Goal: Task Accomplishment & Management: Manage account settings

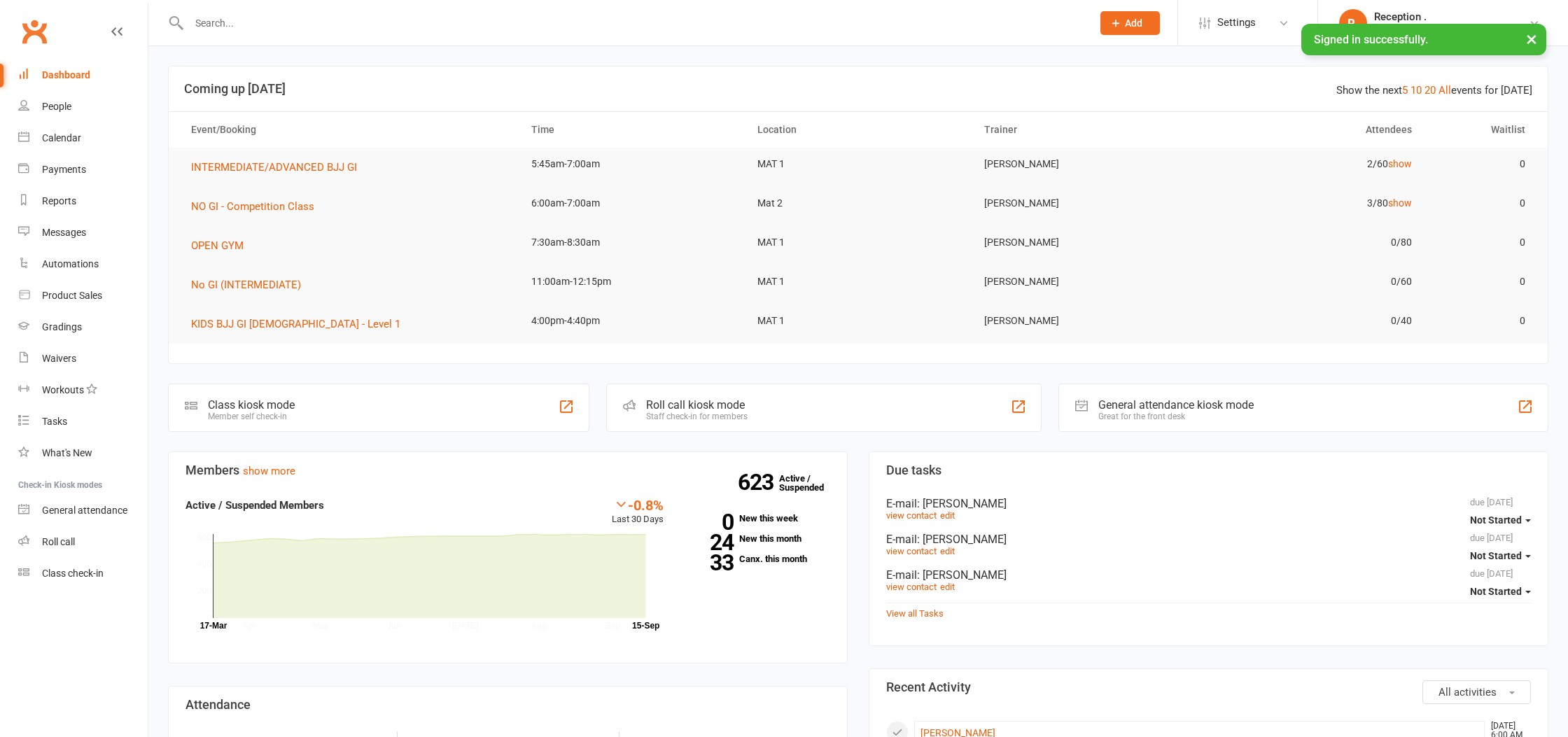
click at [340, 21] on input "text" at bounding box center [633, 23] width 897 height 20
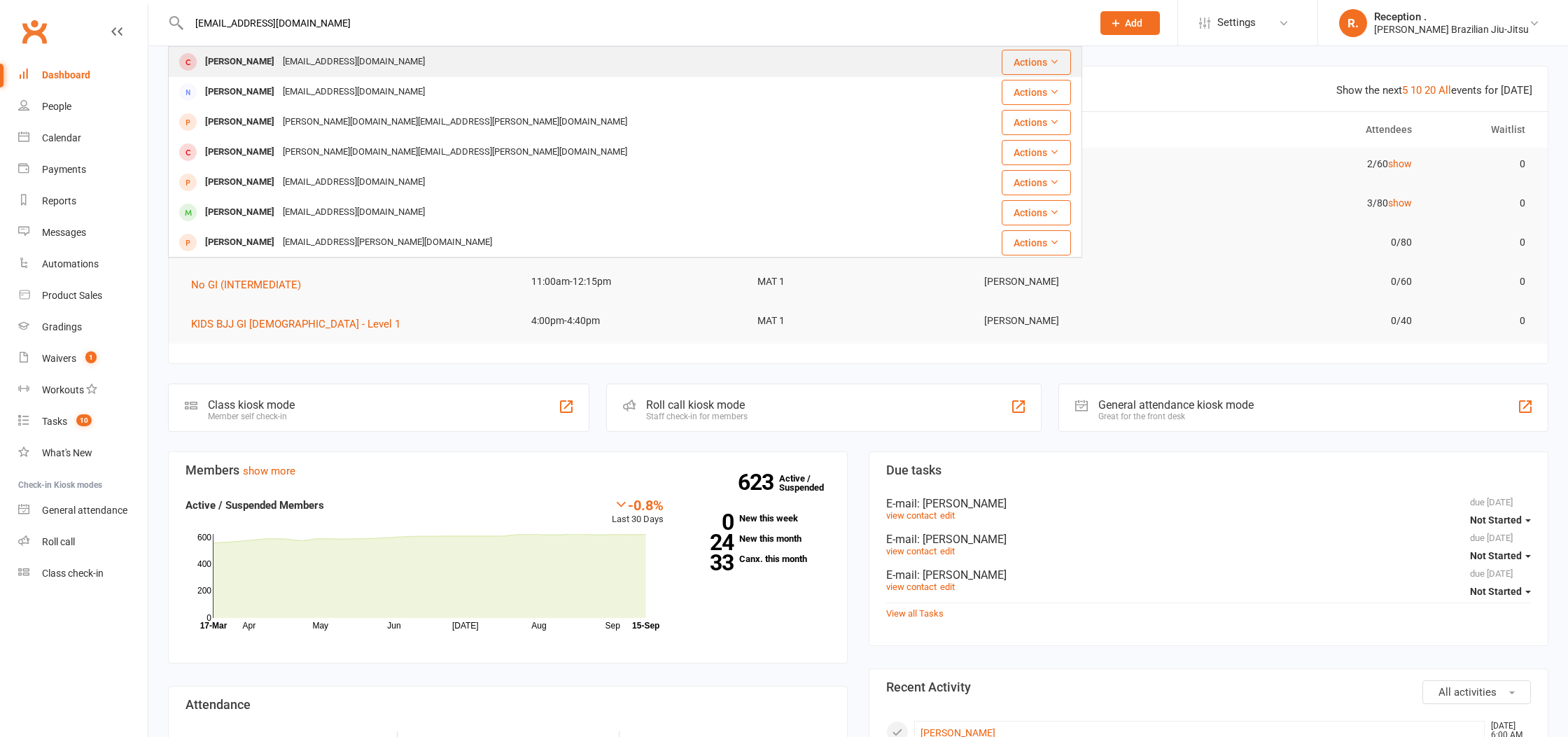
type input "khainguyentri02@gmail.com"
click at [359, 57] on div "khainguyentri02@gmail.com" at bounding box center [353, 61] width 150 height 20
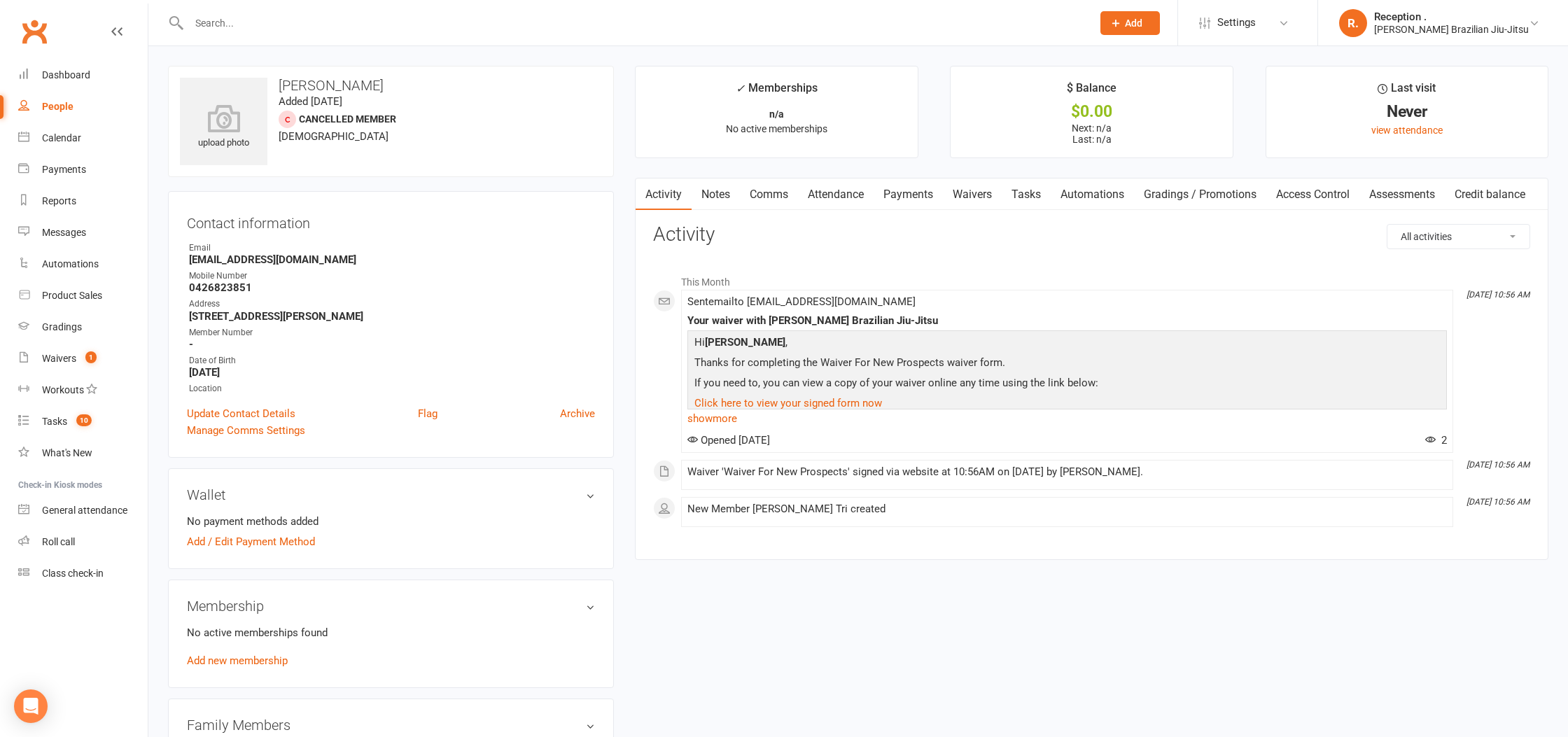
click at [363, 31] on div at bounding box center [625, 22] width 914 height 45
click at [365, 25] on input "text" at bounding box center [633, 23] width 897 height 20
paste input "salometau14@gmail.com"
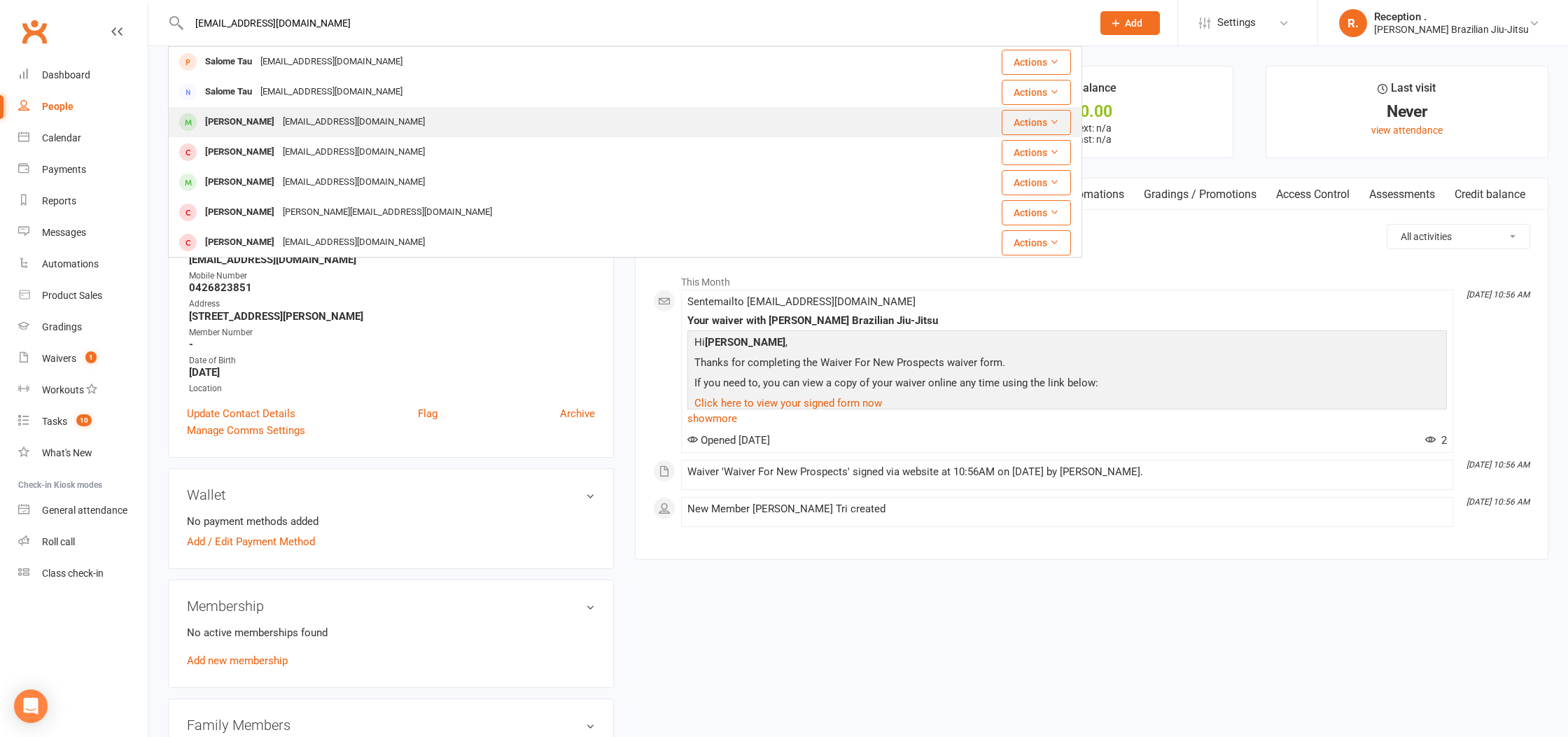
type input "salometau14@gmail.com"
click at [398, 115] on div "Emanita Vaifoou salometau14@gmail.com" at bounding box center [535, 122] width 734 height 28
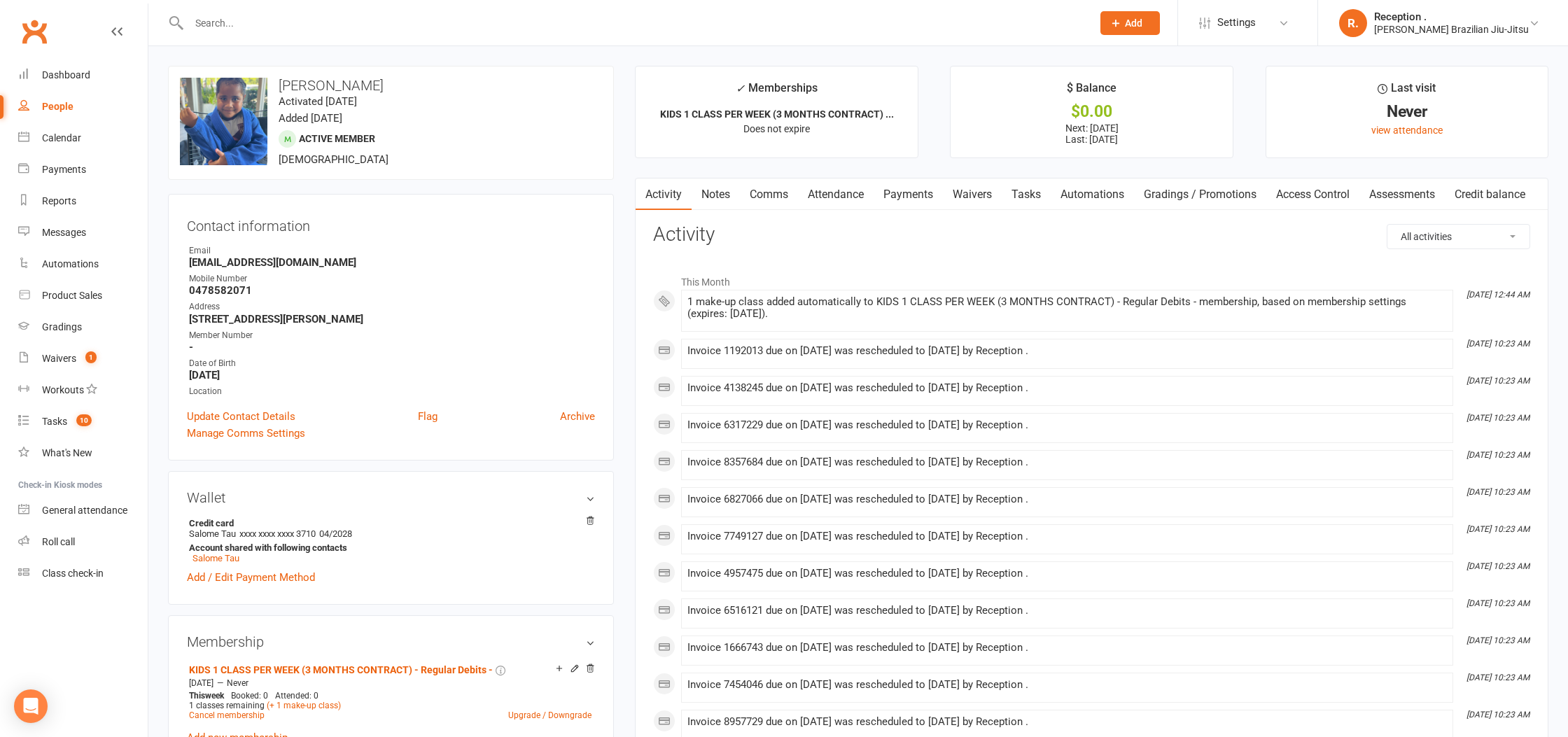
click at [323, 29] on input "text" at bounding box center [633, 23] width 897 height 20
click at [284, 21] on input "text" at bounding box center [633, 23] width 897 height 20
paste input "Fiona.swain@gmail.com"
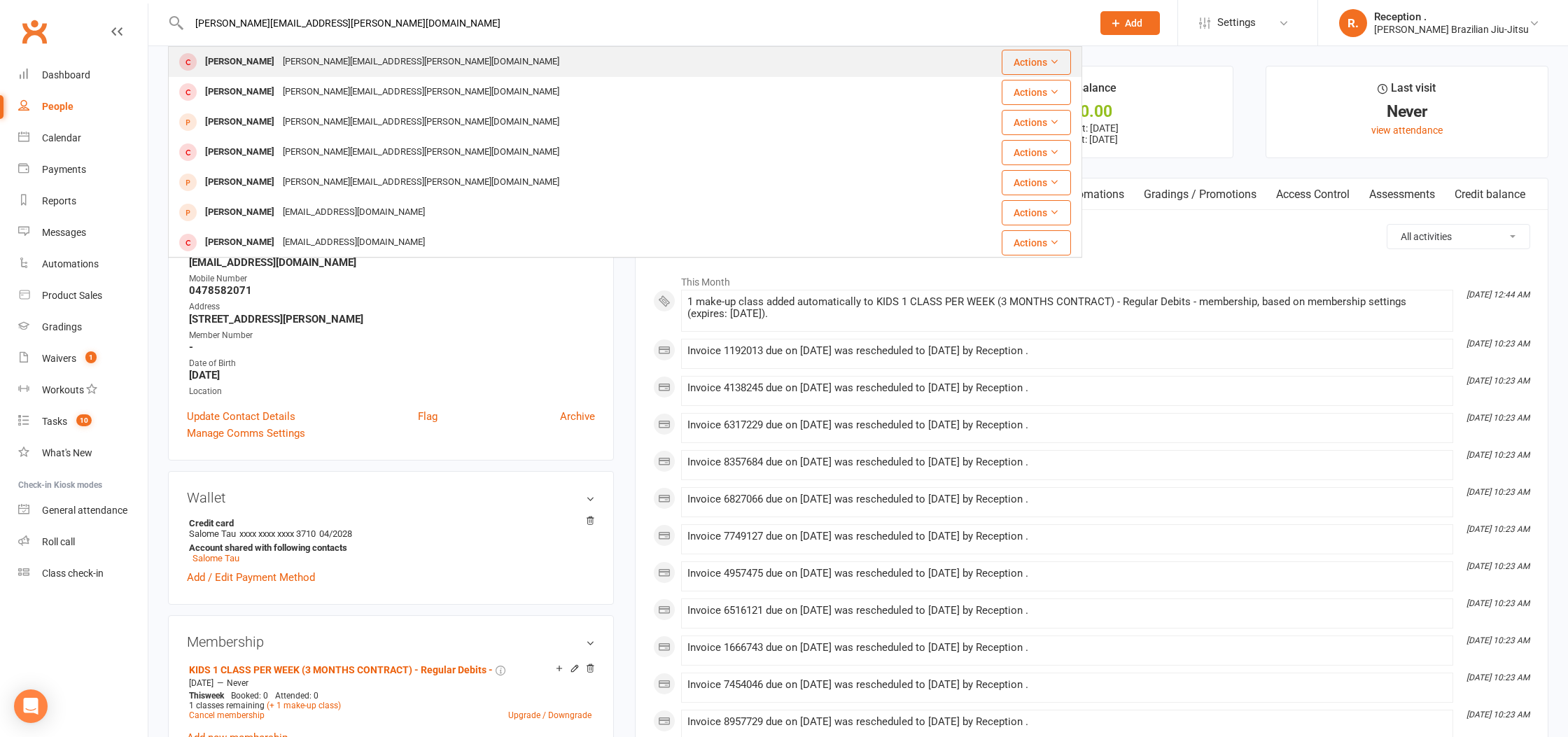
type input "Fiona.swain@gmail.com"
click at [338, 68] on div "Fiona.swain@gmail.com" at bounding box center [421, 61] width 285 height 20
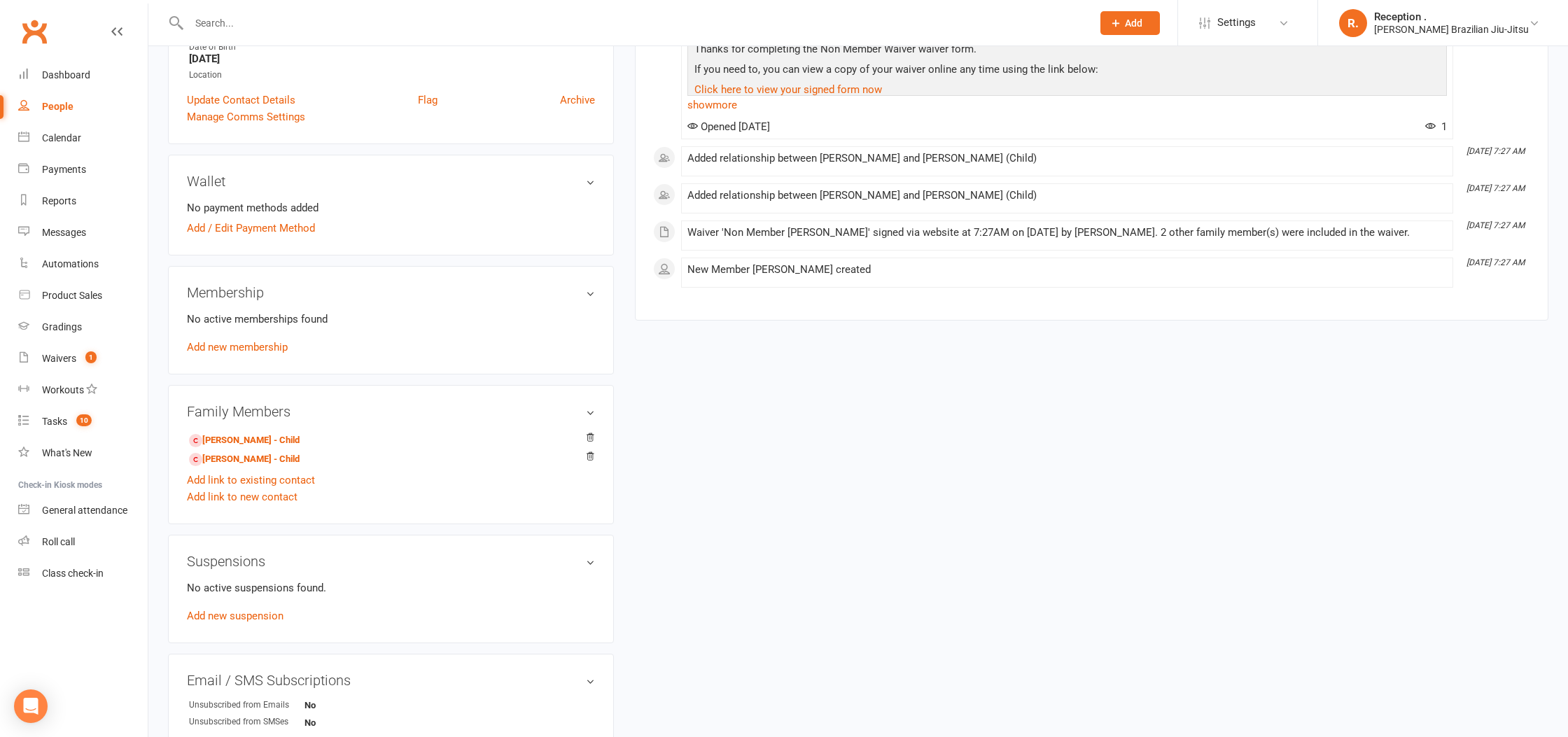
scroll to position [309, 0]
click at [307, 14] on input "text" at bounding box center [633, 23] width 897 height 20
paste input "Georgia Ray"
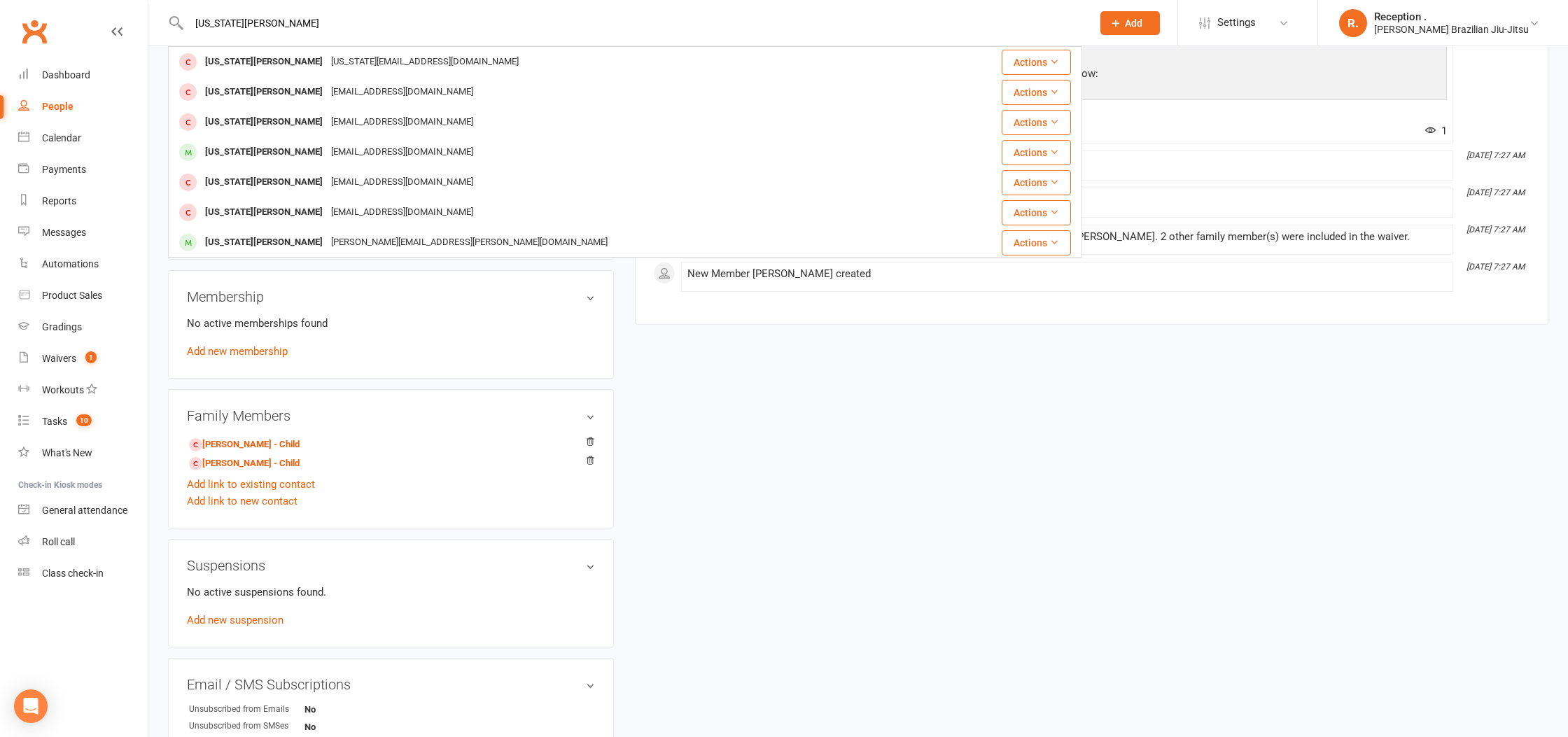
drag, startPoint x: 292, startPoint y: 24, endPoint x: 93, endPoint y: 18, distance: 199.1
paste input "Oscar"
click at [266, 36] on div "Oscar Ray Oscar Toohey oscar.toohey@gmail.com Actions Oscar Bayard o.bayard@hot…" at bounding box center [625, 22] width 914 height 45
click at [232, 7] on div "Oscar Ray Oscar Toohey oscar.toohey@gmail.com Actions Oscar Bayard o.bayard@hot…" at bounding box center [625, 22] width 914 height 45
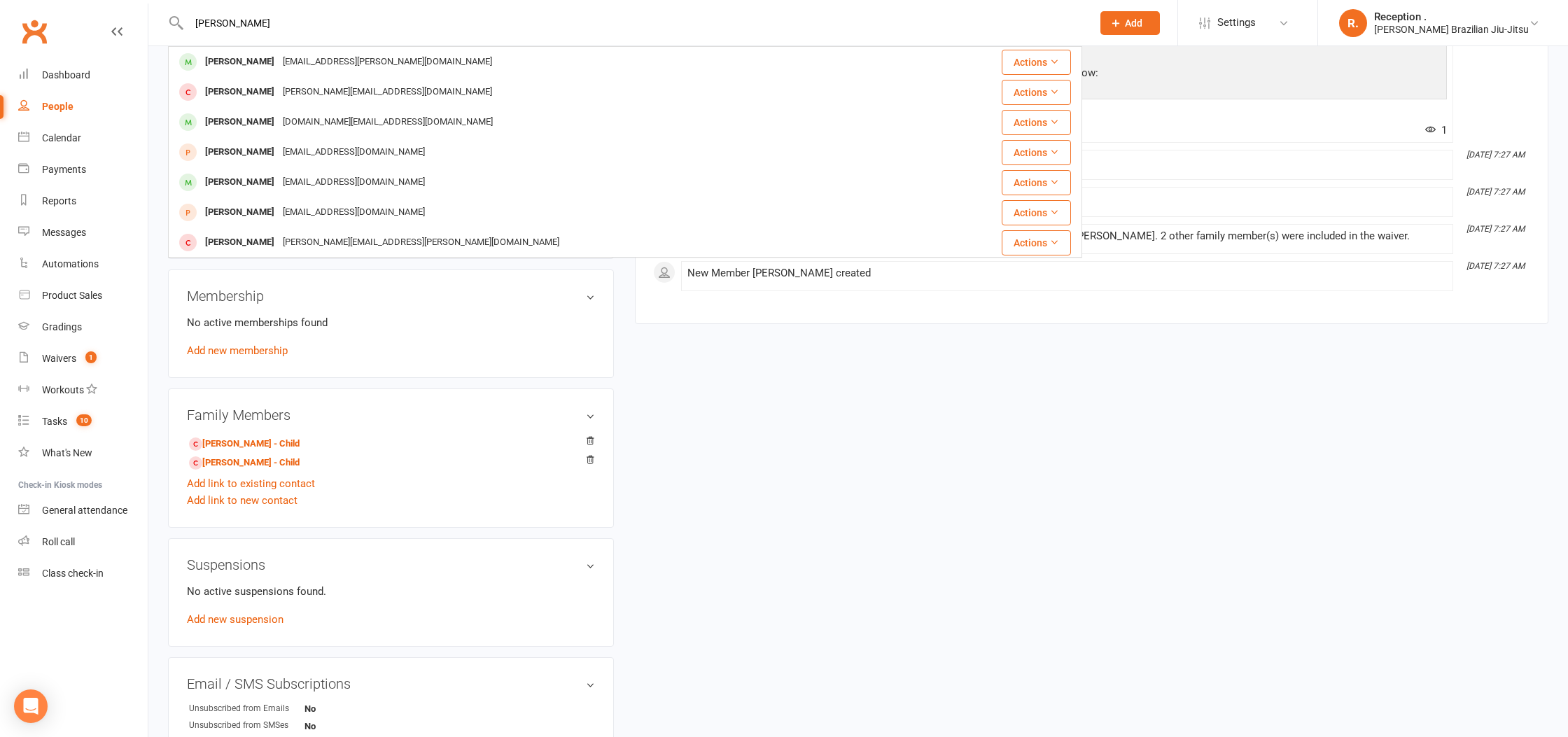
click at [225, 17] on input "Oscar Ray" at bounding box center [633, 23] width 897 height 20
paste input "hello@georgiaray.co"
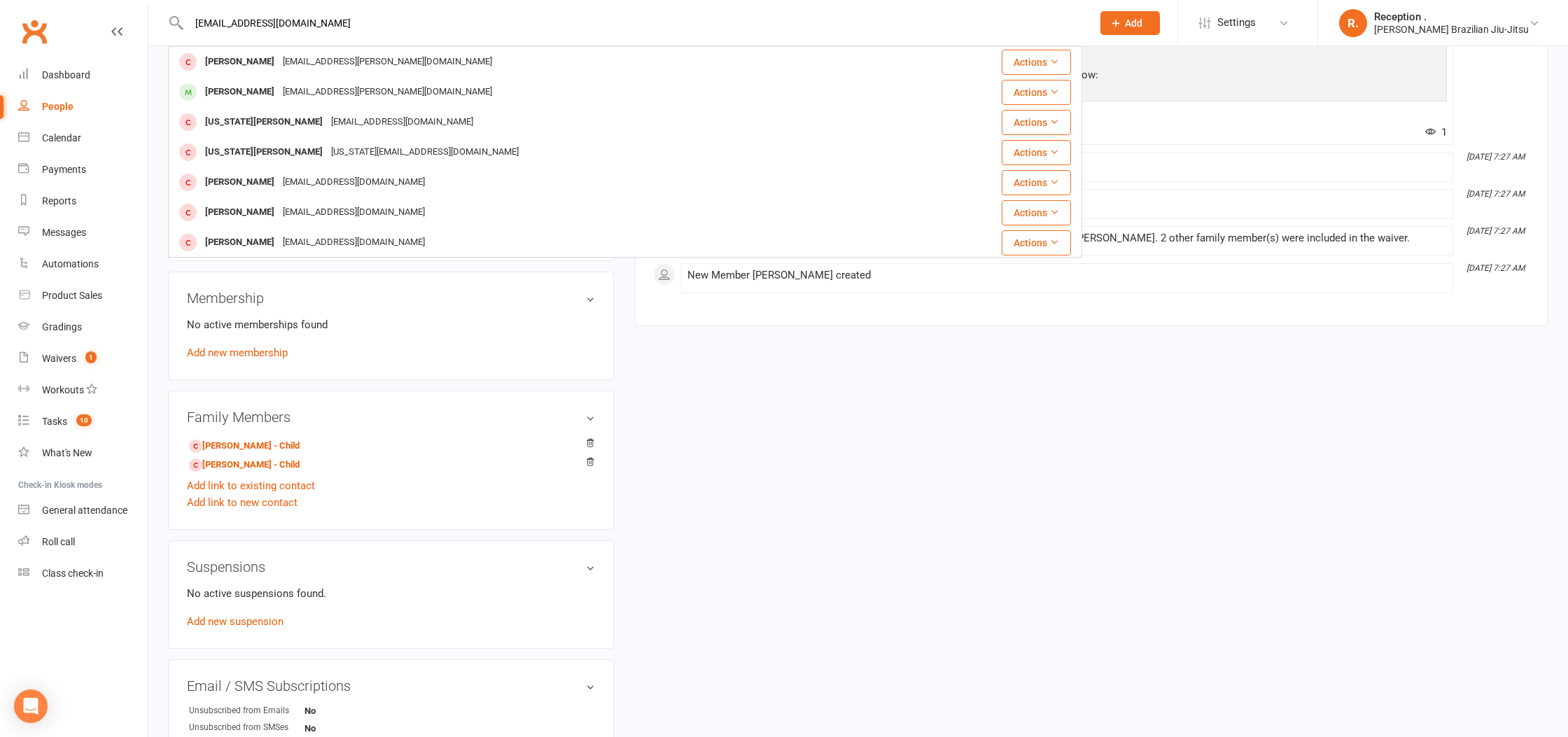
type input "hello@georgiaray.co"
click at [60, 353] on div "Waivers" at bounding box center [59, 358] width 35 height 12
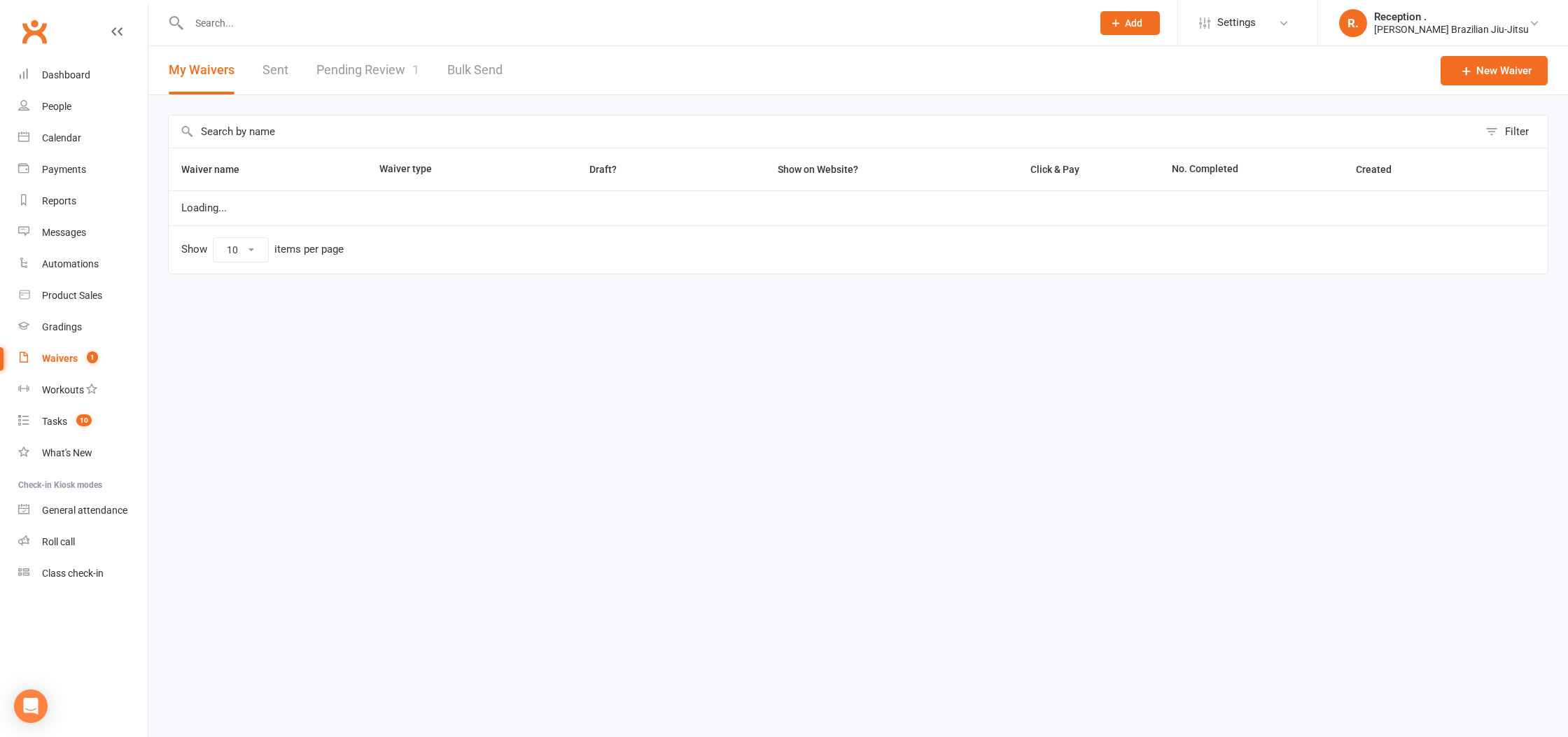
click at [353, 84] on link "Pending Review 1" at bounding box center [368, 70] width 103 height 48
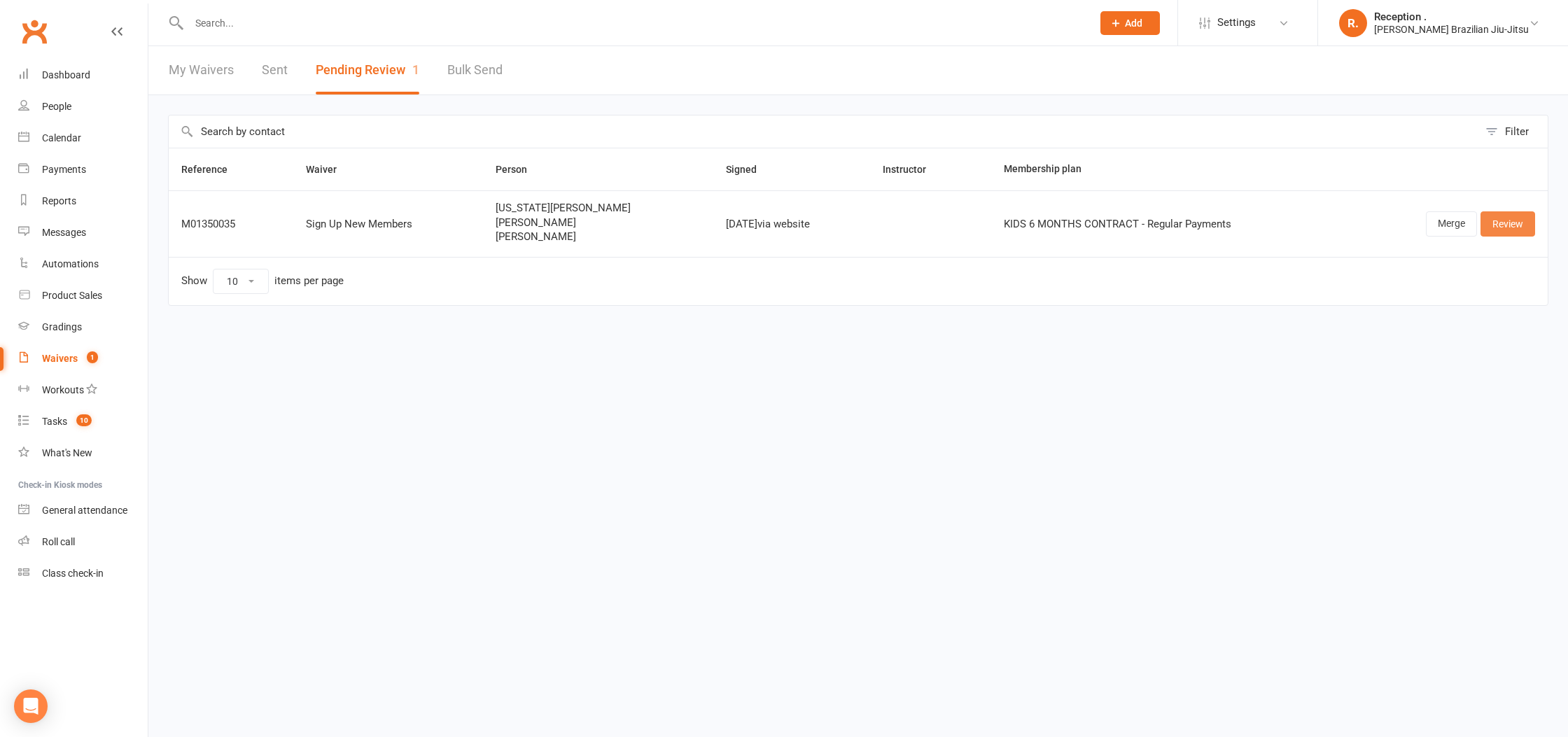
click at [1516, 228] on link "Review" at bounding box center [1507, 224] width 54 height 25
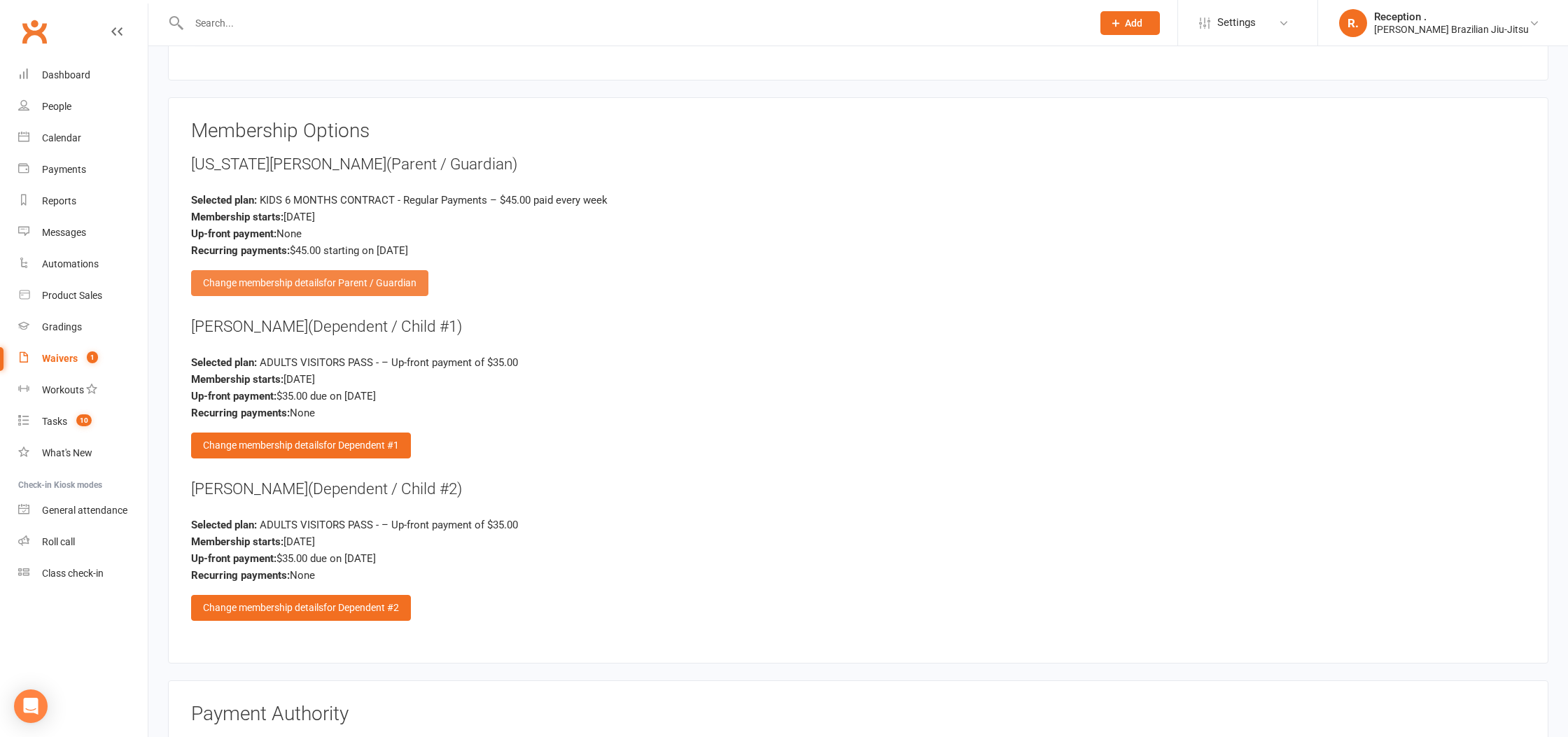
scroll to position [2406, 0]
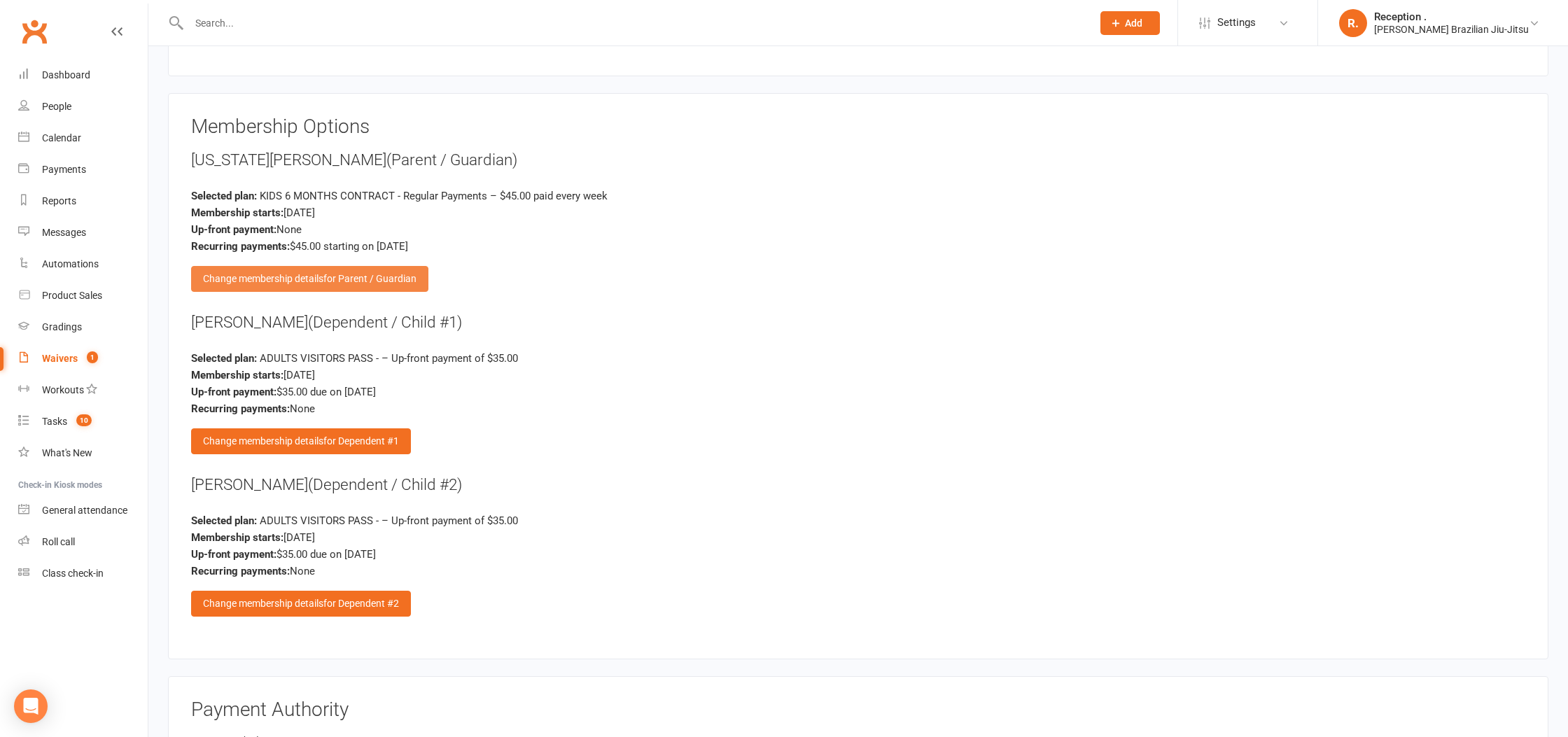
click at [333, 276] on span "for Parent / Guardian" at bounding box center [370, 278] width 93 height 12
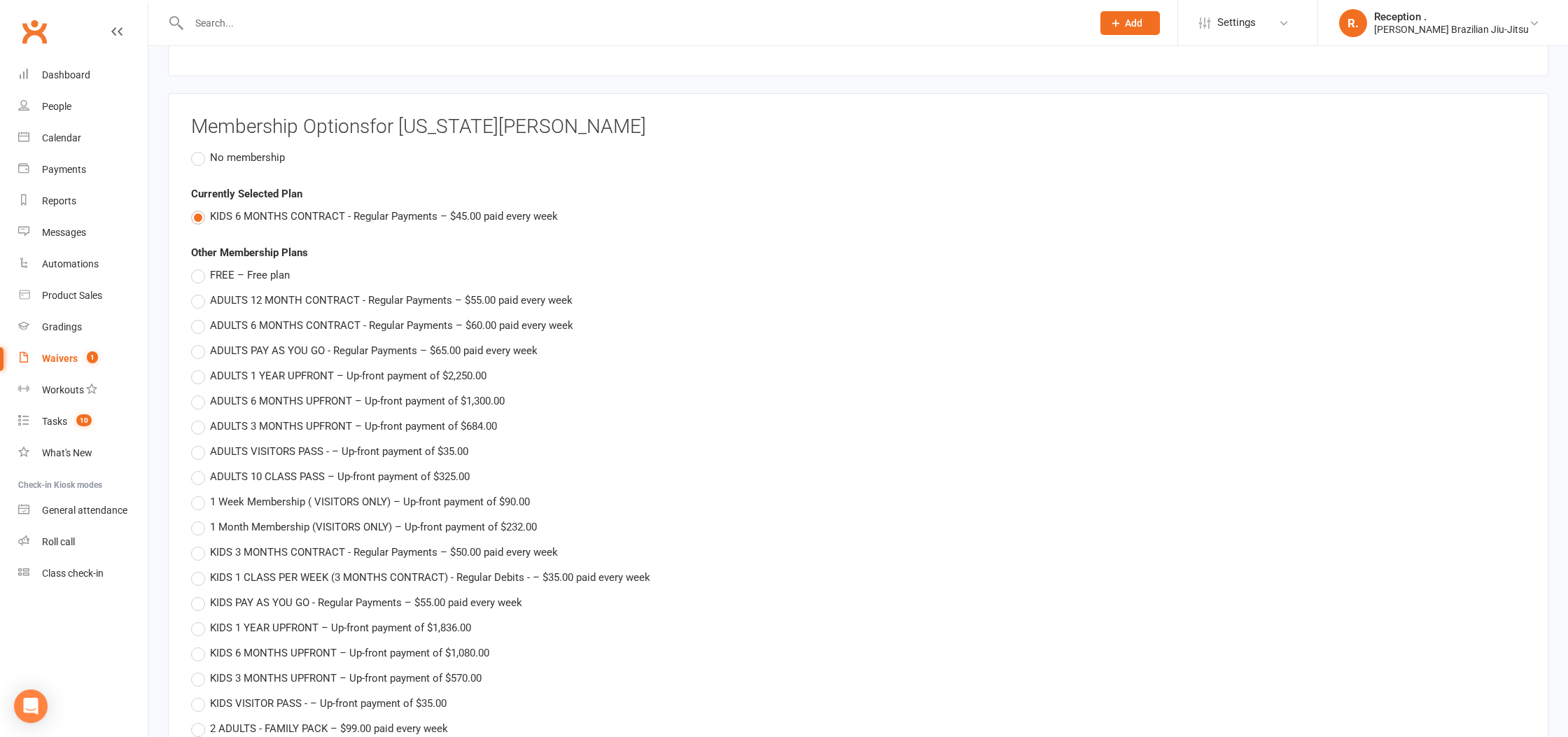
click at [219, 151] on span "No membership" at bounding box center [247, 156] width 75 height 15
click at [200, 149] on input "No membership" at bounding box center [196, 149] width 9 height 0
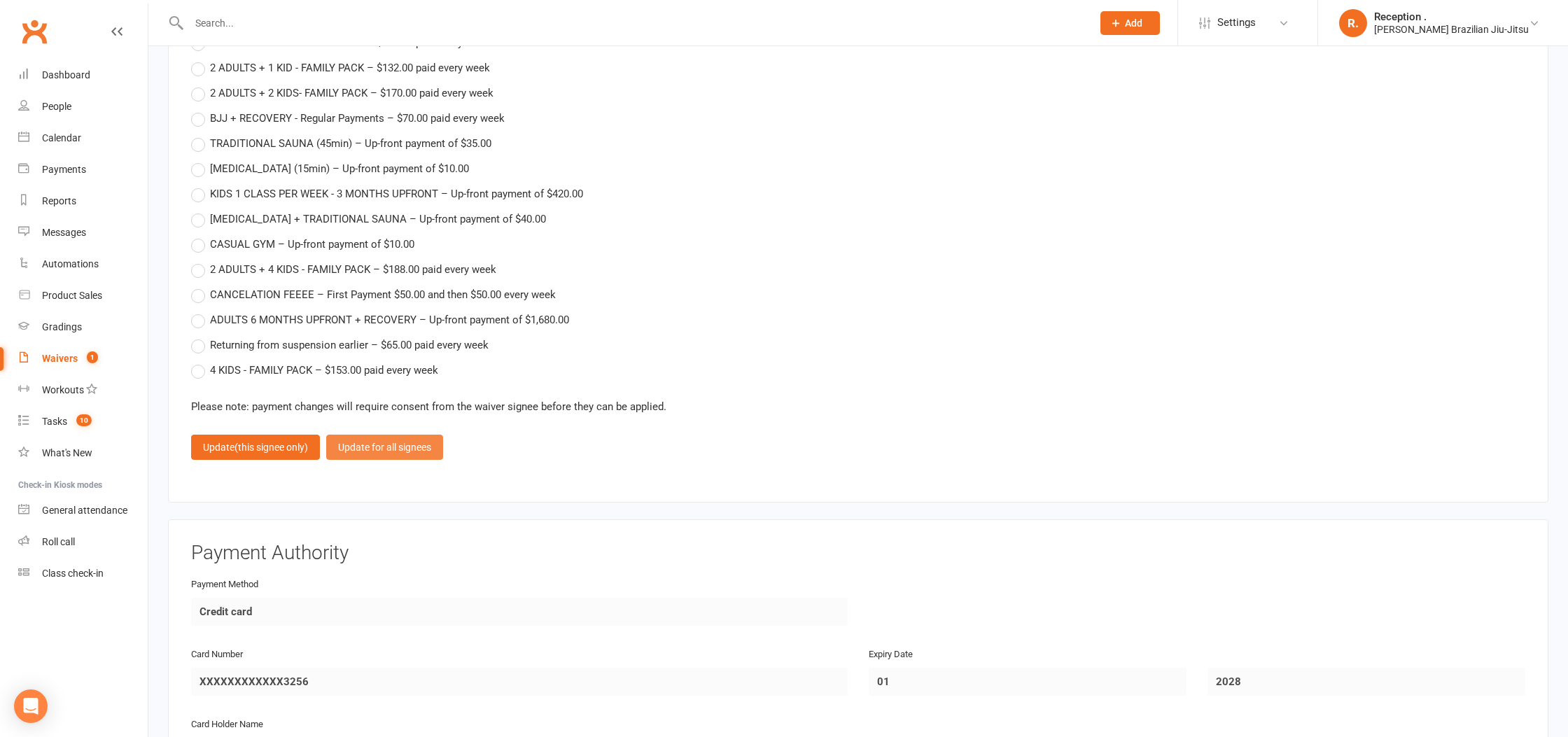
scroll to position [3220, 0]
click at [282, 445] on button "Update (this signee only)" at bounding box center [255, 445] width 129 height 25
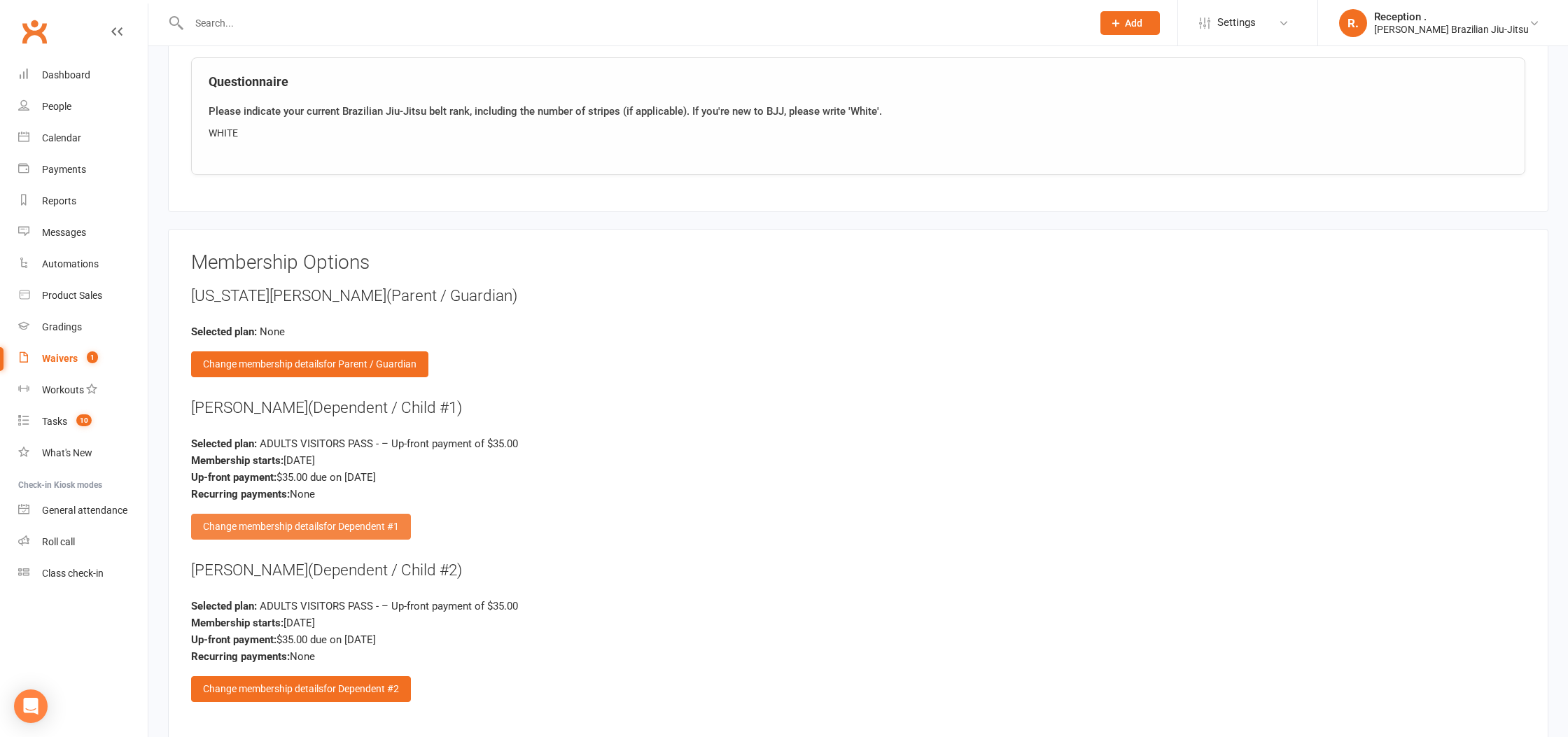
scroll to position [2271, 0]
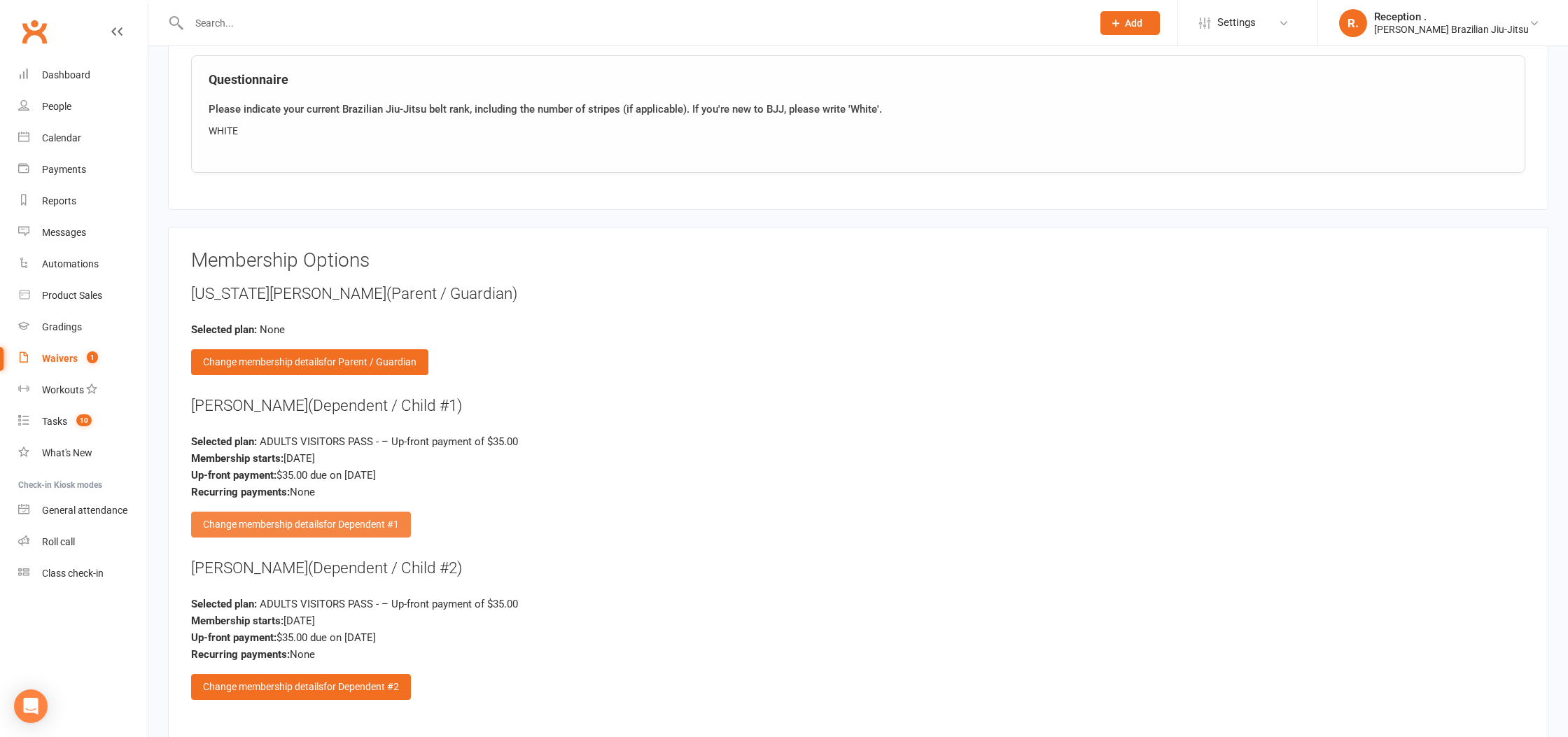
click at [292, 522] on div "Change membership details for Dependent #1" at bounding box center [301, 524] width 220 height 25
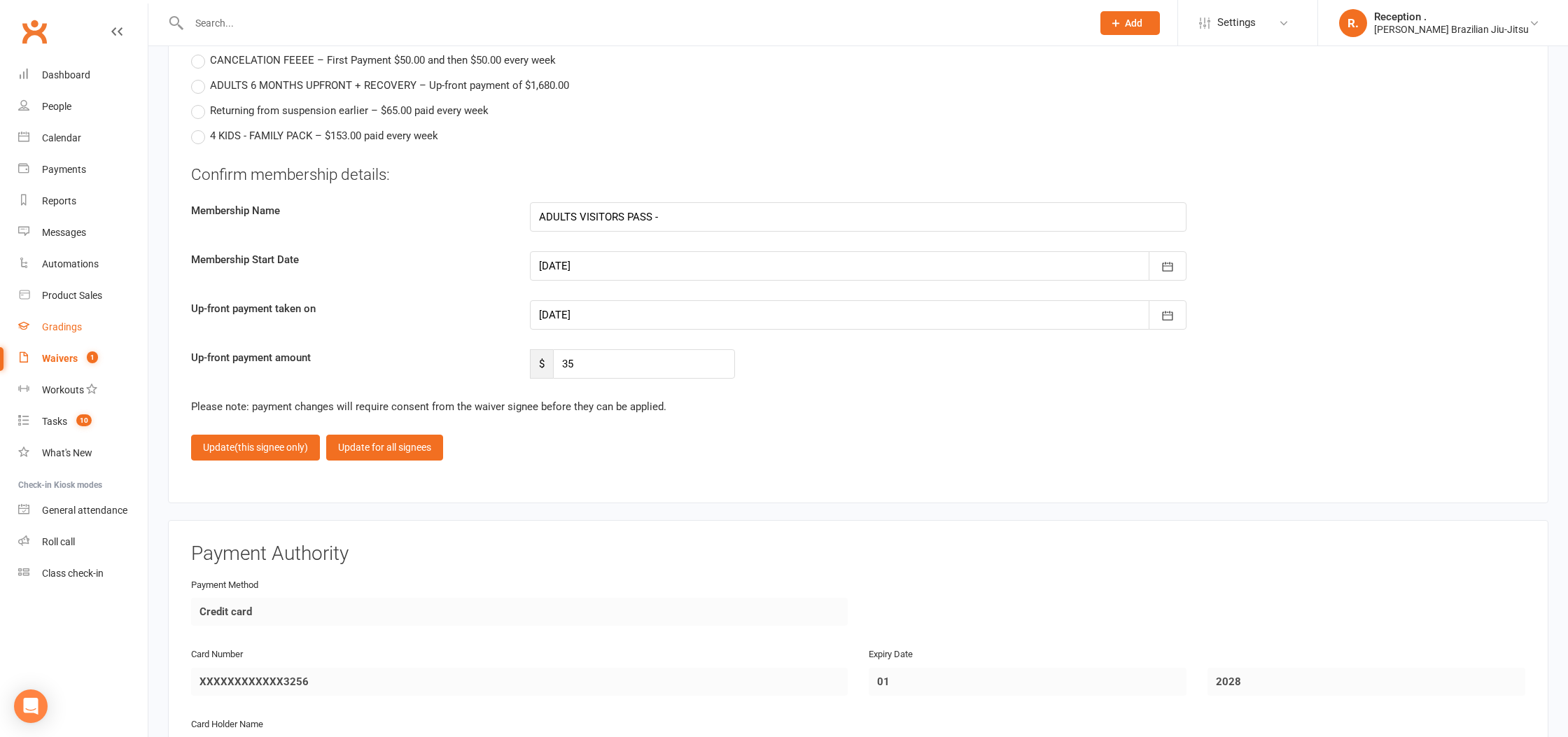
scroll to position [3490, 0]
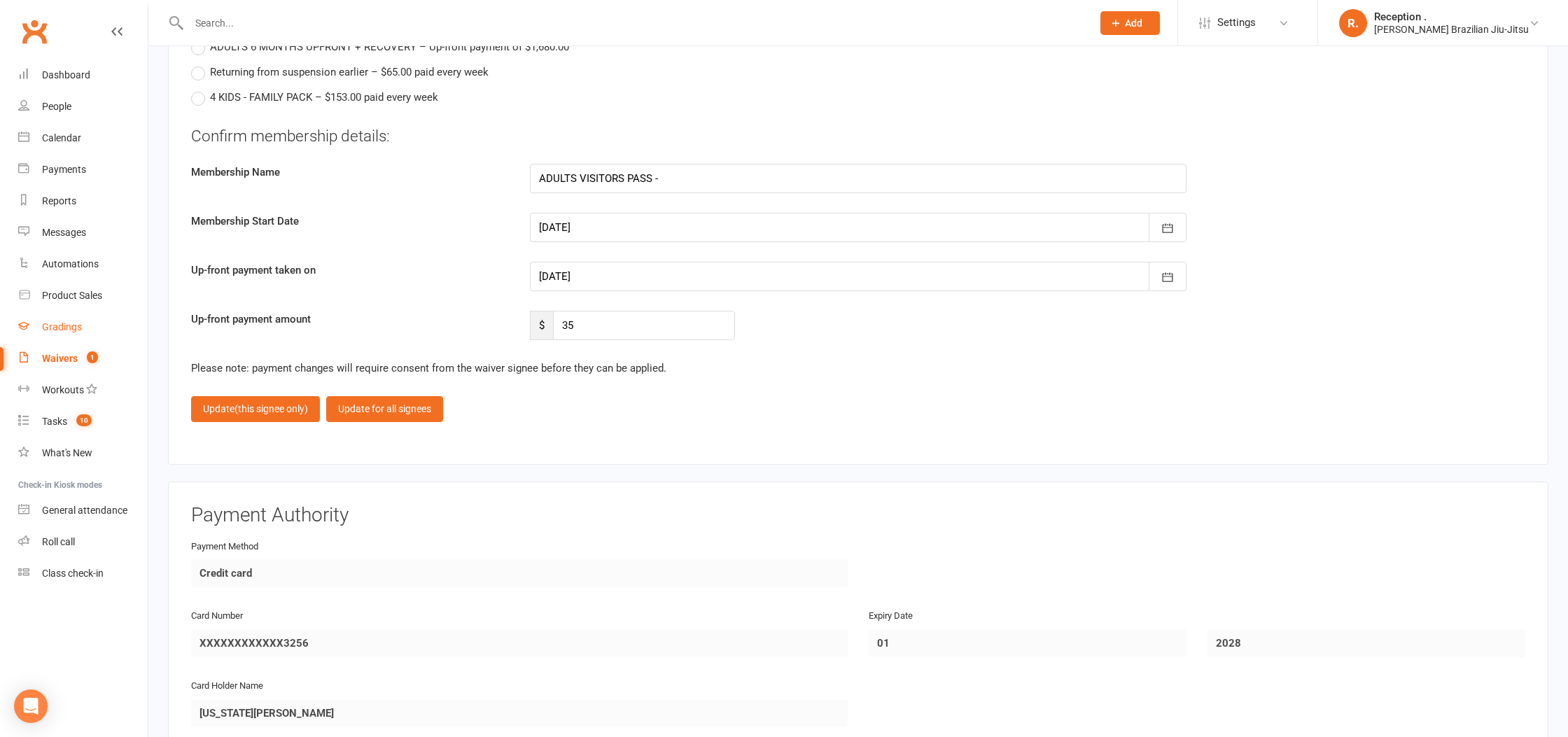
click at [86, 333] on link "Gradings" at bounding box center [83, 326] width 130 height 31
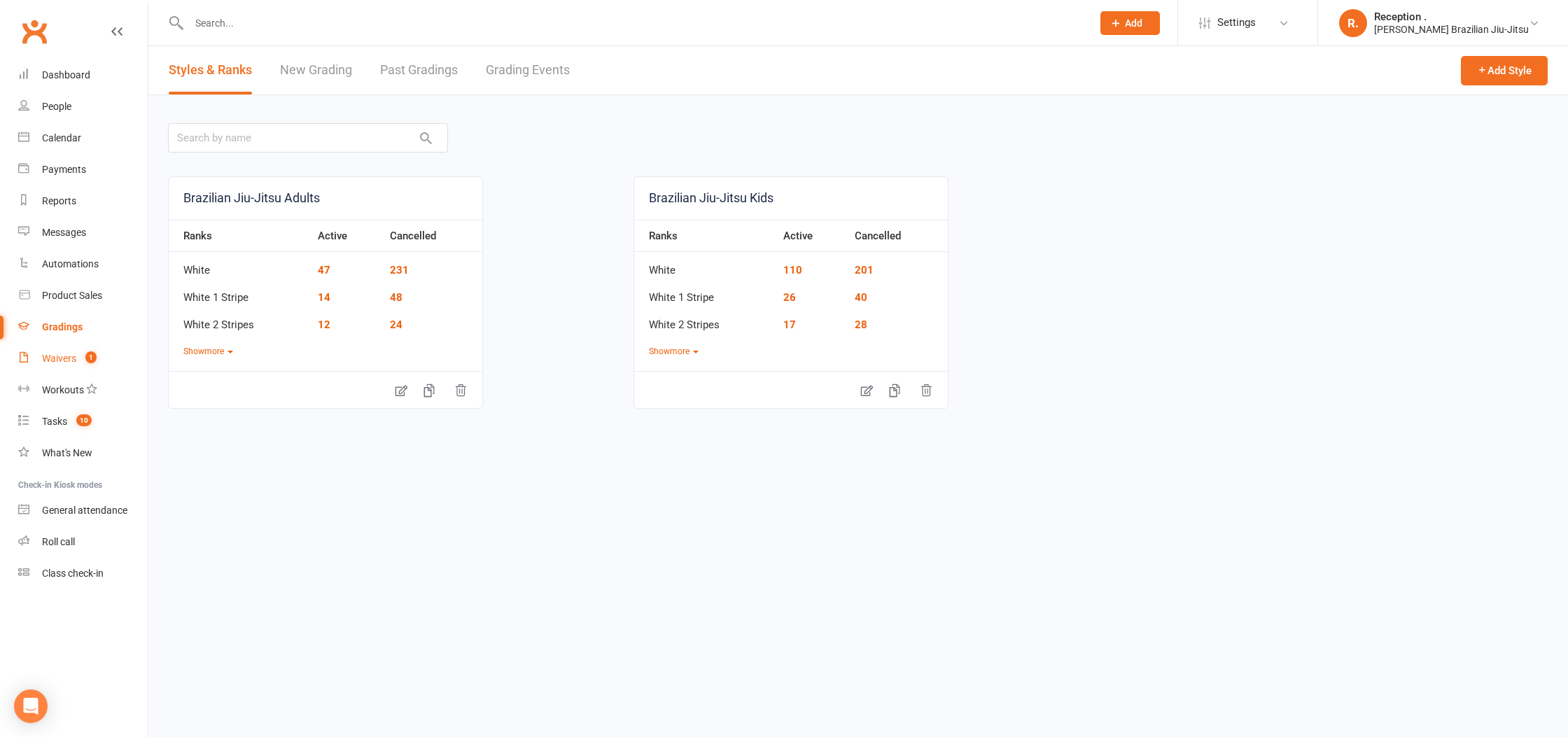
click at [60, 361] on div "Waivers" at bounding box center [59, 358] width 35 height 12
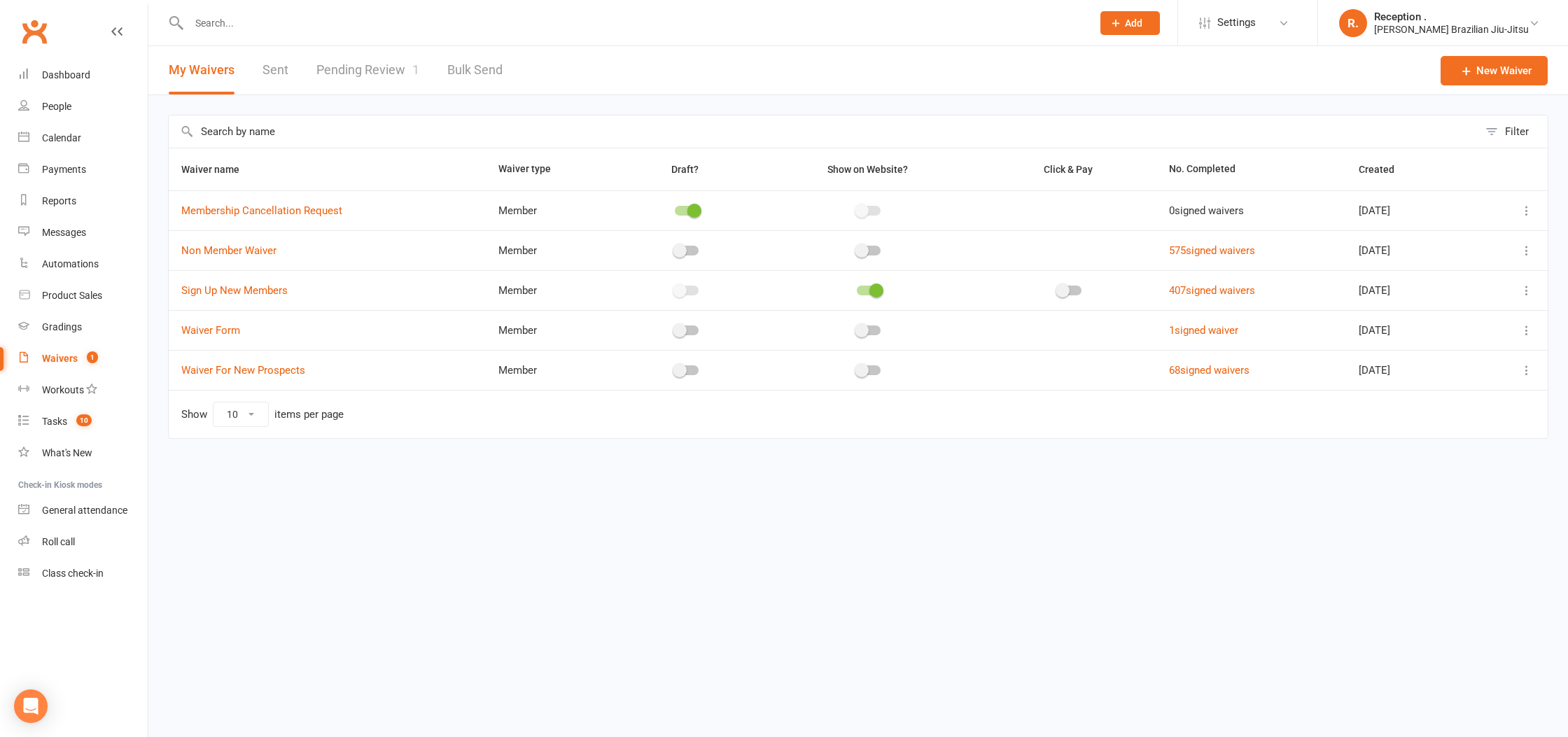
click at [392, 75] on link "Pending Review 1" at bounding box center [368, 70] width 103 height 48
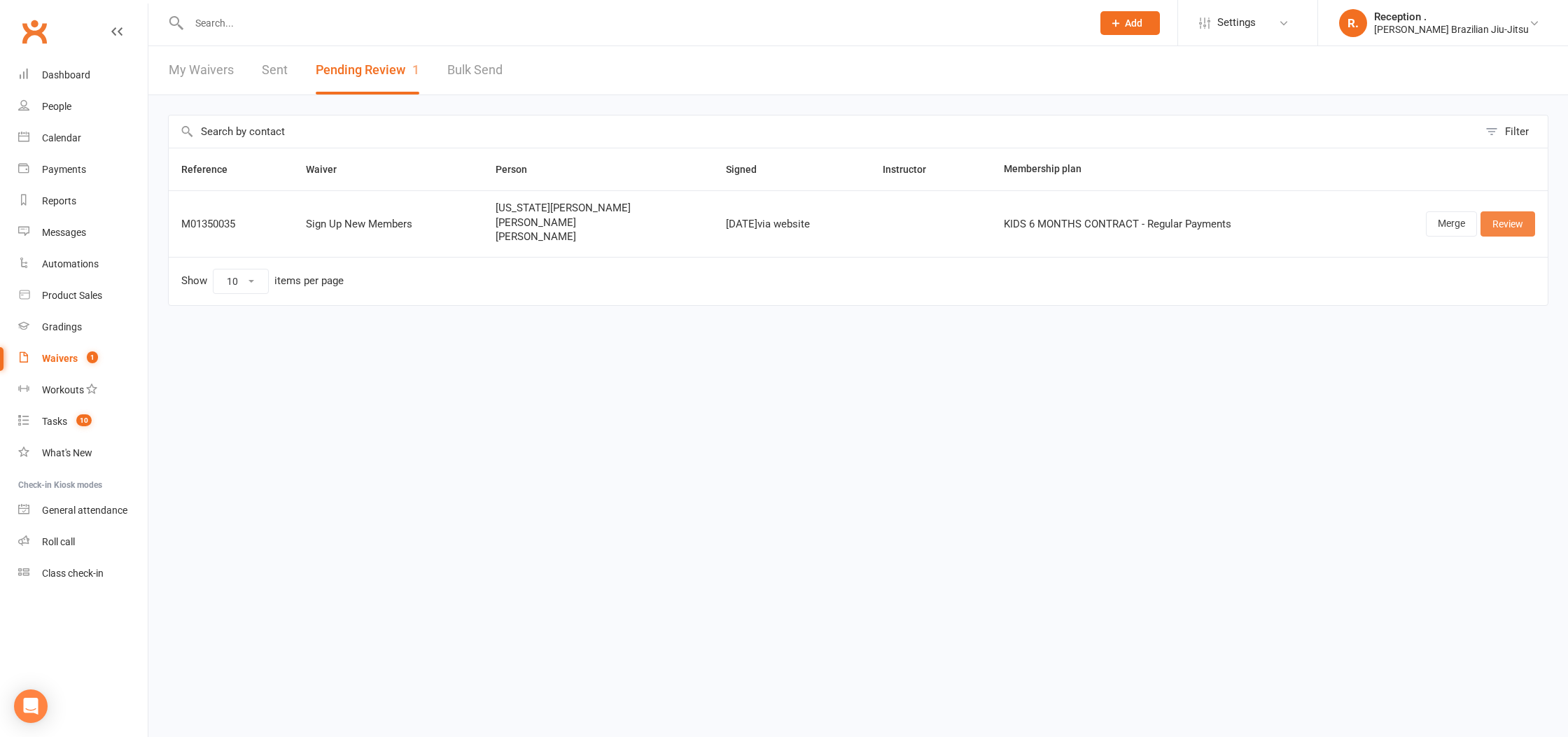
click at [1529, 231] on link "Review" at bounding box center [1507, 224] width 54 height 25
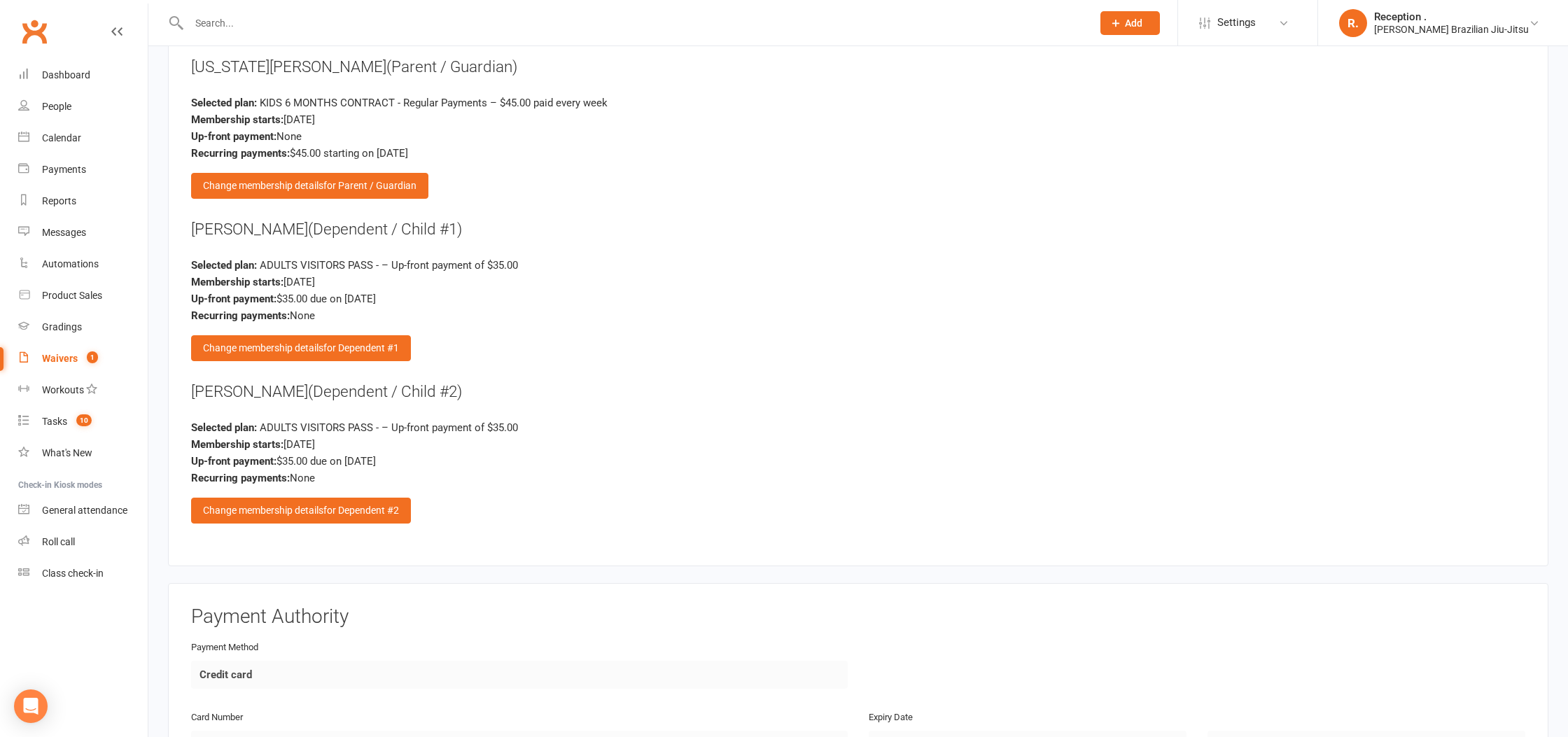
scroll to position [2494, 0]
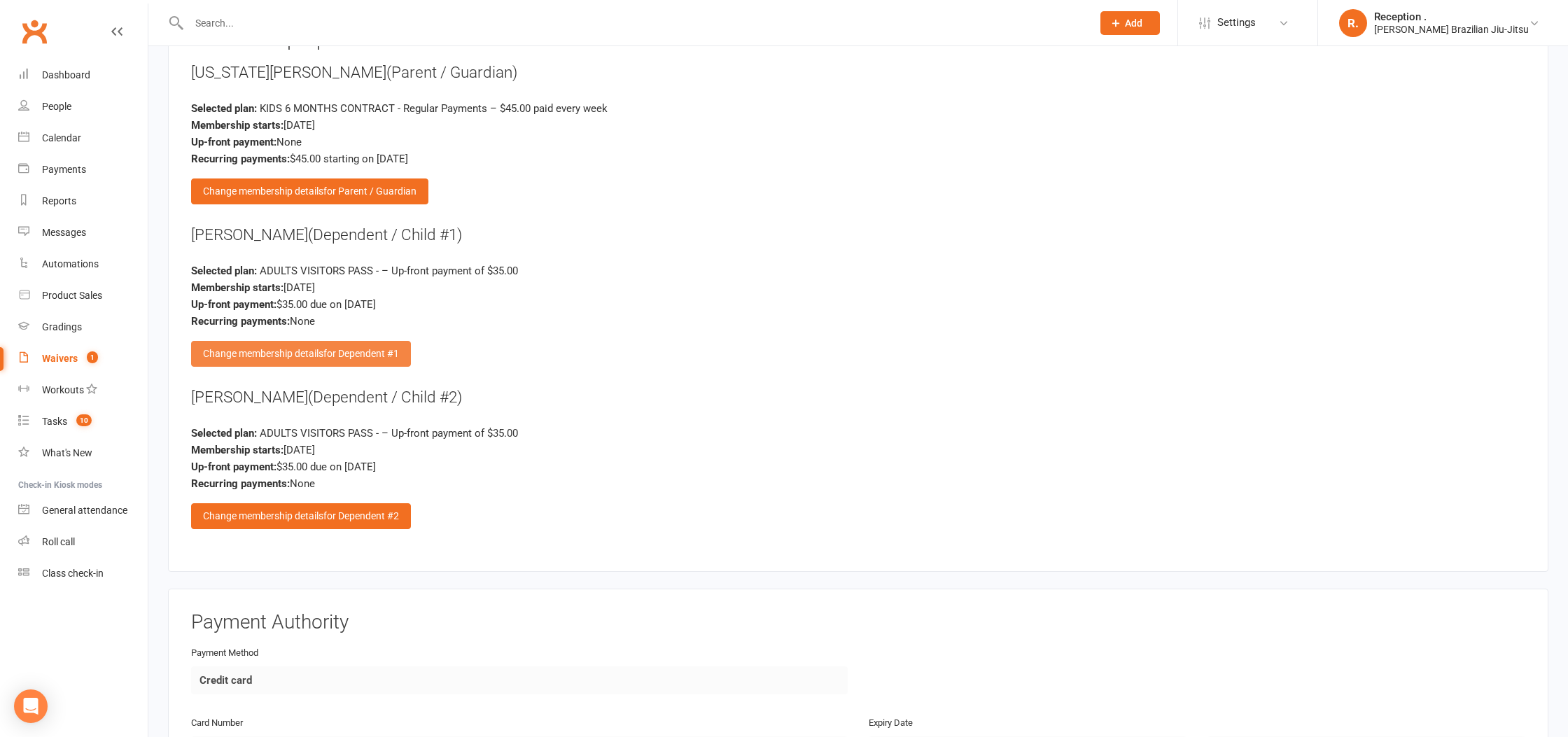
click at [322, 344] on div "Change membership details for Dependent #1" at bounding box center [301, 353] width 220 height 25
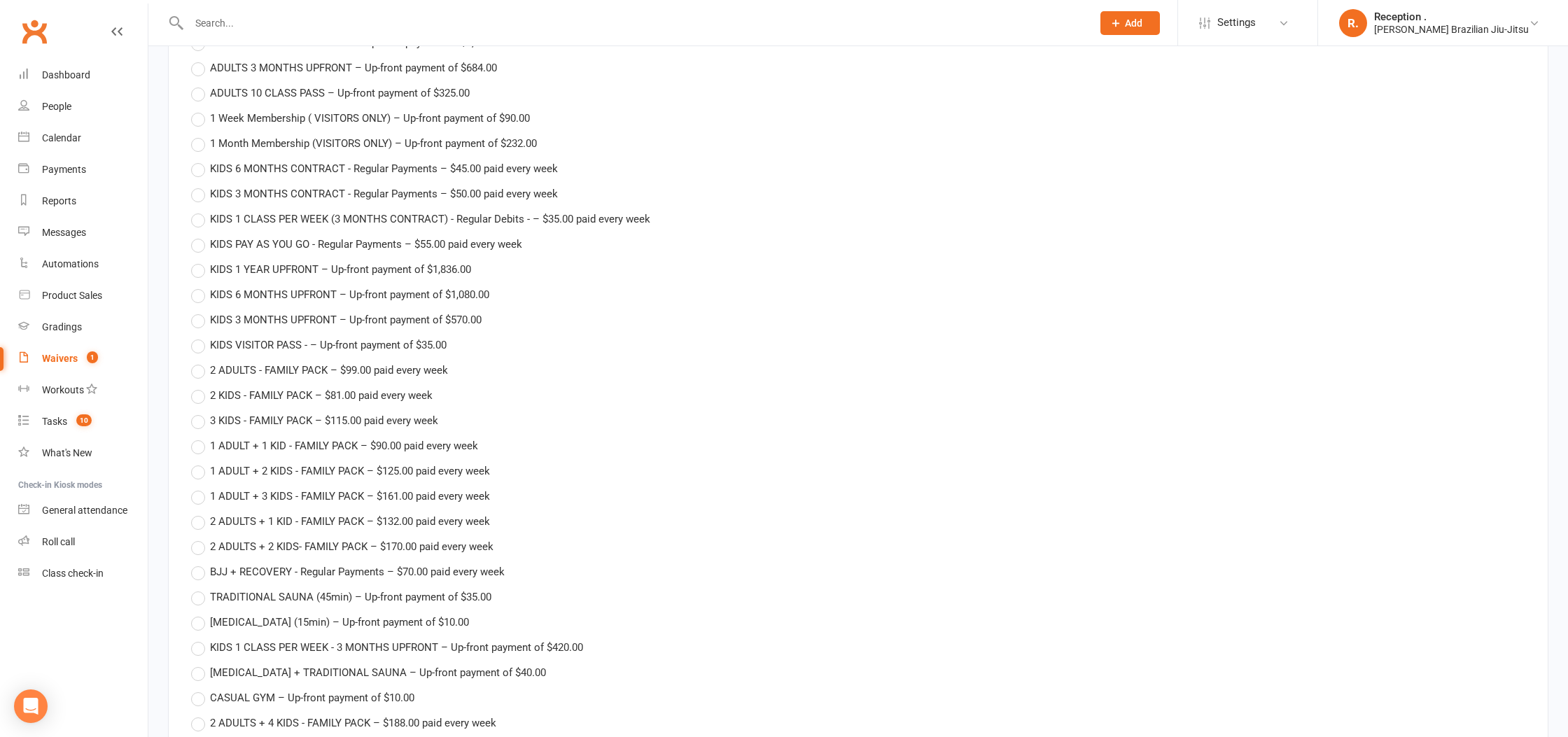
scroll to position [2768, 0]
click at [232, 164] on label "KIDS 6 MONTHS CONTRACT - Regular Payments – $45.00 paid every week" at bounding box center [374, 164] width 366 height 17
click at [200, 156] on input "KIDS 6 MONTHS CONTRACT - Regular Payments – $45.00 paid every week" at bounding box center [196, 156] width 9 height 0
type input "KIDS 6 MONTHS CONTRACT - Regular Payments"
type input "0"
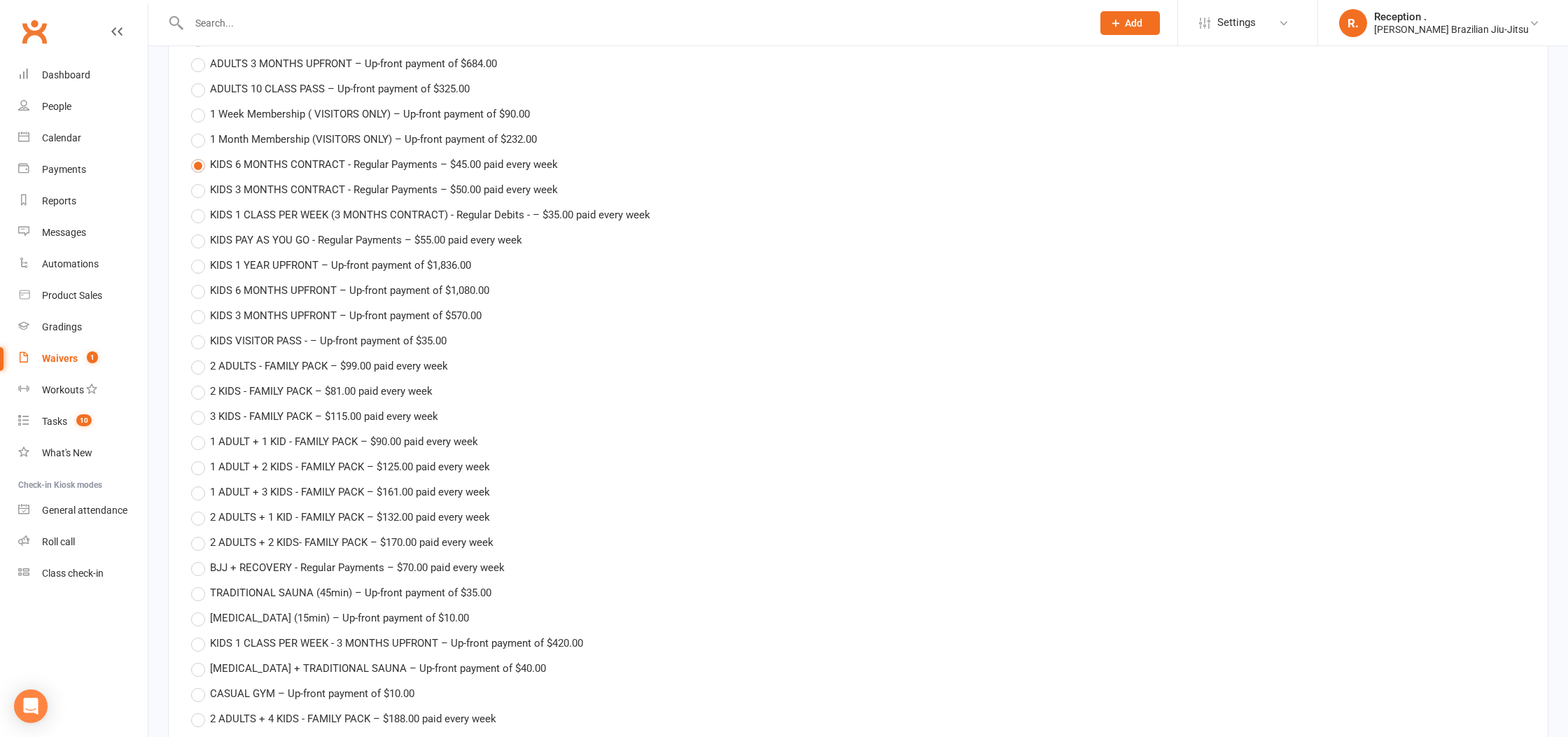
type input "15 Sep 2025"
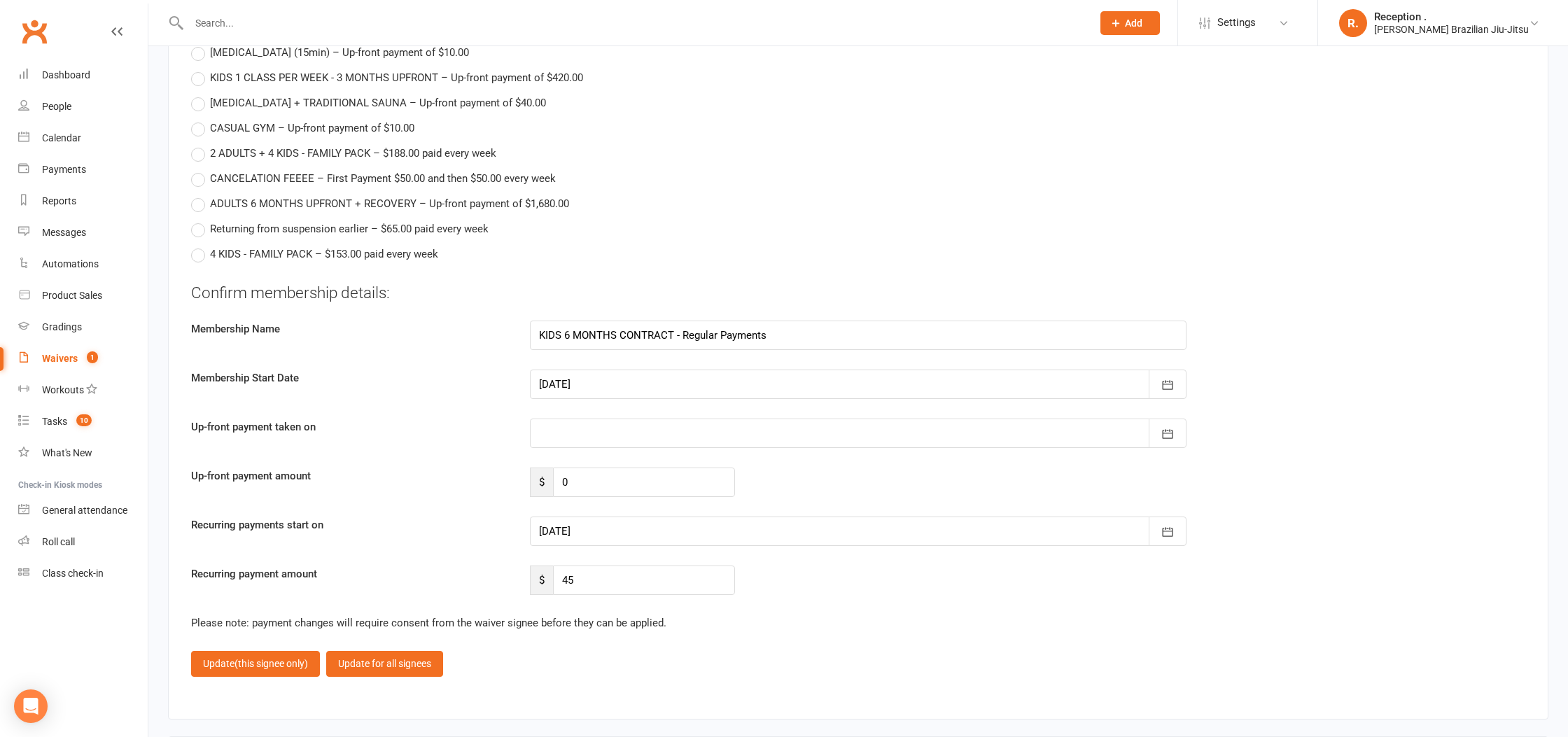
scroll to position [3329, 0]
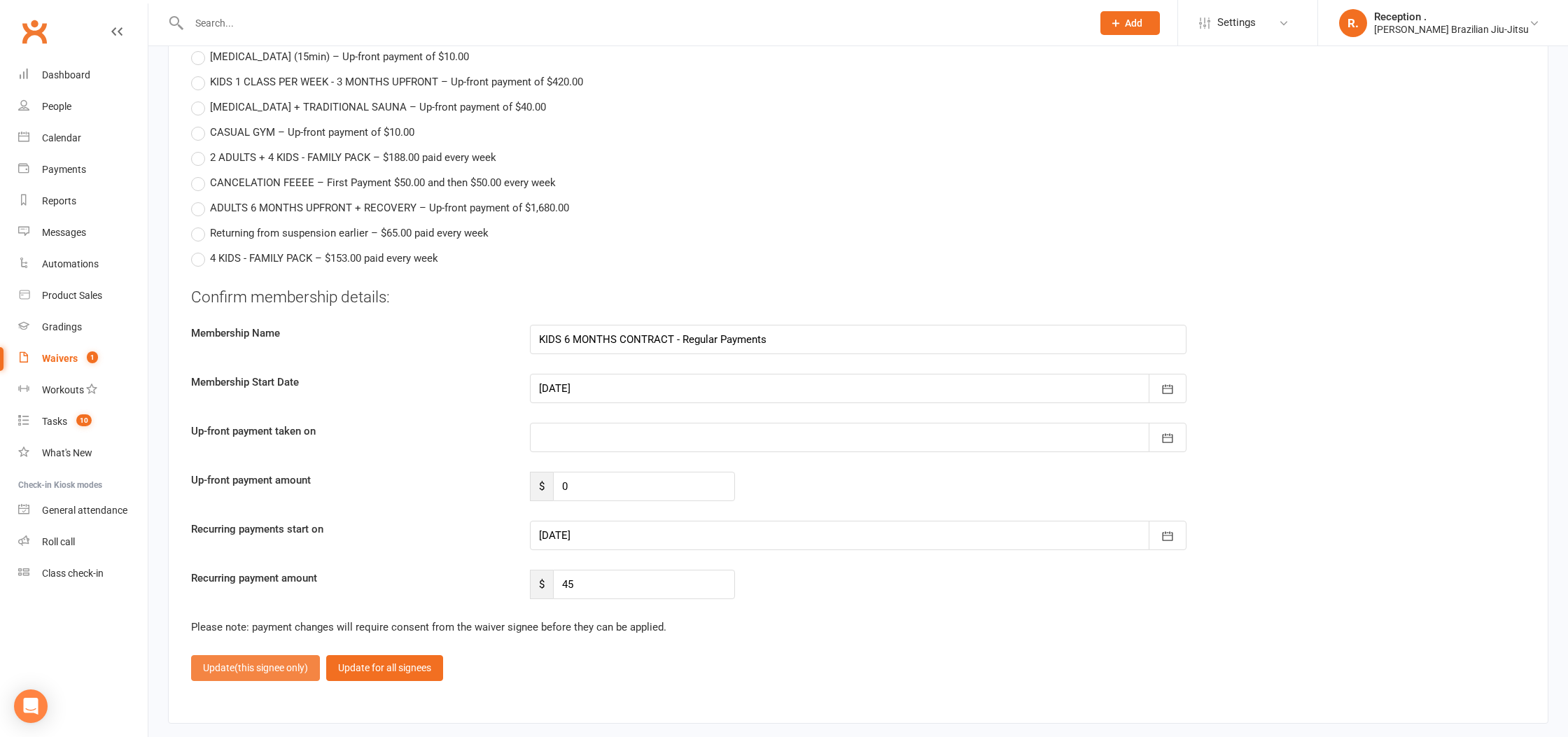
click at [276, 661] on span "(this signee only)" at bounding box center [271, 667] width 74 height 12
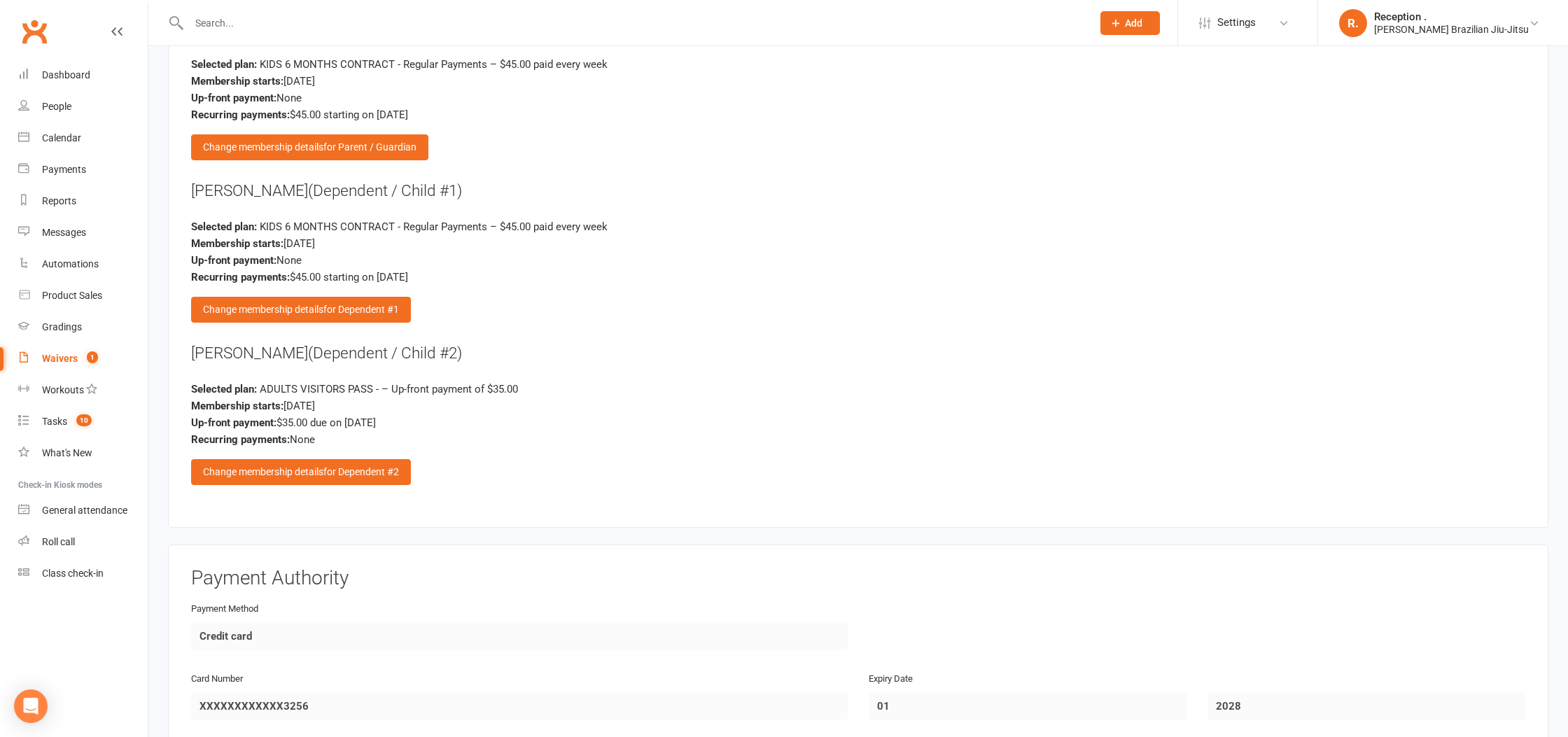
scroll to position [2531, 0]
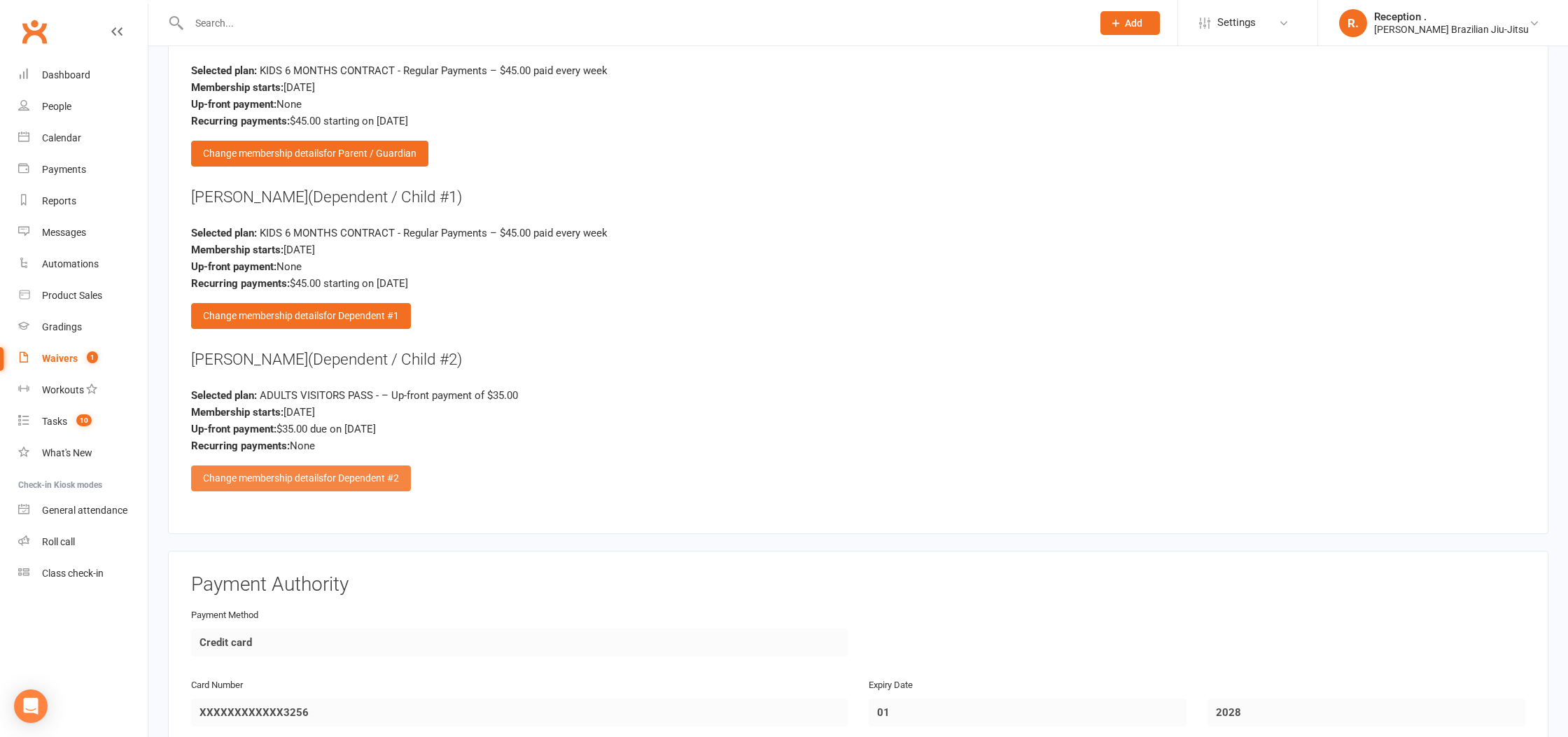
click at [322, 476] on div "Change membership details for Dependent #2" at bounding box center [301, 477] width 220 height 25
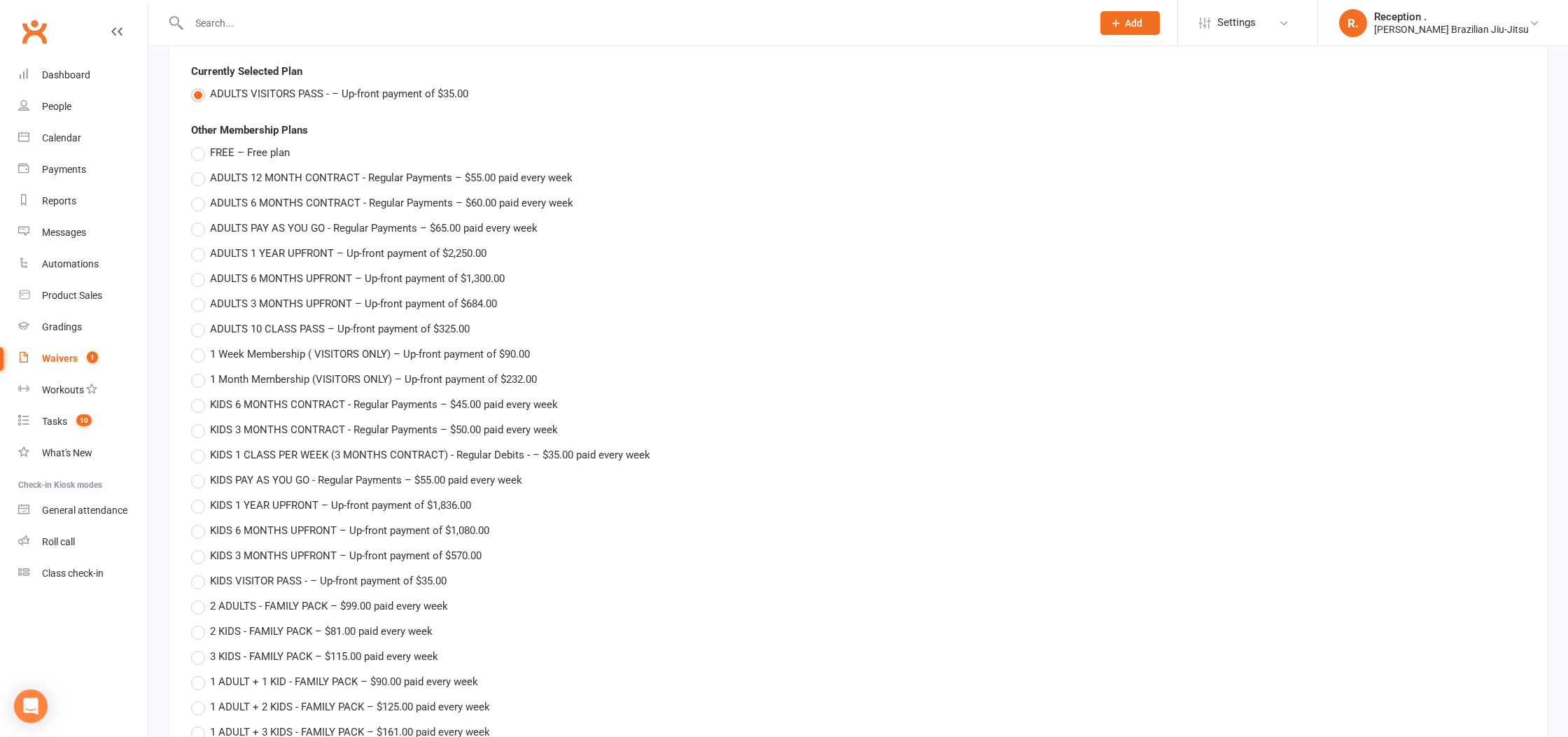
click at [261, 402] on span "KIDS 6 MONTHS CONTRACT - Regular Payments – $45.00 paid every week" at bounding box center [383, 403] width 348 height 15
click at [200, 396] on input "KIDS 6 MONTHS CONTRACT - Regular Payments – $45.00 paid every week" at bounding box center [196, 396] width 9 height 0
type input "KIDS 6 MONTHS CONTRACT - Regular Payments"
type input "0"
type input "15 Sep 2025"
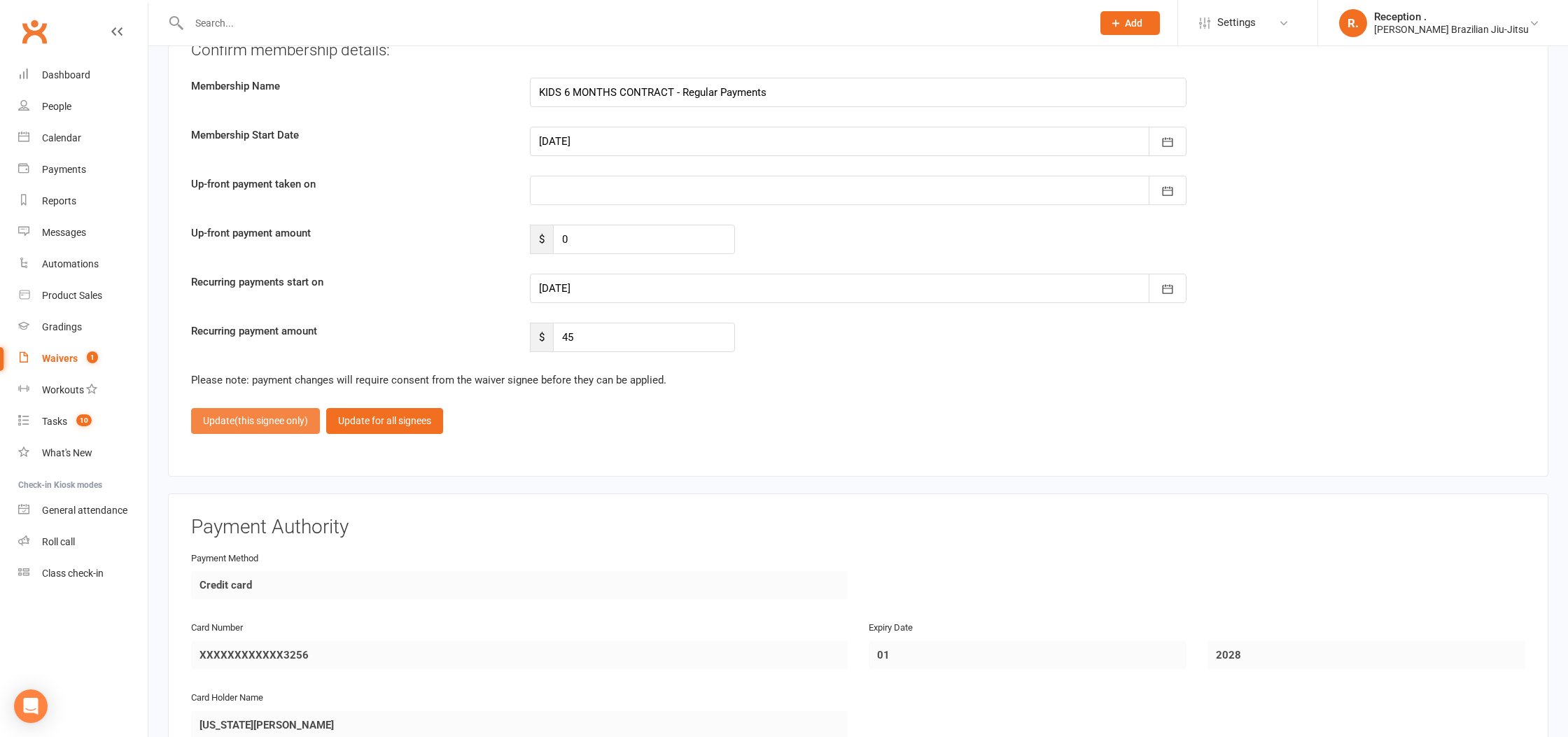
click at [249, 418] on span "(this signee only)" at bounding box center [271, 421] width 74 height 12
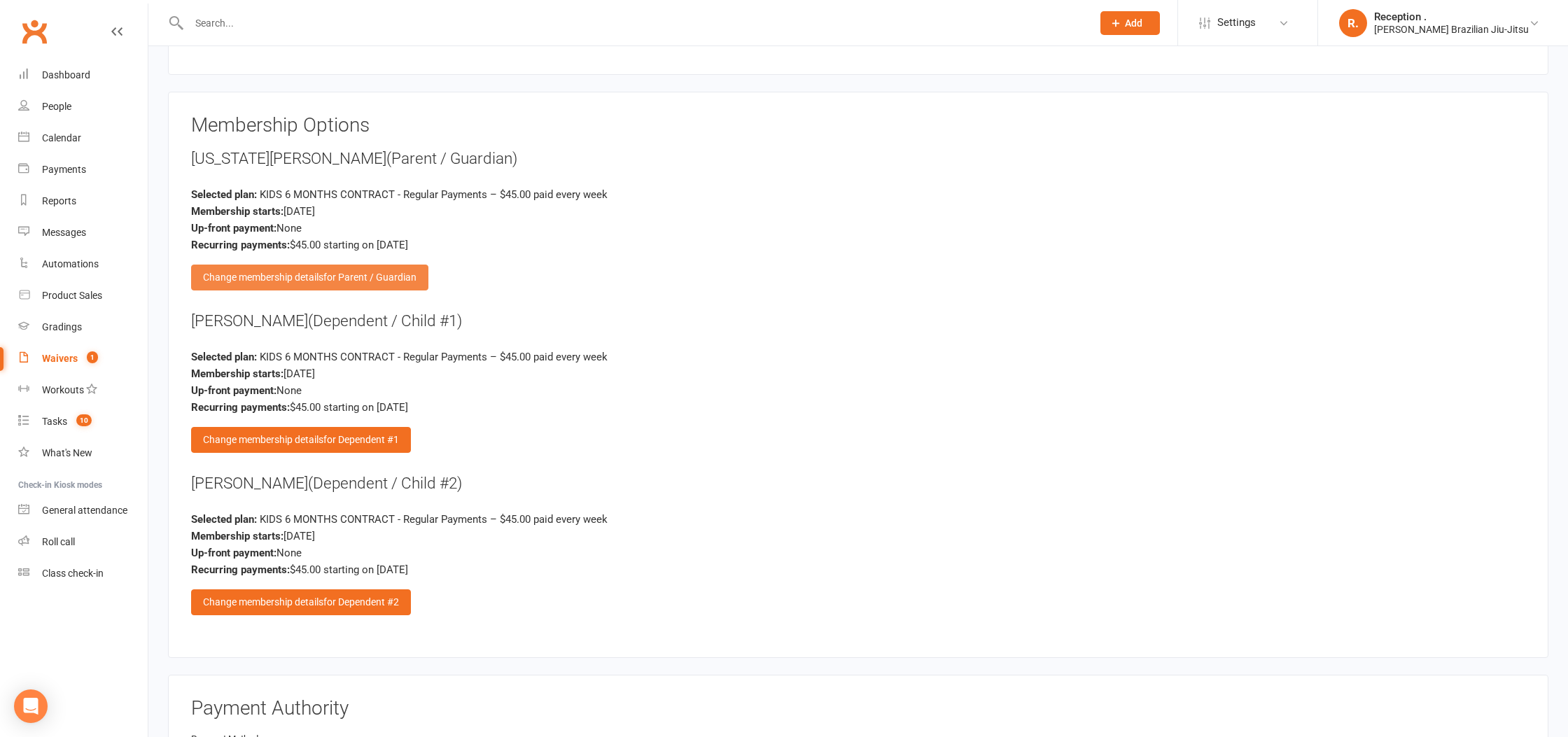
click at [311, 268] on div "Change membership details for Parent / Guardian" at bounding box center [310, 276] width 237 height 25
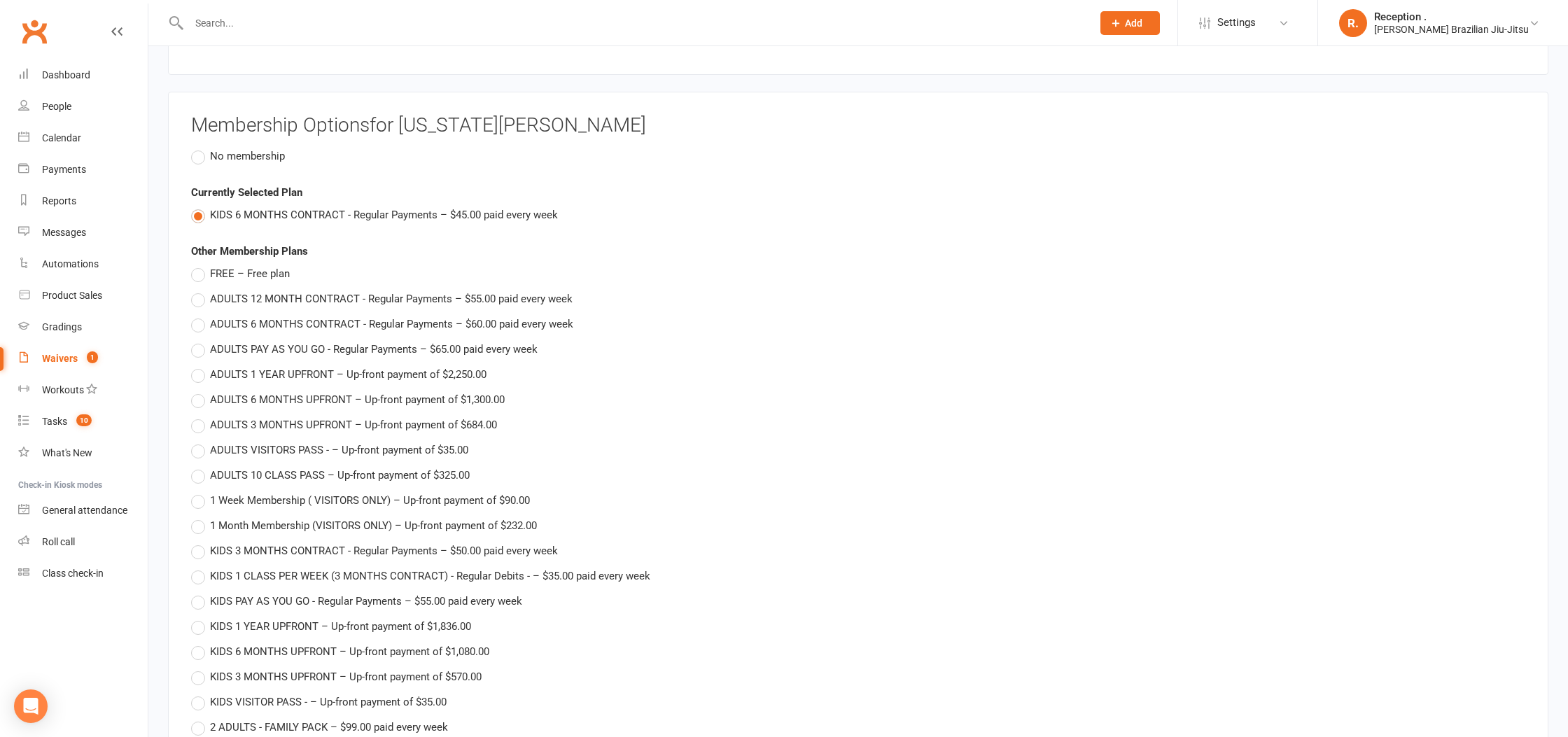
scroll to position [2407, 0]
click at [219, 153] on span "No membership" at bounding box center [247, 156] width 75 height 15
click at [200, 148] on input "No membership" at bounding box center [196, 148] width 9 height 0
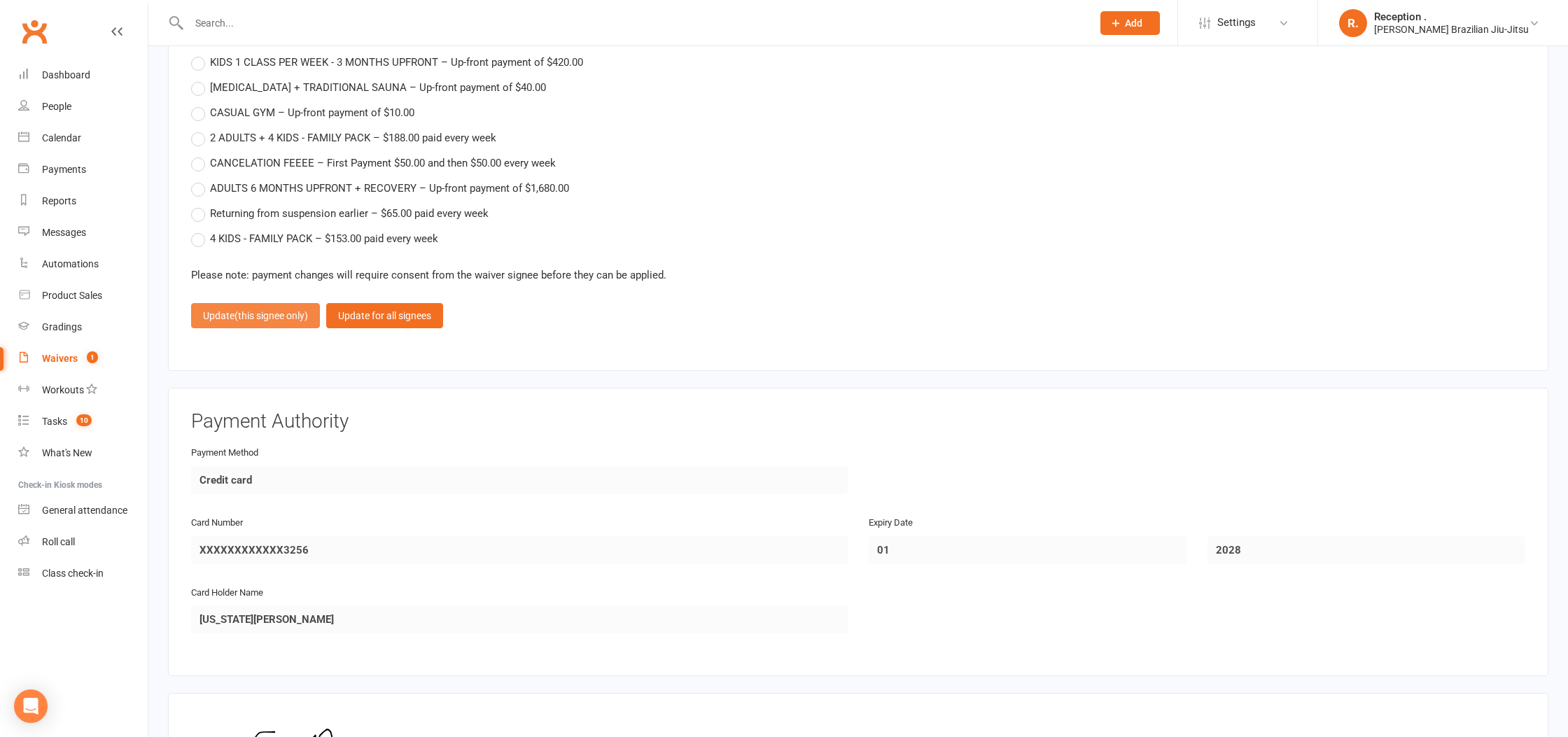
scroll to position [3347, 0]
click at [274, 314] on span "(this signee only)" at bounding box center [271, 316] width 74 height 12
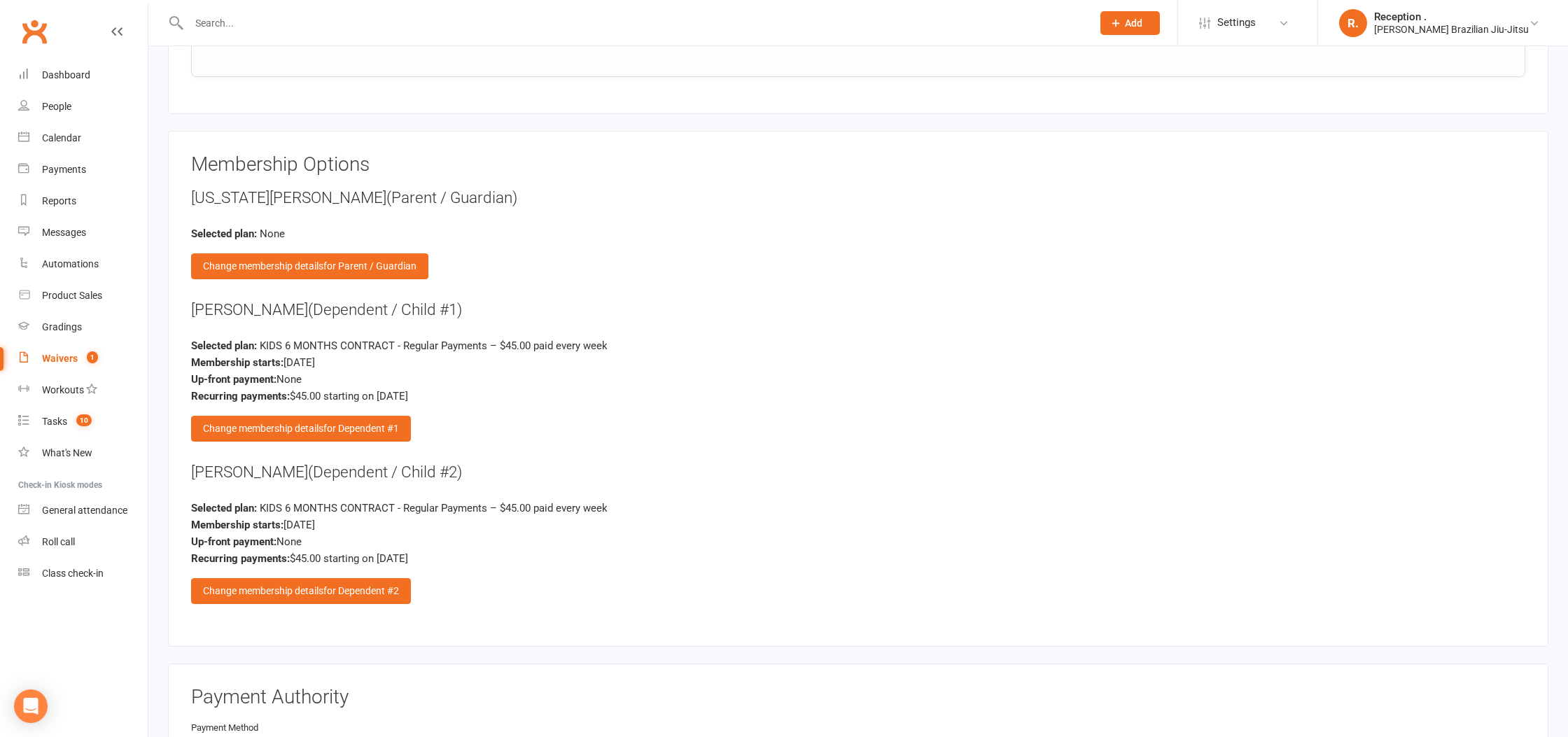
scroll to position [2366, 0]
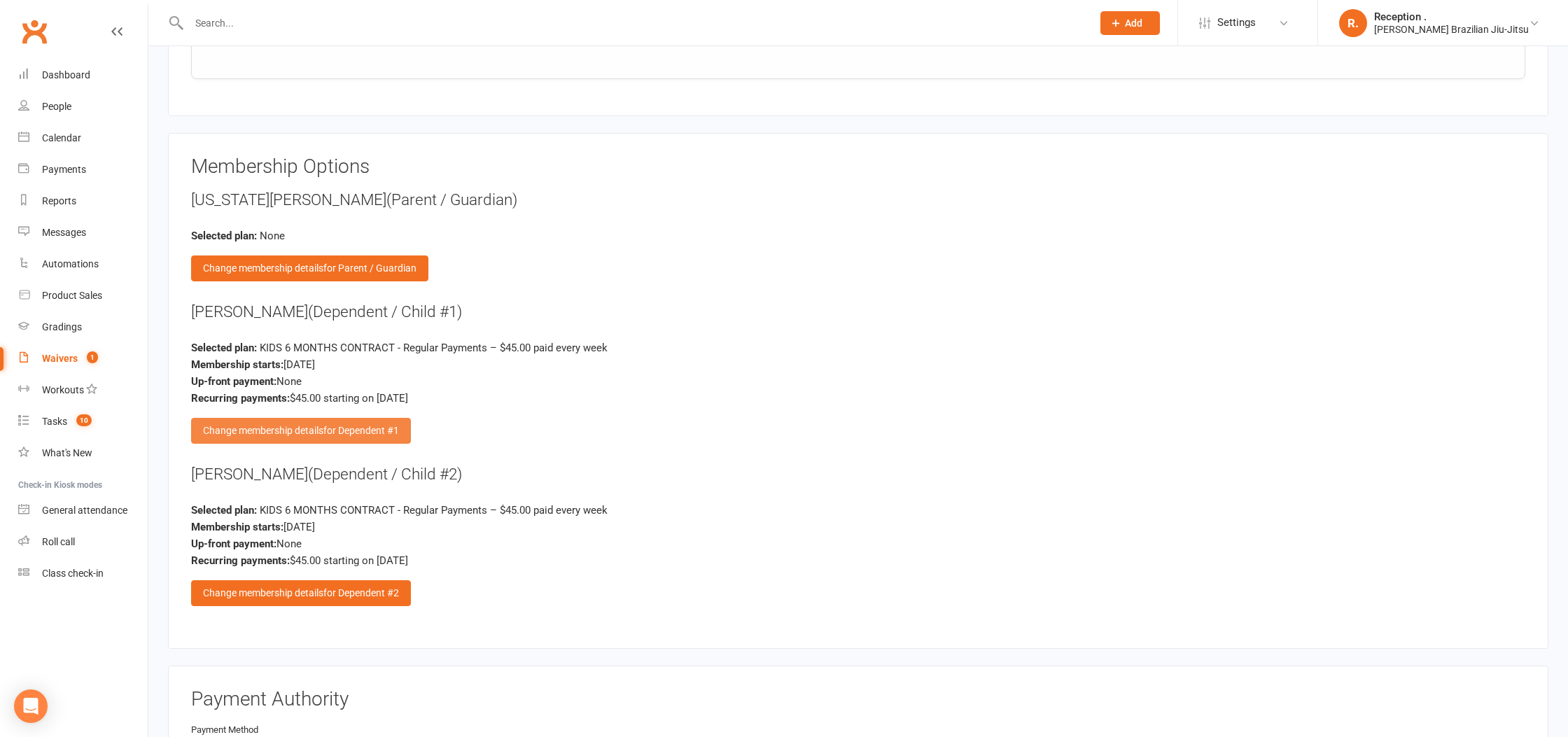
click at [320, 429] on div "Change membership details for Dependent #1" at bounding box center [301, 430] width 220 height 25
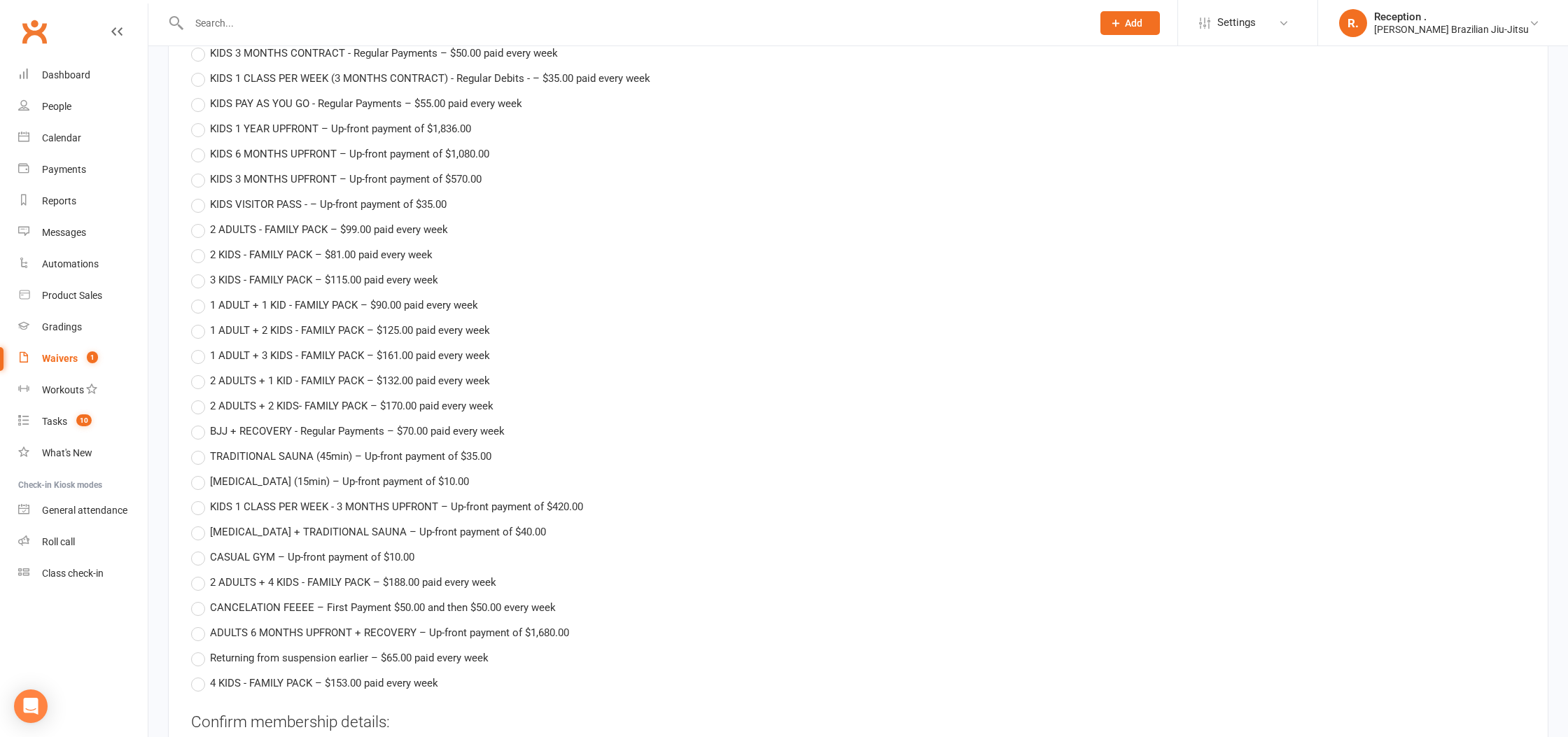
scroll to position [2902, 0]
click at [253, 252] on span "2 KIDS - FAMILY PACK – $81.00 paid every week" at bounding box center [321, 256] width 222 height 15
click at [200, 249] on input "2 KIDS - FAMILY PACK – $81.00 paid every week" at bounding box center [196, 249] width 9 height 0
type input "2 KIDS - FAMILY PACK"
type input "81"
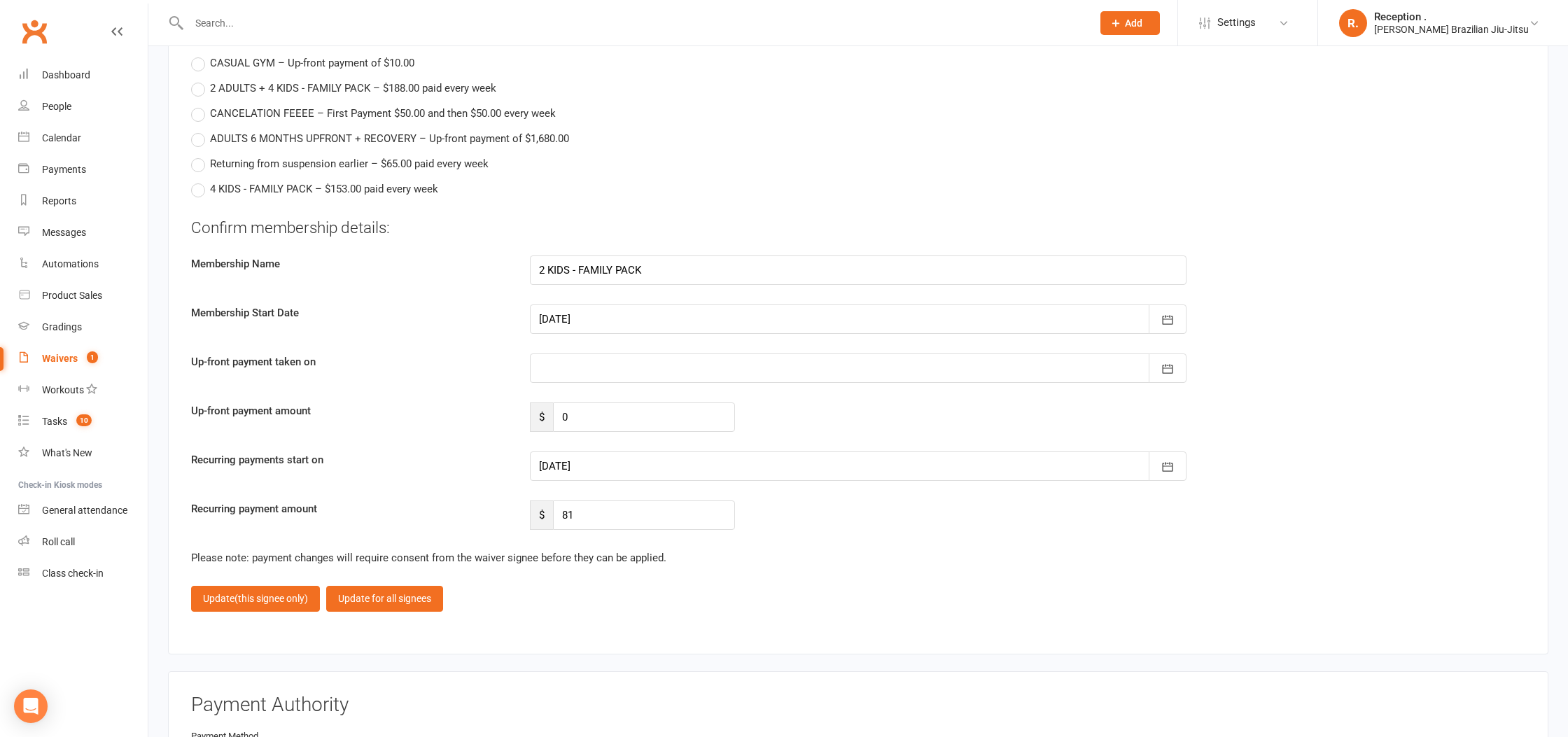
scroll to position [3403, 0]
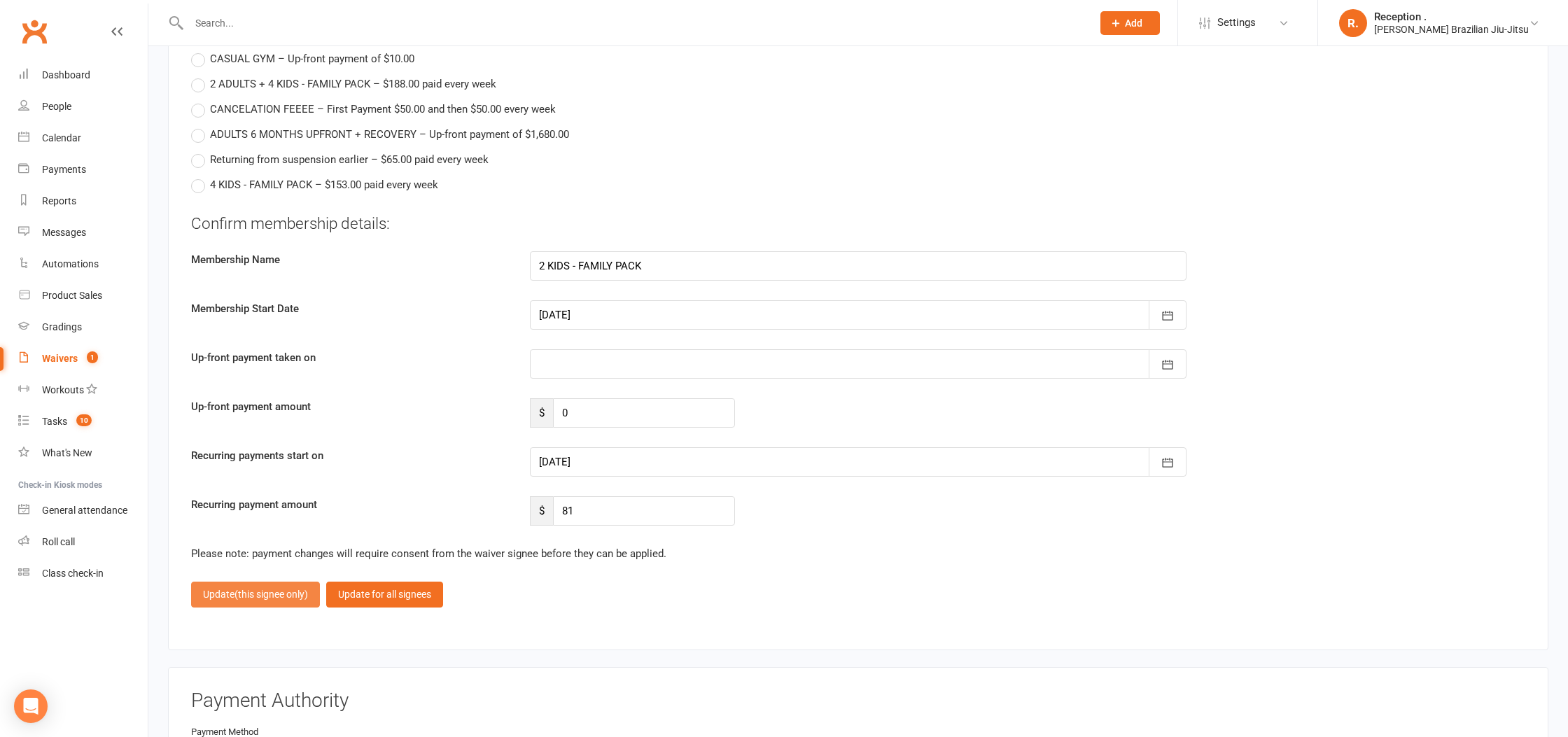
click at [265, 594] on button "Update (this signee only)" at bounding box center [255, 594] width 129 height 25
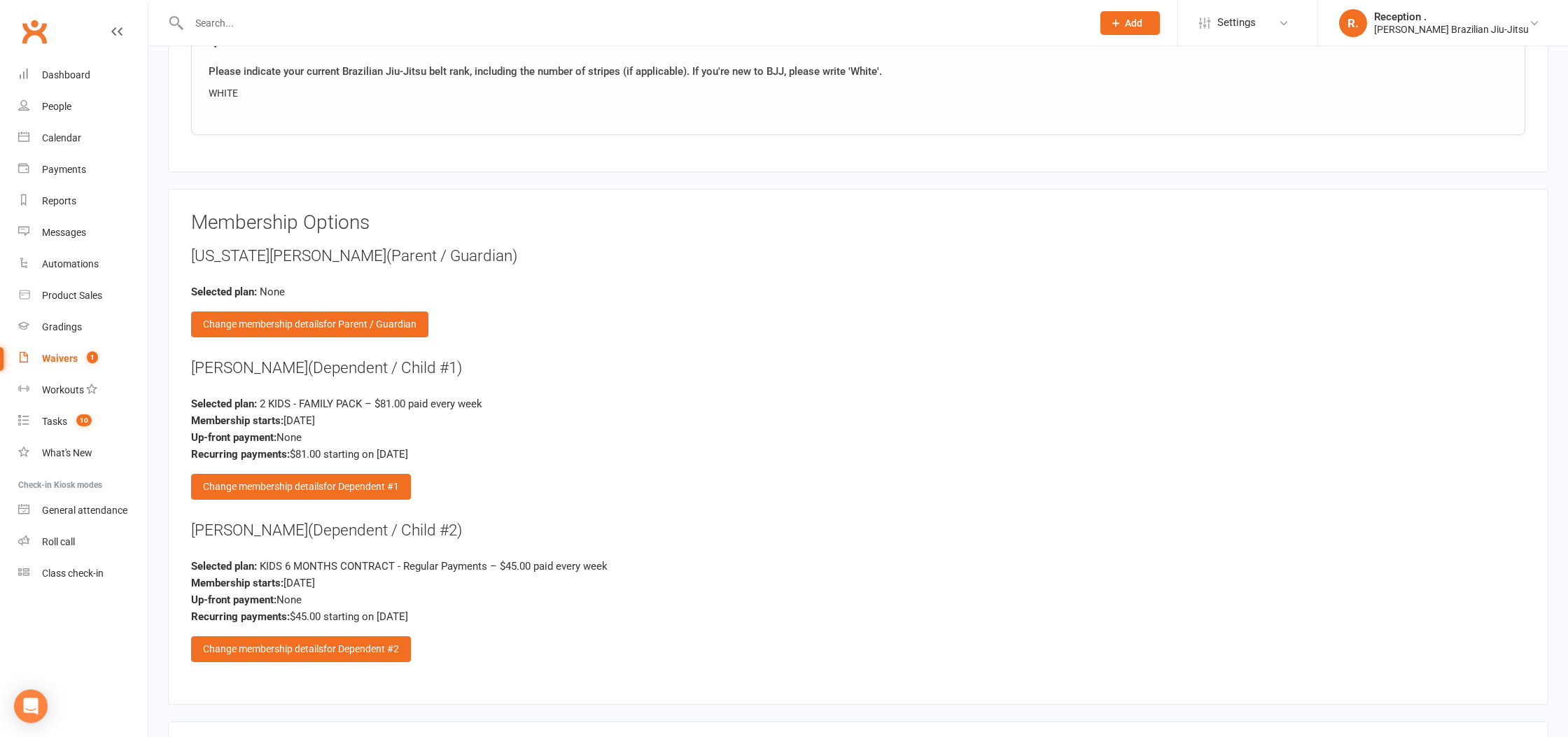
scroll to position [2294, 0]
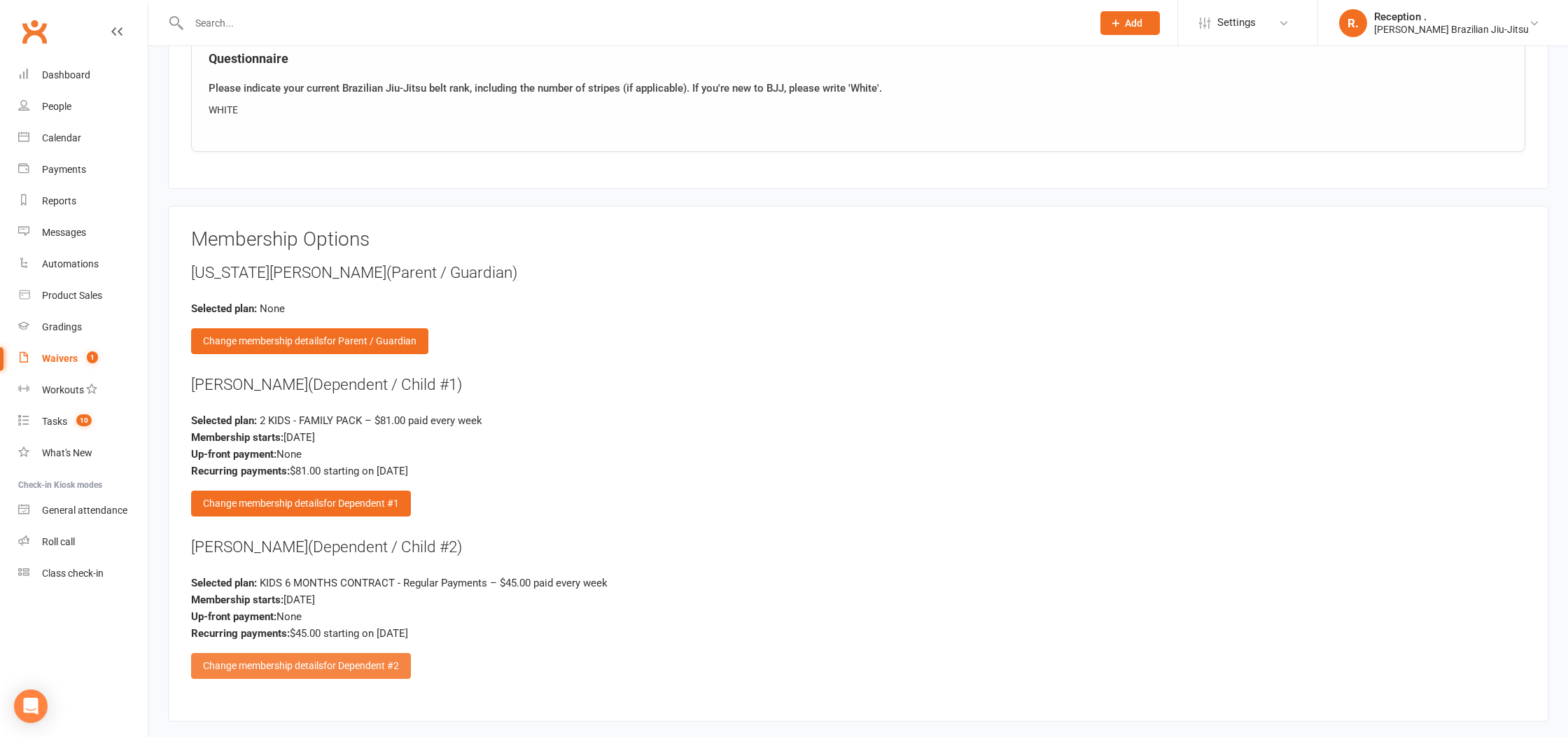
click at [336, 660] on span "for Dependent #2" at bounding box center [361, 665] width 76 height 12
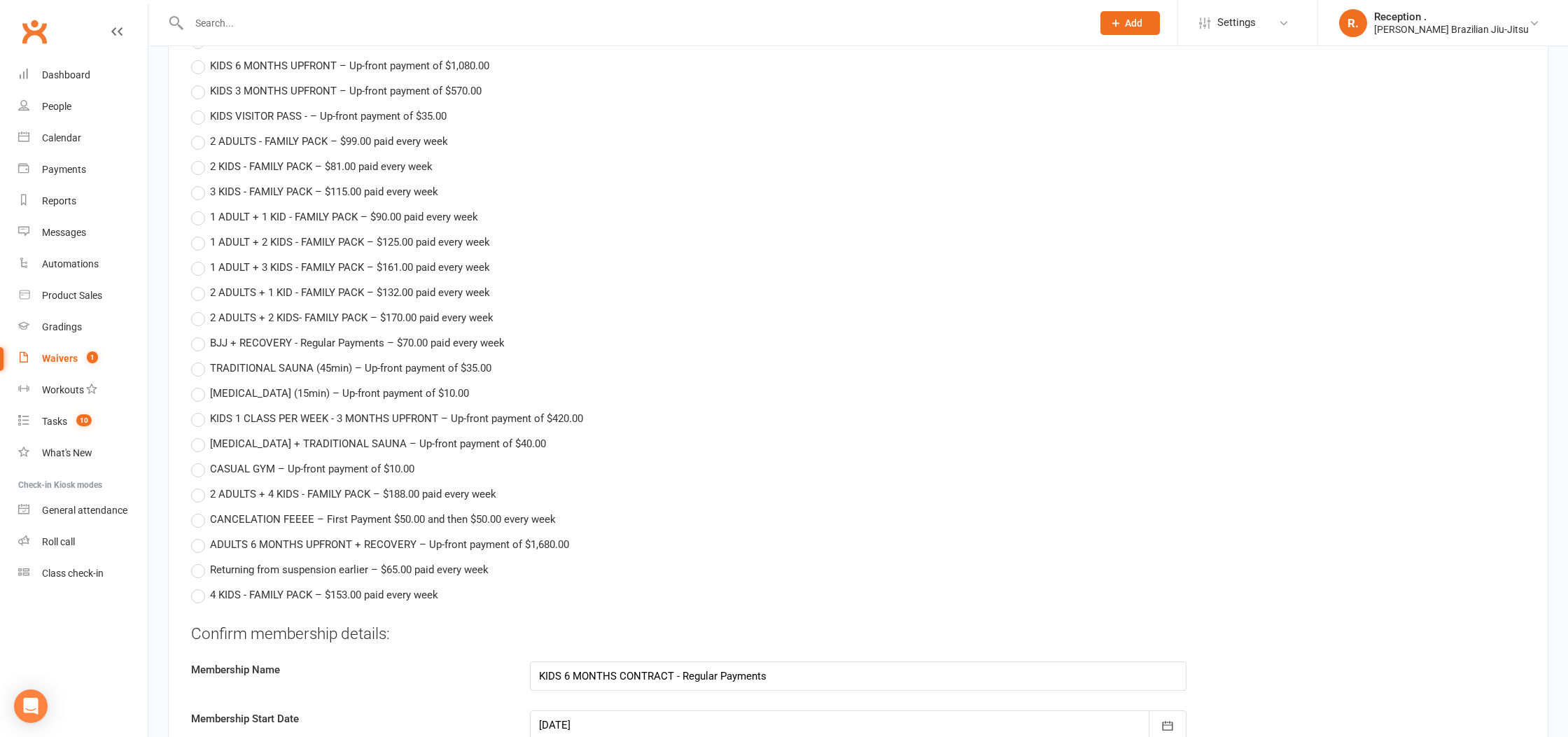
scroll to position [3000, 0]
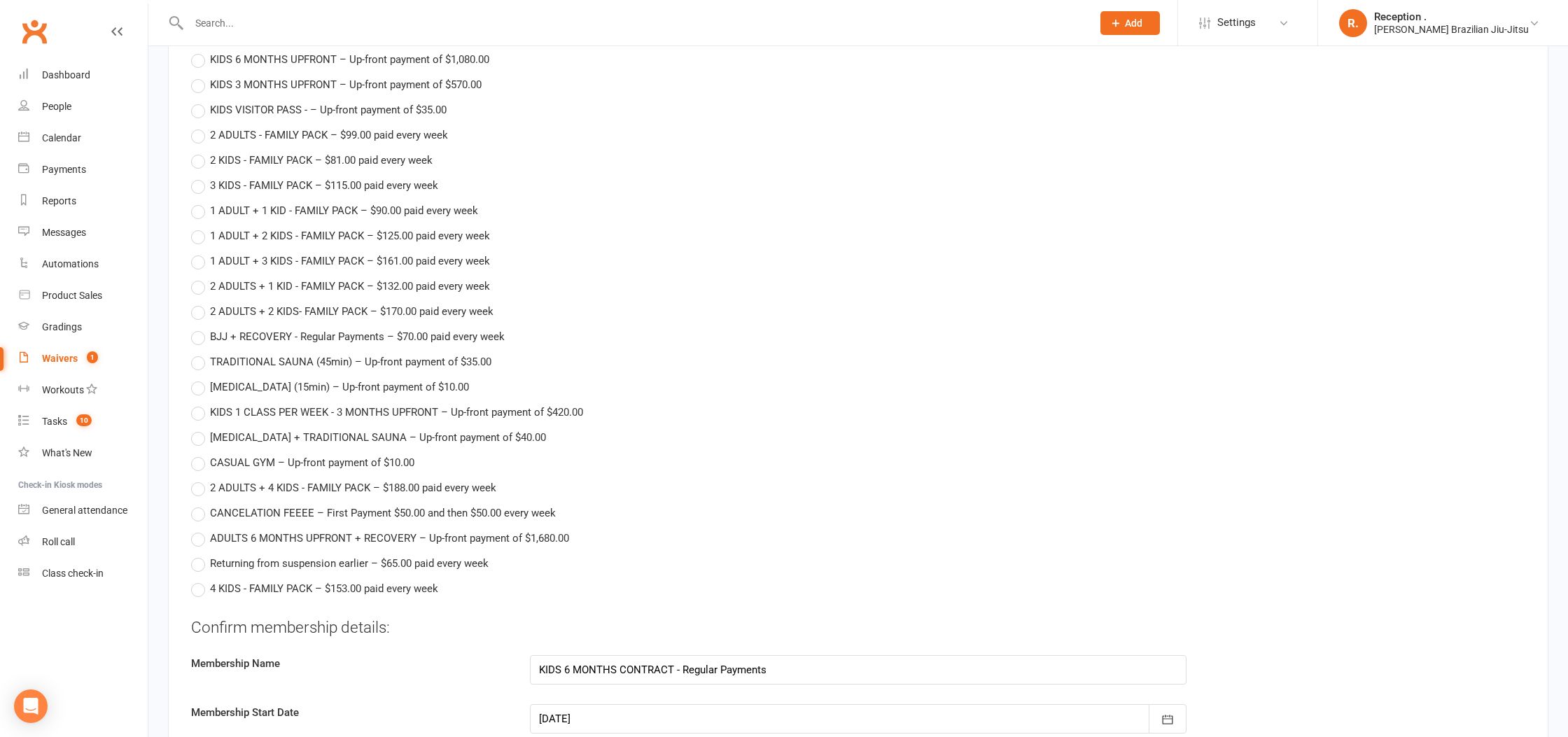
click at [241, 152] on span "2 KIDS - FAMILY PACK – $81.00 paid every week" at bounding box center [321, 159] width 222 height 15
click at [200, 152] on input "2 KIDS - FAMILY PACK – $81.00 paid every week" at bounding box center [196, 152] width 9 height 0
type input "2 KIDS - FAMILY PACK"
type input "81"
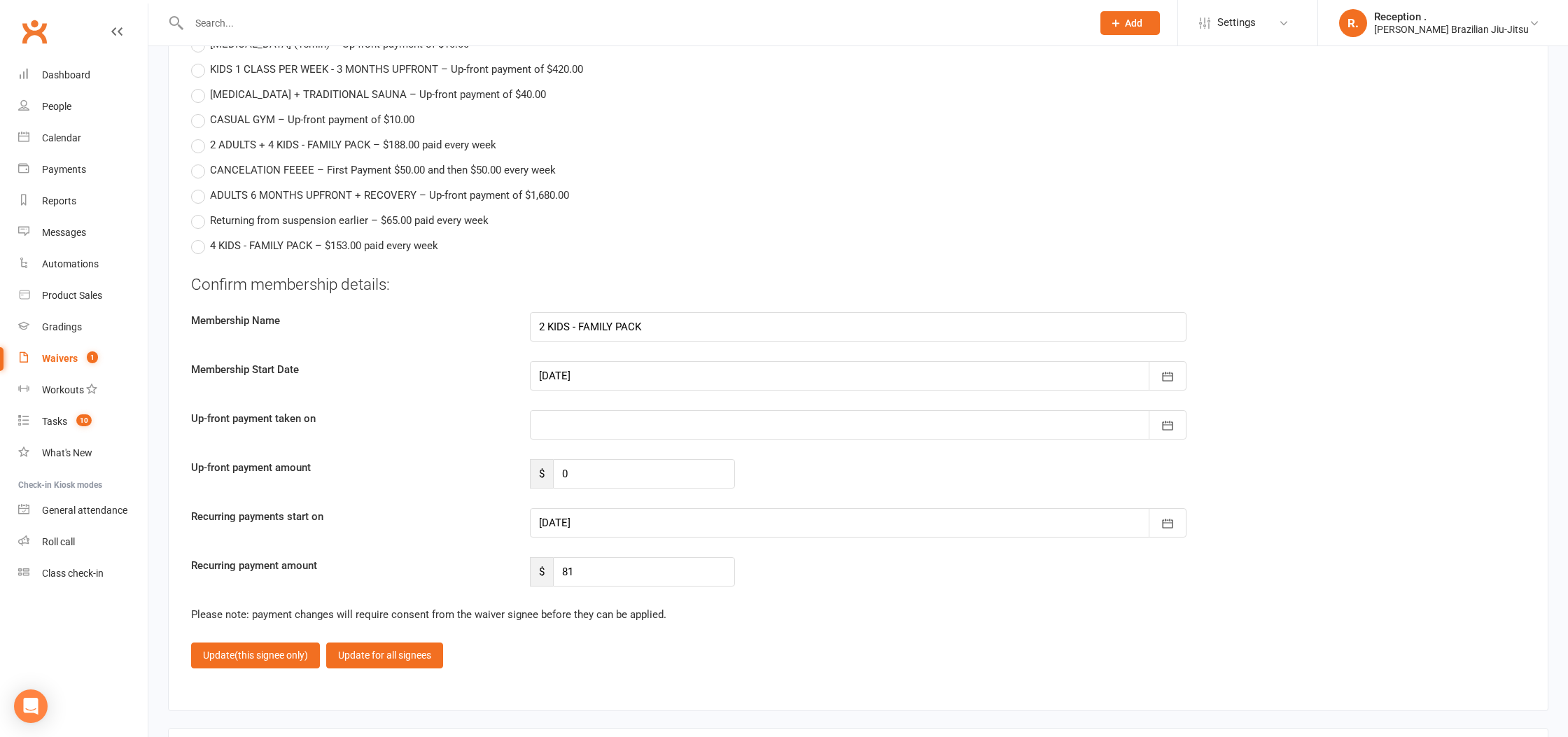
scroll to position [3537, 0]
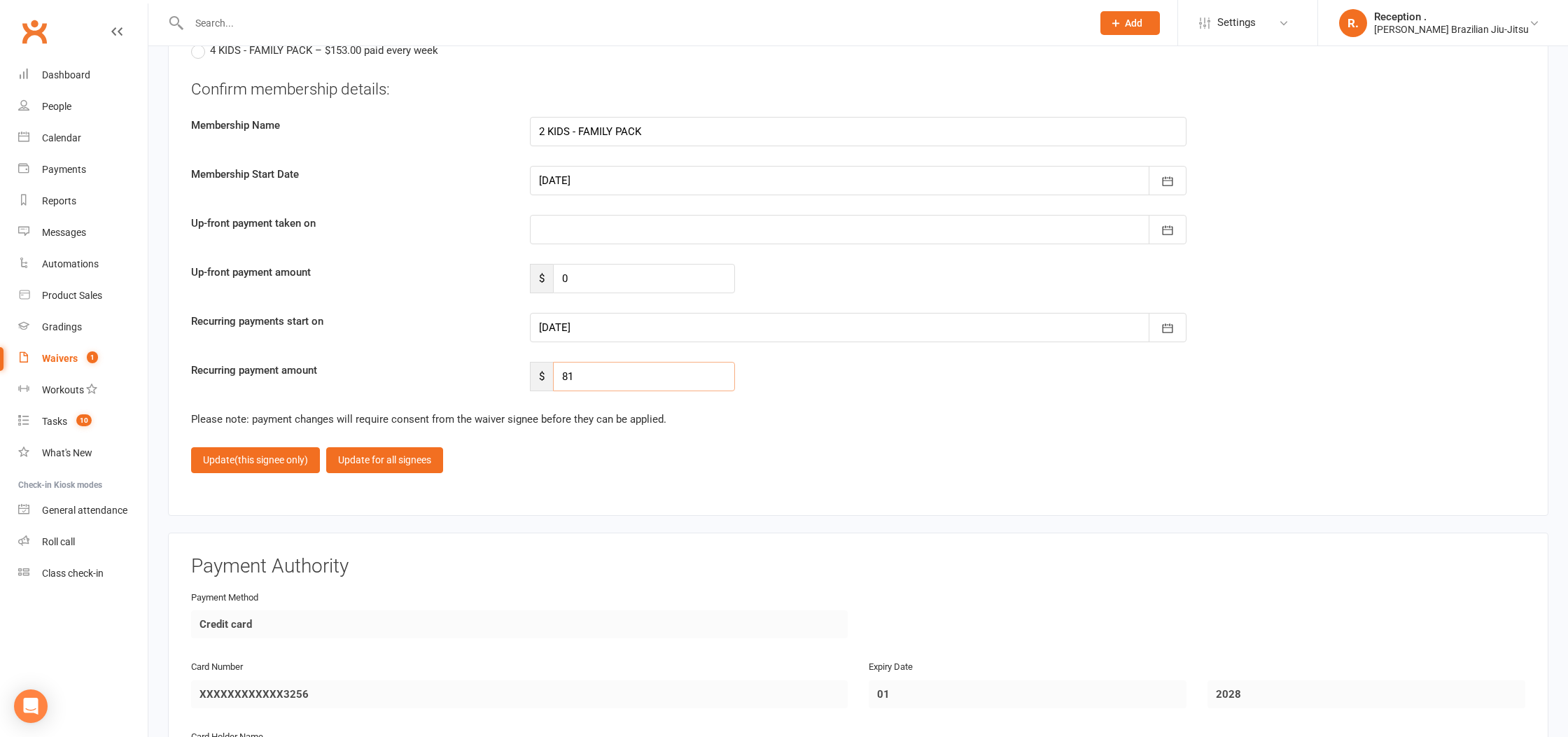
drag, startPoint x: 604, startPoint y: 372, endPoint x: 493, endPoint y: 375, distance: 111.0
click at [493, 375] on div "Recurring payment amount $ 81" at bounding box center [857, 376] width 1355 height 29
type input "0"
click at [276, 456] on span "(this signee only)" at bounding box center [271, 460] width 74 height 12
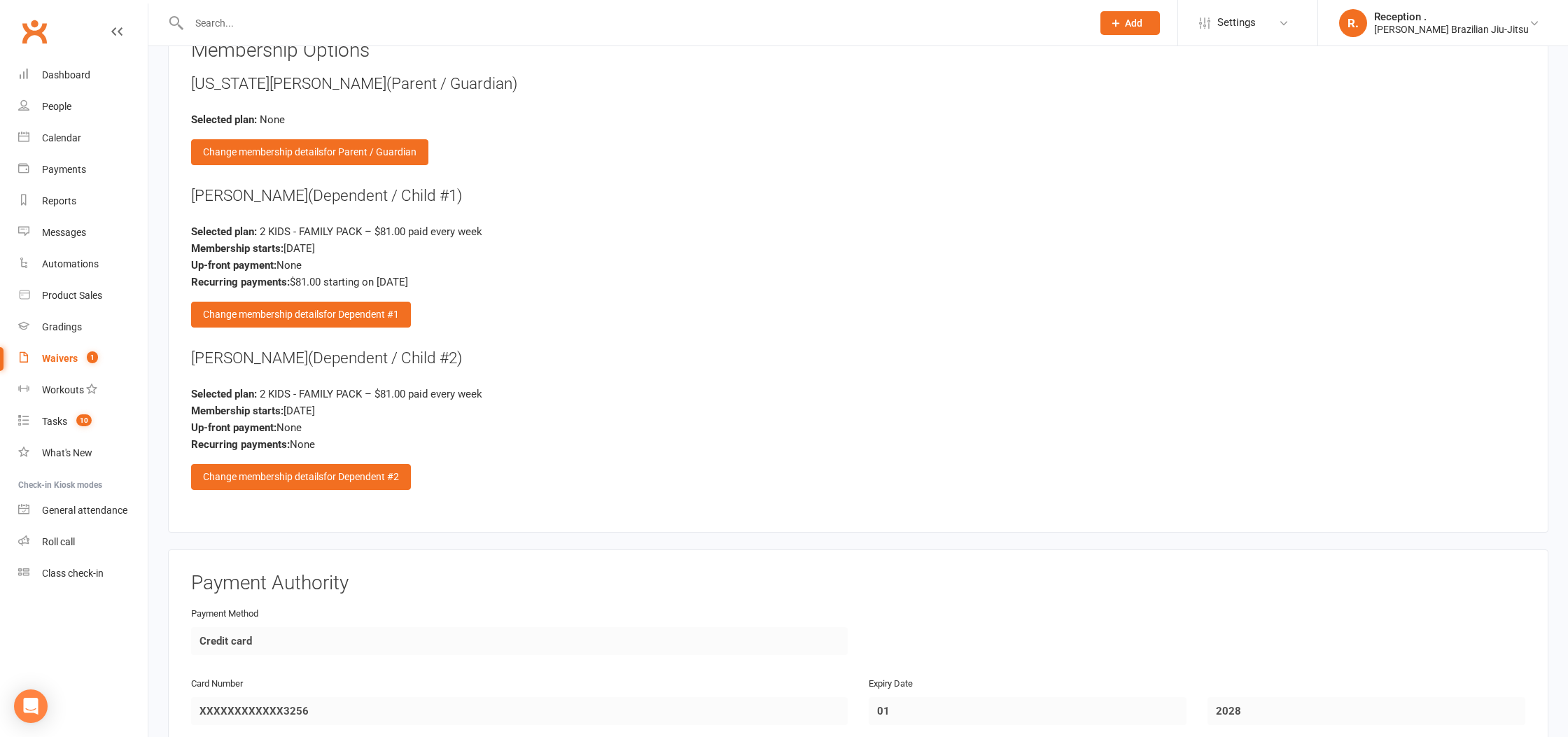
scroll to position [2474, 0]
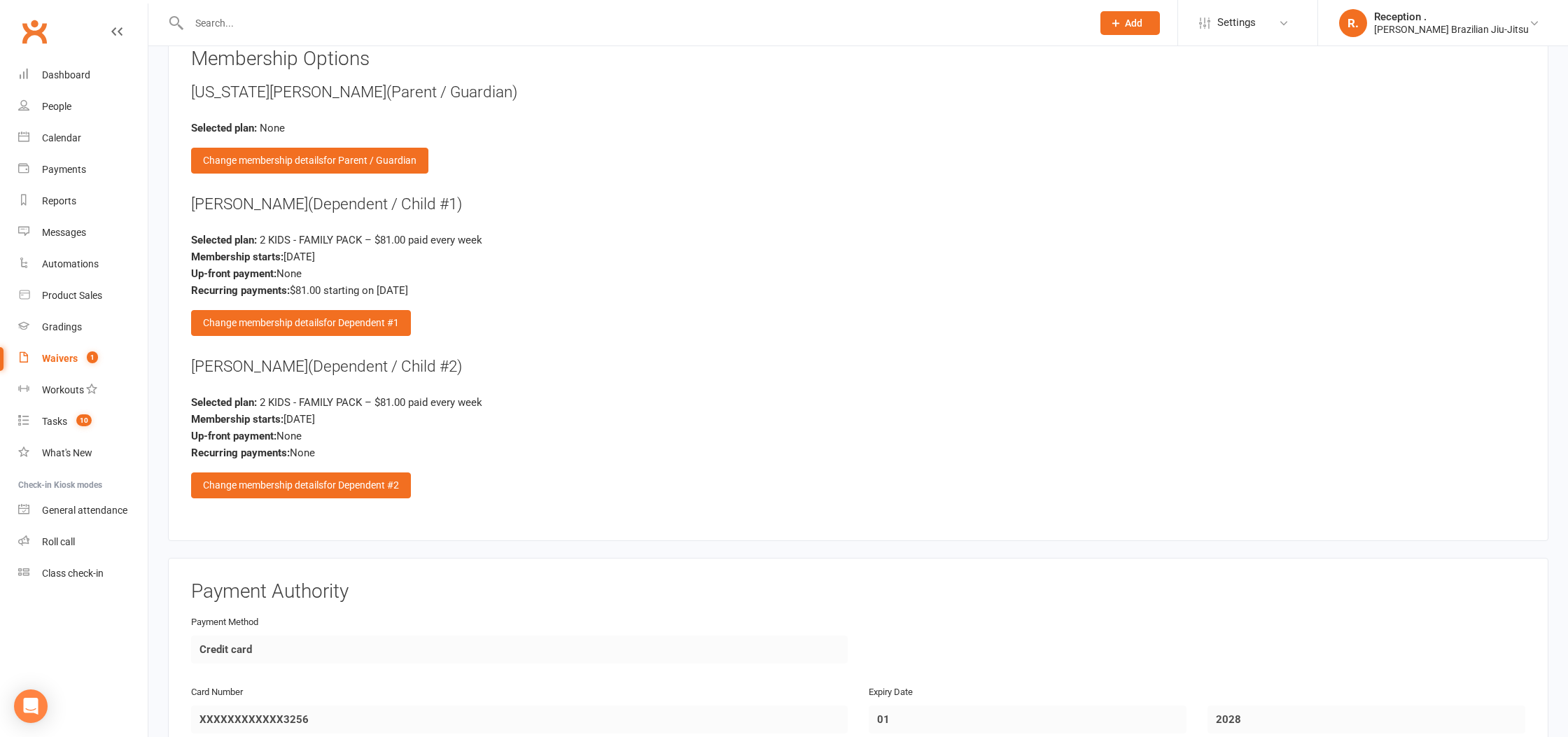
drag, startPoint x: 373, startPoint y: 448, endPoint x: 254, endPoint y: 418, distance: 122.7
click at [254, 418] on div "Selected plan: 2 KIDS - FAMILY PACK – $81.00 paid every week Membership starts:…" at bounding box center [858, 428] width 1334 height 68
click at [507, 435] on div "Up-front payment: None" at bounding box center [858, 436] width 1334 height 17
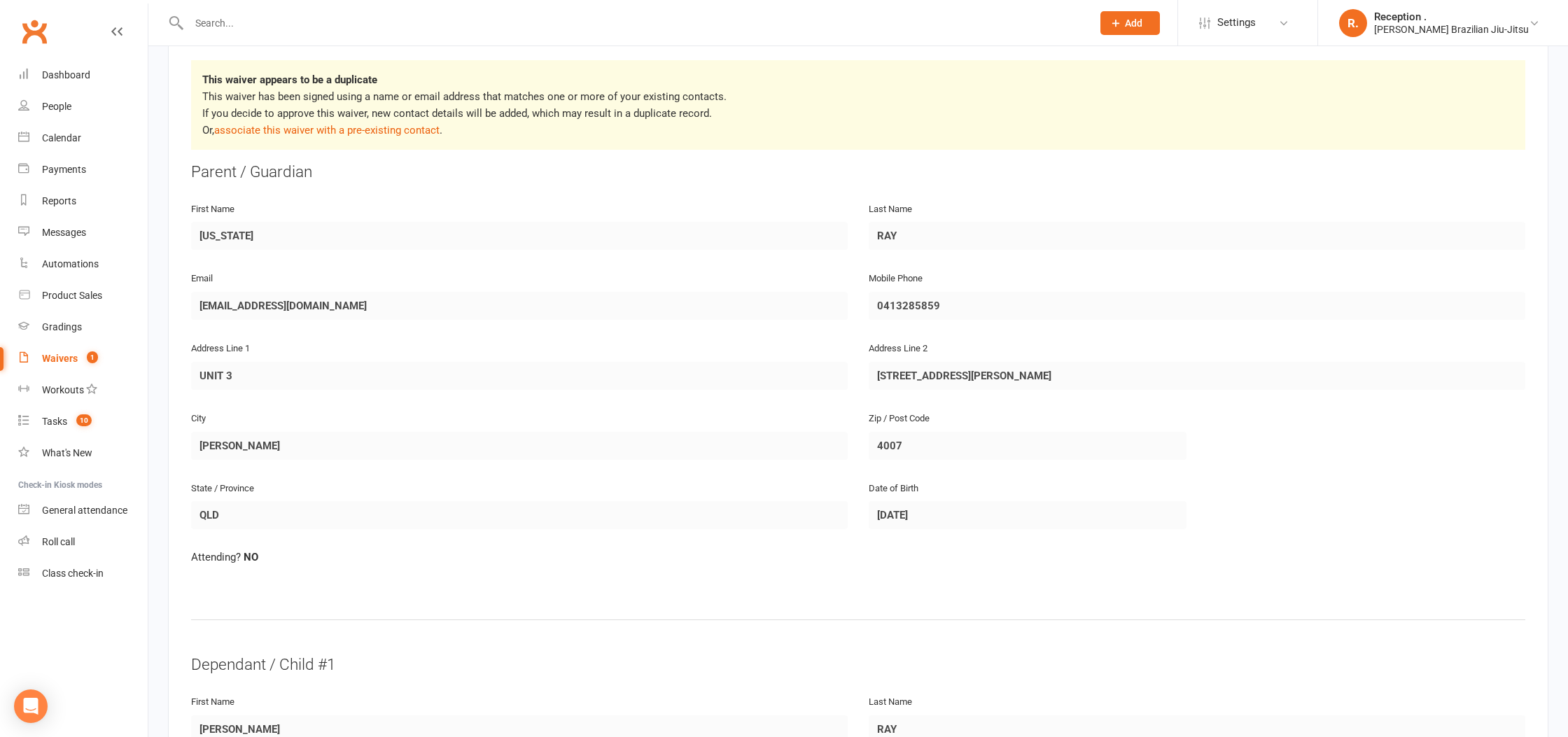
scroll to position [0, 0]
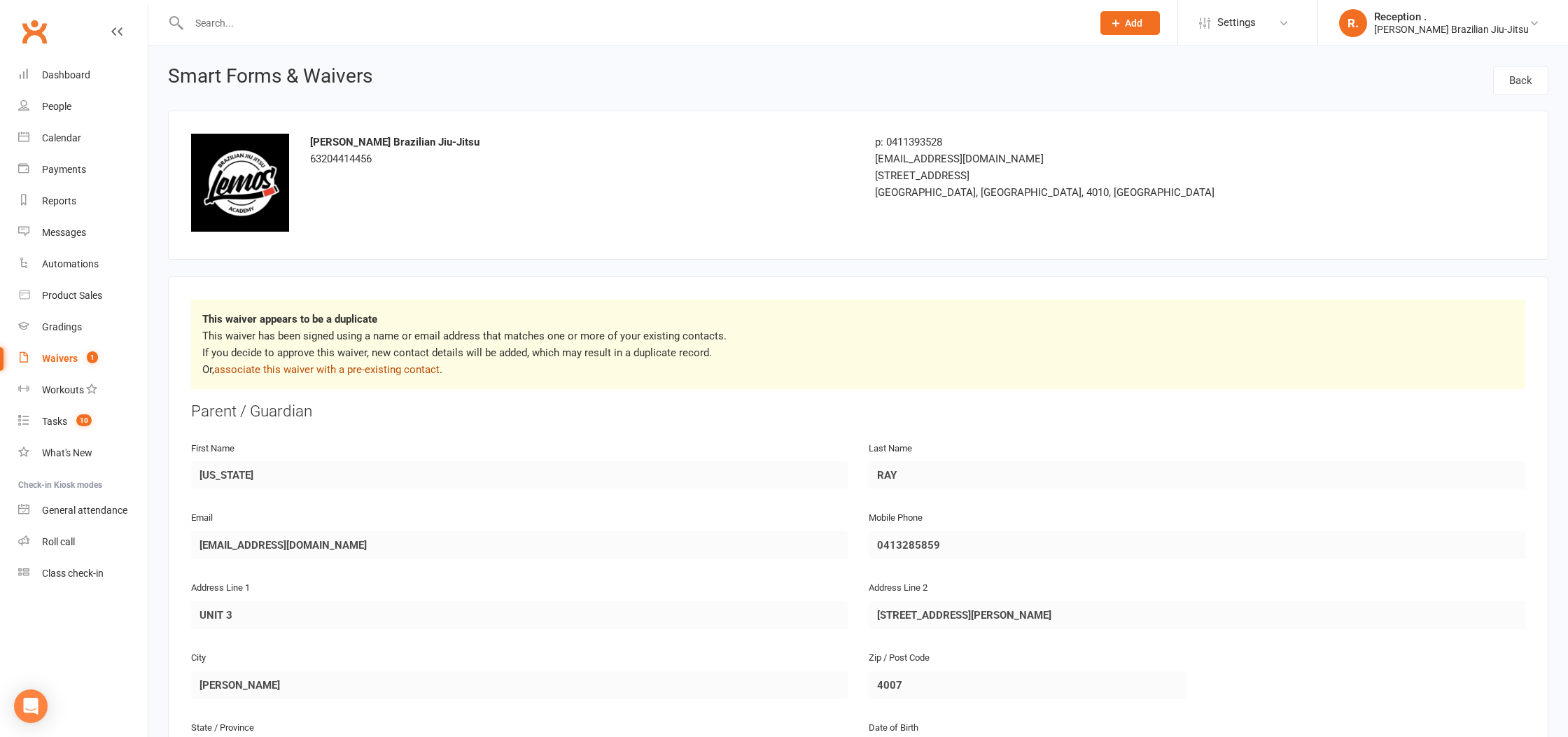
click at [358, 368] on link "associate this waiver with a pre-existing contact" at bounding box center [326, 369] width 225 height 12
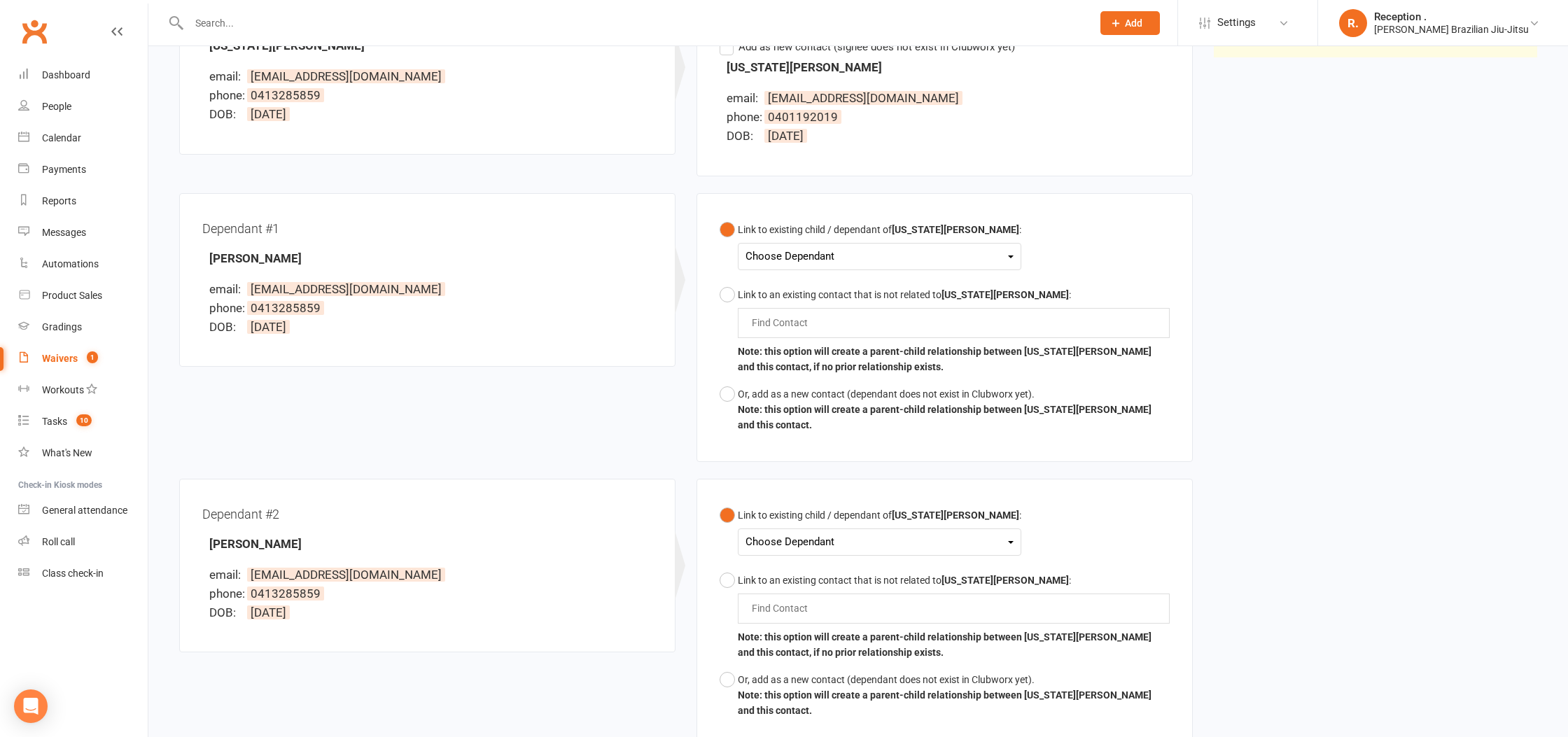
scroll to position [248, 0]
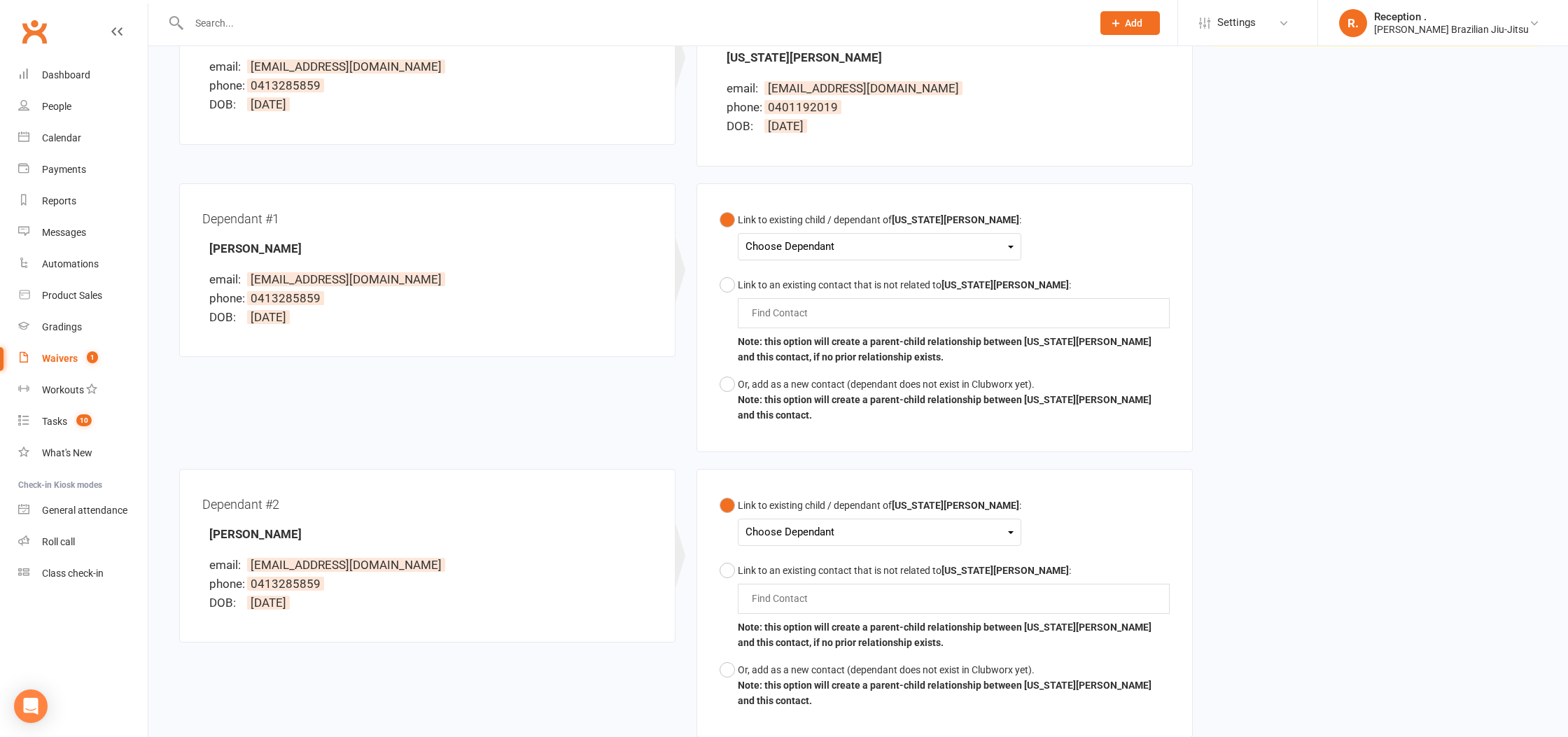
click at [787, 244] on div "Choose Dependant" at bounding box center [879, 246] width 268 height 19
click at [970, 224] on div "Link to existing child / dependant of Georgia Robson : Choose Dependant Max Rob…" at bounding box center [945, 317] width 450 height 222
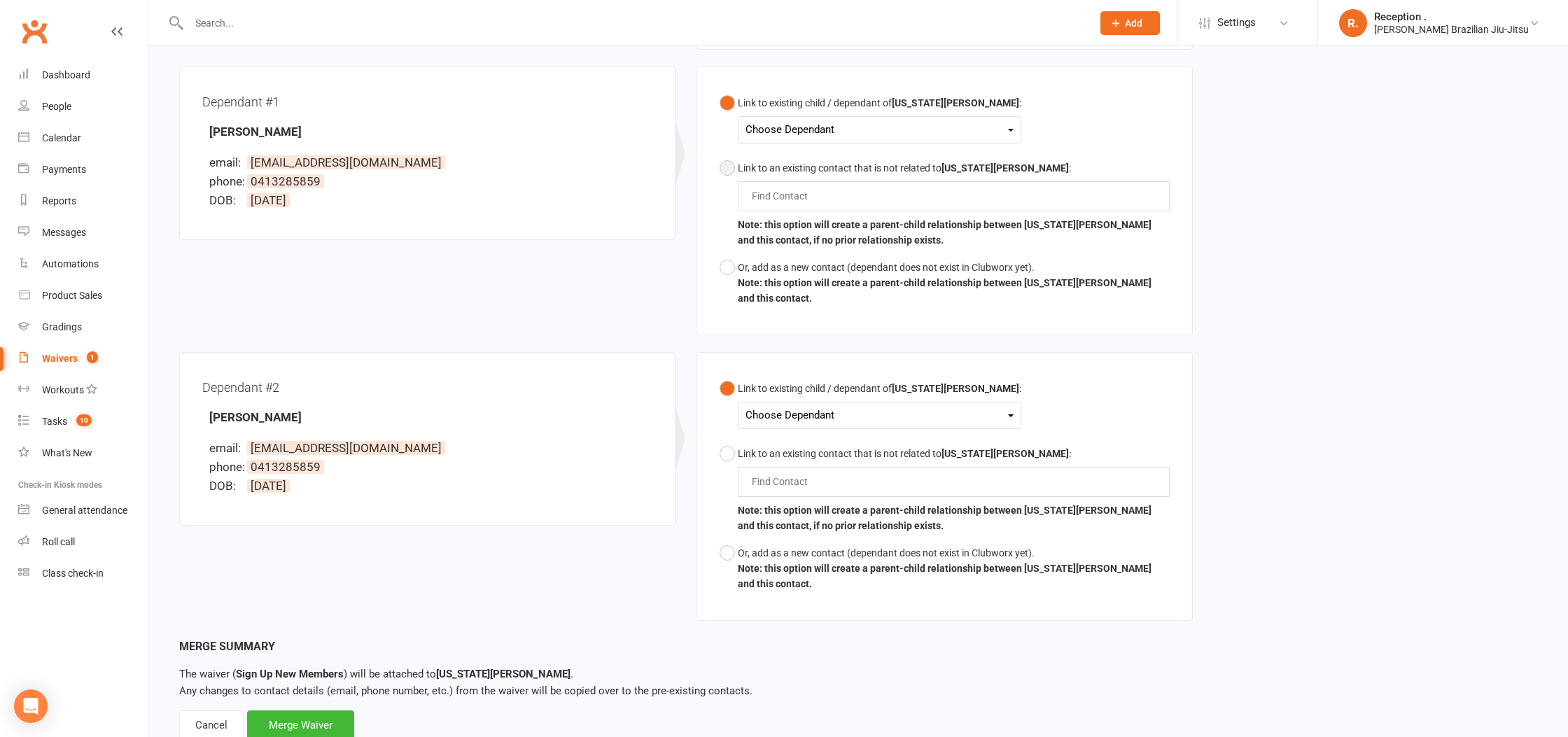
scroll to position [380, 0]
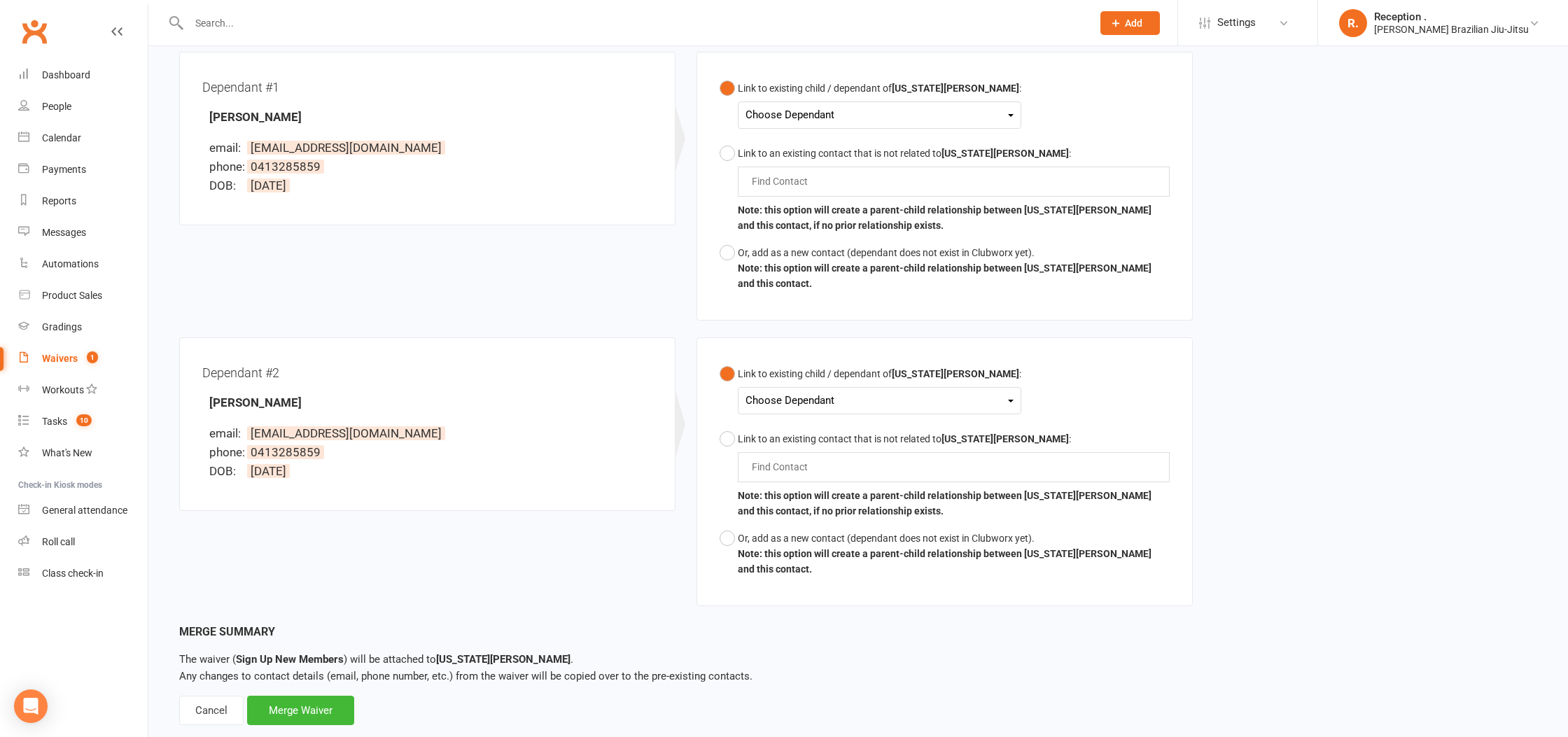
click at [789, 391] on div "Choose Dependant" at bounding box center [879, 400] width 268 height 19
click at [842, 391] on div "Choose Dependant" at bounding box center [879, 400] width 268 height 19
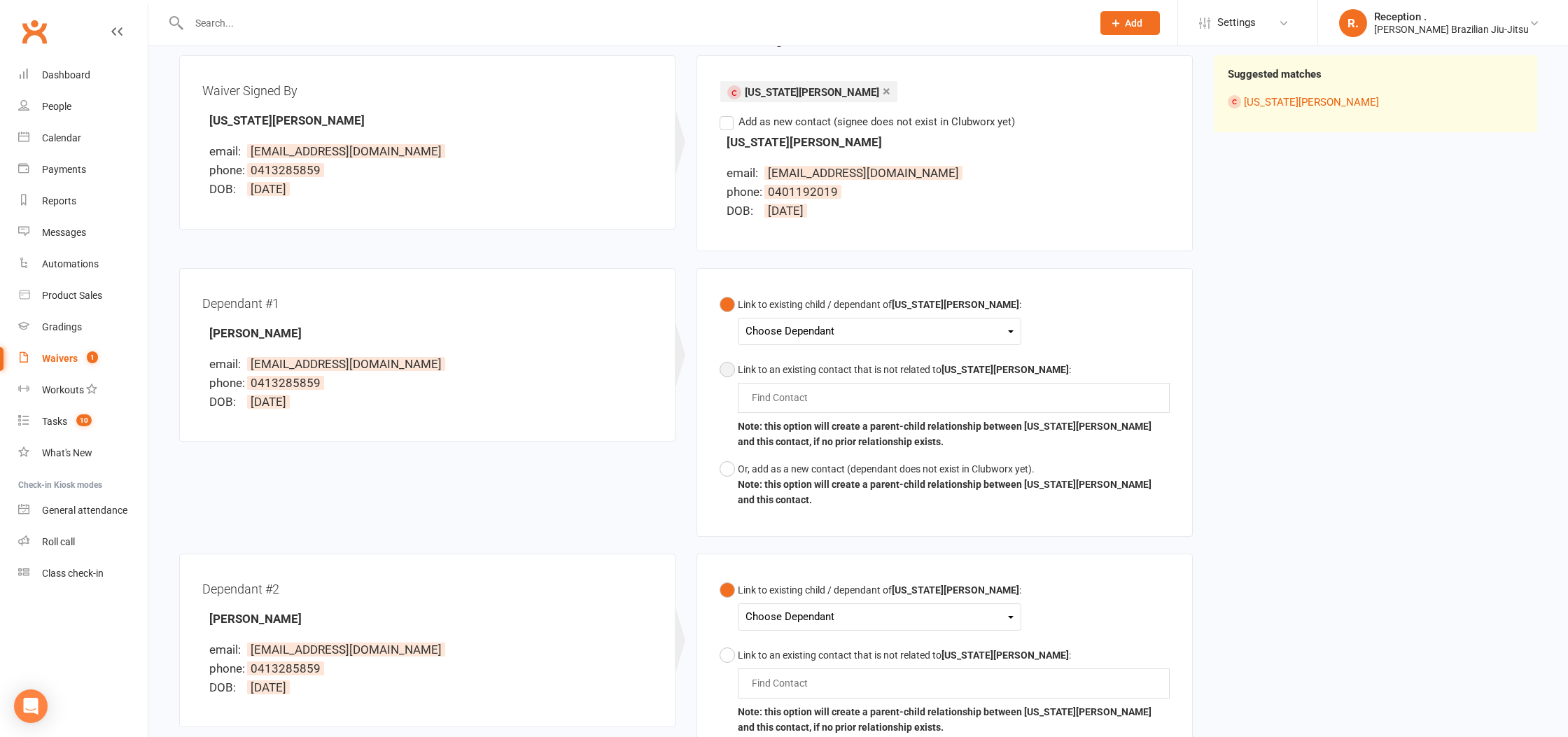
scroll to position [170, 0]
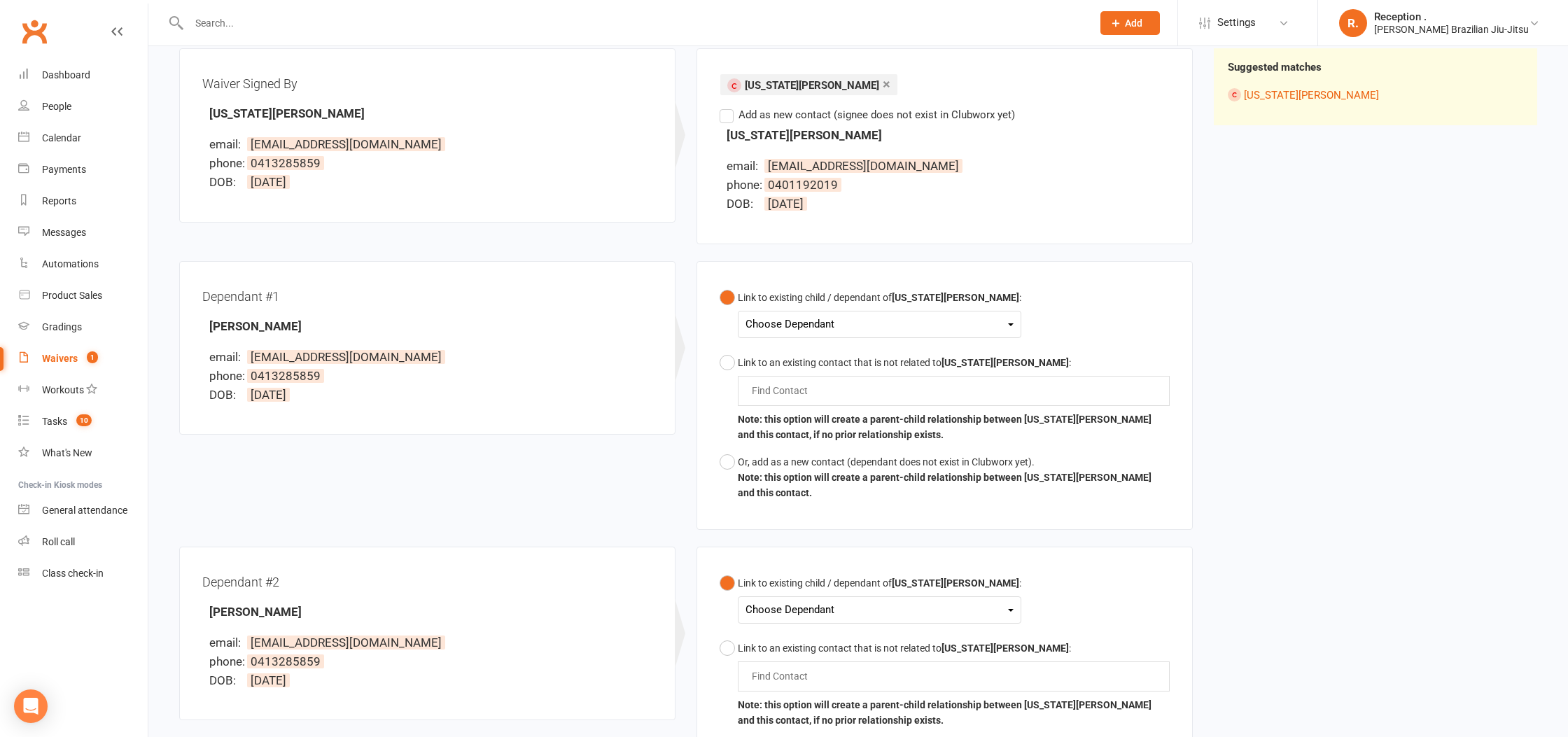
click at [790, 335] on div "Choose Dependant Max Robson" at bounding box center [879, 324] width 284 height 28
click at [792, 328] on div "Choose Dependant" at bounding box center [879, 324] width 268 height 19
click at [817, 324] on div "Choose Dependant" at bounding box center [879, 324] width 268 height 19
click at [787, 362] on div "Link to an existing contact that is not related to Georgia Robson :" at bounding box center [953, 362] width 432 height 15
click at [776, 379] on div "Find Contact" at bounding box center [953, 390] width 432 height 29
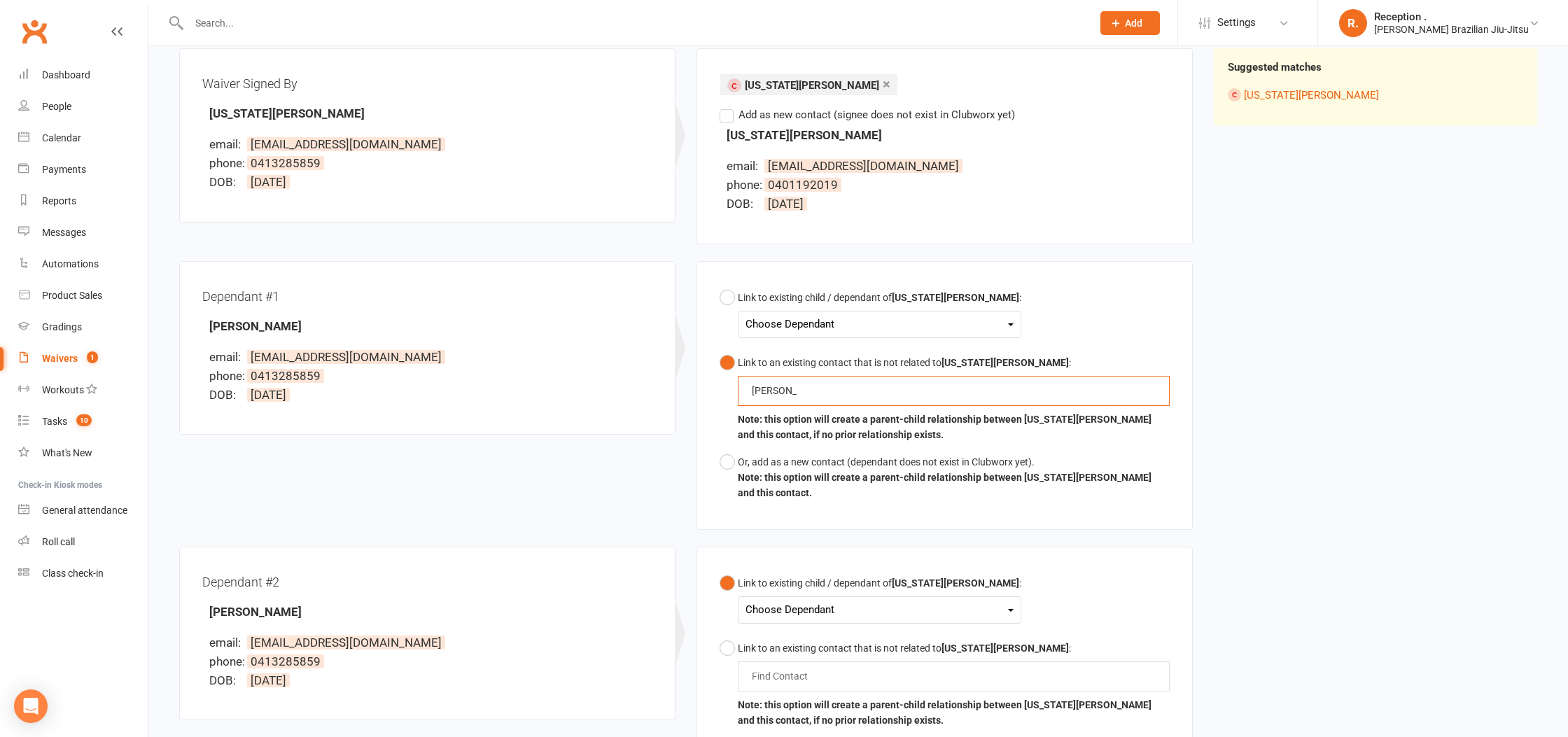
click at [720, 349] on button "Link to an existing contact that is not related to Georgia Robson : claudia cla…" at bounding box center [945, 399] width 450 height 100
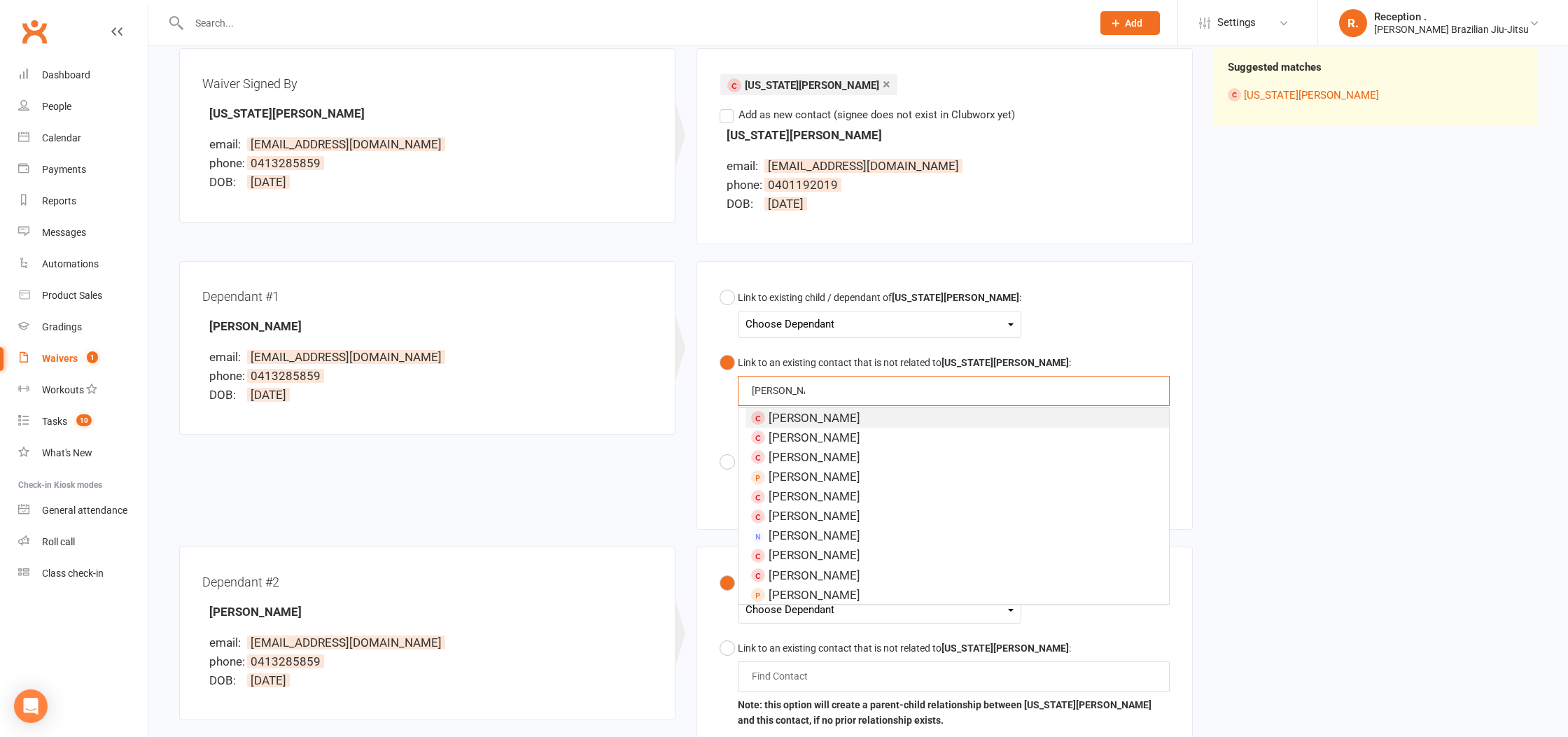
type input "claudia ray"
click at [699, 392] on div "Link to existing child / dependant of Georgia Robson : Choose Dependant Max Rob…" at bounding box center [945, 396] width 496 height 268
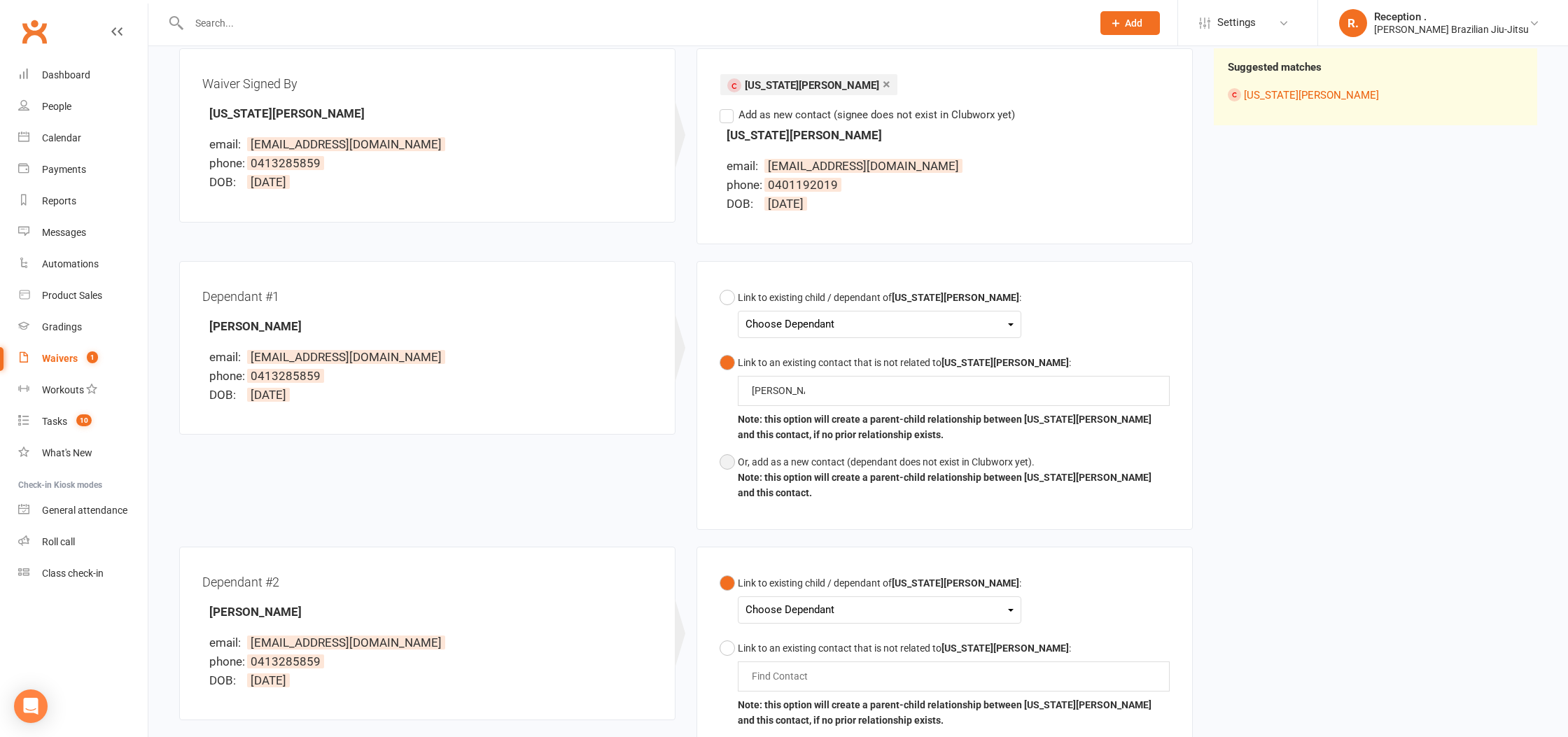
click at [760, 455] on div "Or, add as a new contact (dependant does not exist in Clubworx yet)." at bounding box center [953, 461] width 432 height 15
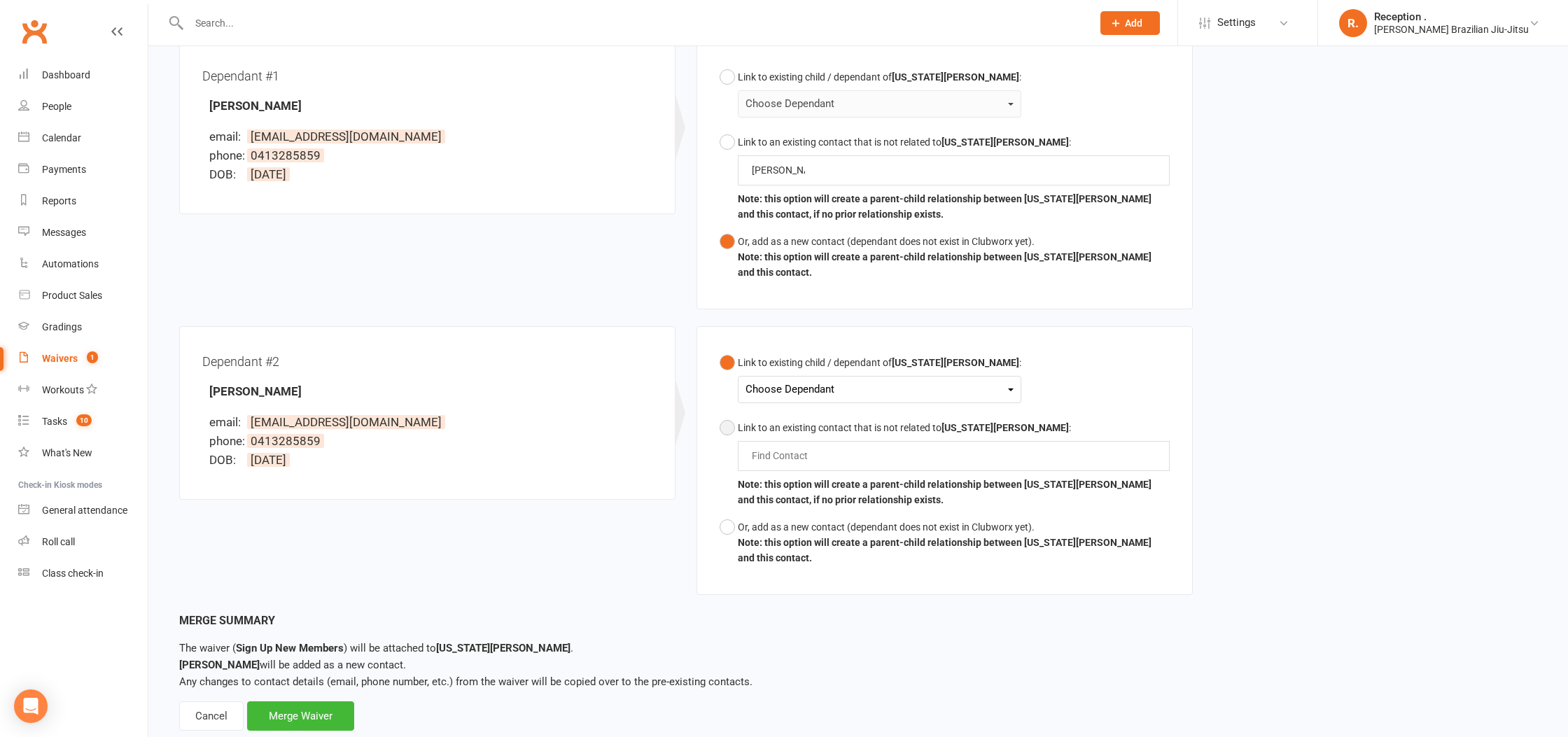
scroll to position [396, 0]
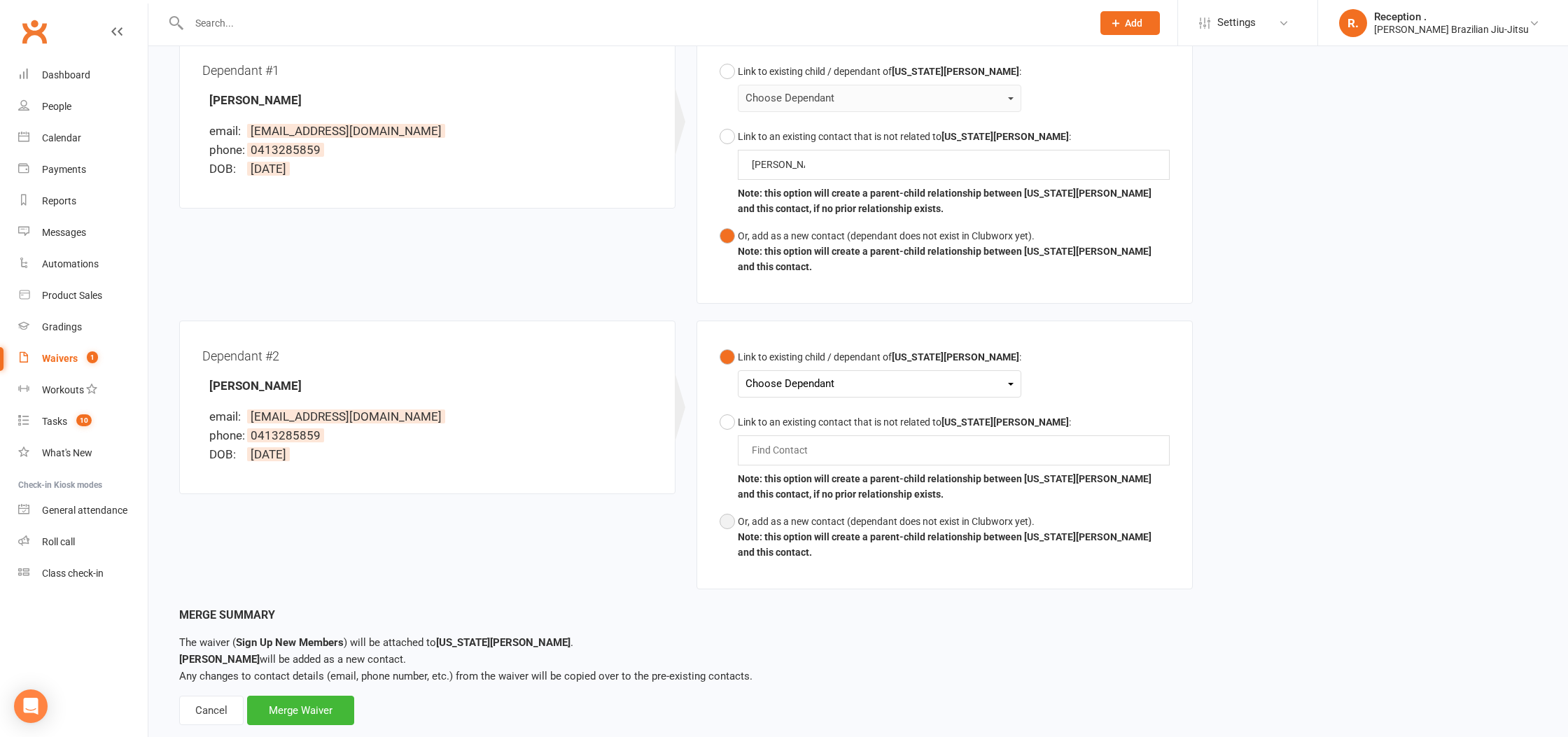
click at [728, 508] on button "Or, add as a new contact (dependant does not exist in Clubworx yet). Note: this…" at bounding box center [945, 536] width 450 height 58
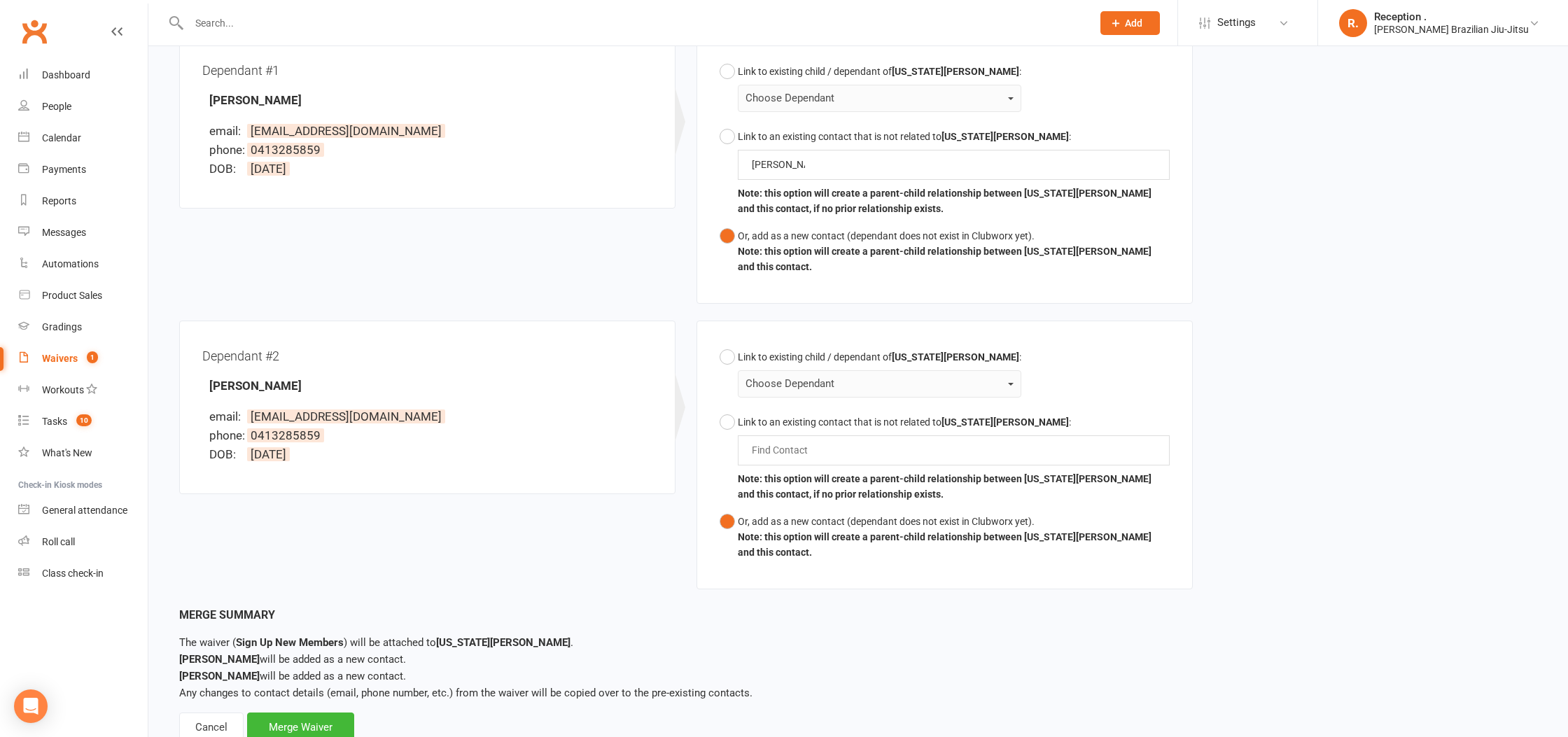
scroll to position [413, 0]
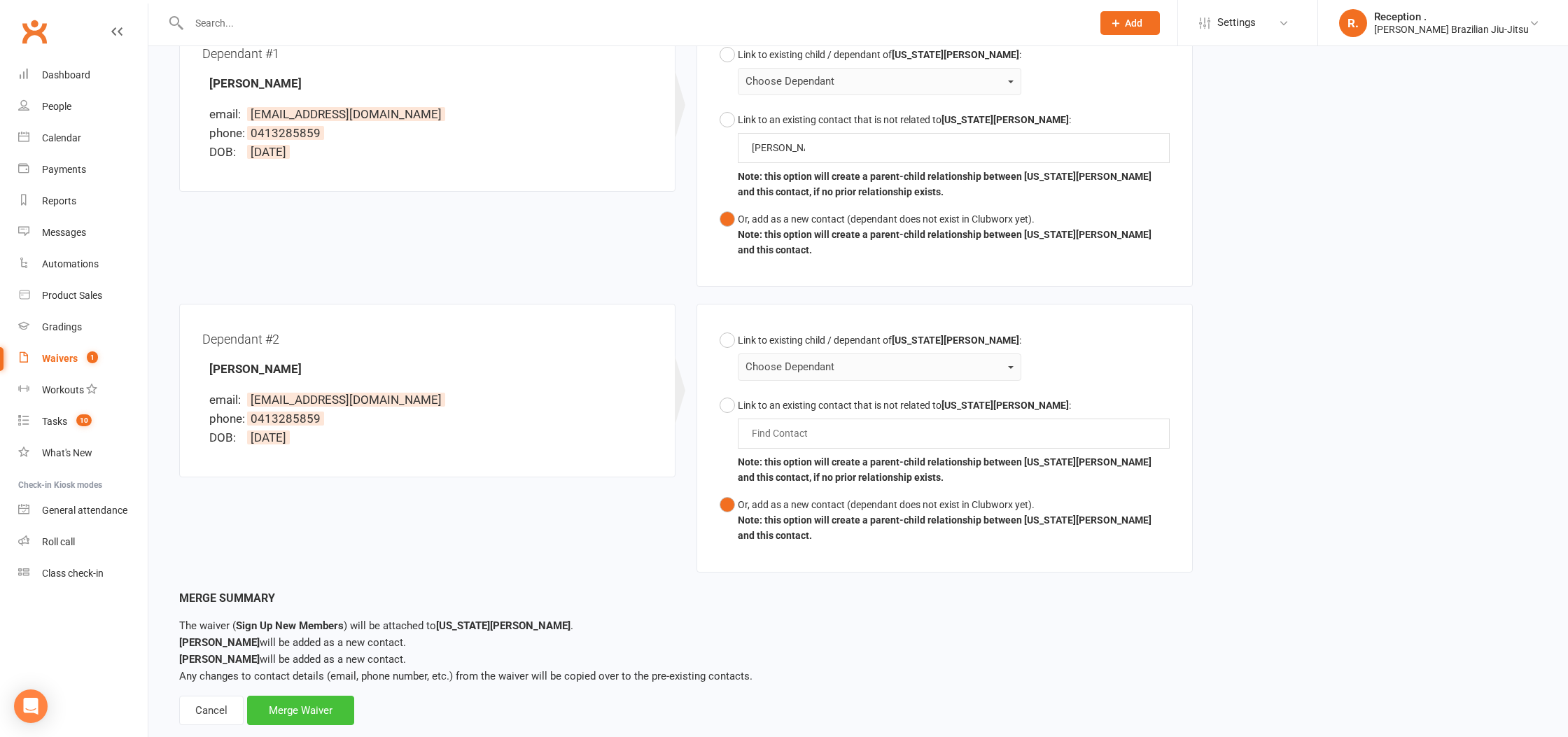
click at [318, 695] on div "Merge Waiver" at bounding box center [301, 709] width 107 height 29
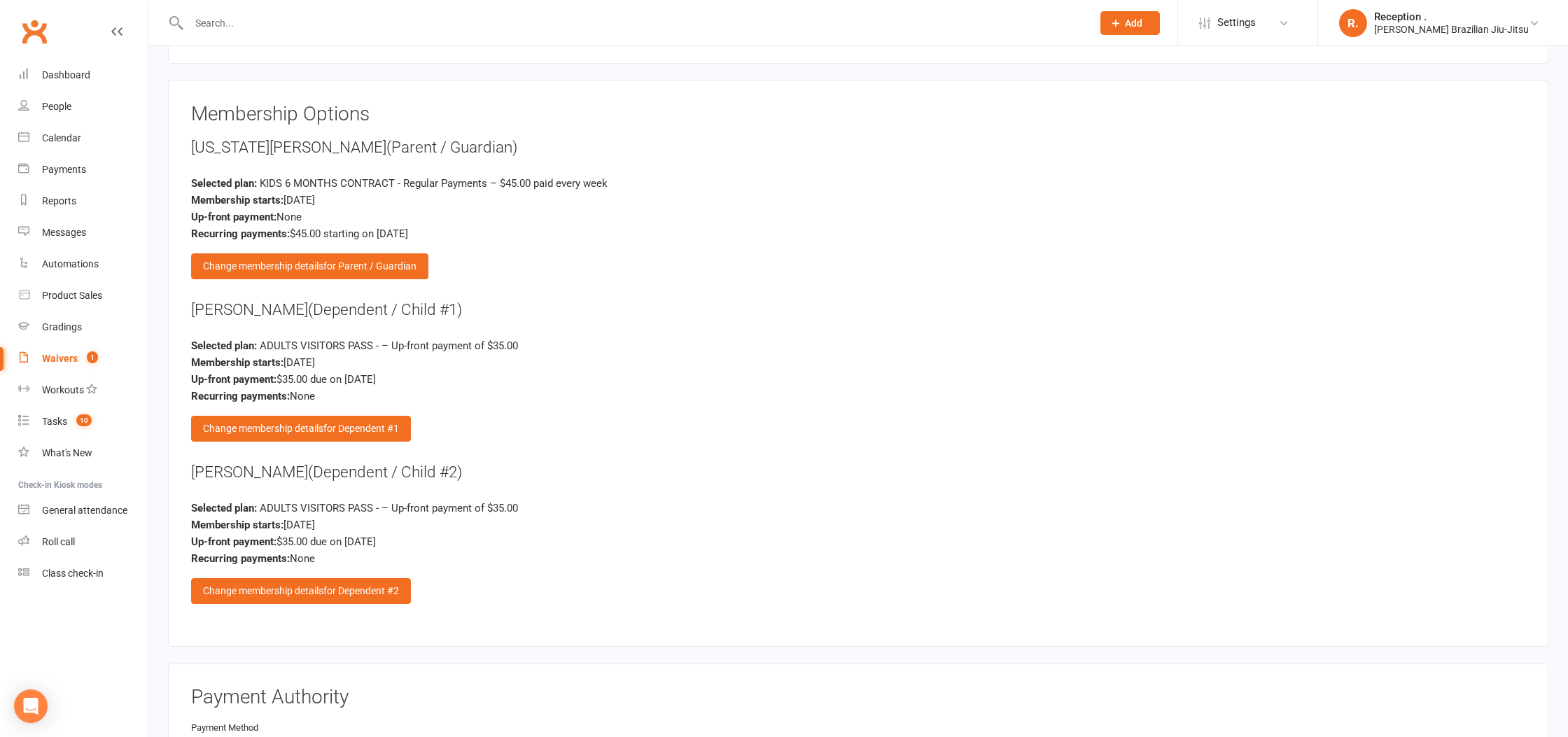
scroll to position [2329, 0]
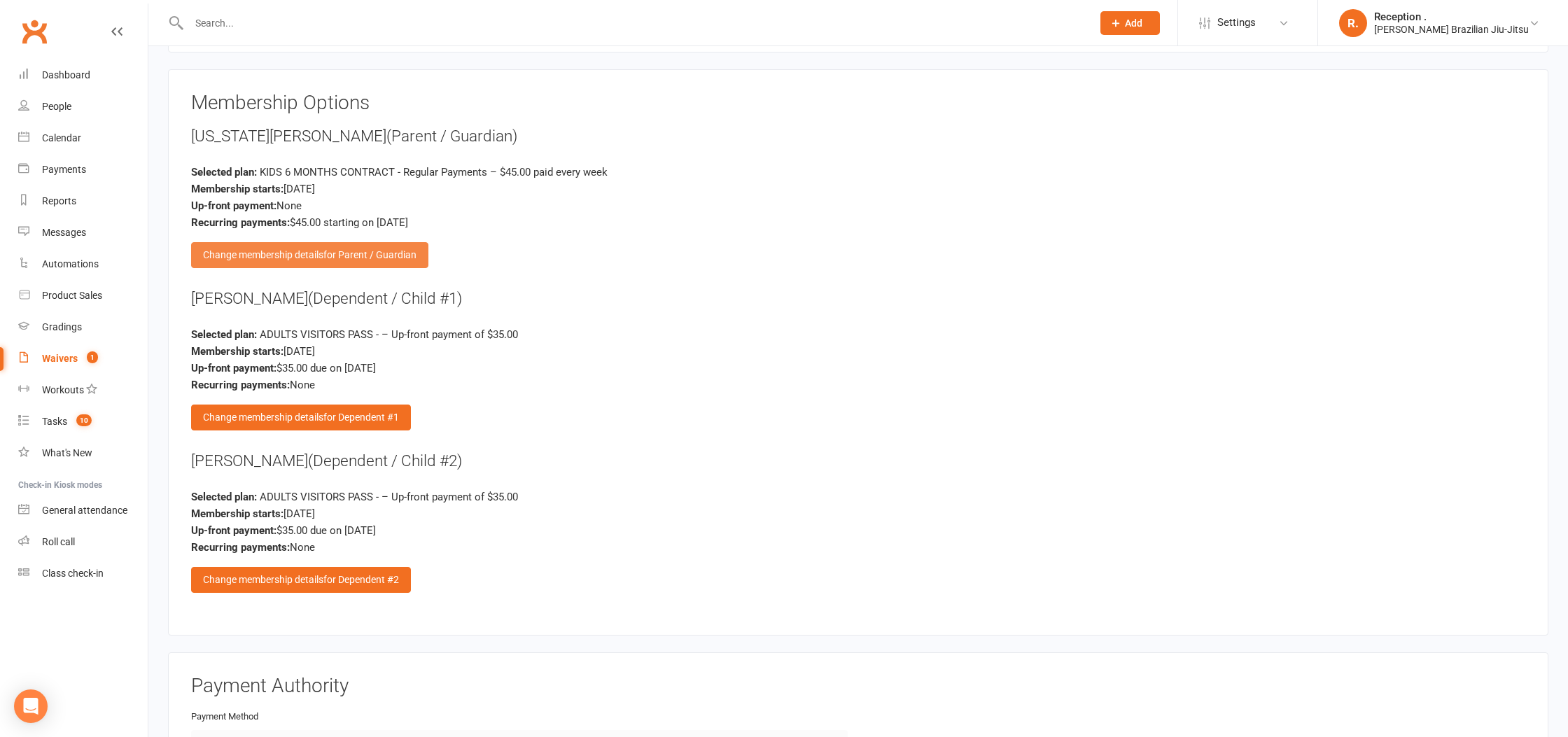
click at [343, 254] on div "Change membership details for Parent / Guardian" at bounding box center [310, 254] width 237 height 25
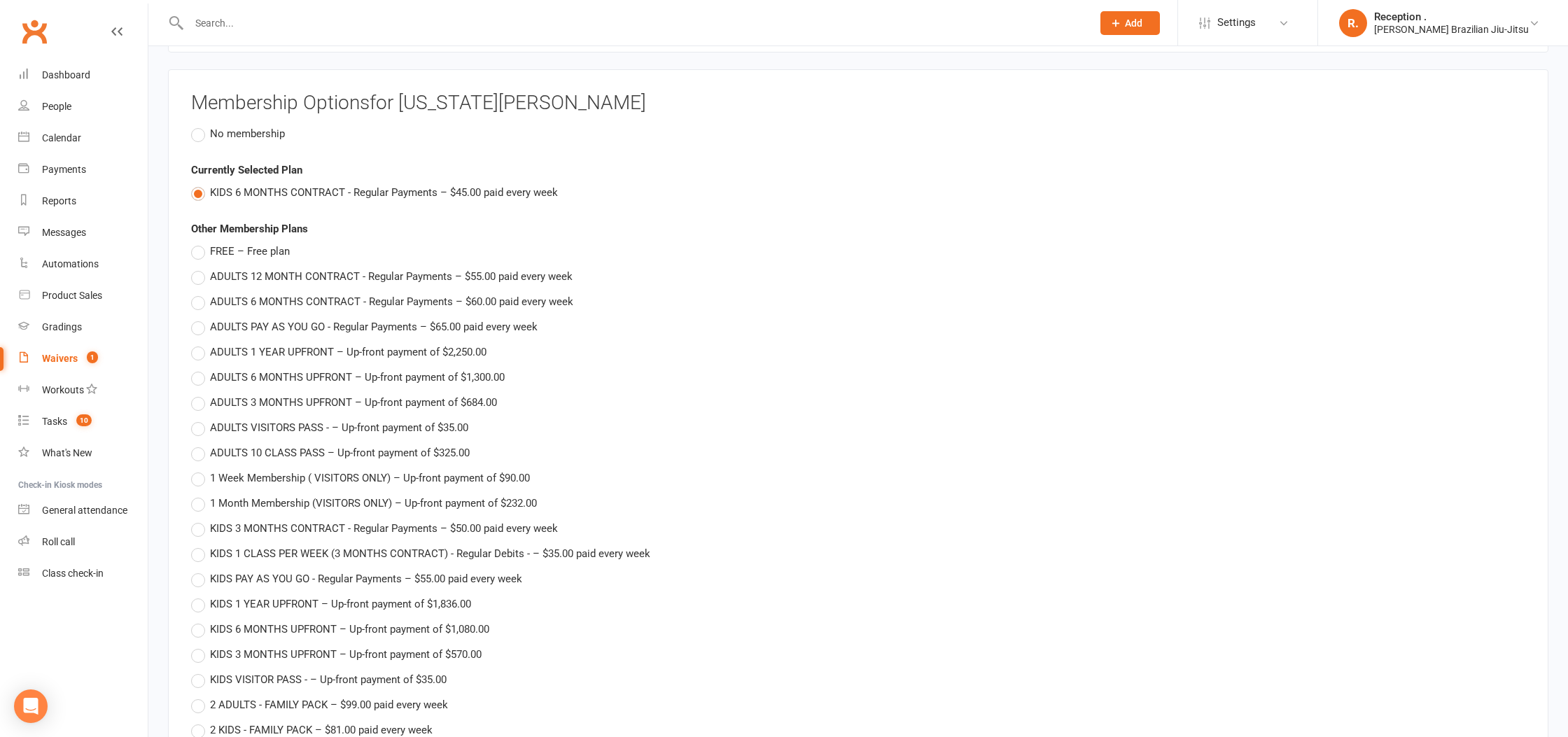
click at [212, 130] on span "No membership" at bounding box center [247, 132] width 75 height 15
click at [200, 125] on input "No membership" at bounding box center [196, 125] width 9 height 0
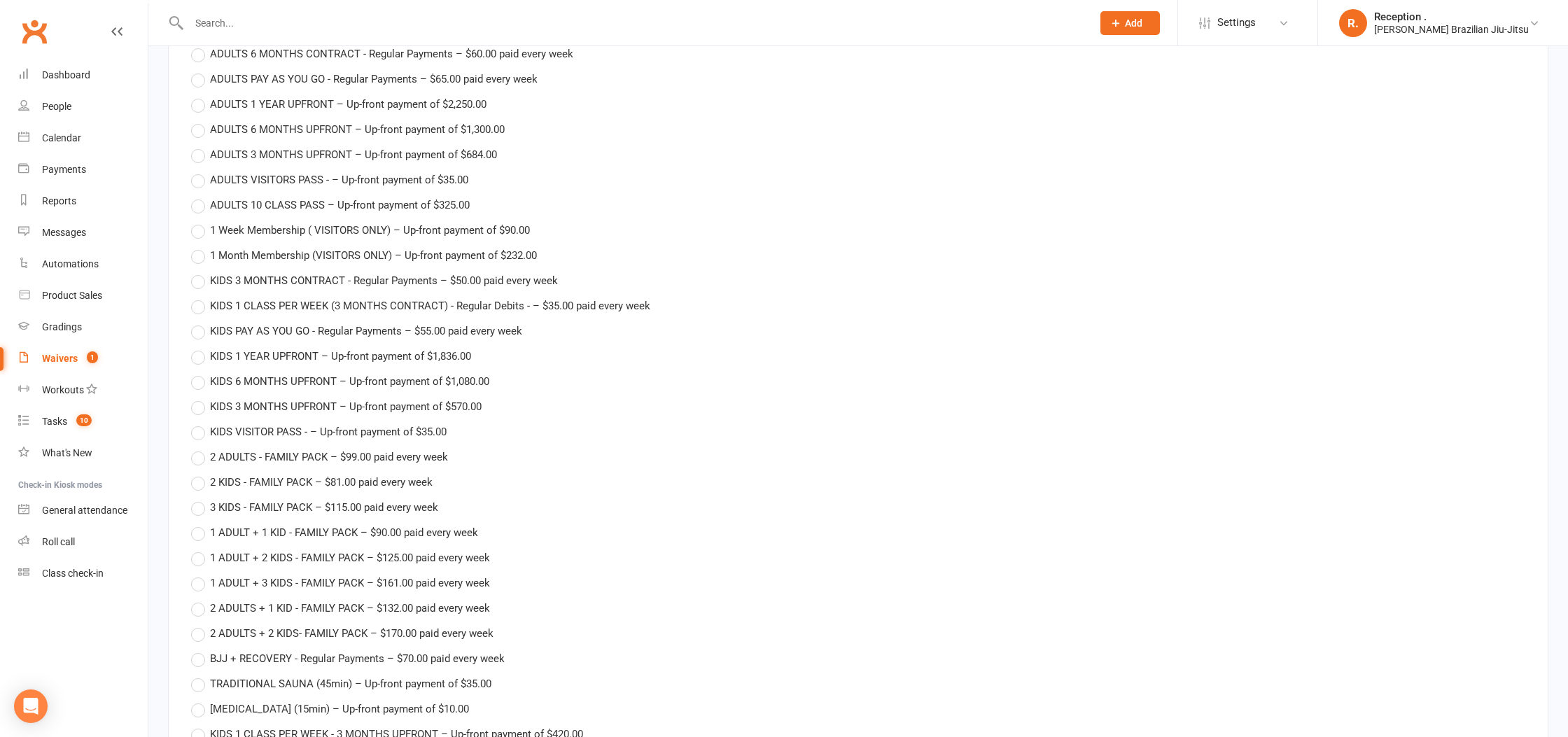
scroll to position [2641, 0]
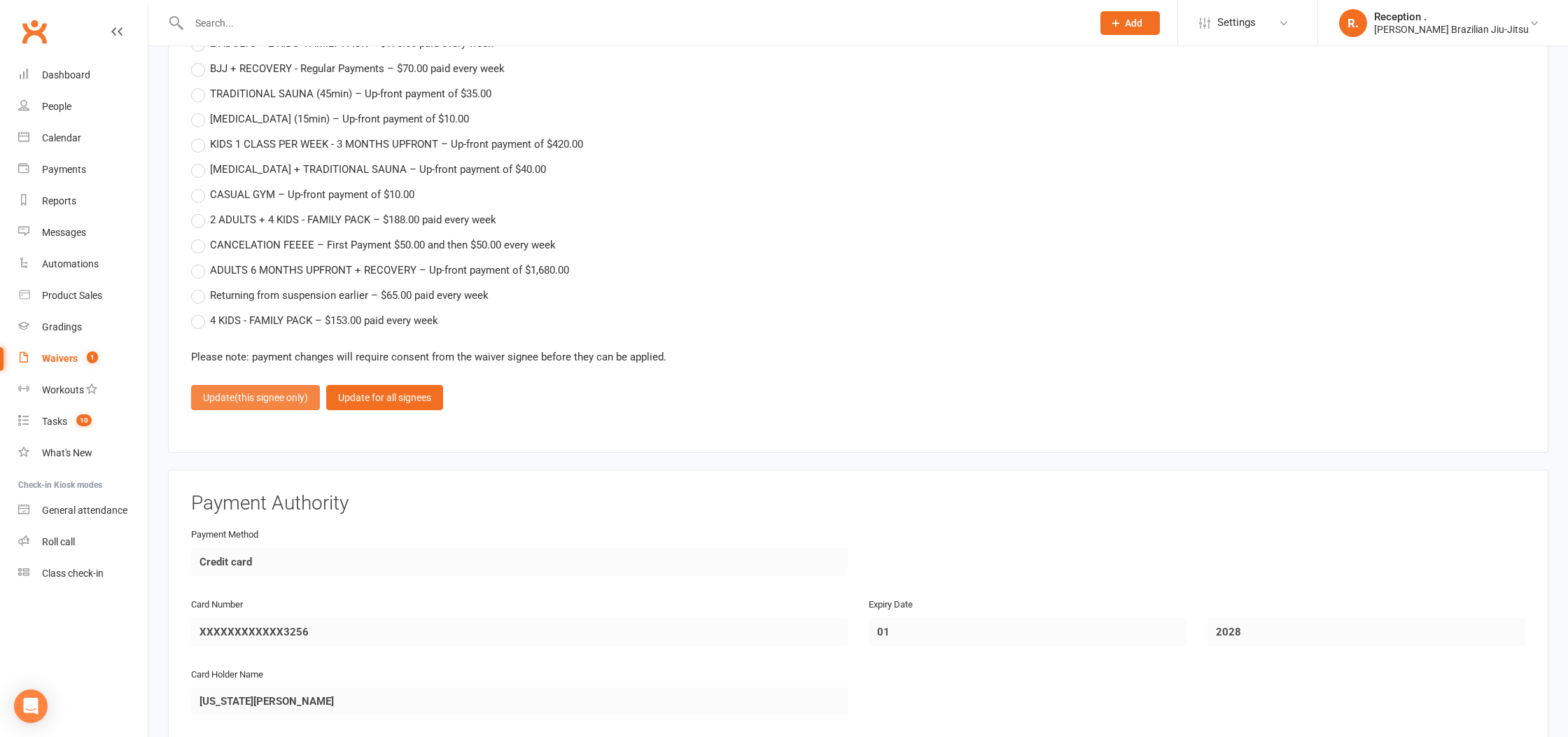
click at [244, 402] on button "Update (this signee only)" at bounding box center [255, 397] width 129 height 25
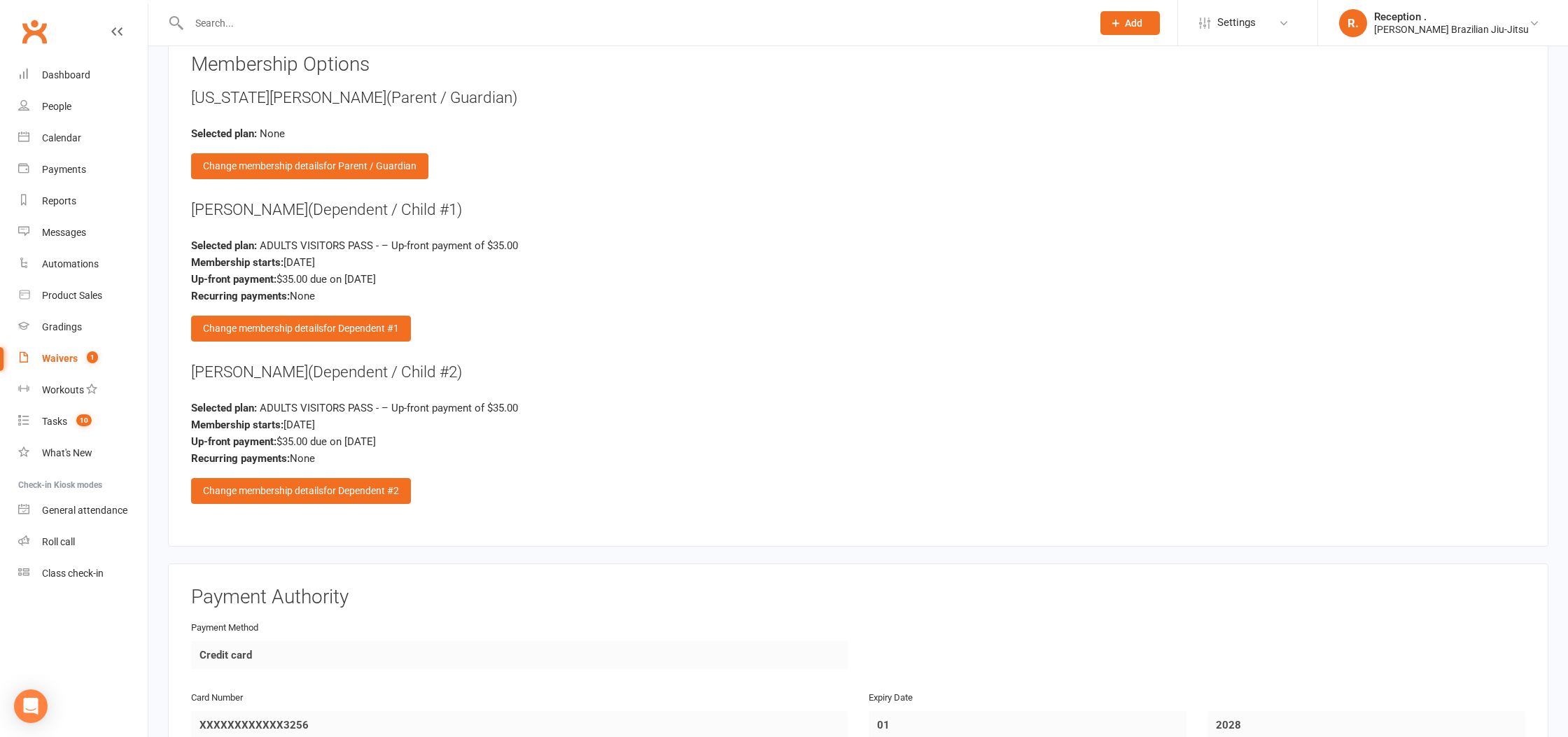
scroll to position [2372, 0]
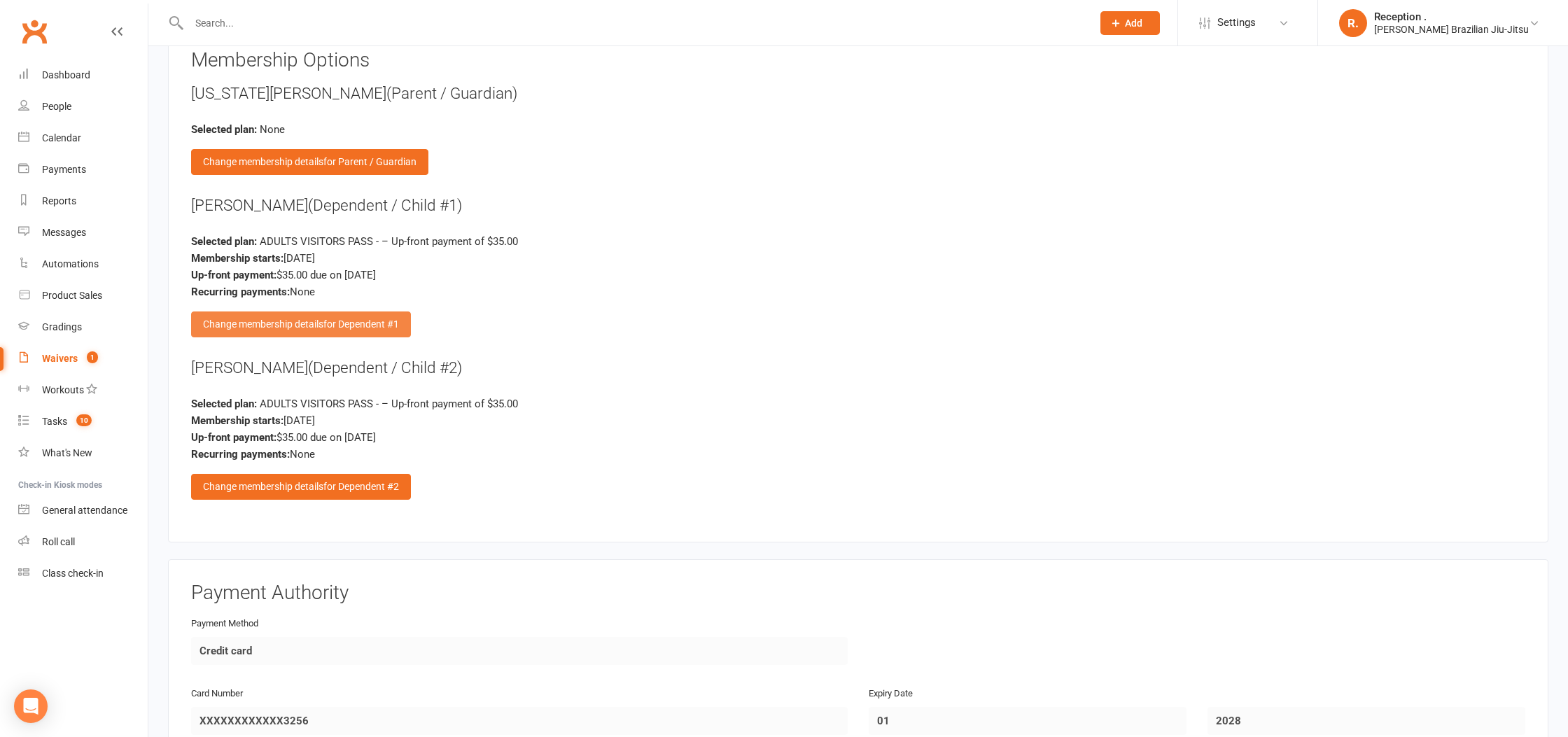
click at [317, 323] on div "Change membership details for Dependent #1" at bounding box center [301, 324] width 220 height 25
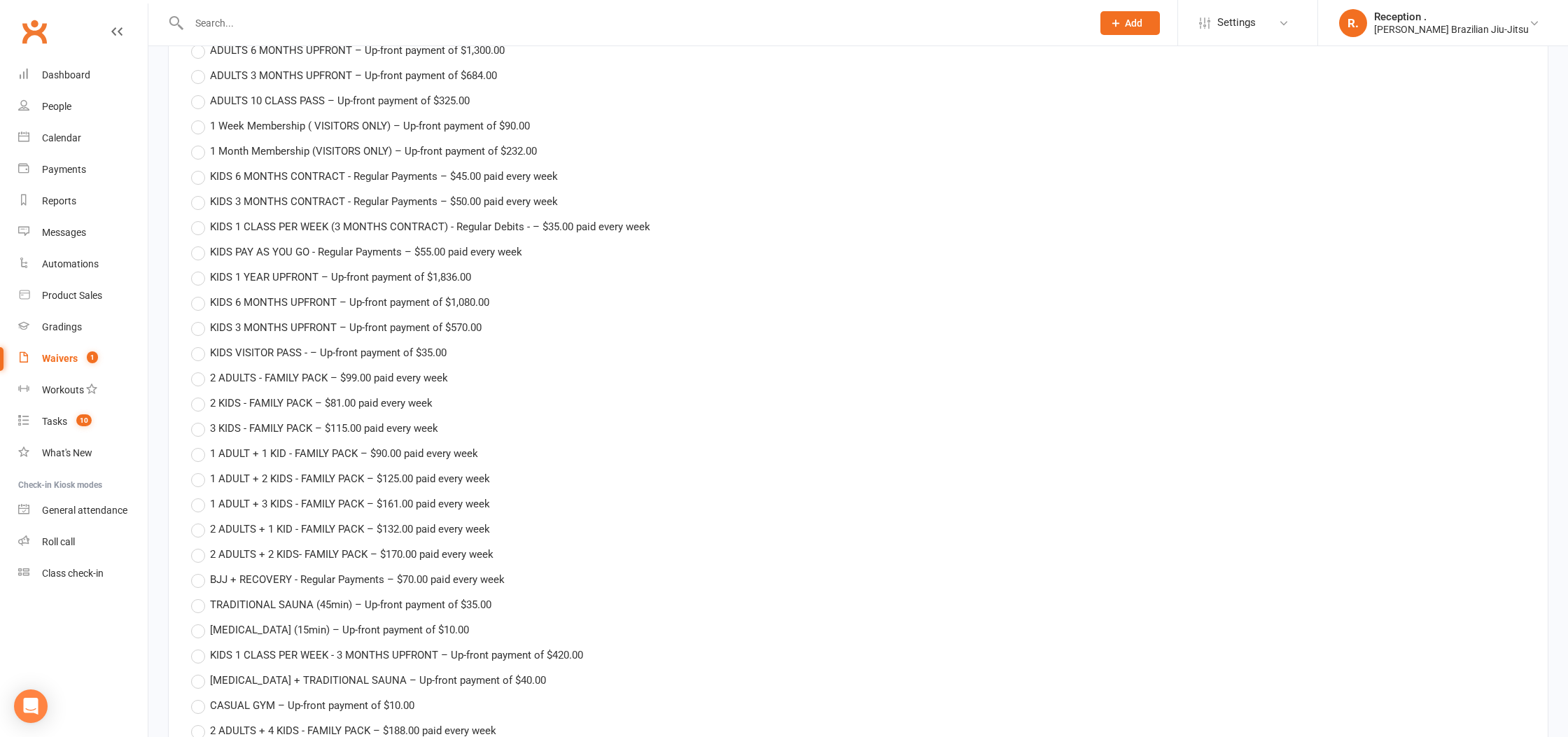
scroll to position [2661, 0]
click at [199, 389] on label "2 KIDS - FAMILY PACK – $81.00 paid every week" at bounding box center [311, 397] width 241 height 17
click at [199, 389] on input "2 KIDS - FAMILY PACK – $81.00 paid every week" at bounding box center [196, 389] width 9 height 0
type input "2 KIDS - FAMILY PACK"
type input "0"
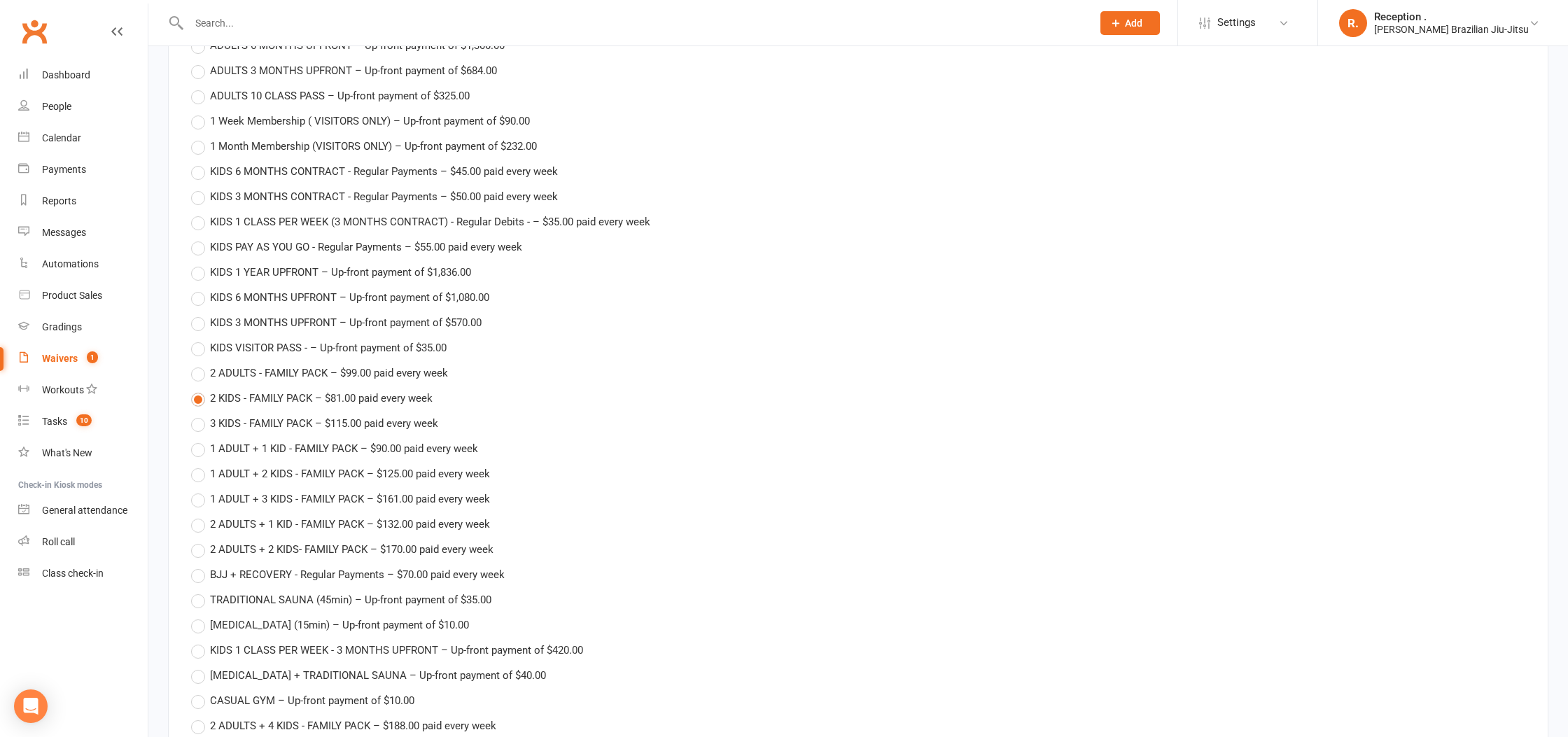
type input "15 Sep 2025"
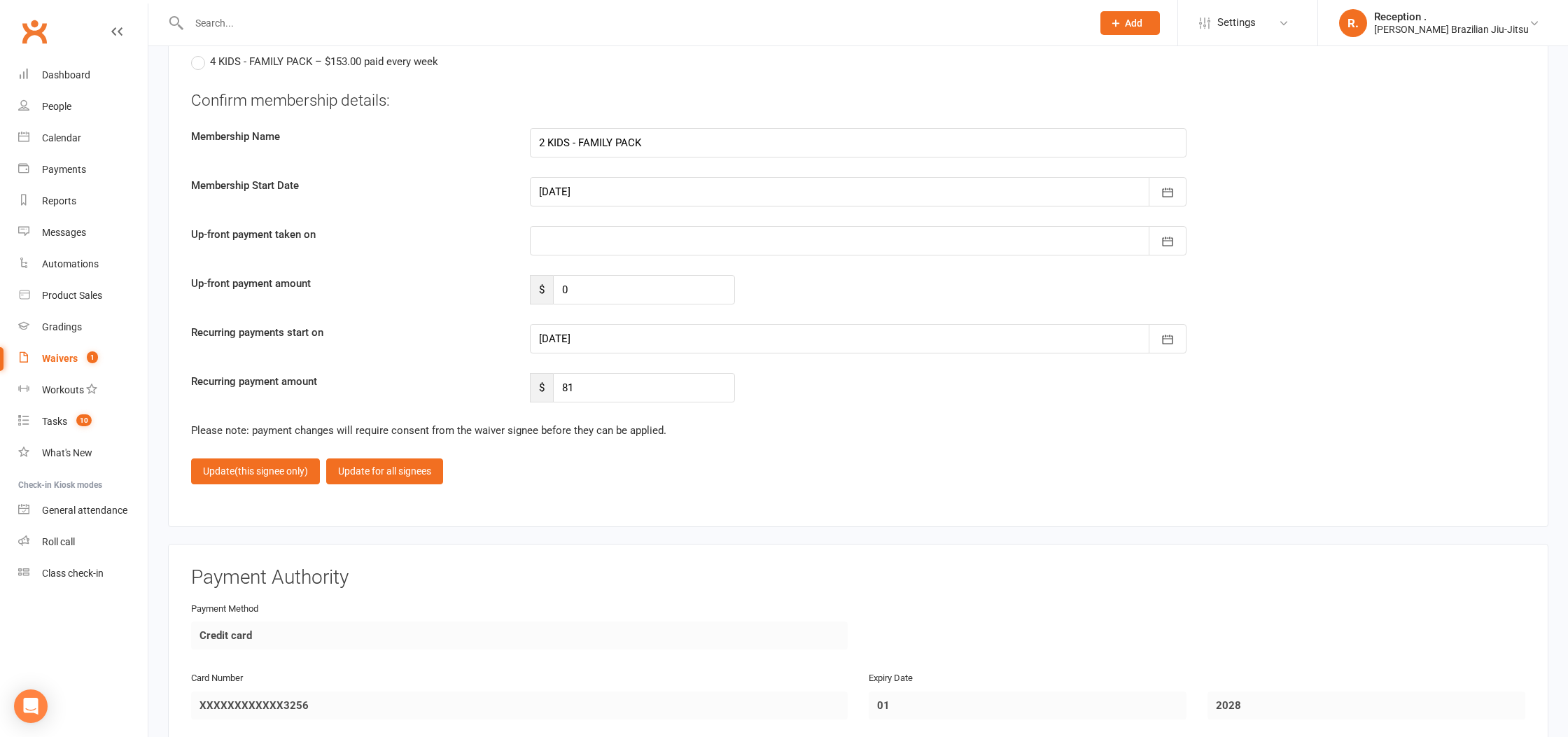
scroll to position [3432, 0]
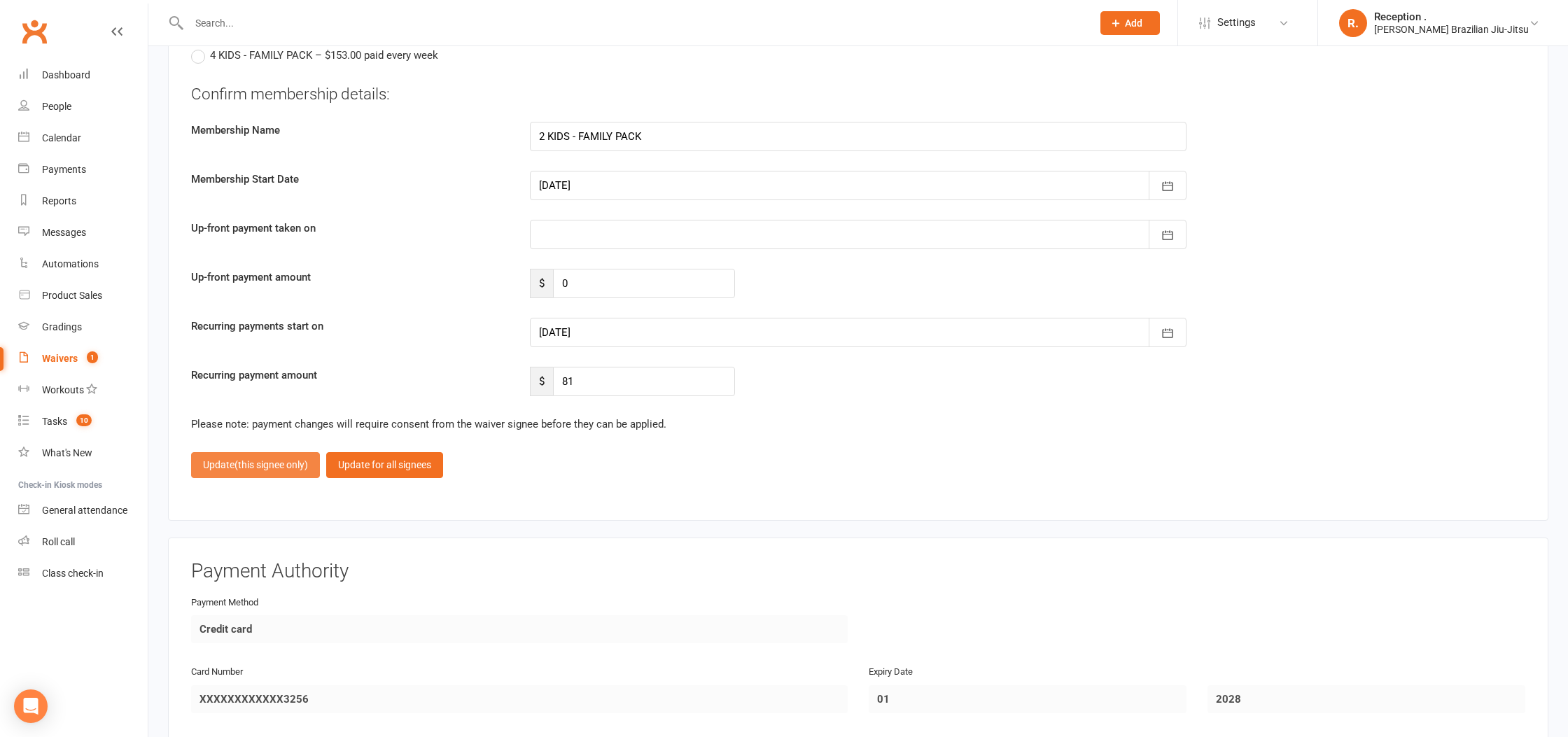
click at [266, 460] on span "(this signee only)" at bounding box center [271, 464] width 74 height 12
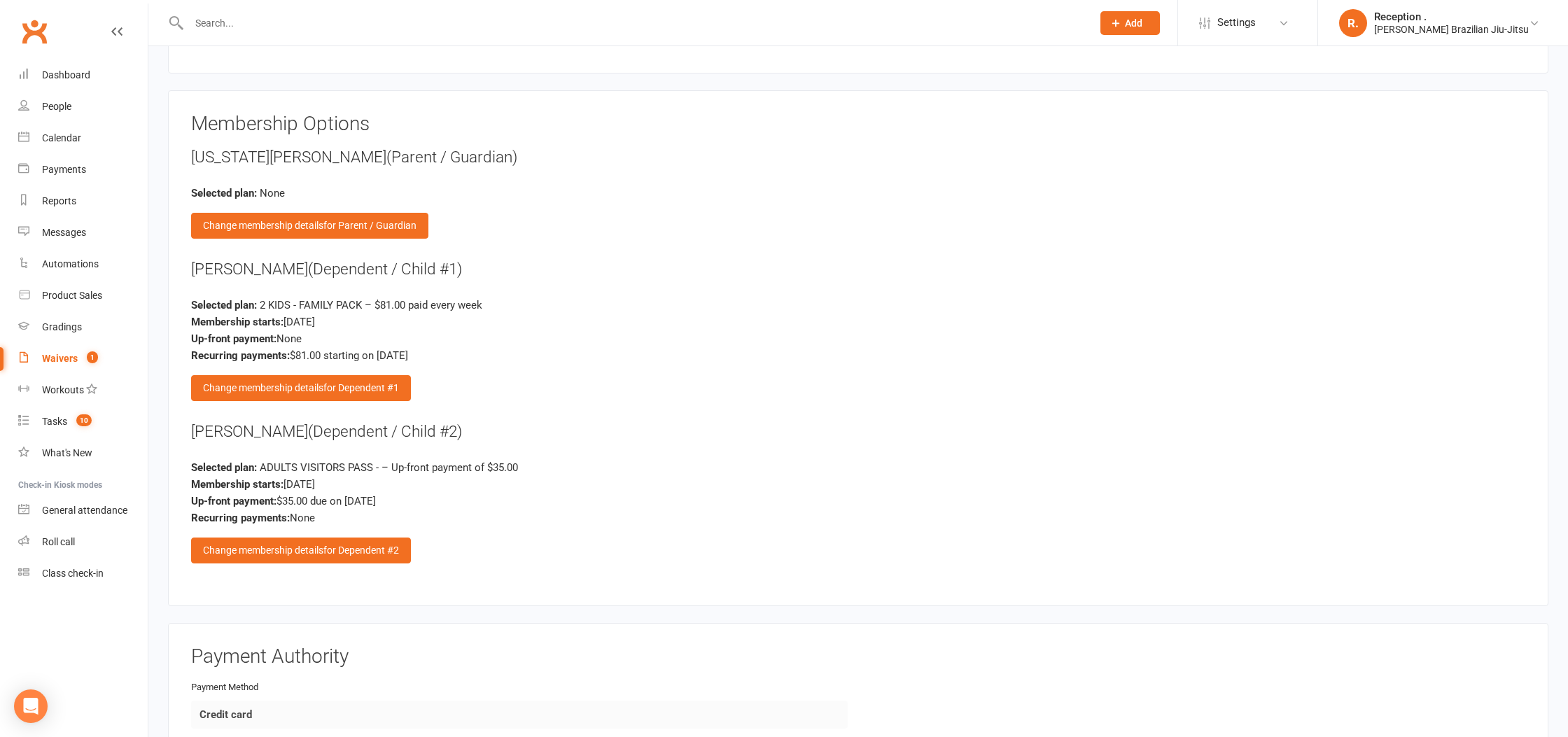
scroll to position [2314, 0]
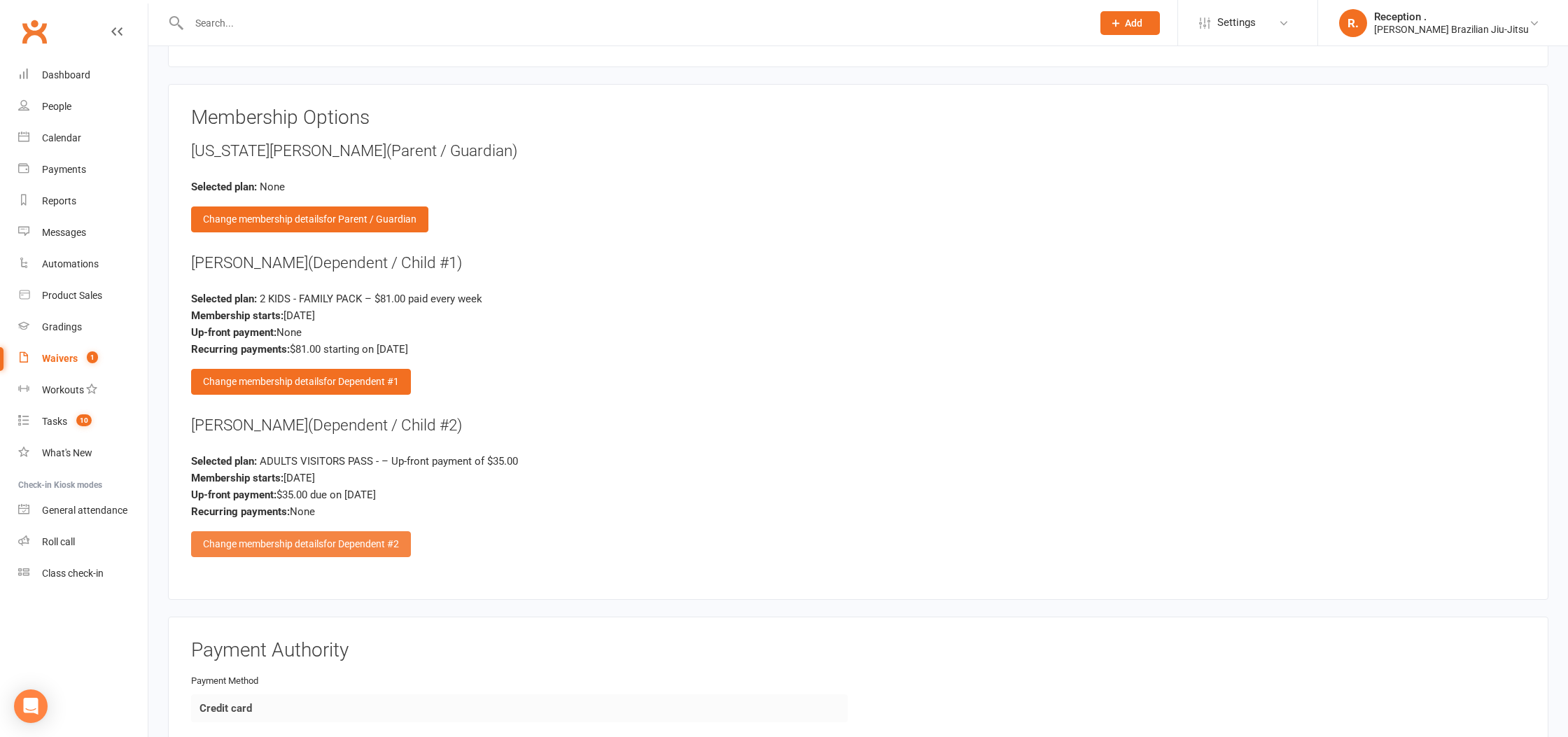
click at [299, 540] on div "Change membership details for Dependent #2" at bounding box center [301, 543] width 220 height 25
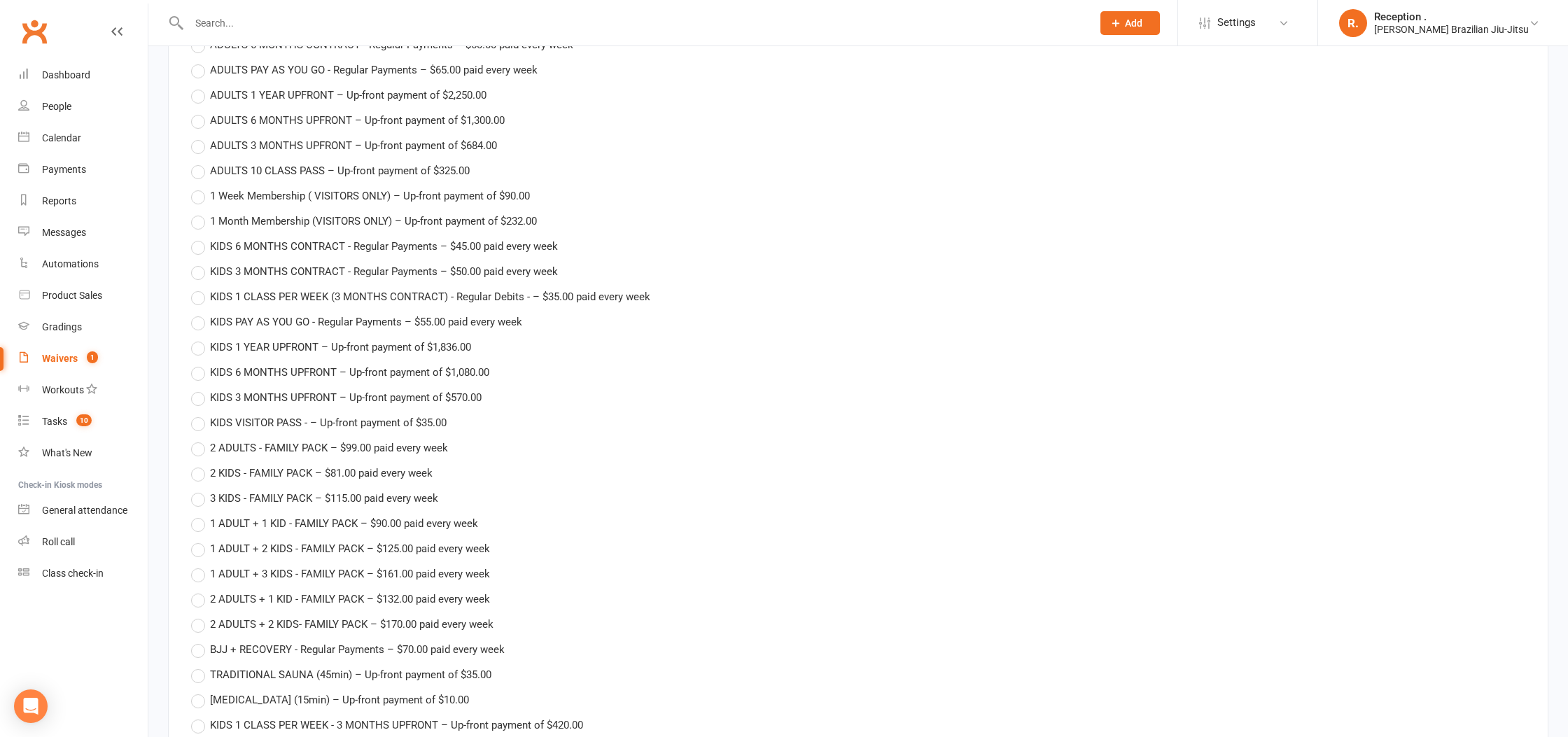
scroll to position [2587, 0]
click at [198, 463] on label "2 KIDS - FAMILY PACK – $81.00 paid every week" at bounding box center [311, 471] width 241 height 17
click at [198, 463] on input "2 KIDS - FAMILY PACK – $81.00 paid every week" at bounding box center [196, 463] width 9 height 0
type input "2 KIDS - FAMILY PACK"
type input "0"
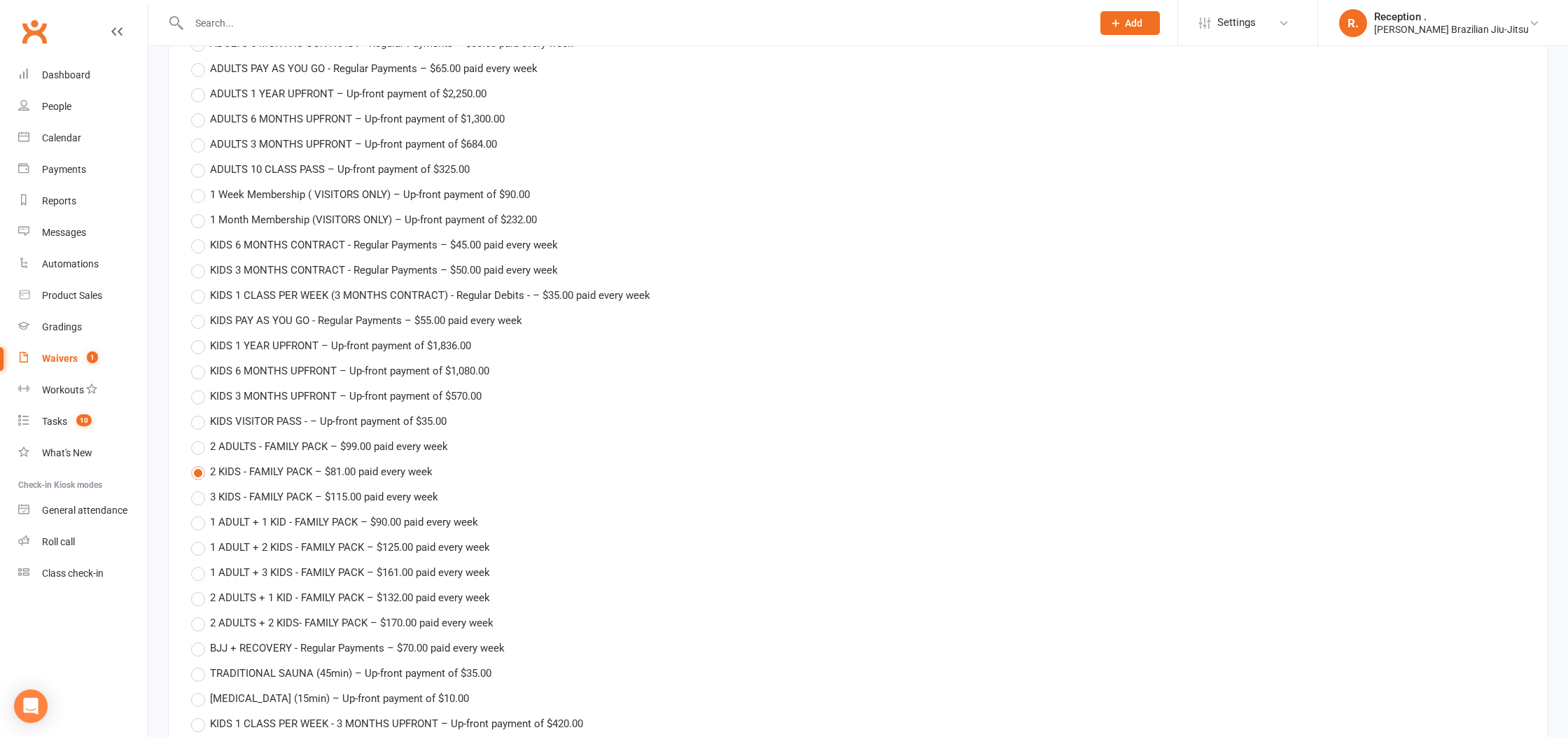
type input "15 Sep 2025"
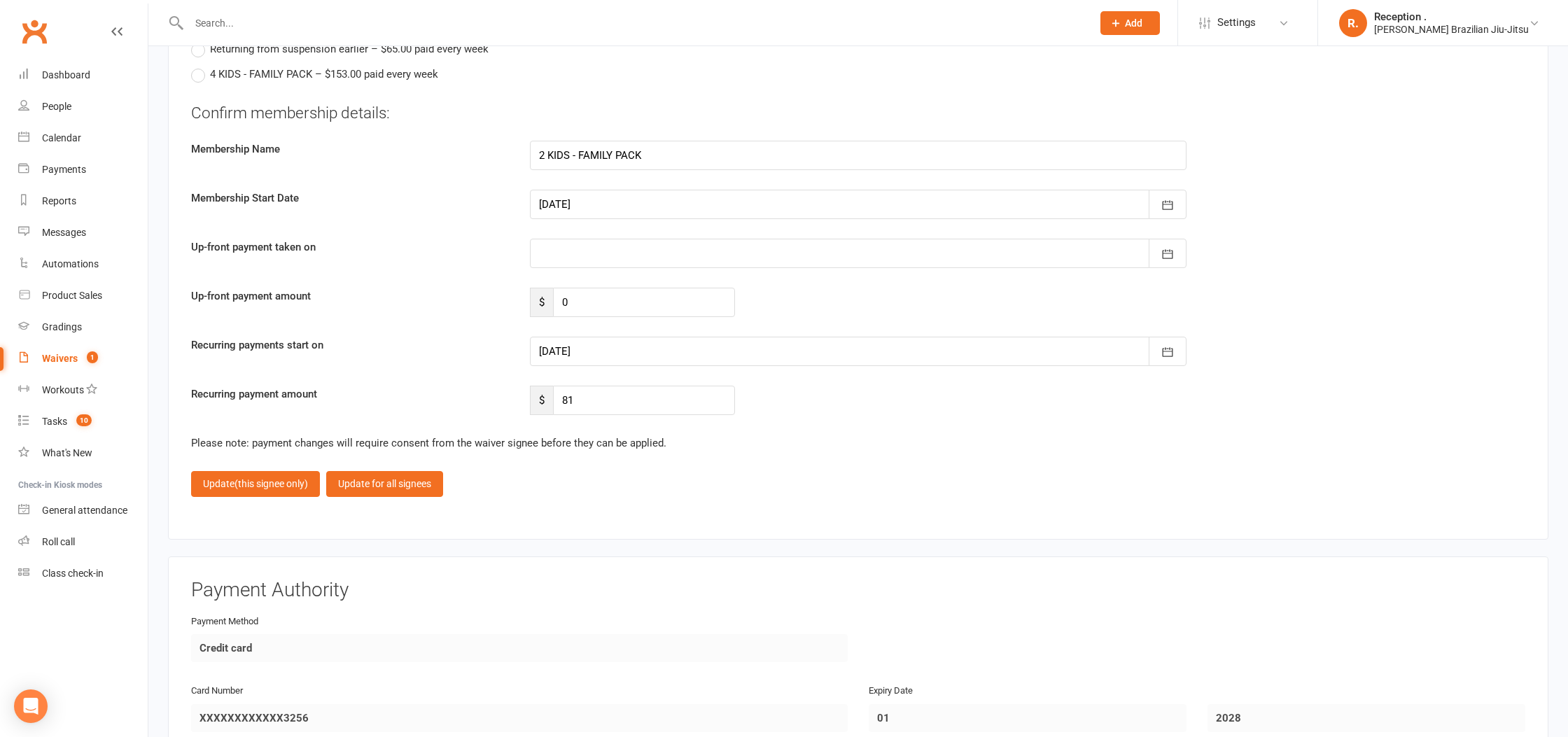
scroll to position [3409, 0]
drag, startPoint x: 619, startPoint y: 392, endPoint x: 495, endPoint y: 396, distance: 124.1
click at [495, 396] on div "Recurring payment amount $ 81" at bounding box center [857, 403] width 1355 height 29
type input "0"
click at [284, 481] on span "(this signee only)" at bounding box center [271, 486] width 74 height 12
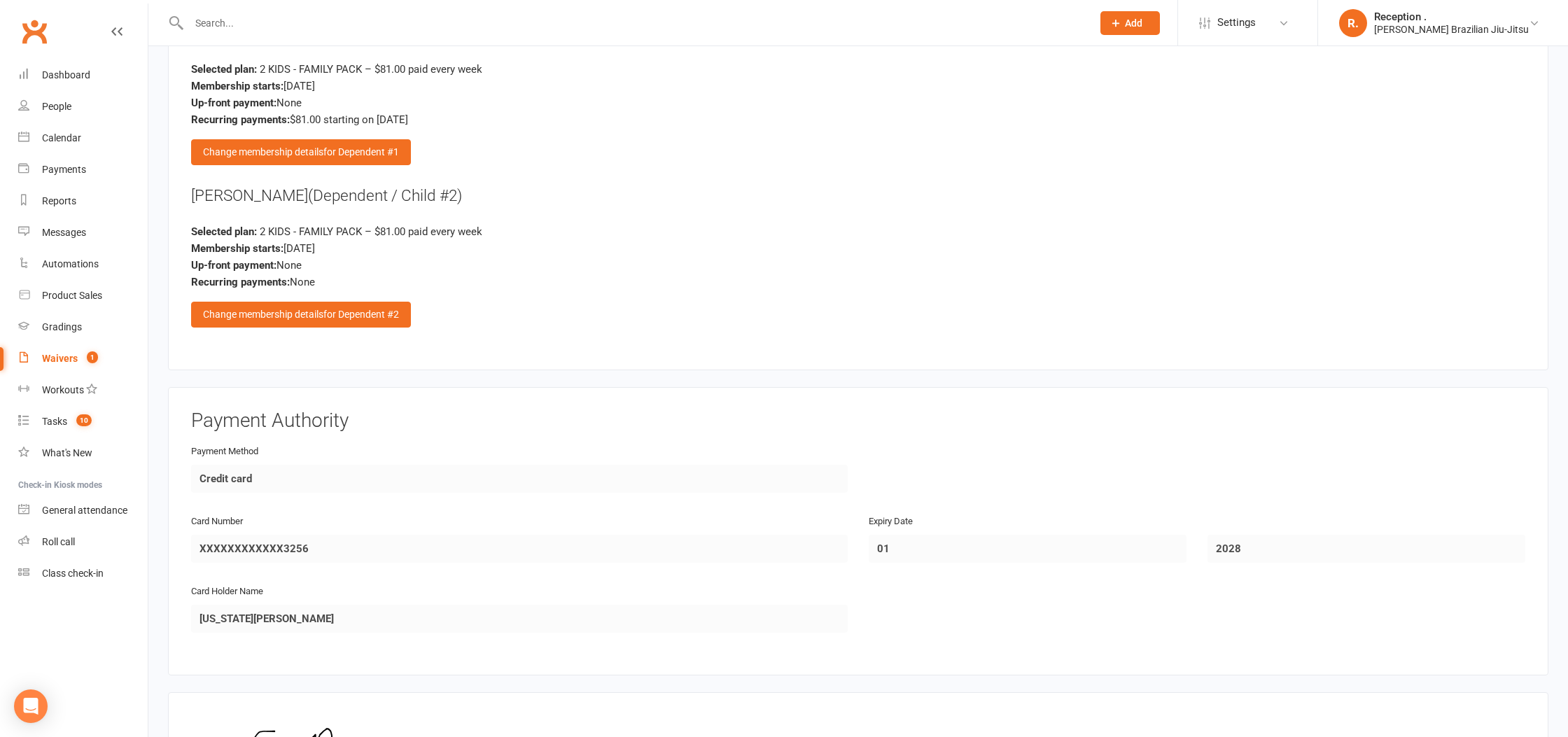
scroll to position [2473, 0]
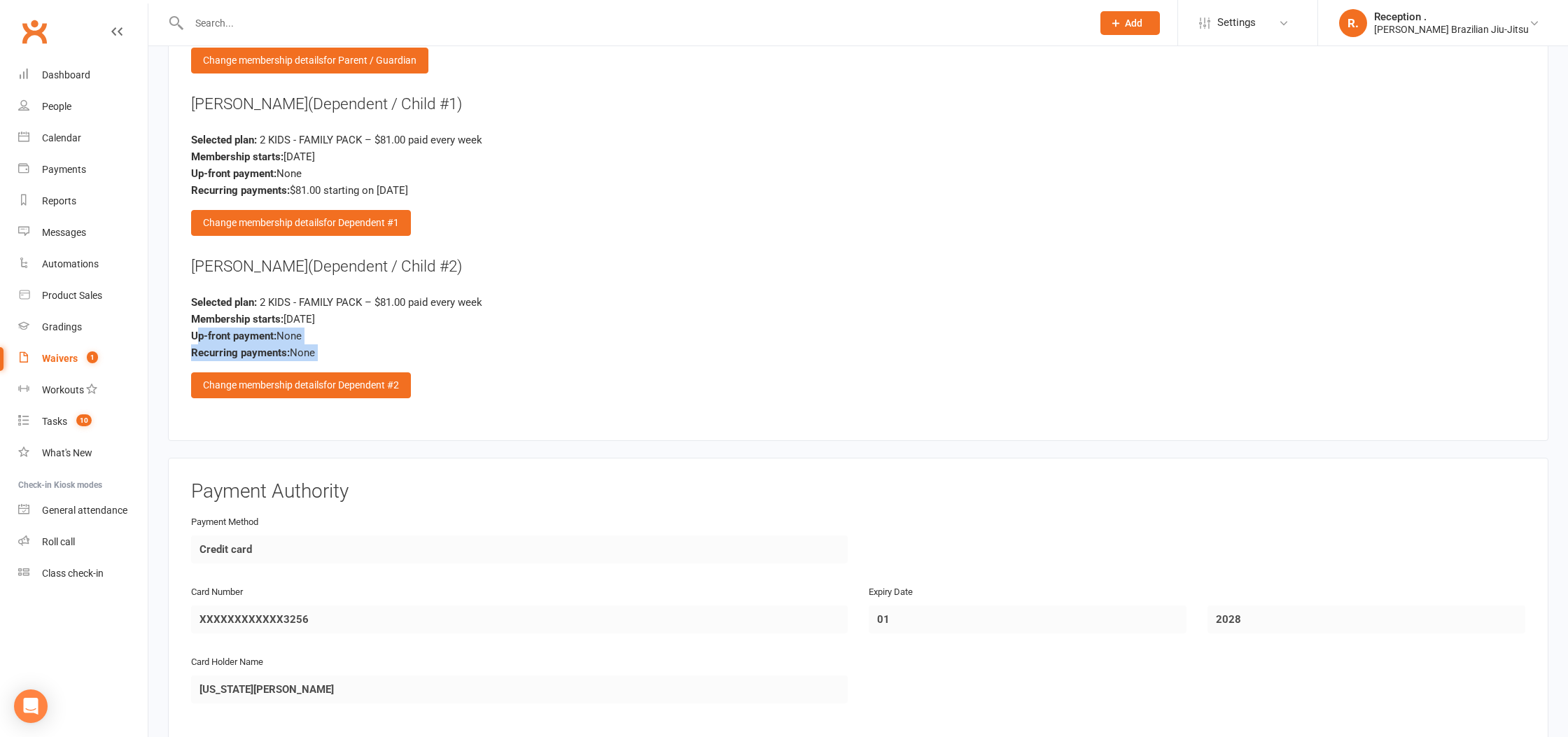
drag, startPoint x: 355, startPoint y: 355, endPoint x: 201, endPoint y: 324, distance: 157.1
click at [201, 324] on div "OSCAR RAY (Dependent / Child #2) Selected plan: 2 KIDS - FAMILY PACK – $81.00 p…" at bounding box center [858, 326] width 1334 height 143
click at [480, 331] on div "Up-front payment: None" at bounding box center [858, 335] width 1334 height 17
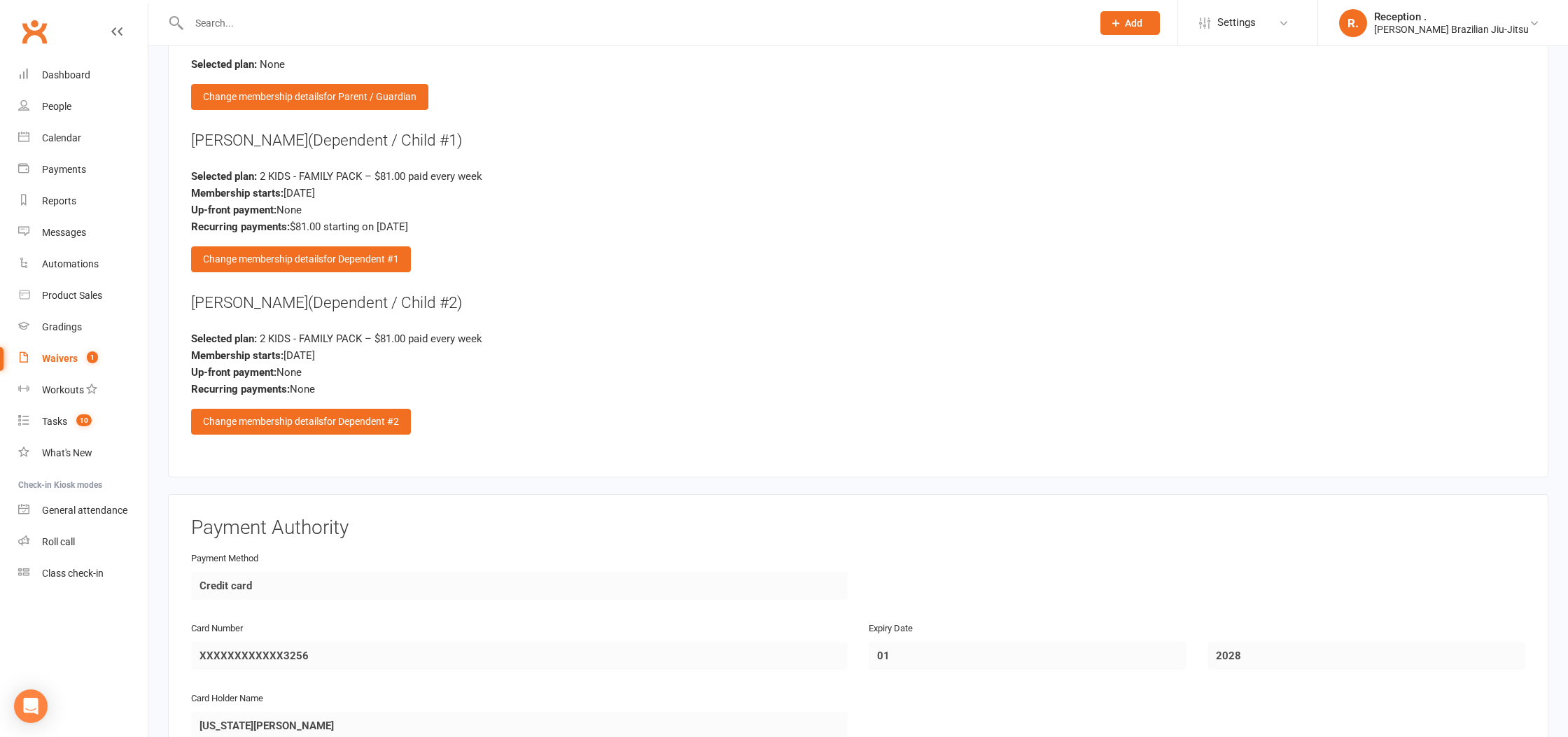
scroll to position [2756, 0]
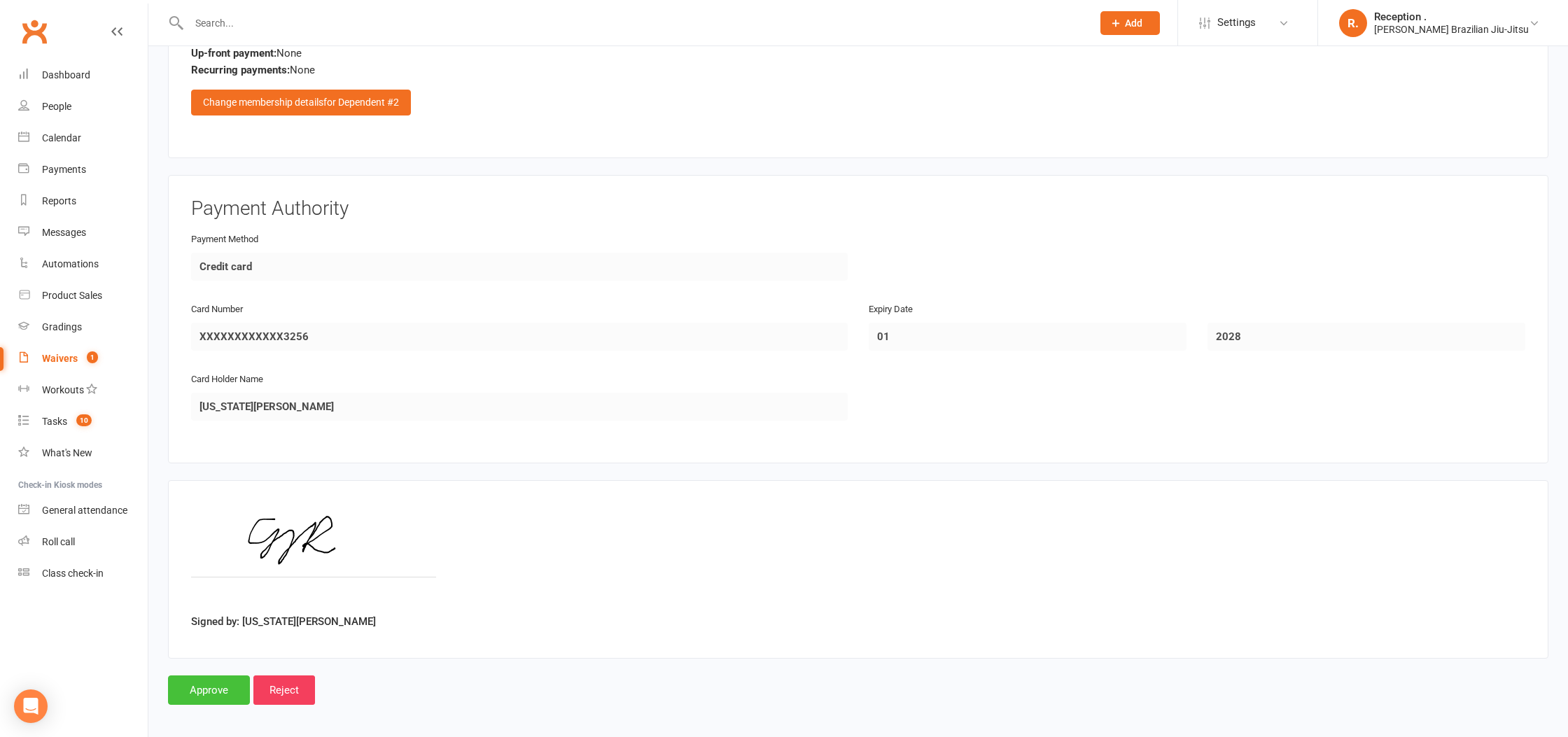
click at [205, 691] on input "Approve" at bounding box center [209, 689] width 82 height 29
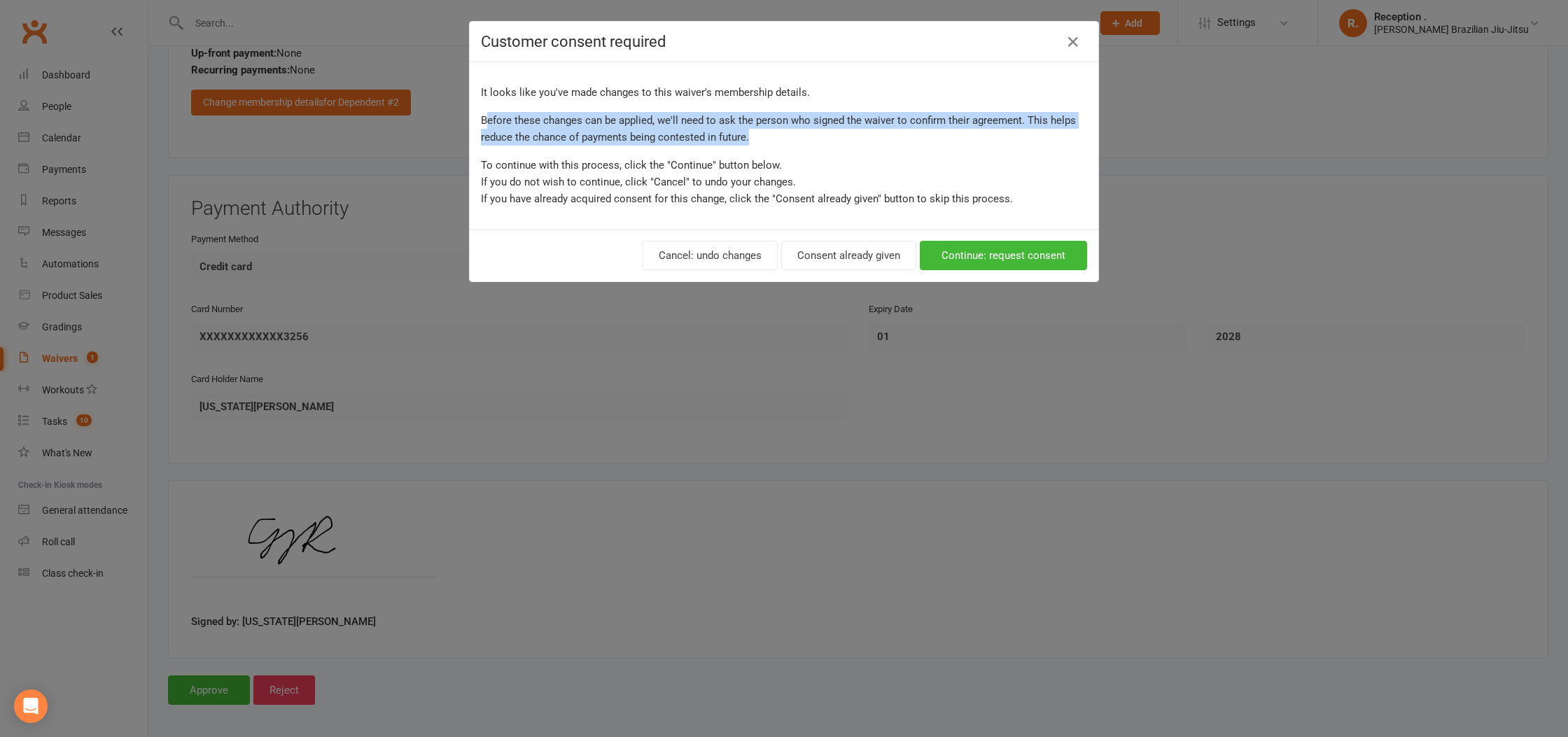
drag, startPoint x: 488, startPoint y: 124, endPoint x: 817, endPoint y: 130, distance: 329.1
click at [817, 130] on p "Before these changes can be applied, we'll need to ask the person who signed th…" at bounding box center [784, 129] width 606 height 34
drag, startPoint x: 817, startPoint y: 133, endPoint x: 465, endPoint y: 123, distance: 352.1
click at [465, 123] on div "Customer consent required It looks like you've made changes to this waiver's me…" at bounding box center [784, 368] width 1568 height 737
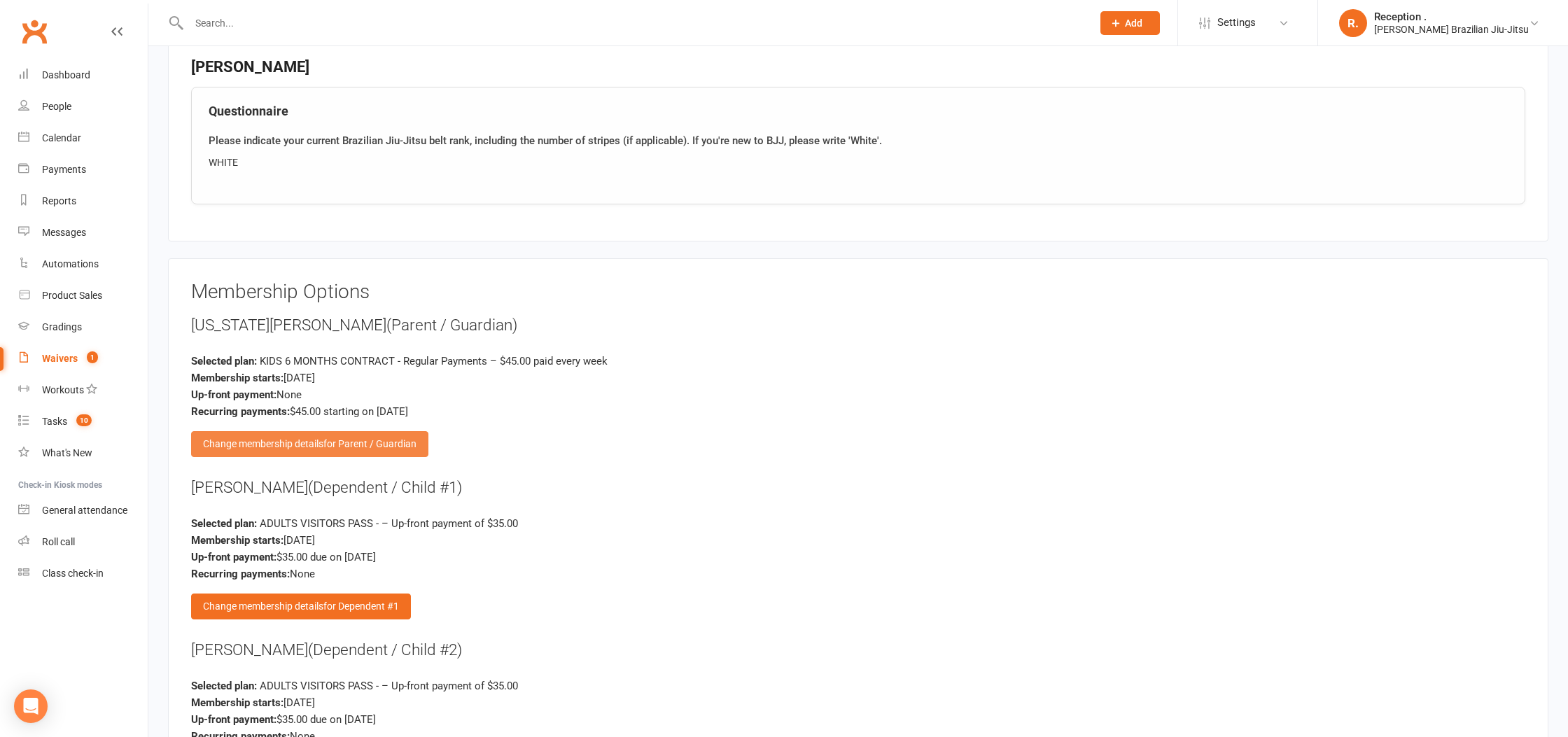
scroll to position [2142, 0]
click at [335, 437] on span "for Parent / Guardian" at bounding box center [370, 442] width 93 height 12
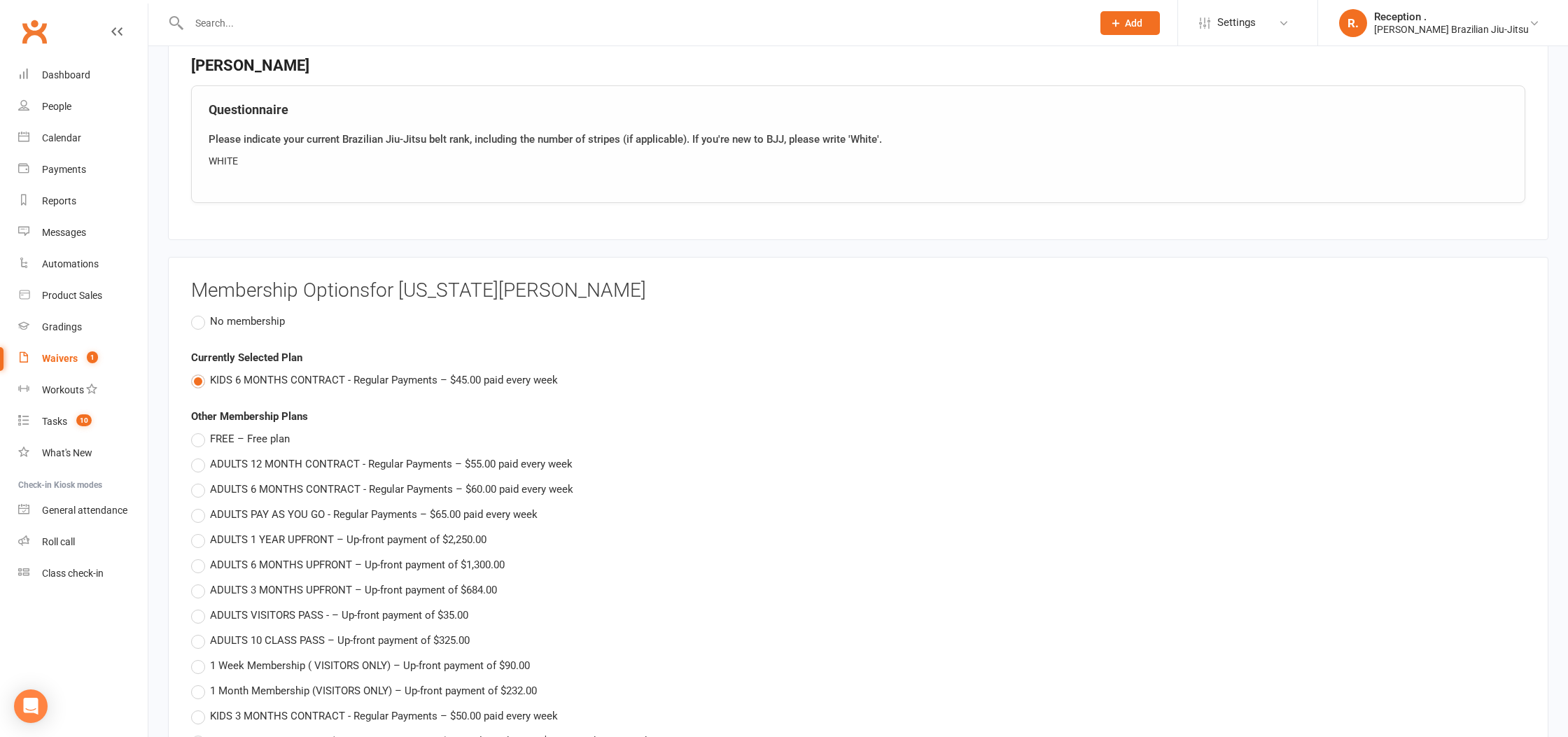
click at [231, 313] on span "No membership" at bounding box center [247, 320] width 75 height 15
click at [200, 313] on input "No membership" at bounding box center [196, 313] width 9 height 0
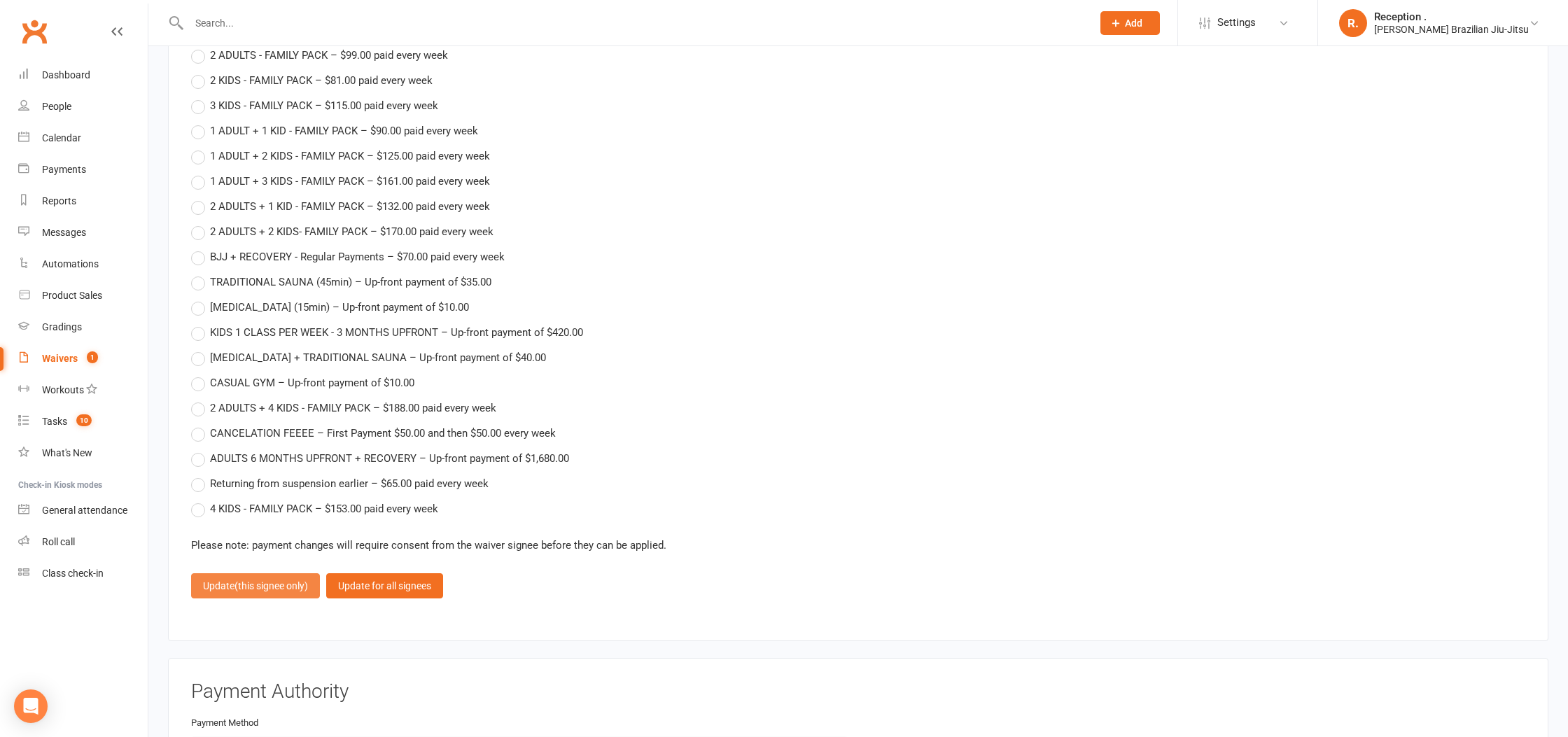
click at [240, 580] on span "(this signee only)" at bounding box center [271, 585] width 74 height 12
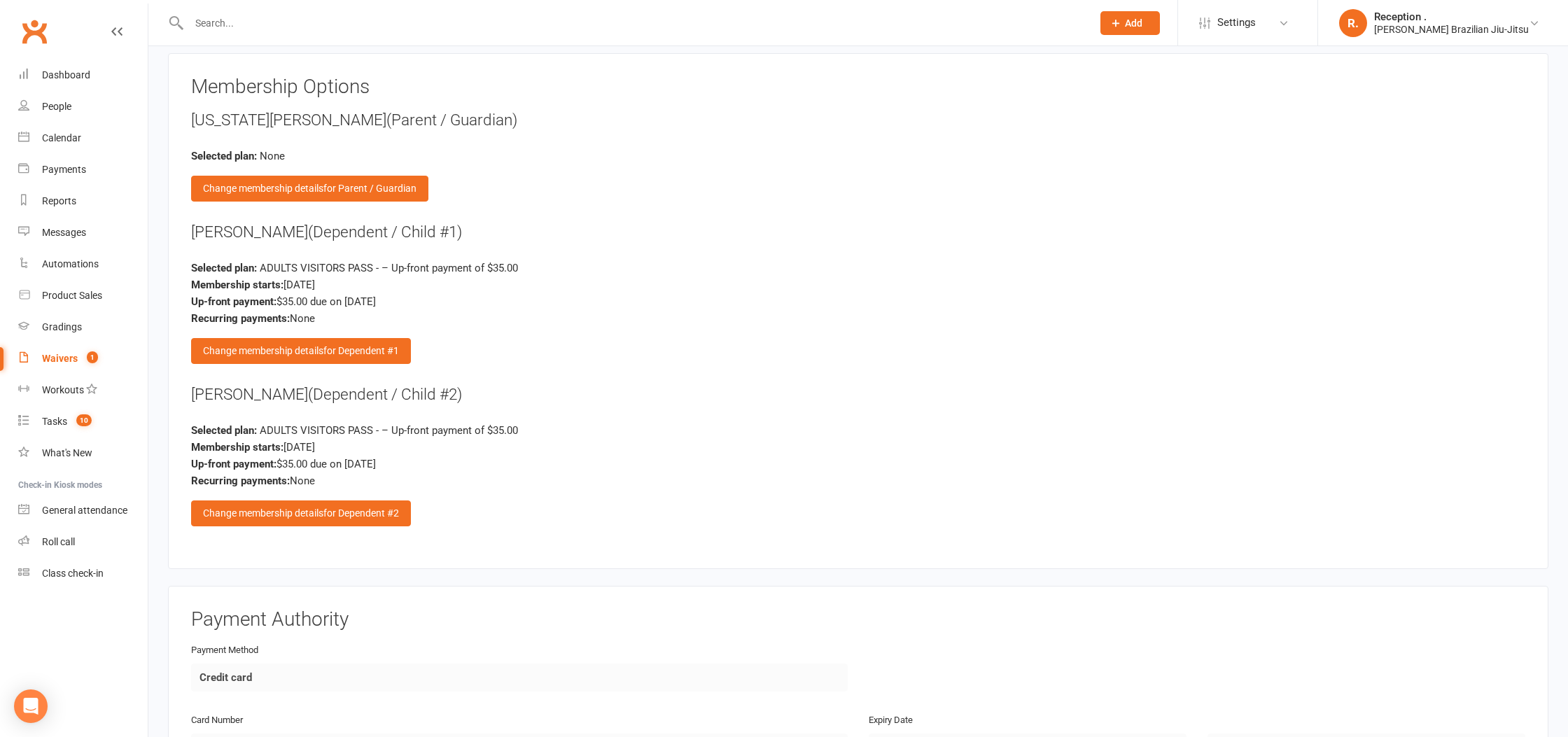
scroll to position [2333, 0]
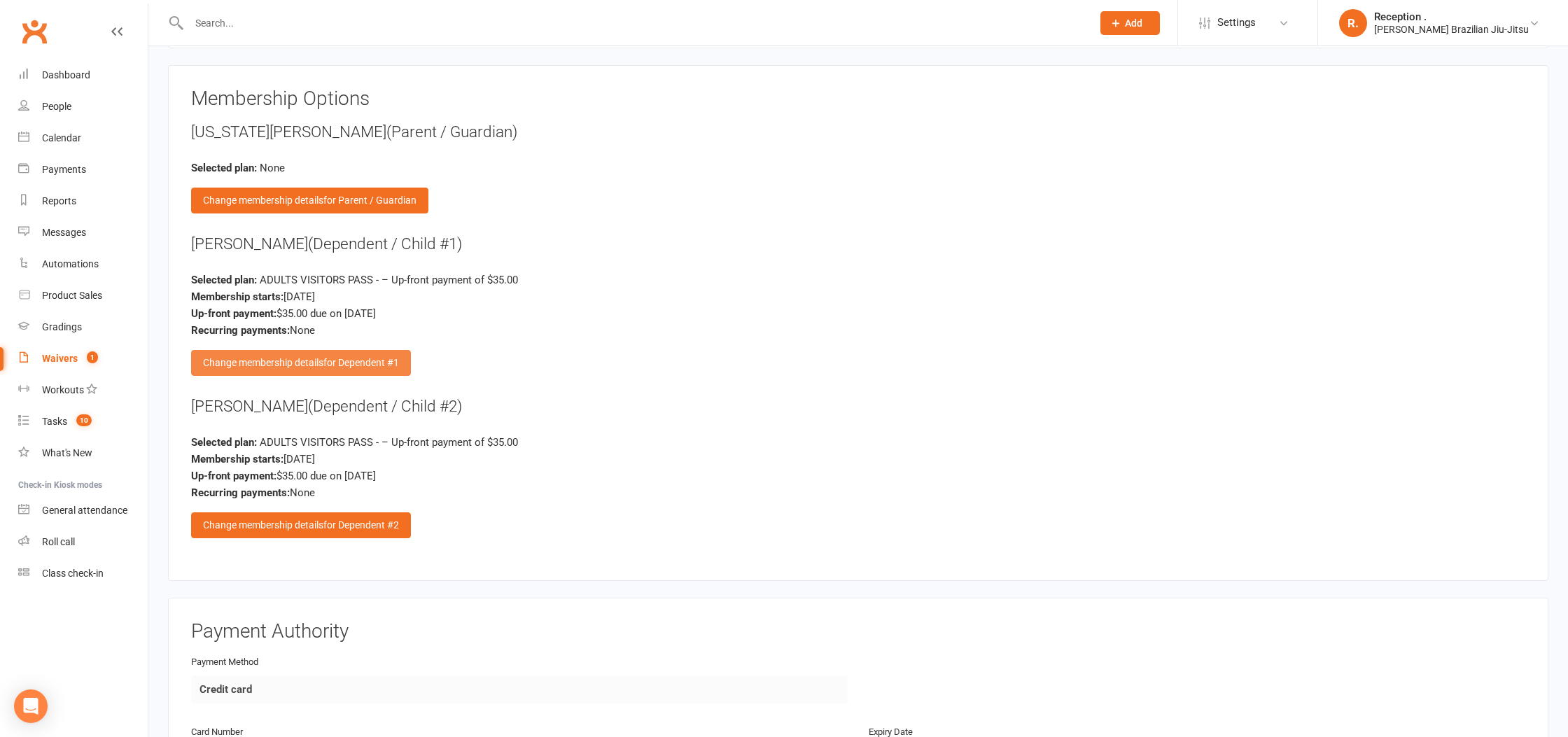
click at [326, 349] on div "Change membership details for Dependent #1" at bounding box center [301, 362] width 220 height 25
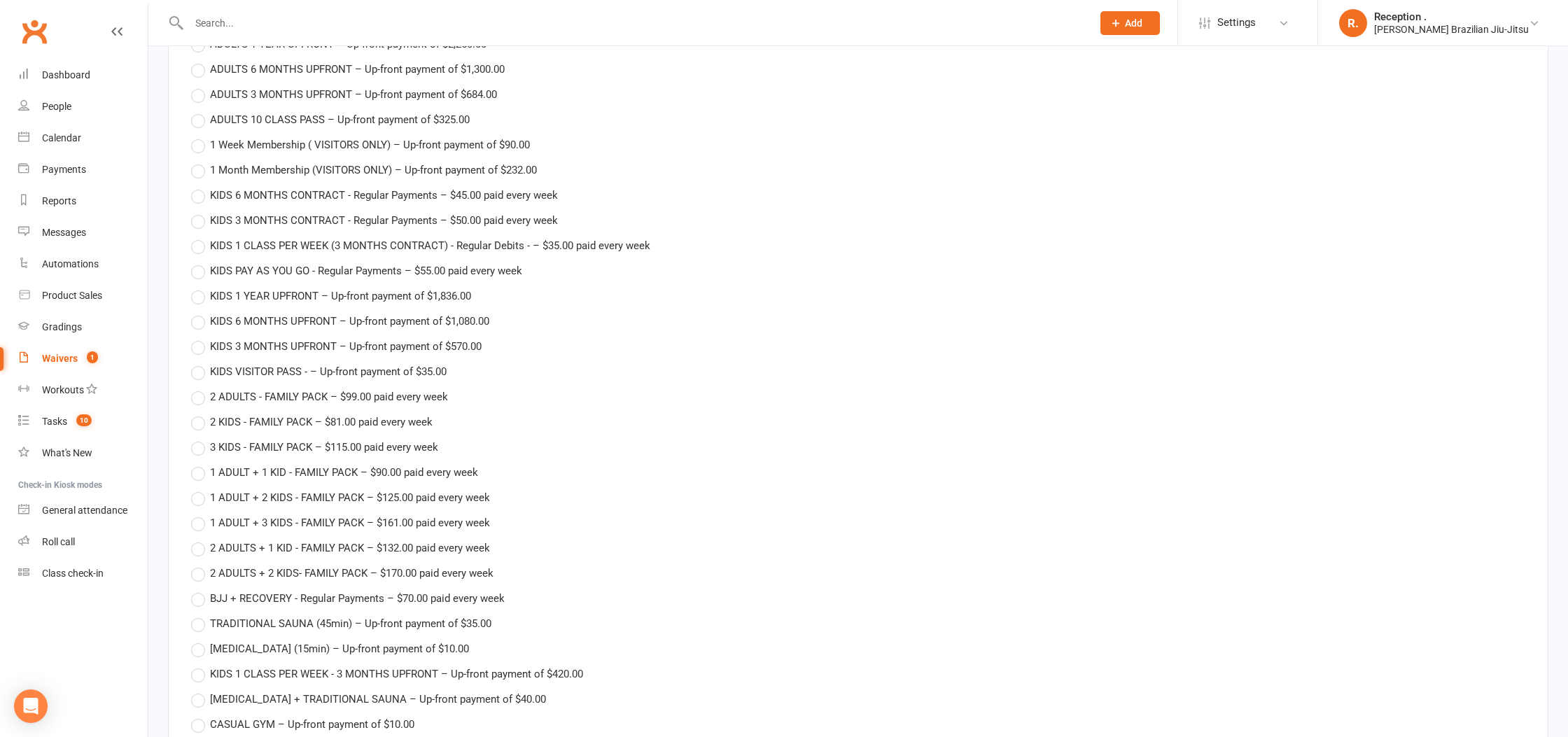
scroll to position [2641, 0]
click at [212, 409] on span "2 KIDS - FAMILY PACK – $81.00 paid every week" at bounding box center [321, 416] width 222 height 15
click at [200, 409] on input "2 KIDS - FAMILY PACK – $81.00 paid every week" at bounding box center [196, 409] width 9 height 0
type input "2 KIDS - FAMILY PACK"
type input "0"
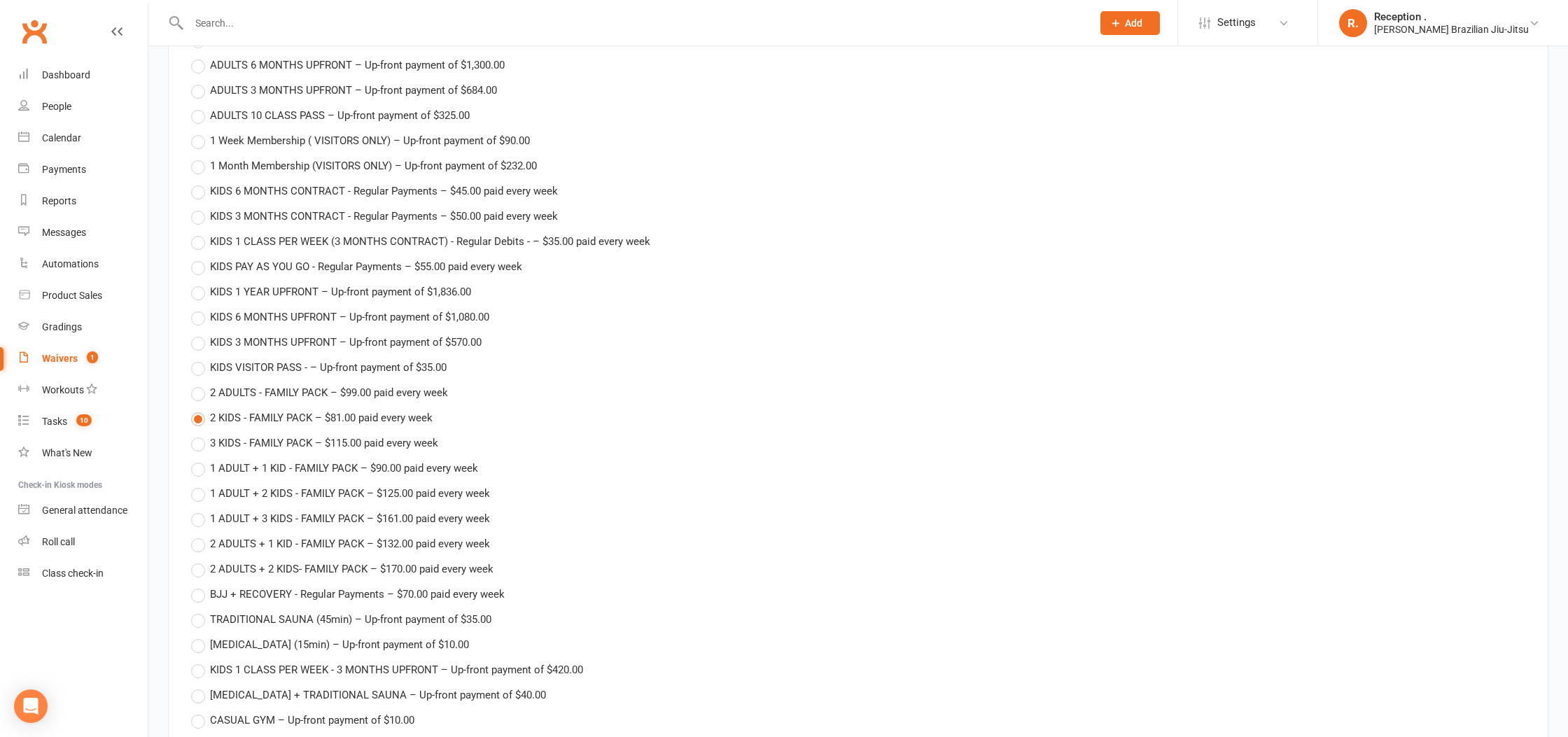
type input "15 Sep 2025"
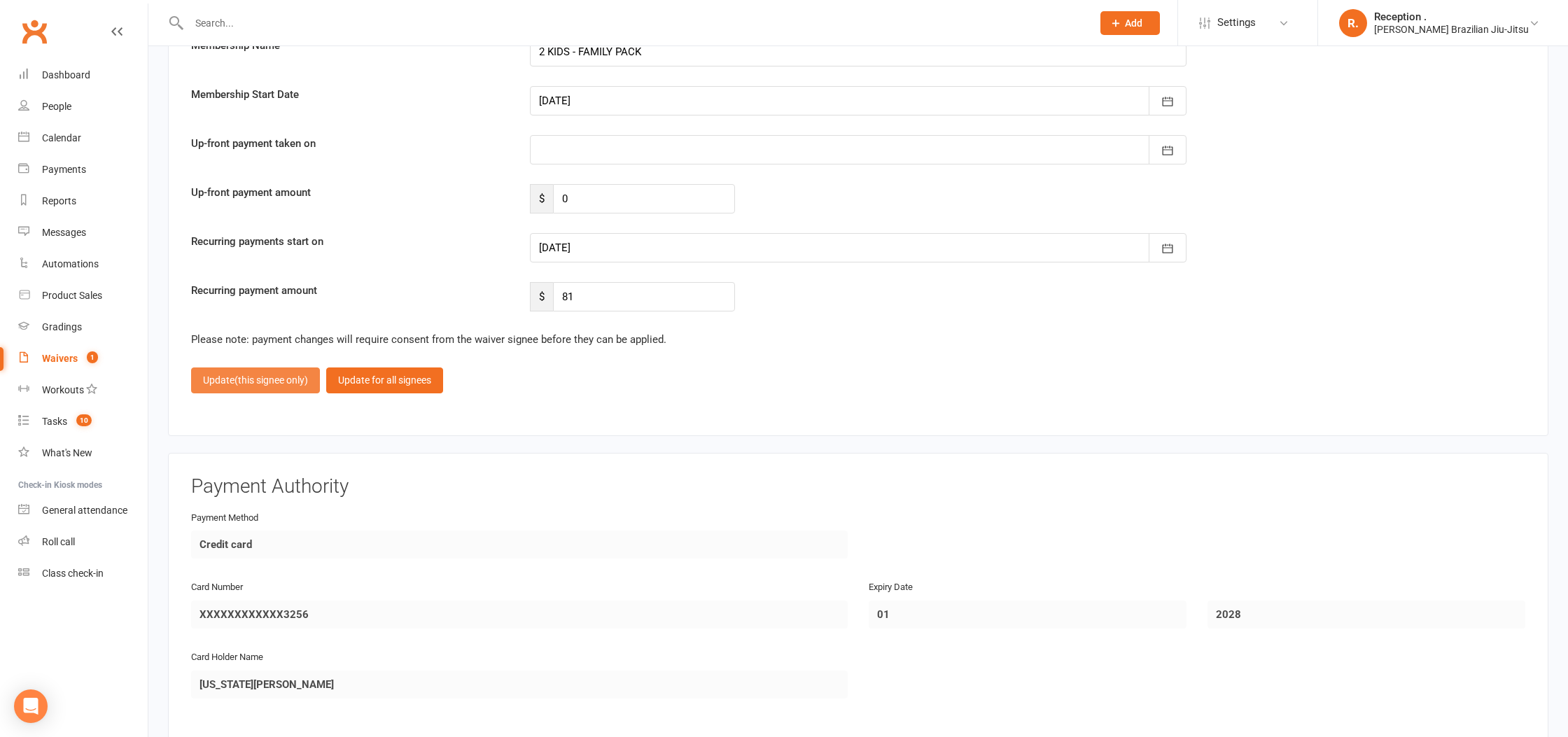
click at [266, 386] on button "Update (this signee only)" at bounding box center [255, 380] width 129 height 25
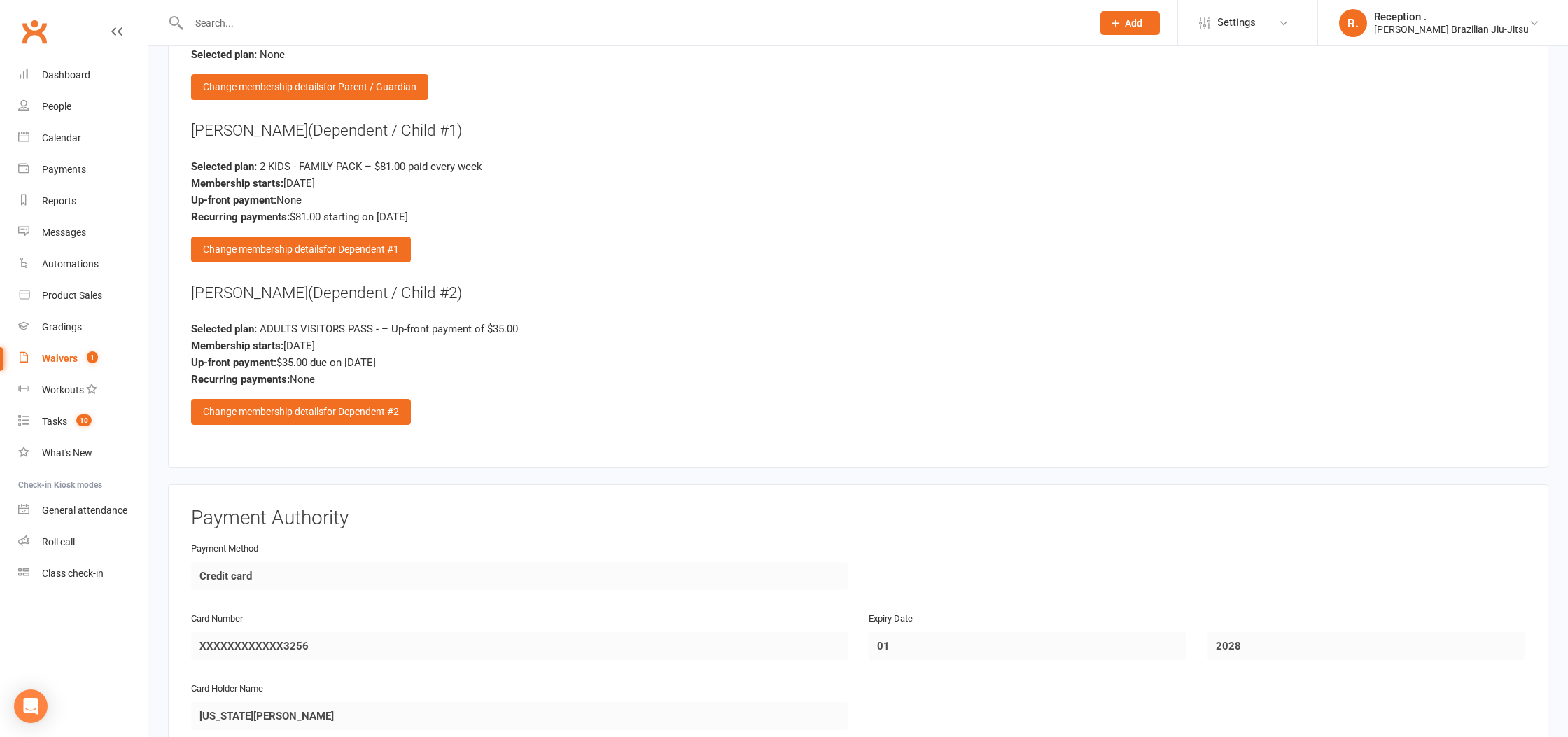
scroll to position [2432, 0]
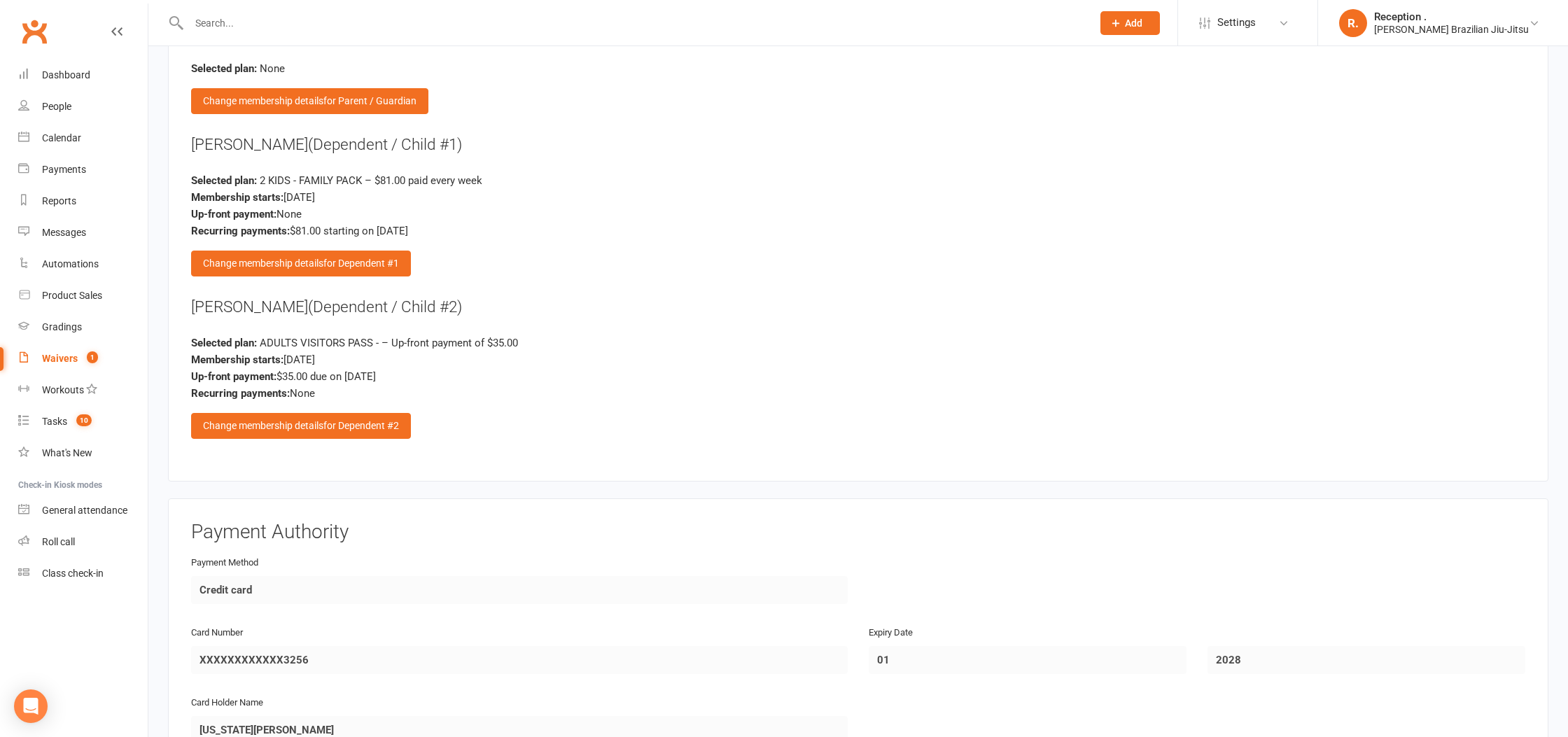
click at [306, 440] on div "Membership Options GEORGIA RAY (Parent / Guardian) Selected plan: None Change m…" at bounding box center [858, 222] width 1334 height 469
click at [304, 426] on div "Change membership details for Dependent #2" at bounding box center [301, 425] width 220 height 25
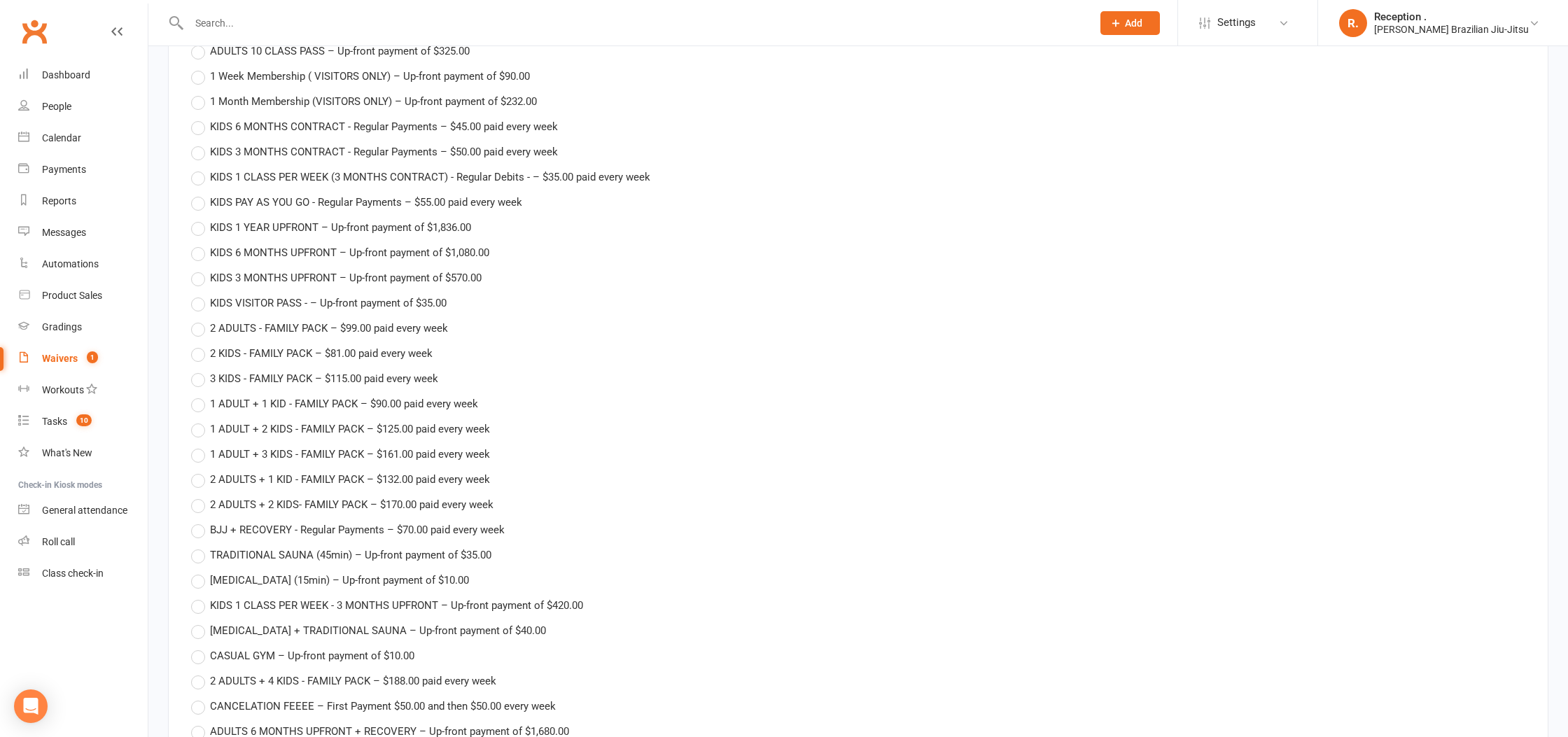
scroll to position [2707, 0]
click at [197, 343] on label "2 KIDS - FAMILY PACK – $81.00 paid every week" at bounding box center [311, 351] width 241 height 17
click at [197, 343] on input "2 KIDS - FAMILY PACK – $81.00 paid every week" at bounding box center [196, 343] width 9 height 0
type input "2 KIDS - FAMILY PACK"
type input "0"
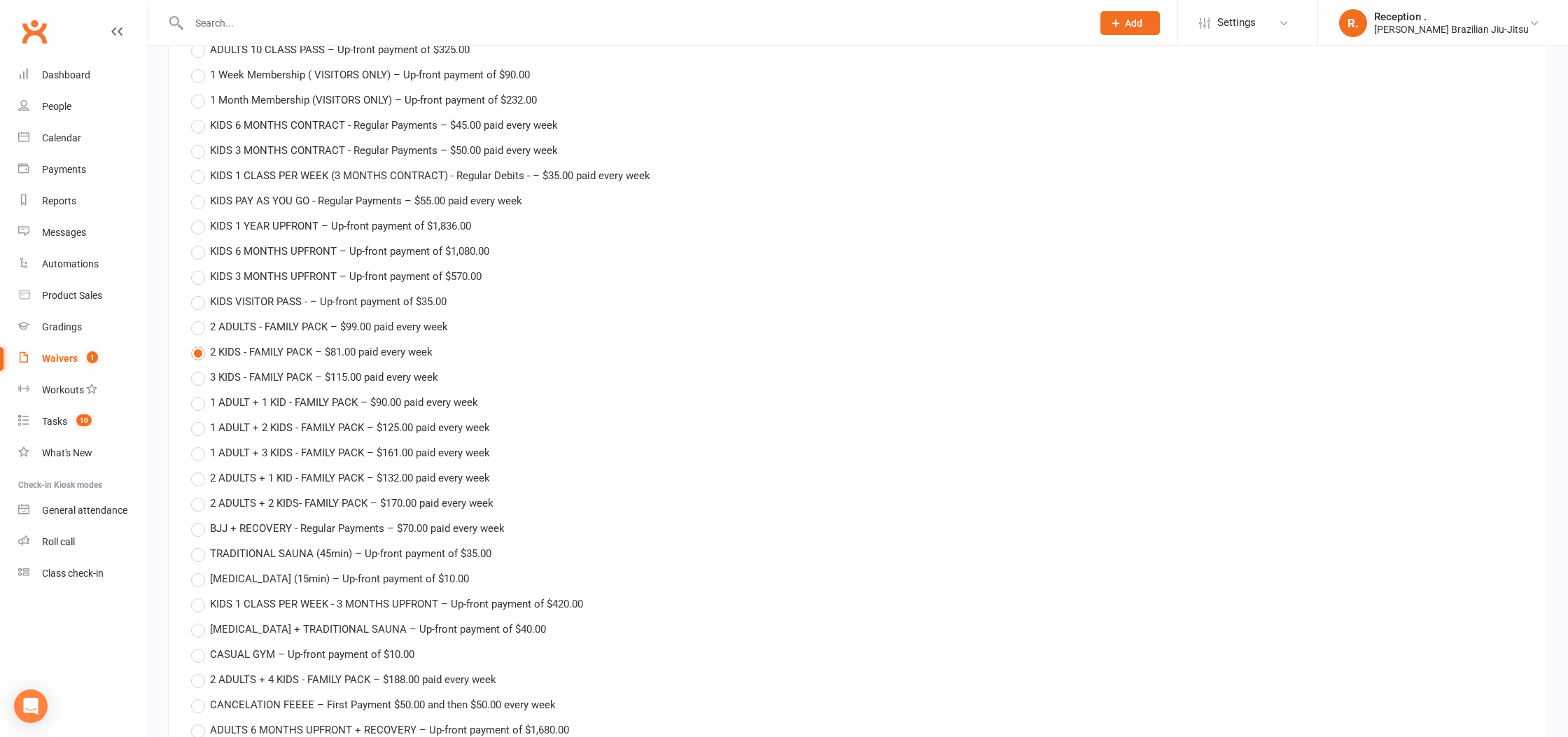
type input "15 Sep 2025"
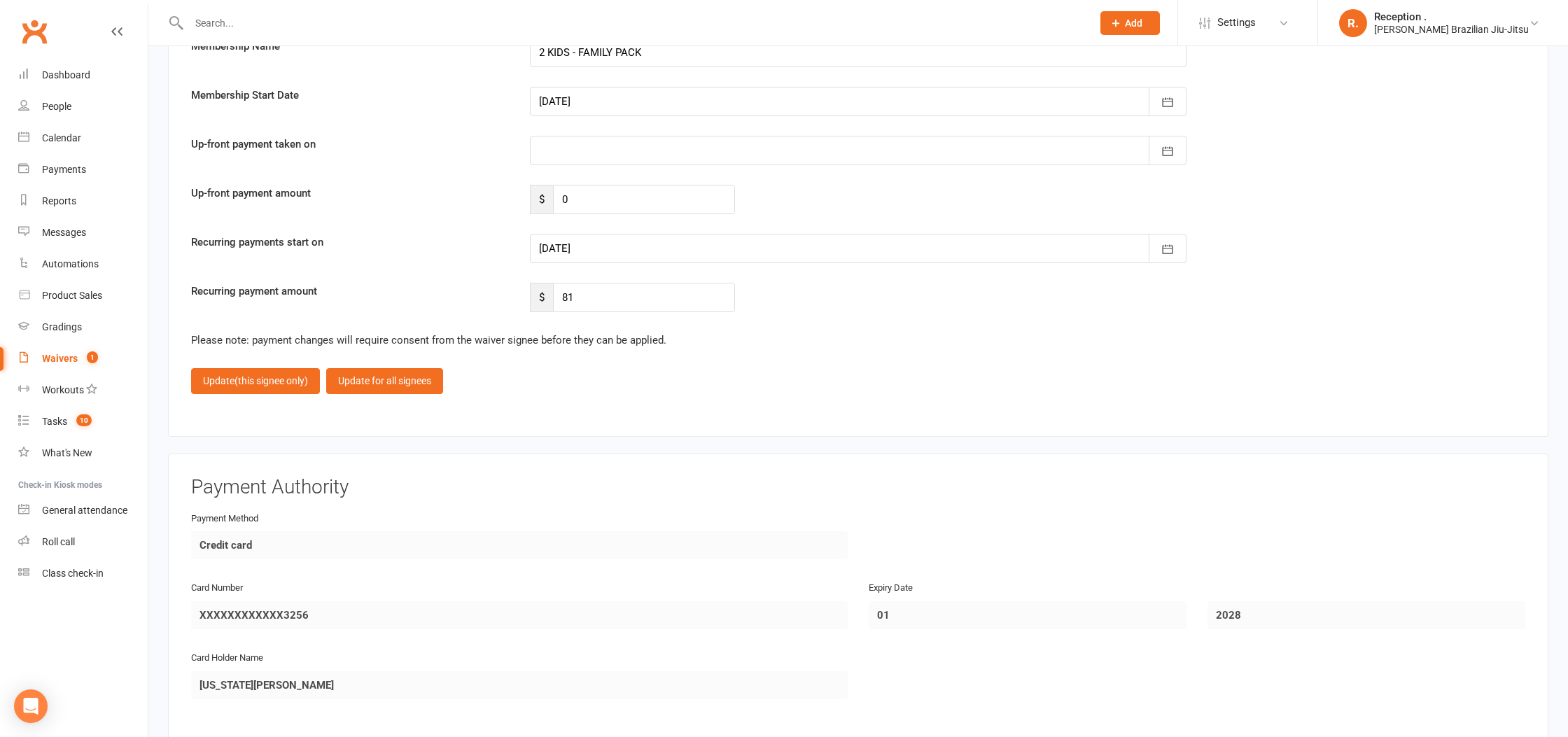
scroll to position [3503, 0]
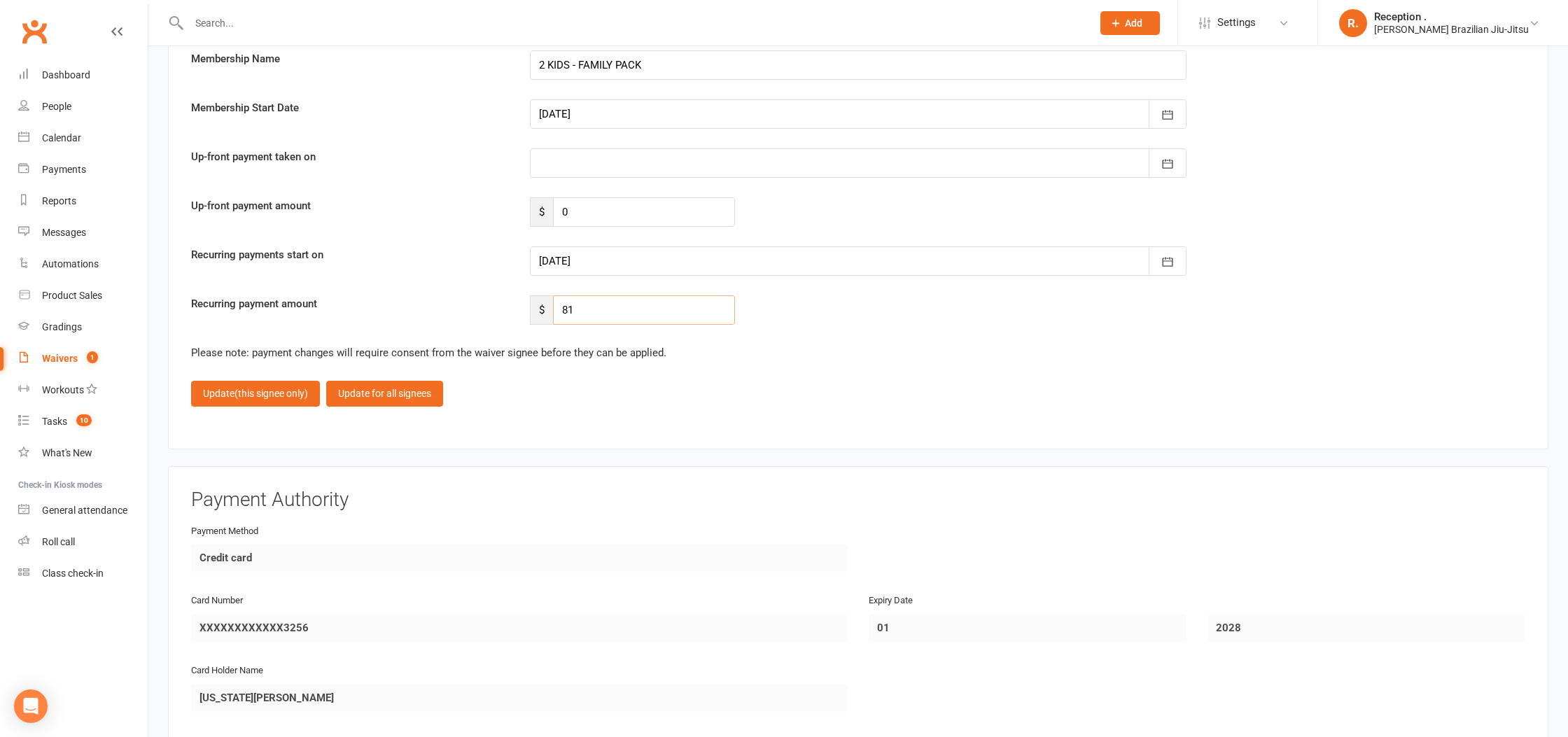
drag, startPoint x: 651, startPoint y: 304, endPoint x: 525, endPoint y: 310, distance: 126.1
click at [525, 310] on div "$ 81" at bounding box center [632, 309] width 226 height 29
type input "0"
click at [284, 388] on span "(this signee only)" at bounding box center [271, 393] width 74 height 12
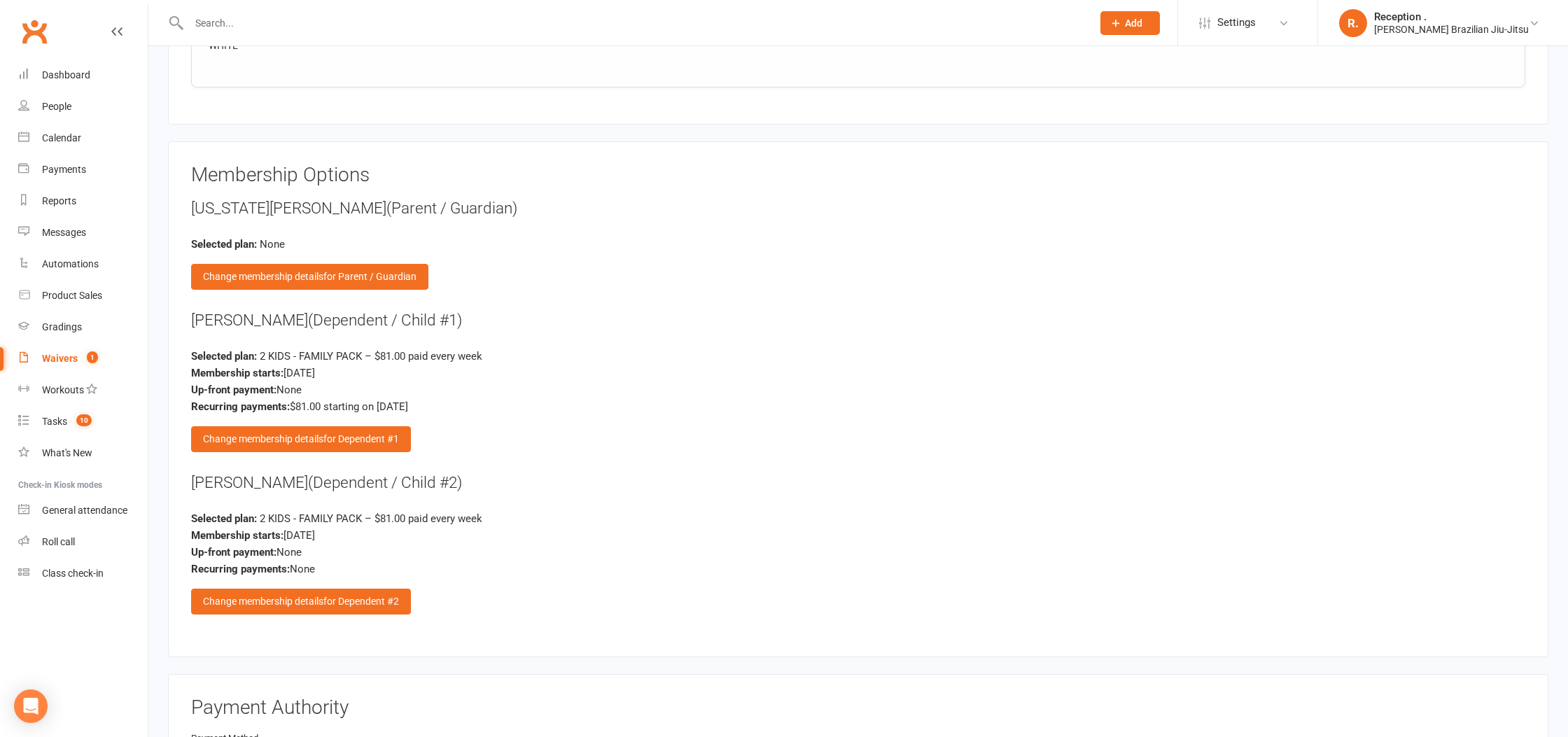
scroll to position [2267, 0]
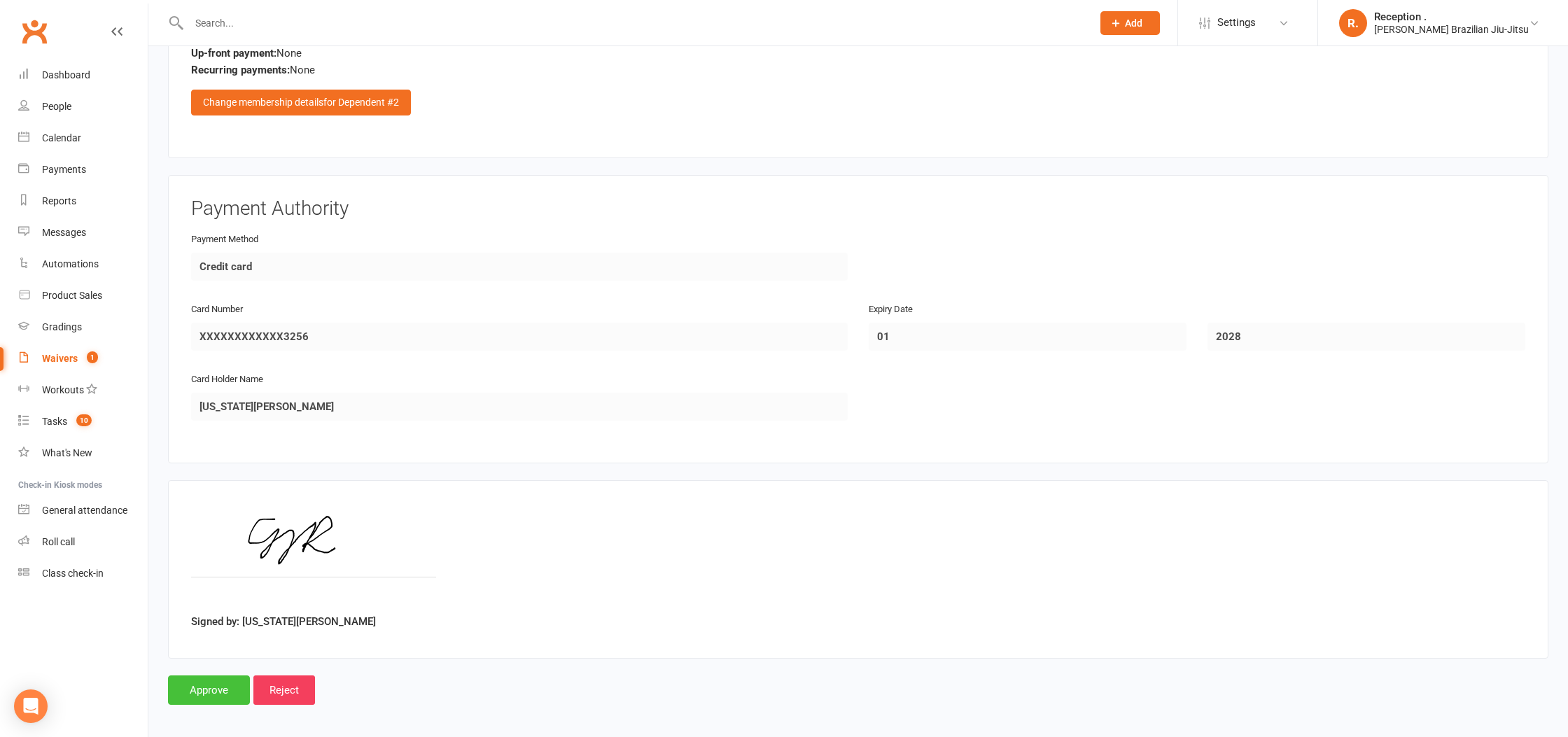
click at [202, 681] on input "Approve" at bounding box center [209, 689] width 82 height 29
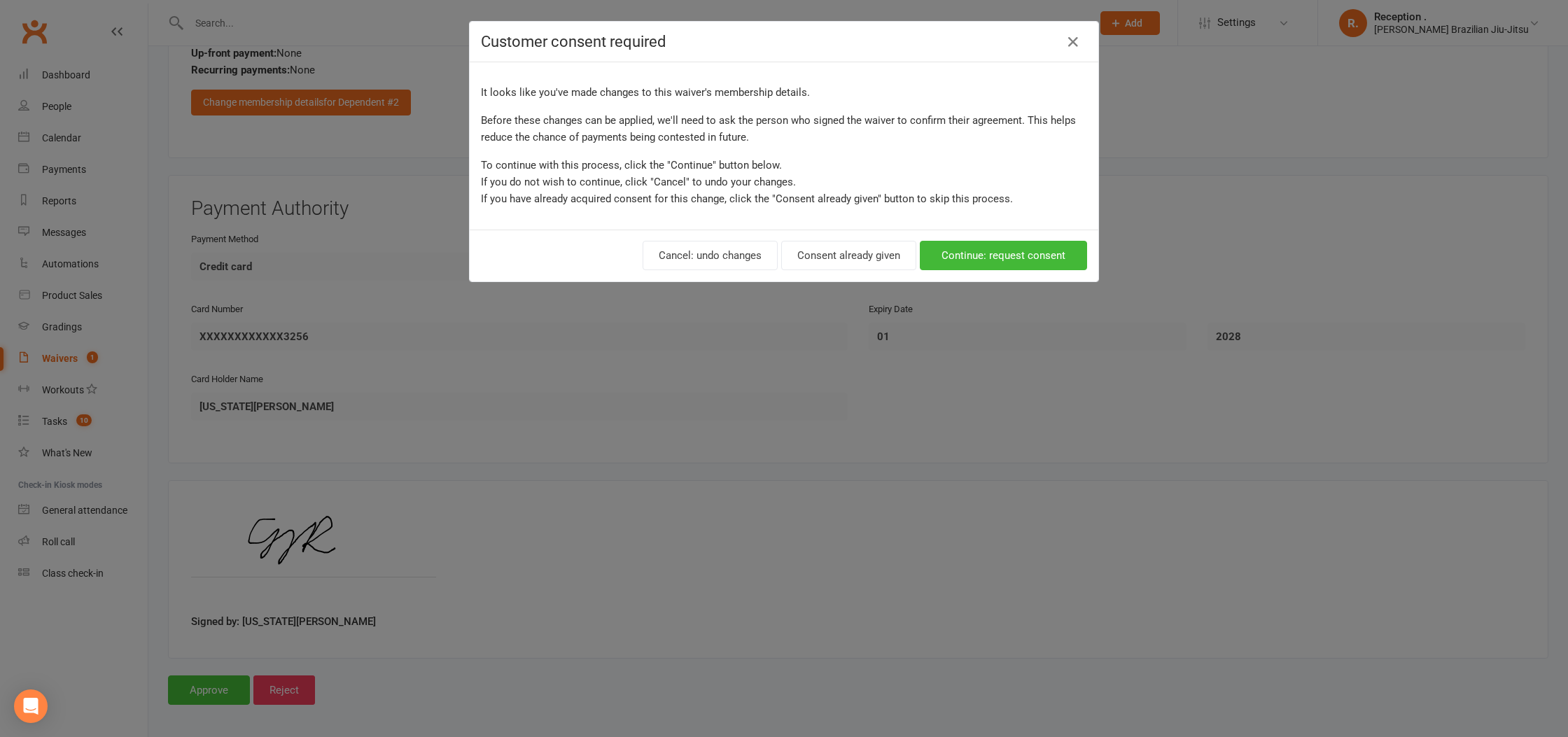
scroll to position [2753, 0]
click at [963, 259] on button "Continue: request consent" at bounding box center [1003, 255] width 167 height 29
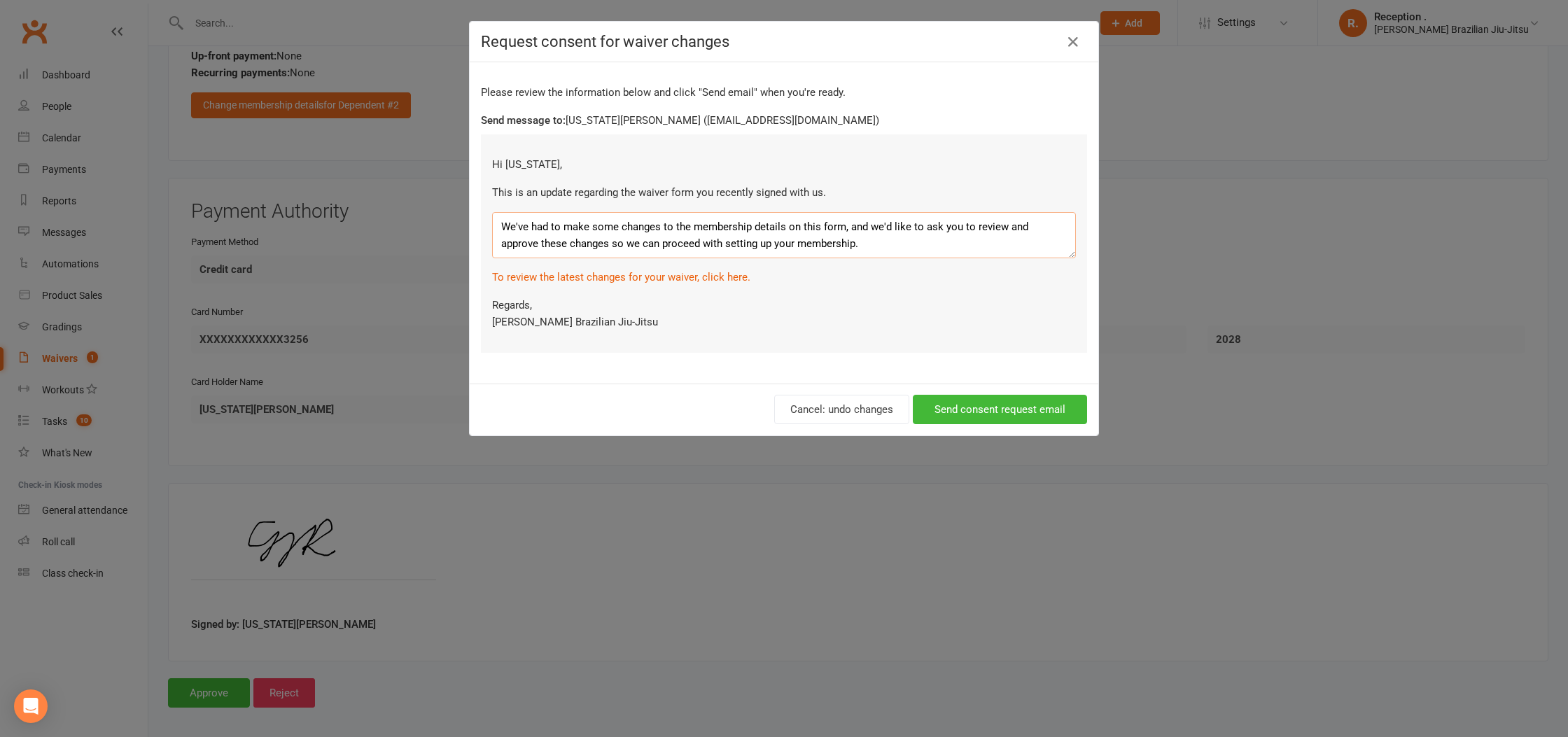
drag, startPoint x: 877, startPoint y: 251, endPoint x: 491, endPoint y: 227, distance: 386.7
click at [491, 227] on div "Hi GEORGIA, This is an update regarding the waiver form you recently signed wit…" at bounding box center [784, 244] width 606 height 219
click at [869, 244] on textarea "We've had to make some changes to the membership details on this form, and we'd…" at bounding box center [784, 235] width 583 height 46
click at [1001, 413] on button "Send consent request email" at bounding box center [1000, 409] width 174 height 29
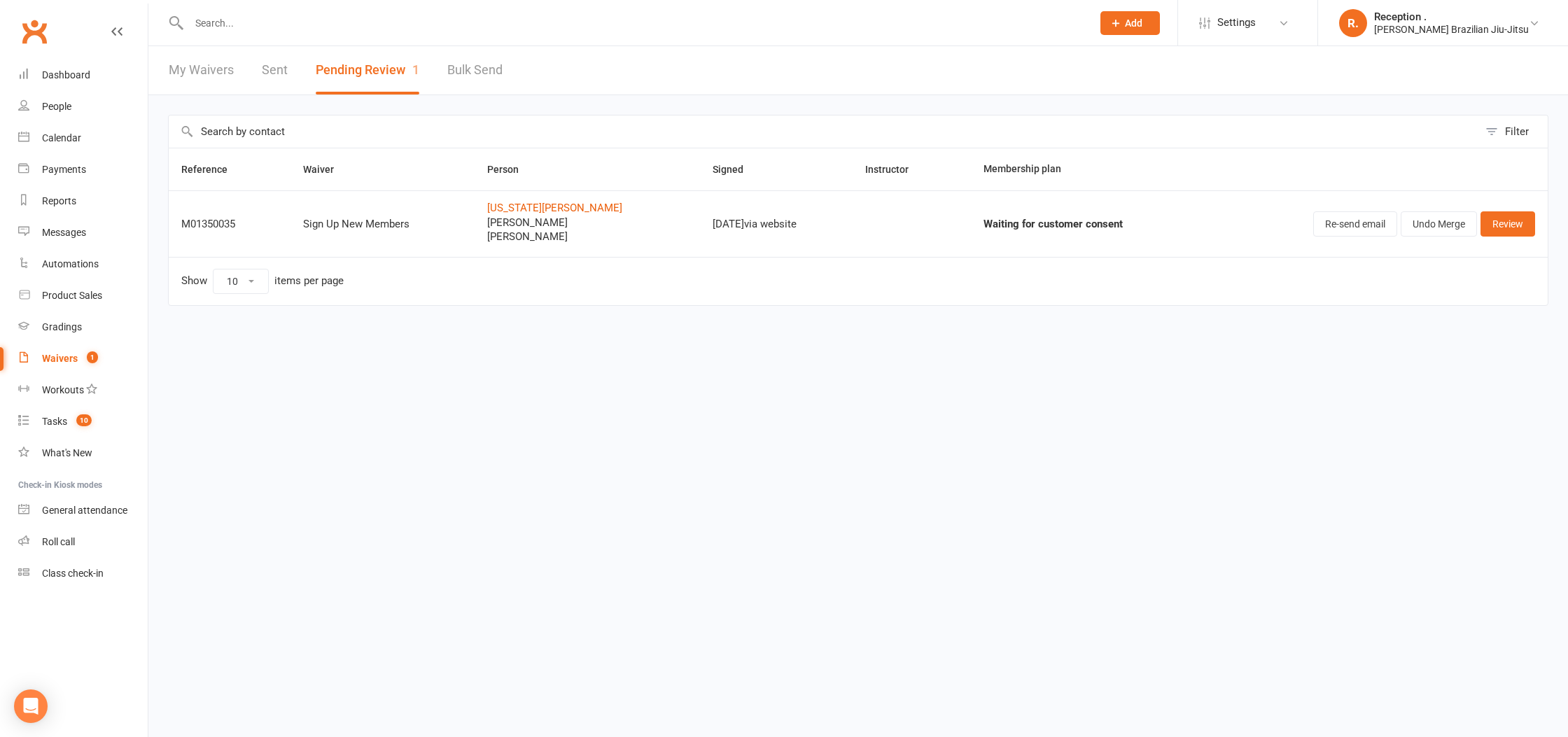
drag, startPoint x: 204, startPoint y: 227, endPoint x: 300, endPoint y: 219, distance: 96.3
click at [209, 226] on div "M01350035" at bounding box center [229, 224] width 97 height 12
click at [1503, 224] on link "Review" at bounding box center [1507, 224] width 54 height 25
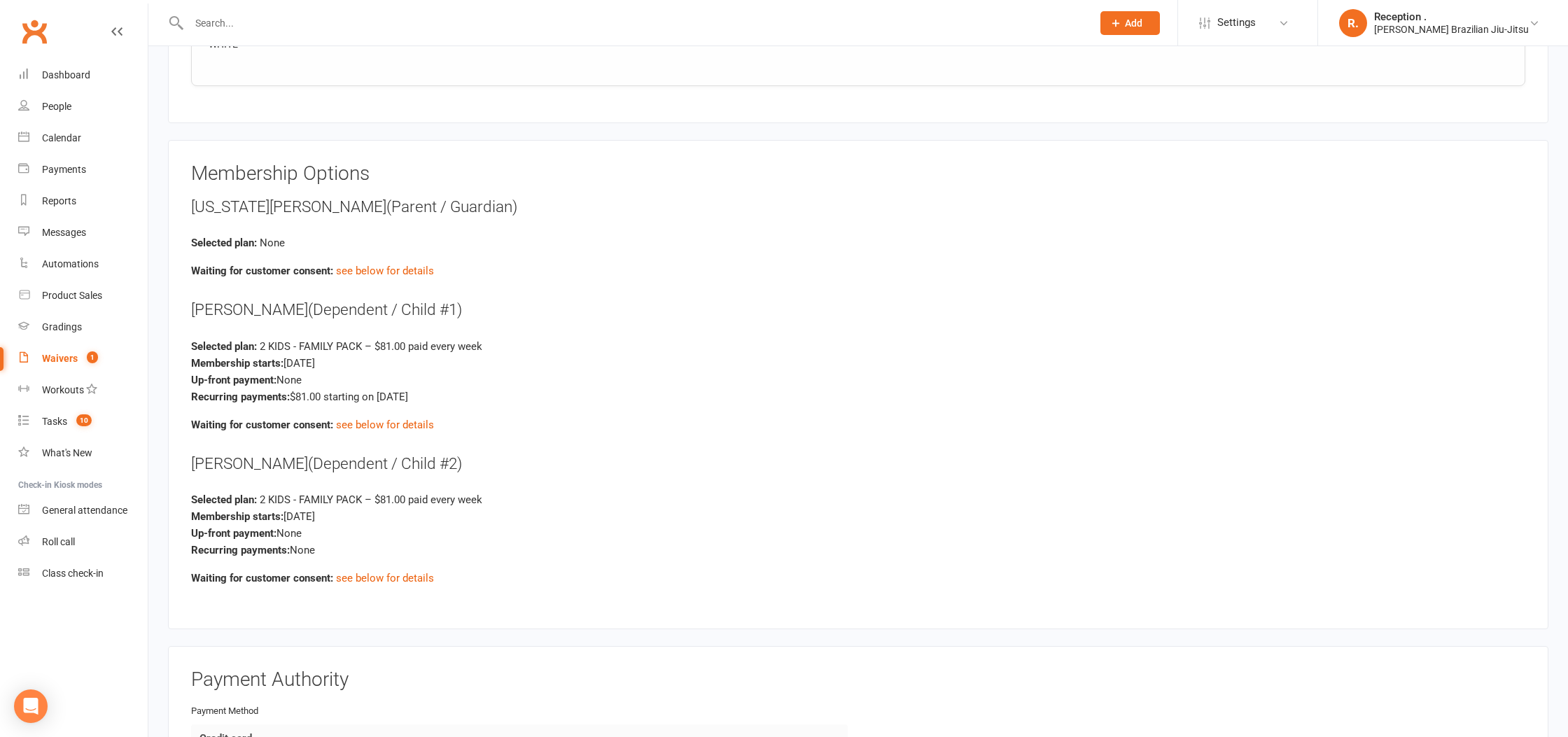
scroll to position [2328, 0]
drag, startPoint x: 182, startPoint y: 263, endPoint x: 504, endPoint y: 268, distance: 322.0
click at [499, 267] on div "Membership Options GEORGIA RAY (Parent / Guardian) Selected plan: None Waiting …" at bounding box center [858, 381] width 1380 height 489
drag, startPoint x: 516, startPoint y: 268, endPoint x: 478, endPoint y: 273, distance: 38.3
click at [504, 271] on div "Membership Options GEORGIA RAY (Parent / Guardian) Selected plan: None Waiting …" at bounding box center [858, 381] width 1334 height 443
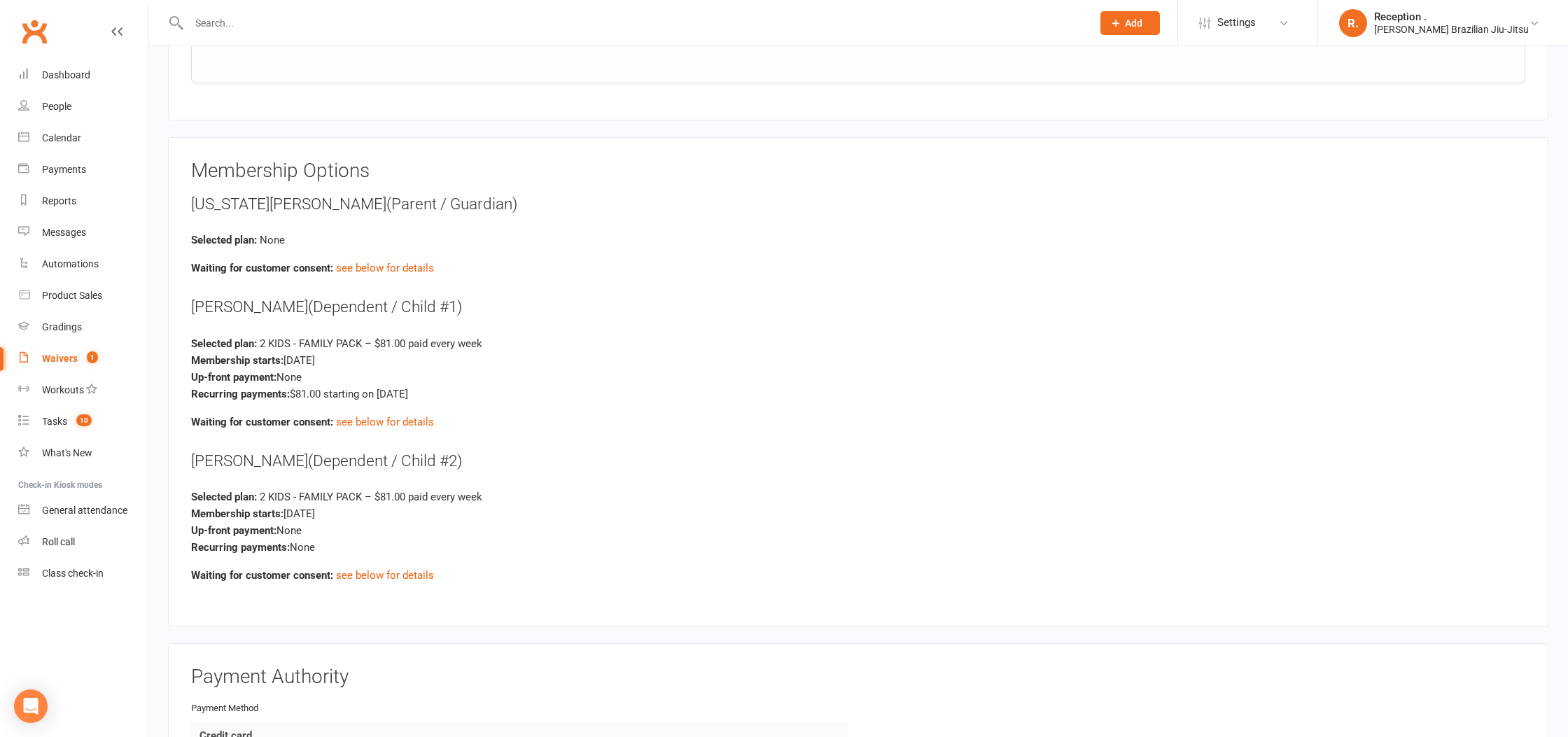
scroll to position [2327, 0]
drag, startPoint x: 189, startPoint y: 340, endPoint x: 489, endPoint y: 334, distance: 300.1
click at [503, 334] on div "Membership Options GEORGIA RAY (Parent / Guardian) Selected plan: None Waiting …" at bounding box center [858, 383] width 1380 height 489
drag, startPoint x: 256, startPoint y: 356, endPoint x: 217, endPoint y: 356, distance: 39.0
click at [254, 356] on strong "Membership starts:" at bounding box center [237, 362] width 92 height 12
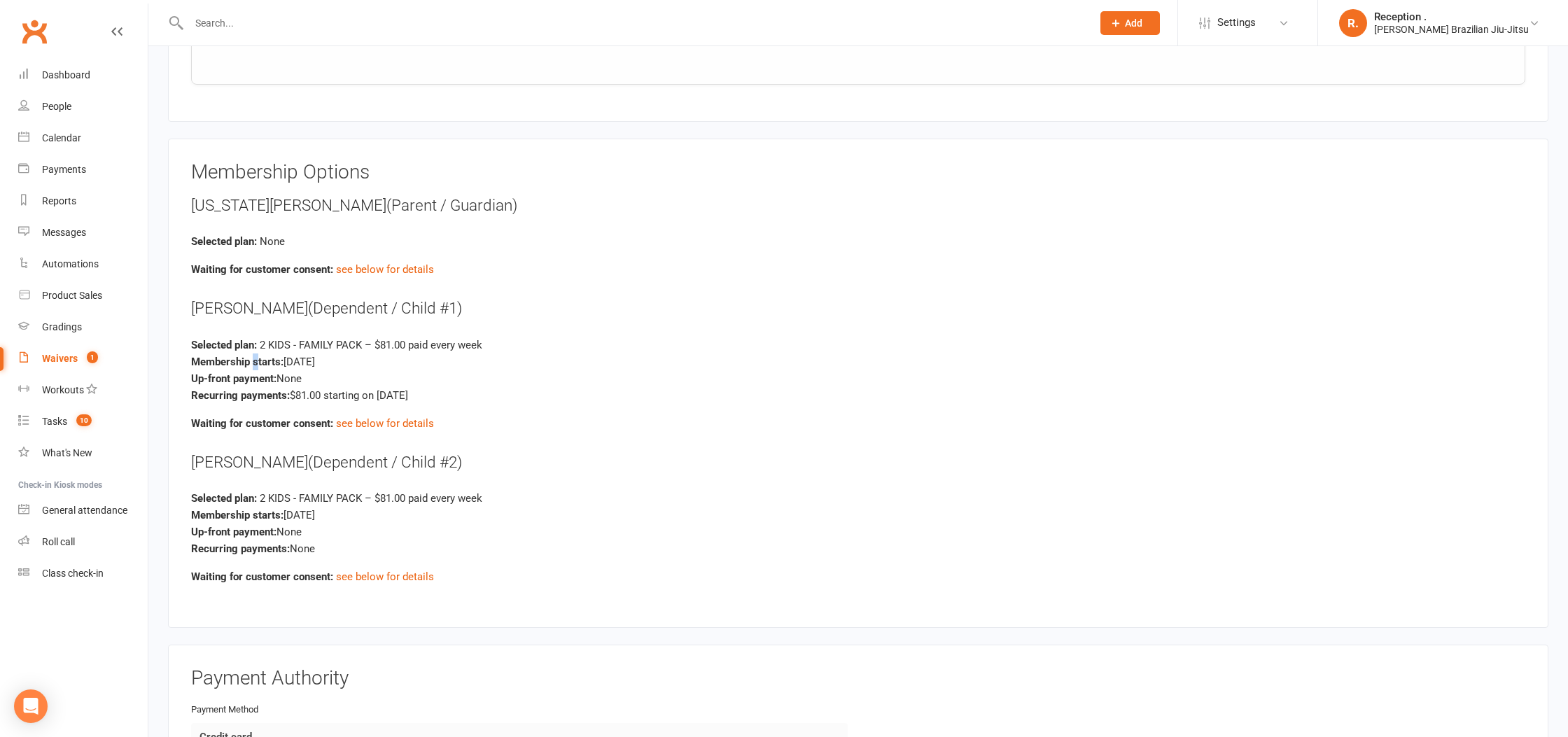
drag, startPoint x: 188, startPoint y: 357, endPoint x: 485, endPoint y: 373, distance: 297.4
click at [417, 364] on div "Membership Options GEORGIA RAY (Parent / Guardian) Selected plan: None Waiting …" at bounding box center [858, 383] width 1380 height 489
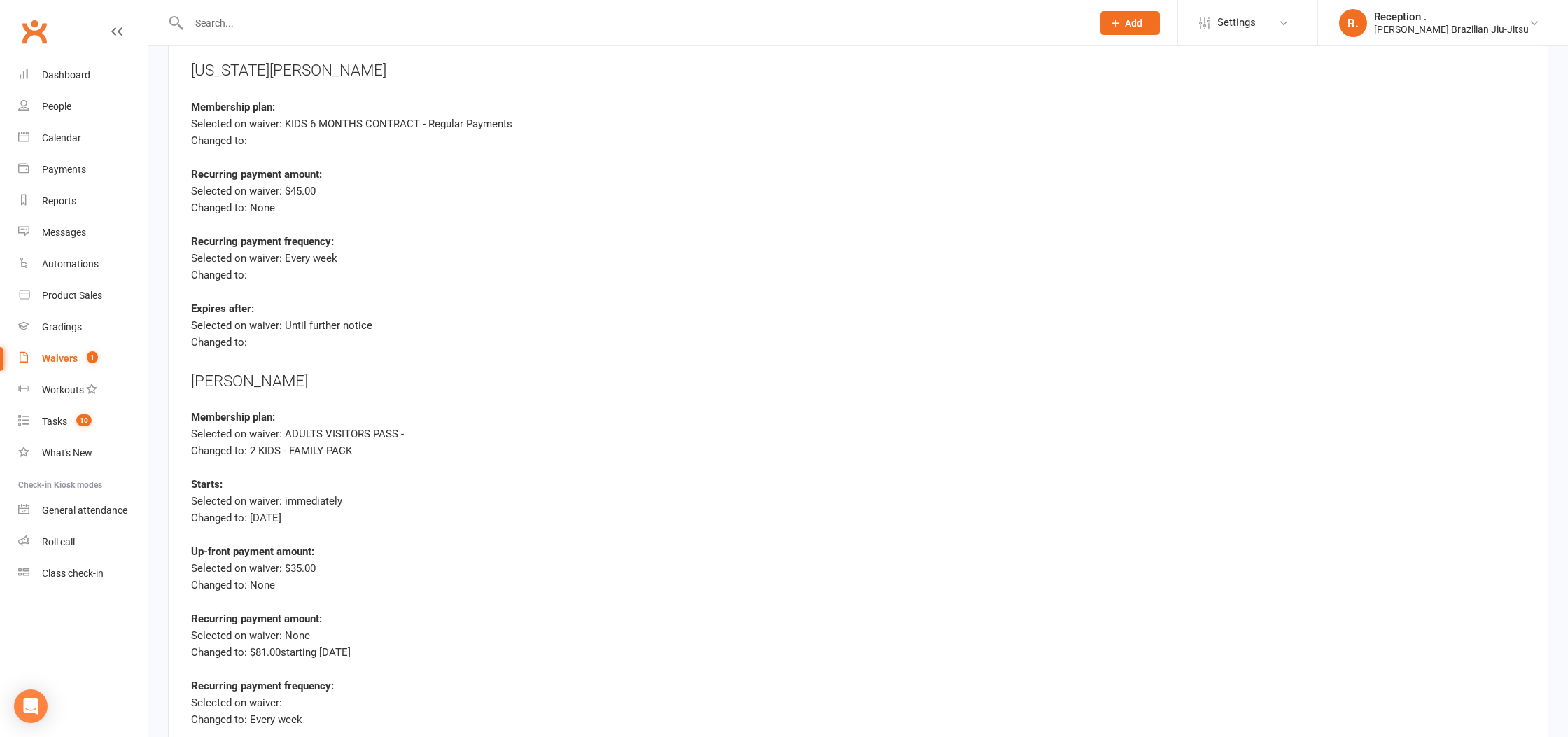
scroll to position [3505, 0]
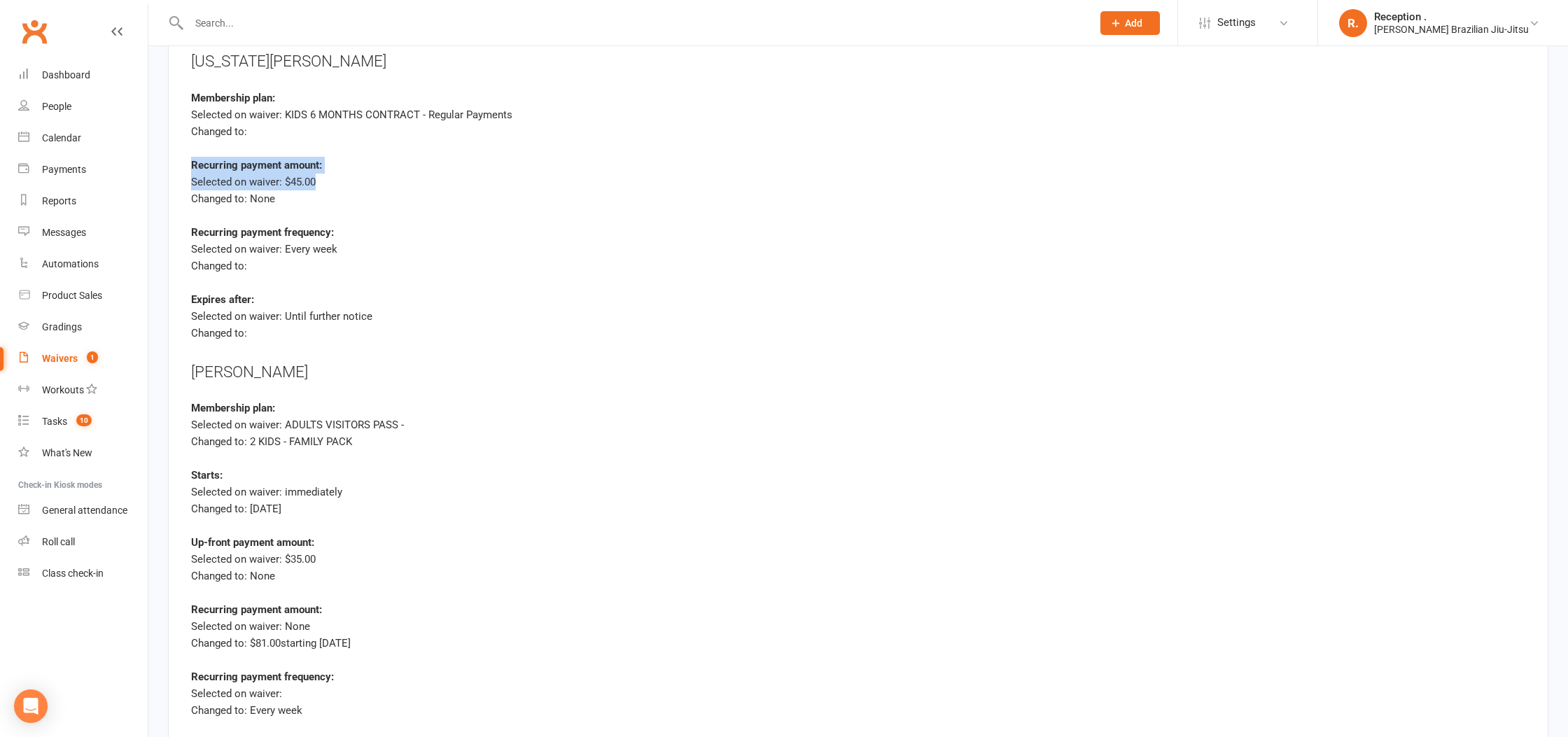
drag, startPoint x: 191, startPoint y: 160, endPoint x: 349, endPoint y: 169, distance: 158.3
click at [349, 169] on div "Recurring payment amount: Selected on waiver: $45.00 Changed to: None" at bounding box center [858, 190] width 1334 height 68
click at [353, 180] on div "Selected on waiver: $45.00" at bounding box center [858, 181] width 1334 height 17
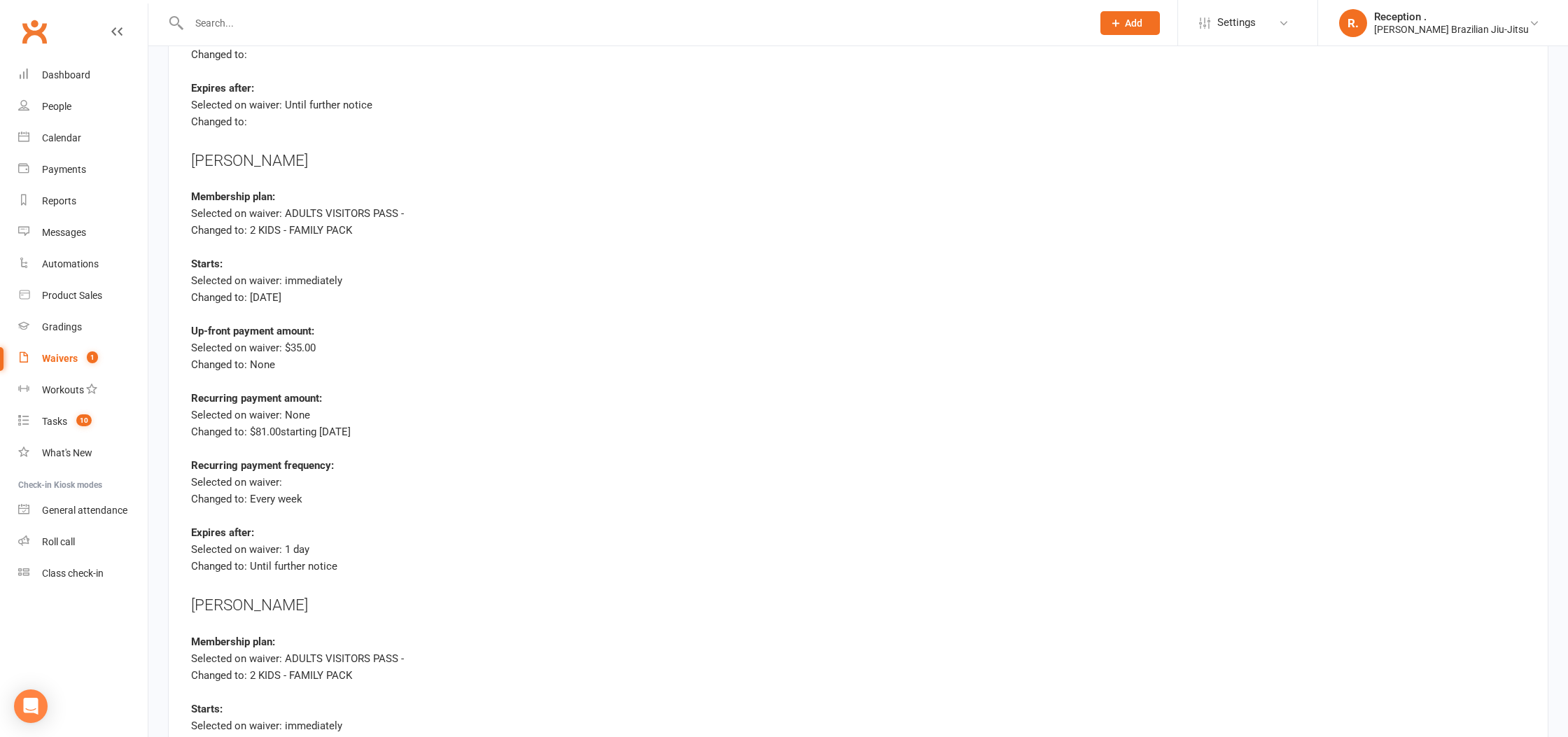
scroll to position [3721, 0]
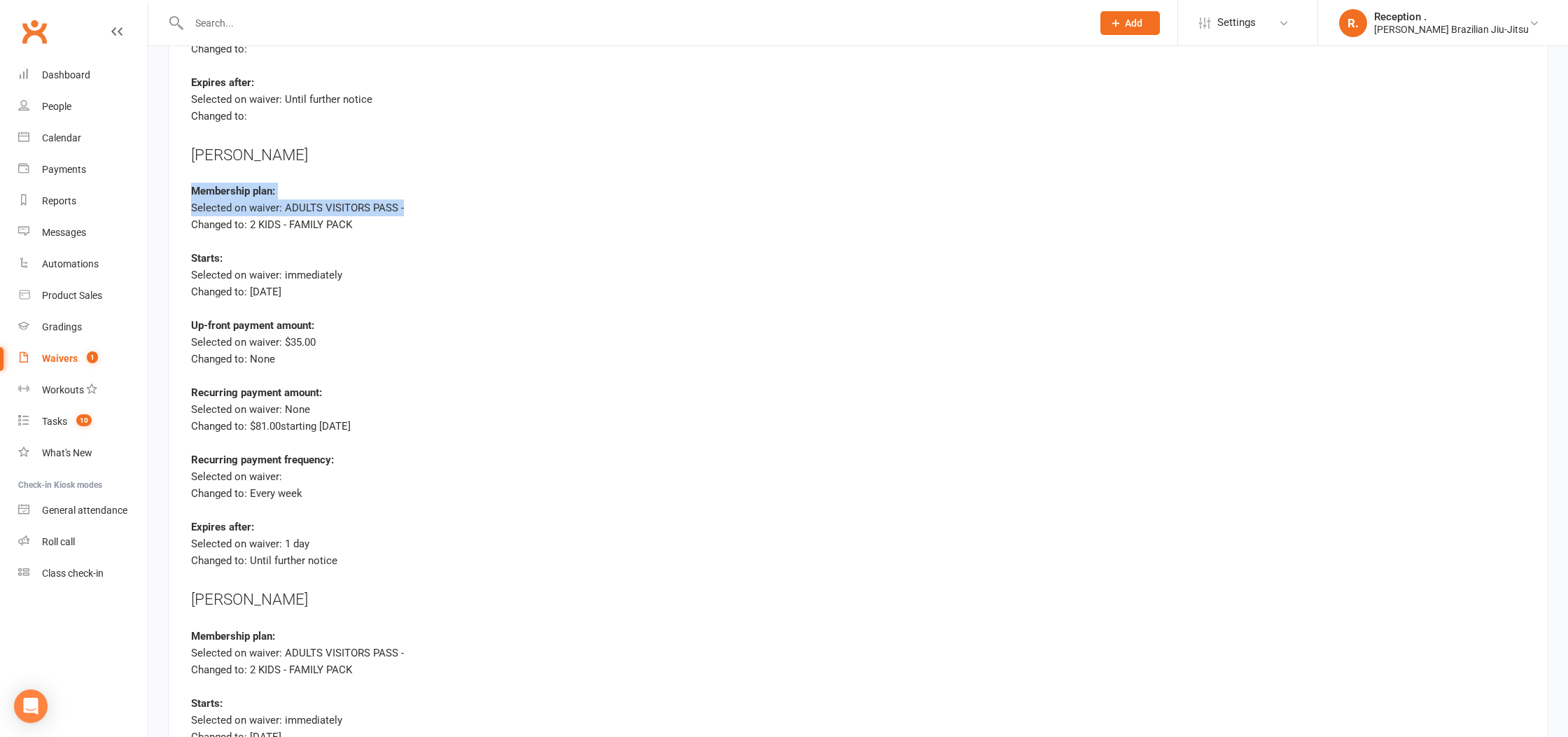
drag, startPoint x: 188, startPoint y: 182, endPoint x: 465, endPoint y: 229, distance: 281.0
click at [465, 229] on div "Waiting for customer consent Changes have been made to the membership settings …" at bounding box center [858, 420] width 1380 height 1339
drag, startPoint x: 430, startPoint y: 228, endPoint x: 359, endPoint y: 226, distance: 71.0
click at [419, 227] on div "Membership plan: Selected on waiver: ADULTS VISITORS PASS - Changed to: 2 KIDS …" at bounding box center [858, 216] width 1334 height 68
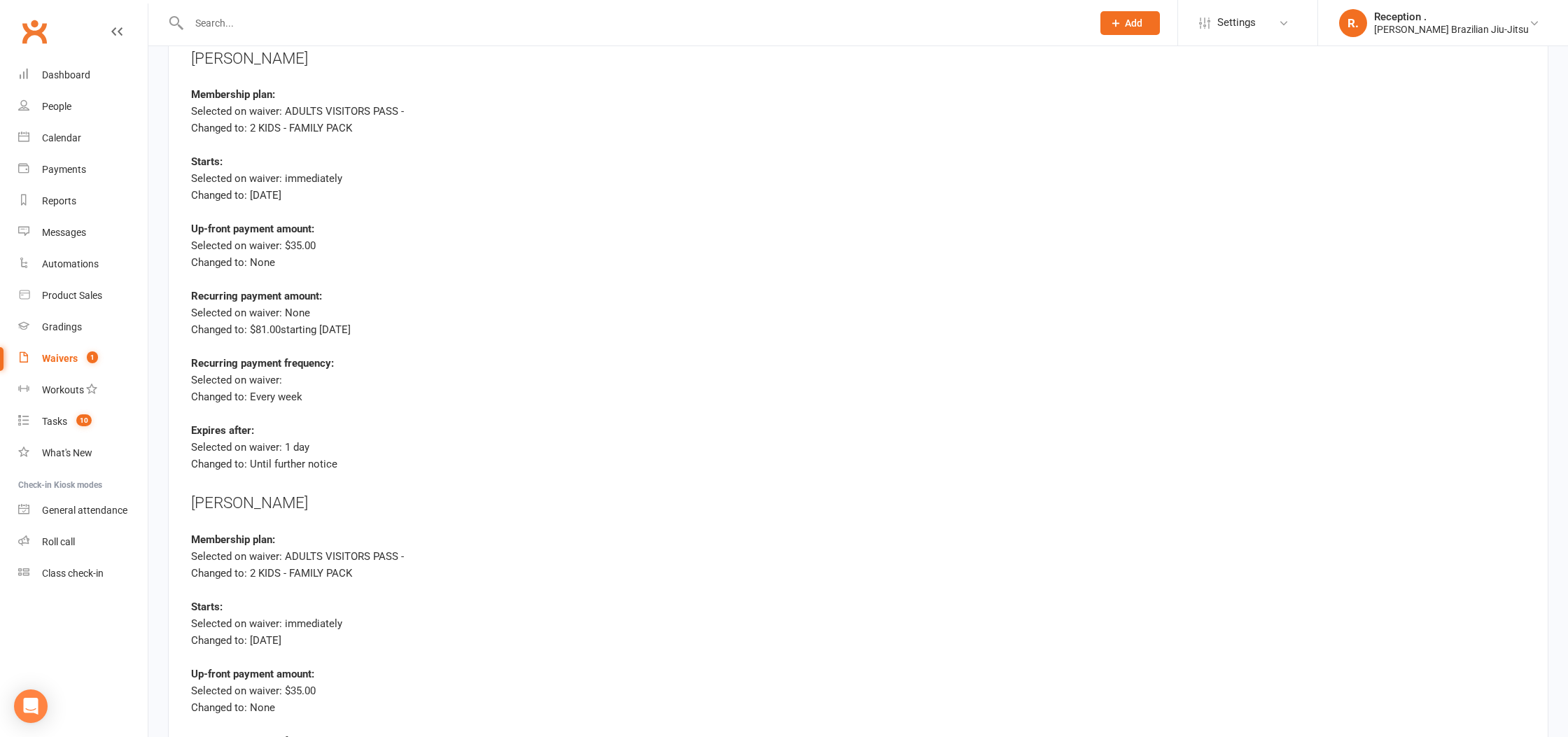
scroll to position [3823, 0]
drag, startPoint x: 195, startPoint y: 167, endPoint x: 402, endPoint y: 176, distance: 207.2
click at [402, 176] on div "Starts: Selected on waiver: immediately Changed to: Sep 15, 2025" at bounding box center [858, 183] width 1334 height 68
click at [400, 182] on div "Changed to: Sep 15, 2025" at bounding box center [858, 190] width 1334 height 17
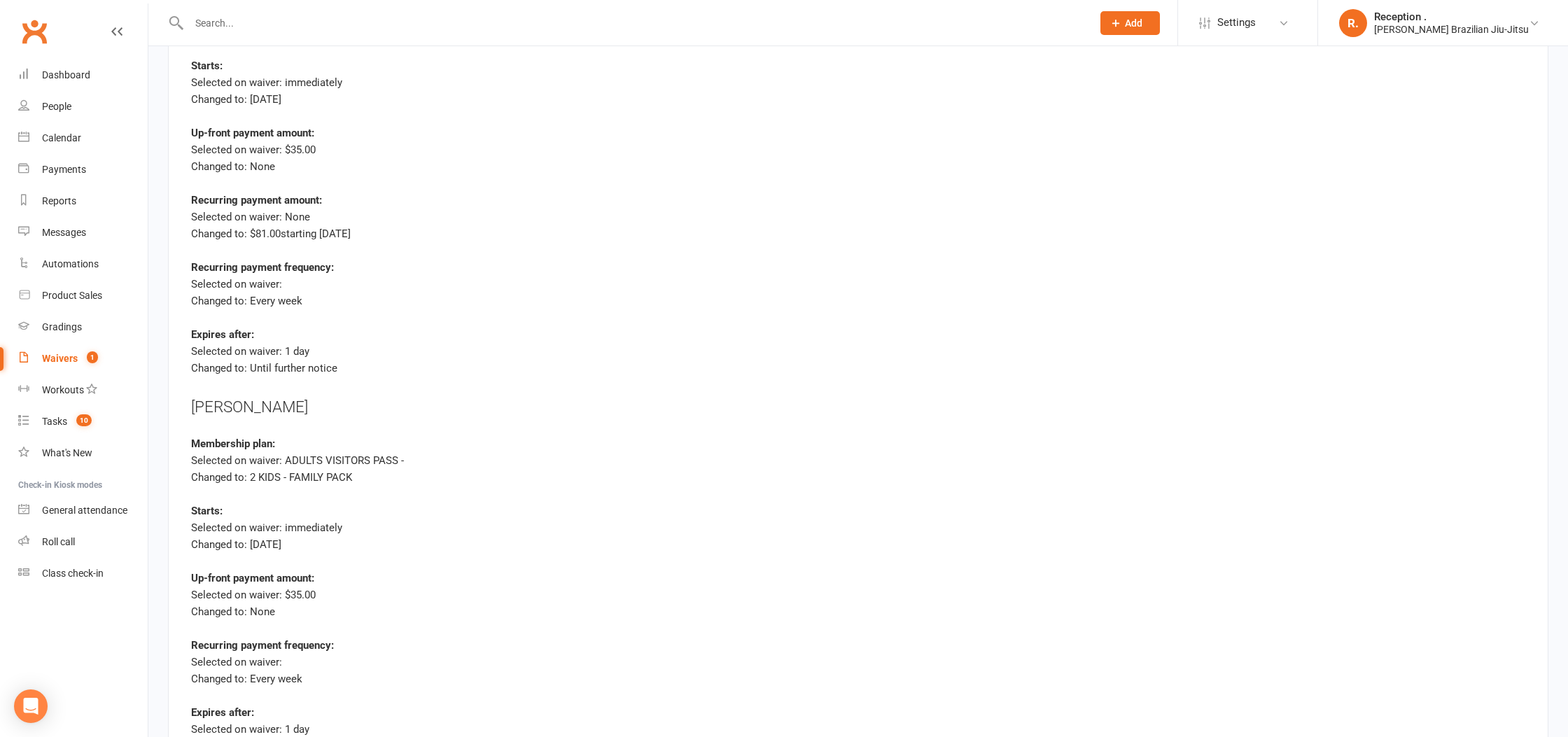
scroll to position [3912, 0]
drag, startPoint x: 186, startPoint y: 132, endPoint x: 353, endPoint y: 155, distance: 168.6
click at [353, 155] on div "Waiting for customer consent Changes have been made to the membership settings …" at bounding box center [858, 230] width 1380 height 1339
click at [353, 161] on div "Changed to: None" at bounding box center [858, 169] width 1334 height 17
drag, startPoint x: 189, startPoint y: 129, endPoint x: 401, endPoint y: 162, distance: 214.6
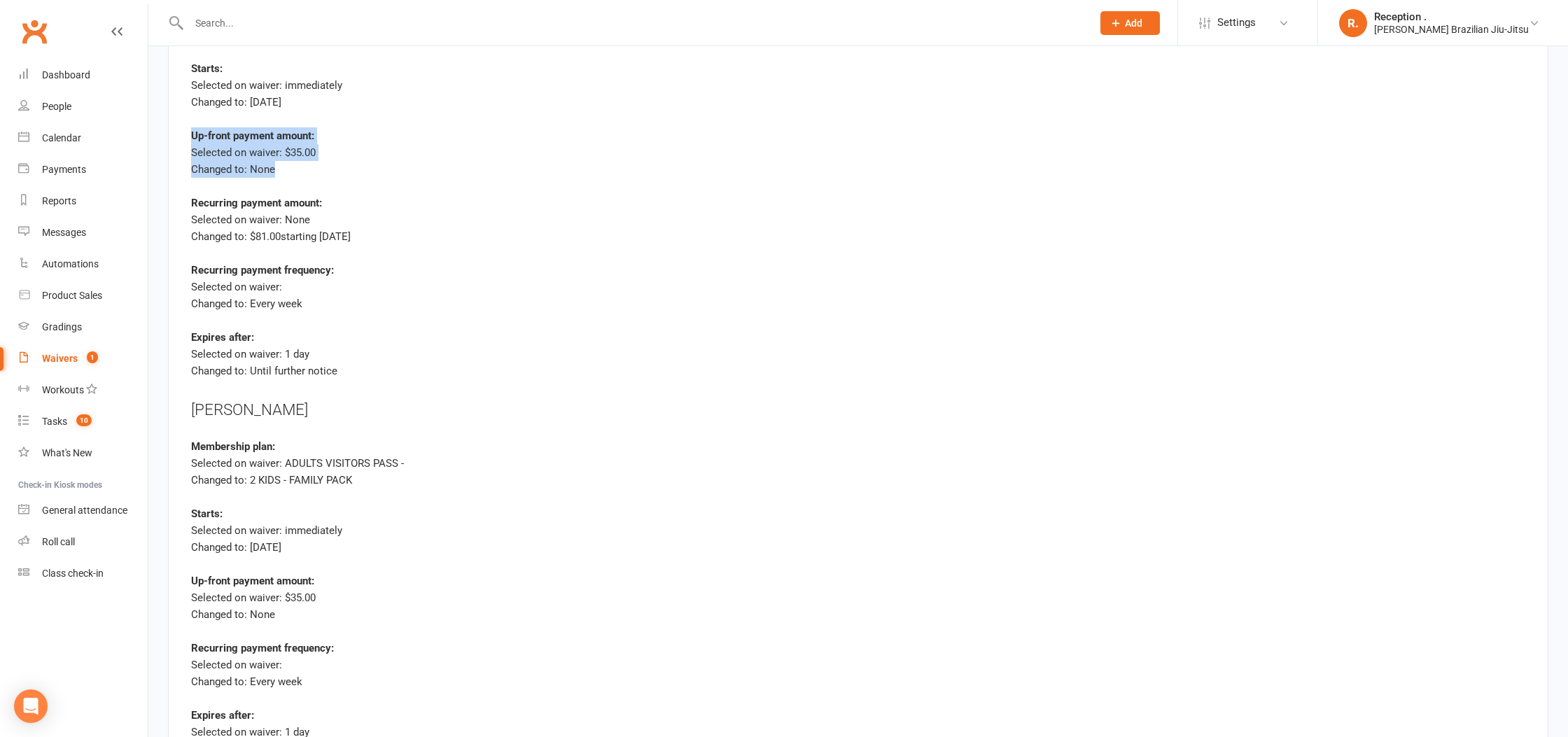
click at [401, 162] on div "Waiting for customer consent Changes have been made to the membership settings …" at bounding box center [858, 230] width 1380 height 1339
click at [314, 185] on div "Up-front payment amount: Selected on waiver: $35.00 Changed to: None" at bounding box center [858, 161] width 1334 height 68
drag, startPoint x: 181, startPoint y: 190, endPoint x: 451, endPoint y: 228, distance: 272.7
click at [451, 228] on div "Waiting for customer consent Changes have been made to the membership settings …" at bounding box center [858, 230] width 1380 height 1339
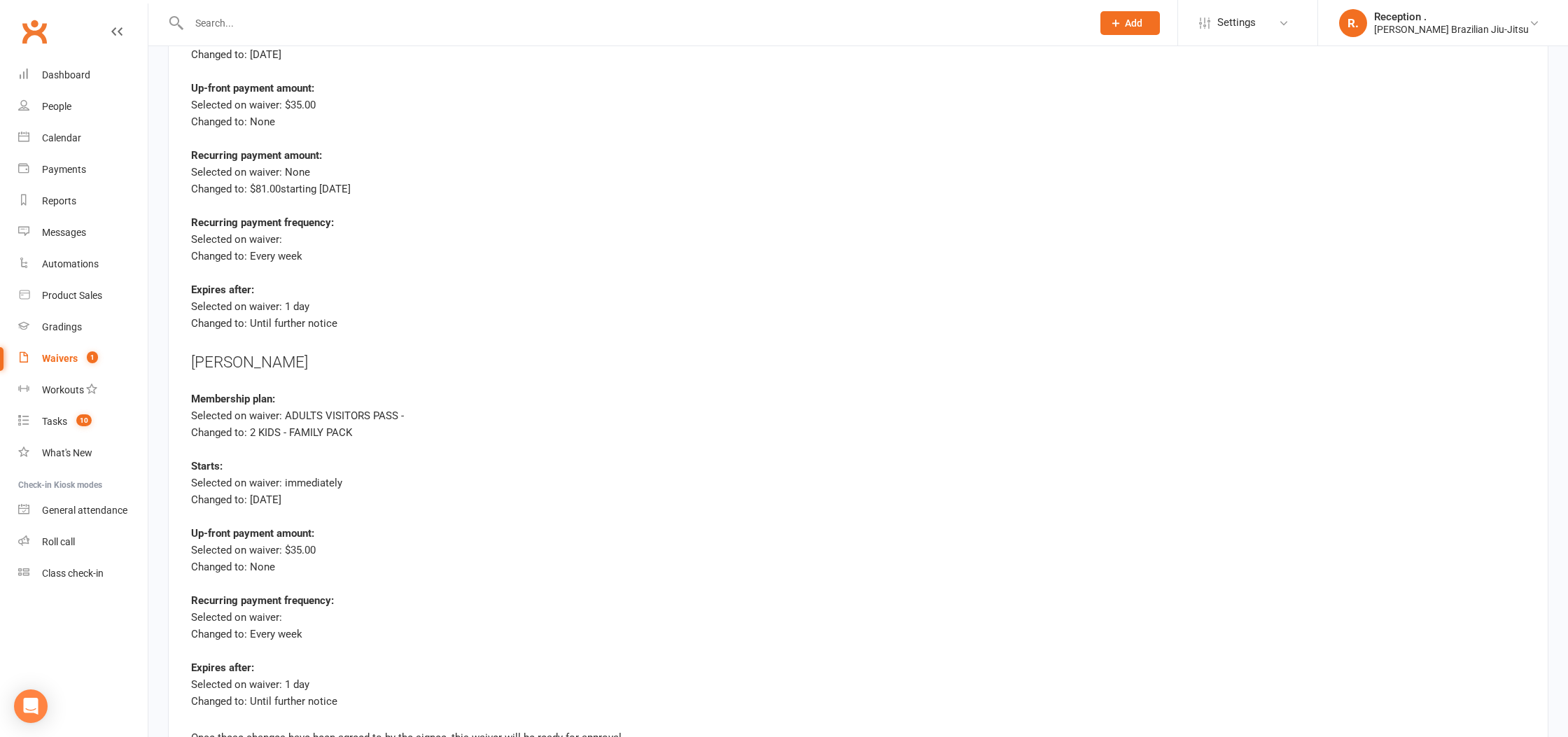
click at [386, 234] on div "Selected on waiver:" at bounding box center [858, 239] width 1334 height 17
drag, startPoint x: 256, startPoint y: 223, endPoint x: 386, endPoint y: 247, distance: 132.2
click at [385, 247] on div "Recurring payment frequency: Selected on waiver: Changed to: Every week" at bounding box center [858, 250] width 1334 height 68
click at [386, 247] on div "Changed to: Every week" at bounding box center [858, 253] width 1334 height 17
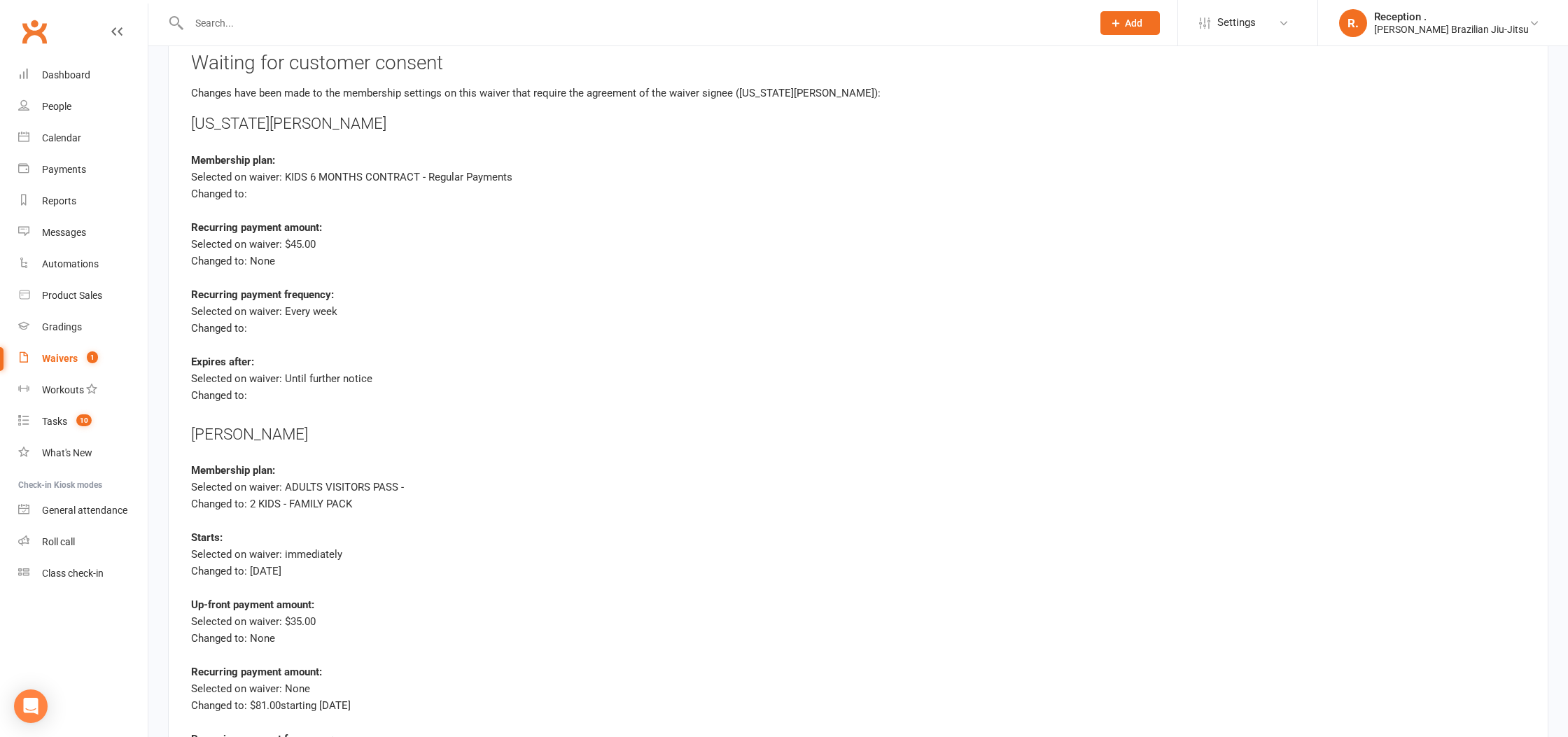
scroll to position [3273, 0]
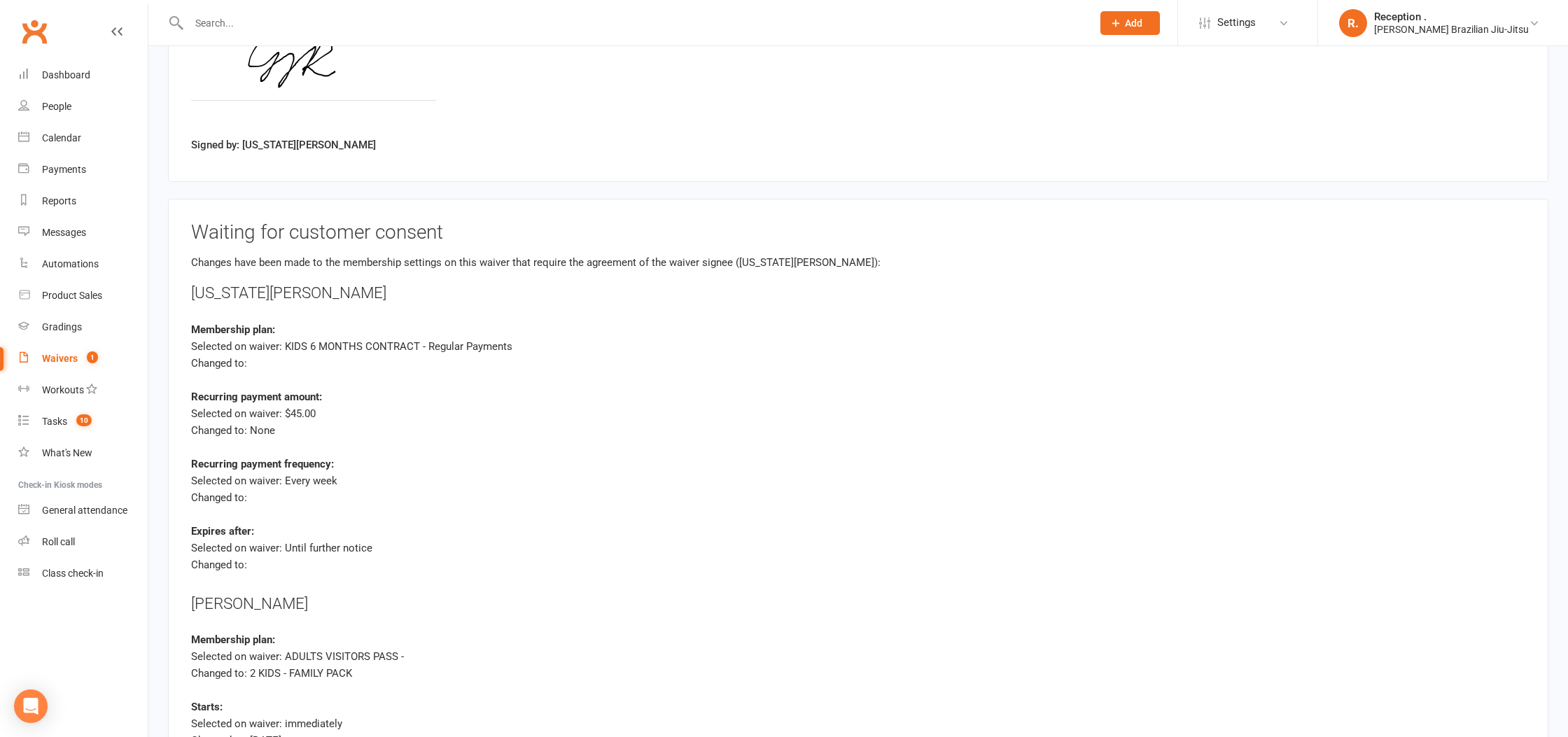
click at [84, 349] on link "Waivers 1" at bounding box center [83, 358] width 130 height 31
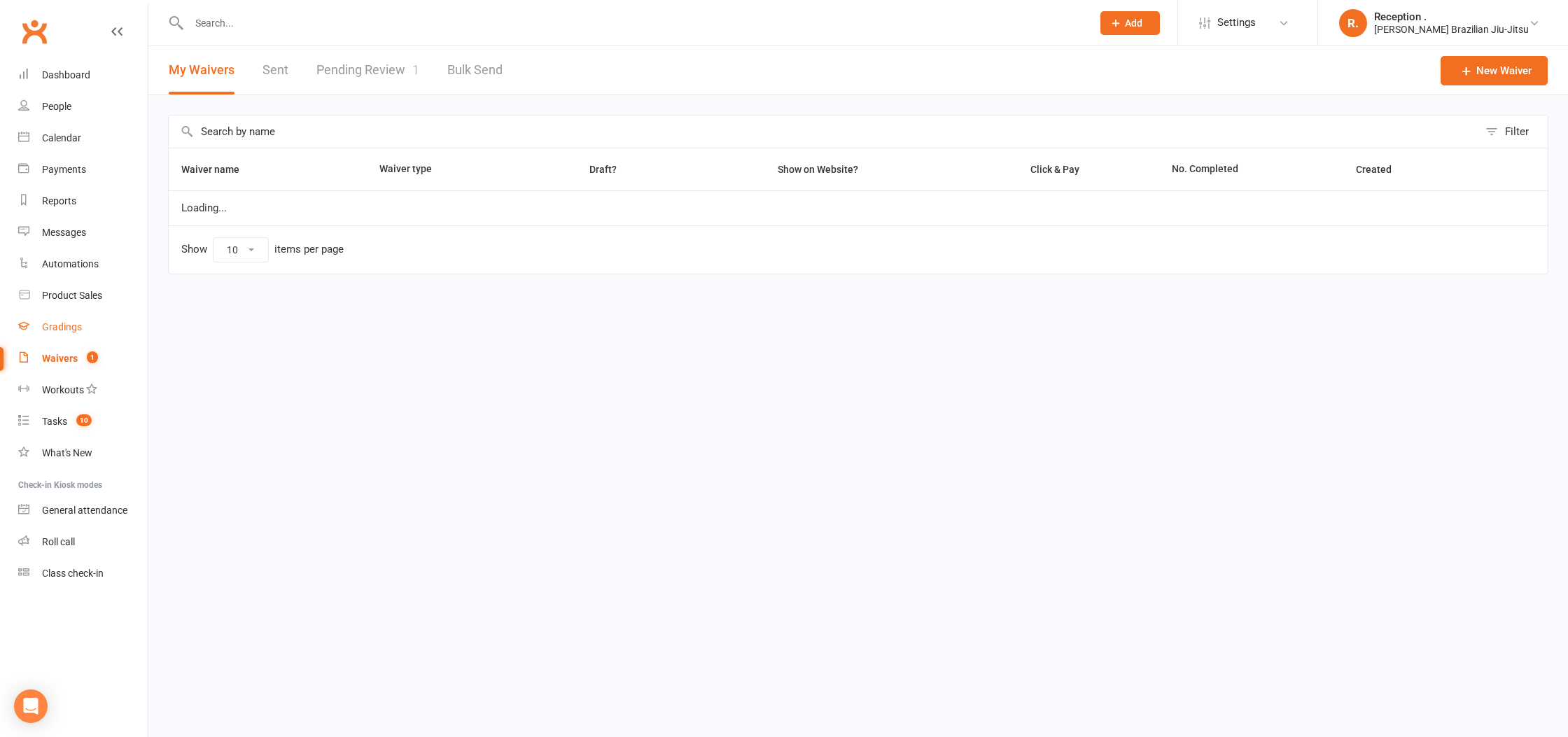
click at [67, 331] on div "Gradings" at bounding box center [61, 326] width 40 height 12
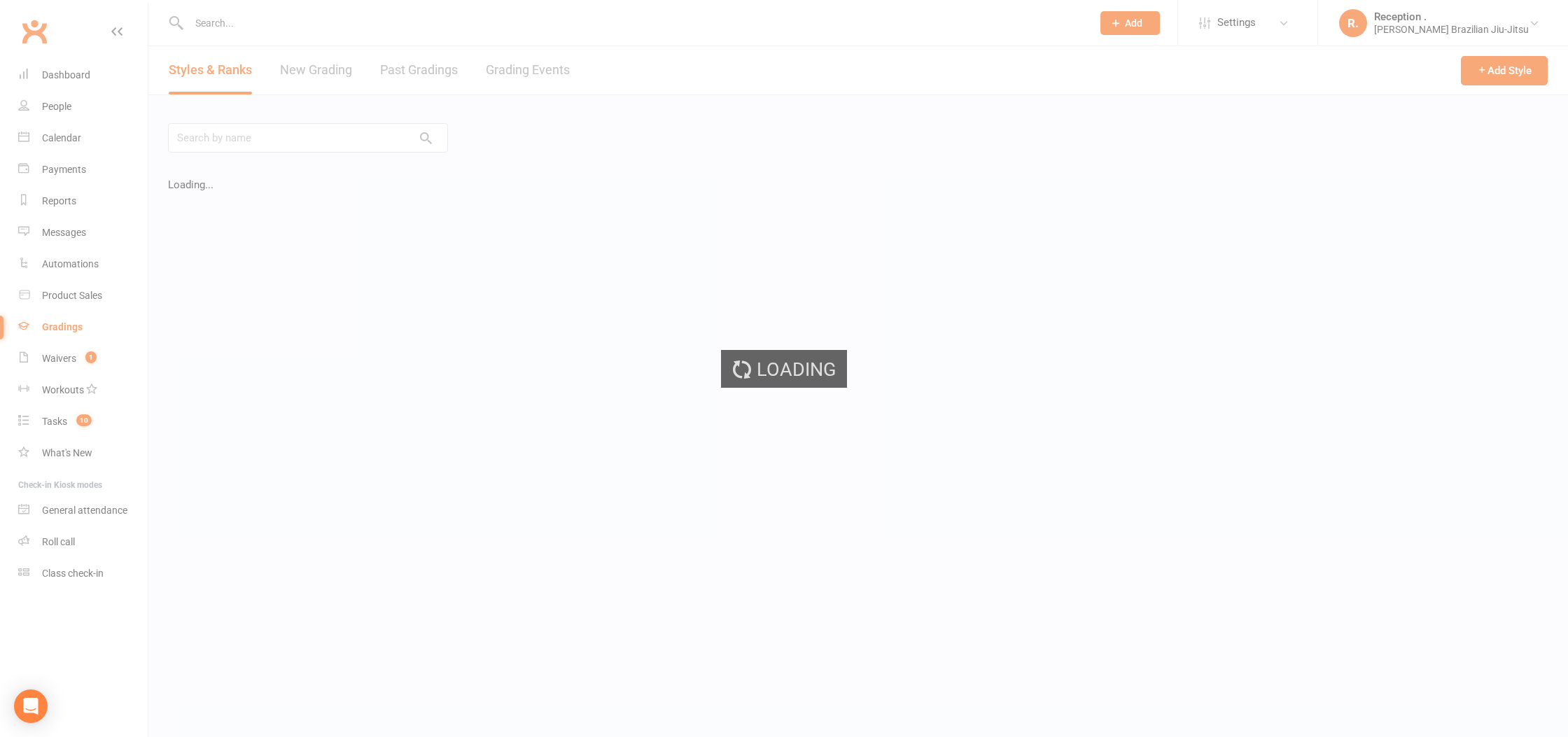
click at [71, 353] on div "Loading" at bounding box center [784, 368] width 1568 height 737
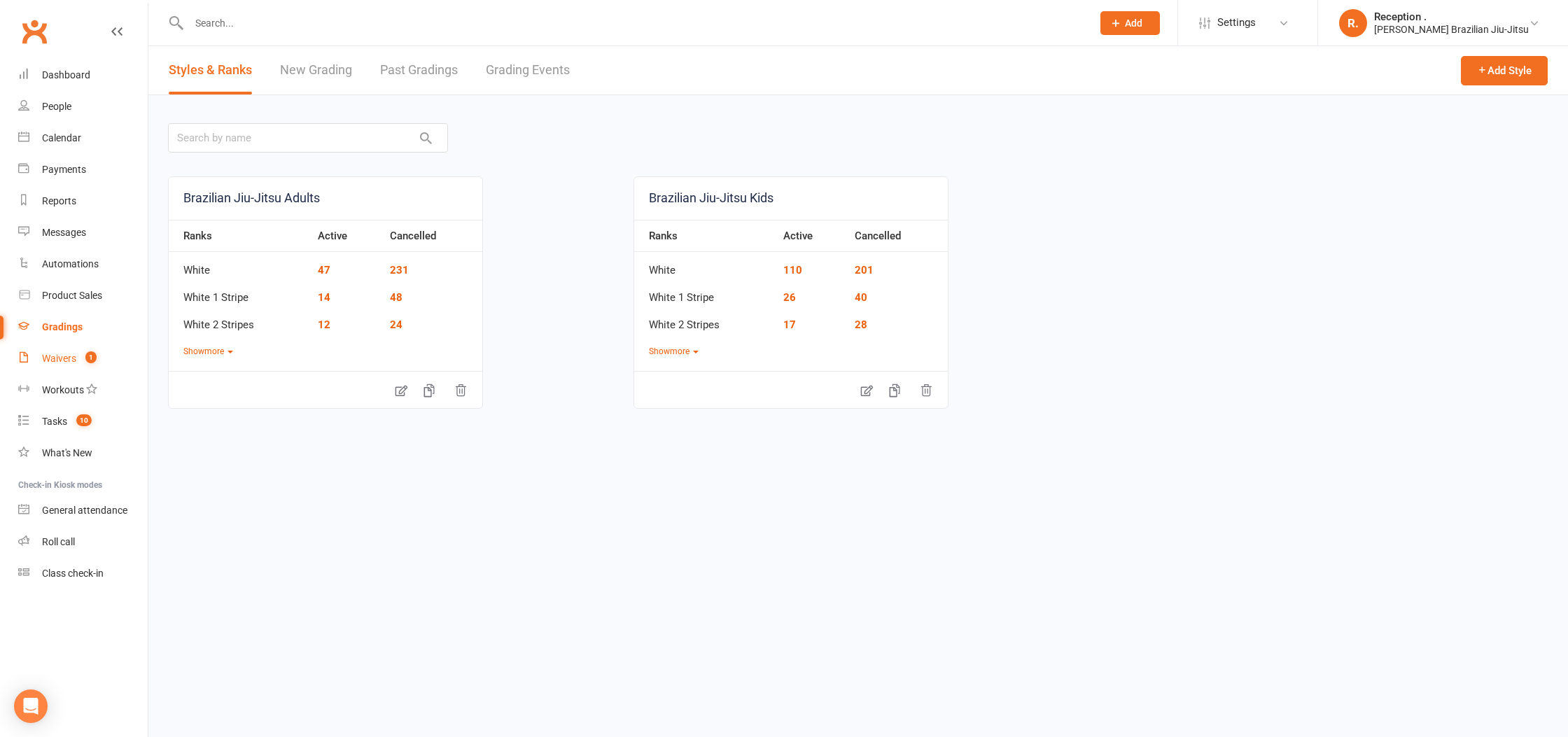
click at [48, 362] on div "Waivers" at bounding box center [59, 358] width 35 height 12
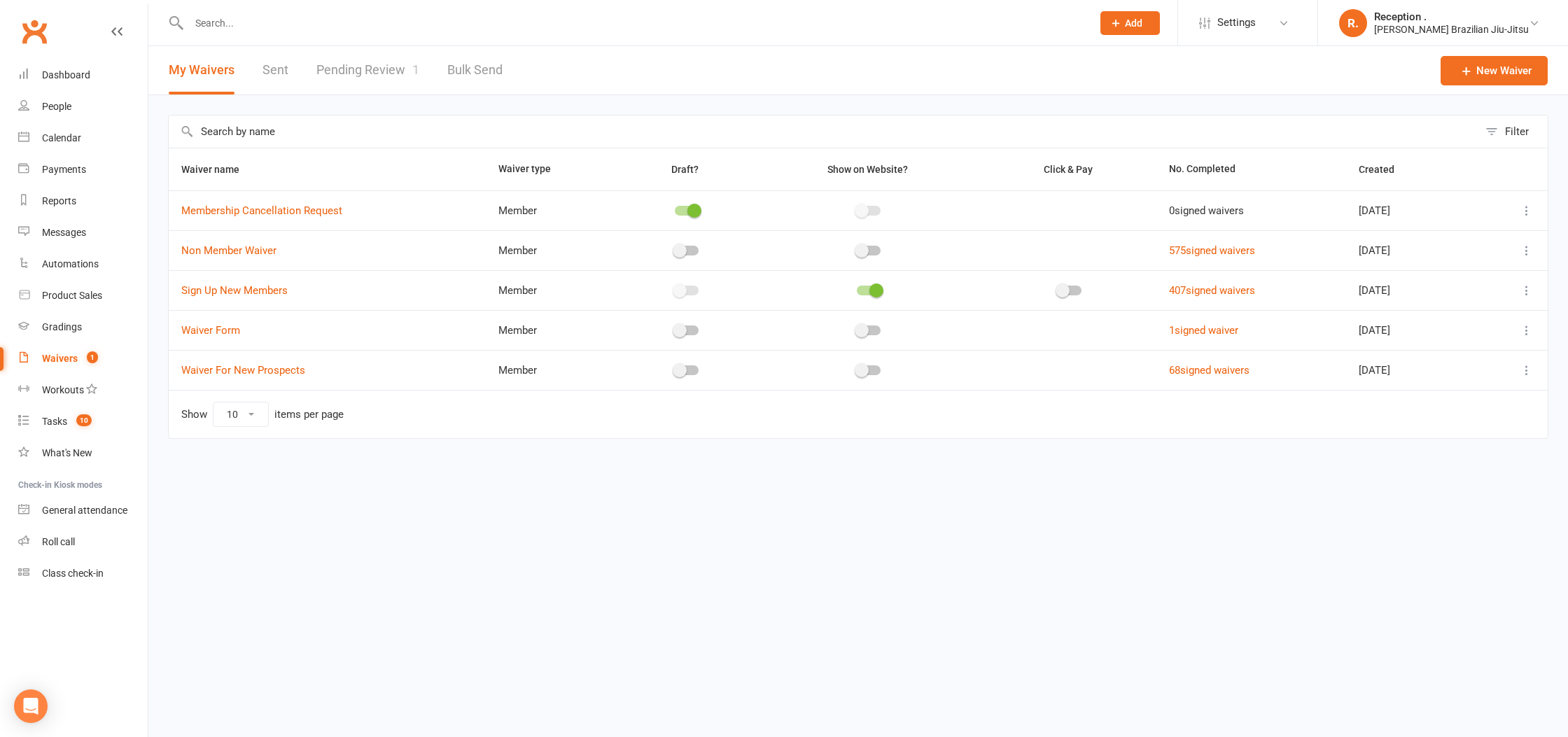
click at [361, 60] on link "Pending Review 1" at bounding box center [368, 70] width 103 height 48
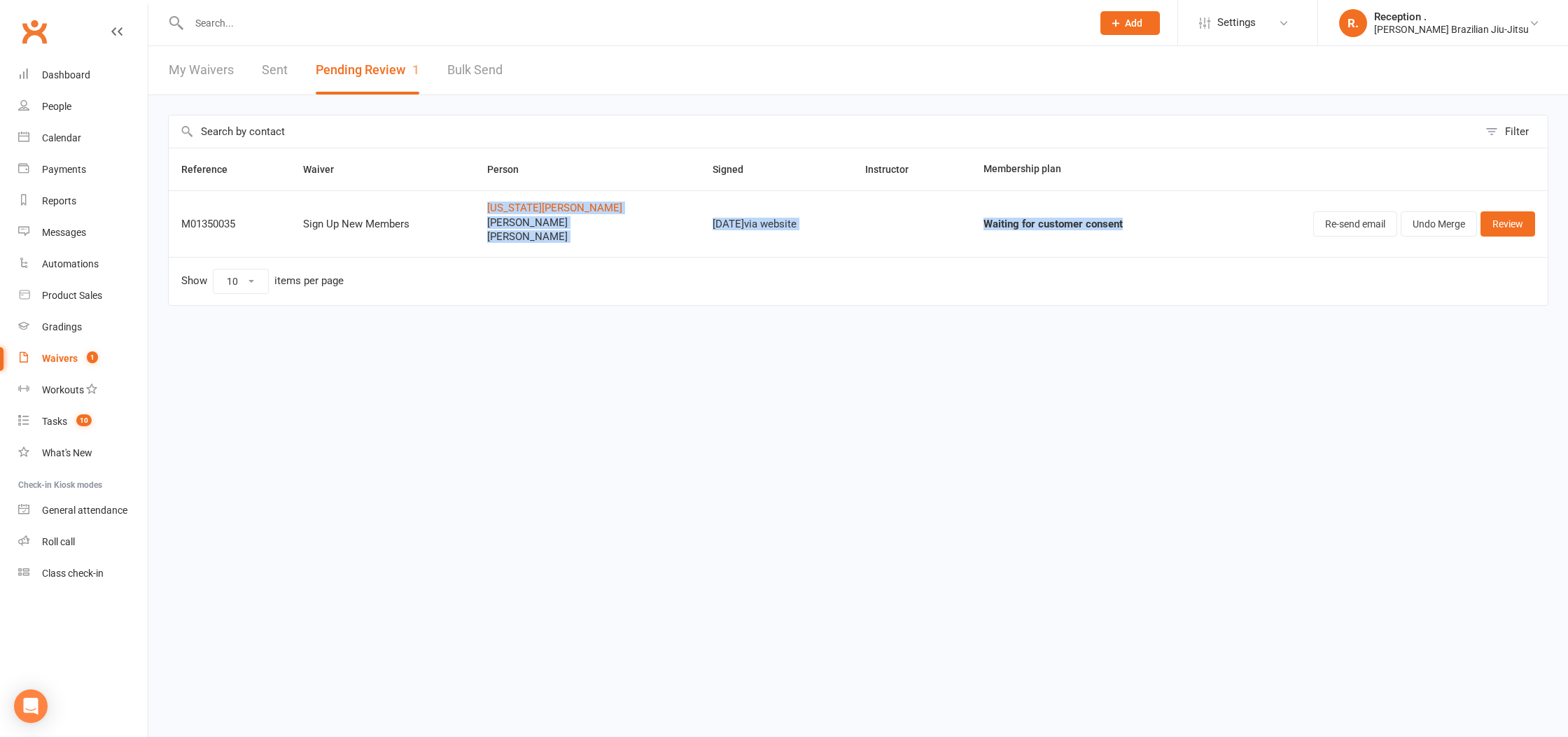
drag, startPoint x: 1142, startPoint y: 225, endPoint x: 458, endPoint y: 234, distance: 684.1
click at [458, 234] on tr "M01350035 Sign Up New Members GEORGIA RAY CLAUDIA RAY OSCAR RAY Sep 13, 2025 vi…" at bounding box center [858, 223] width 1379 height 67
click at [700, 198] on td "Sep 13, 2025 via website" at bounding box center [776, 223] width 153 height 67
click at [1513, 219] on link "Review" at bounding box center [1507, 224] width 54 height 25
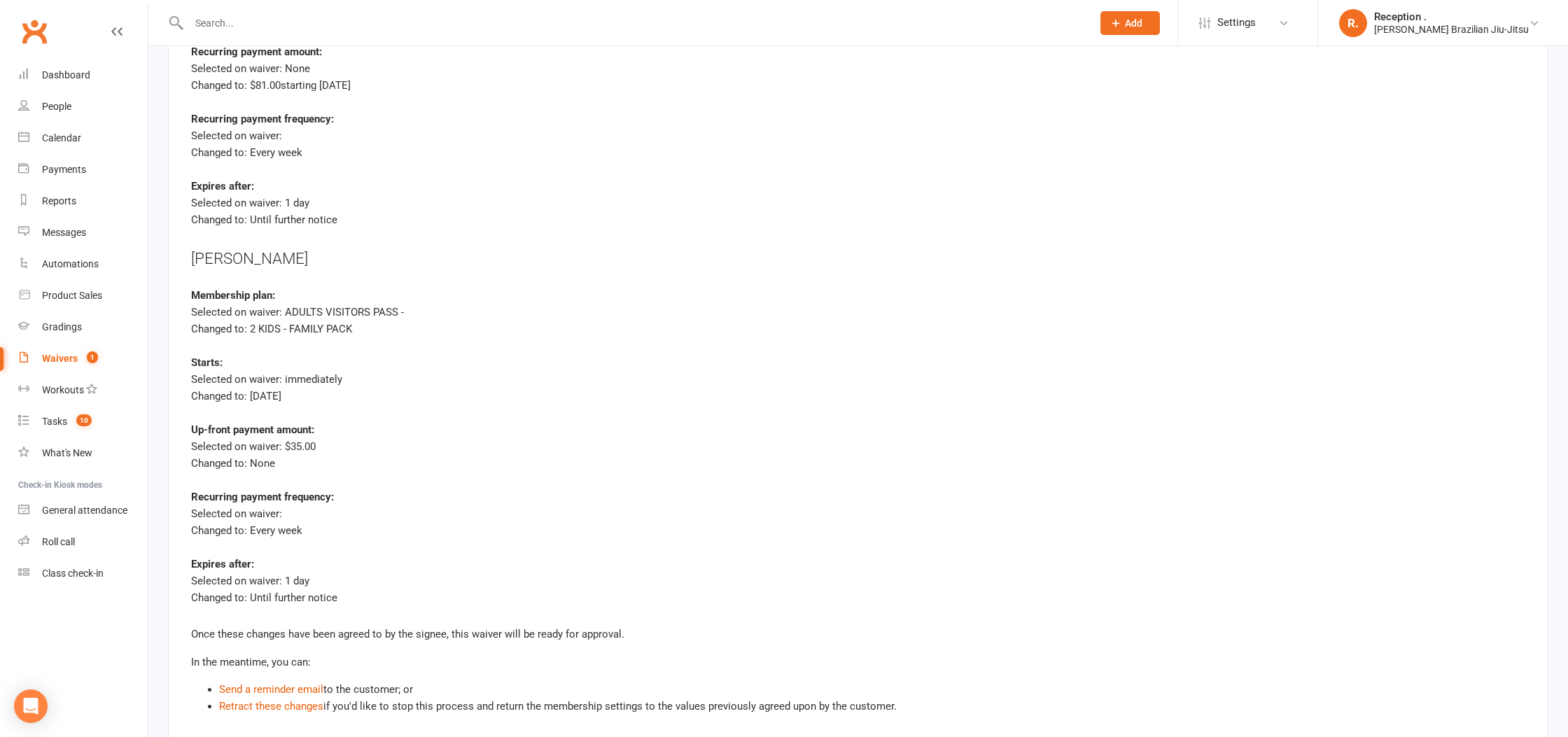
scroll to position [4106, 0]
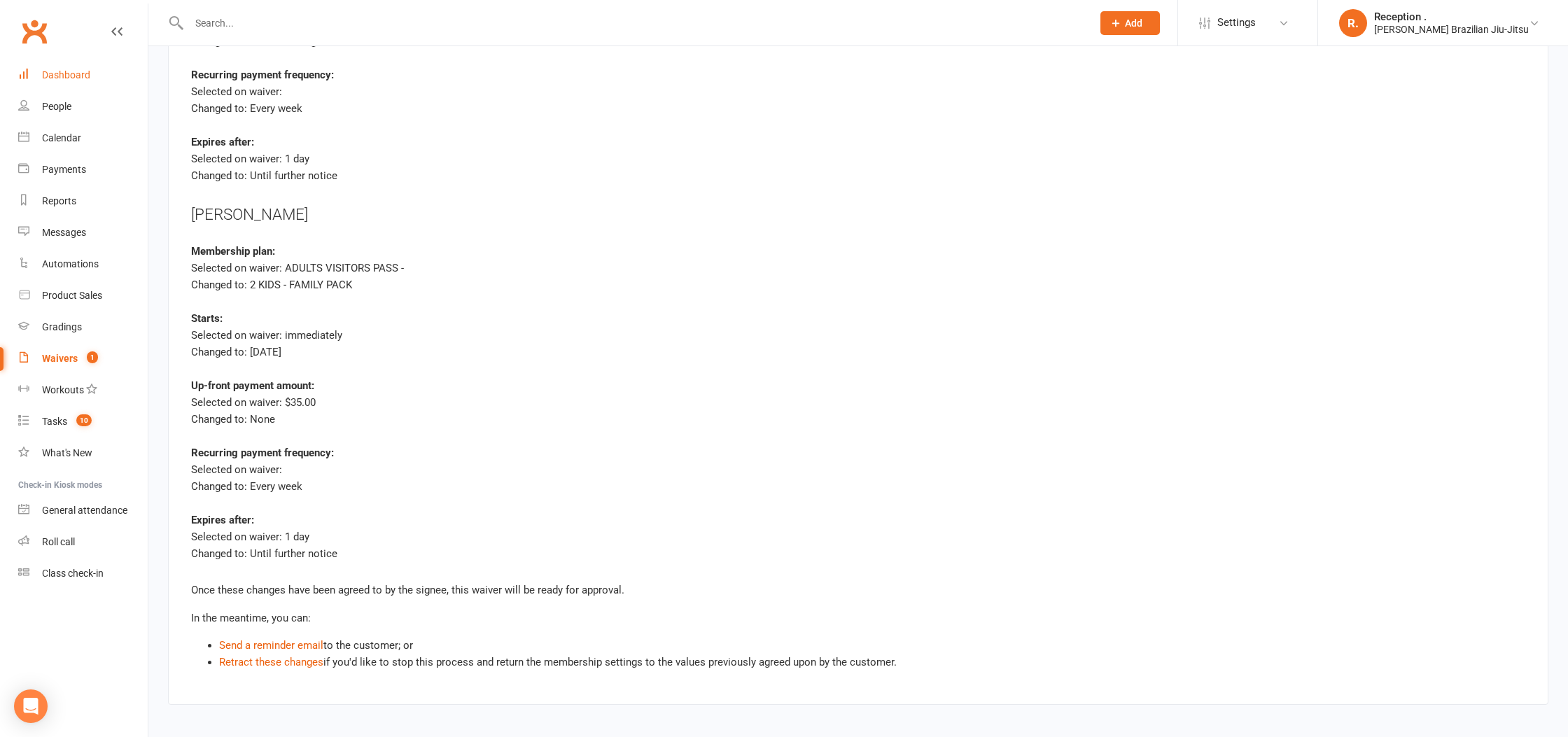
drag, startPoint x: 94, startPoint y: 68, endPoint x: 126, endPoint y: 31, distance: 48.9
click at [94, 68] on link "Dashboard" at bounding box center [83, 75] width 130 height 31
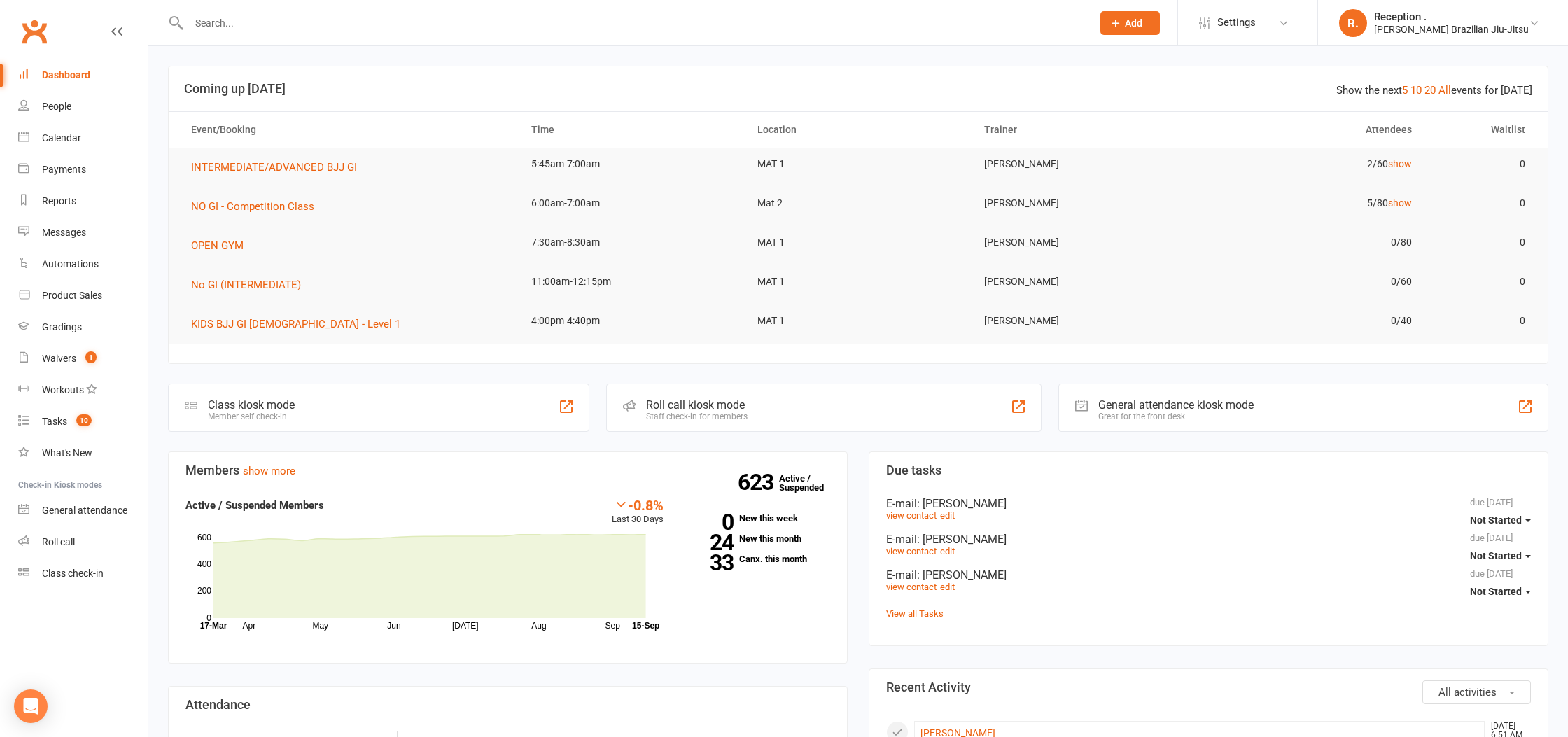
click at [330, 28] on input "text" at bounding box center [633, 23] width 897 height 20
paste input "Angus Wood"
type input "Angus Wood"
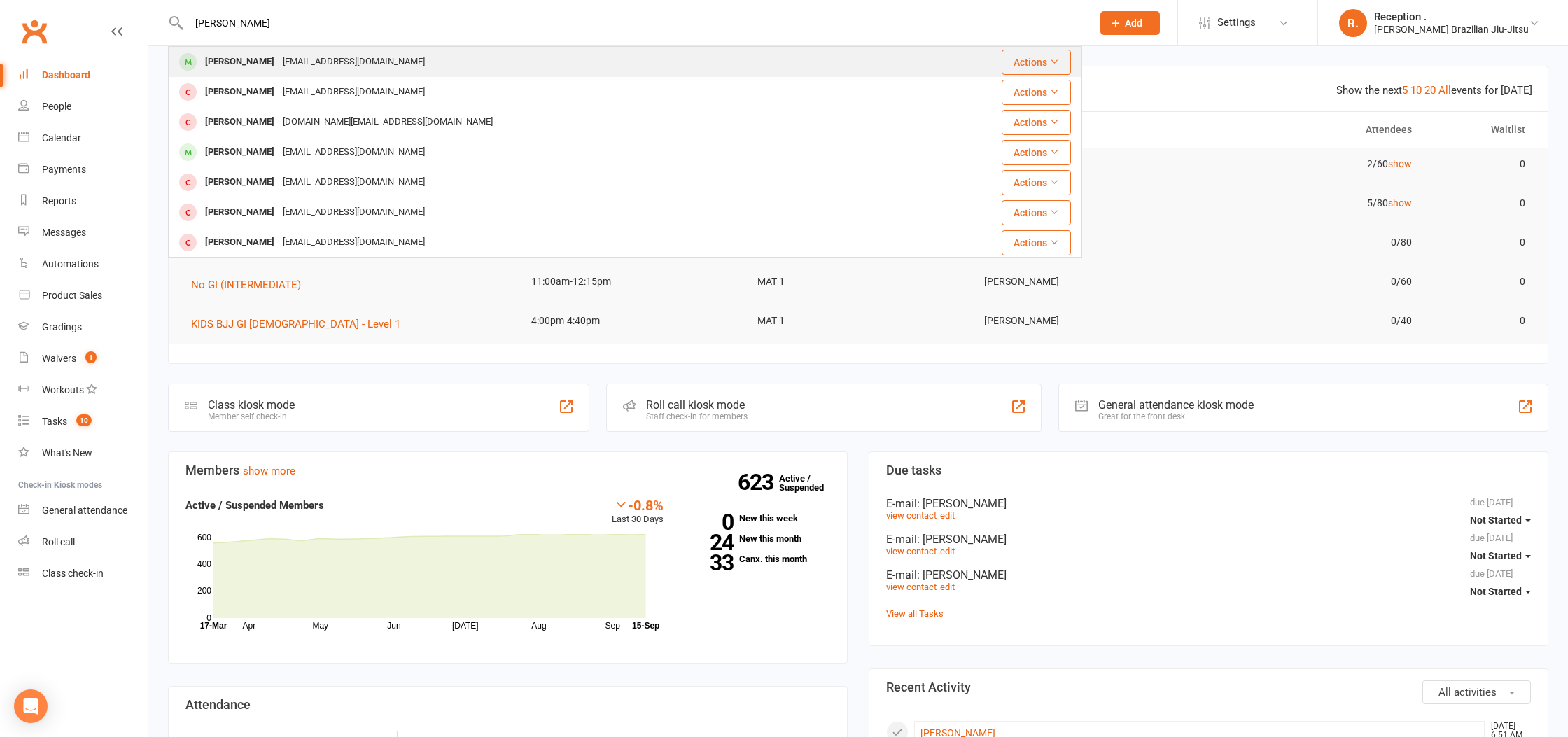
click at [344, 69] on div "ratie.kae@gmail.com" at bounding box center [353, 61] width 150 height 20
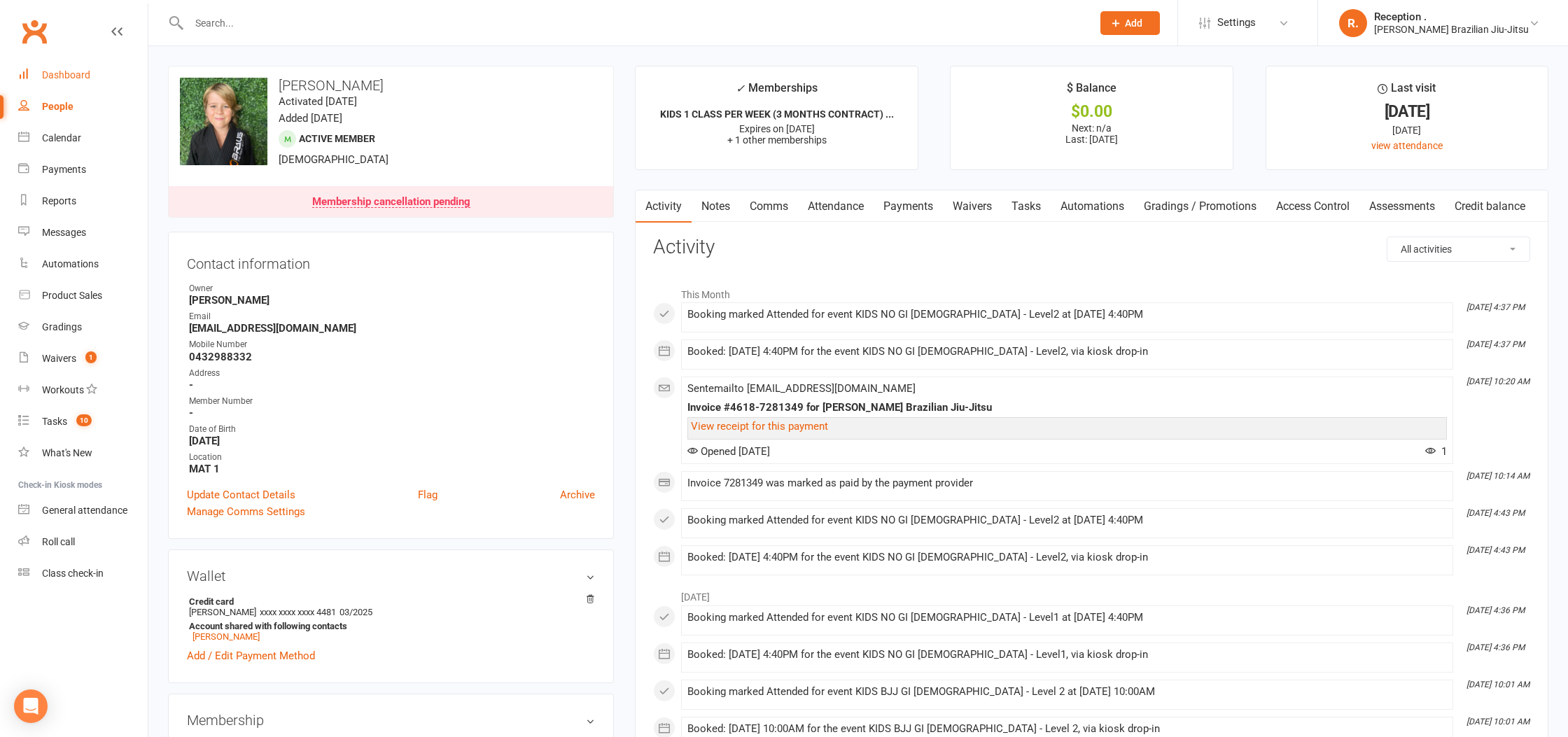
click at [101, 74] on link "Dashboard" at bounding box center [83, 75] width 130 height 31
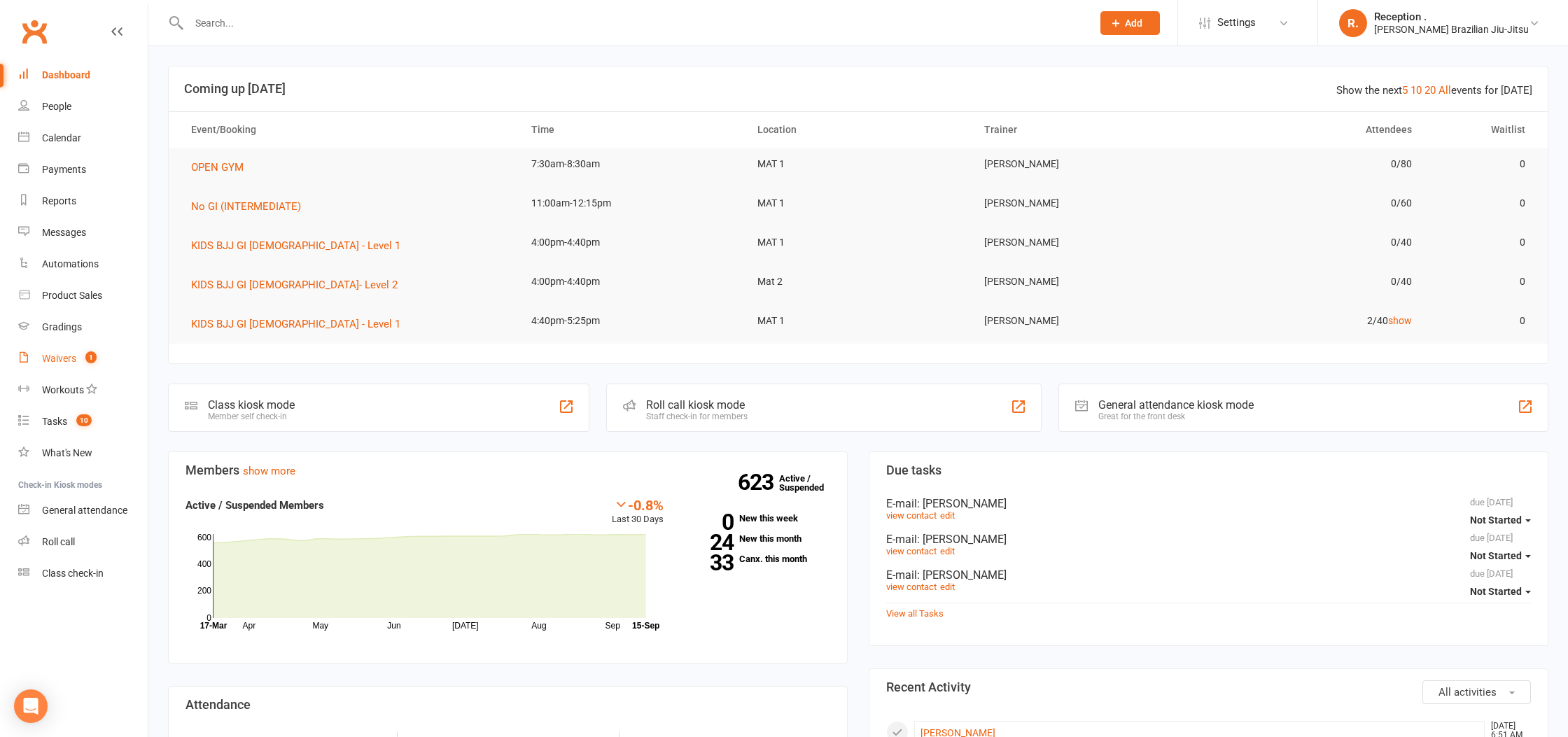
click at [67, 369] on link "Waivers 1" at bounding box center [83, 358] width 130 height 31
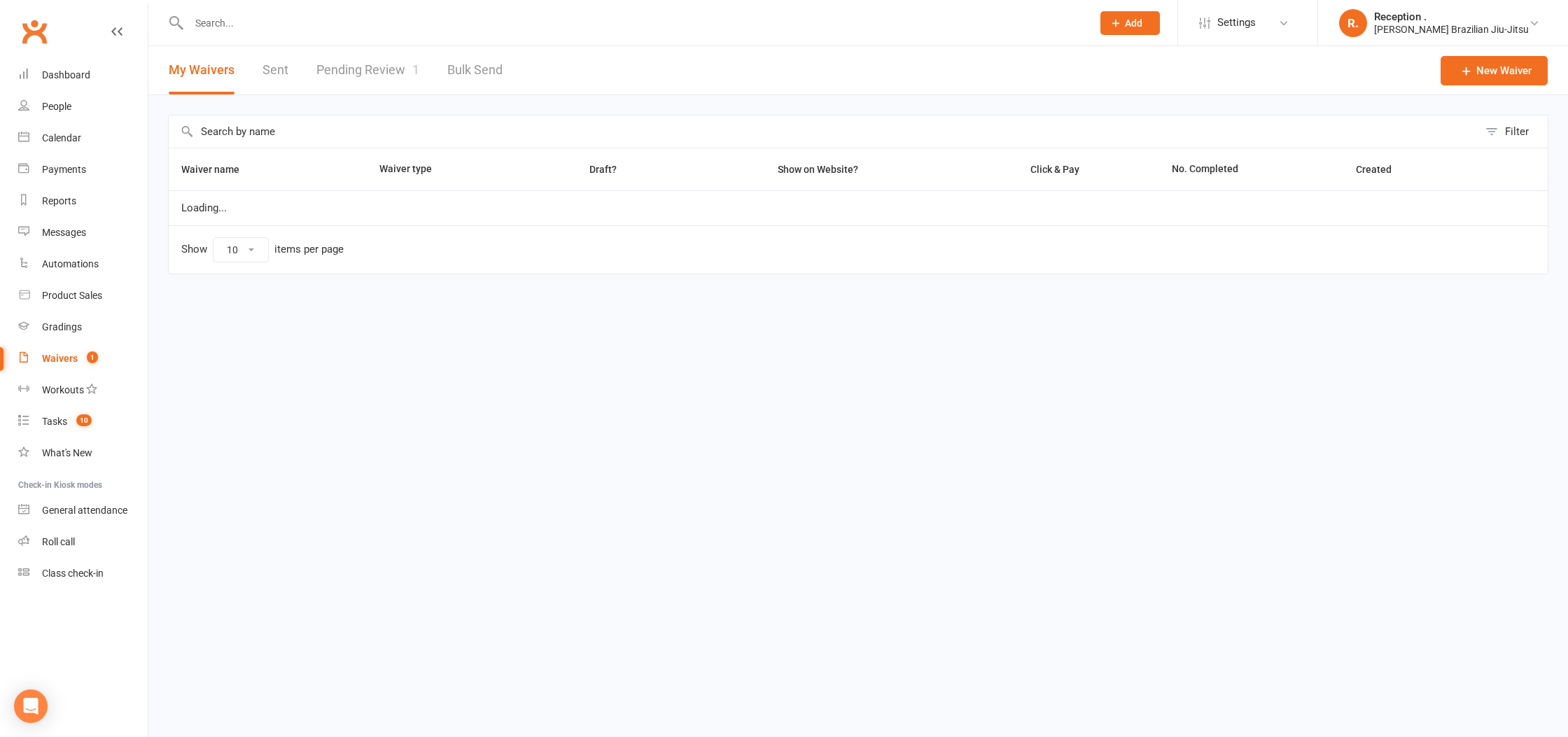
click at [366, 80] on link "Pending Review 1" at bounding box center [368, 70] width 103 height 48
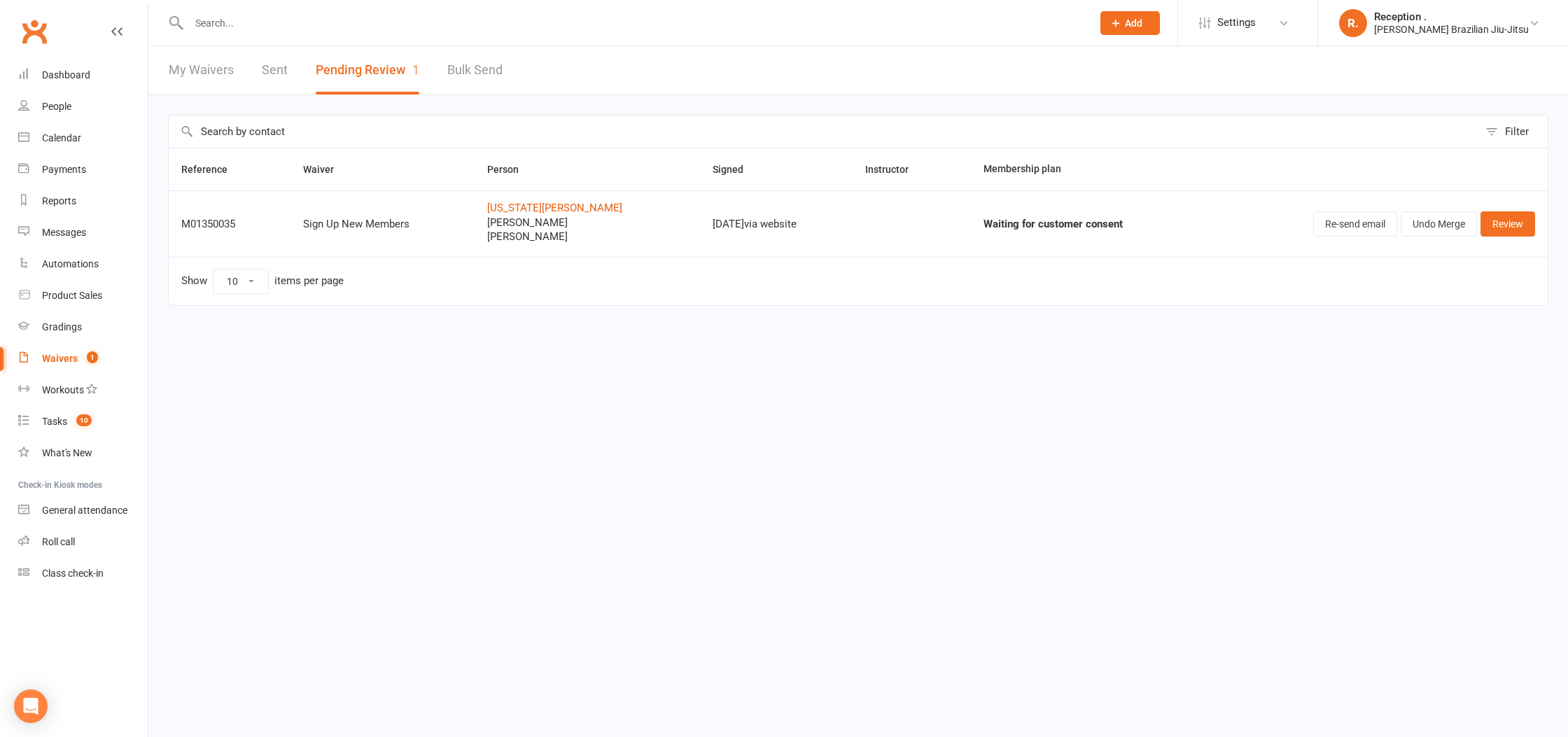
click at [795, 247] on td "Sep 13, 2025 via website" at bounding box center [776, 223] width 153 height 67
click at [1496, 216] on link "Review" at bounding box center [1507, 224] width 54 height 25
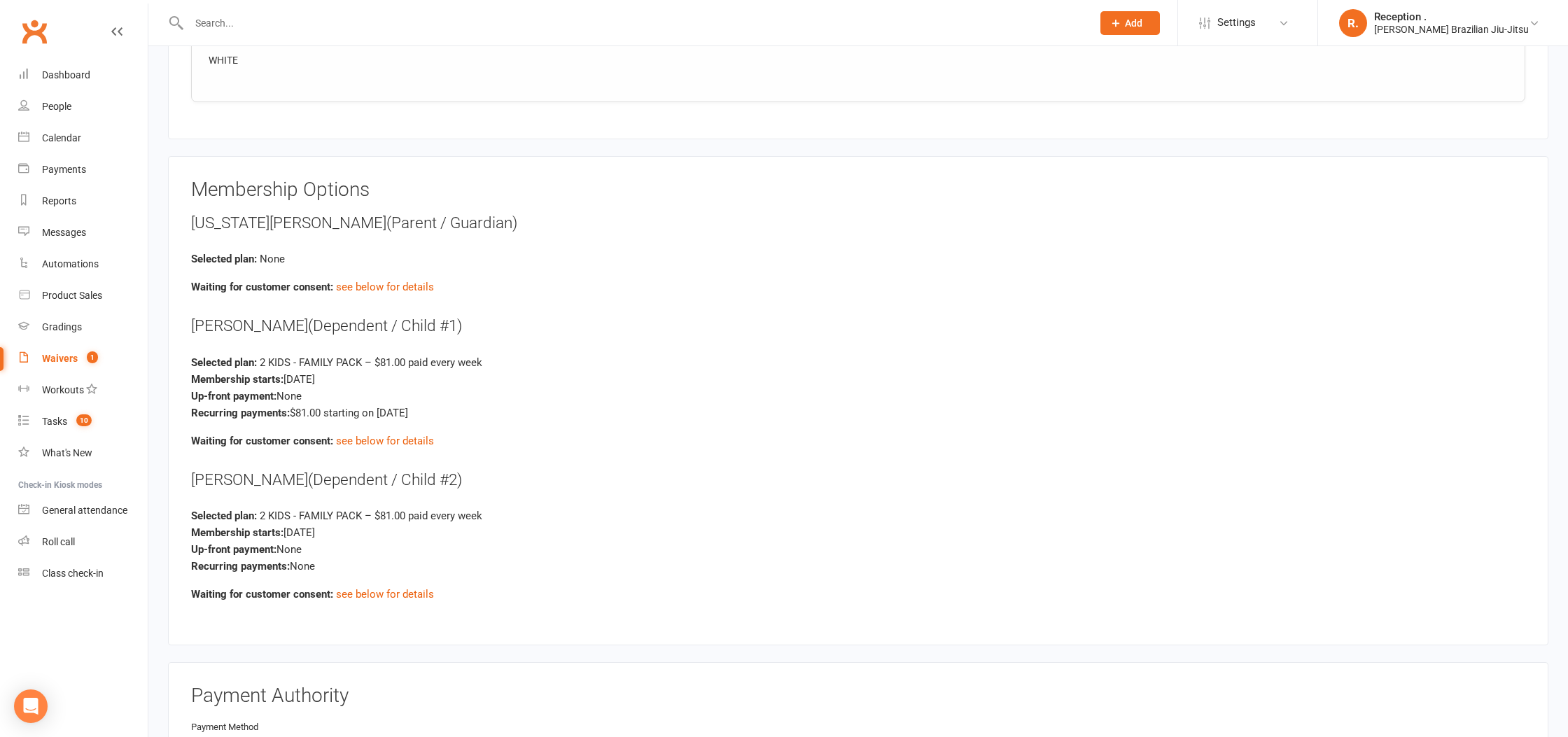
scroll to position [2311, 0]
click at [380, 284] on link "see below for details" at bounding box center [385, 285] width 98 height 12
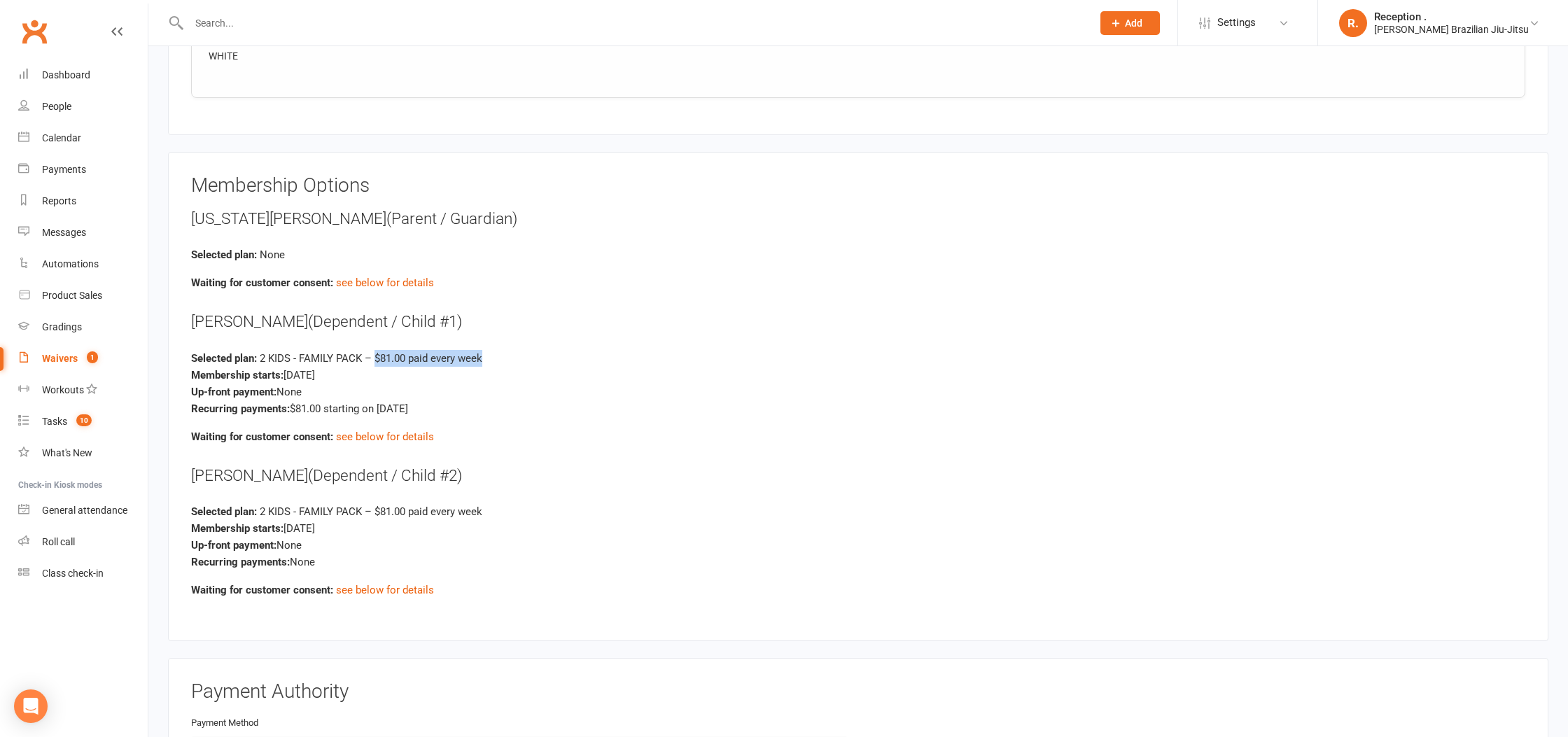
drag, startPoint x: 376, startPoint y: 350, endPoint x: 508, endPoint y: 353, distance: 132.0
click at [508, 353] on div "Selected plan: 2 KIDS - FAMILY PACK – $81.00 paid every week" at bounding box center [858, 357] width 1334 height 17
click at [485, 366] on div "Membership starts: Sep 15, 2025" at bounding box center [858, 374] width 1334 height 17
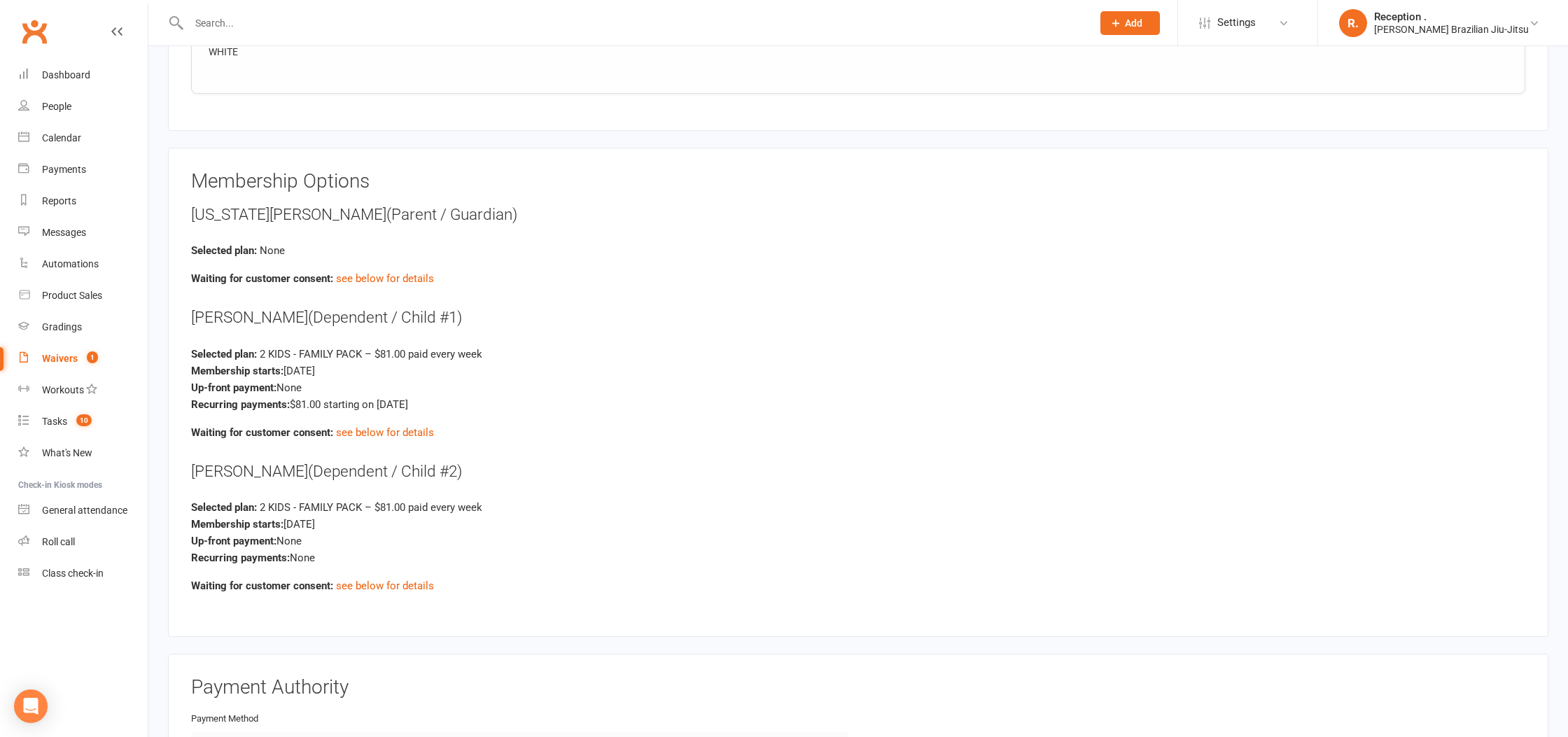
scroll to position [2319, 0]
drag, startPoint x: 288, startPoint y: 363, endPoint x: 339, endPoint y: 371, distance: 51.6
click at [374, 365] on div "Membership starts: Sep 15, 2025" at bounding box center [858, 369] width 1334 height 17
click at [275, 380] on strong "Up-front payment:" at bounding box center [234, 386] width 85 height 12
drag, startPoint x: 281, startPoint y: 375, endPoint x: 360, endPoint y: 377, distance: 79.0
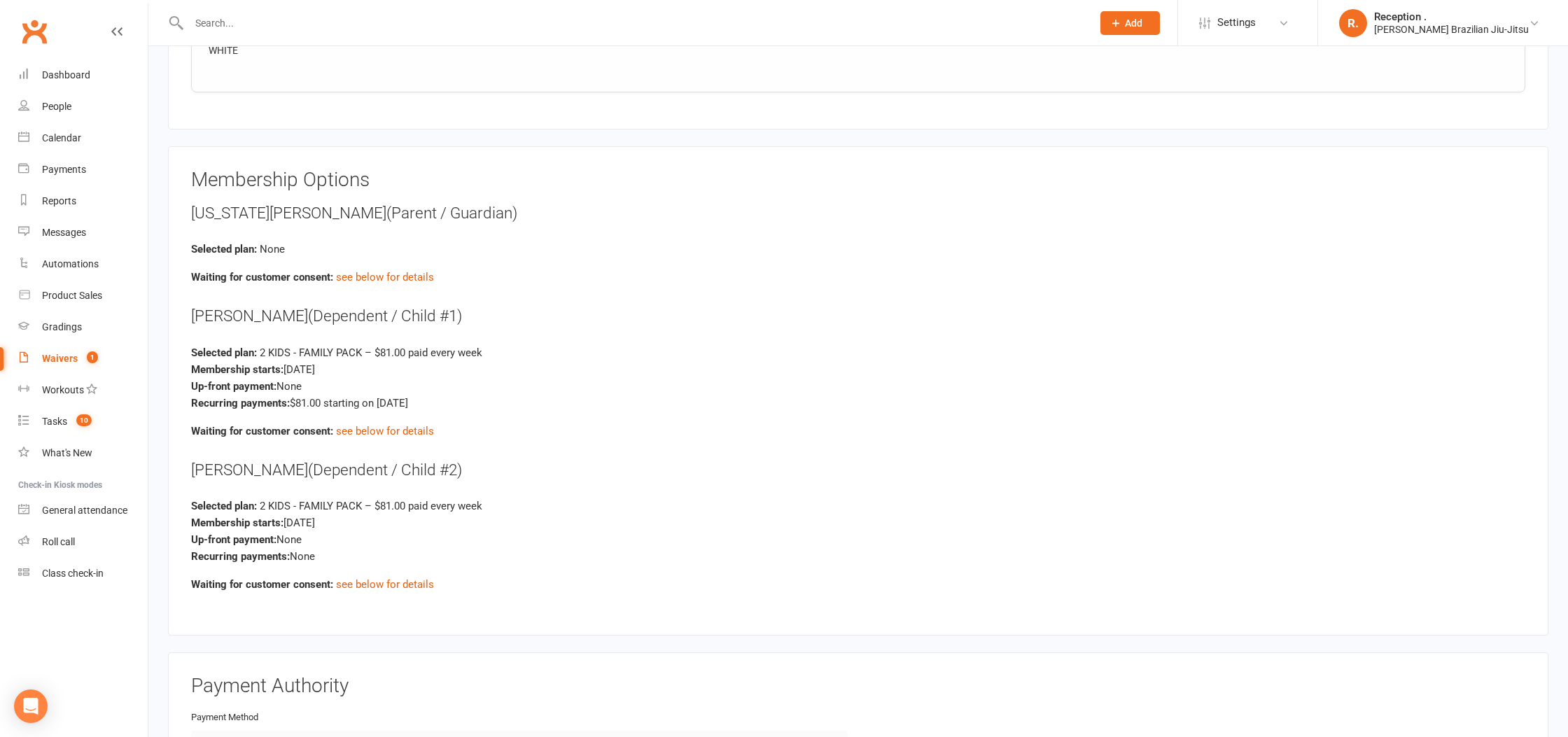
click at [360, 378] on div "Up-front payment: None" at bounding box center [858, 386] width 1334 height 17
drag, startPoint x: 353, startPoint y: 382, endPoint x: 310, endPoint y: 387, distance: 43.3
click at [348, 382] on div "Up-front payment: None" at bounding box center [858, 386] width 1334 height 17
drag, startPoint x: 359, startPoint y: 393, endPoint x: 465, endPoint y: 391, distance: 106.0
click at [465, 395] on div "Recurring payments: $81.00 starting on Sep 15, 2025" at bounding box center [858, 403] width 1334 height 17
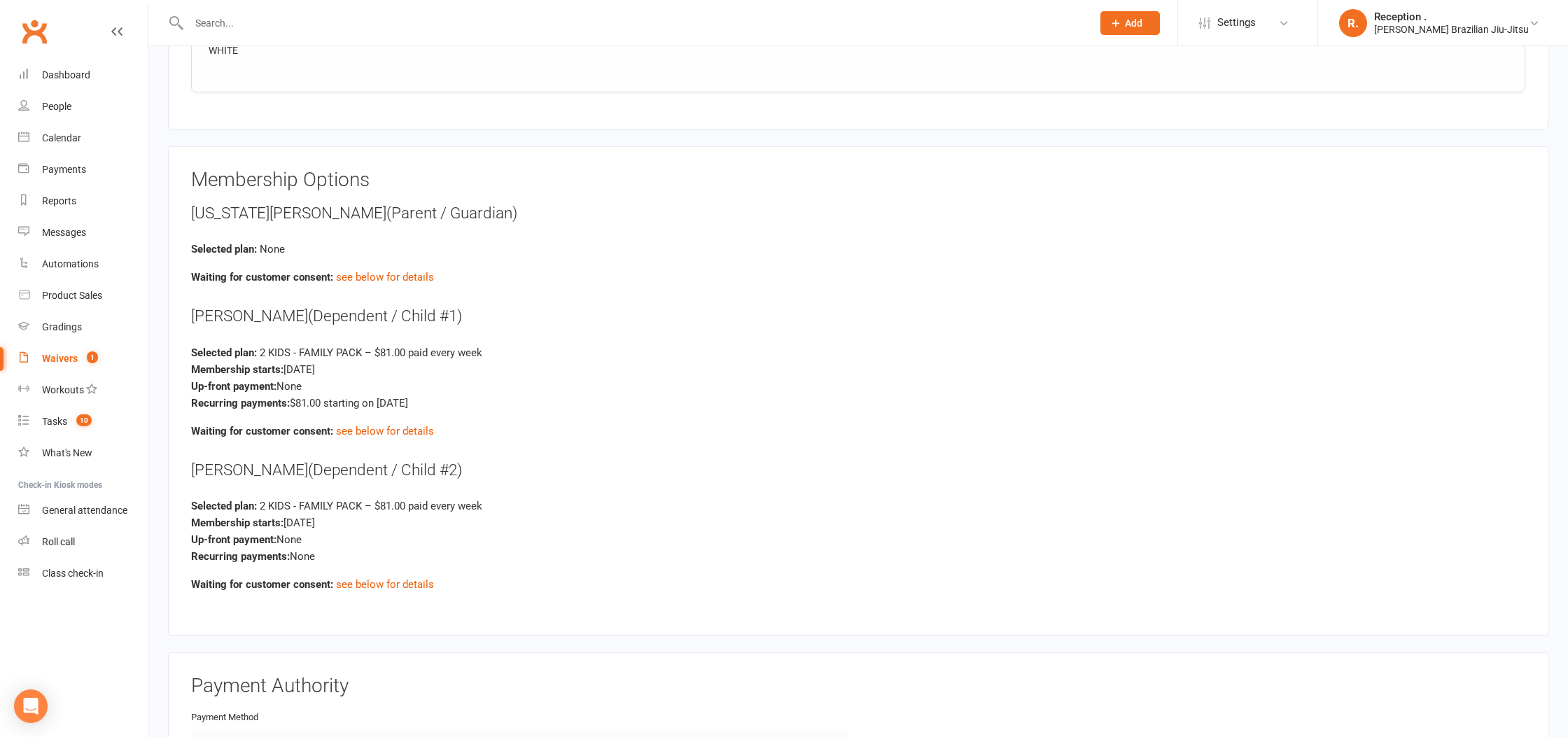
click at [465, 395] on div "Recurring payments: $81.00 starting on Sep 15, 2025" at bounding box center [858, 403] width 1334 height 17
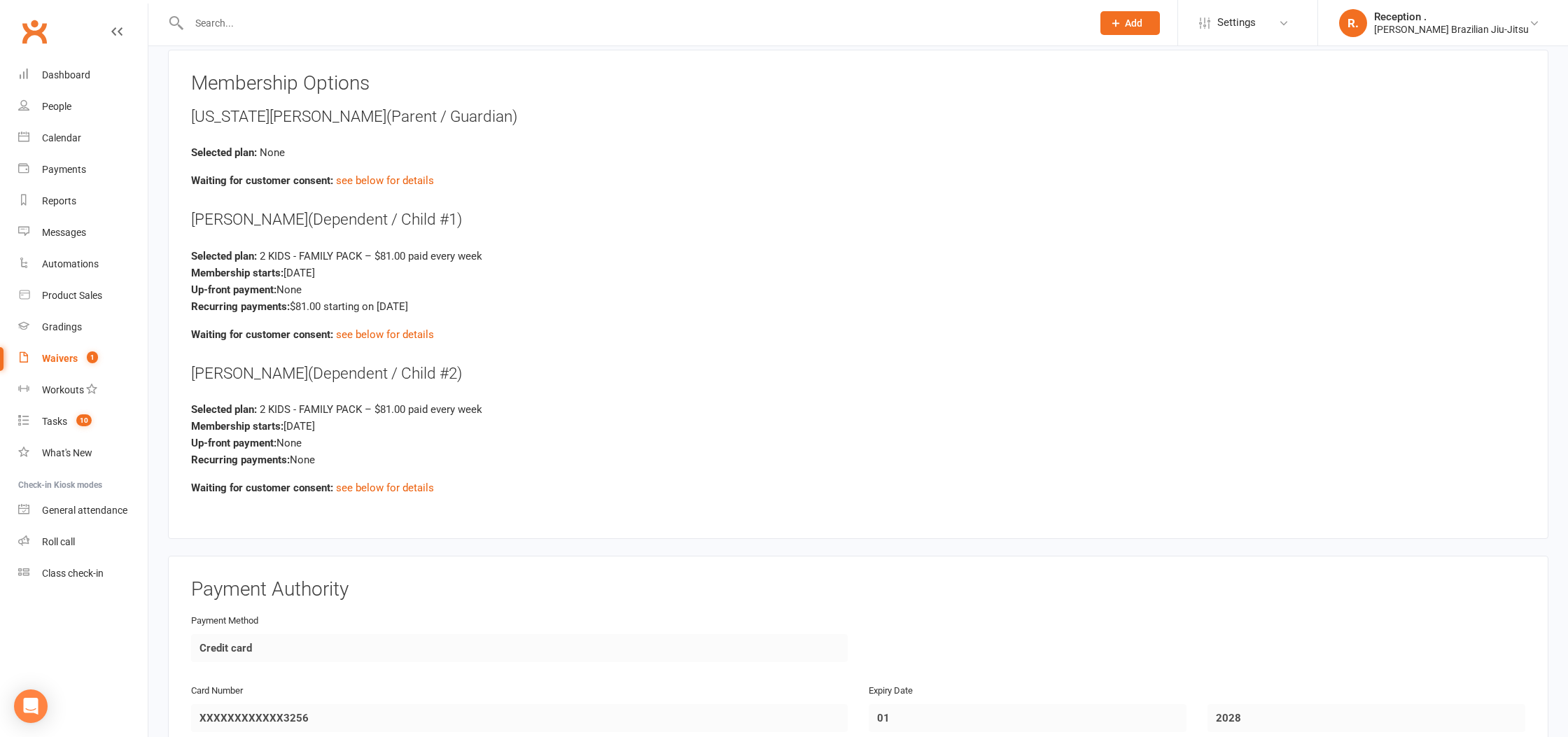
scroll to position [2419, 0]
drag, startPoint x: 257, startPoint y: 402, endPoint x: 520, endPoint y: 399, distance: 263.0
click at [520, 399] on div "Selected plan: 2 KIDS - FAMILY PACK – $81.00 paid every week" at bounding box center [858, 405] width 1334 height 17
drag, startPoint x: 442, startPoint y: 421, endPoint x: 396, endPoint y: 421, distance: 46.0
click at [438, 421] on div "Membership starts: Sep 15, 2025" at bounding box center [858, 422] width 1334 height 17
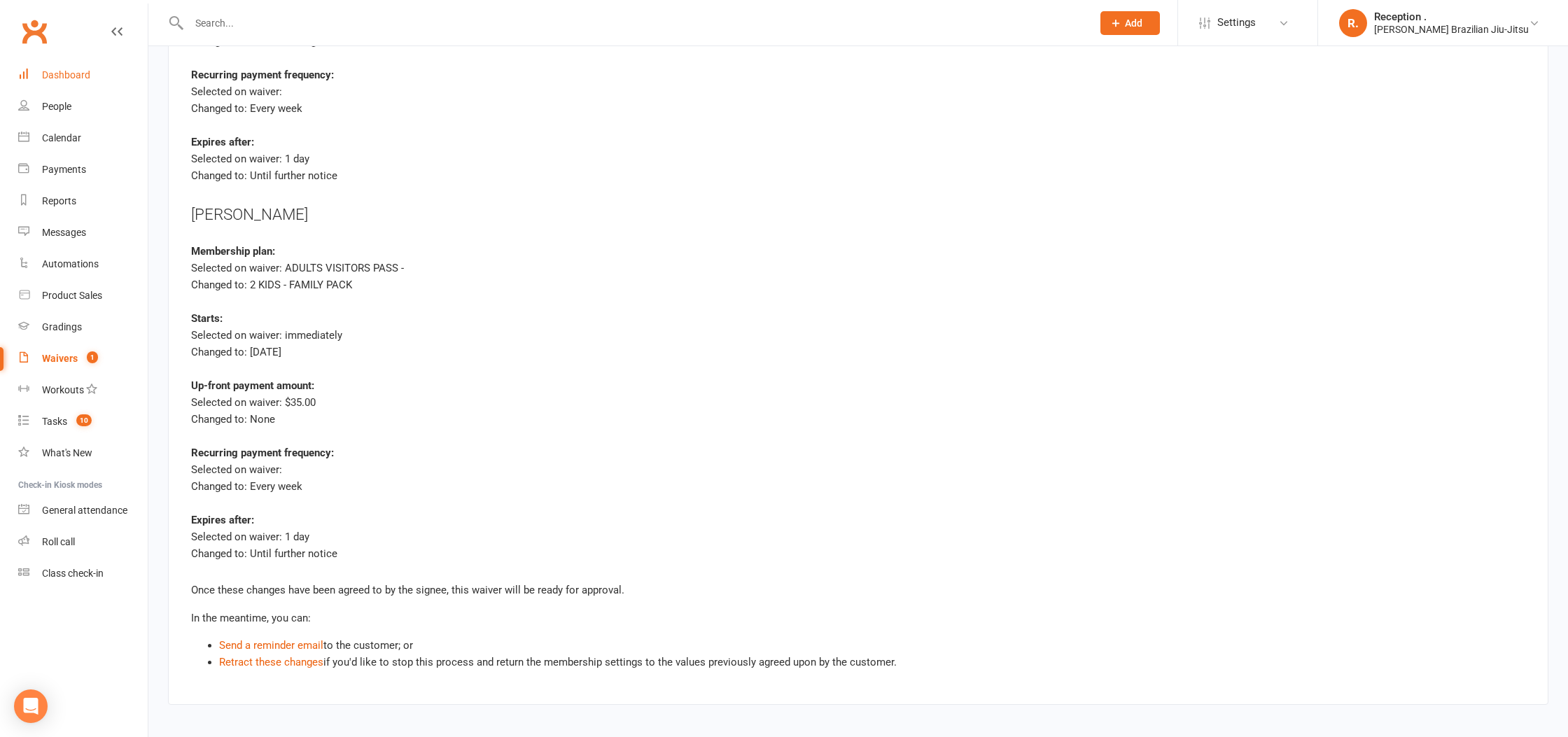
scroll to position [4103, 0]
click at [93, 75] on link "Dashboard" at bounding box center [83, 75] width 130 height 31
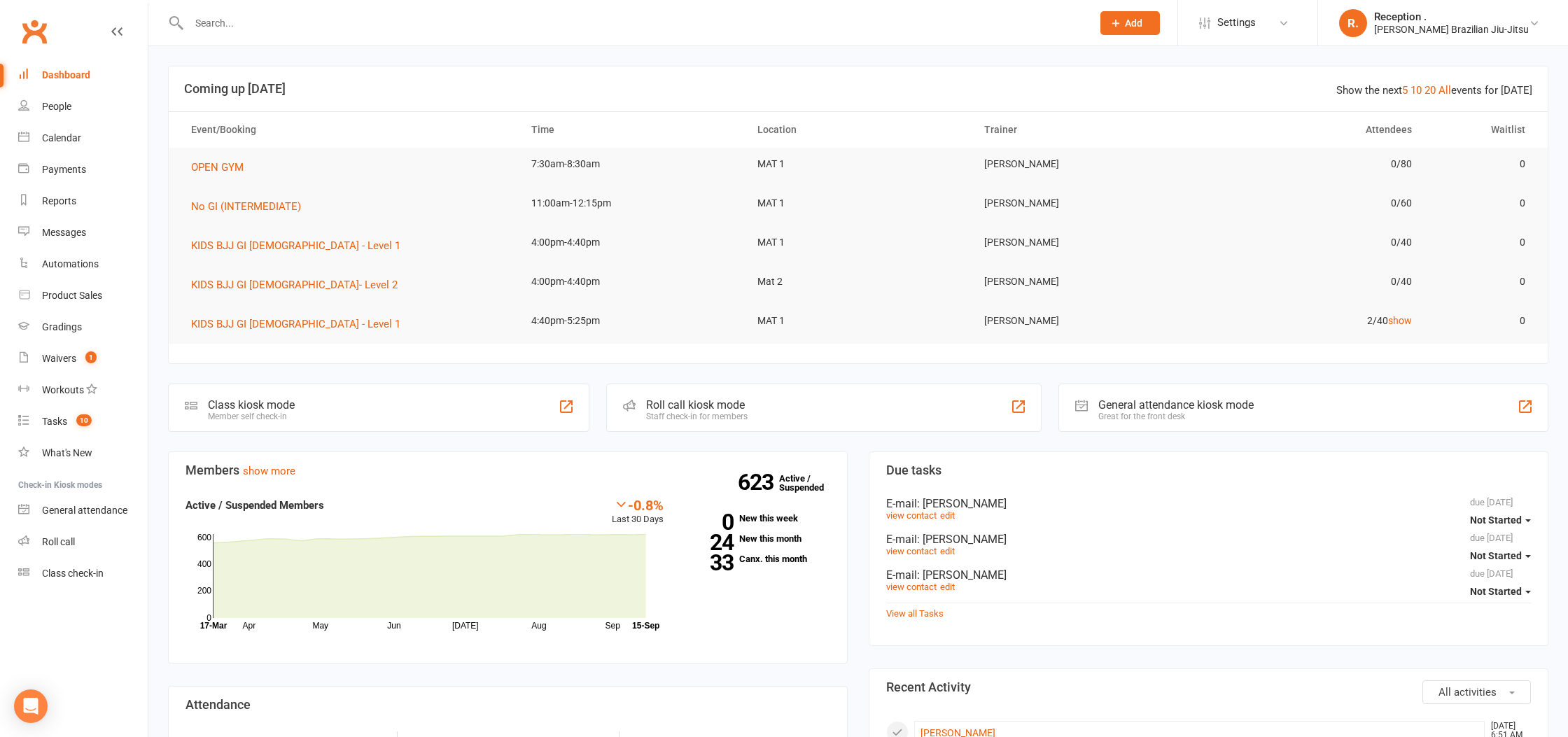
click at [299, 10] on div at bounding box center [625, 22] width 914 height 45
click at [294, 17] on input "text" at bounding box center [633, 23] width 897 height 20
paste input "Noah O’Sullivan"
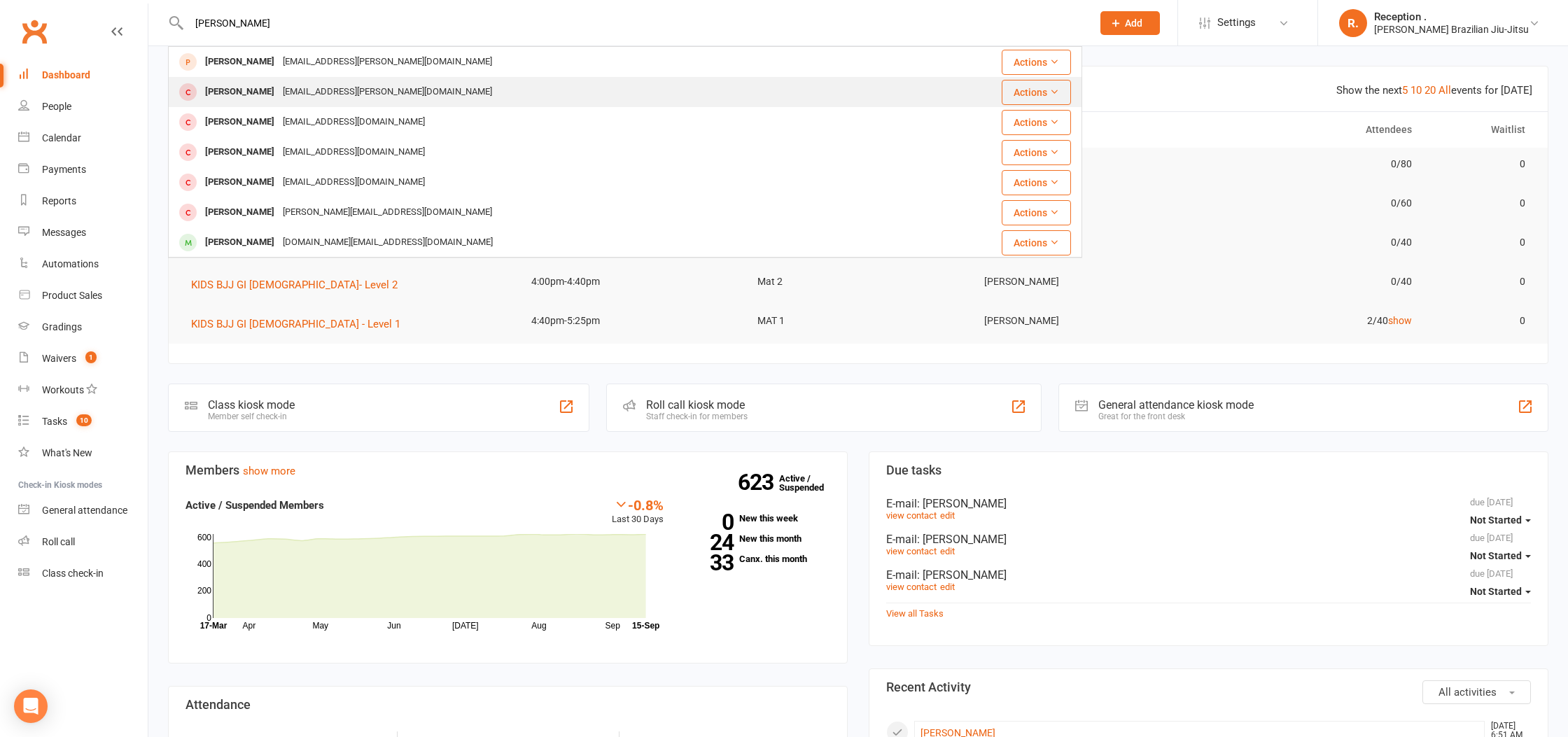
type input "Noah O’Sullivan"
click at [417, 82] on div "Noah O’Sullivan Natalie.j.scomazzon@gmail.com" at bounding box center [548, 92] width 759 height 28
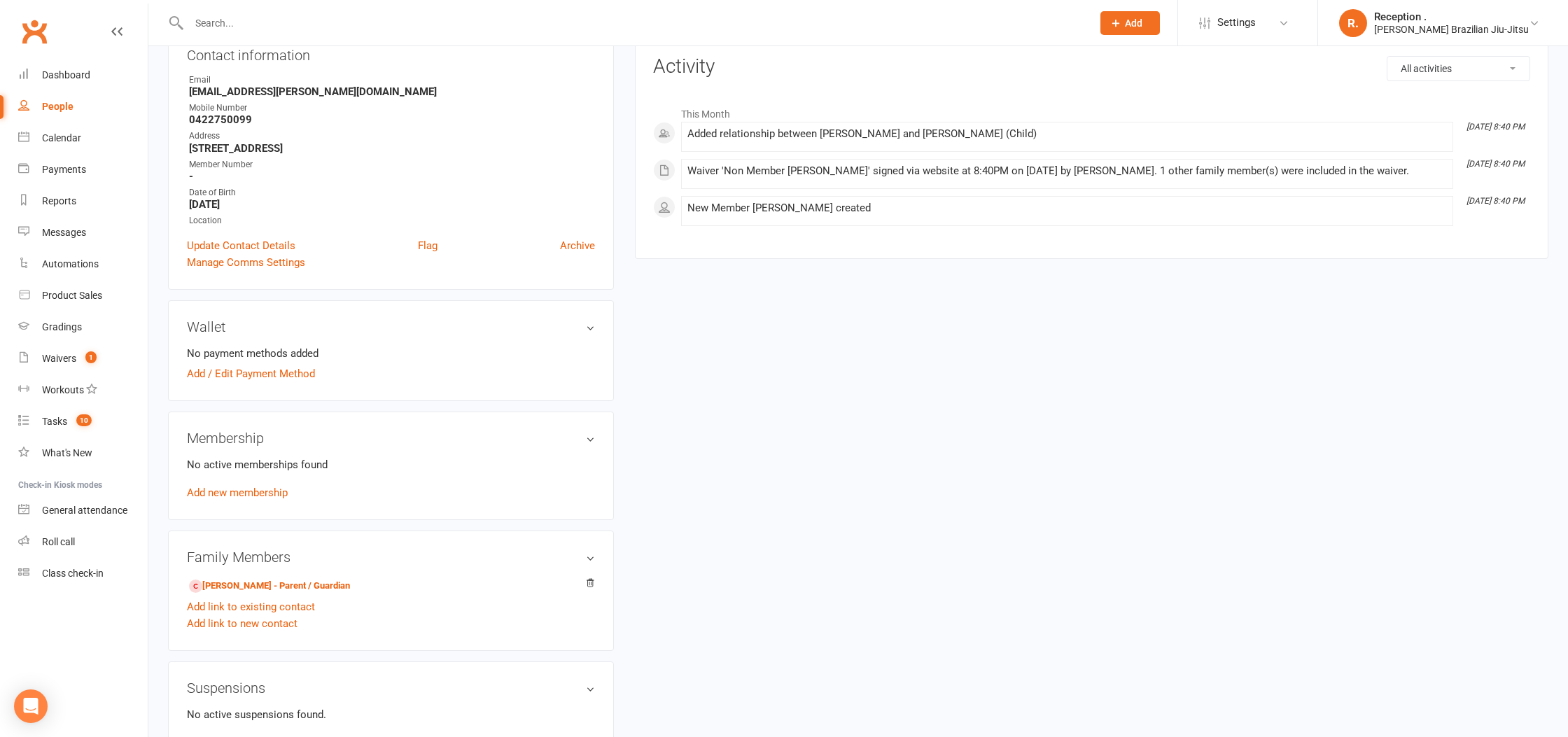
scroll to position [202, 0]
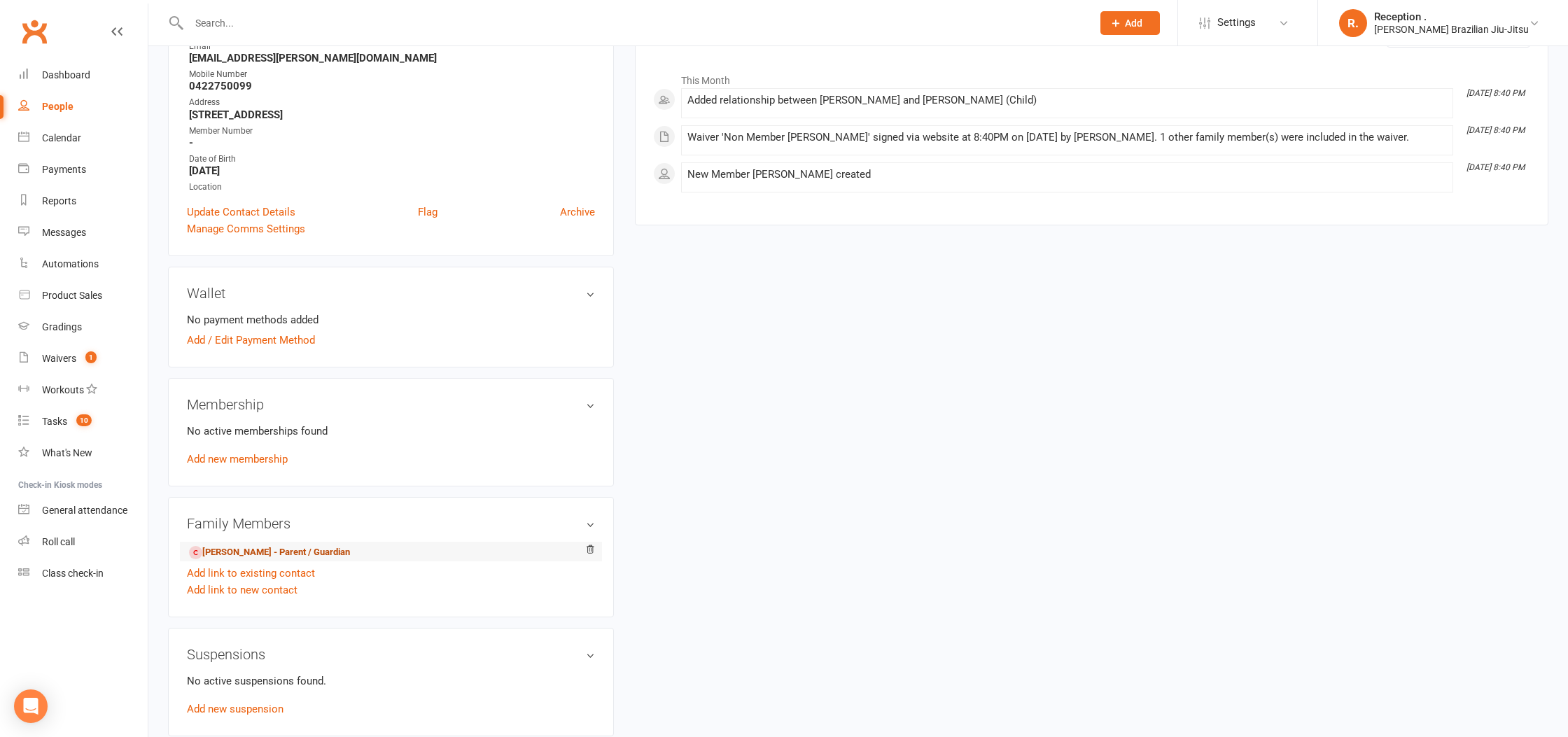
click at [301, 554] on link "Natalie Scomazzon - Parent / Guardian" at bounding box center [269, 552] width 161 height 15
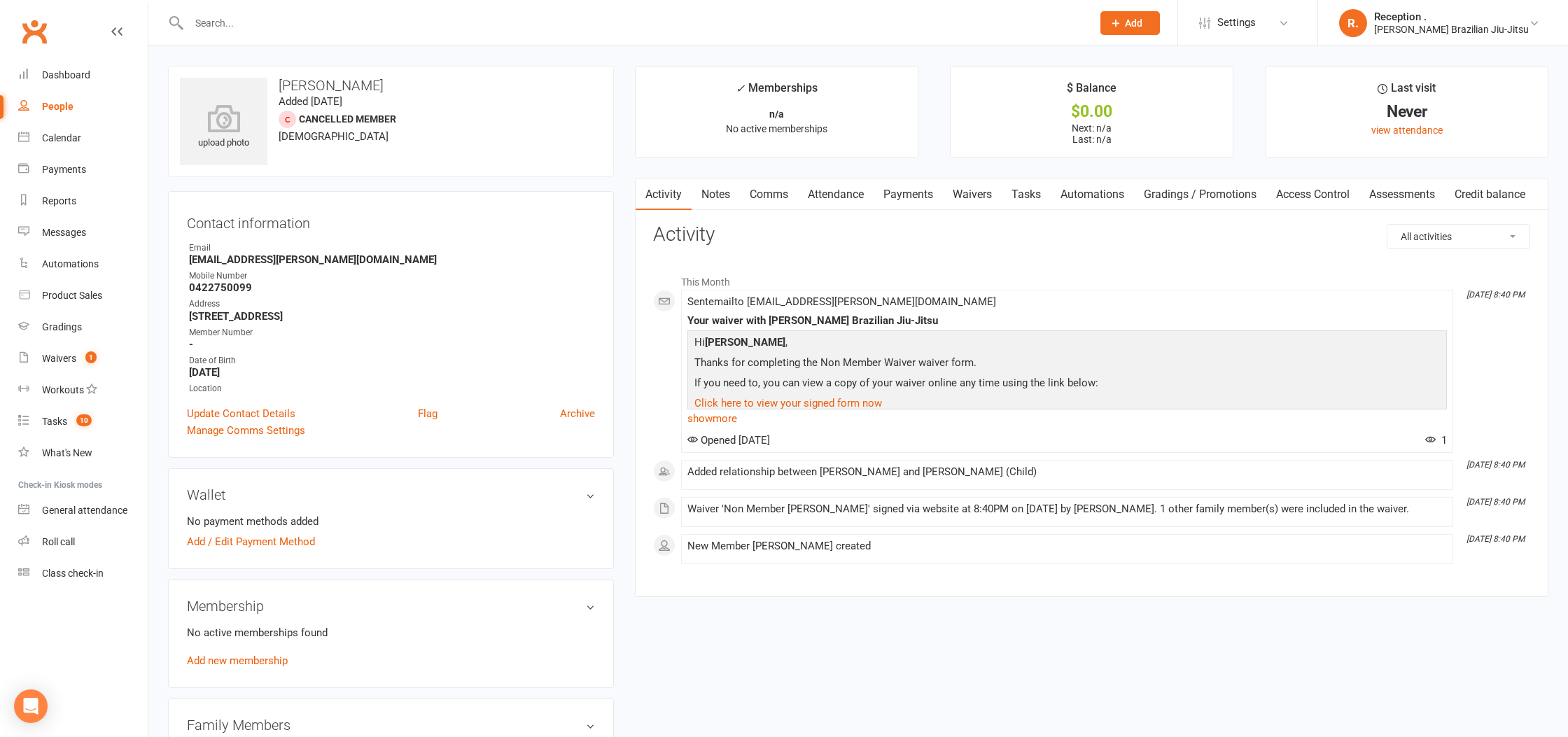
drag, startPoint x: 427, startPoint y: 84, endPoint x: 270, endPoint y: 91, distance: 157.2
click at [270, 91] on h3 "Natalie Scomazzon" at bounding box center [390, 84] width 422 height 15
copy h3 "Natalie Scomazzon"
drag, startPoint x: 385, startPoint y: 268, endPoint x: 184, endPoint y: 256, distance: 201.4
click at [184, 256] on div "Contact information Owner Email Natalie.j.scomazzon@gmail.com Mobile Number 042…" at bounding box center [390, 324] width 446 height 267
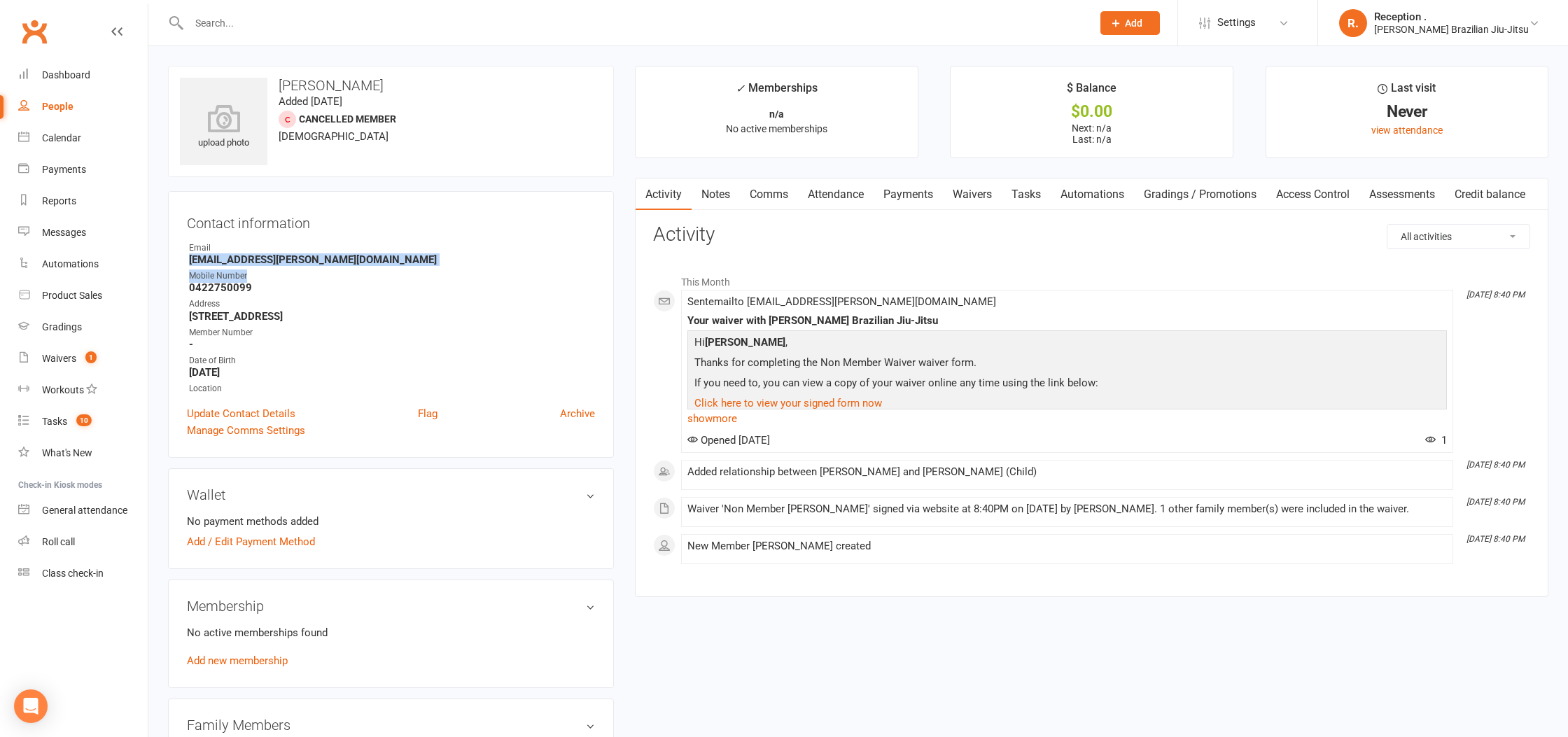
click at [294, 264] on strong "Natalie.j.scomazzon@gmail.com" at bounding box center [391, 260] width 406 height 12
click at [294, 258] on strong "Natalie.j.scomazzon@gmail.com" at bounding box center [391, 260] width 406 height 12
click at [294, 258] on strong "Natalie.j.scomazzon@gmail.com" at bounding box center [391, 258] width 406 height 12
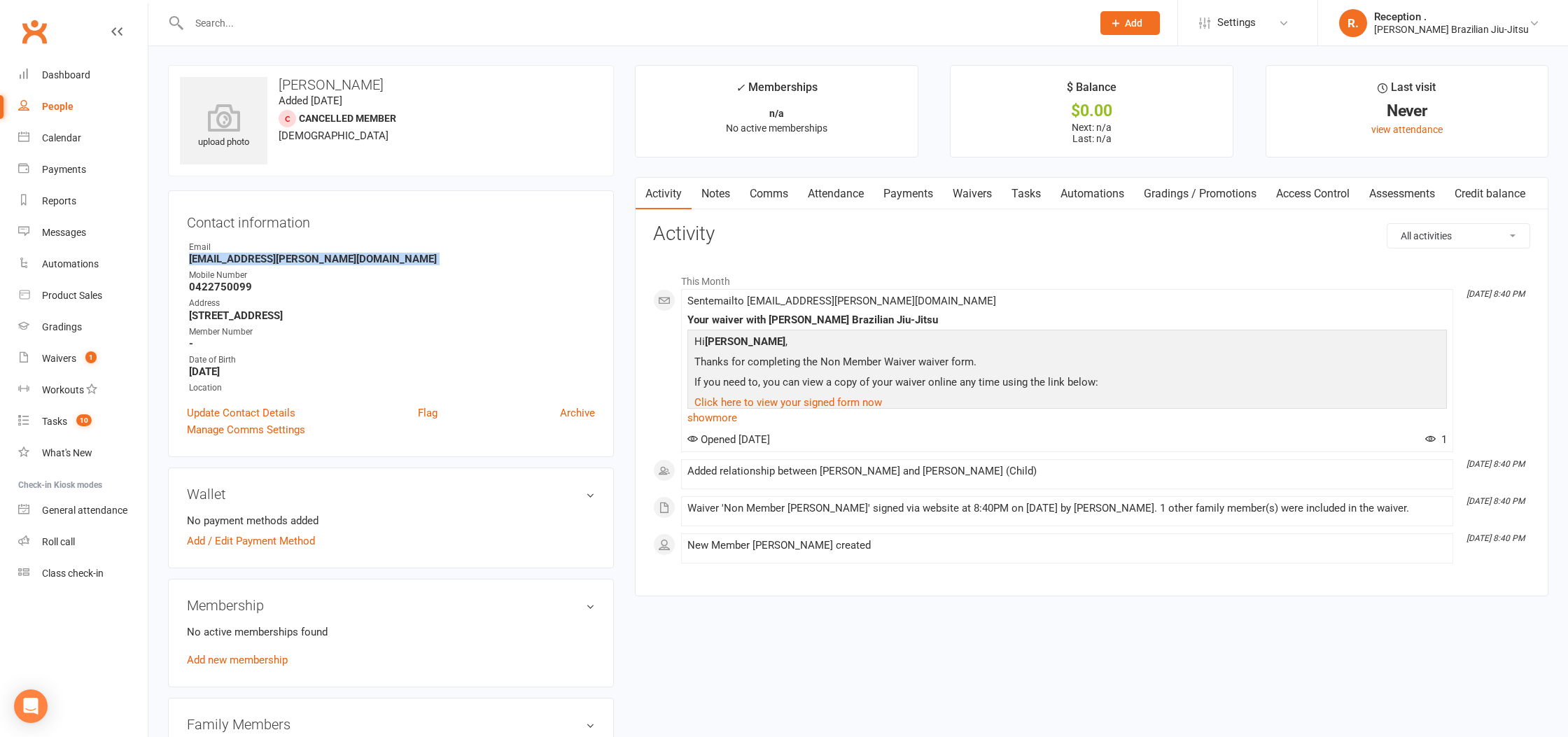
click at [294, 258] on strong "Natalie.j.scomazzon@gmail.com" at bounding box center [391, 259] width 406 height 12
copy render-form-field "Natalie.j.scomazzon@gmail.com"
click at [265, 257] on strong "Natalie.j.scomazzon@gmail.com" at bounding box center [391, 260] width 406 height 12
click at [264, 257] on strong "Natalie.j.scomazzon@gmail.com" at bounding box center [391, 260] width 406 height 12
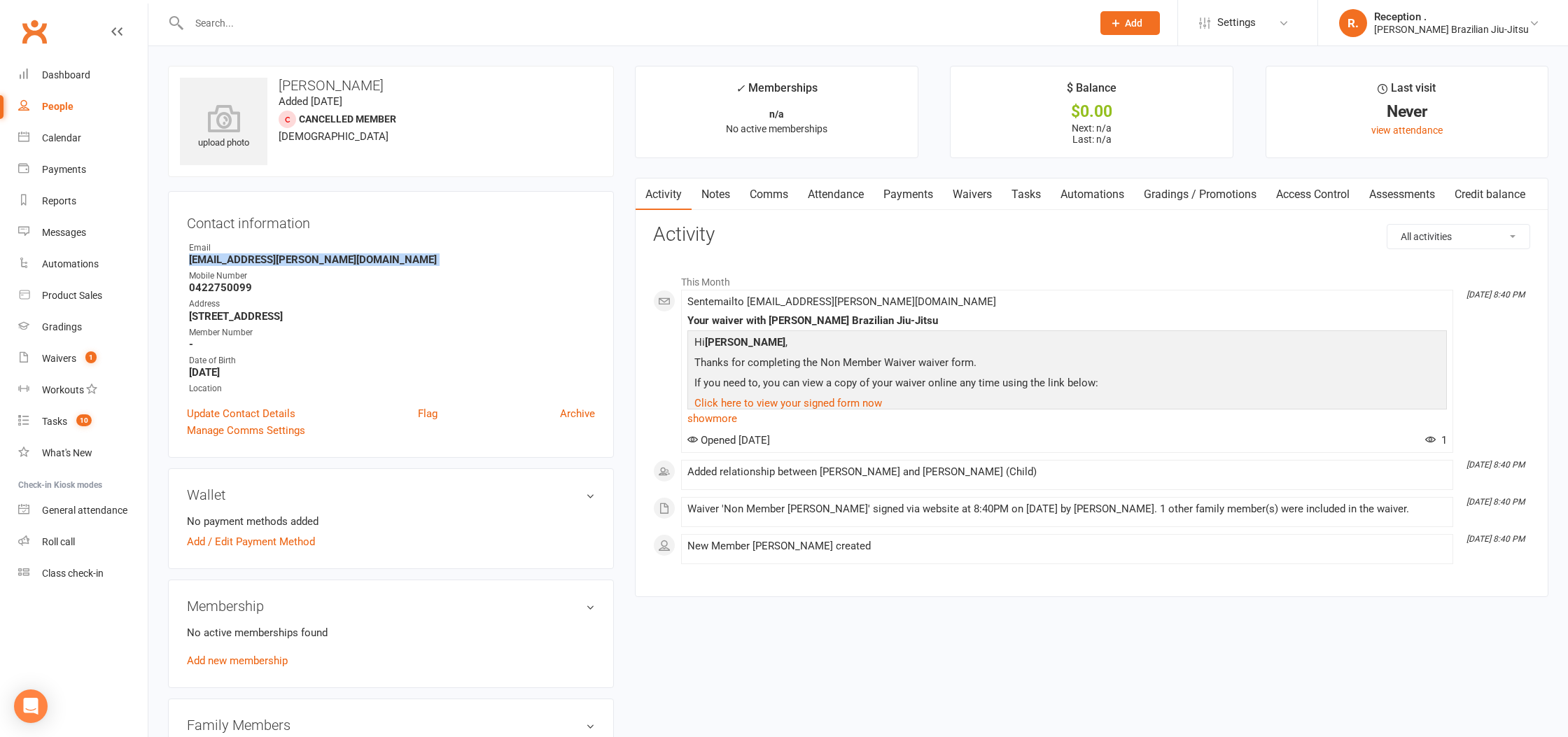
copy render-form-field "Natalie.j.scomazzon@gmail.com"
click at [334, 17] on input "text" at bounding box center [633, 23] width 897 height 20
paste input "Joseph McCuster"
type input "Joseph McCuster"
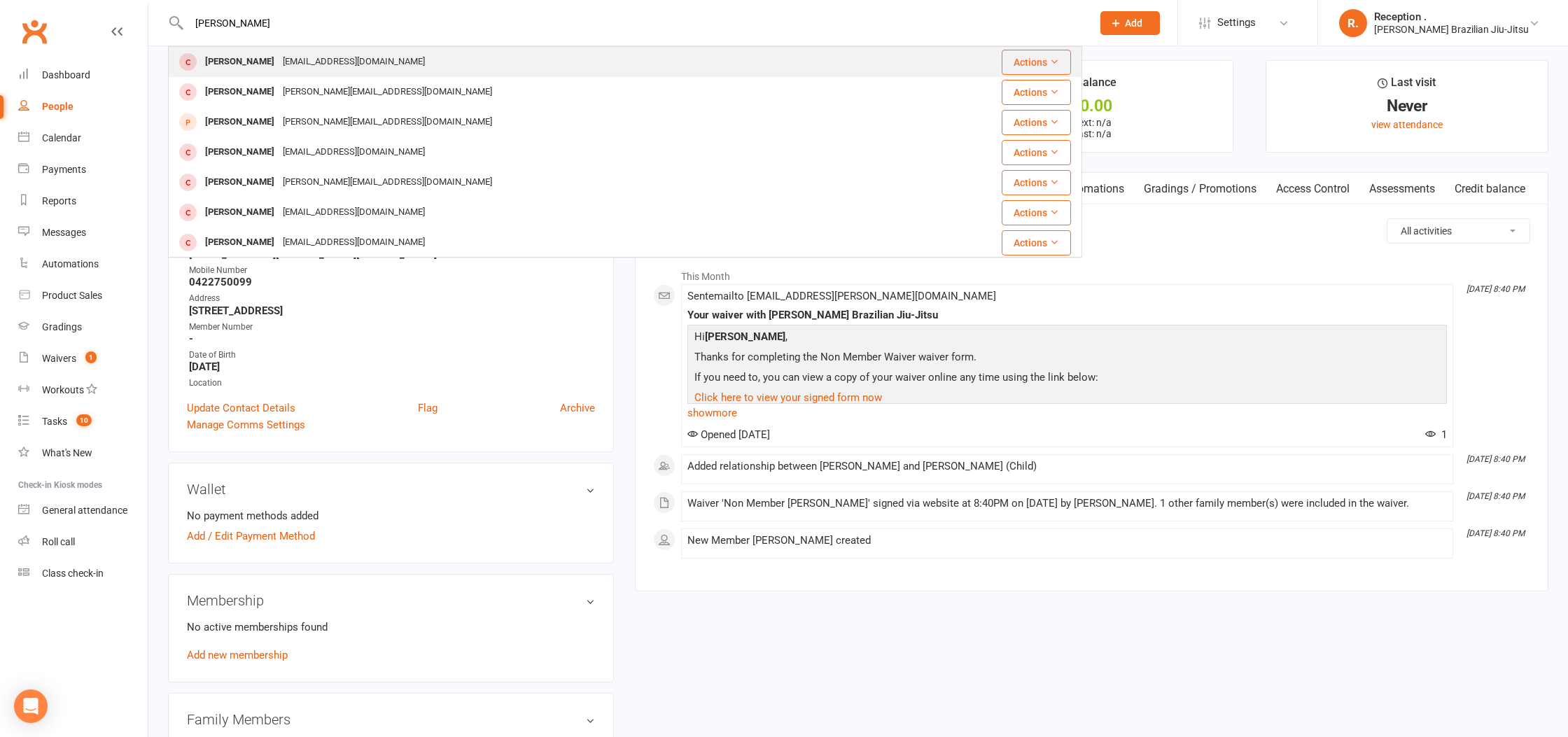
click at [390, 74] on div "Joseph Mccusker mccuskerkeith@hotmail.co.uk" at bounding box center [548, 62] width 759 height 28
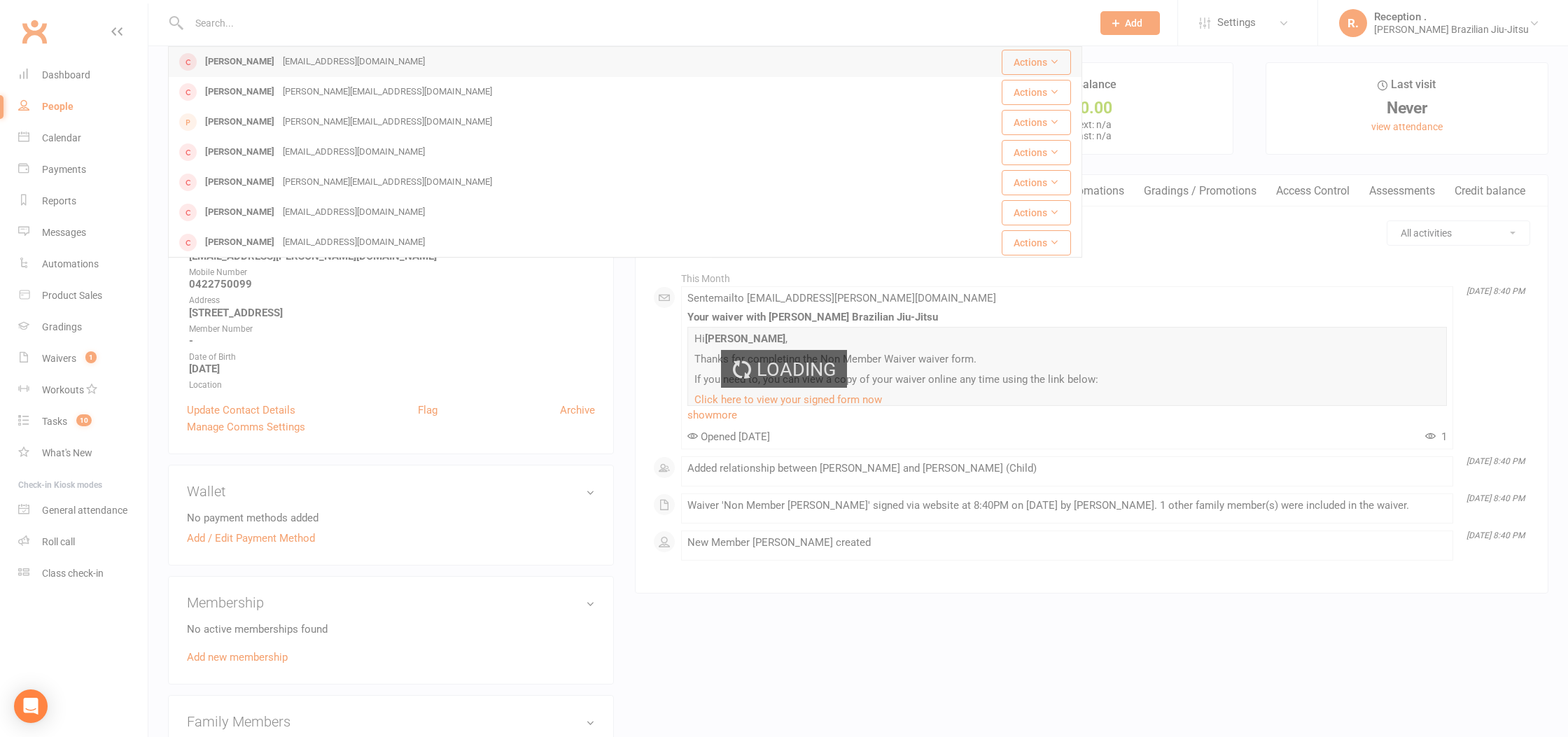
scroll to position [6, 0]
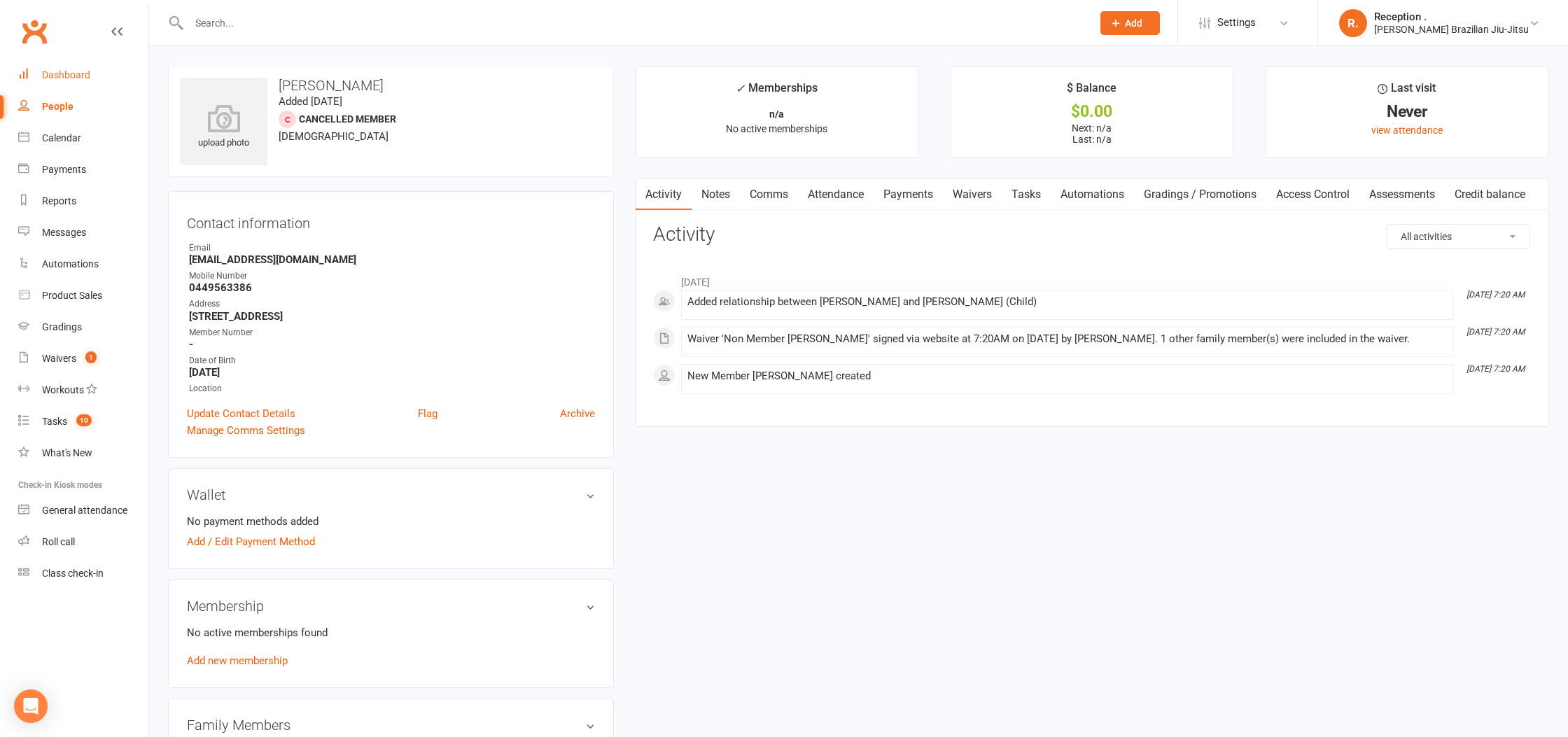
click at [104, 81] on link "Dashboard" at bounding box center [83, 75] width 130 height 31
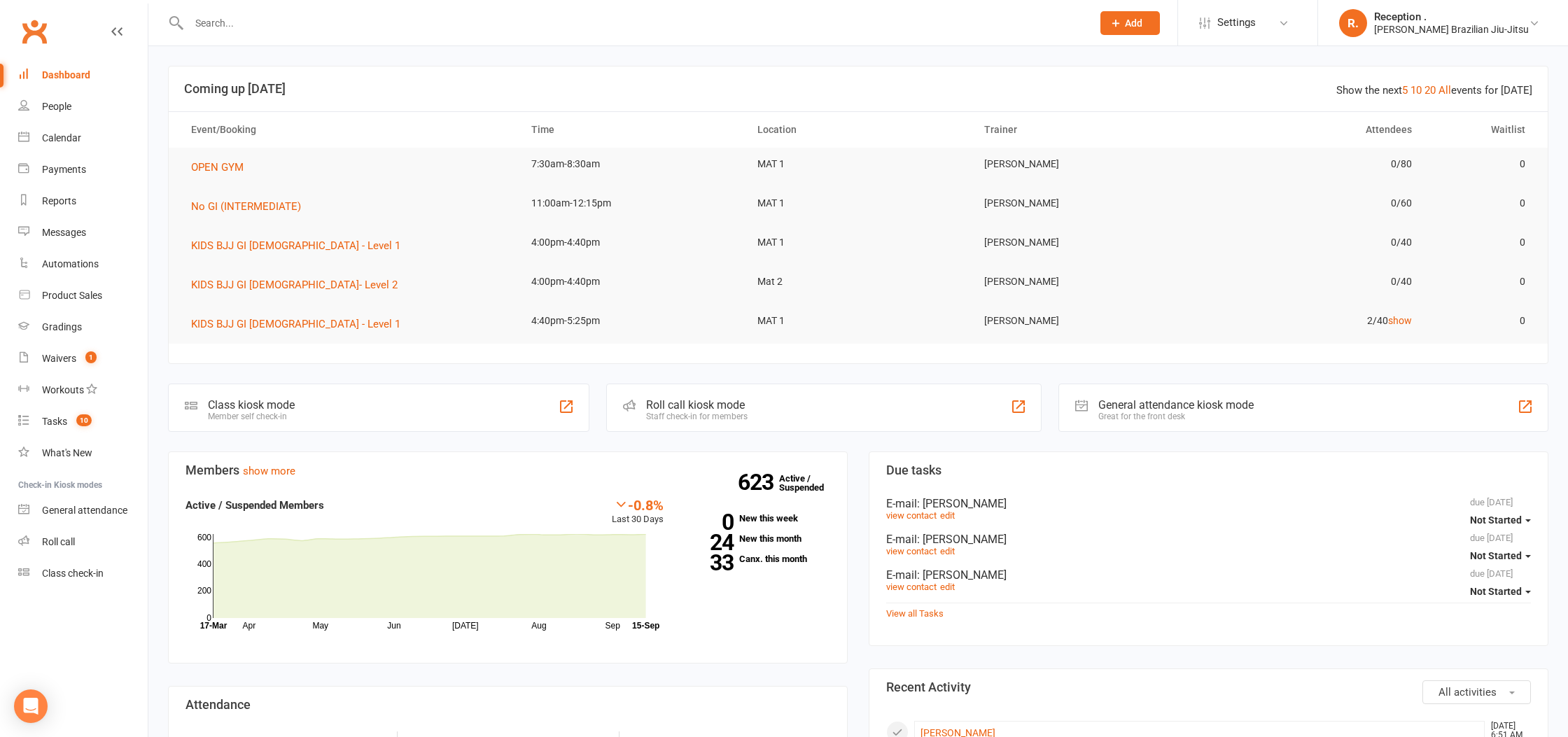
click at [277, 15] on input "text" at bounding box center [633, 23] width 897 height 20
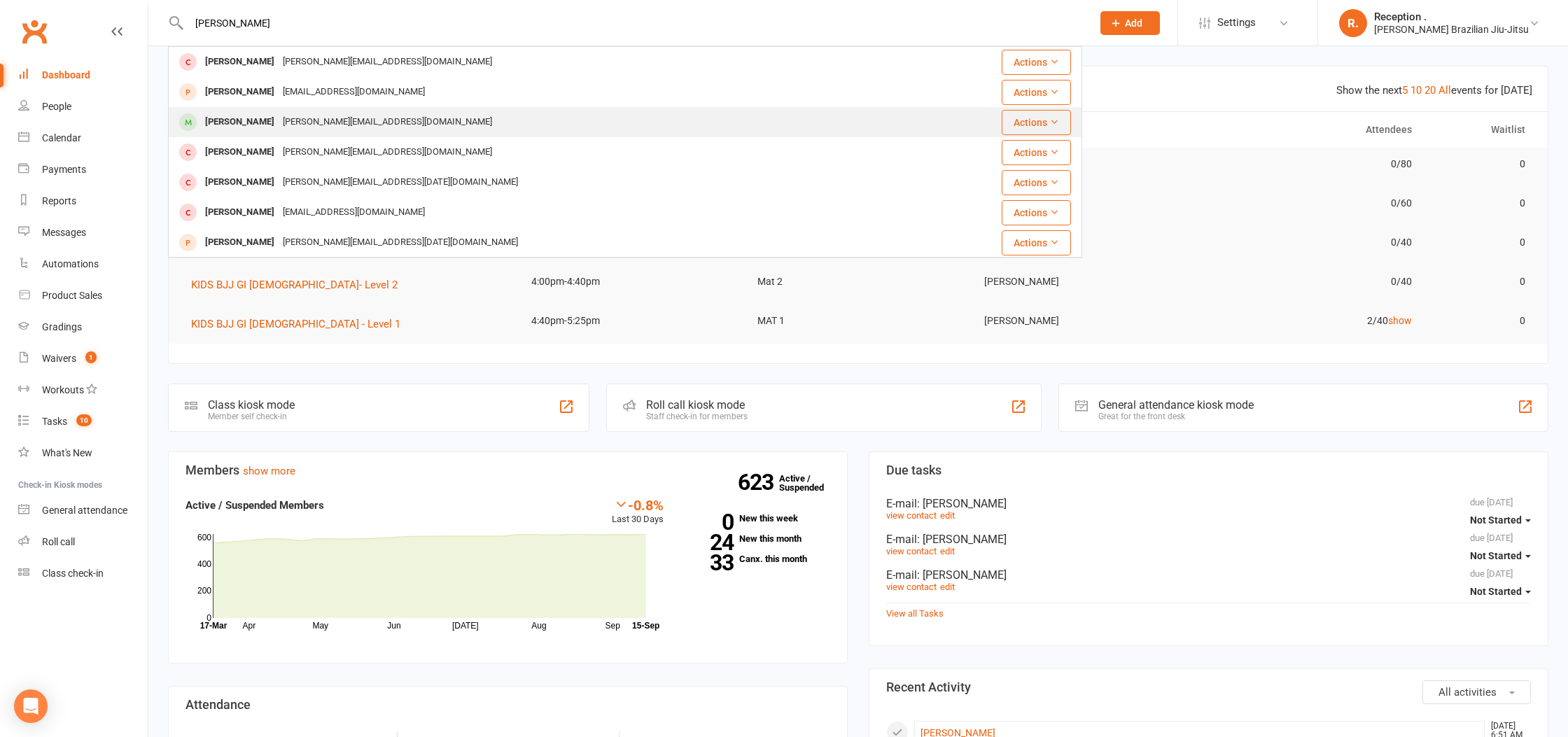
type input "denis"
click at [311, 120] on div "denis-hunter@live.com" at bounding box center [387, 122] width 218 height 20
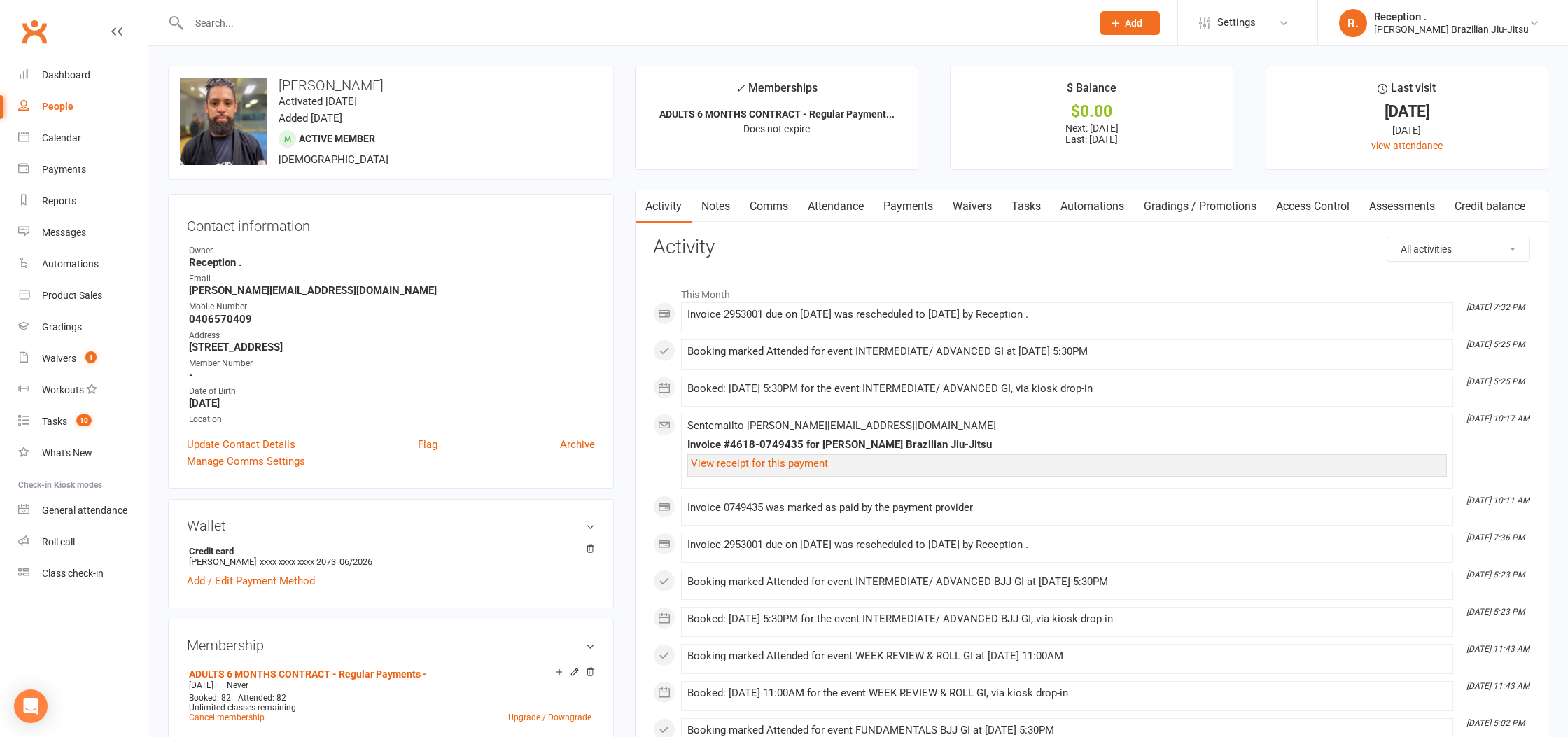
click at [842, 212] on link "Attendance" at bounding box center [835, 206] width 76 height 32
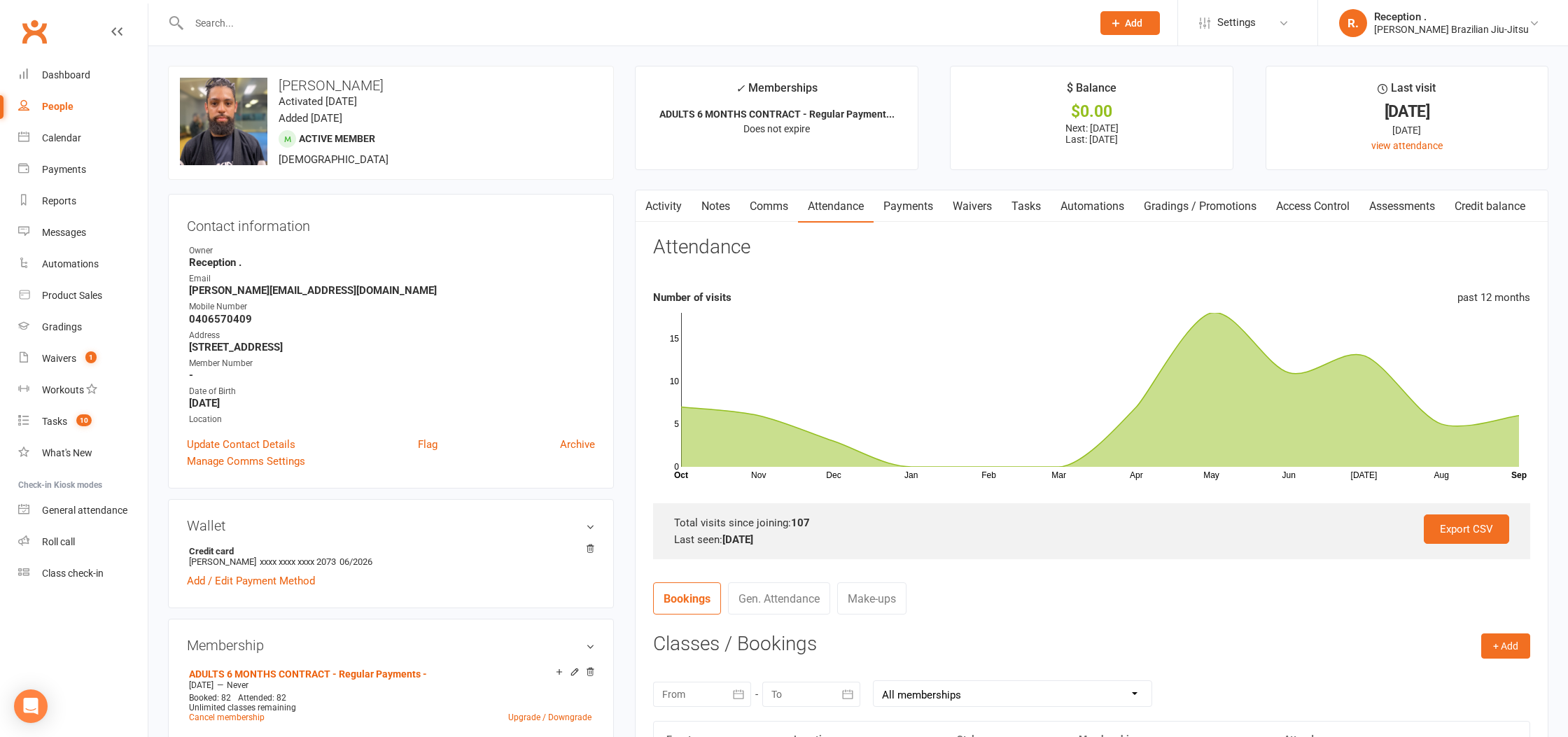
click at [927, 209] on link "Payments" at bounding box center [908, 206] width 69 height 32
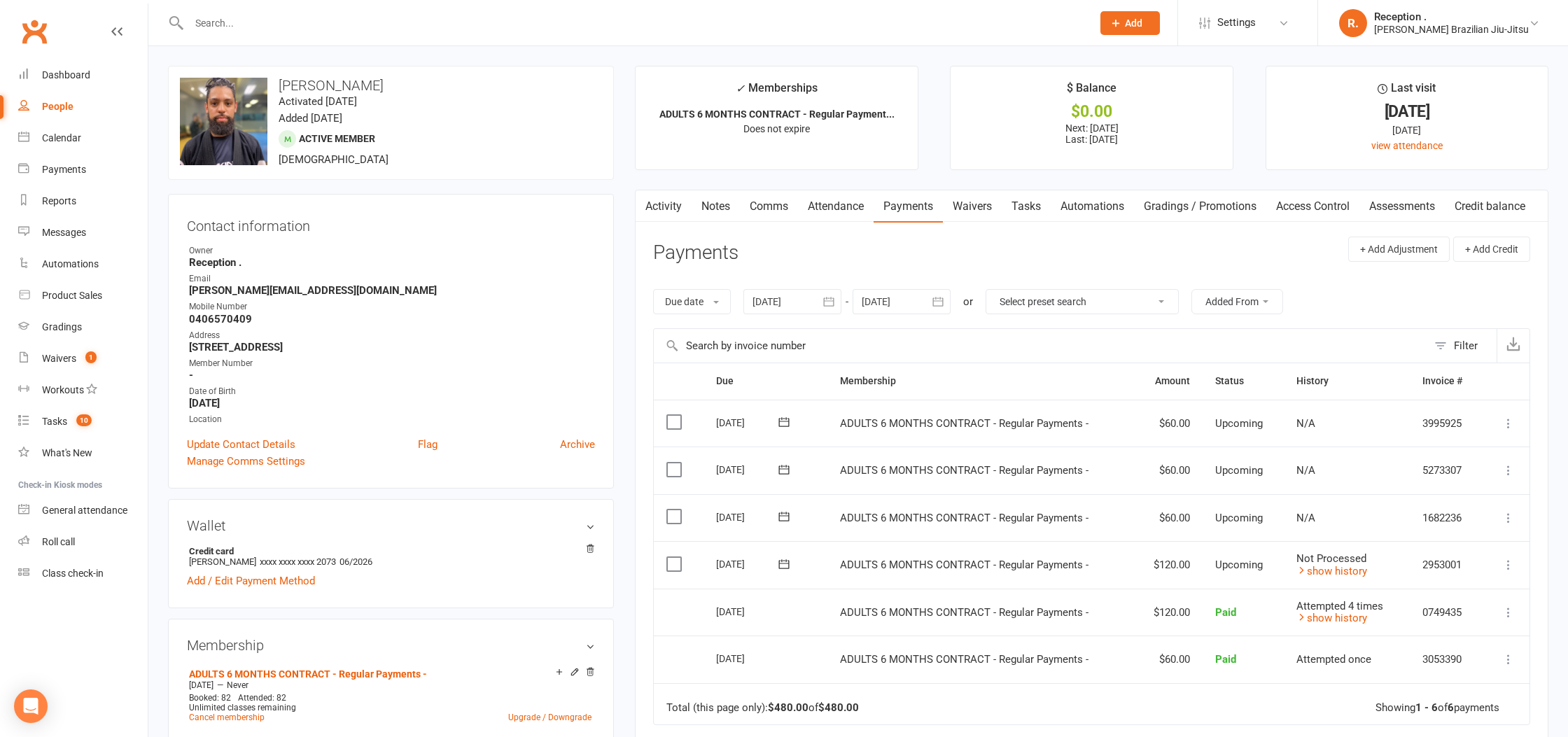
click at [1323, 629] on td "Attempted 4 times show history" at bounding box center [1346, 613] width 125 height 48
click at [1328, 617] on link "show history" at bounding box center [1331, 618] width 70 height 12
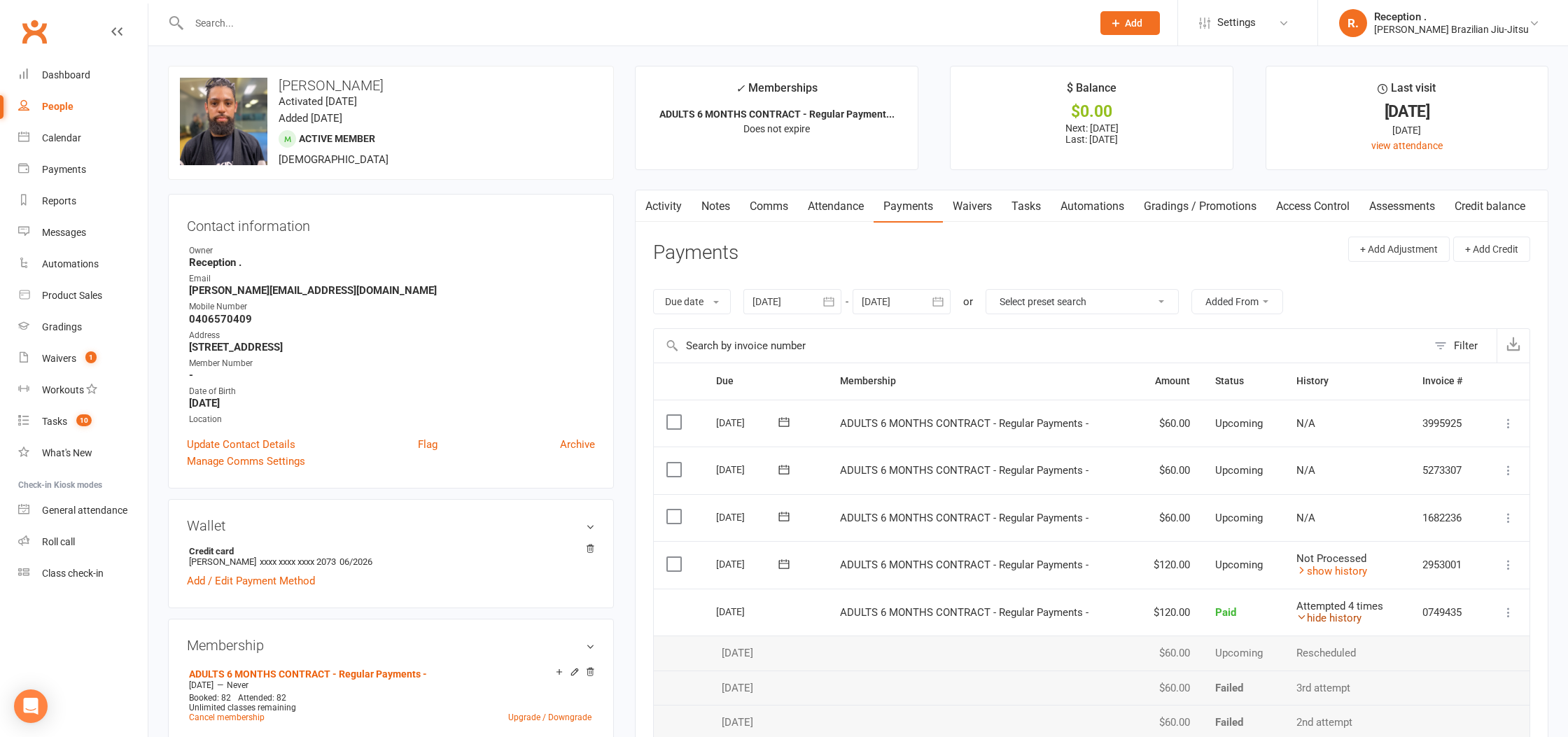
click at [1328, 617] on link "hide history" at bounding box center [1328, 618] width 65 height 12
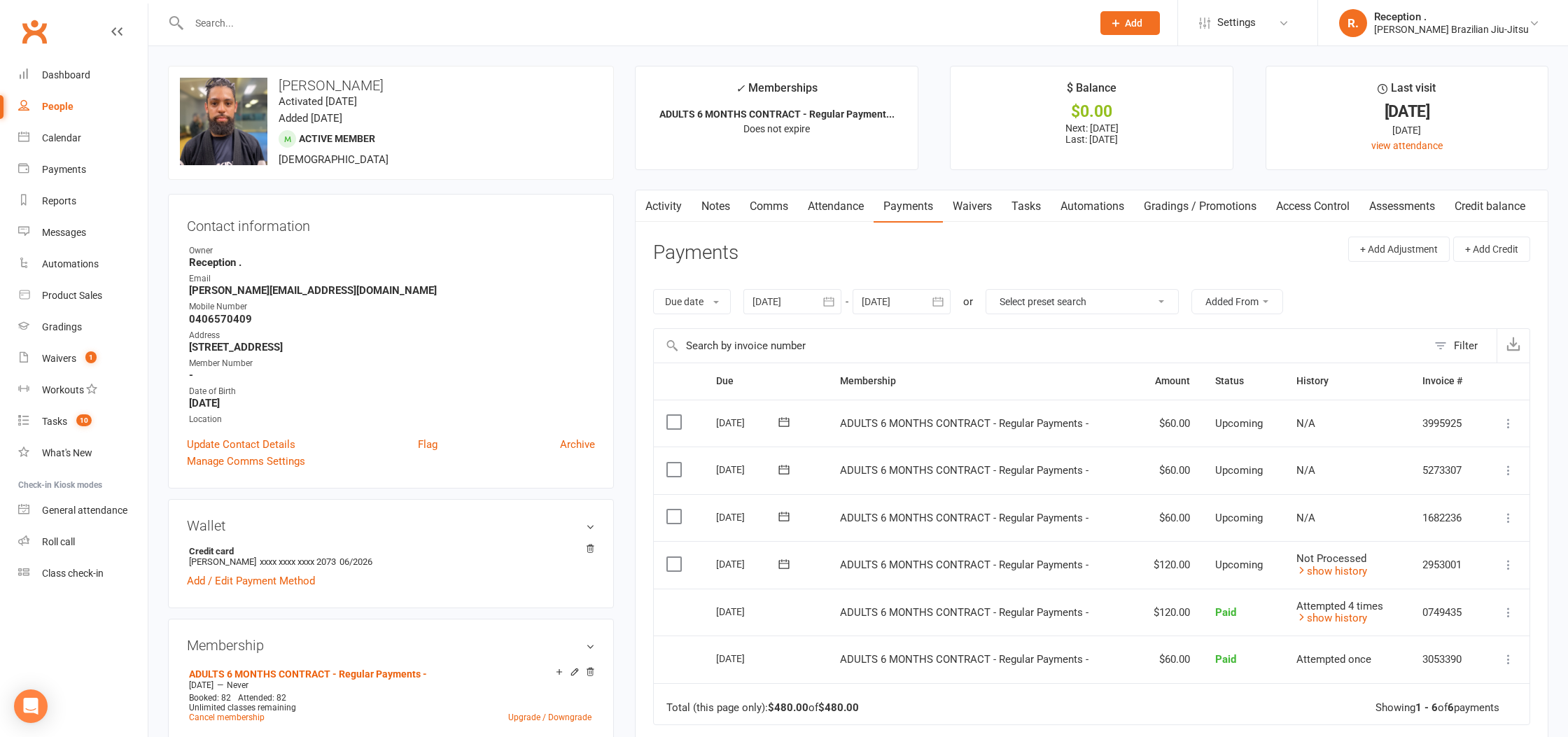
click at [1328, 578] on td "Not Processed show history" at bounding box center [1346, 565] width 125 height 48
click at [1330, 570] on link "show history" at bounding box center [1331, 571] width 70 height 12
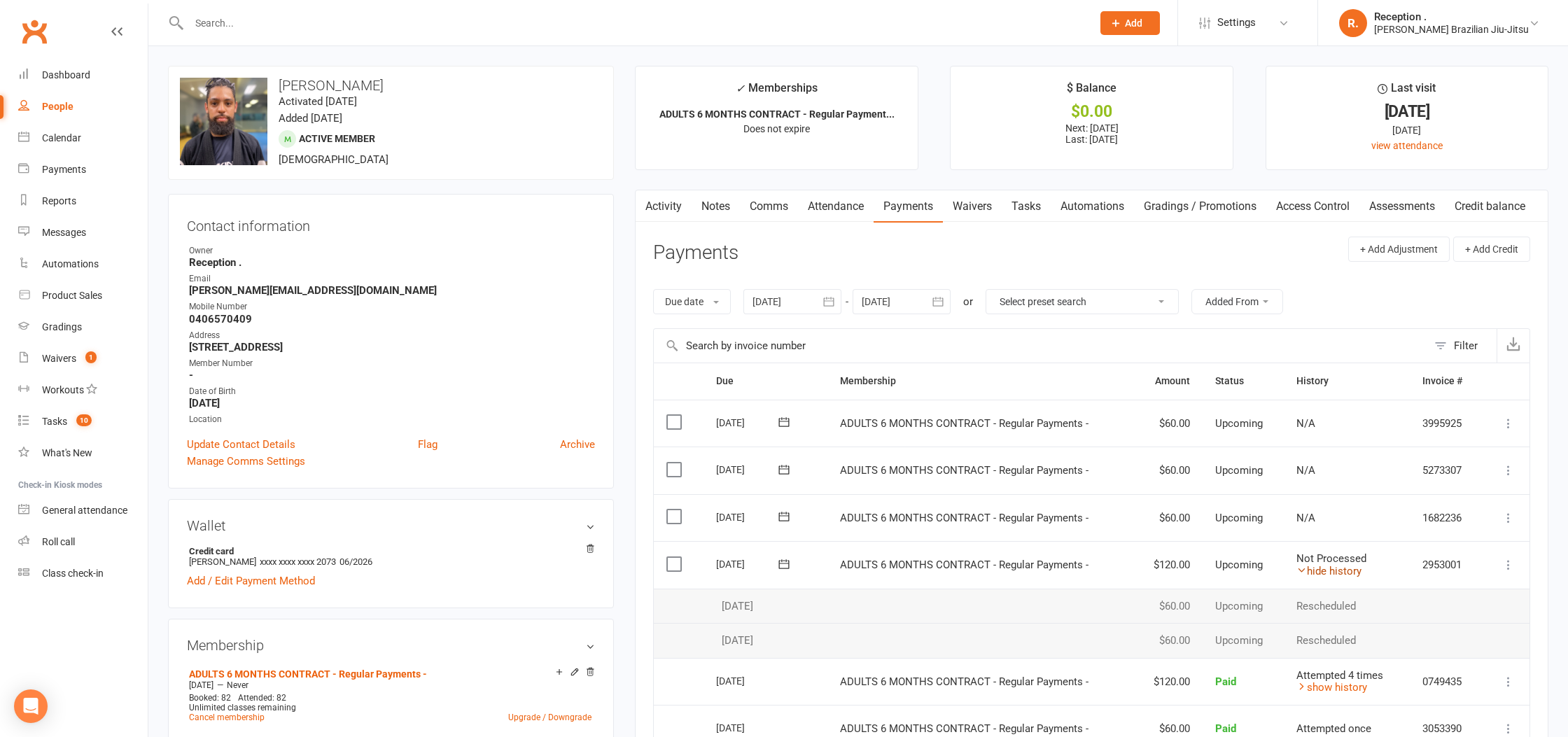
click at [1330, 570] on link "hide history" at bounding box center [1328, 571] width 65 height 12
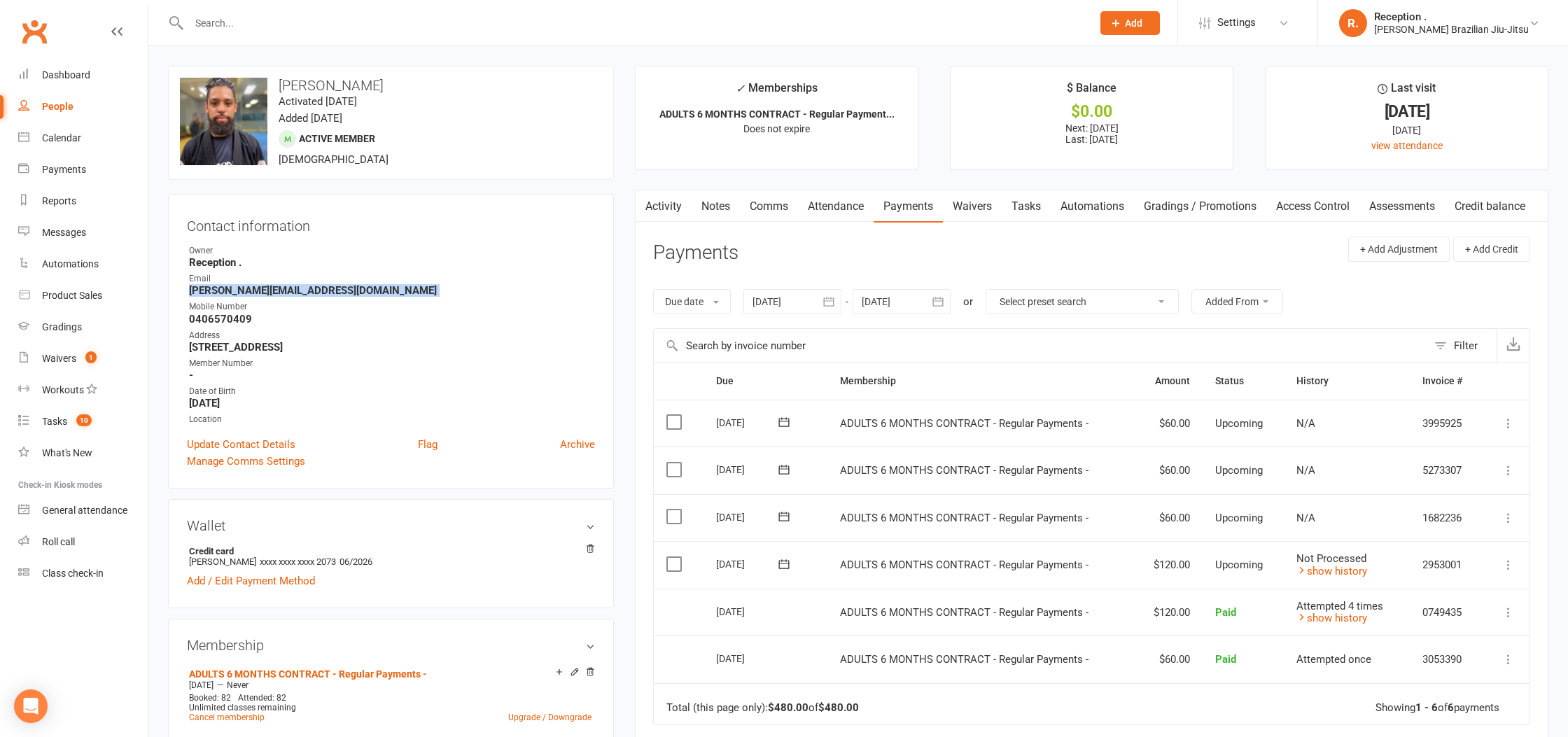
drag, startPoint x: 282, startPoint y: 297, endPoint x: 183, endPoint y: 292, distance: 99.1
click at [183, 292] on div "Contact information Owner Reception . Email denis-hunter@live.com Mobile Number…" at bounding box center [390, 340] width 446 height 294
copy render-form-field "denis-hunter@live.com"
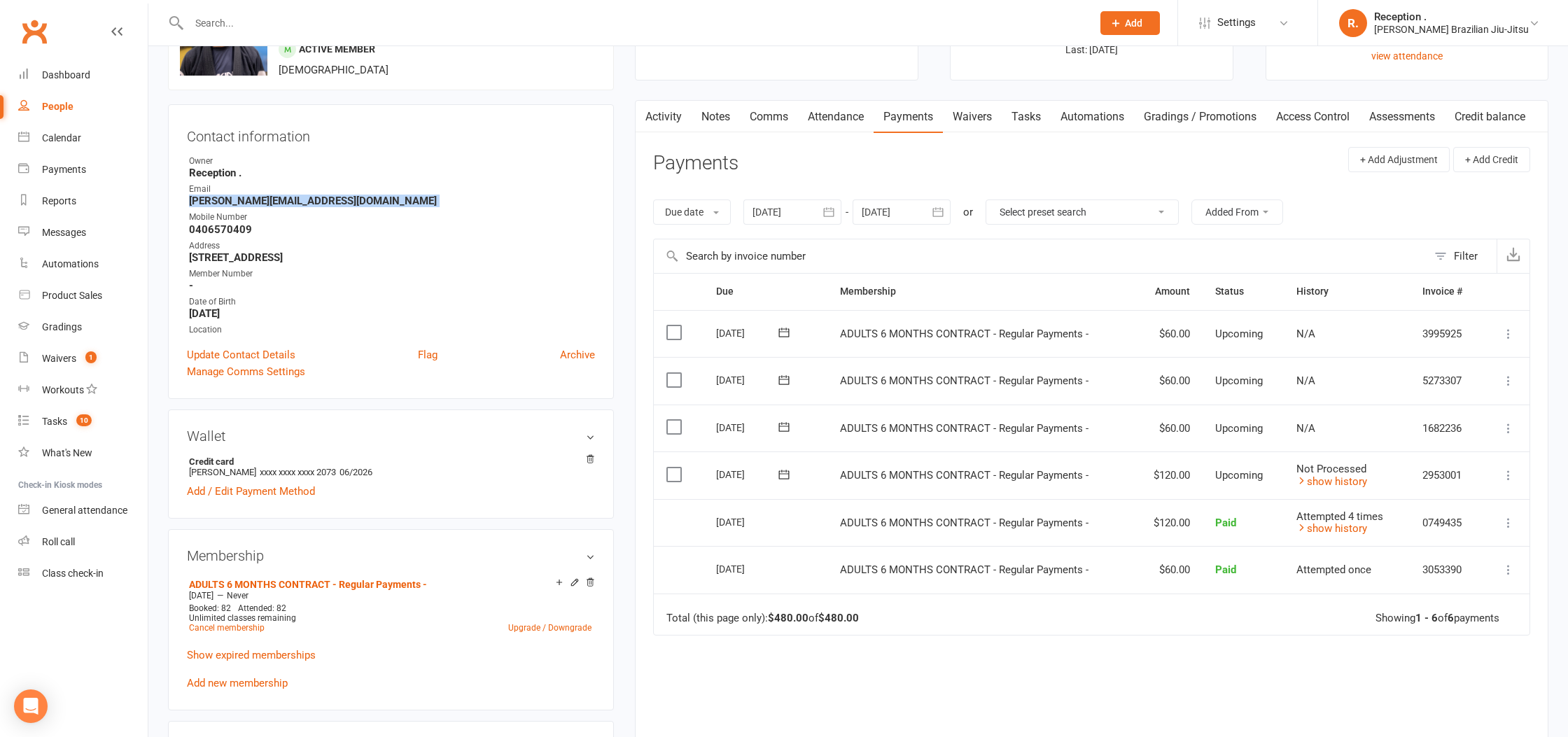
scroll to position [98, 0]
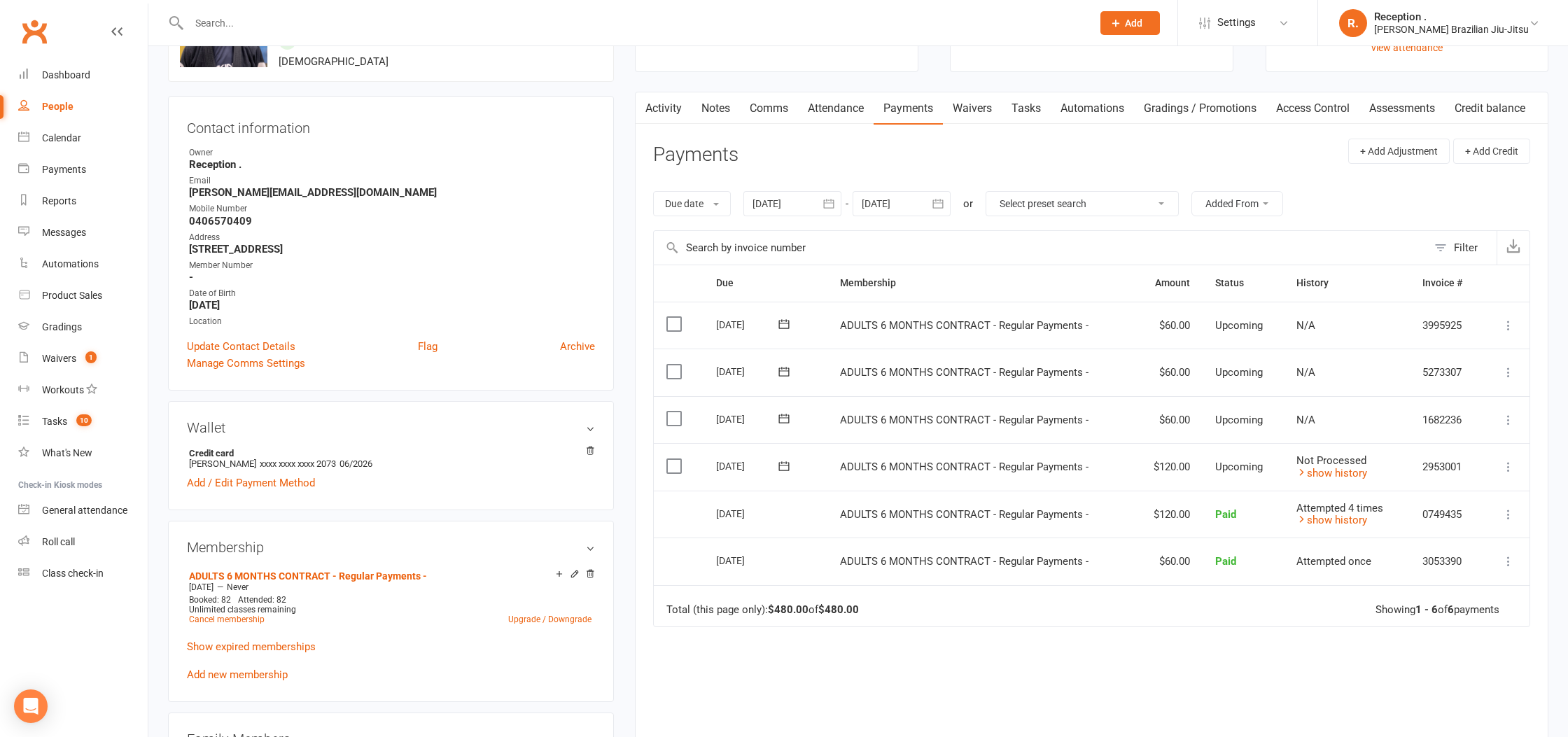
drag, startPoint x: 1311, startPoint y: 461, endPoint x: 1326, endPoint y: 473, distance: 19.2
click at [1312, 462] on span "Not Processed" at bounding box center [1331, 461] width 70 height 12
click at [1326, 473] on link "show history" at bounding box center [1331, 473] width 70 height 12
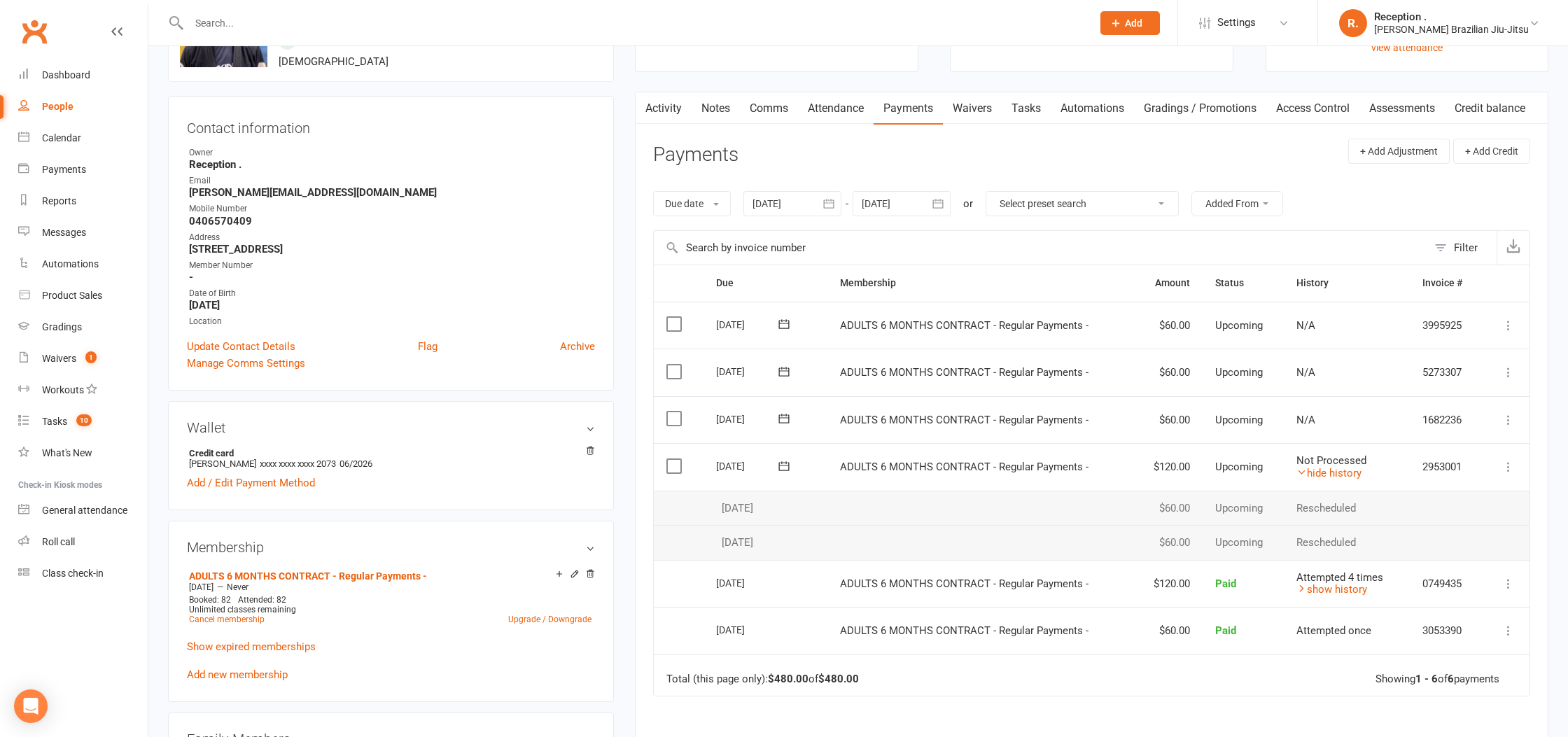
scroll to position [97, 0]
drag, startPoint x: 299, startPoint y: 207, endPoint x: 185, endPoint y: 192, distance: 115.0
click at [161, 190] on div "upload photo change photo Denis Pereira Alves Activated 6 September, 2021 Added…" at bounding box center [390, 670] width 467 height 1403
click at [247, 194] on strong "denis-hunter@live.com" at bounding box center [391, 194] width 406 height 12
click at [243, 192] on strong "denis-hunter@live.com" at bounding box center [391, 194] width 406 height 12
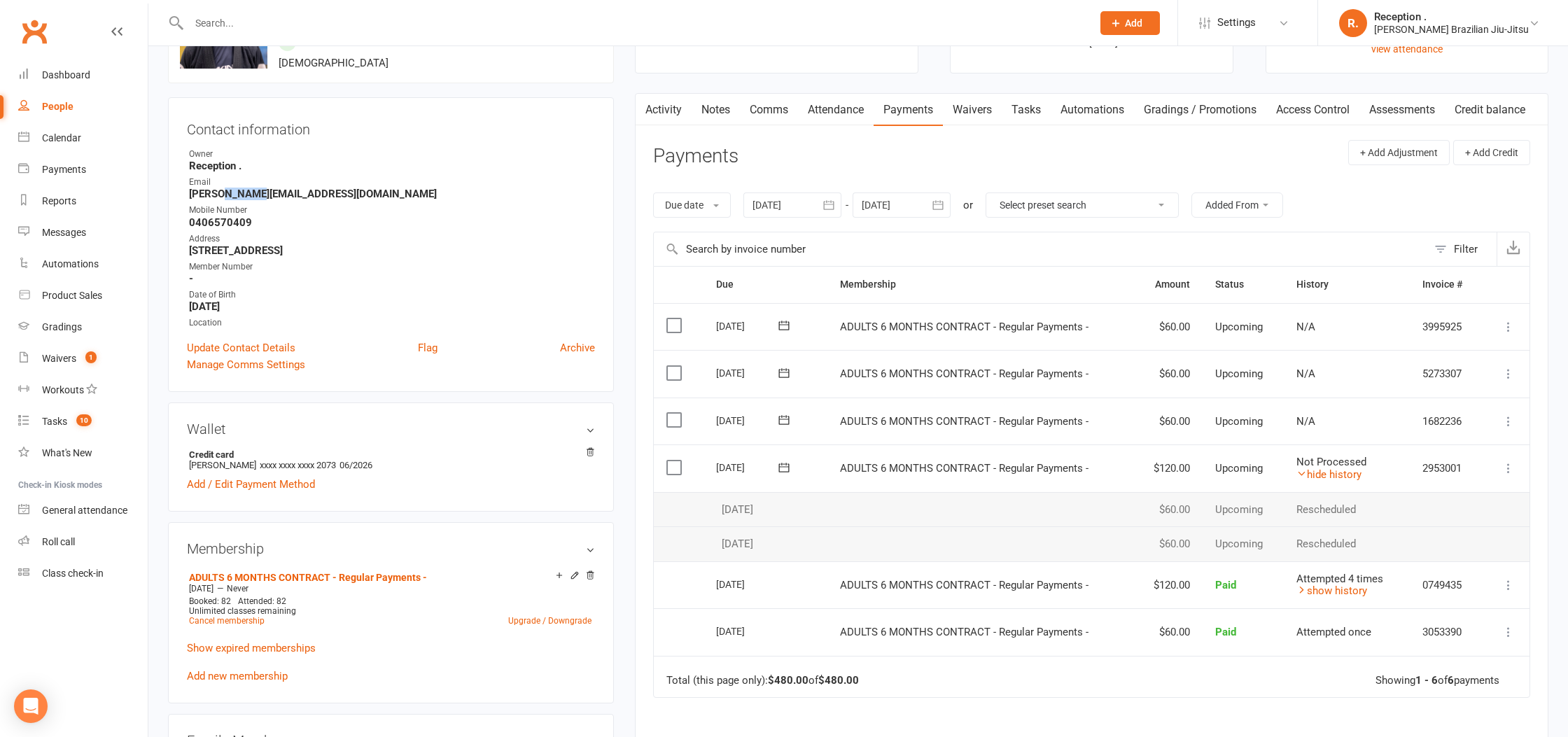
click at [243, 192] on strong "denis-hunter@live.com" at bounding box center [391, 194] width 406 height 12
copy render-form-field "denis-hunter@live.com"
click at [88, 77] on div "Dashboard" at bounding box center [66, 75] width 48 height 12
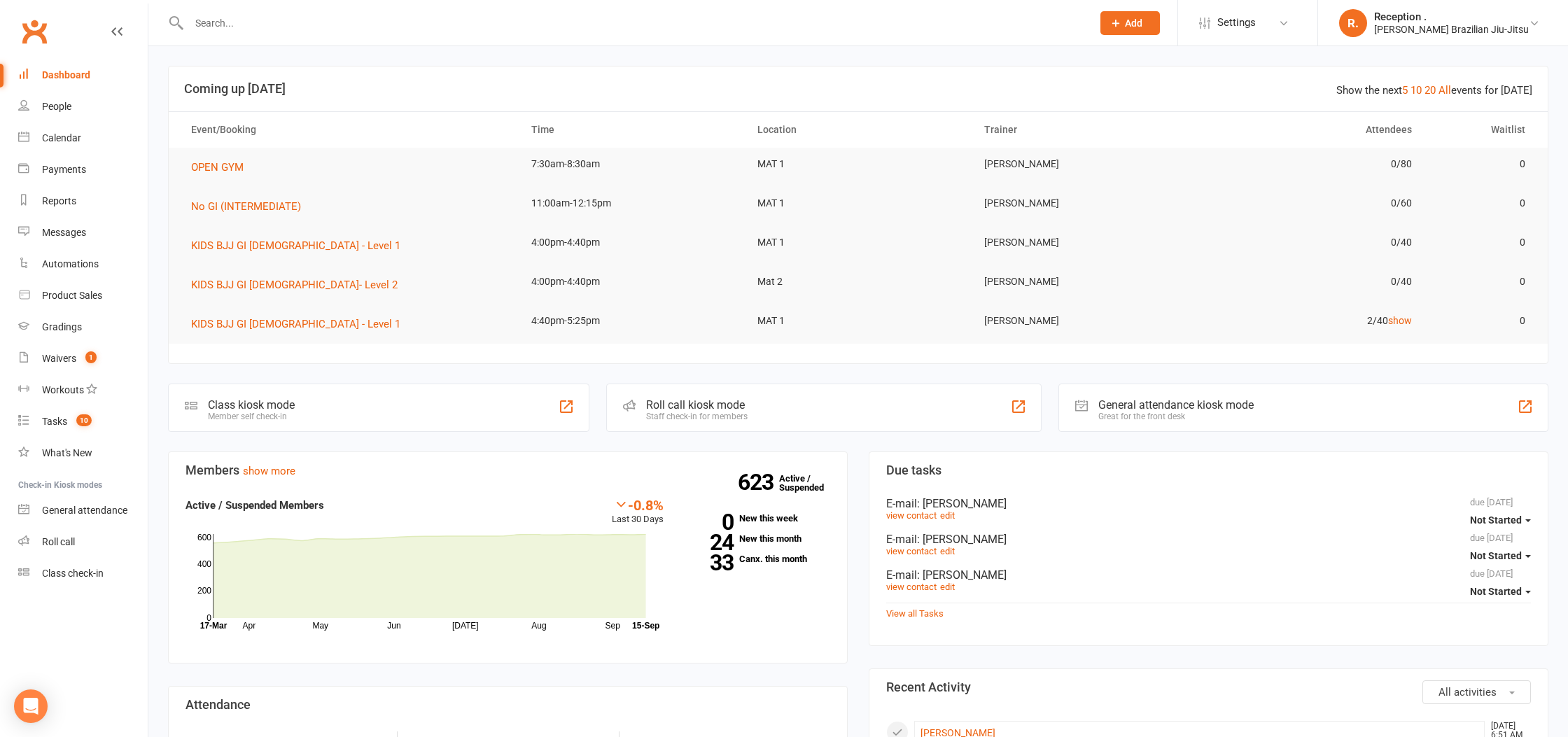
click at [327, 4] on div at bounding box center [625, 22] width 914 height 45
click at [318, 17] on input "text" at bounding box center [633, 23] width 897 height 20
paste input "Santino"
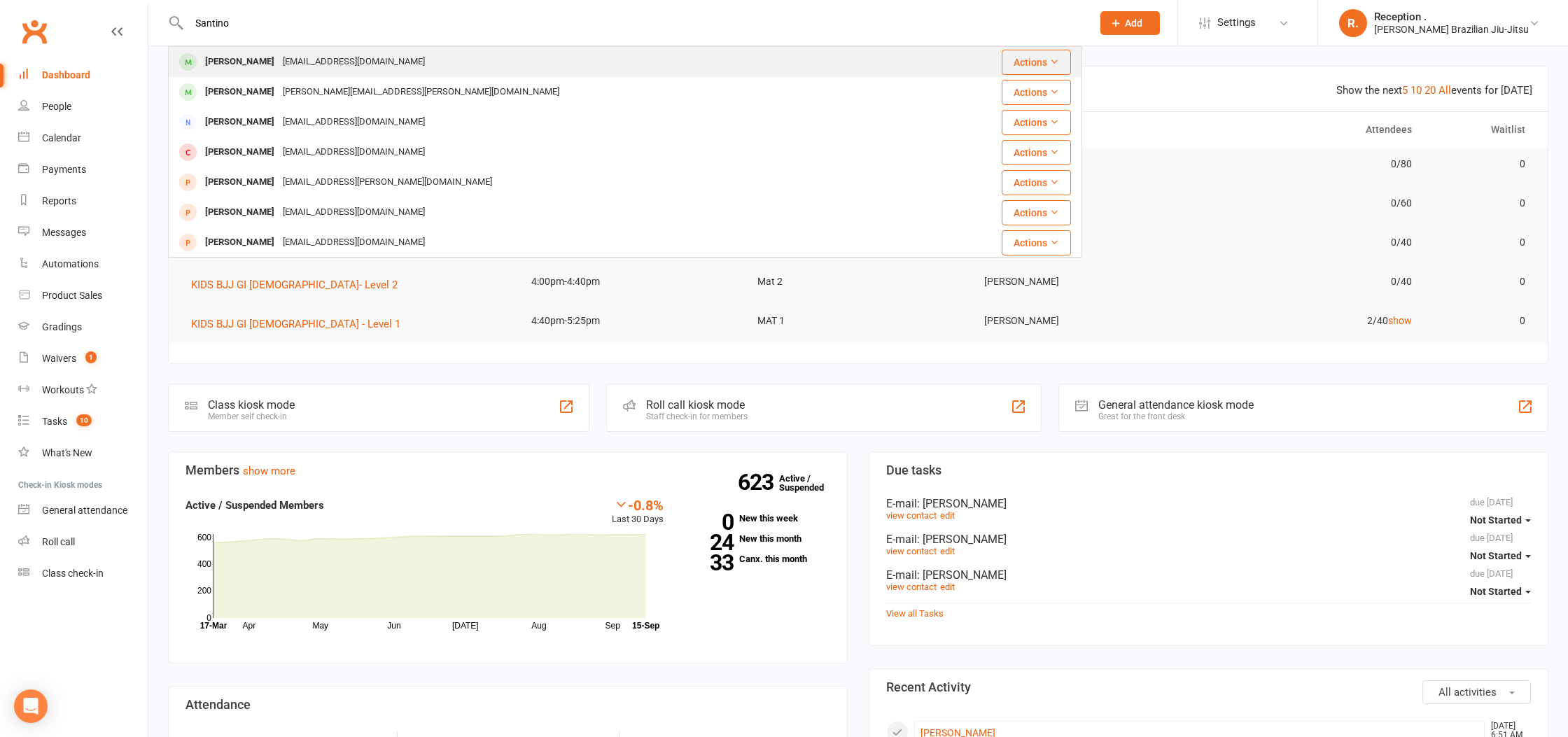
type input "Santino"
click at [446, 60] on div "Santino Zaher Bataglia santinobataglia@outlook.com" at bounding box center [566, 62] width 793 height 28
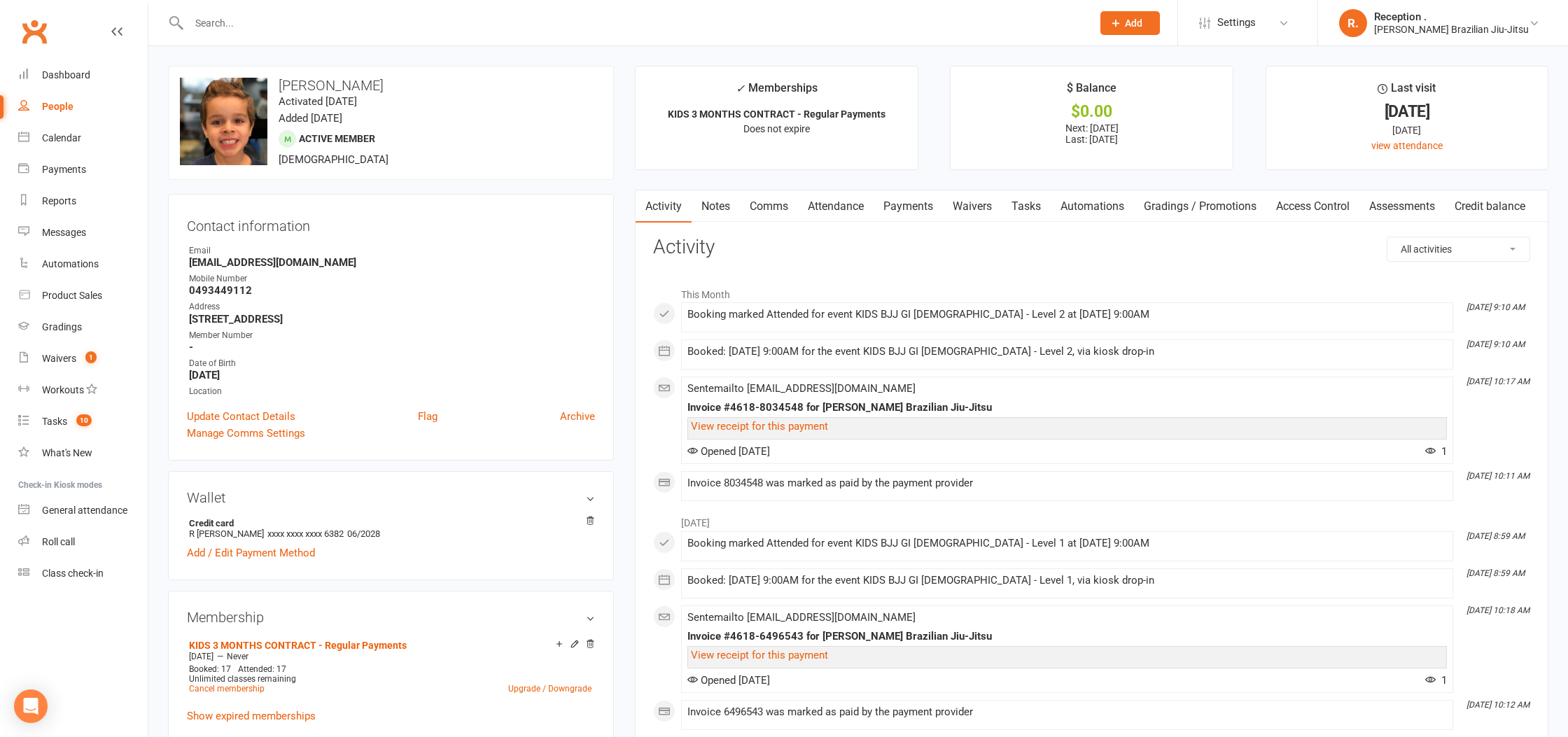
click at [900, 203] on link "Payments" at bounding box center [908, 206] width 69 height 32
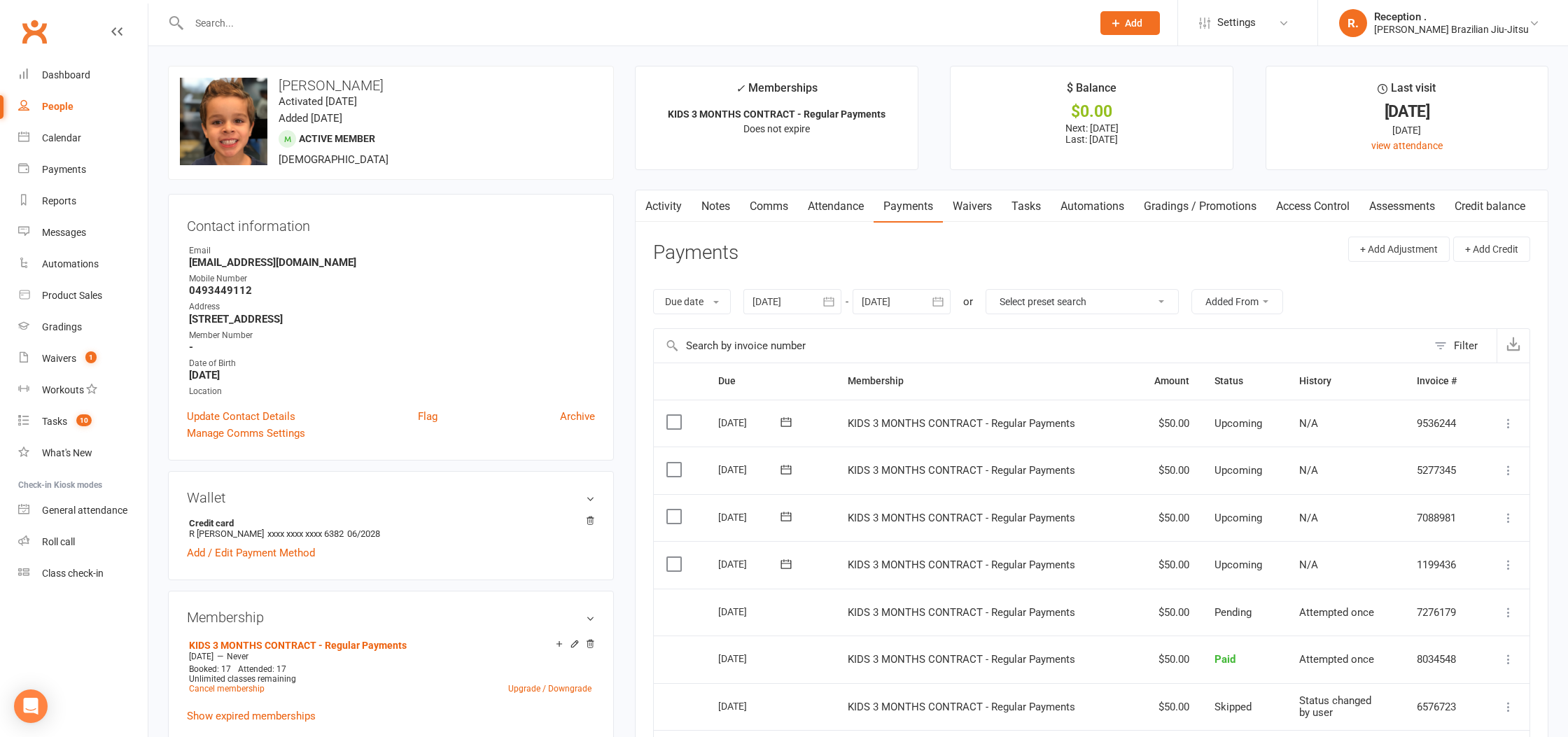
click at [832, 205] on link "Attendance" at bounding box center [835, 206] width 76 height 32
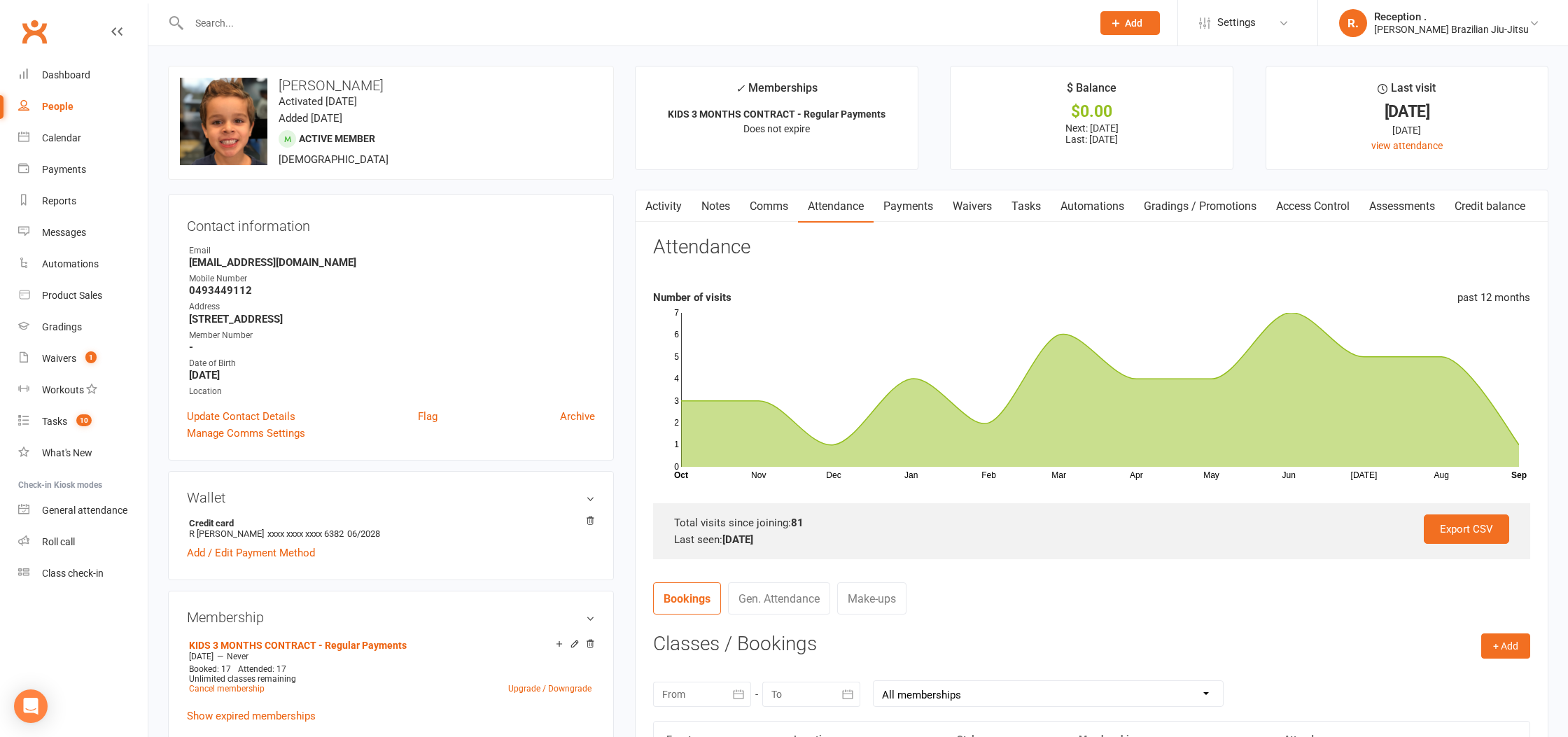
drag, startPoint x: 755, startPoint y: 205, endPoint x: 741, endPoint y: 205, distance: 14.0
click at [753, 205] on link "Comms" at bounding box center [768, 206] width 58 height 32
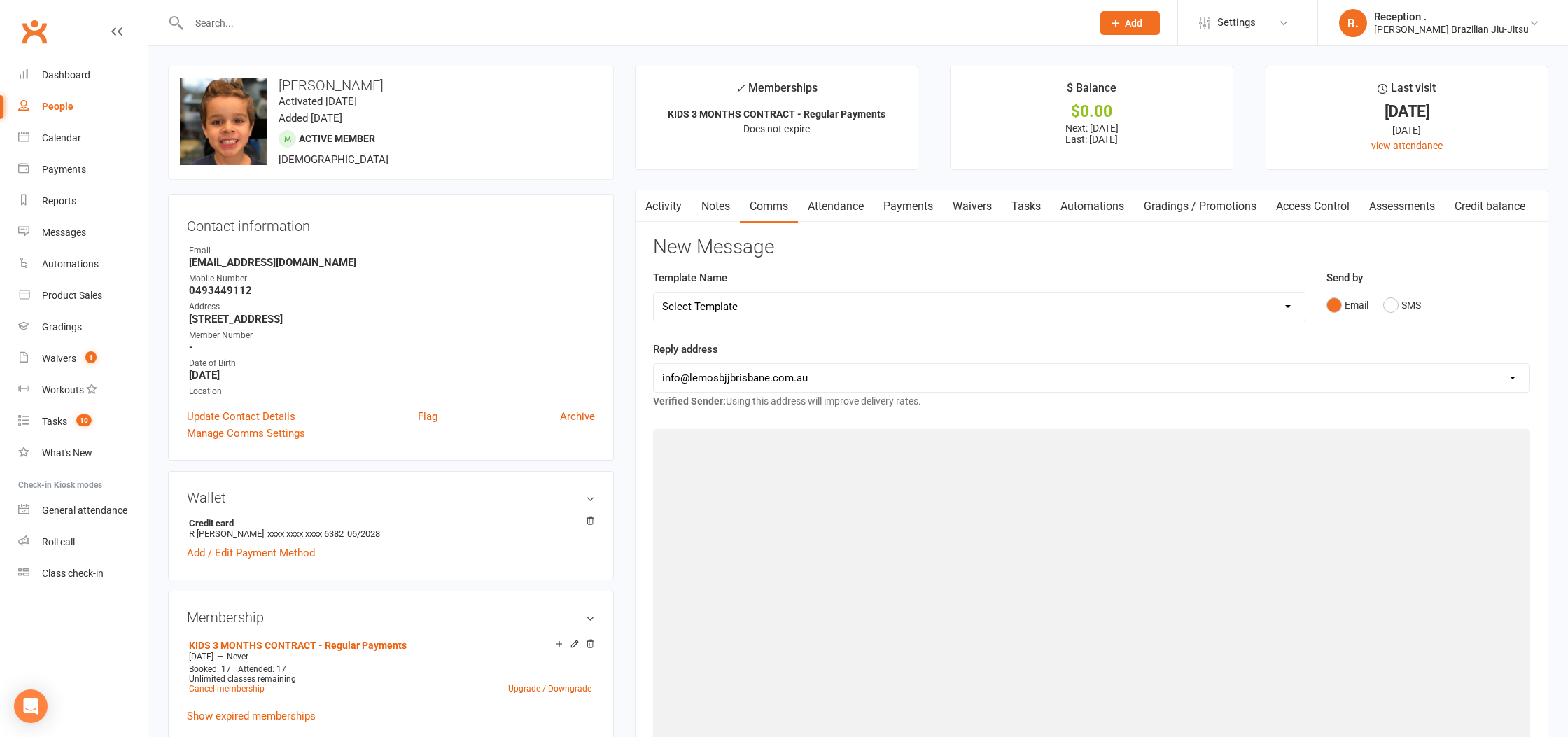
click at [673, 204] on link "Activity" at bounding box center [663, 206] width 56 height 32
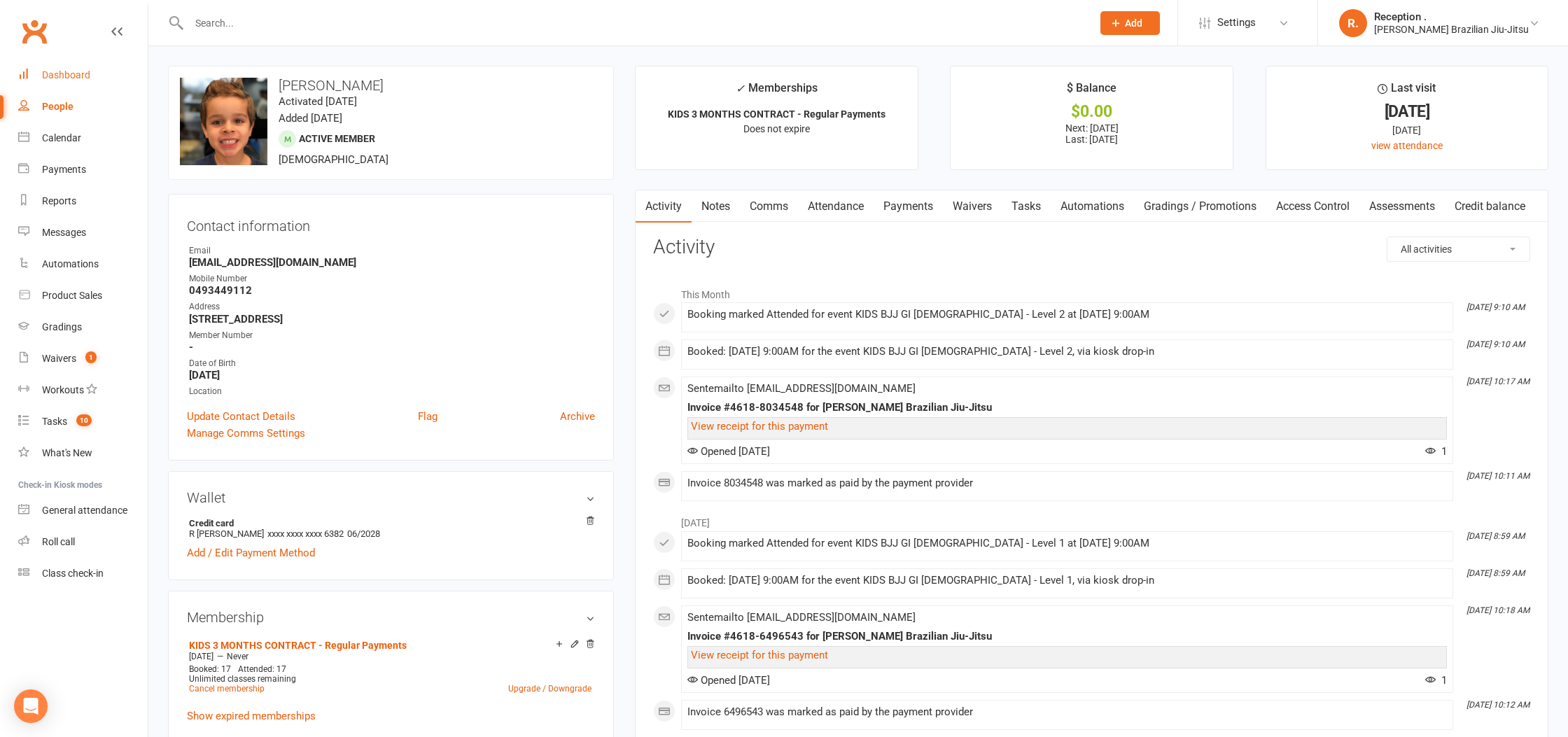
click at [68, 84] on link "Dashboard" at bounding box center [83, 75] width 130 height 31
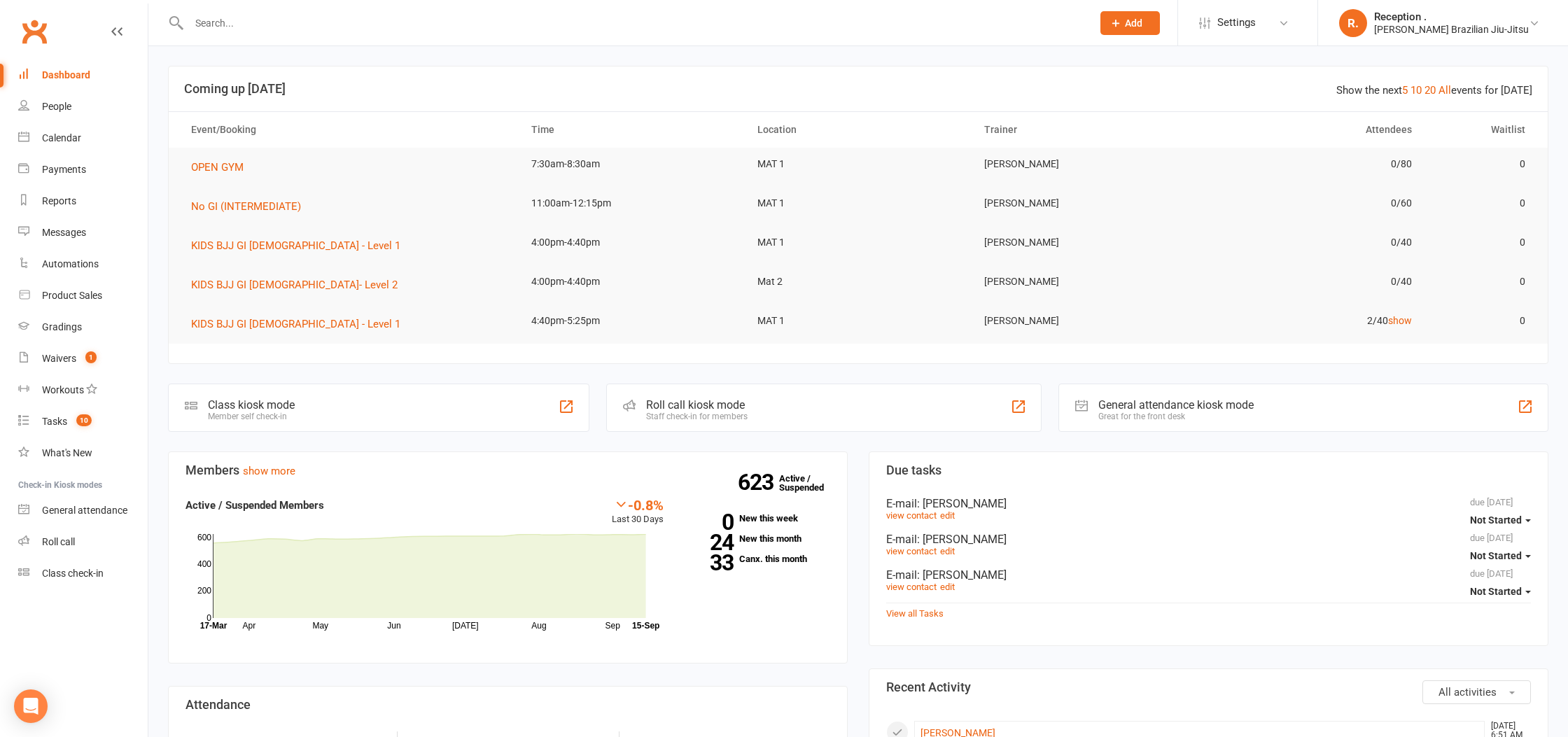
click at [253, 26] on input "text" at bounding box center [633, 23] width 897 height 20
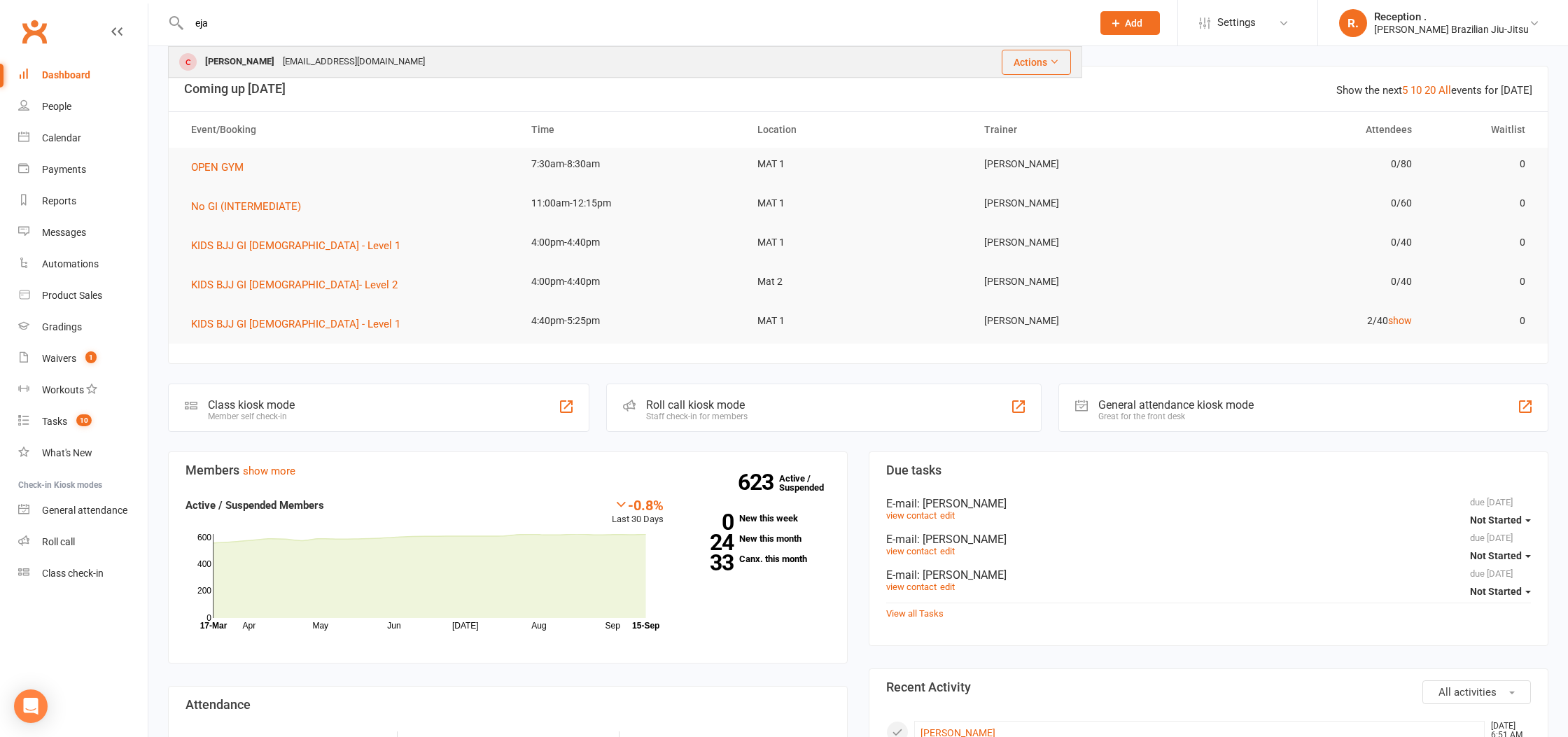
type input "eja"
click at [376, 60] on div "Marieflinkvaxjo@hotmail.com" at bounding box center [353, 61] width 150 height 20
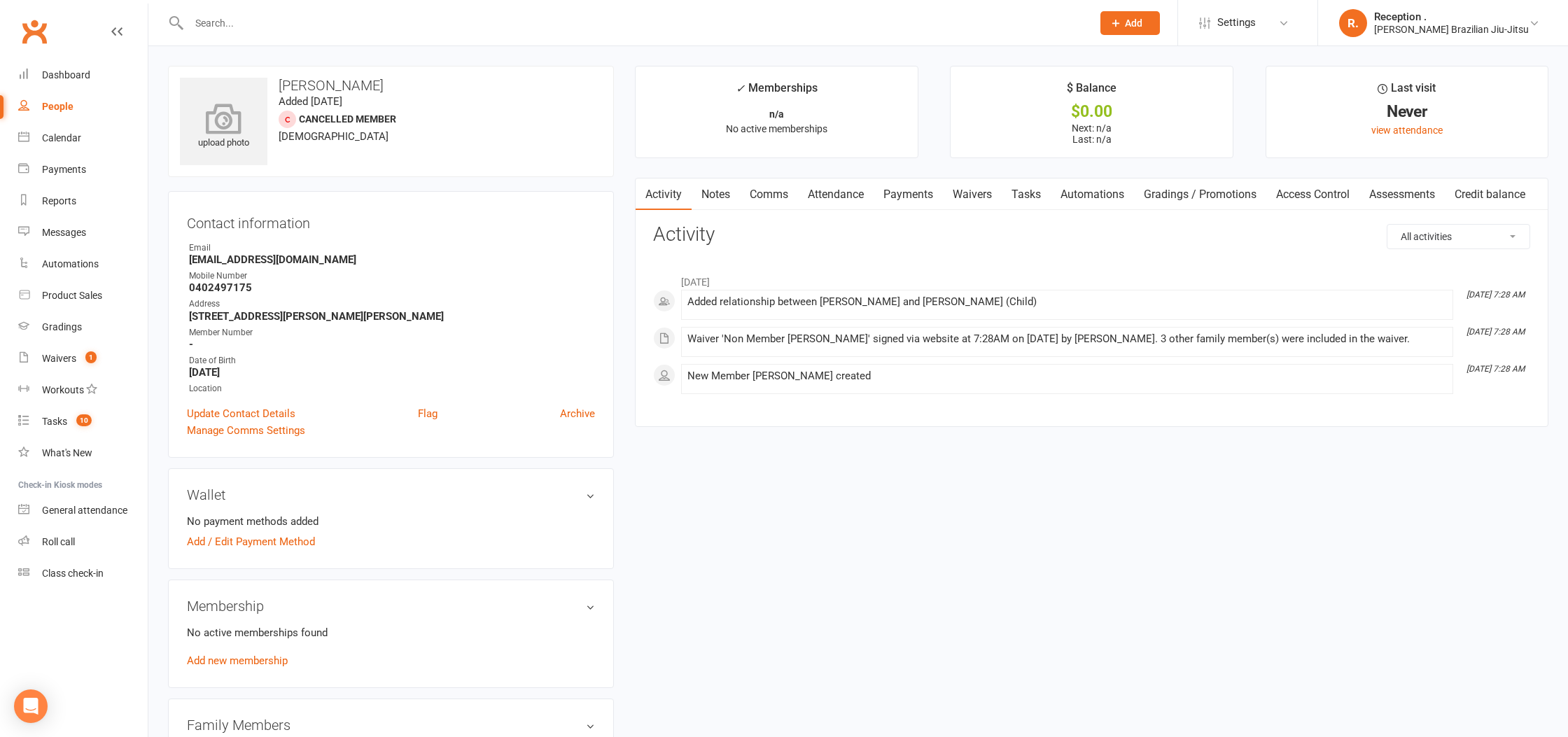
click at [229, 115] on icon at bounding box center [224, 118] width 97 height 31
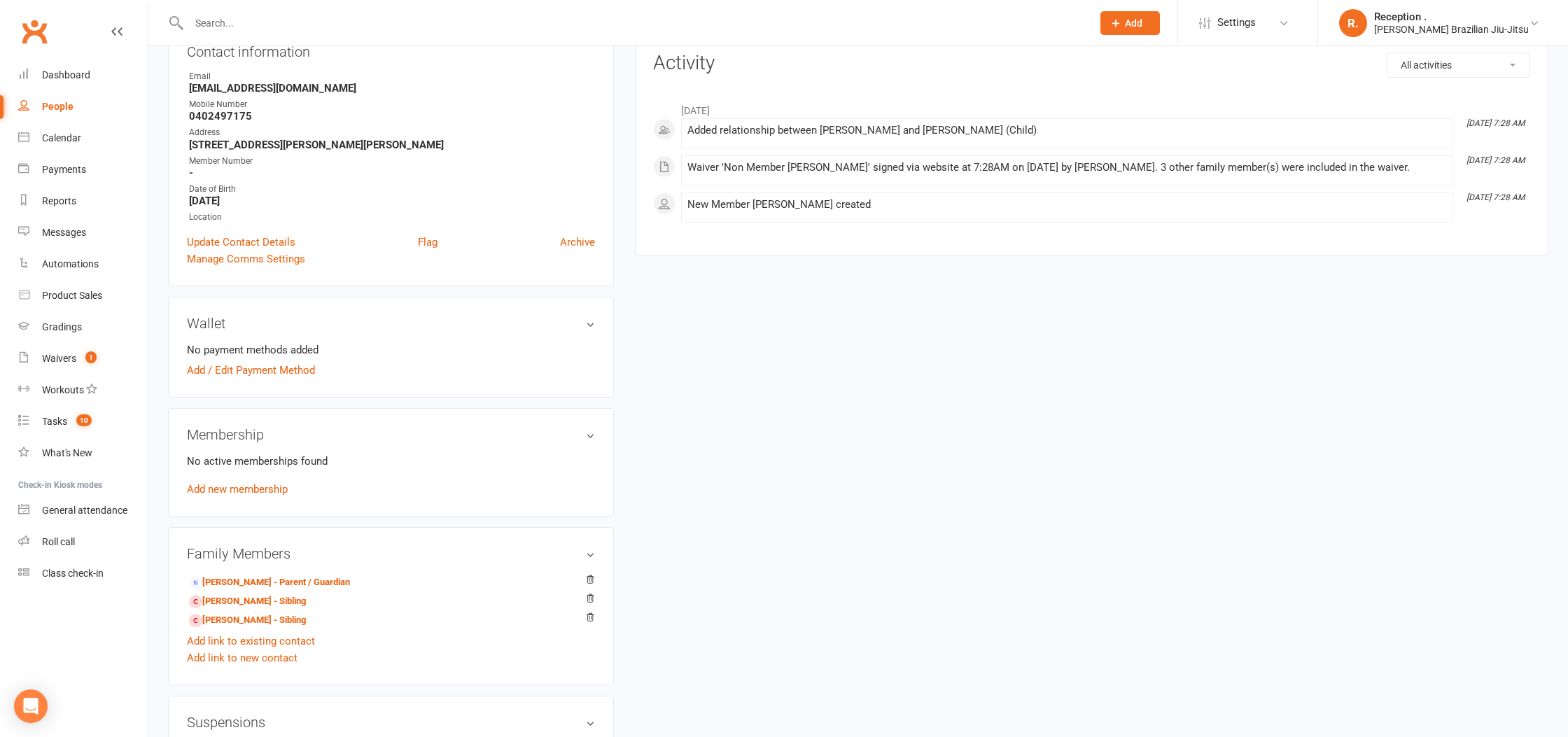
scroll to position [173, 0]
click at [269, 487] on link "Add new membership" at bounding box center [237, 487] width 101 height 12
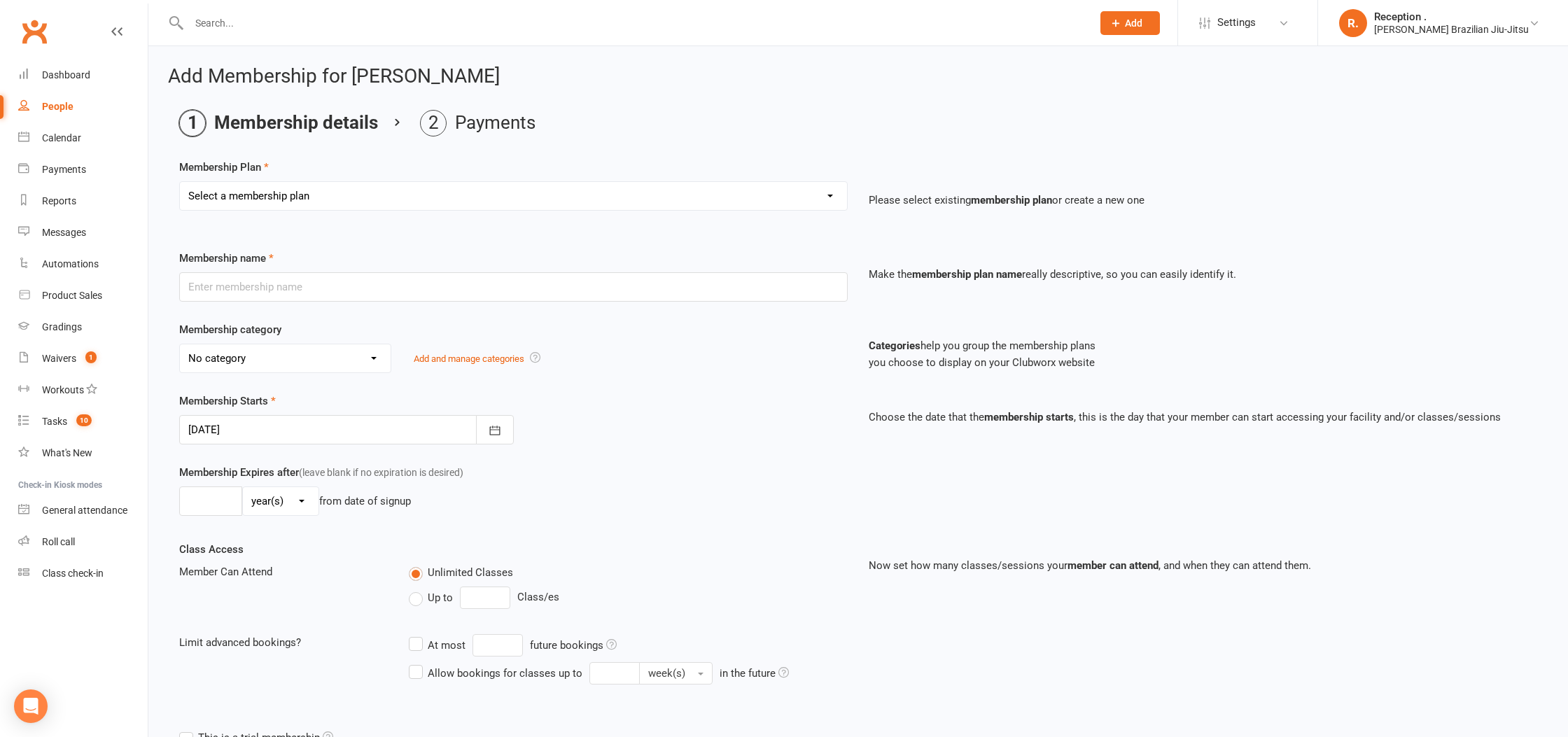
click at [332, 194] on select "Select a membership plan Create new Membership Plan FREE ADULTS 12 MONTH CONTRA…" at bounding box center [513, 196] width 667 height 28
select select "22"
click at [180, 182] on select "Select a membership plan Create new Membership Plan FREE ADULTS 12 MONTH CONTRA…" at bounding box center [513, 196] width 667 height 28
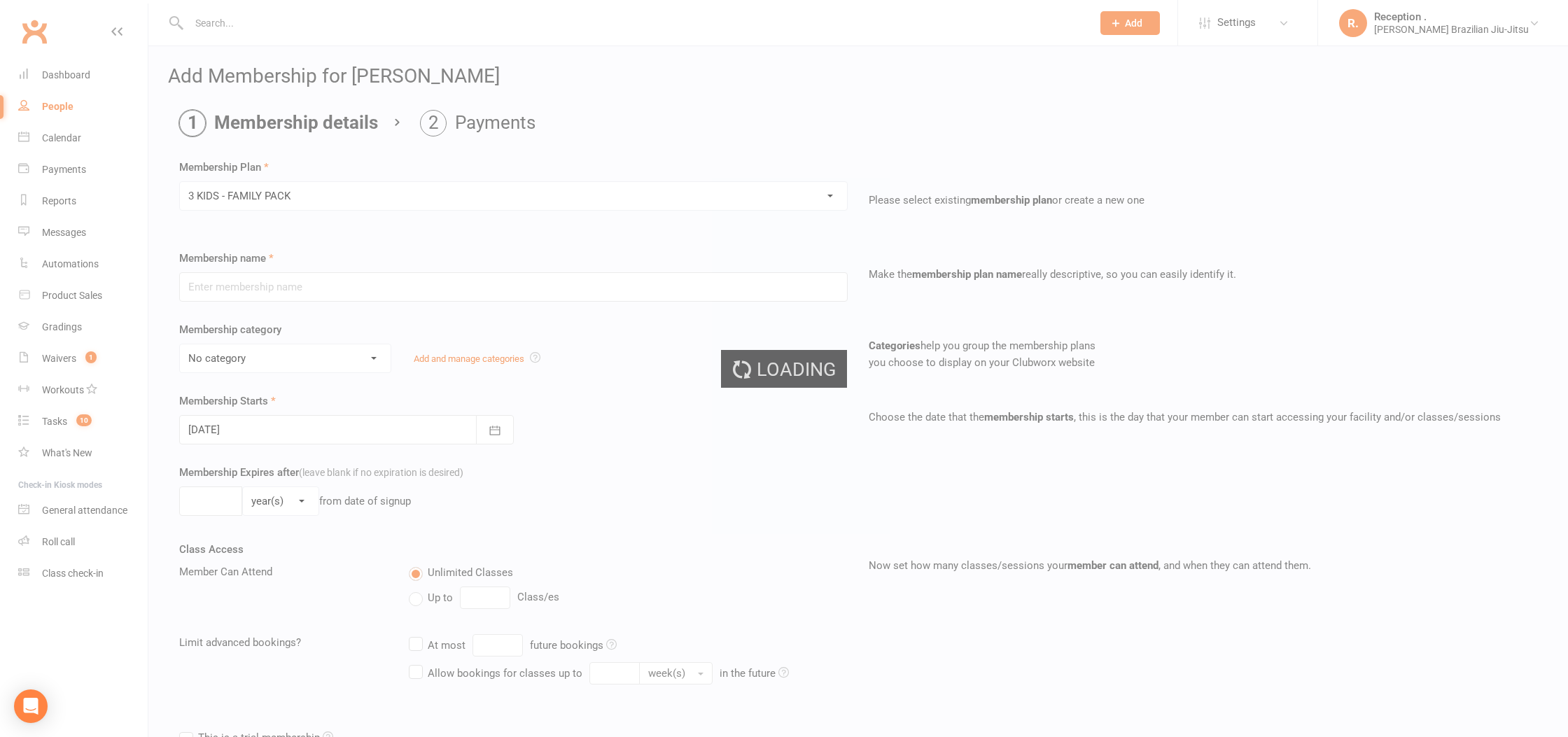
type input "3 KIDS - FAMILY PACK"
select select "5"
type input "0"
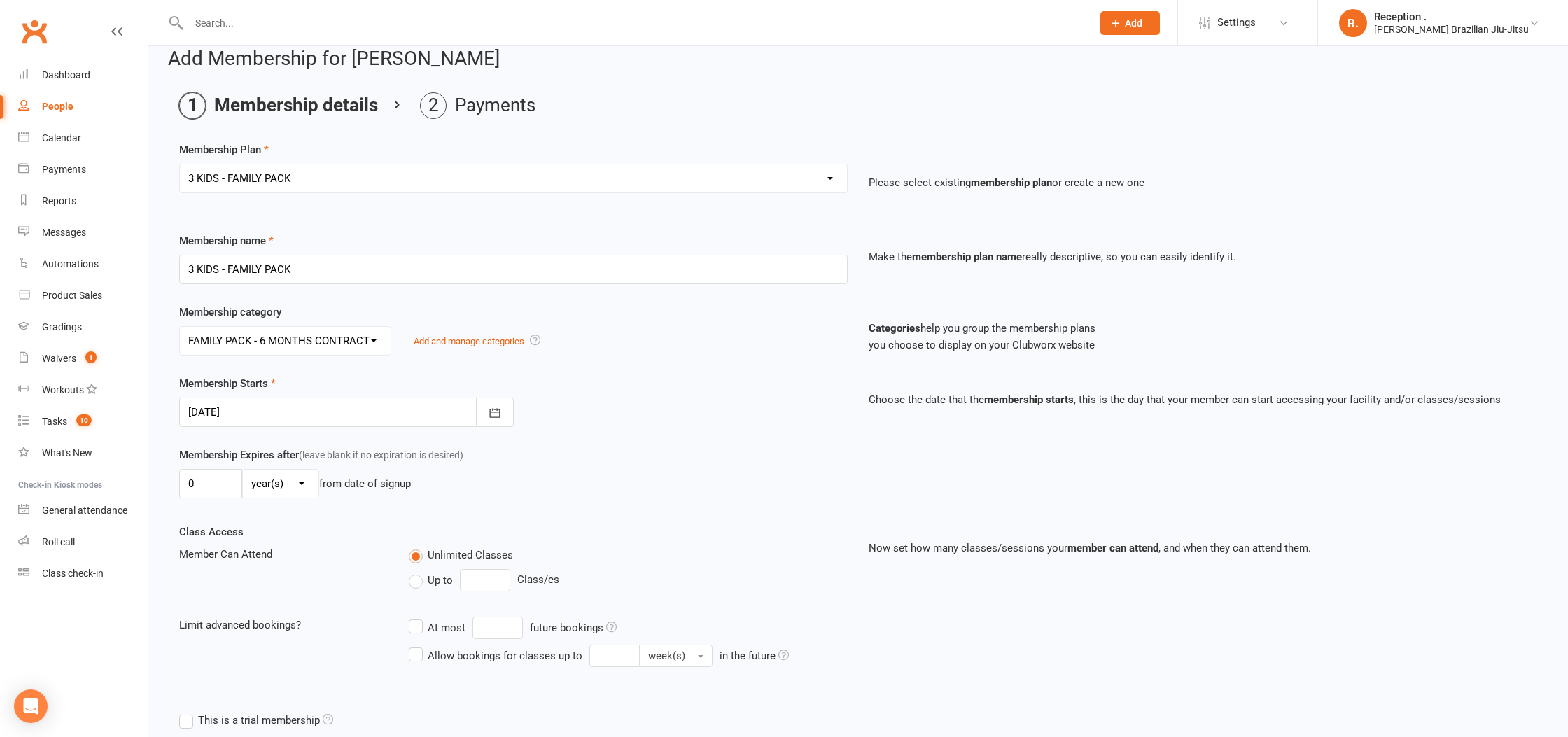
scroll to position [21, 0]
drag, startPoint x: 301, startPoint y: 440, endPoint x: 225, endPoint y: 393, distance: 89.4
click at [225, 393] on div "Membership Starts 15 Sep 2025 September 2025 Sun Mon Tue Wed Thu Fri Sat 36 31 …" at bounding box center [513, 397] width 689 height 52
click at [229, 413] on div at bounding box center [346, 408] width 334 height 29
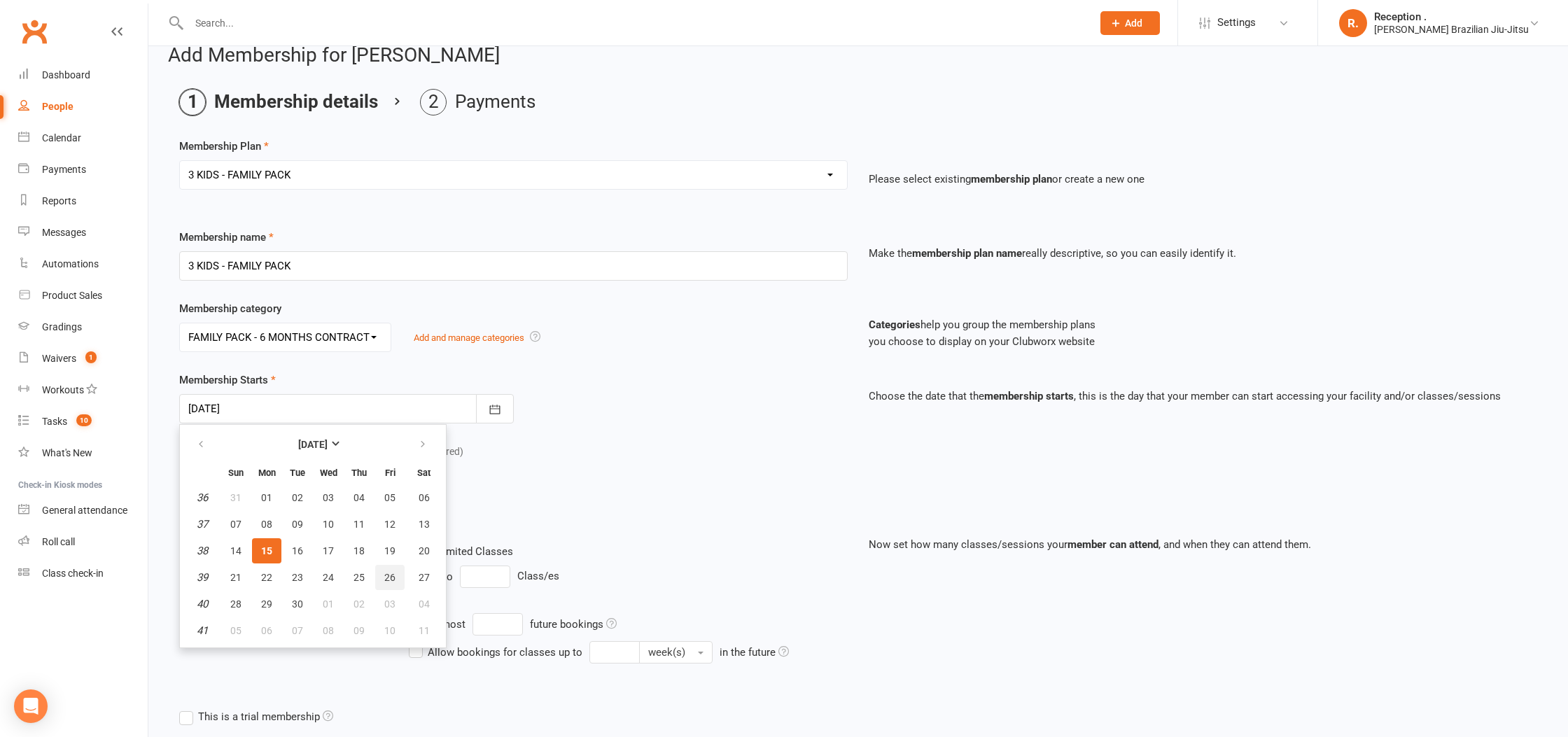
click at [386, 576] on span "26" at bounding box center [390, 577] width 12 height 12
type input "26 Sep 2025"
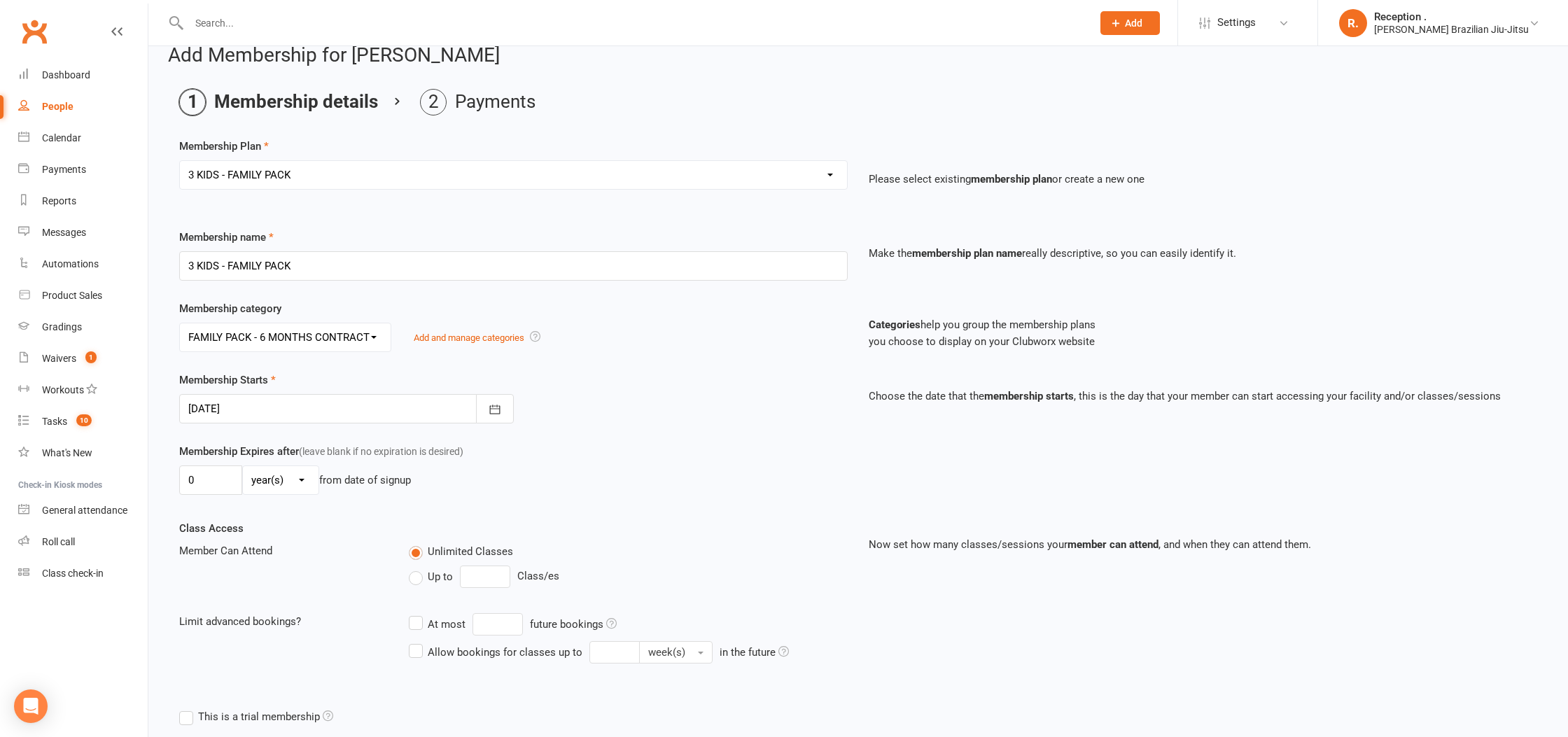
click at [237, 421] on div at bounding box center [346, 408] width 334 height 29
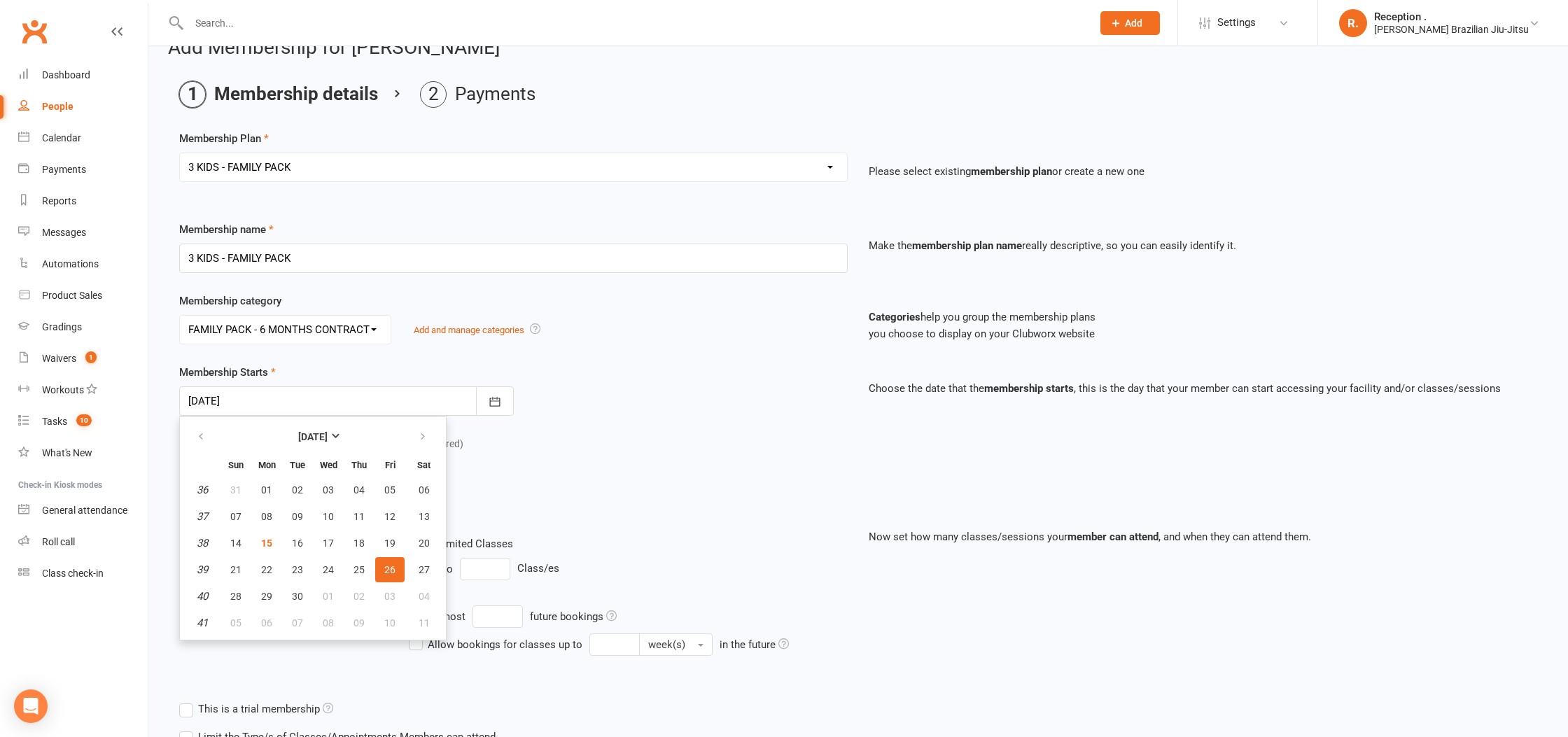
scroll to position [29, 0]
click at [388, 573] on span "26" at bounding box center [390, 568] width 12 height 12
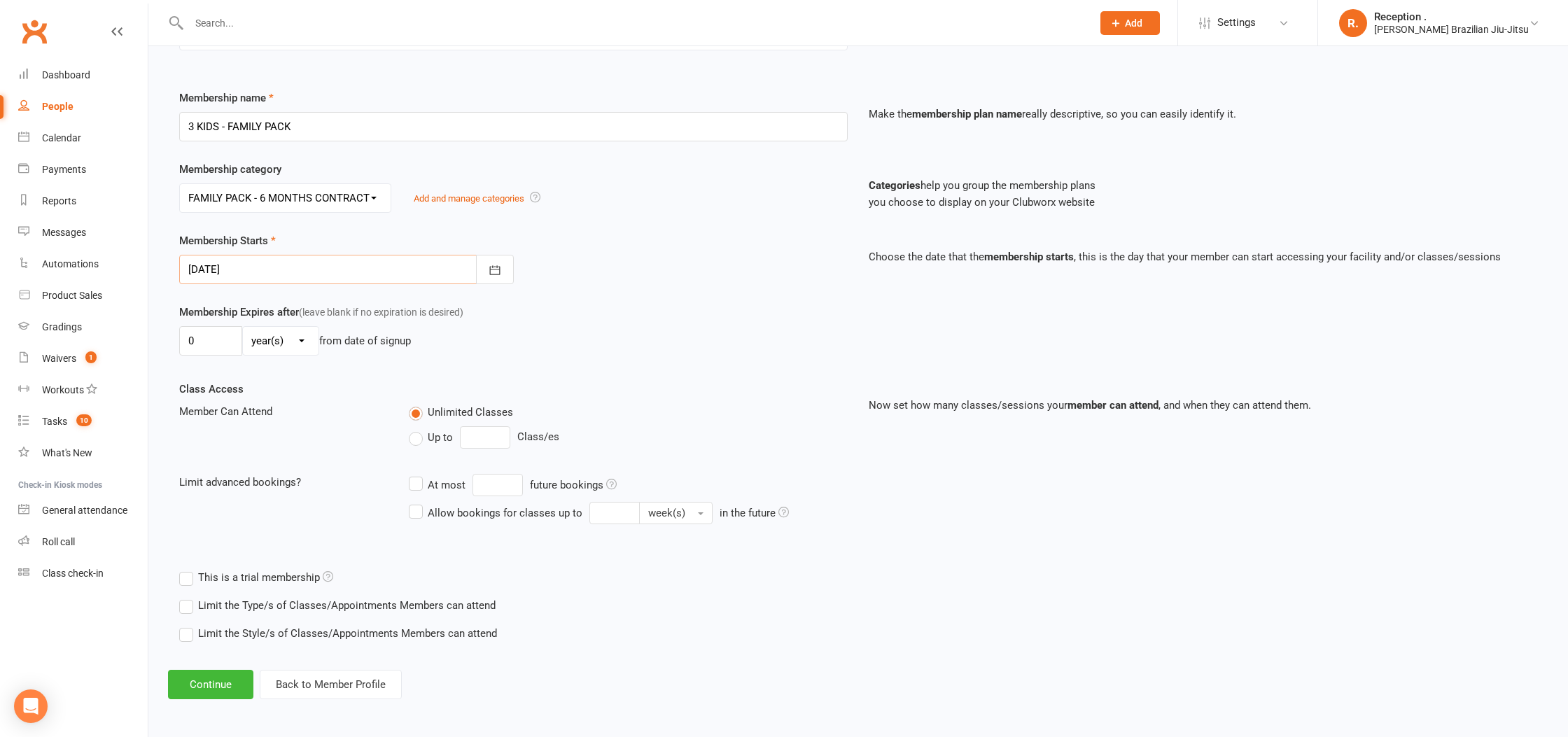
scroll to position [163, 0]
click at [216, 689] on button "Continue" at bounding box center [211, 682] width 85 height 29
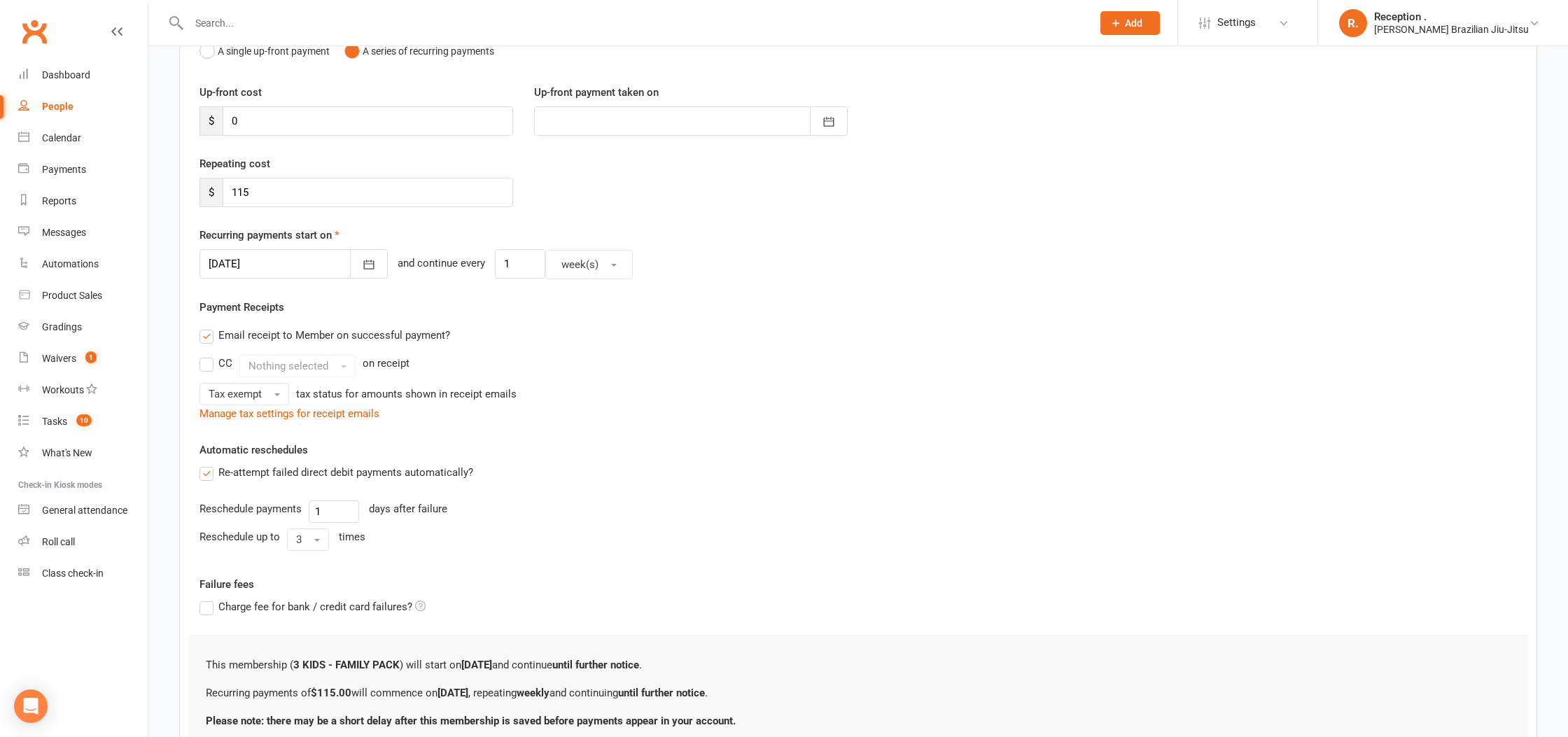
scroll to position [0, 0]
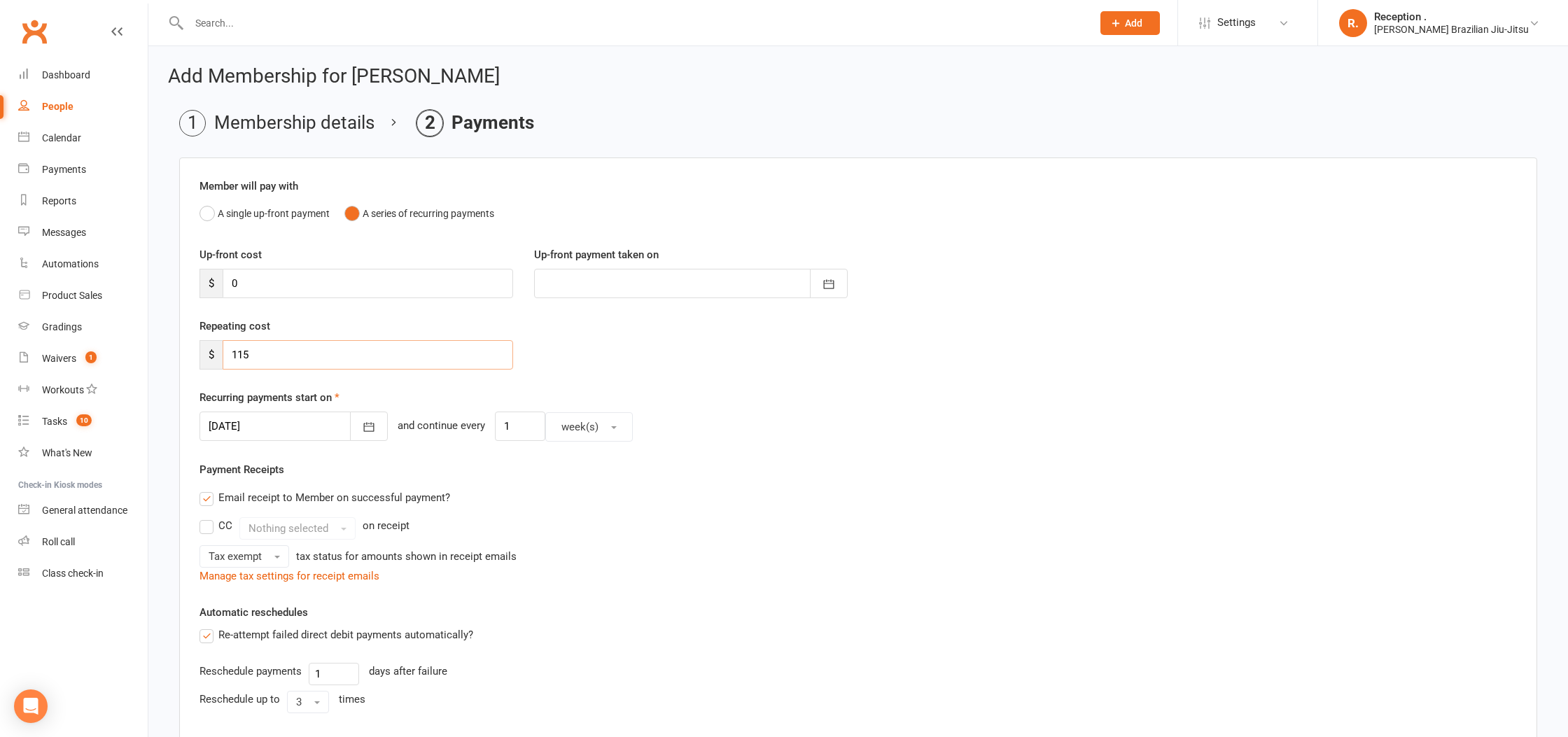
drag, startPoint x: 225, startPoint y: 393, endPoint x: 269, endPoint y: 358, distance: 56.2
click at [269, 358] on input "115" at bounding box center [367, 354] width 291 height 29
click at [270, 358] on input "115" at bounding box center [367, 354] width 291 height 29
type input "1"
type input "230"
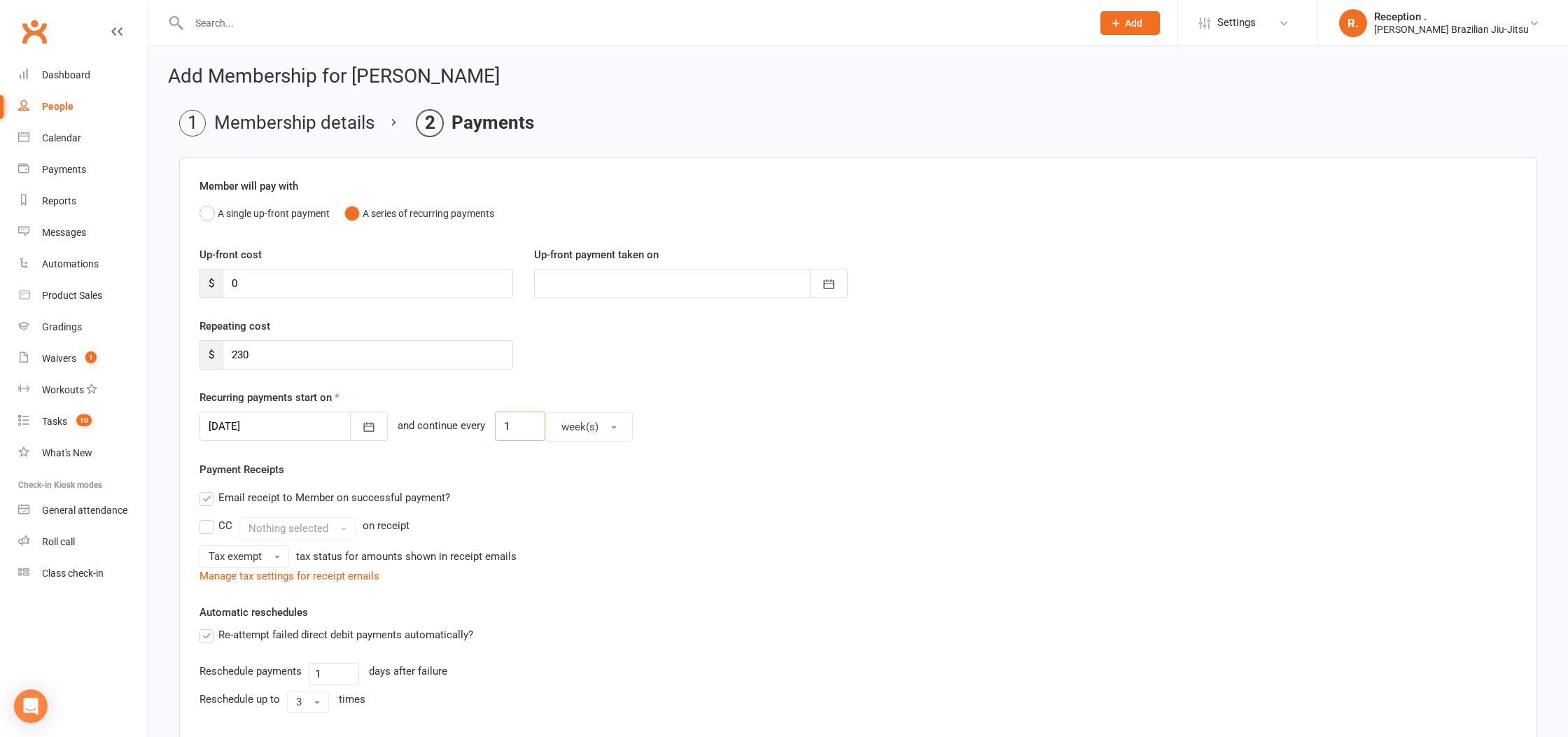
click at [509, 430] on input "1" at bounding box center [519, 426] width 51 height 29
click at [572, 430] on span "week(s)" at bounding box center [580, 427] width 37 height 12
drag, startPoint x: 270, startPoint y: 358, endPoint x: 543, endPoint y: 478, distance: 298.2
click at [495, 425] on input "1" at bounding box center [519, 426] width 51 height 29
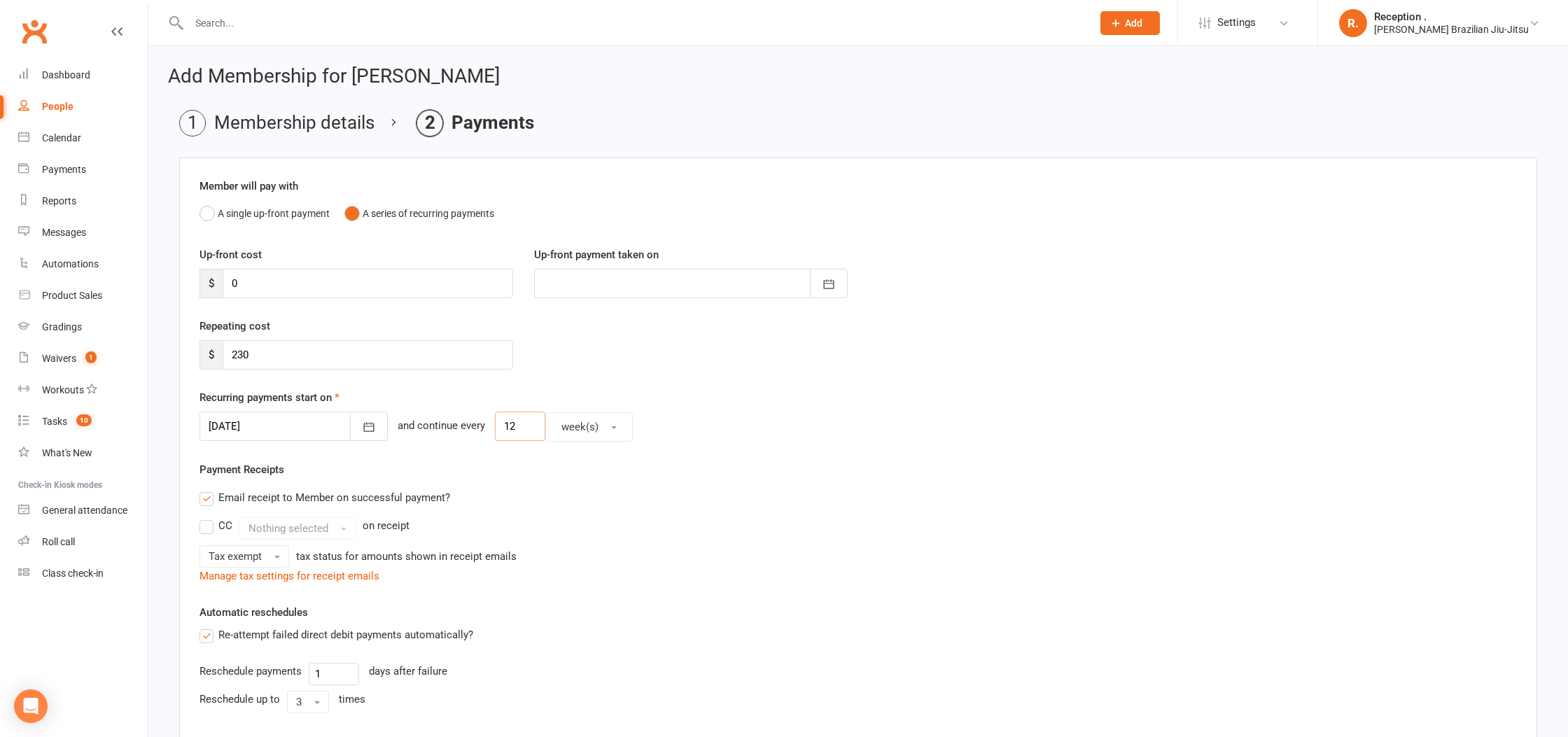
type input "1"
type input "2"
click at [482, 471] on div "Payment Receipts Email receipt to Member on successful payment? CC Nothing sele…" at bounding box center [857, 523] width 1317 height 123
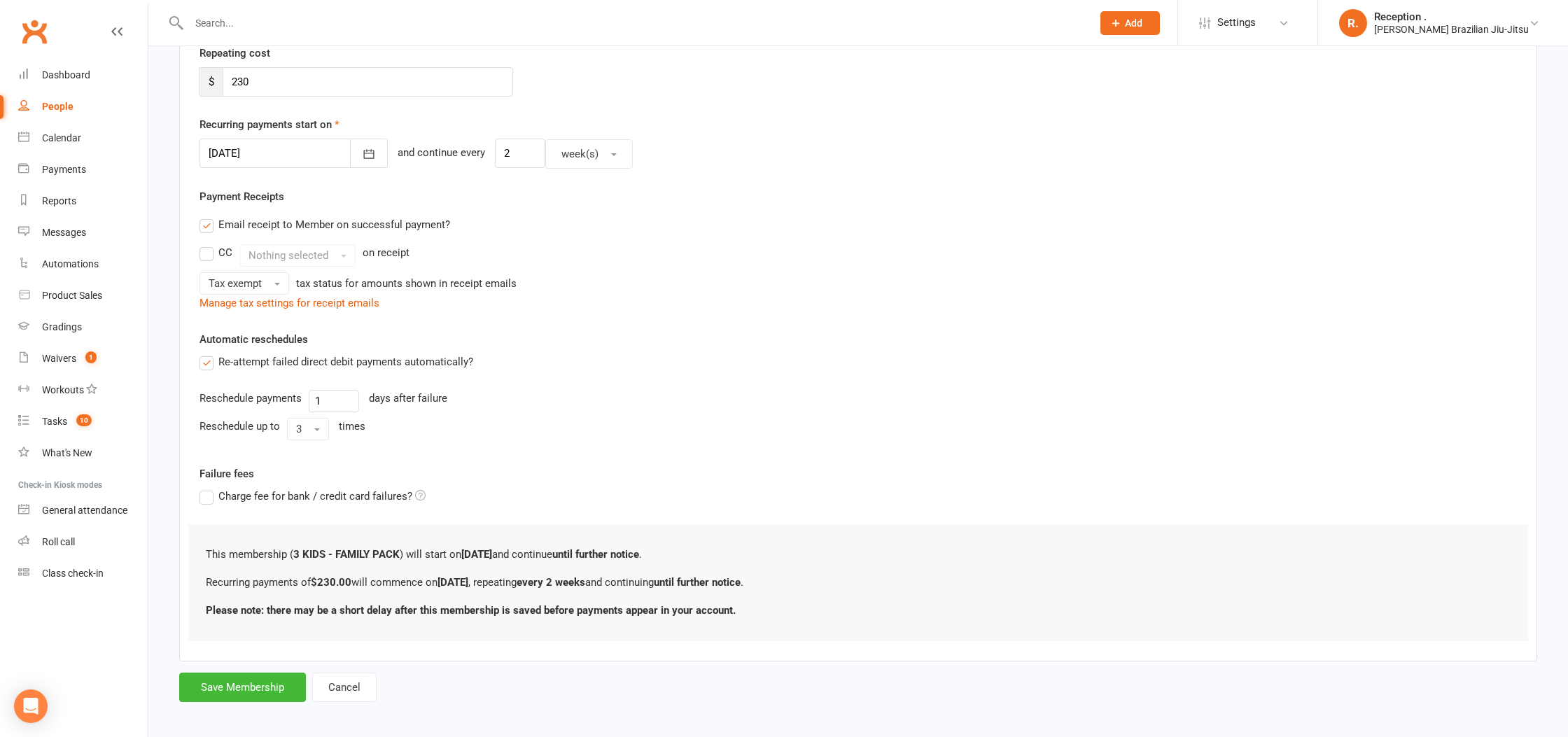
scroll to position [281, 0]
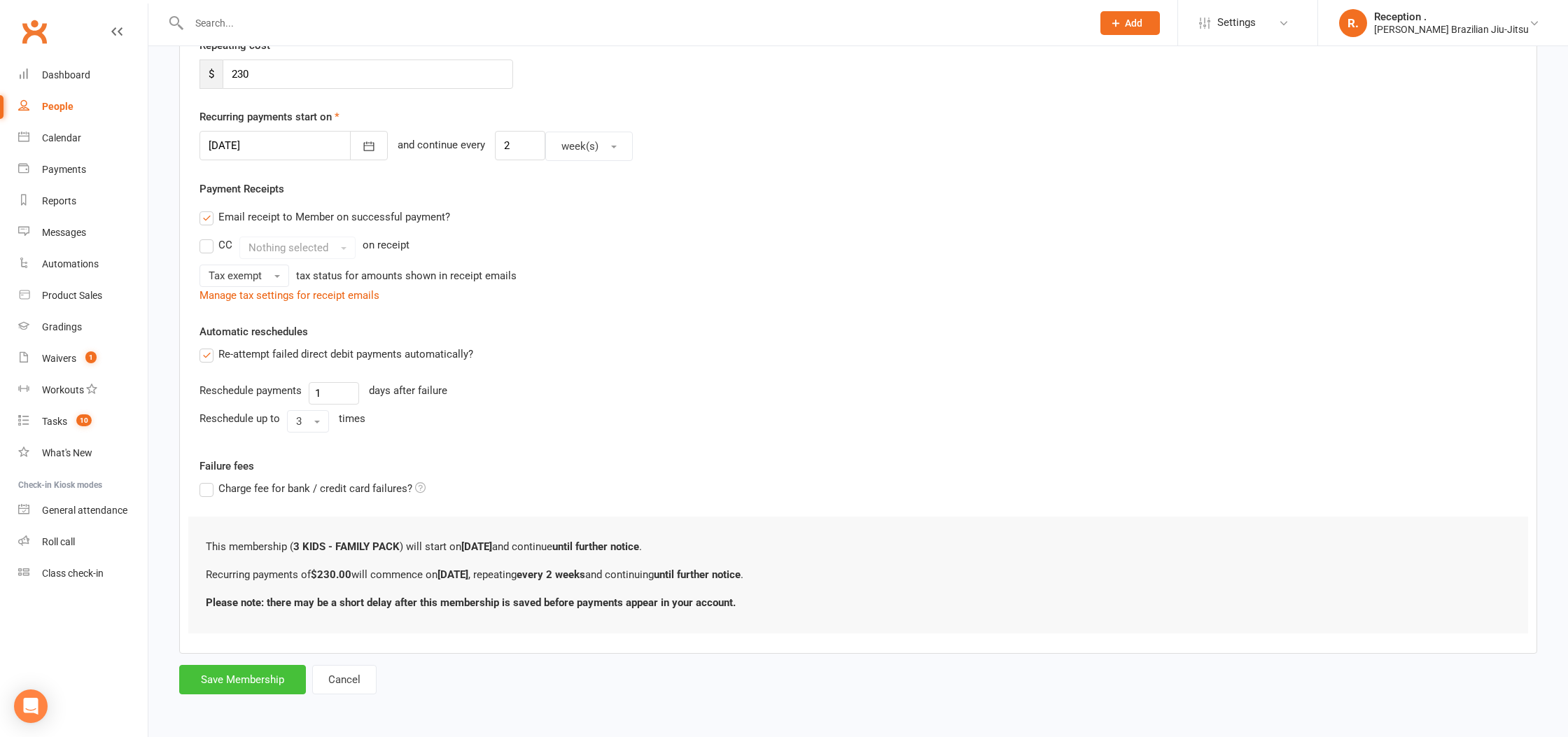
click at [260, 684] on button "Save Membership" at bounding box center [242, 679] width 126 height 29
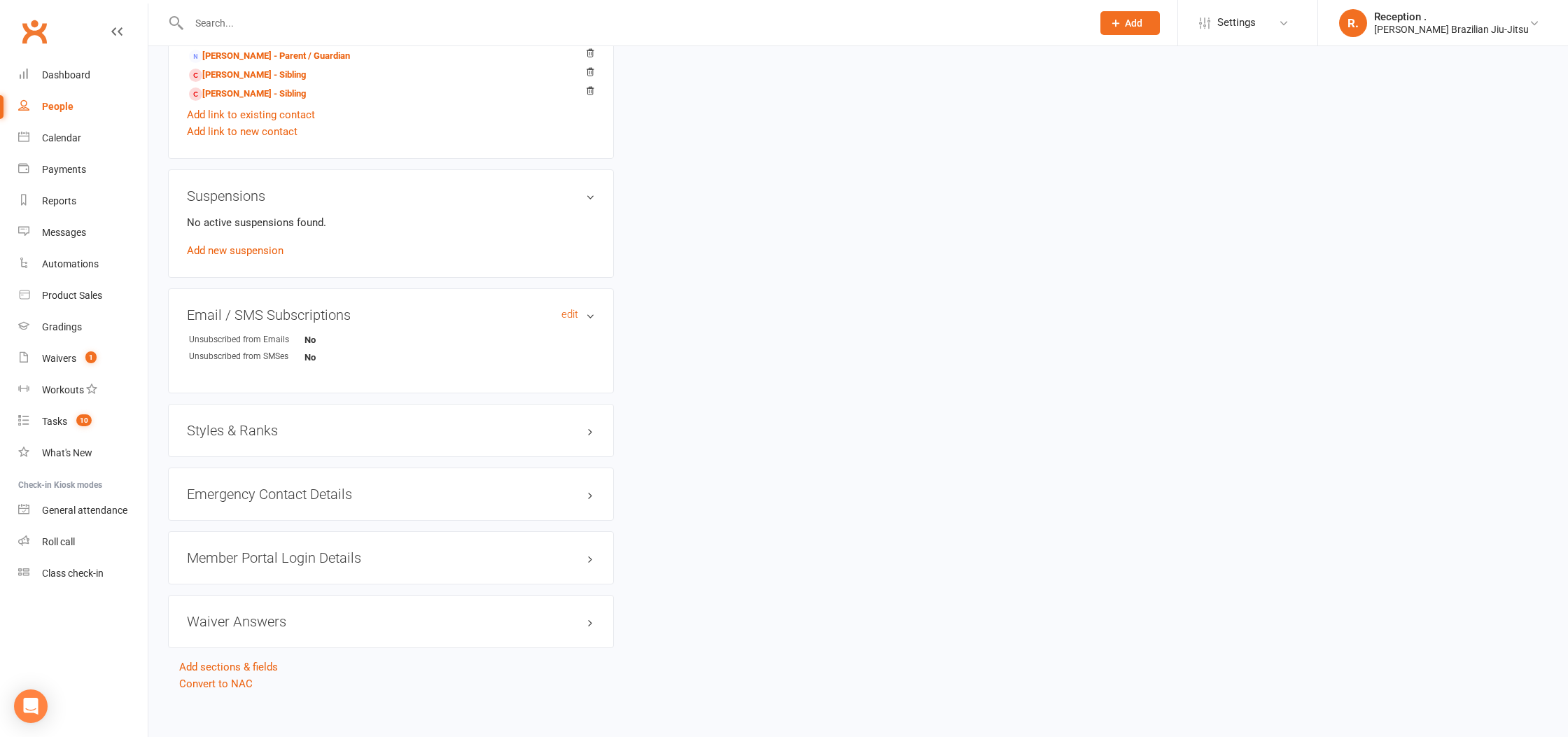
scroll to position [741, 0]
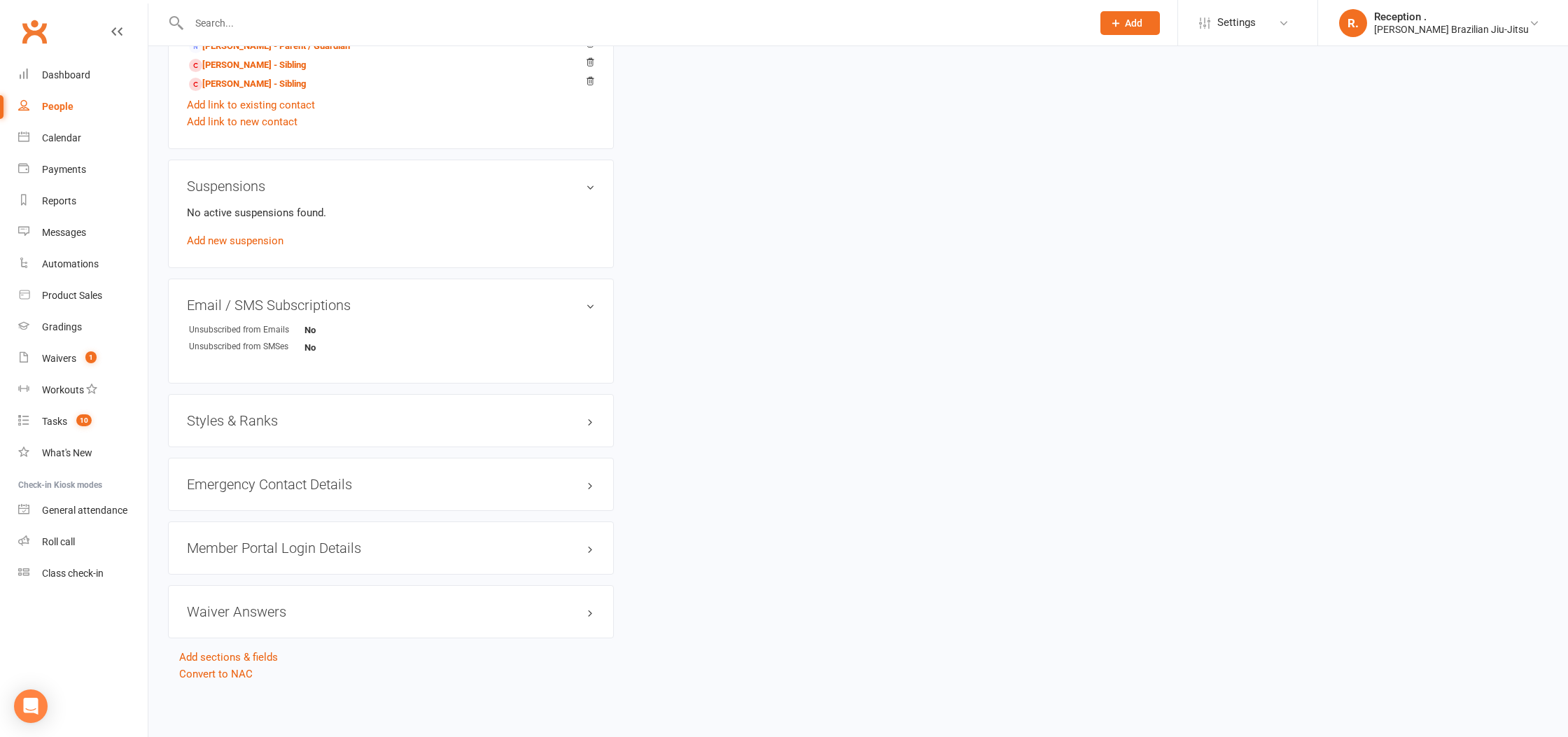
click at [271, 432] on div "Styles & Ranks" at bounding box center [390, 421] width 446 height 53
click at [273, 419] on h3 "Styles & Ranks" at bounding box center [390, 420] width 408 height 15
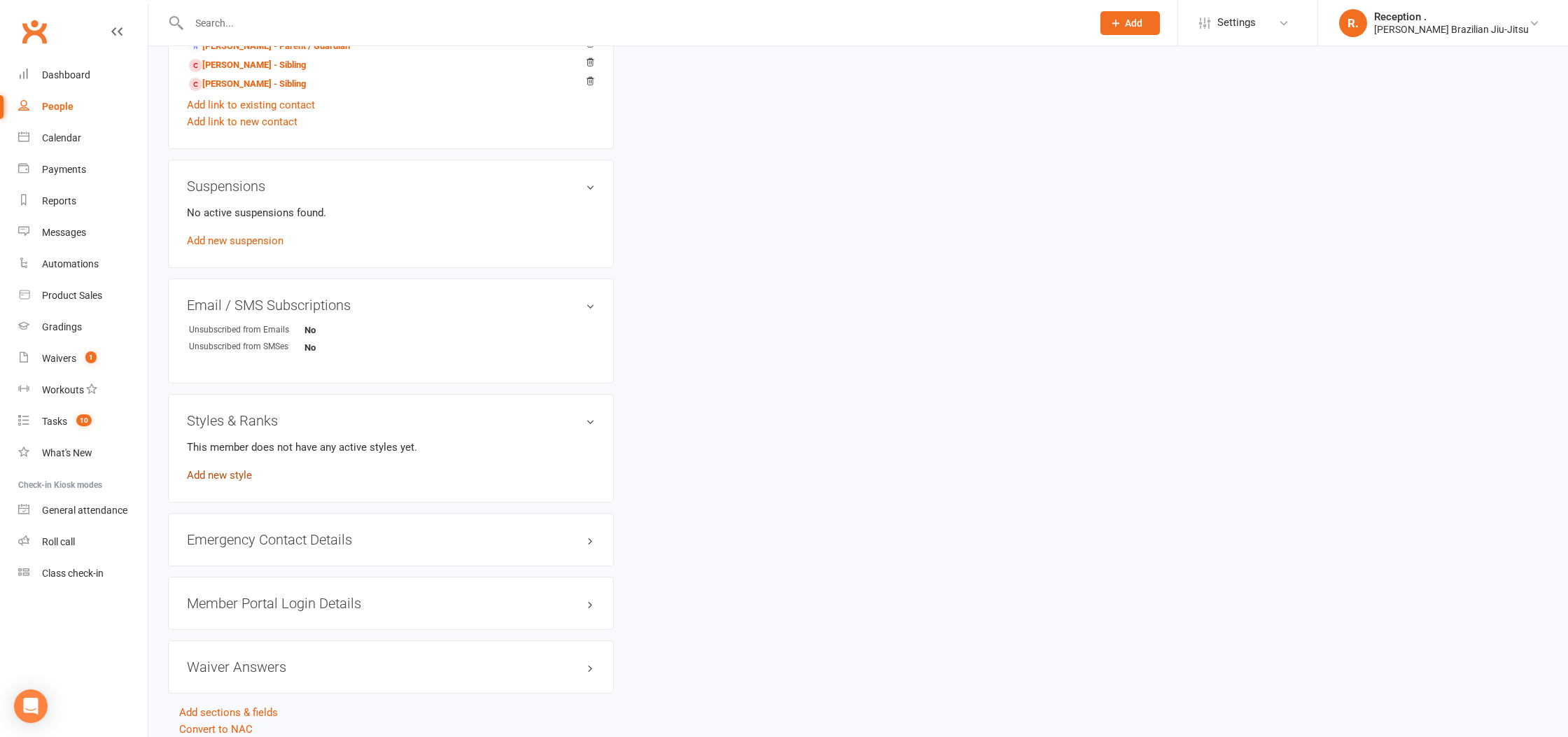
click at [229, 473] on link "Add new style" at bounding box center [219, 475] width 65 height 12
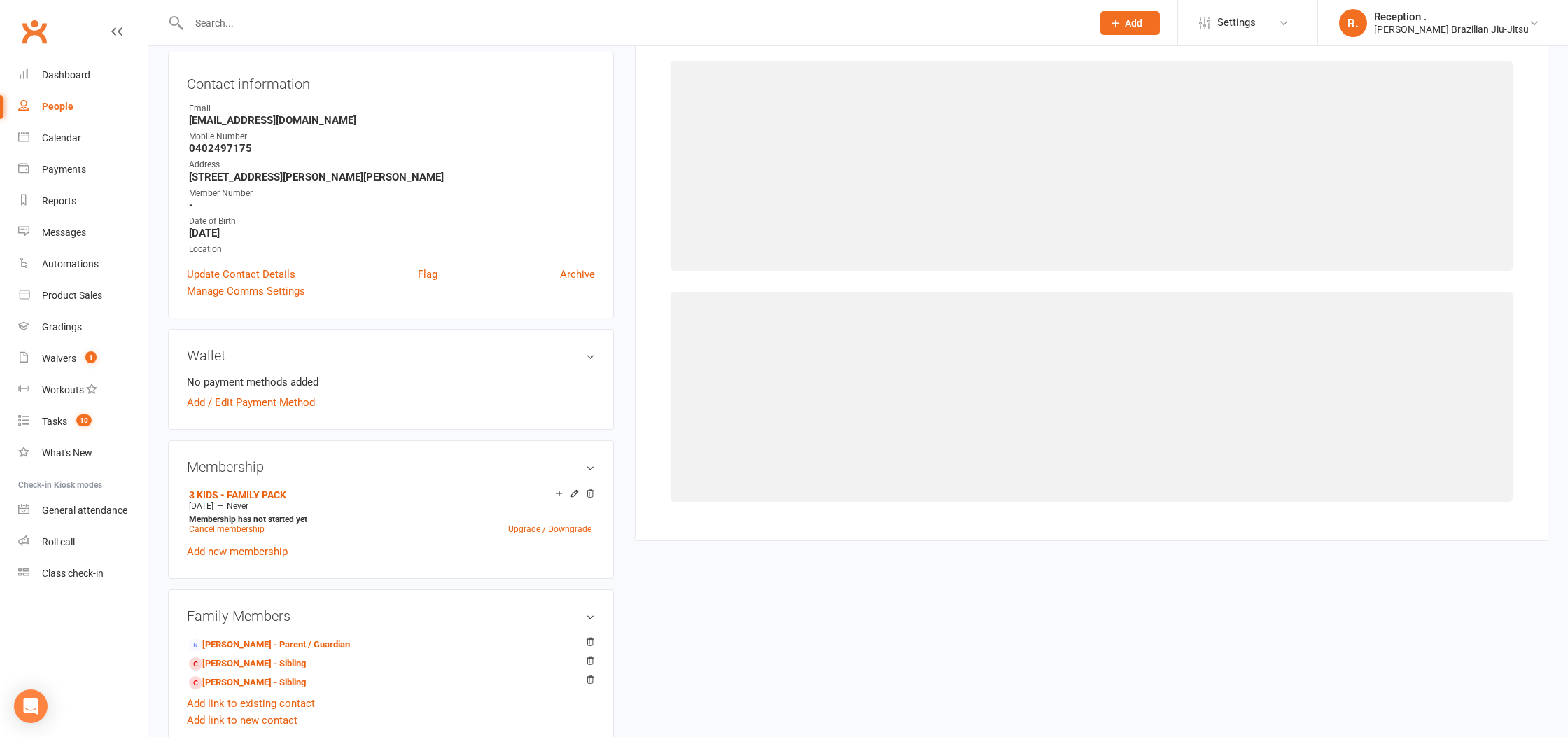
scroll to position [107, 0]
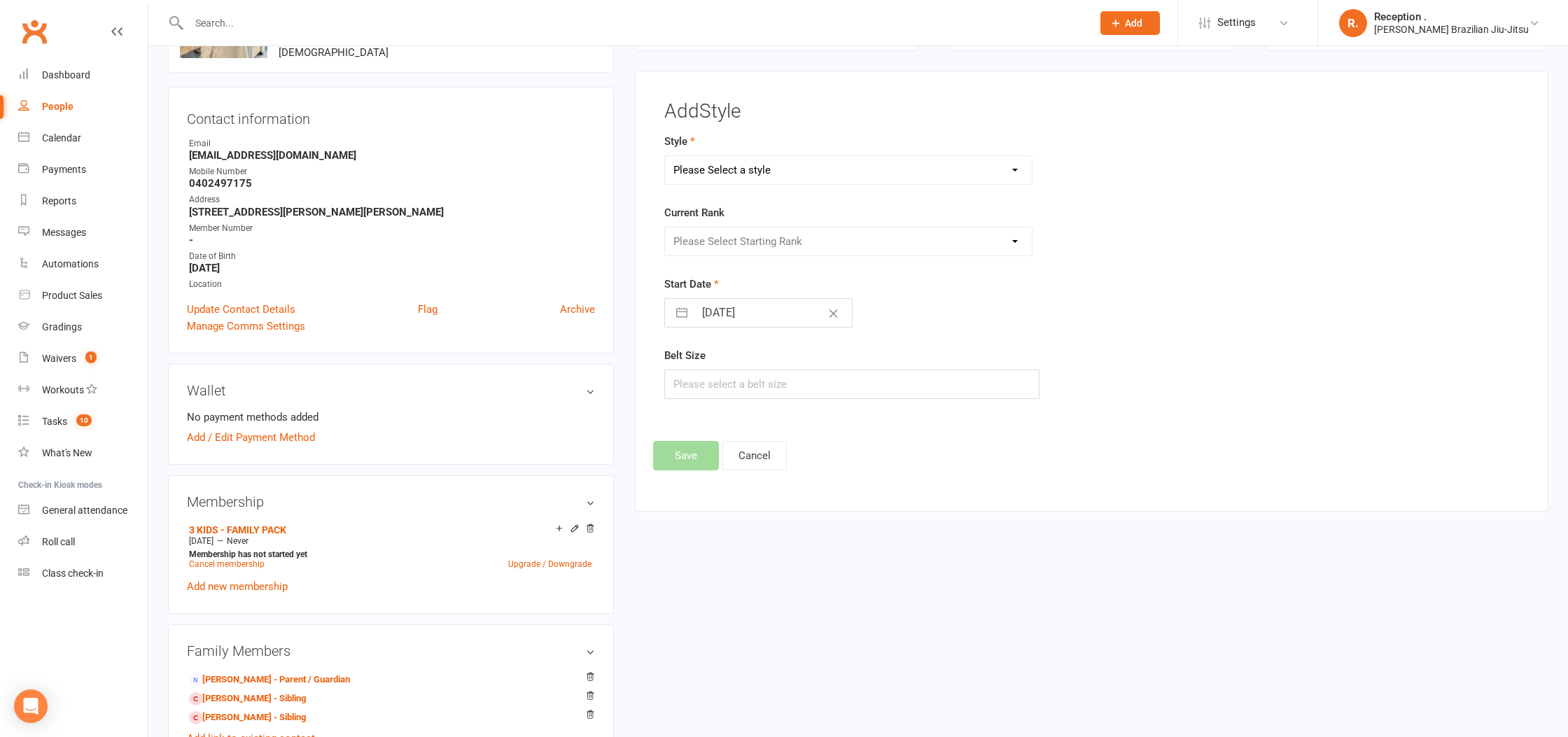
click at [776, 184] on form "Style Please Select a style Brazilian Jiu-Jitsu Adults Brazilian Jiu-Jitsu Kids…" at bounding box center [945, 266] width 563 height 266
click at [774, 171] on select "Please Select a style Brazilian Jiu-Jitsu Adults Brazilian Jiu-Jitsu Kids" at bounding box center [848, 169] width 366 height 28
select select "2244"
click at [665, 156] on select "Please Select a style Brazilian Jiu-Jitsu Adults Brazilian Jiu-Jitsu Kids" at bounding box center [848, 169] width 366 height 28
click at [738, 238] on select "Please Select Starting Rank White White 1 Stripe White 2 Stripes White 3 Stripe…" at bounding box center [848, 241] width 366 height 28
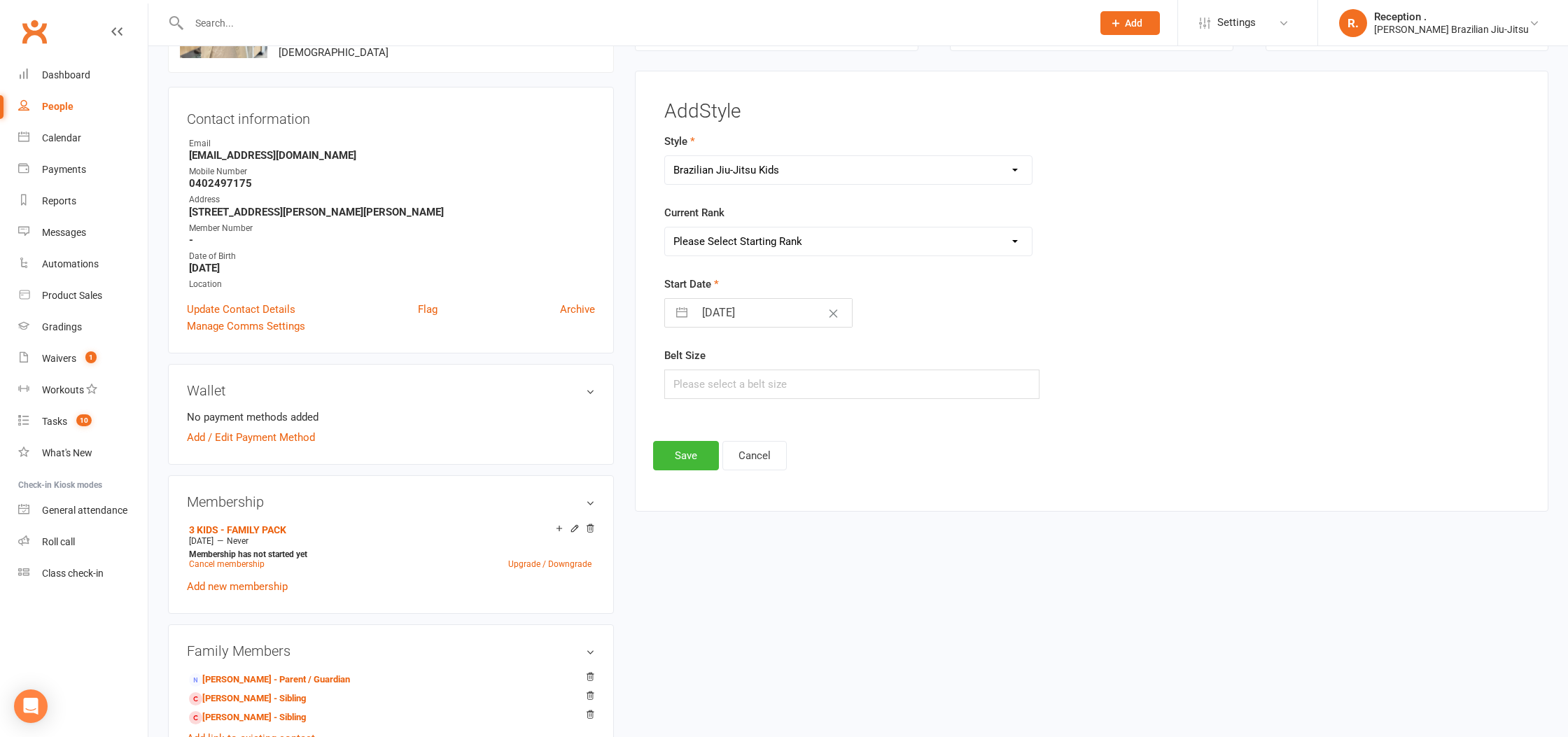
select select "22133"
click at [665, 228] on select "Please Select Starting Rank White White 1 Stripe White 2 Stripes White 3 Stripe…" at bounding box center [848, 241] width 366 height 28
select select "7"
select select "2025"
select select "8"
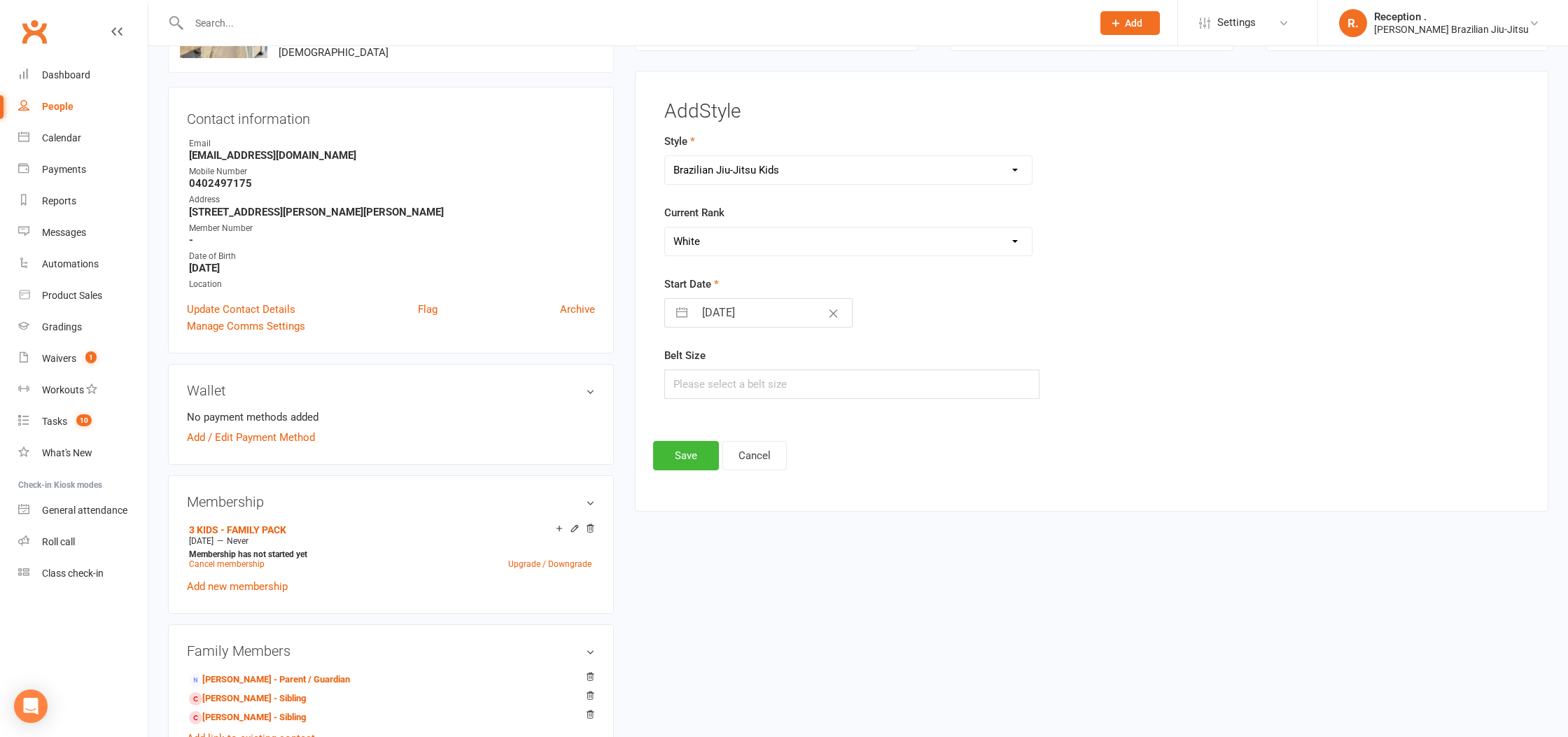
select select "2025"
select select "9"
select select "2025"
click at [704, 301] on input "15 Sep 2025" at bounding box center [773, 312] width 157 height 28
click at [830, 500] on td "26" at bounding box center [830, 500] width 28 height 27
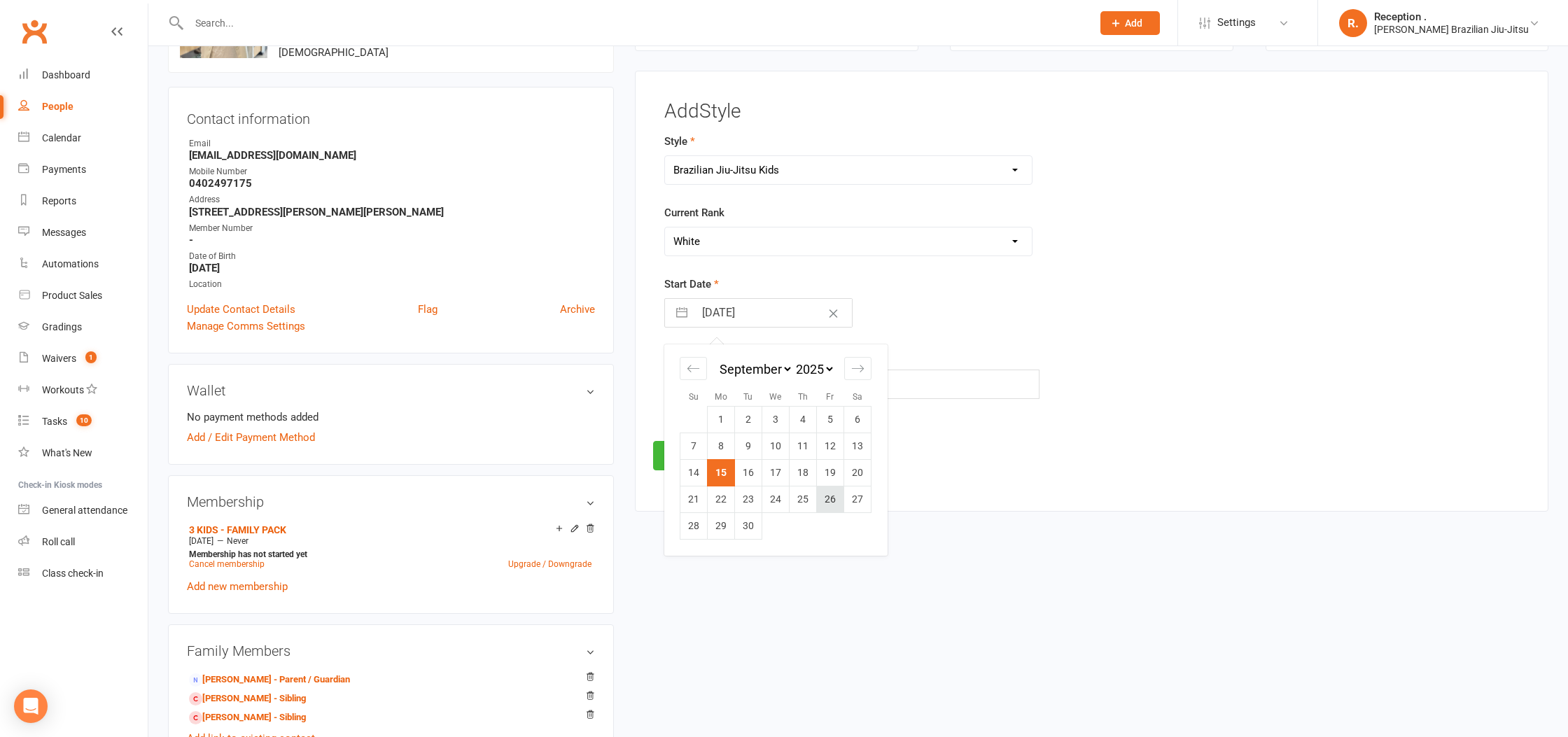
type input "26 Sep 2025"
click at [688, 454] on button "Save" at bounding box center [686, 455] width 66 height 29
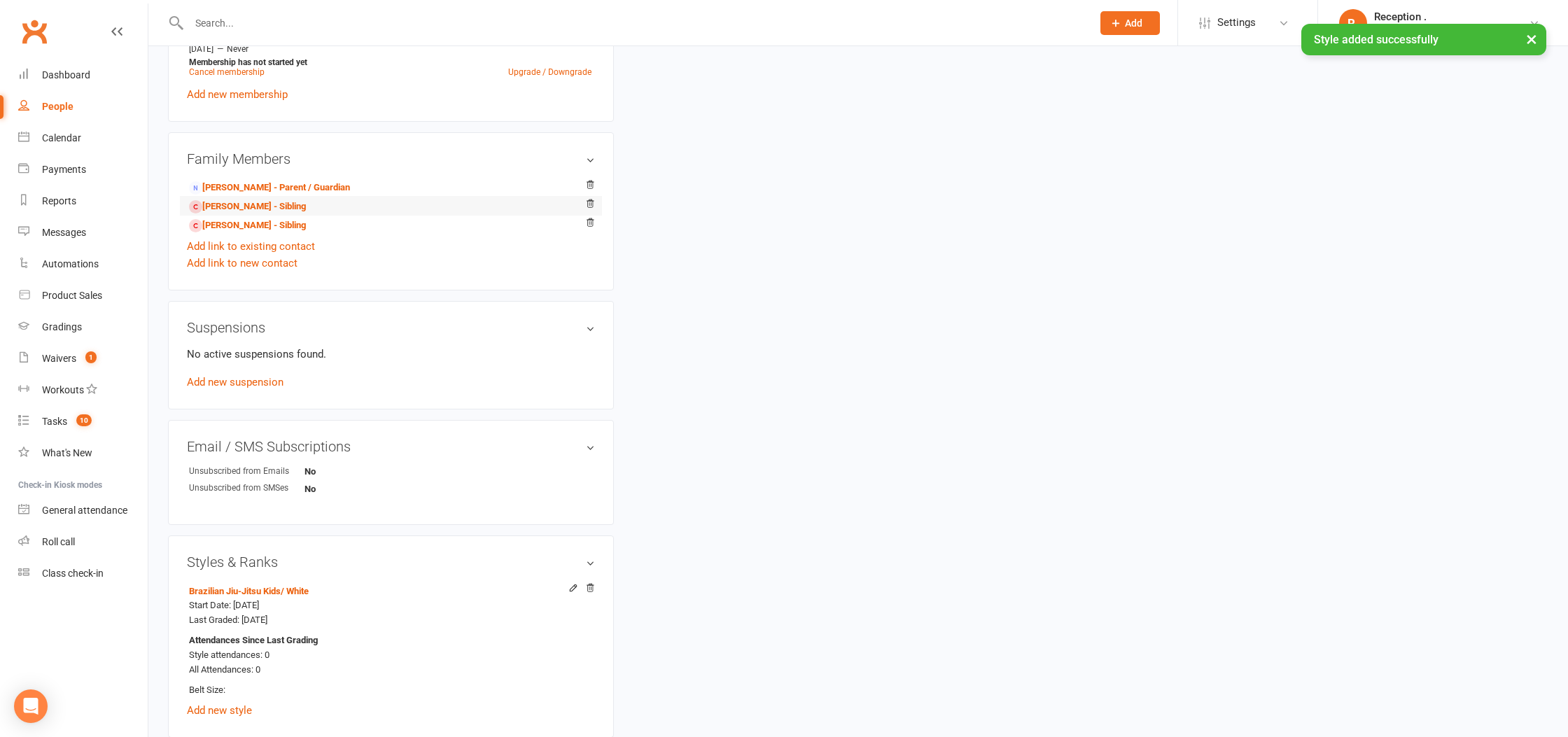
scroll to position [618, 0]
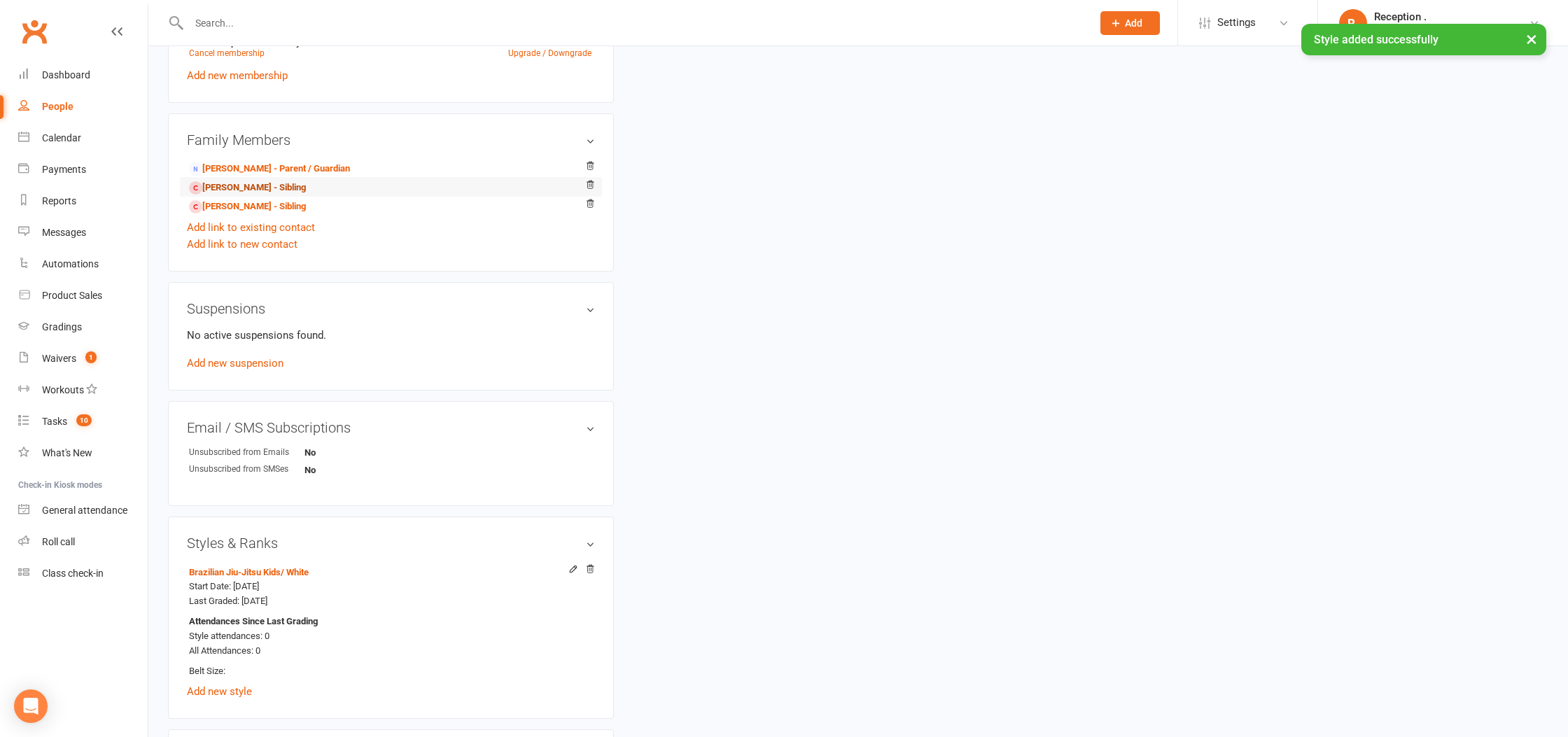
click at [261, 188] on link "Milla Coleman - Sibling" at bounding box center [246, 188] width 117 height 15
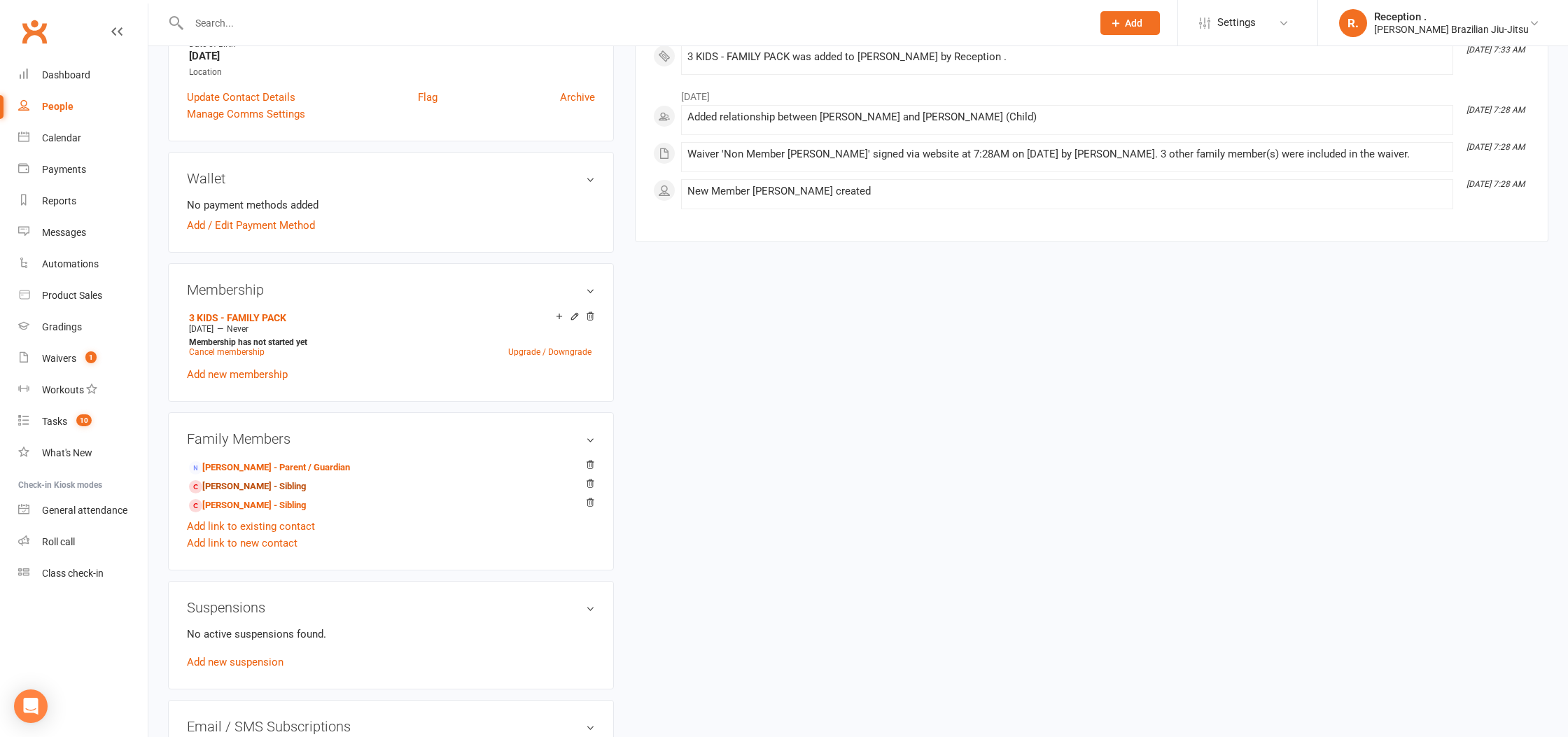
scroll to position [0, 0]
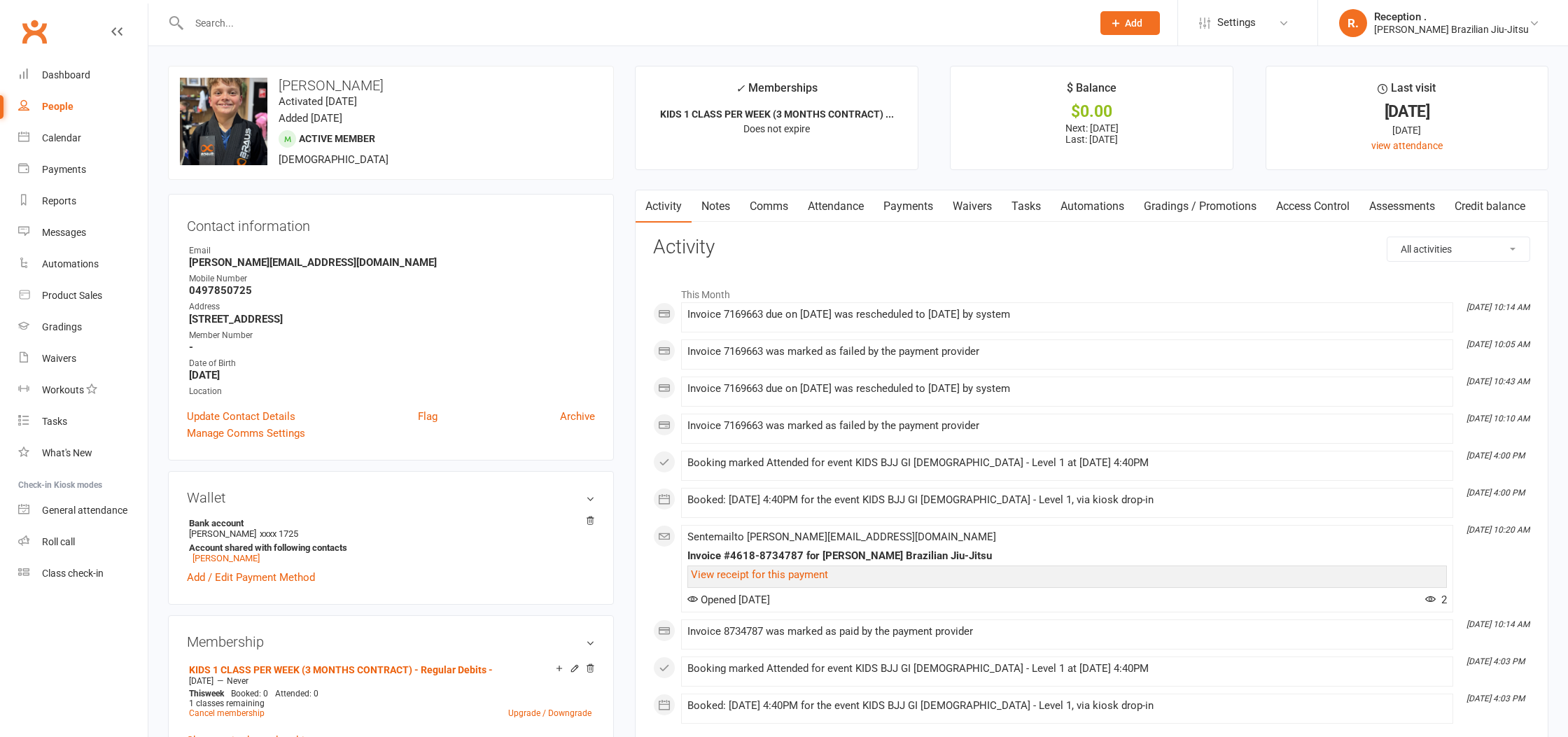
click at [844, 202] on link "Attendance" at bounding box center [835, 206] width 76 height 32
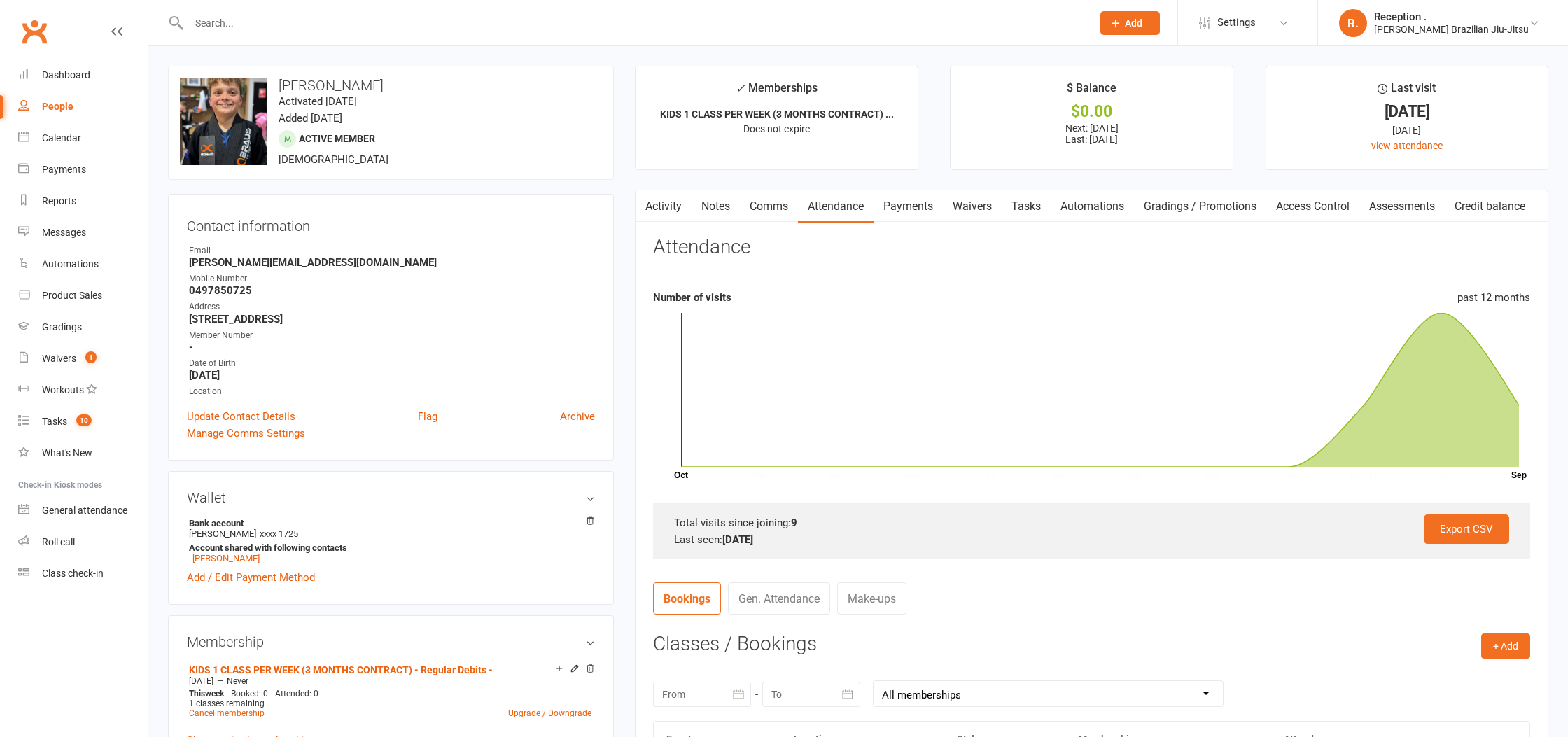
click at [907, 207] on link "Payments" at bounding box center [908, 206] width 69 height 32
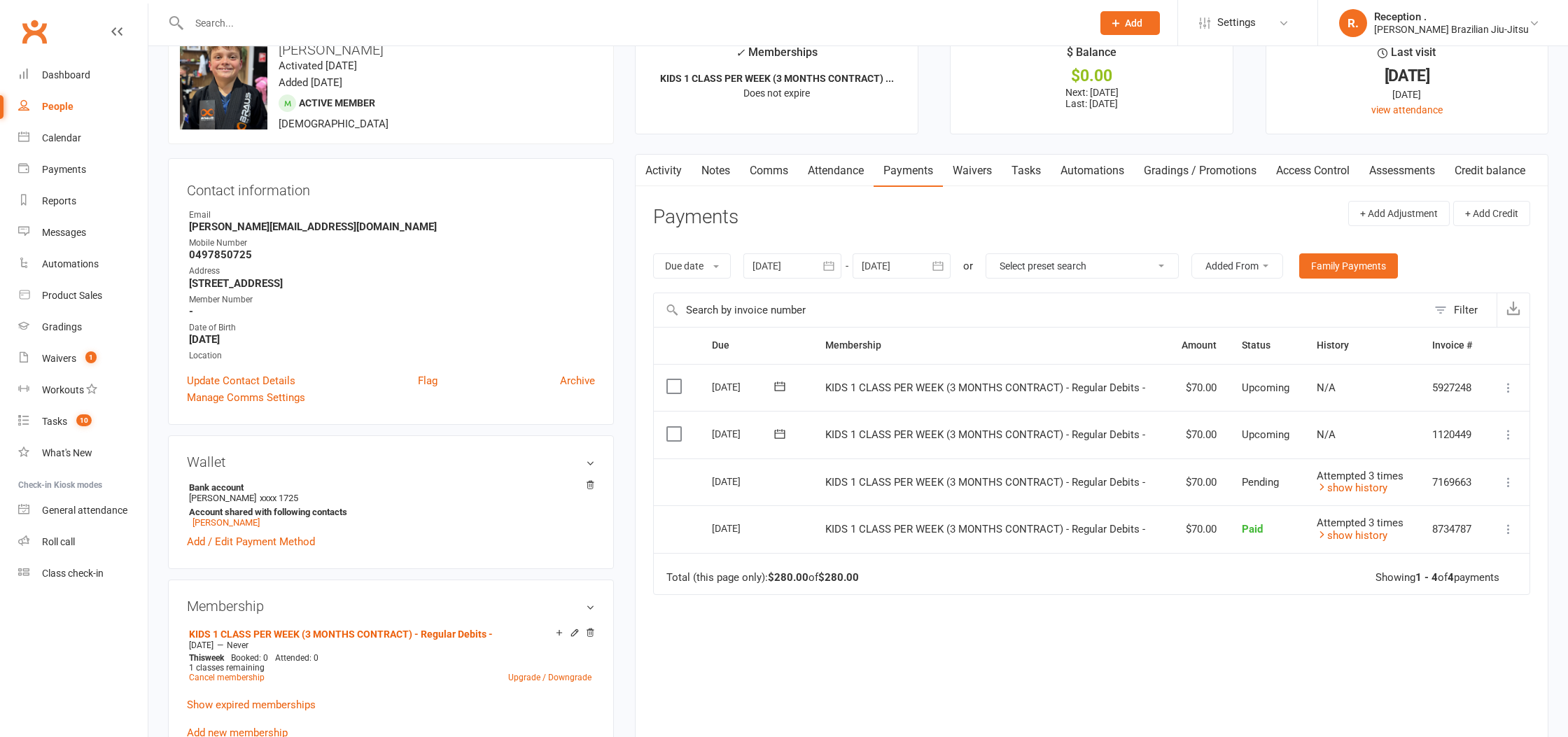
scroll to position [36, 0]
click at [1344, 481] on link "show history" at bounding box center [1351, 487] width 70 height 12
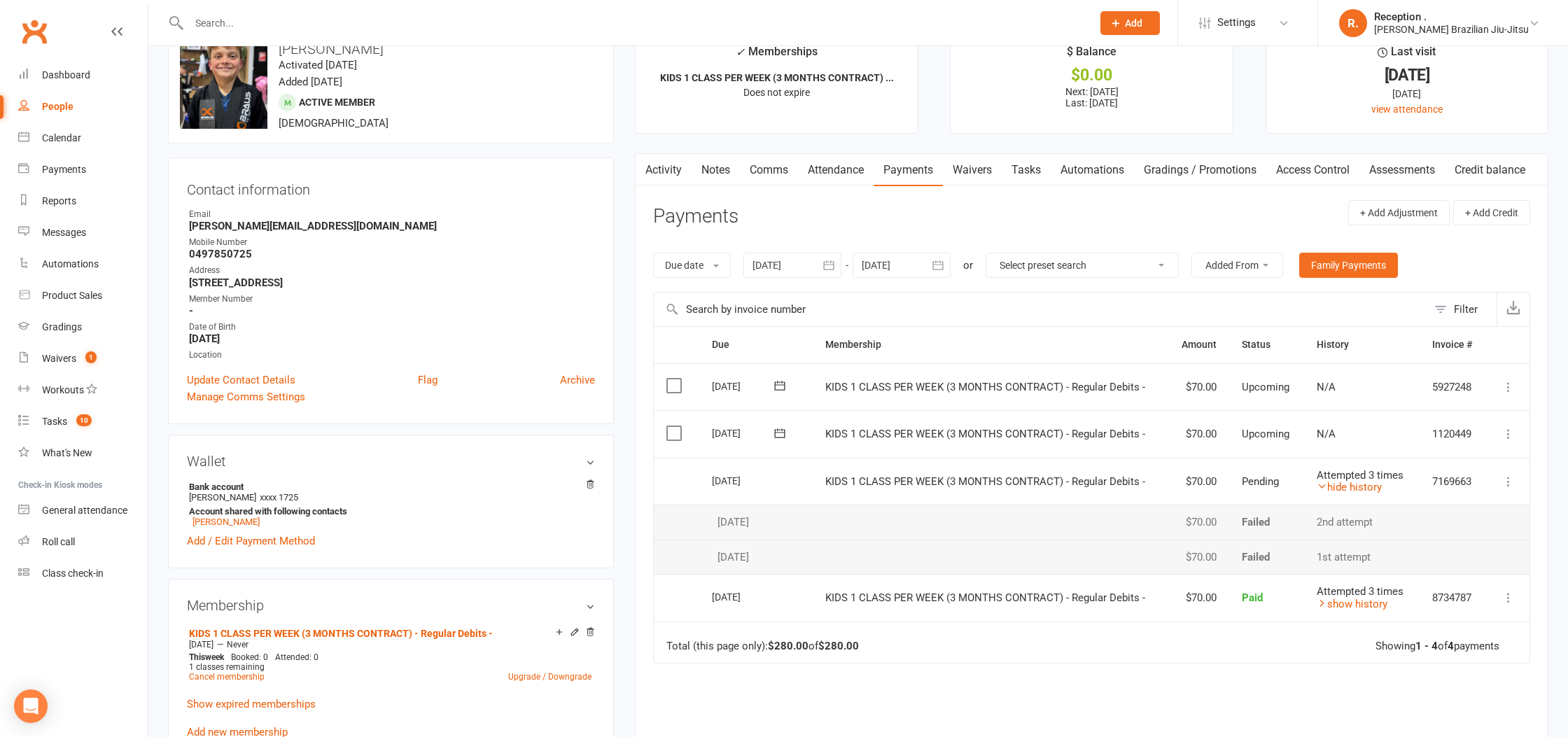
scroll to position [0, 0]
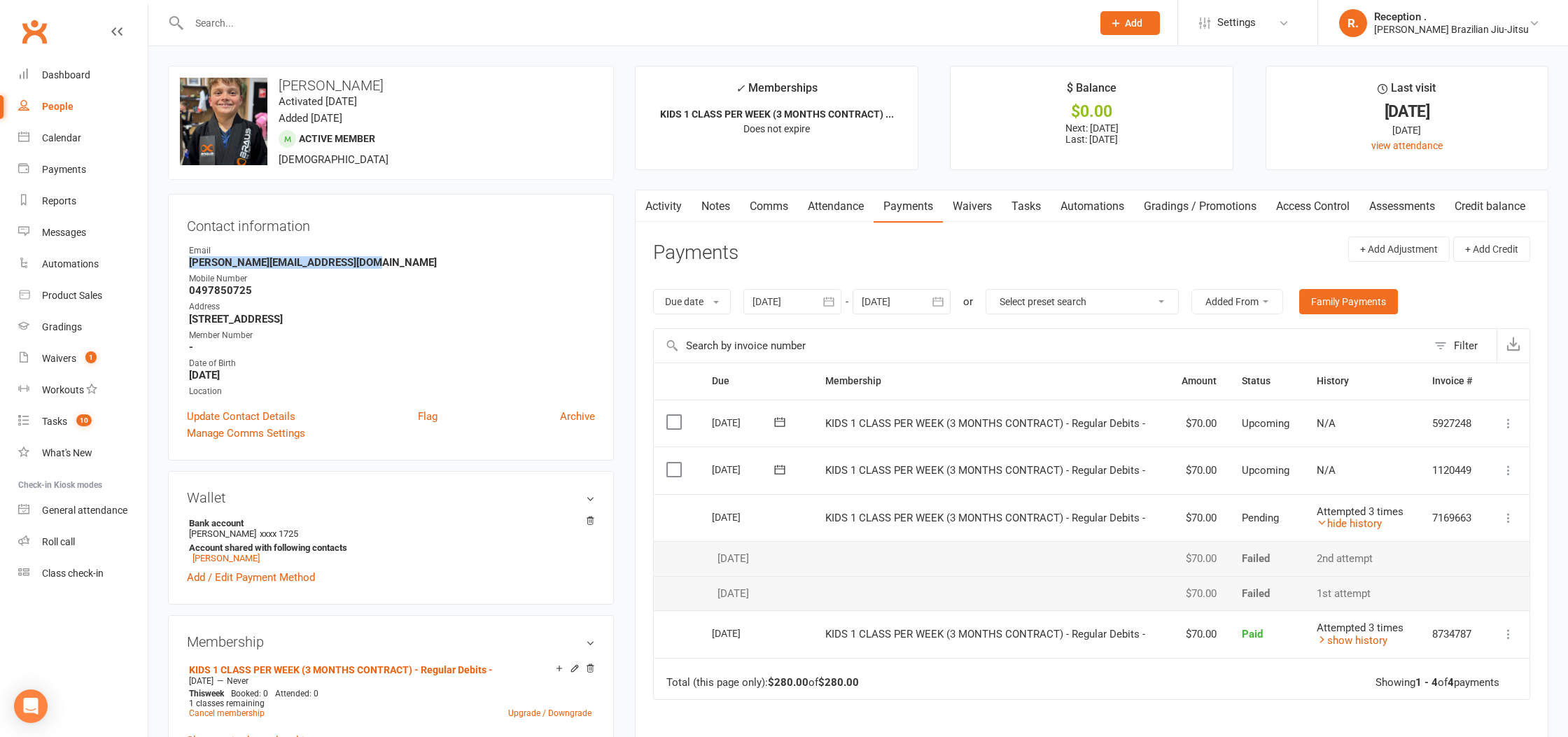
drag, startPoint x: 251, startPoint y: 257, endPoint x: 189, endPoint y: 260, distance: 62.1
click at [189, 260] on li "Email Christina.mainwaring11@gmail.com" at bounding box center [390, 257] width 408 height 25
copy strong "Christina.mainwaring11@gmail.com"
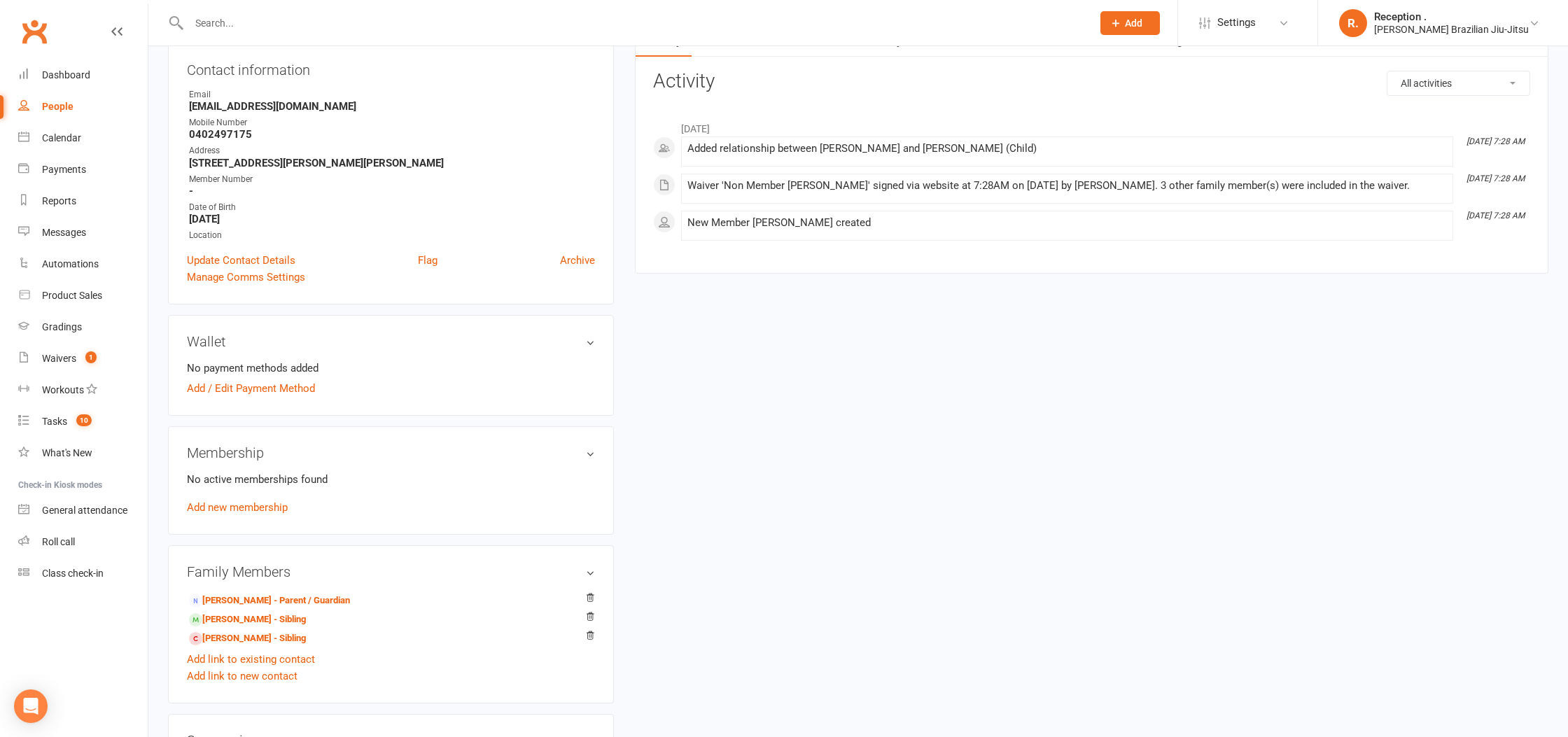
scroll to position [179, 0]
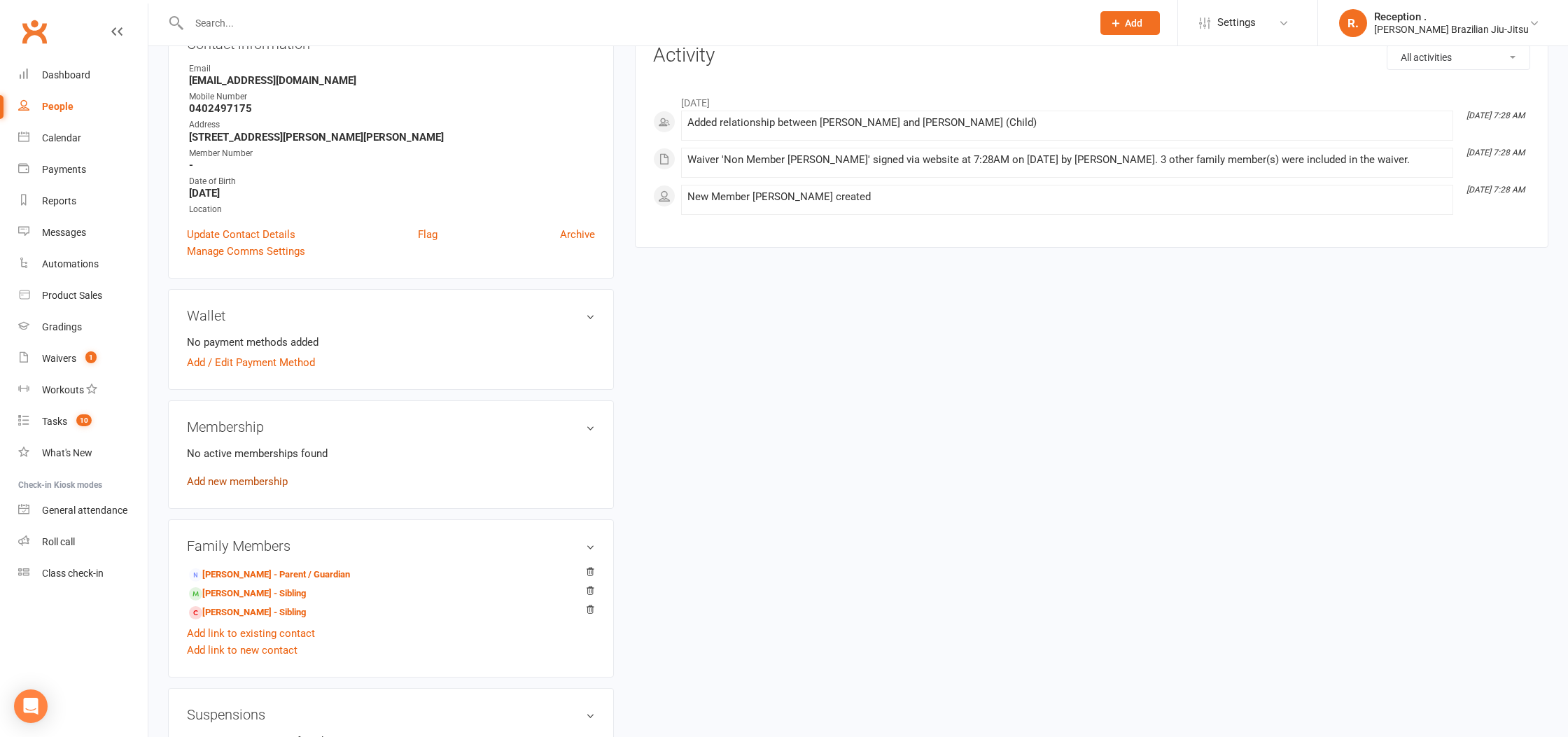
click at [245, 478] on link "Add new membership" at bounding box center [237, 481] width 101 height 12
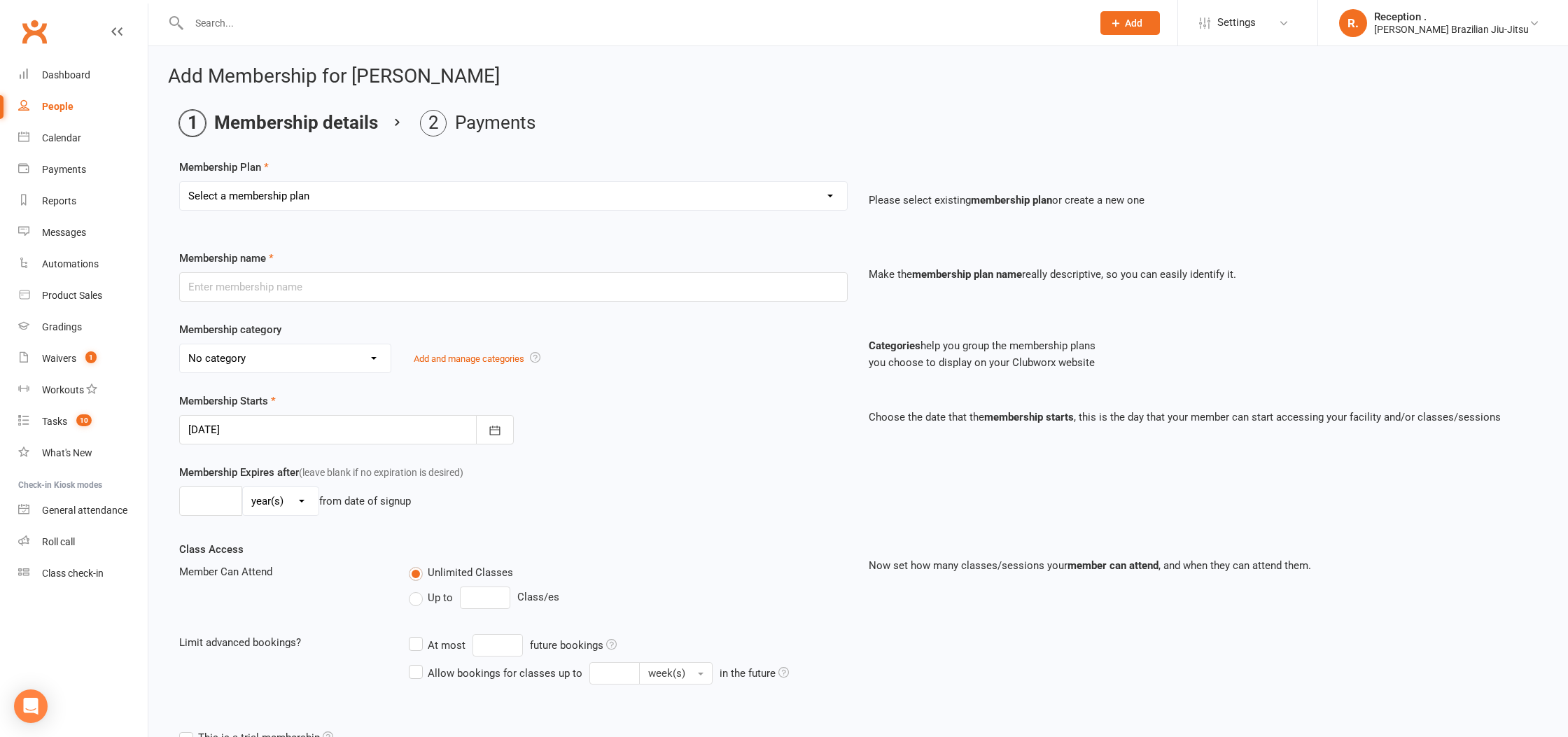
click at [281, 188] on select "Select a membership plan Create new Membership Plan FREE ADULTS 12 MONTH CONTRA…" at bounding box center [513, 196] width 667 height 28
select select "22"
click at [180, 182] on select "Select a membership plan Create new Membership Plan FREE ADULTS 12 MONTH CONTRA…" at bounding box center [513, 196] width 667 height 28
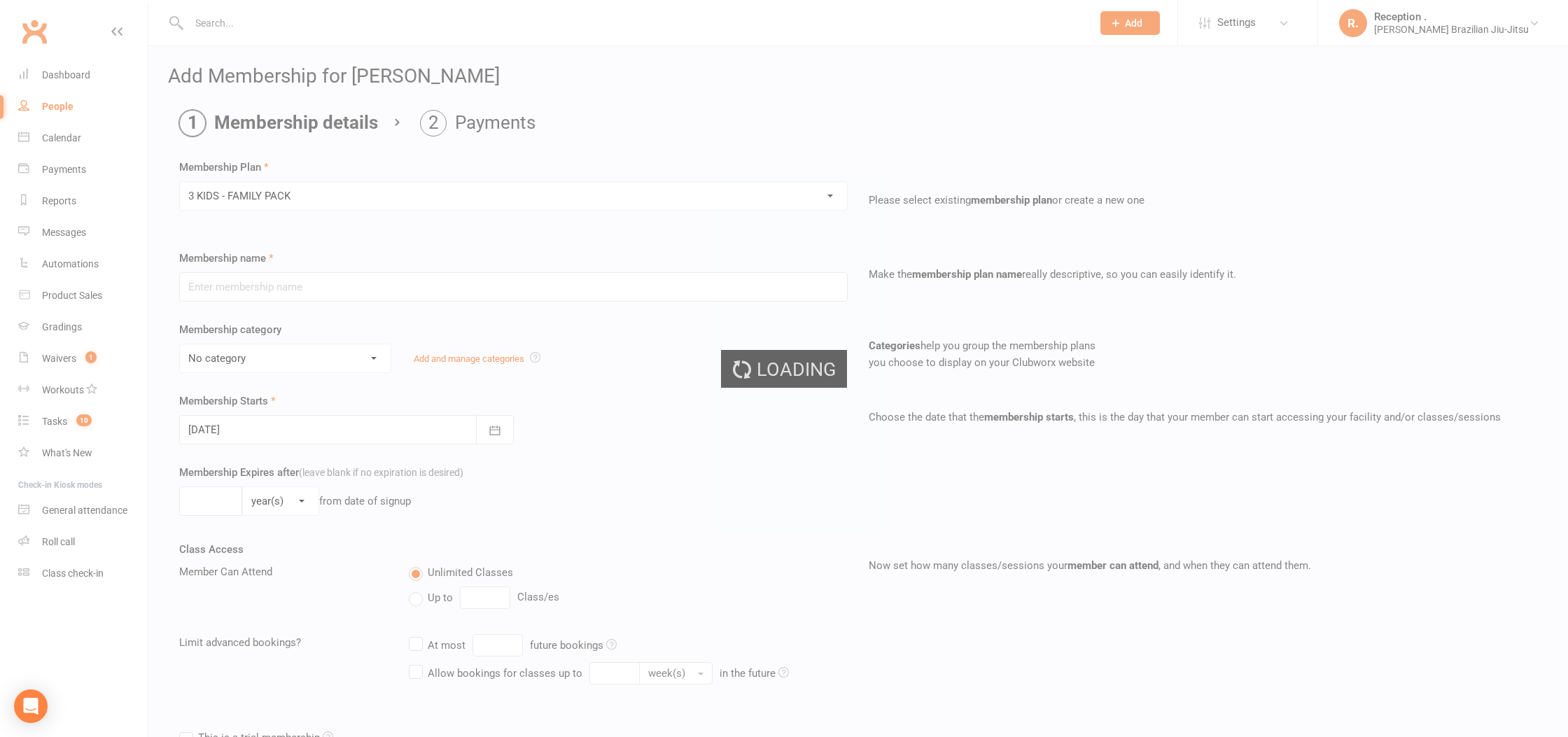
type input "3 KIDS - FAMILY PACK"
select select "5"
type input "0"
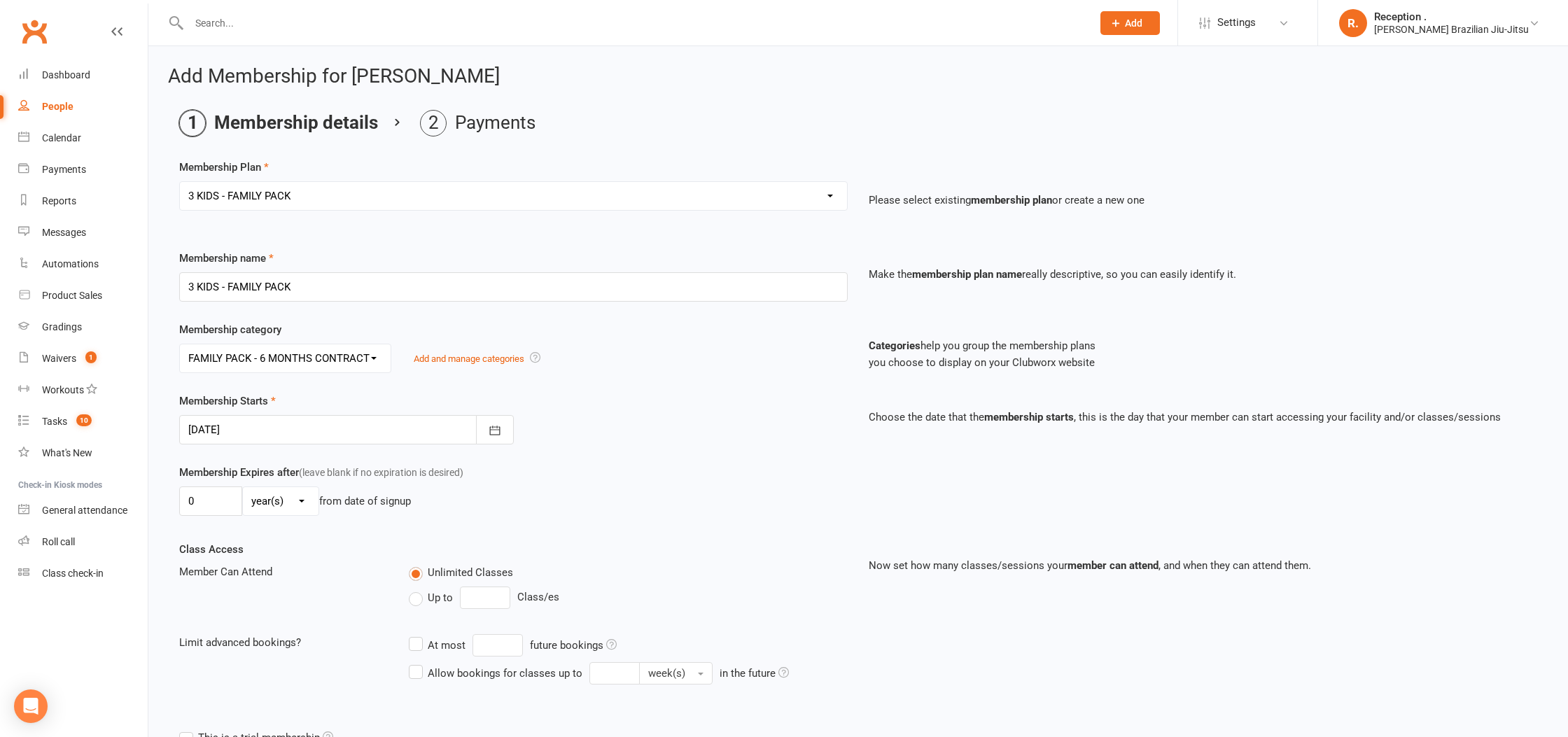
scroll to position [48, 0]
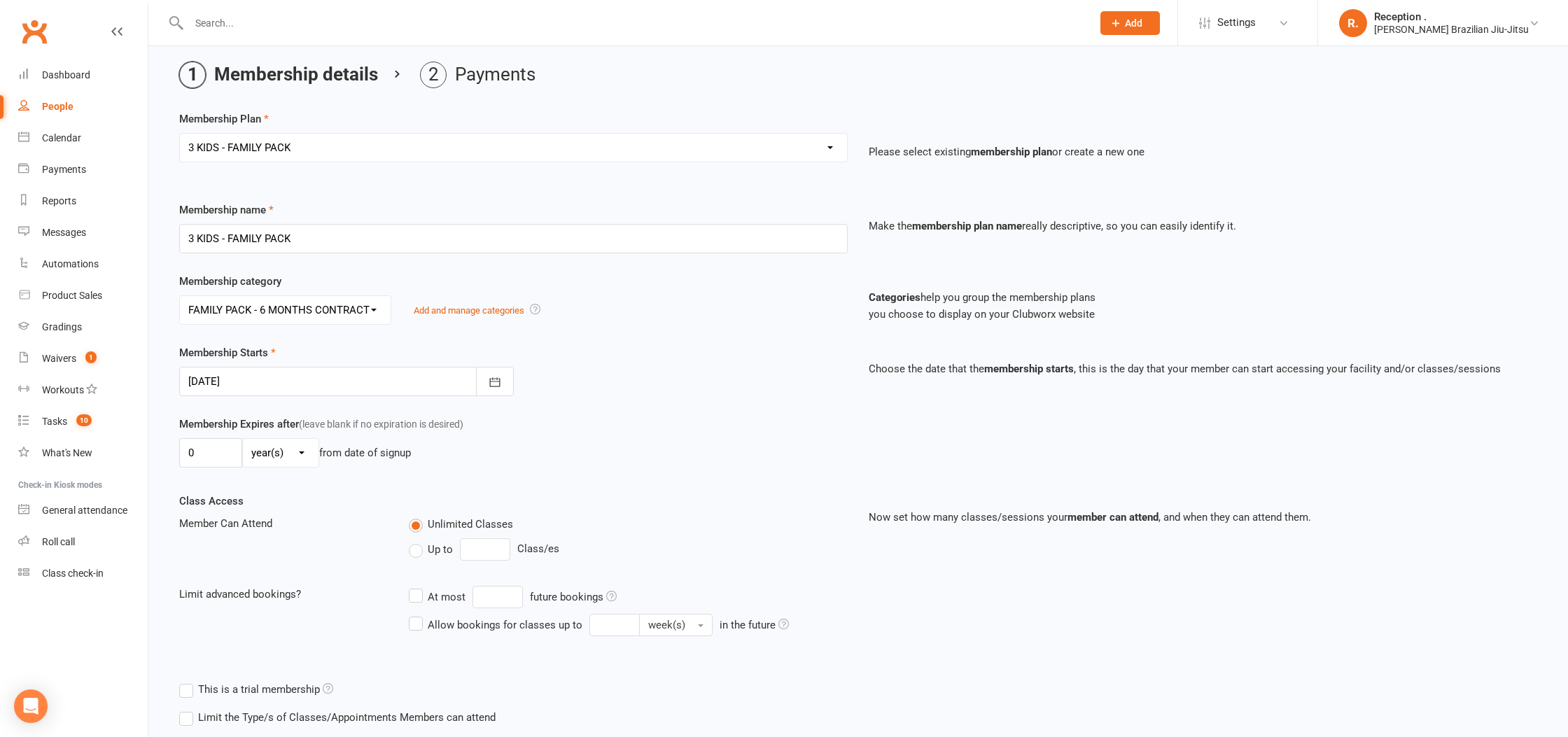
click at [272, 370] on div at bounding box center [346, 381] width 334 height 29
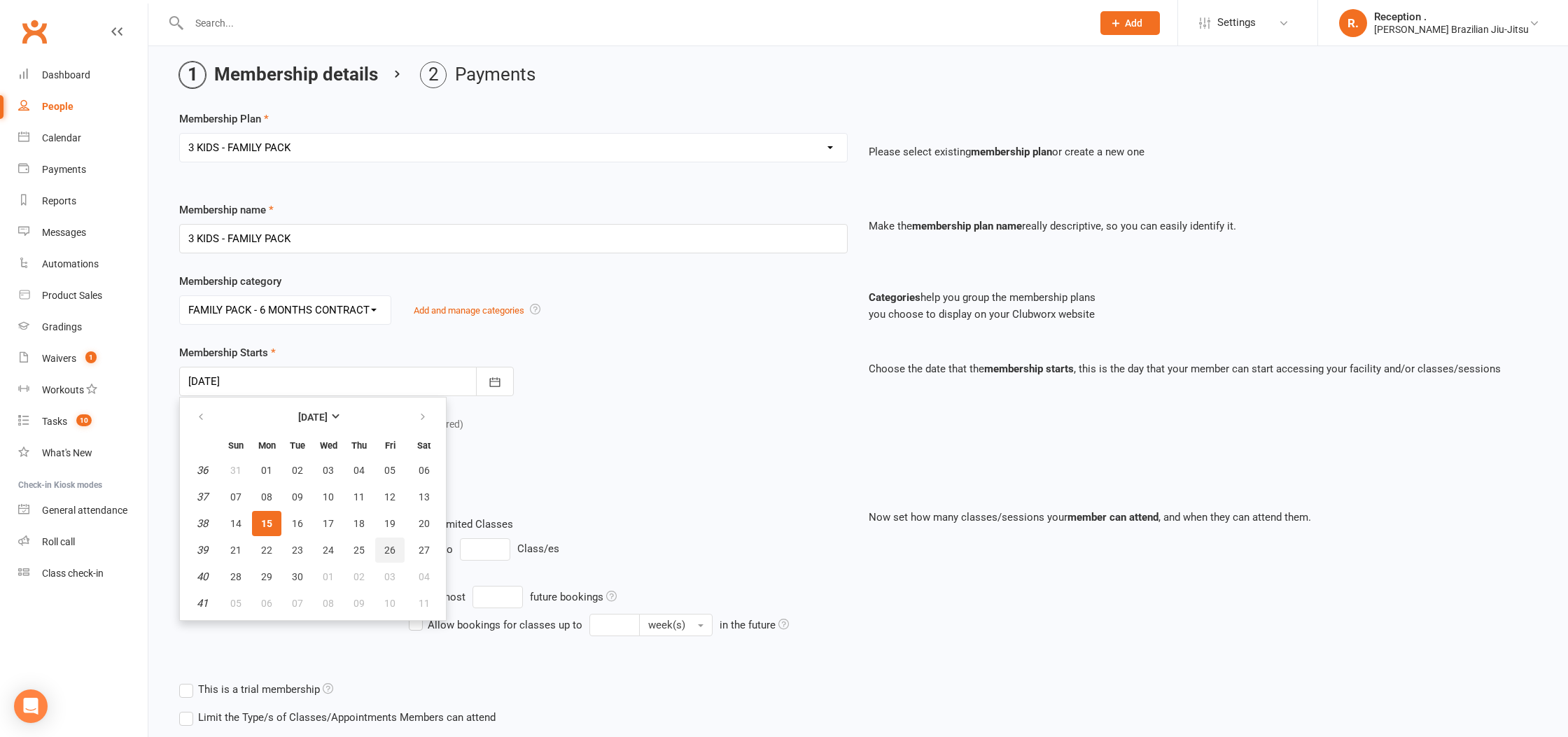
click at [390, 544] on span "26" at bounding box center [390, 549] width 12 height 12
type input "26 Sep 2025"
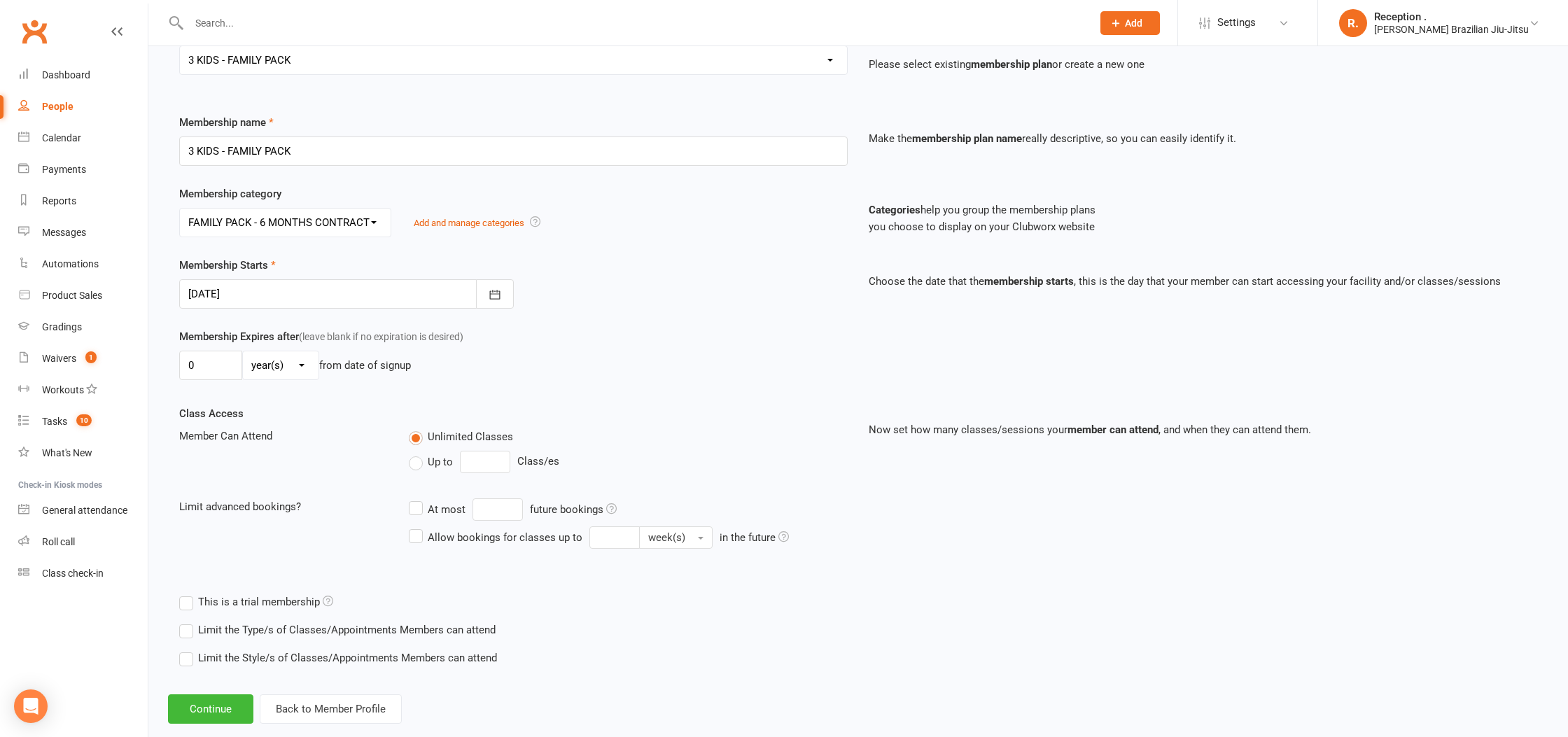
scroll to position [163, 0]
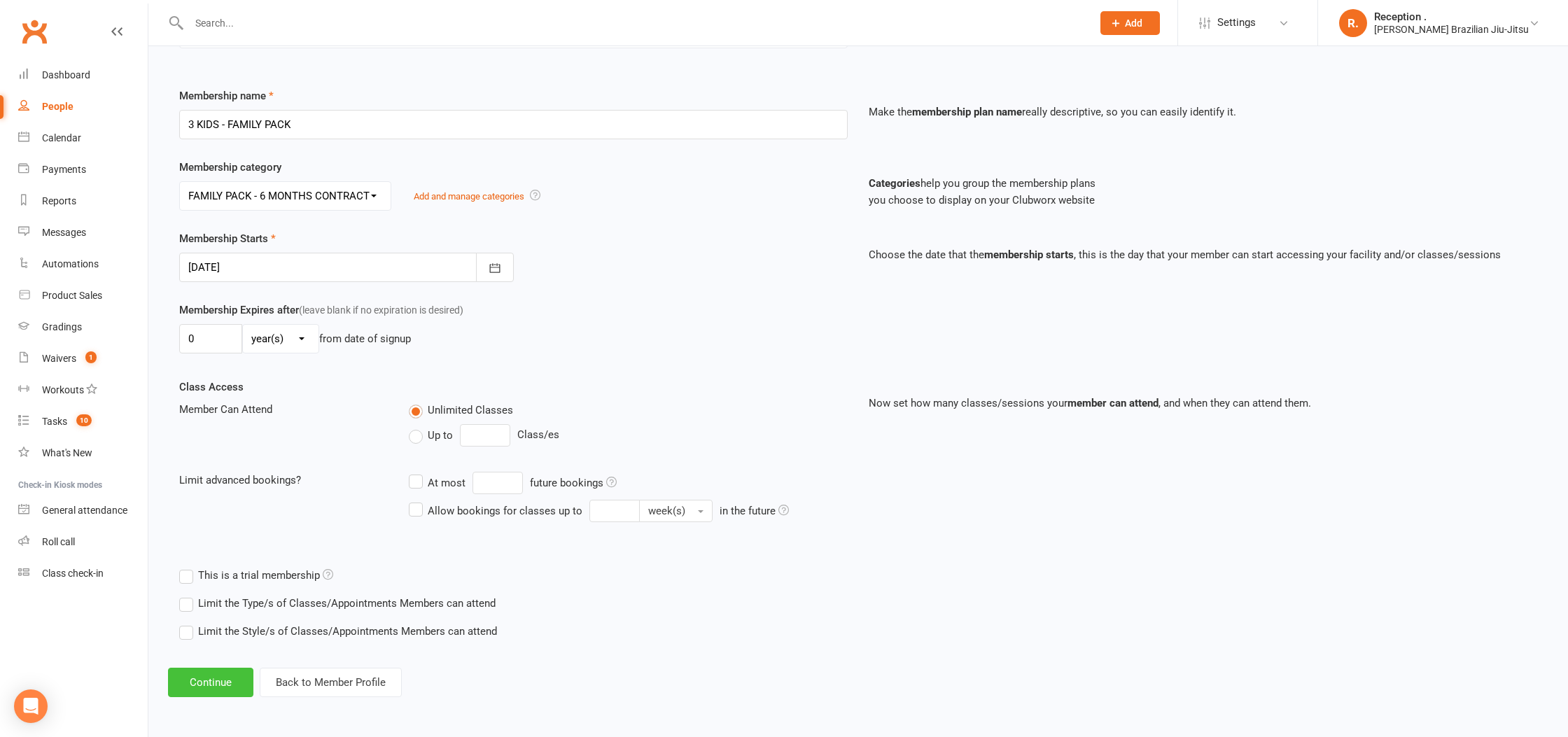
click at [218, 675] on button "Continue" at bounding box center [211, 682] width 85 height 29
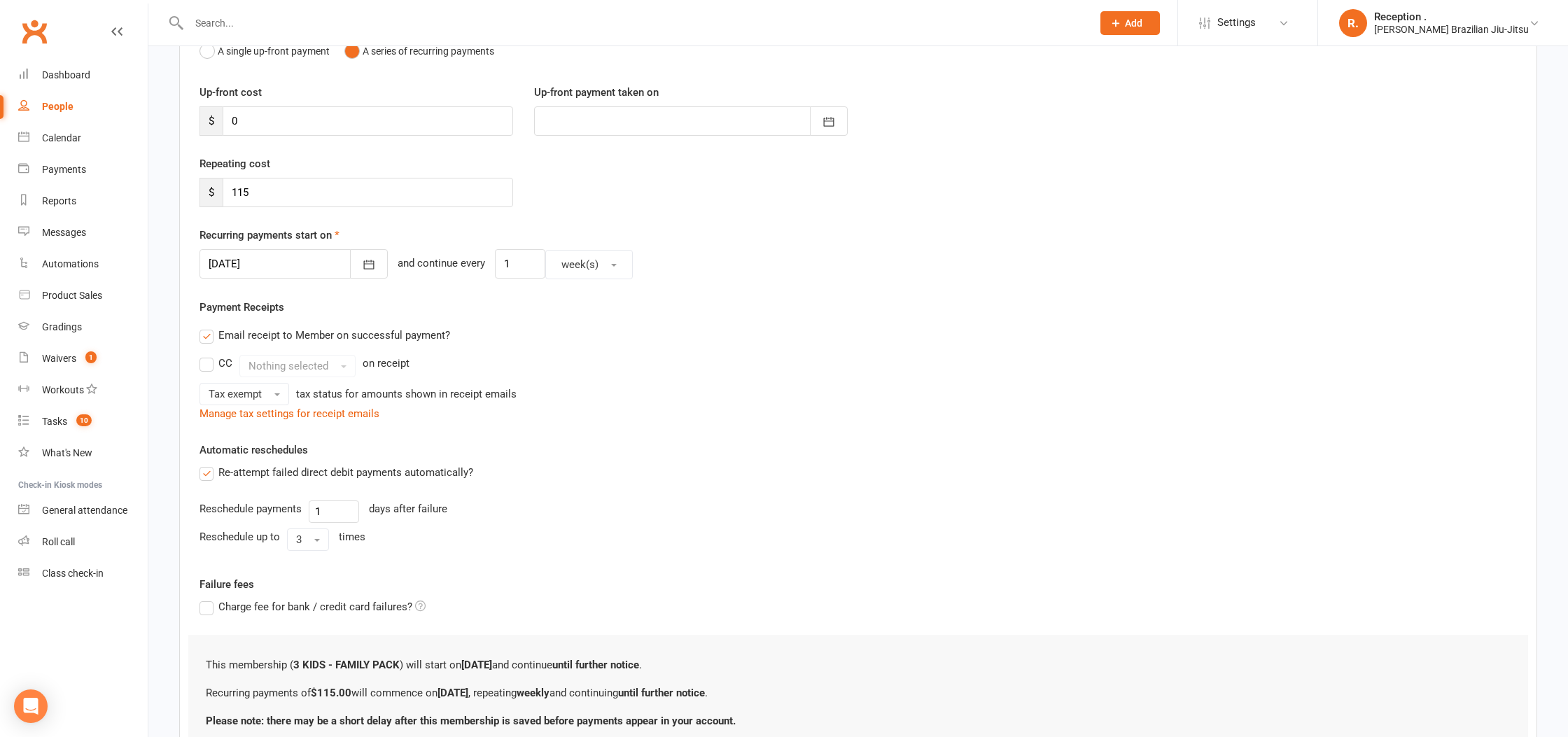
scroll to position [0, 0]
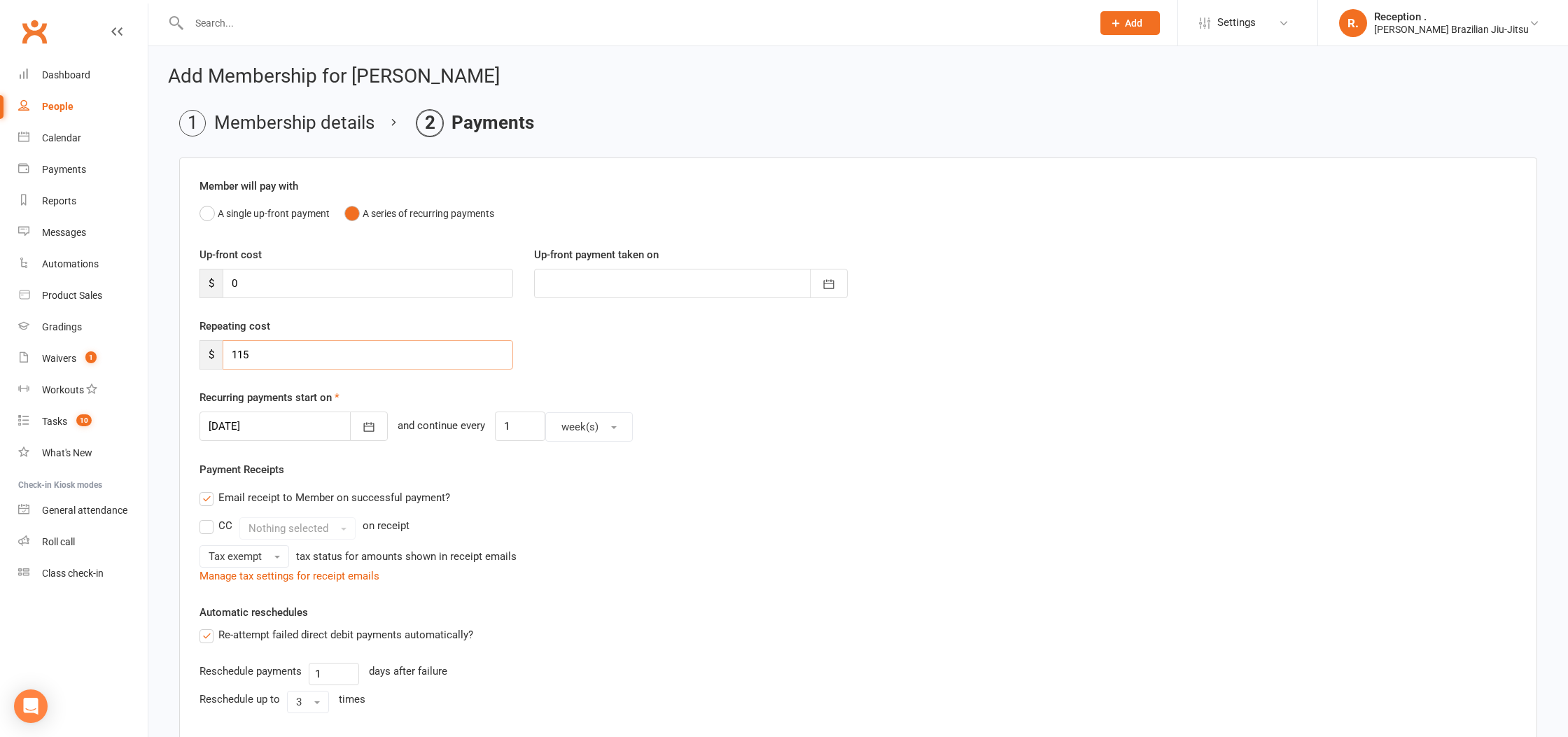
click at [263, 353] on input "115" at bounding box center [367, 354] width 291 height 29
type input "0"
click at [505, 459] on div "Member will pay with A single up-front payment A series of recurring payments U…" at bounding box center [857, 517] width 1358 height 721
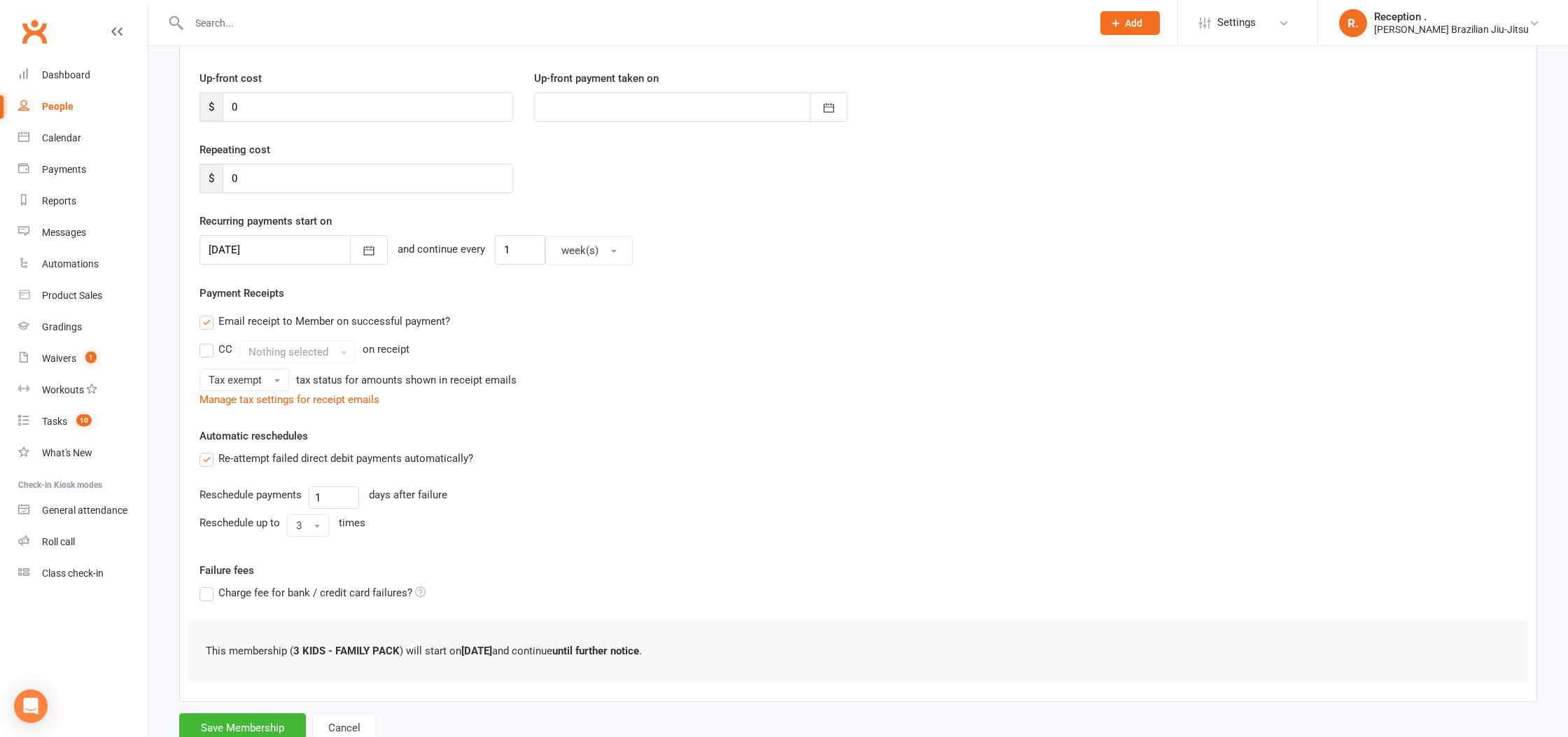
scroll to position [225, 0]
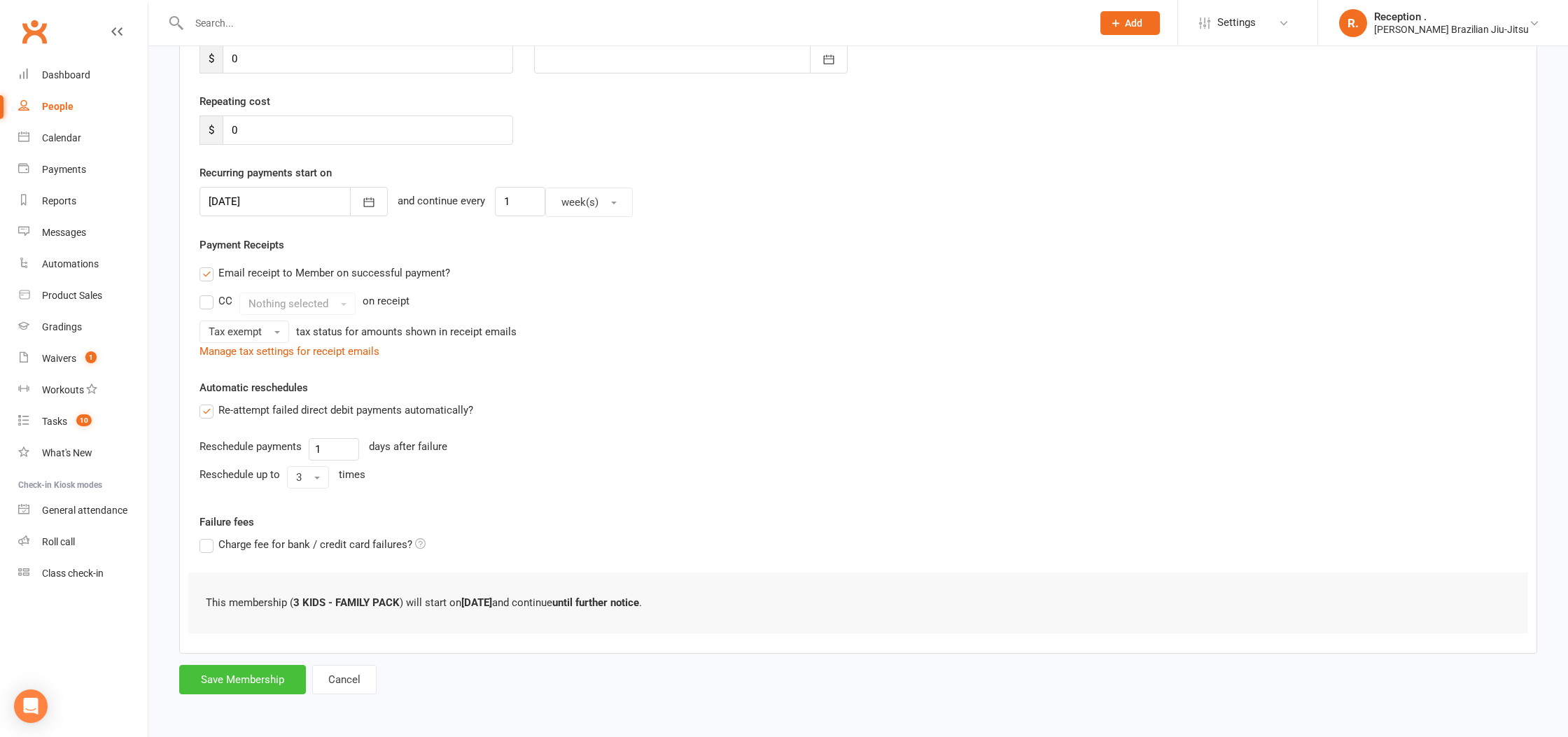
click at [229, 682] on button "Save Membership" at bounding box center [242, 679] width 126 height 29
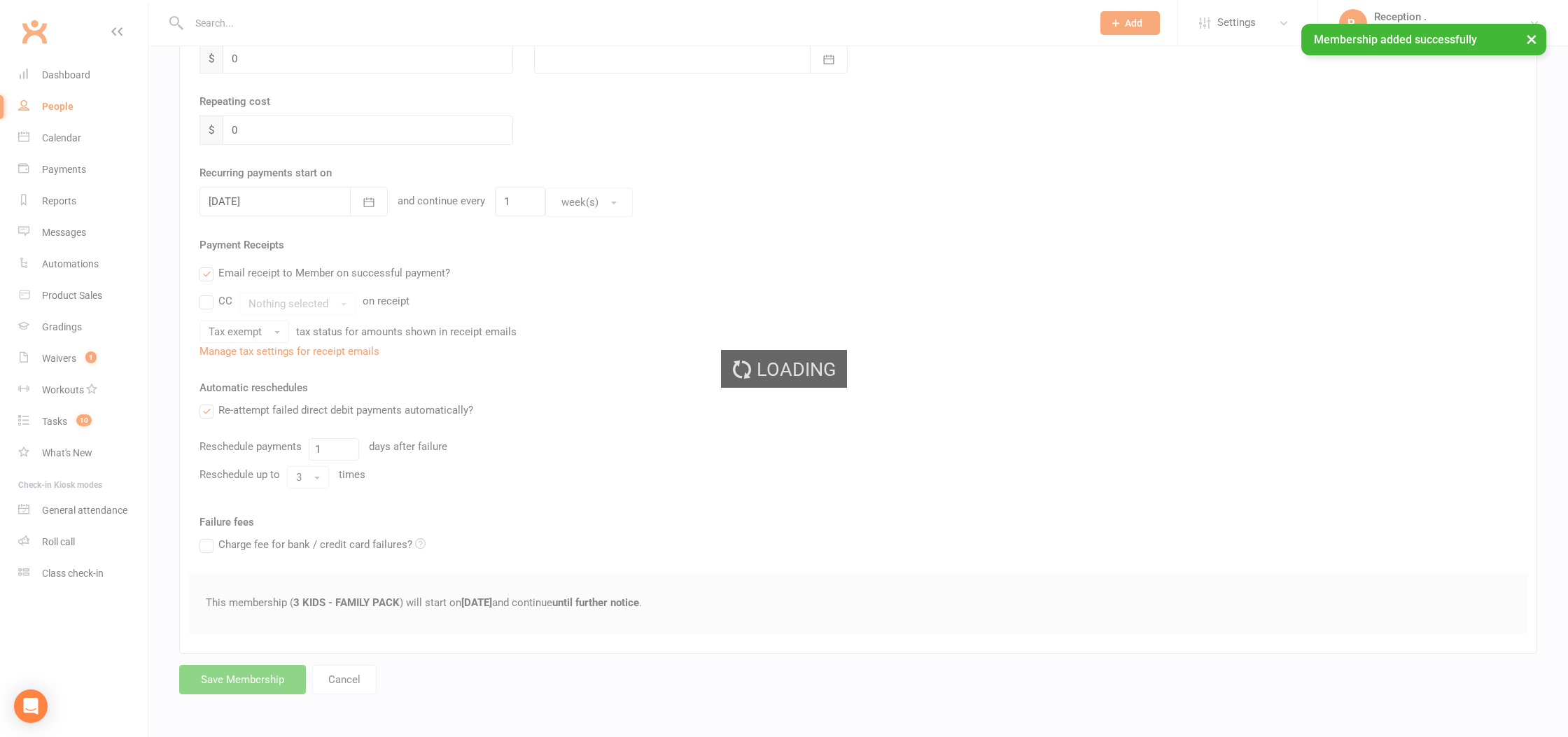
scroll to position [88, 0]
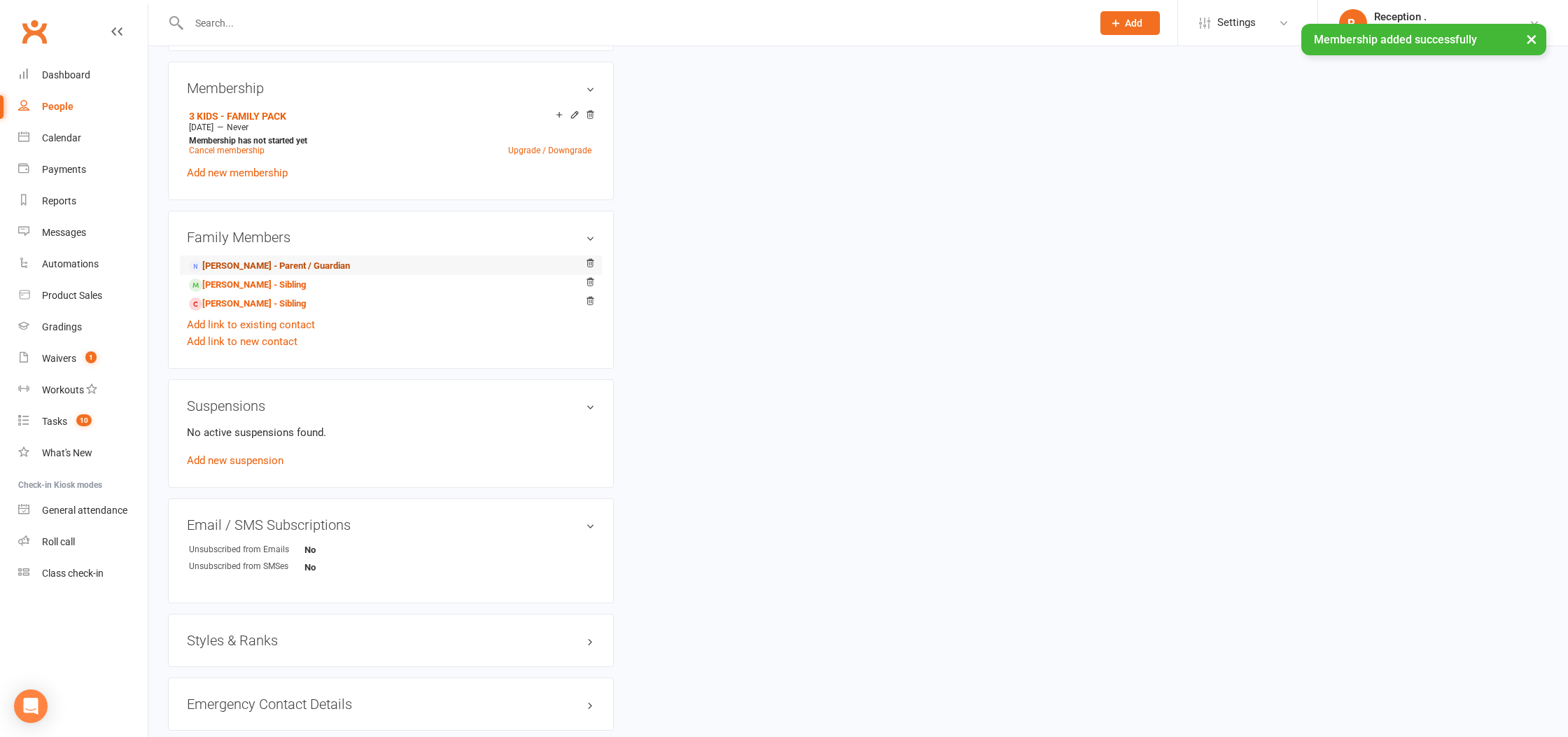
scroll to position [741, 0]
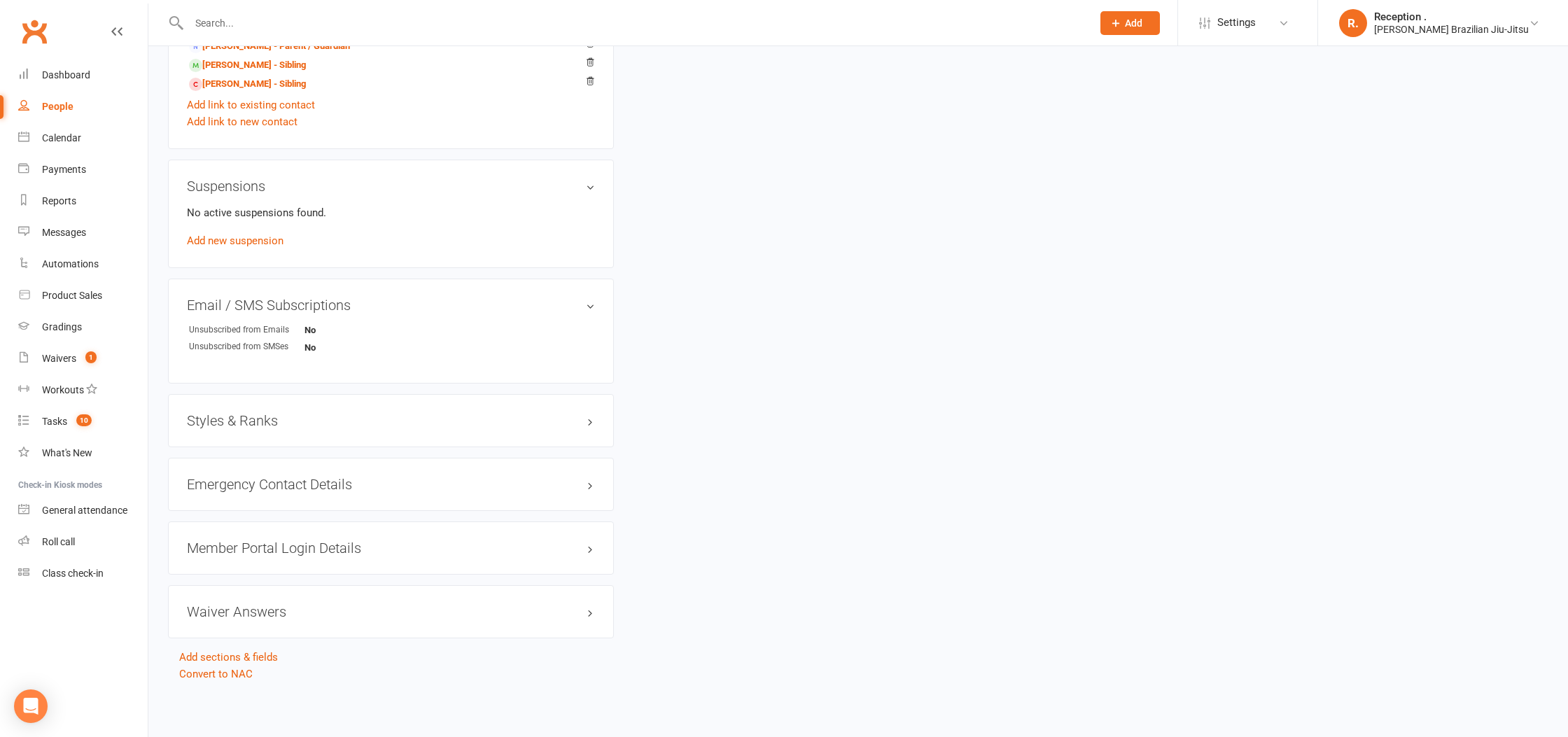
click at [256, 413] on h3 "Styles & Ranks" at bounding box center [390, 420] width 408 height 15
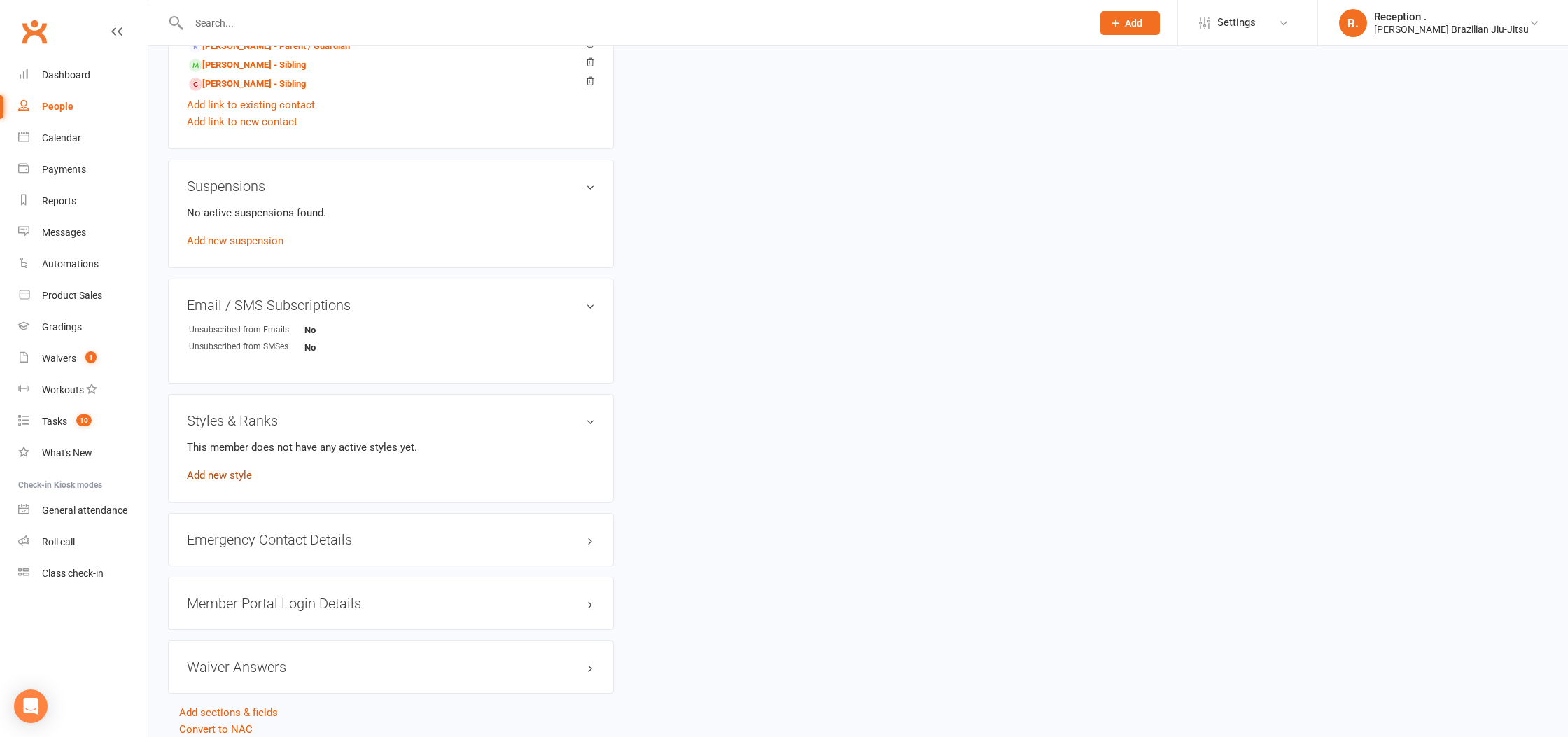
click at [225, 475] on link "Add new style" at bounding box center [219, 475] width 65 height 12
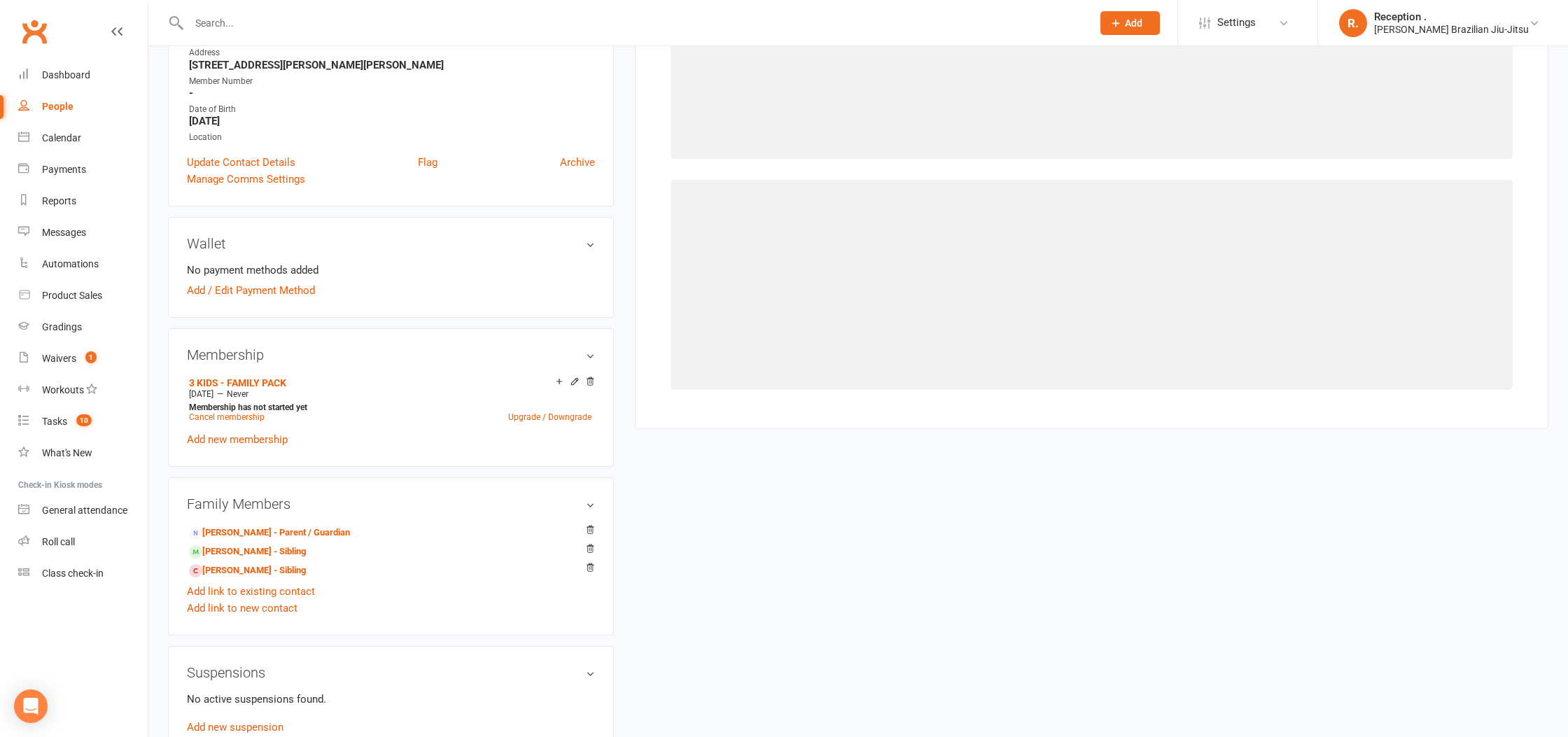
scroll to position [107, 0]
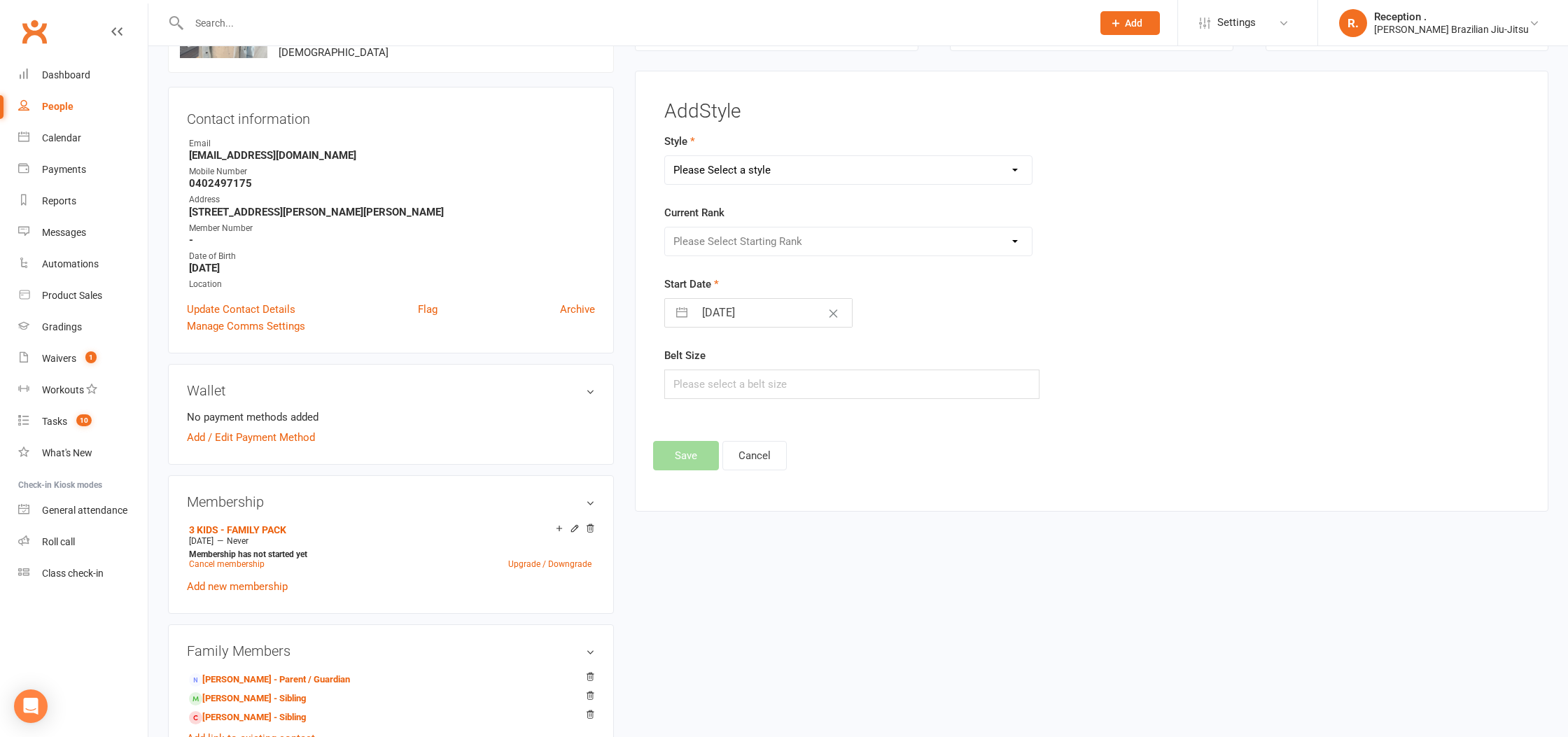
click at [738, 172] on select "Please Select a style Brazilian Jiu-Jitsu Adults Brazilian Jiu-Jitsu Kids" at bounding box center [848, 169] width 366 height 28
select select "2244"
click at [665, 156] on select "Please Select a style Brazilian Jiu-Jitsu Adults Brazilian Jiu-Jitsu Kids" at bounding box center [848, 169] width 366 height 28
click at [737, 242] on select "Please Select Starting Rank White White 1 Stripe White 2 Stripes White 3 Stripe…" at bounding box center [848, 241] width 366 height 28
select select "22133"
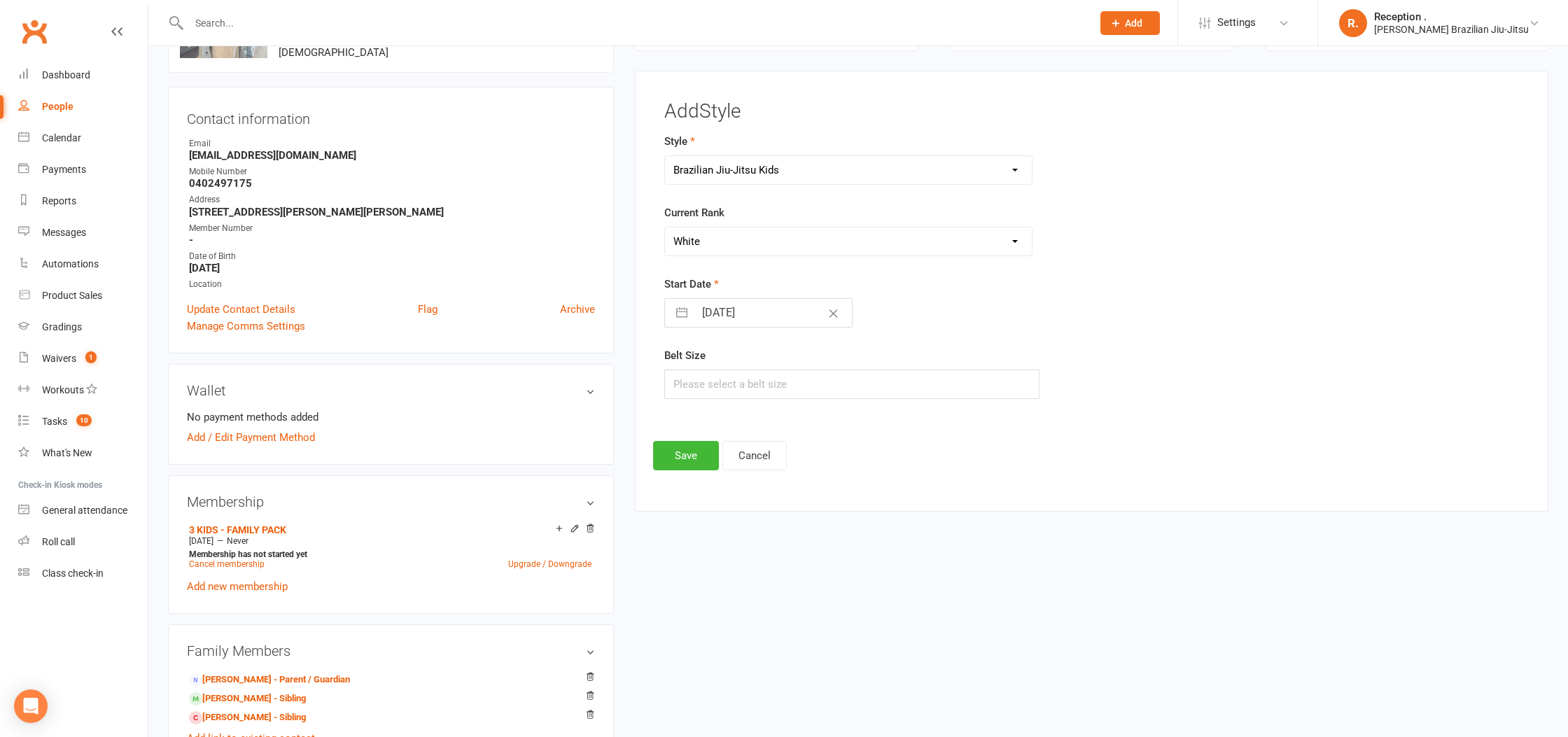
click at [665, 228] on select "Please Select Starting Rank White White 1 Stripe White 2 Stripes White 3 Stripe…" at bounding box center [848, 241] width 366 height 28
drag, startPoint x: 724, startPoint y: 311, endPoint x: 739, endPoint y: 333, distance: 26.6
click at [724, 312] on input "15 Sep 2025" at bounding box center [773, 312] width 157 height 28
select select "7"
select select "2025"
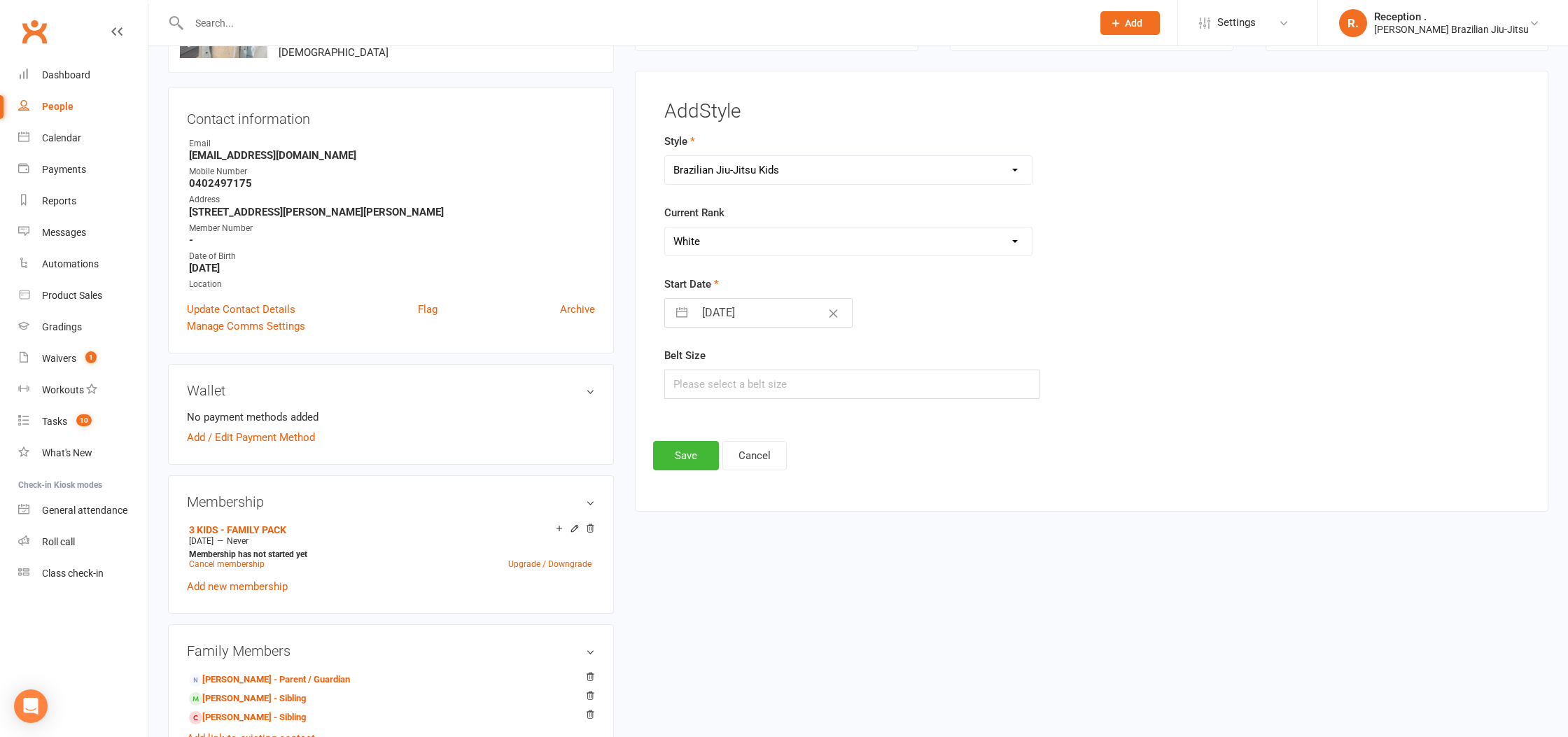
select select "8"
select select "2025"
select select "9"
select select "2025"
click at [836, 498] on td "26" at bounding box center [830, 500] width 28 height 27
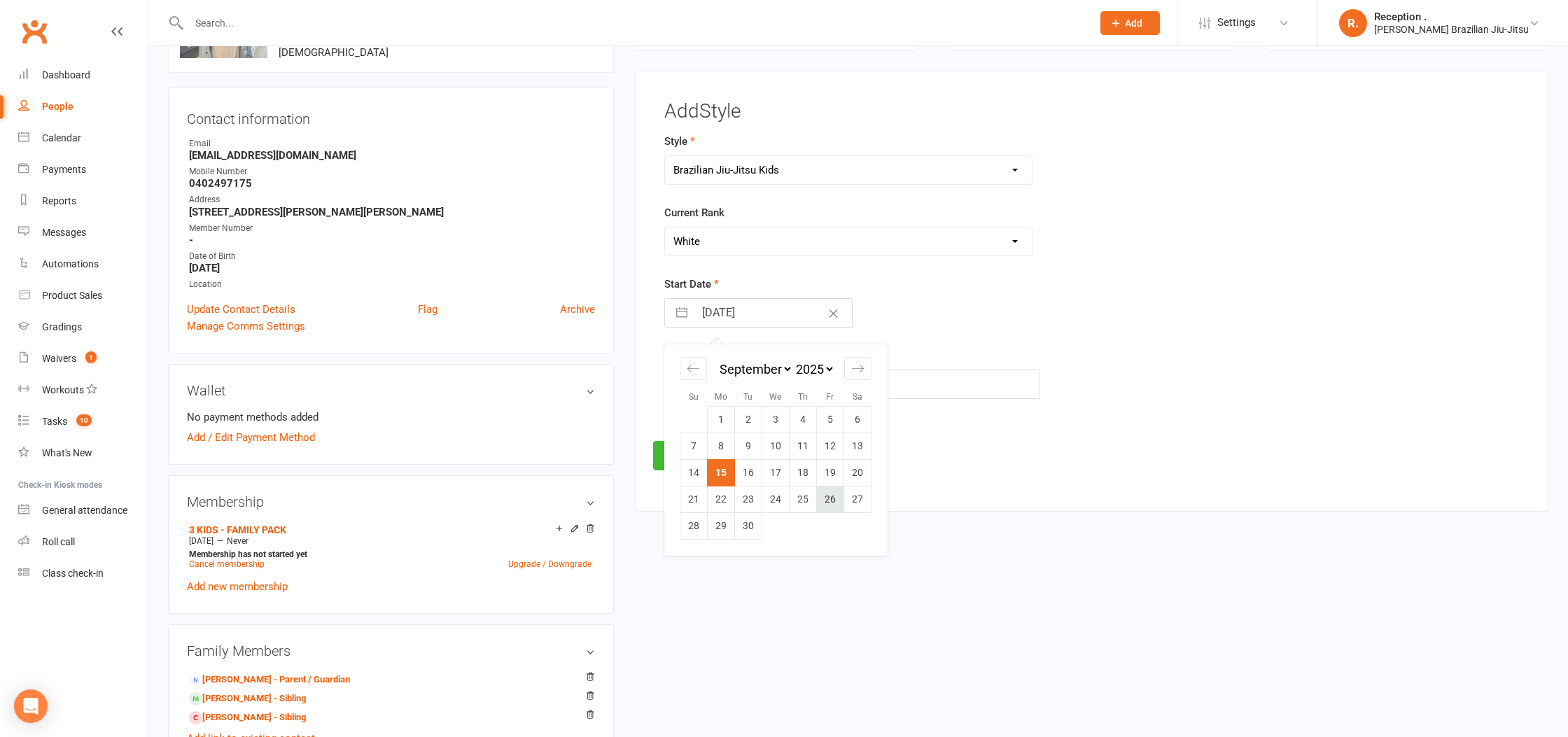
type input "26 Sep 2025"
click at [667, 475] on div "Add Style Style Brazilian Jiu-Jitsu Adults Brazilian Jiu-Jitsu Kids Current Ran…" at bounding box center [1091, 291] width 913 height 442
click at [671, 466] on button "Save" at bounding box center [686, 455] width 66 height 29
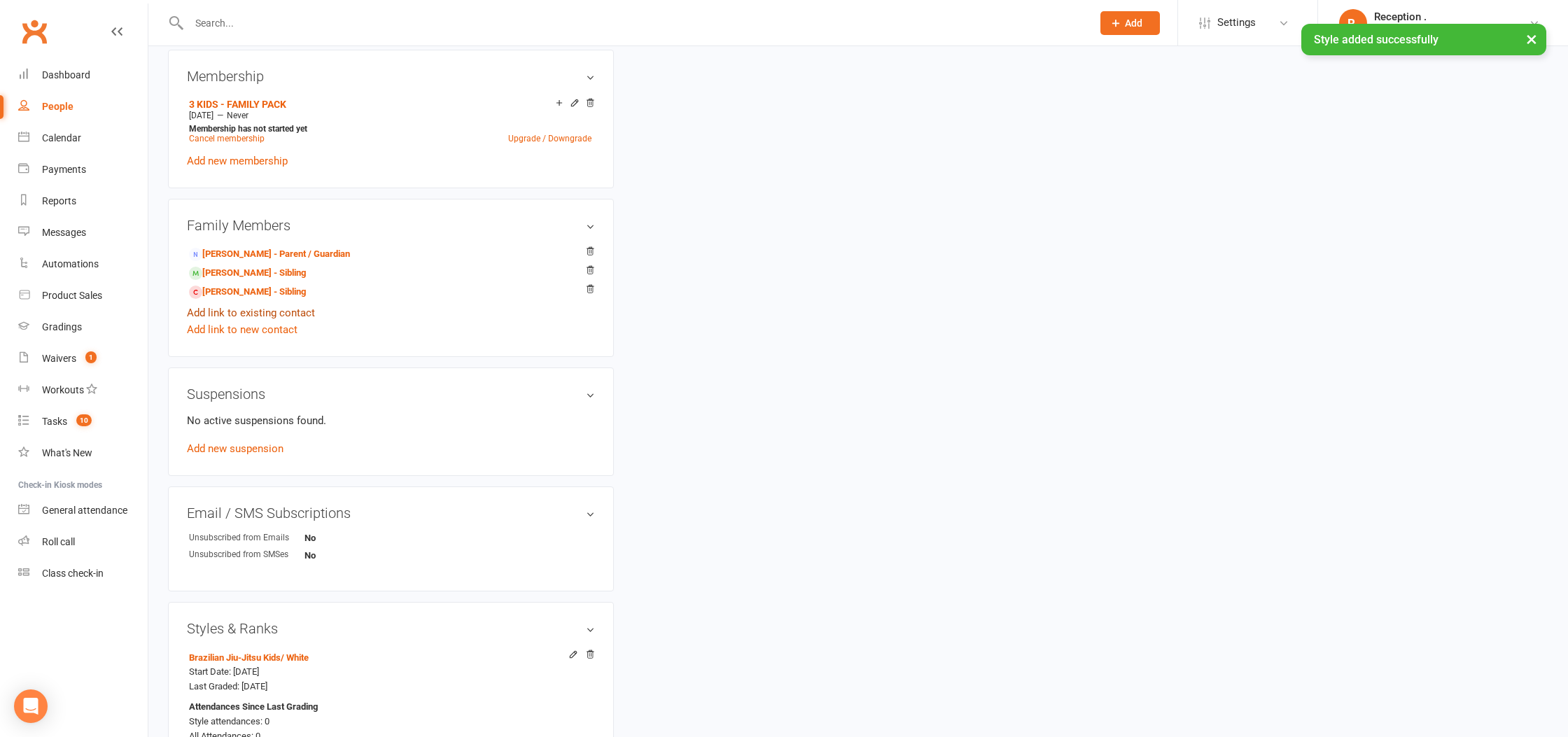
scroll to position [537, 0]
click at [229, 284] on link "Henrik Coleman - Sibling" at bounding box center [246, 288] width 117 height 15
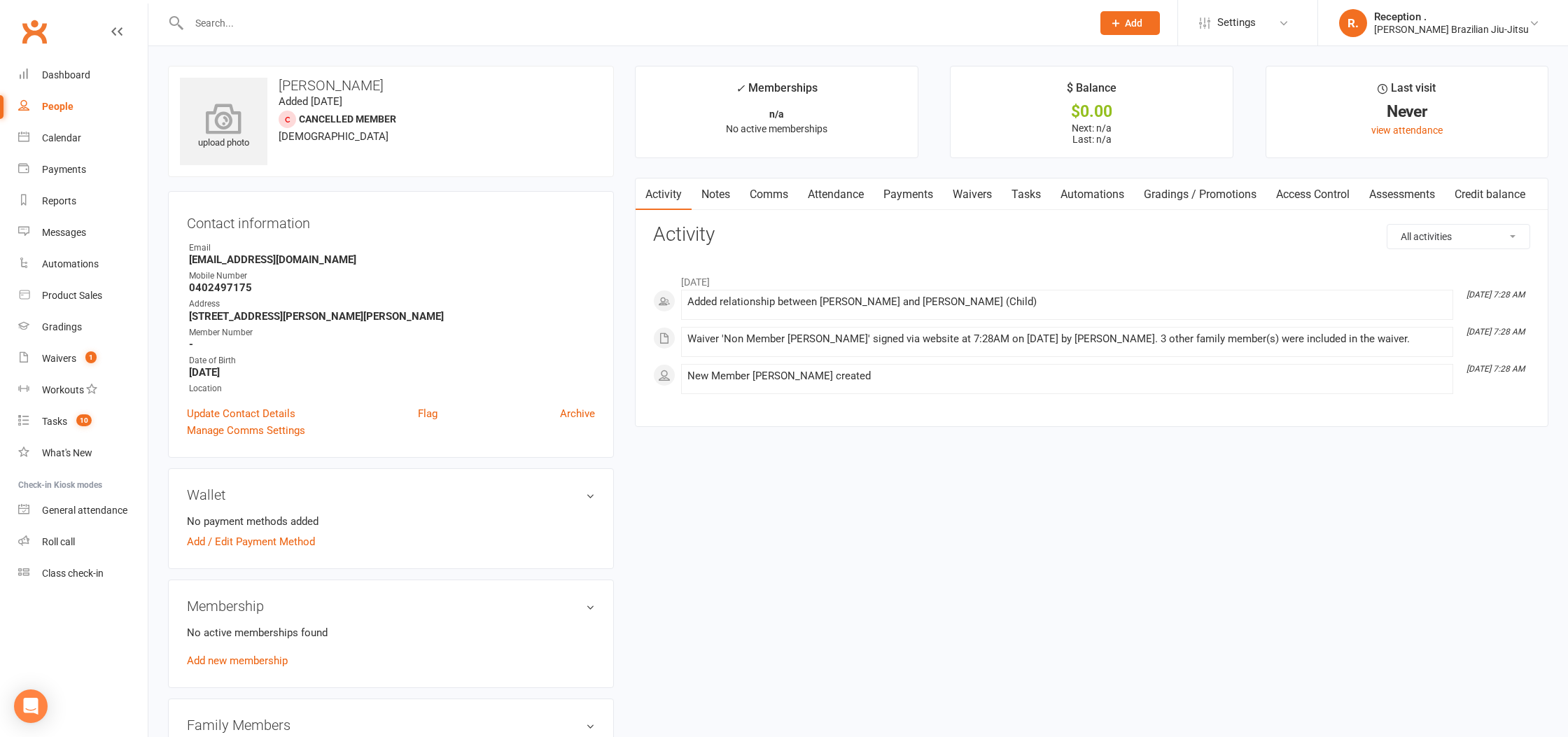
click at [229, 120] on icon at bounding box center [224, 118] width 97 height 31
click at [231, 654] on link "Add new membership" at bounding box center [237, 661] width 101 height 12
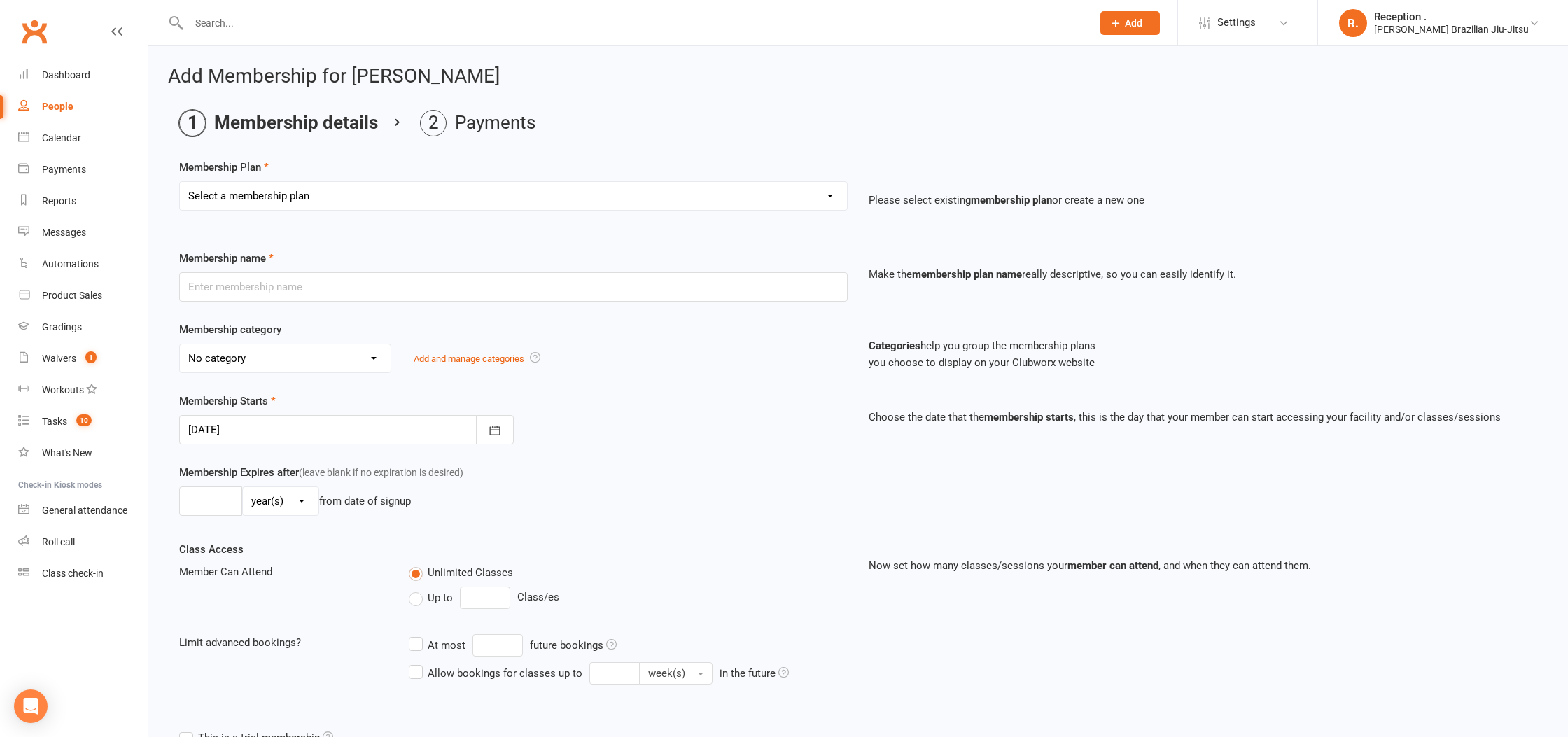
click at [337, 198] on select "Select a membership plan Create new Membership Plan FREE ADULTS 12 MONTH CONTRA…" at bounding box center [513, 196] width 667 height 28
select select "22"
click at [180, 182] on select "Select a membership plan Create new Membership Plan FREE ADULTS 12 MONTH CONTRA…" at bounding box center [513, 196] width 667 height 28
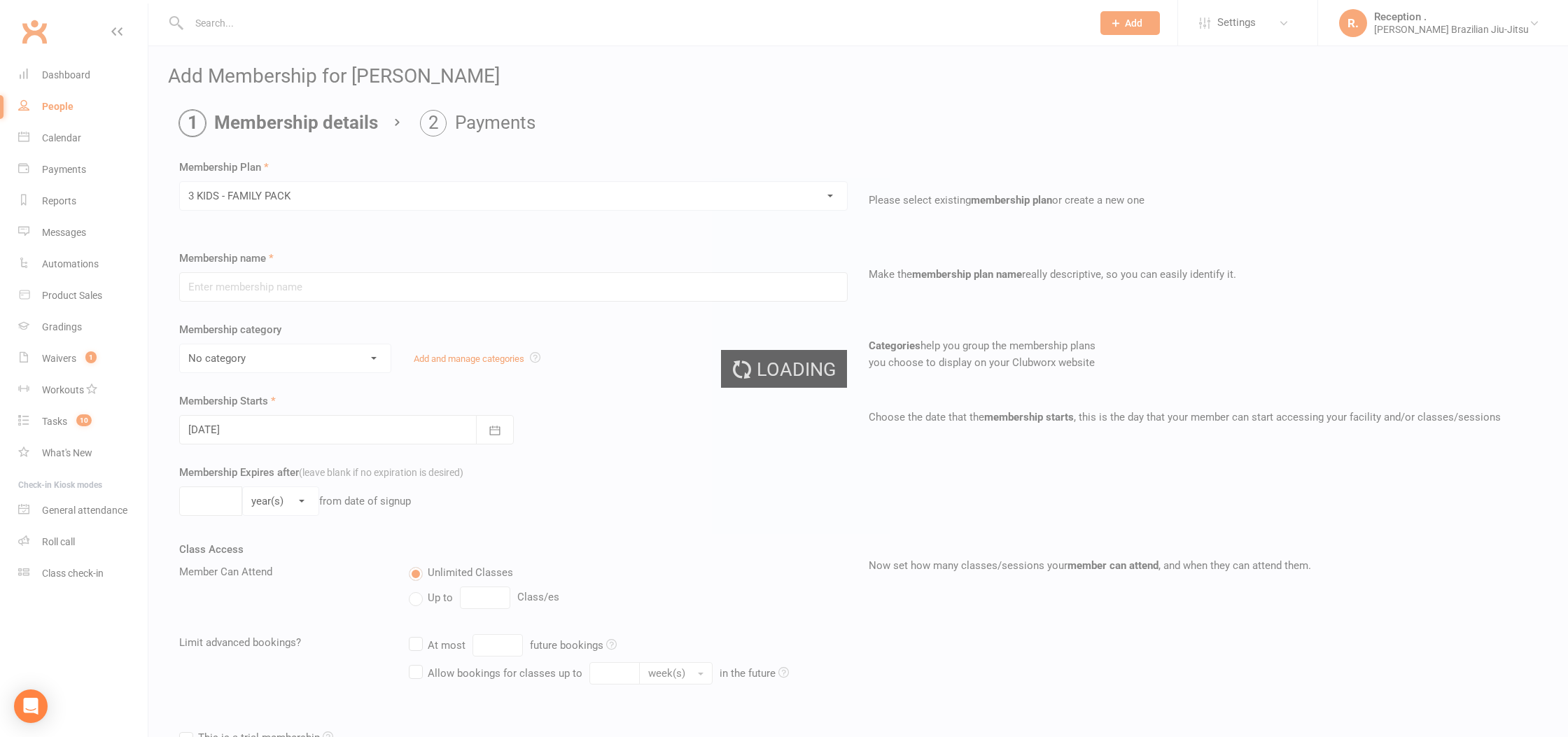
type input "3 KIDS - FAMILY PACK"
select select "5"
type input "0"
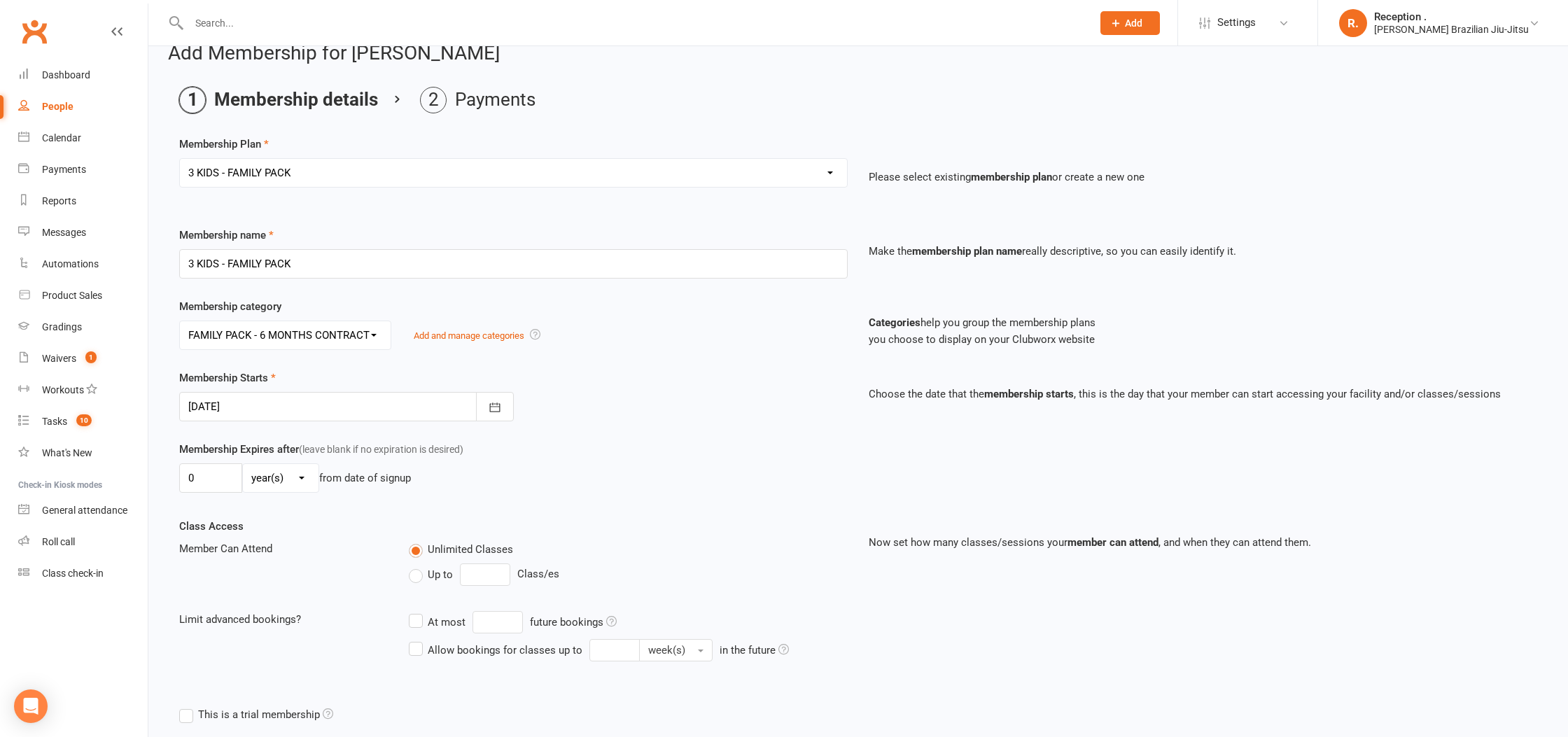
scroll to position [31, 0]
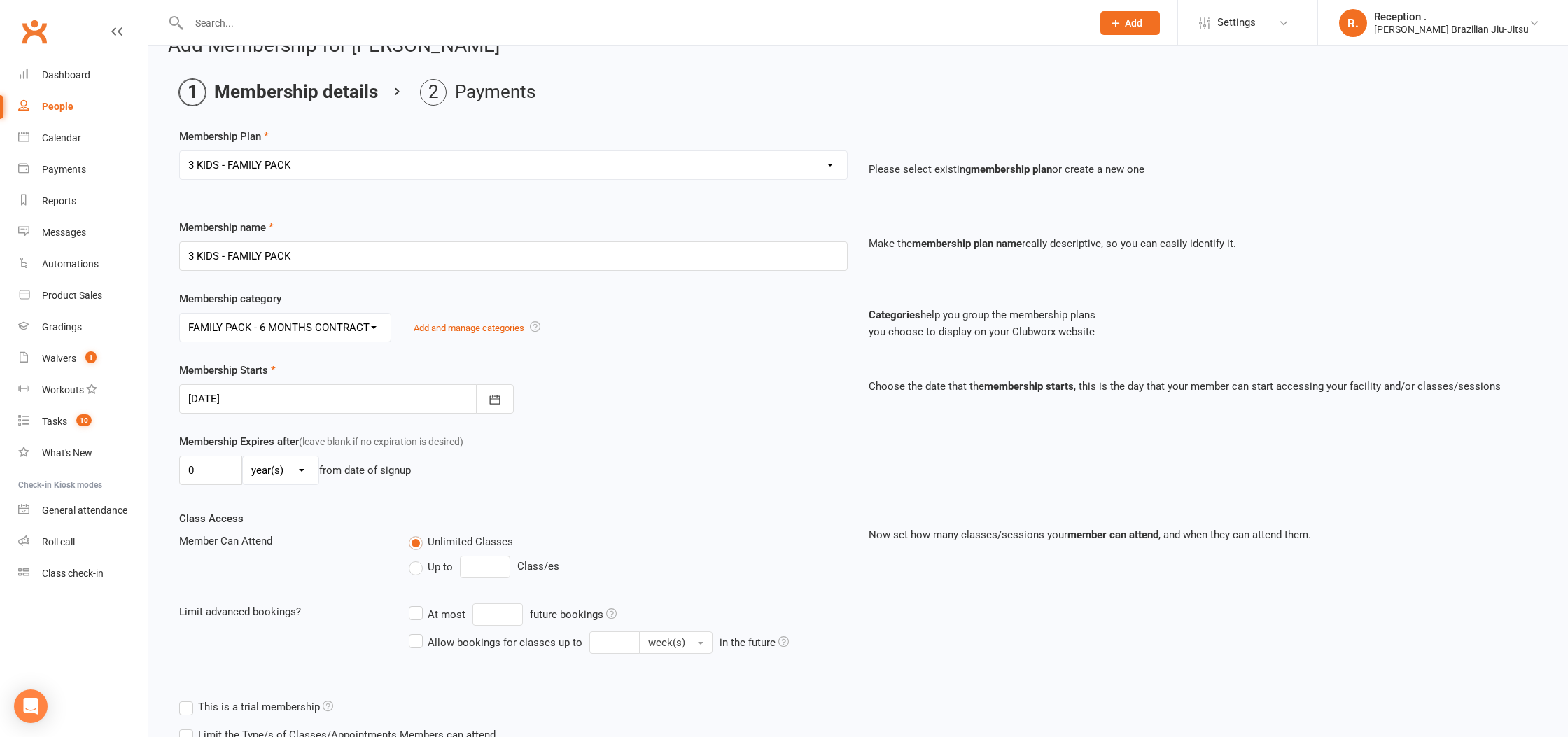
click at [253, 412] on div at bounding box center [346, 398] width 334 height 29
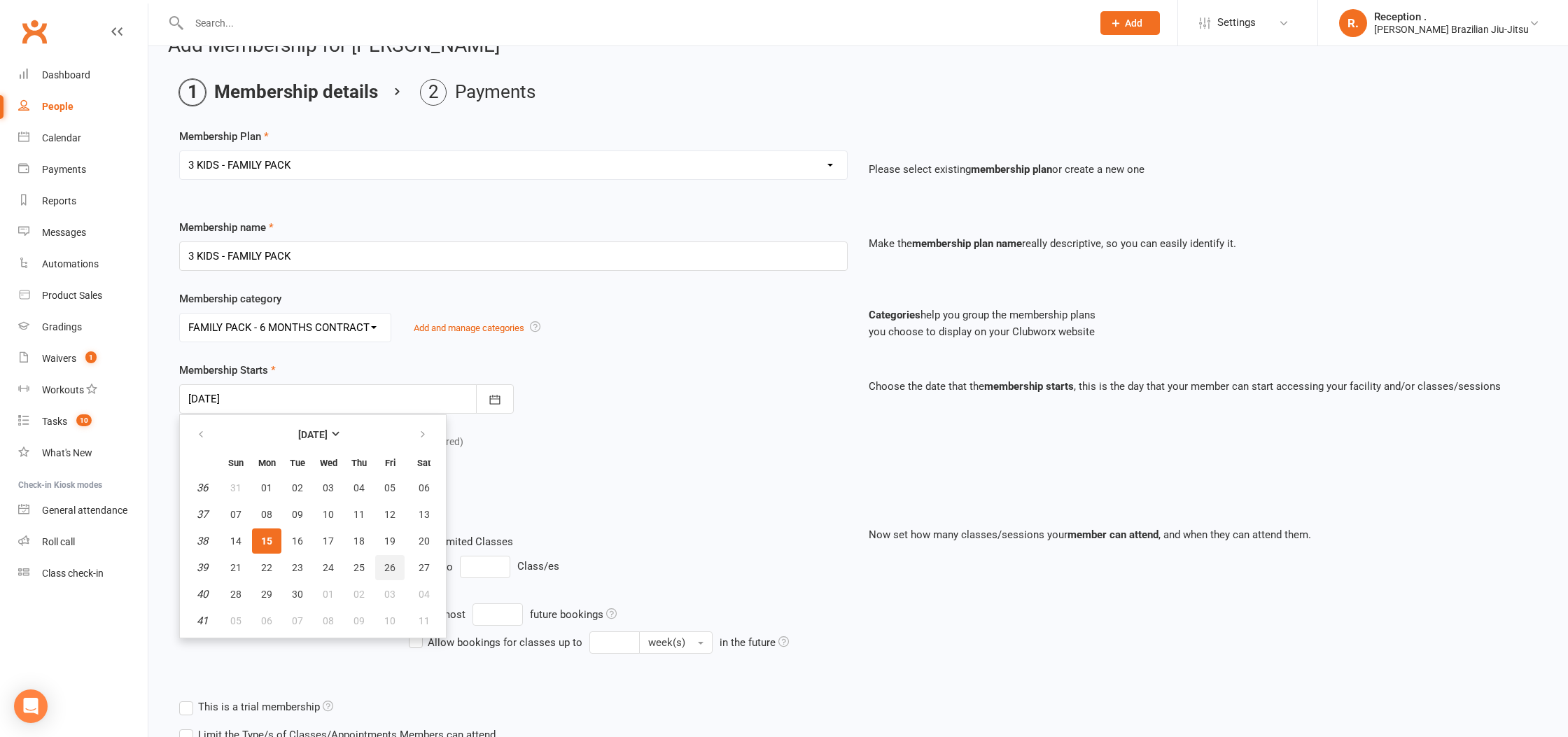
click at [392, 571] on span "26" at bounding box center [390, 567] width 12 height 12
type input "26 Sep 2025"
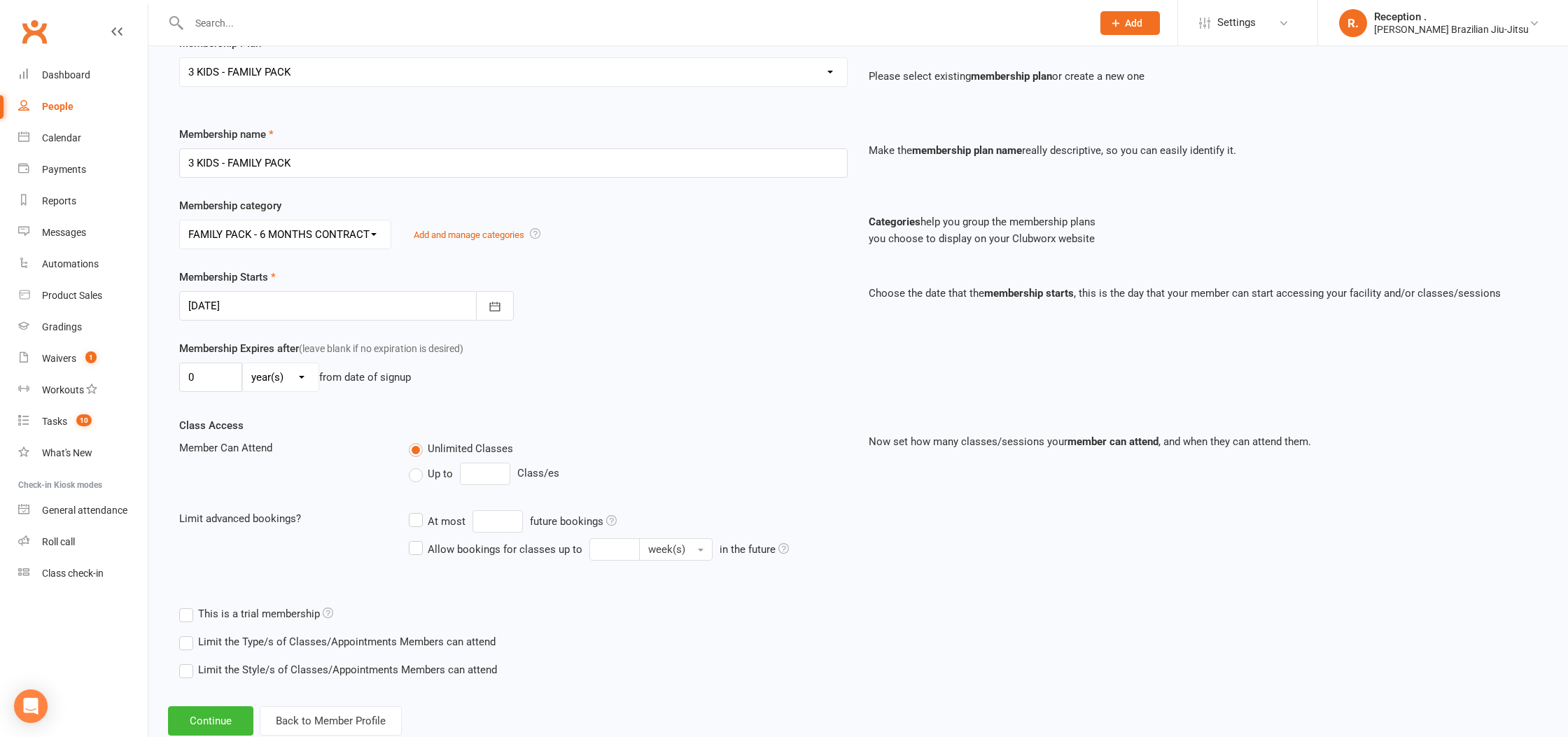
scroll to position [163, 0]
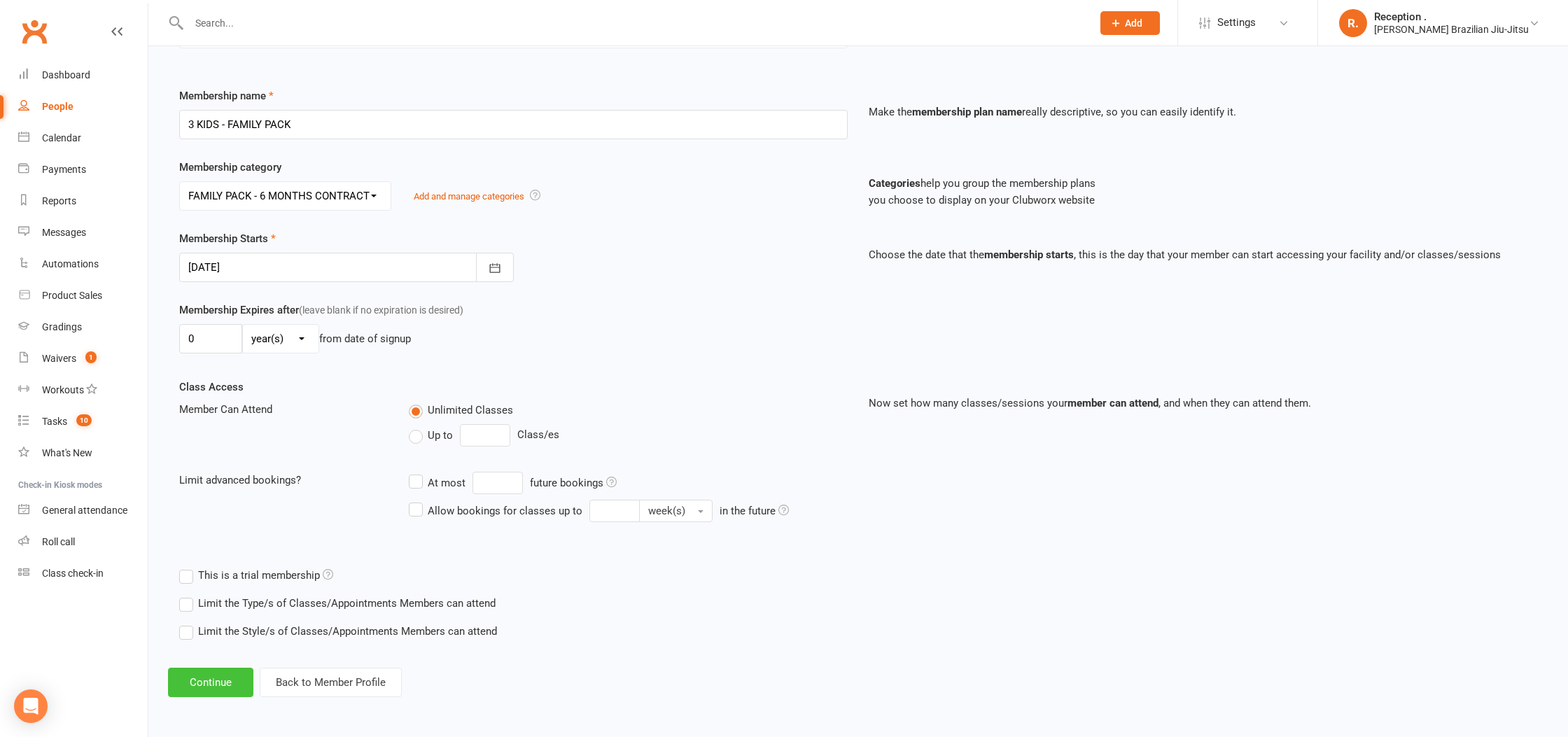
click at [214, 671] on button "Continue" at bounding box center [211, 682] width 85 height 29
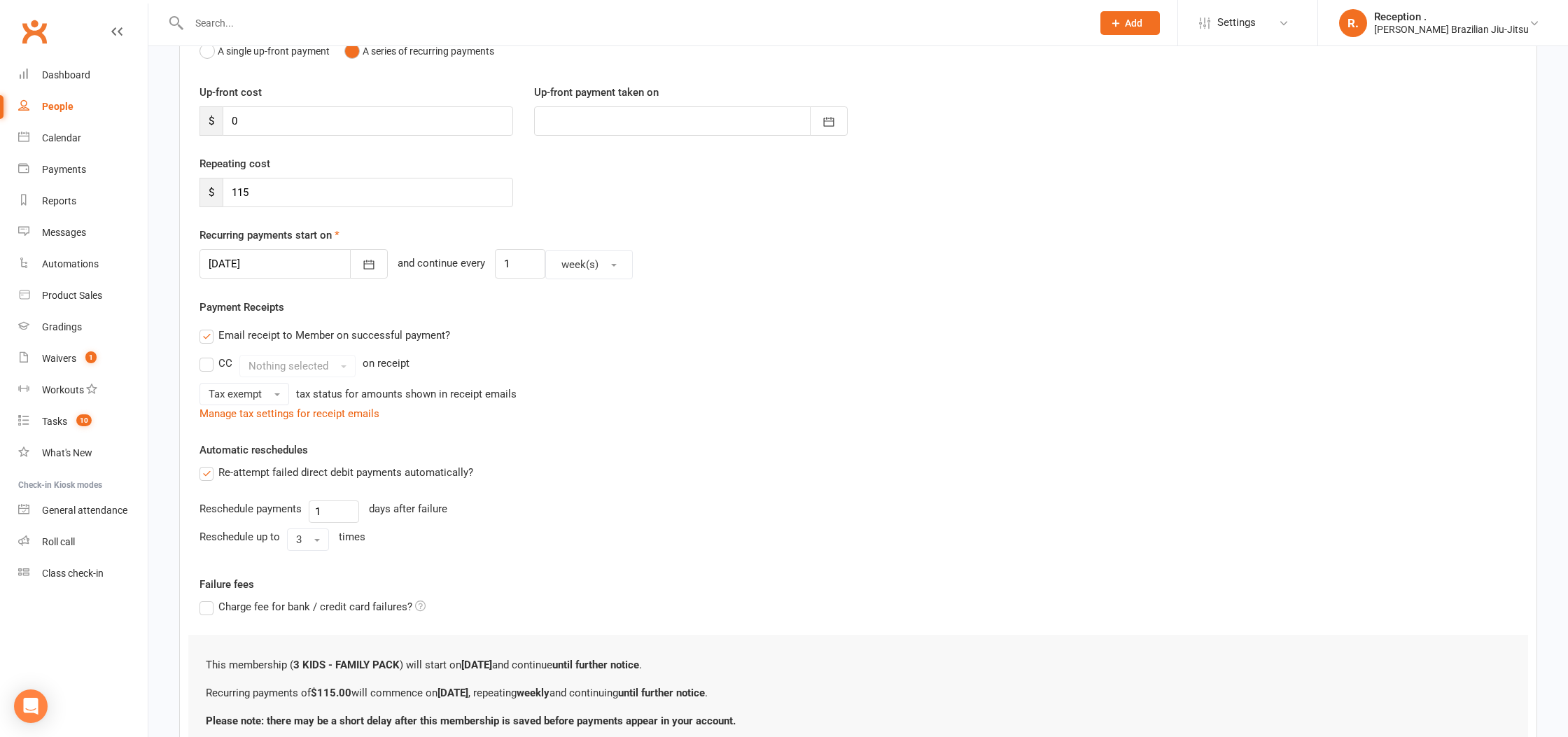
scroll to position [0, 0]
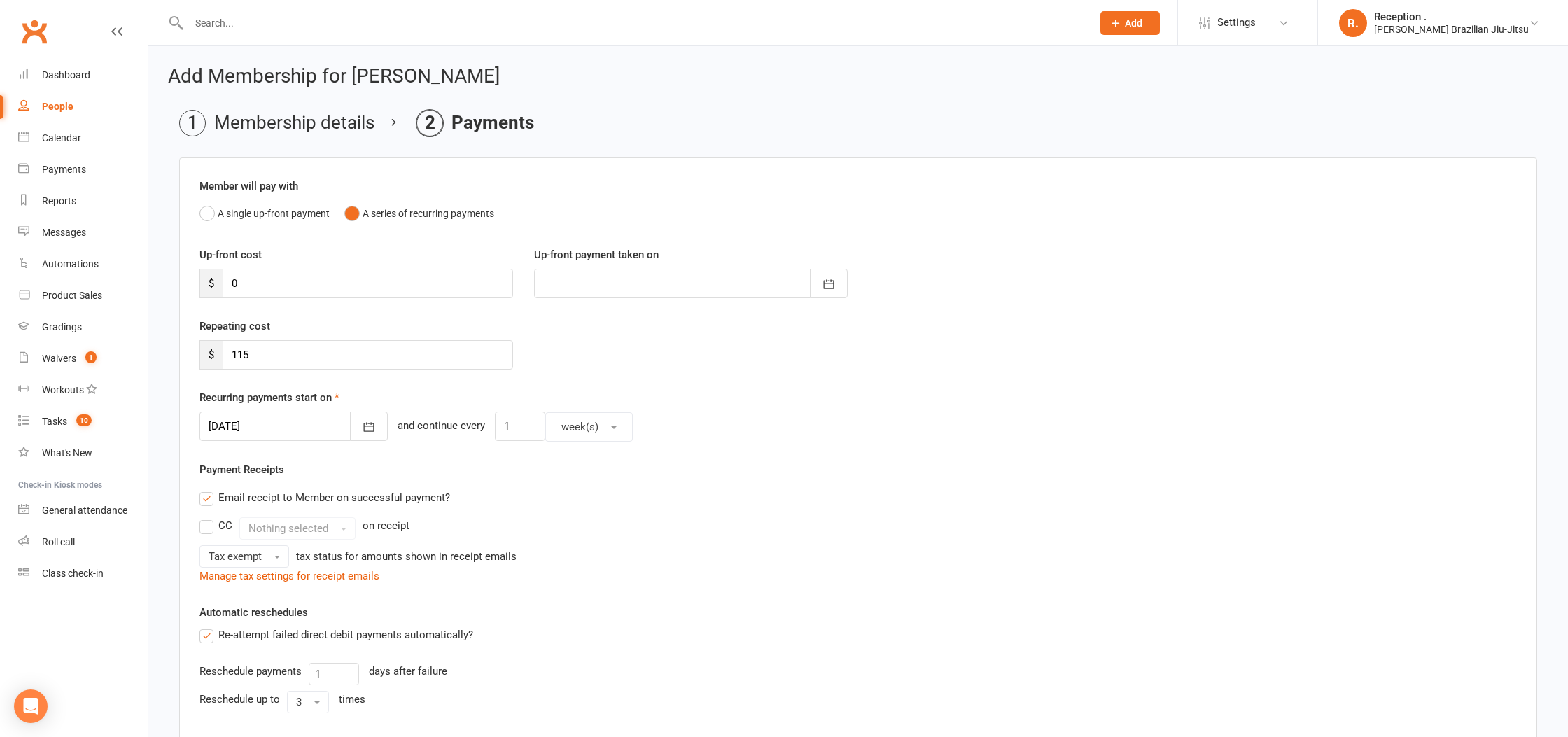
drag, startPoint x: 273, startPoint y: 369, endPoint x: 273, endPoint y: 356, distance: 13.0
click at [273, 369] on div "Repeating cost $ 115" at bounding box center [857, 353] width 1339 height 71
click at [273, 353] on input "115" at bounding box center [367, 354] width 291 height 29
click at [272, 353] on input "115" at bounding box center [367, 354] width 291 height 29
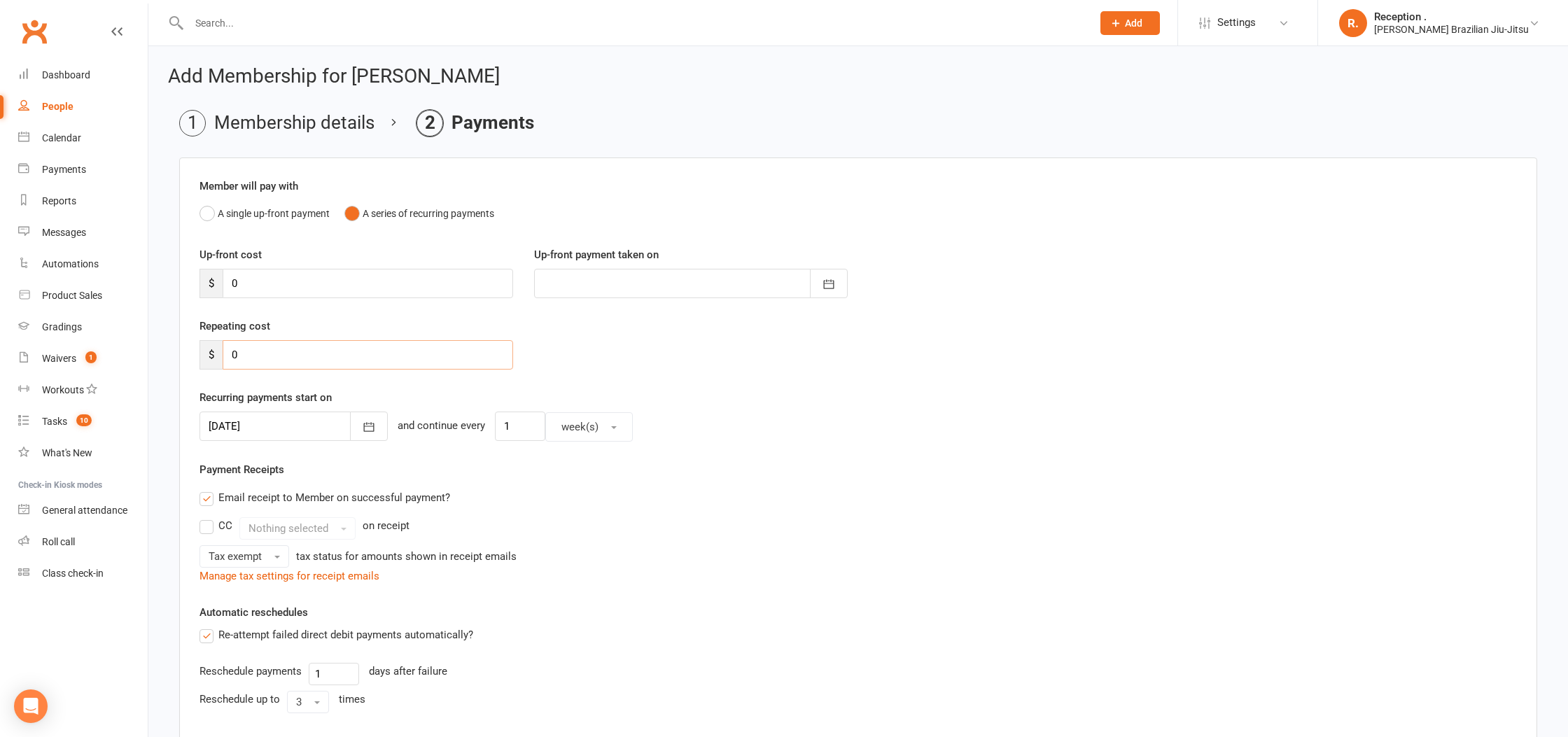
type input "0"
click at [721, 386] on div "Repeating cost $ 0" at bounding box center [857, 353] width 1339 height 71
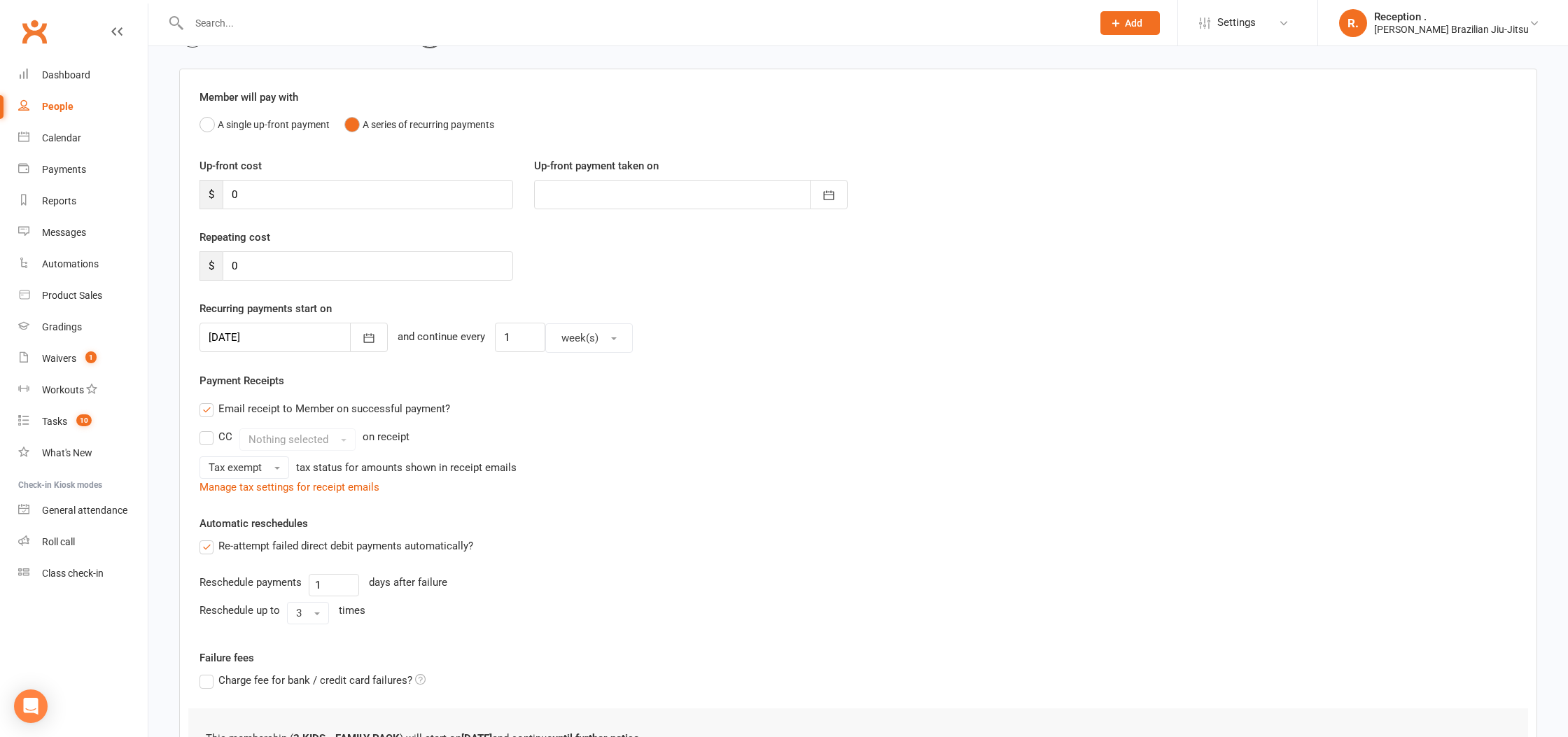
scroll to position [225, 0]
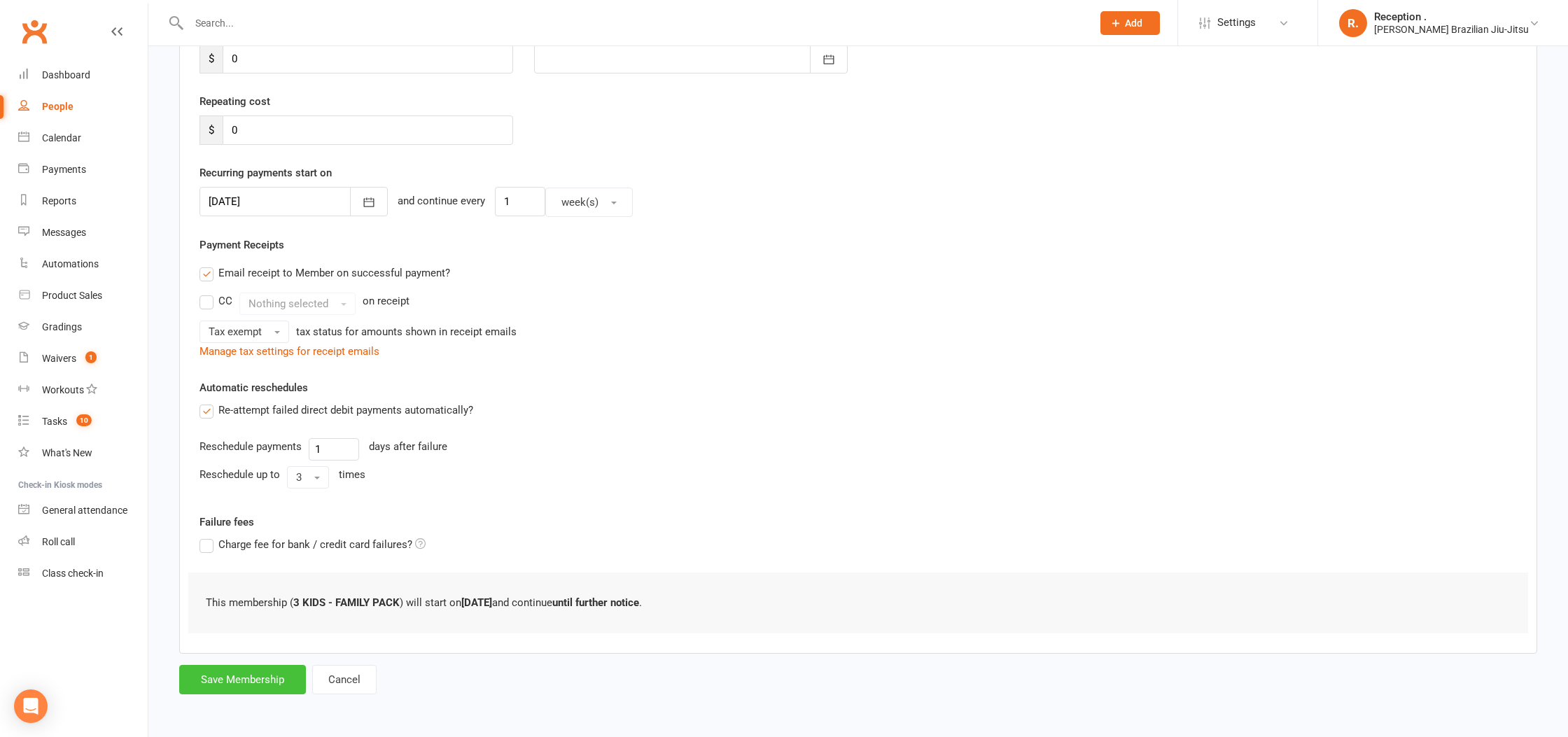
click at [254, 684] on button "Save Membership" at bounding box center [242, 679] width 126 height 29
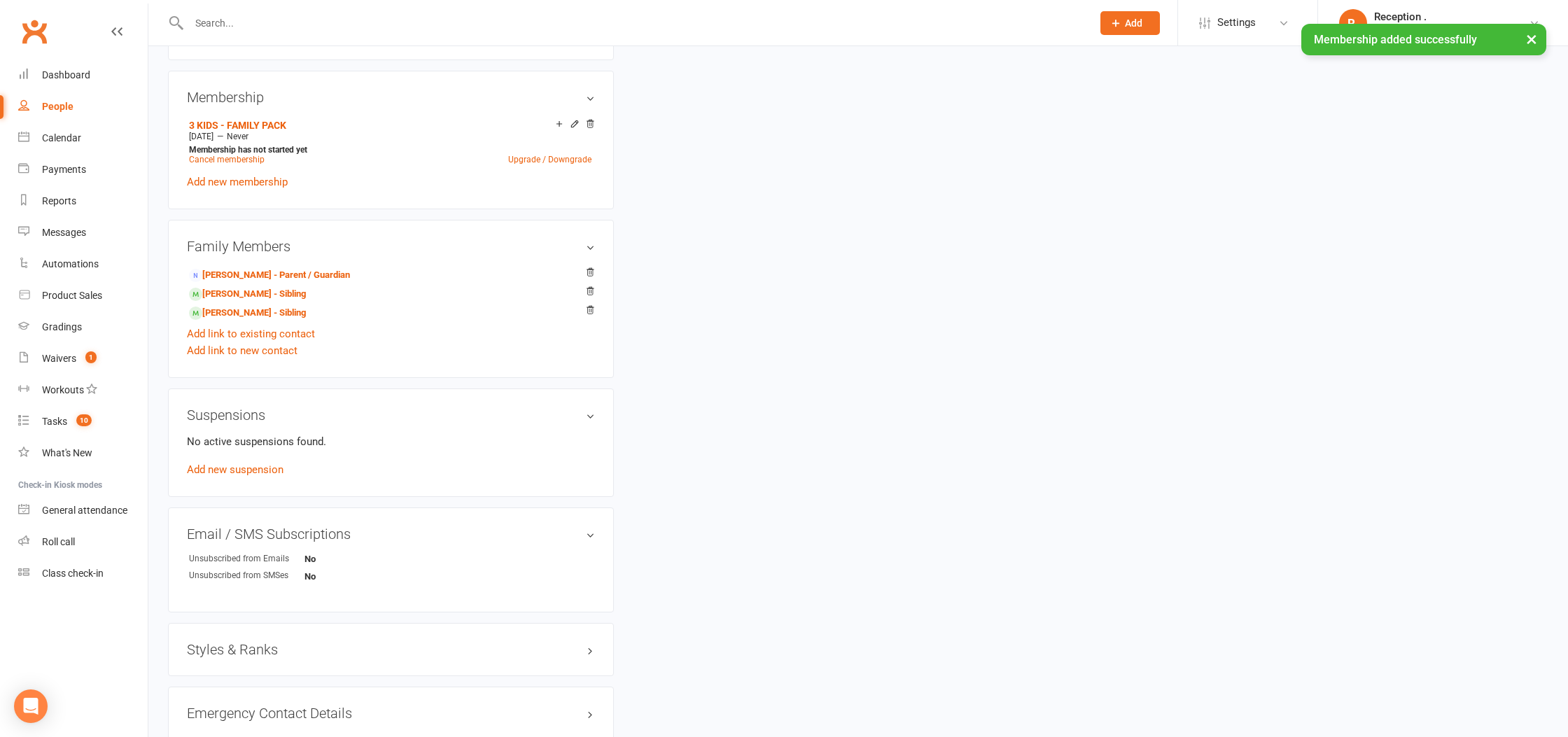
scroll to position [549, 0]
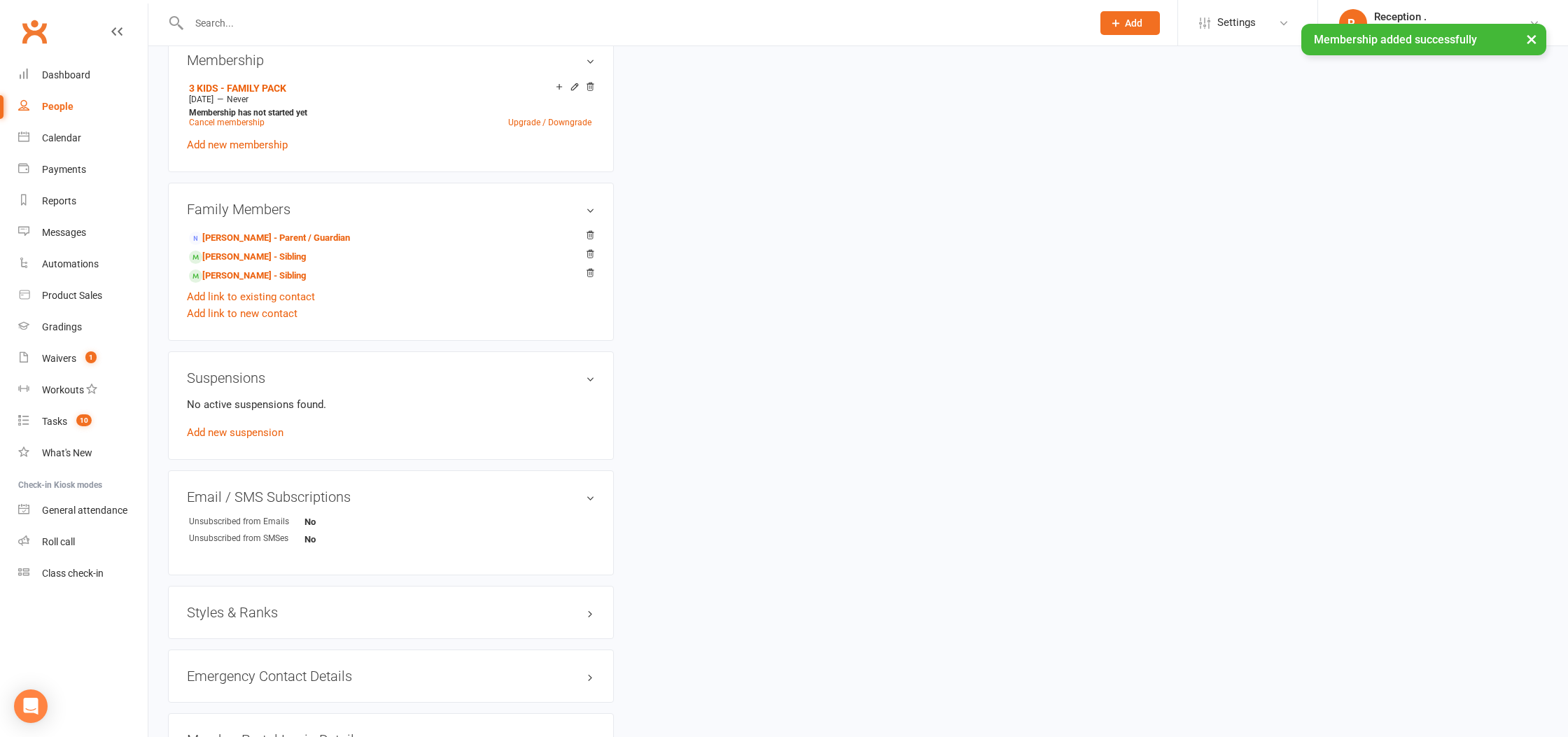
click at [288, 608] on h3 "Styles & Ranks" at bounding box center [390, 612] width 408 height 15
click at [232, 658] on div "This member does not have any active styles yet. Add new style" at bounding box center [390, 653] width 408 height 44
click at [229, 666] on link "Add new style" at bounding box center [219, 667] width 65 height 12
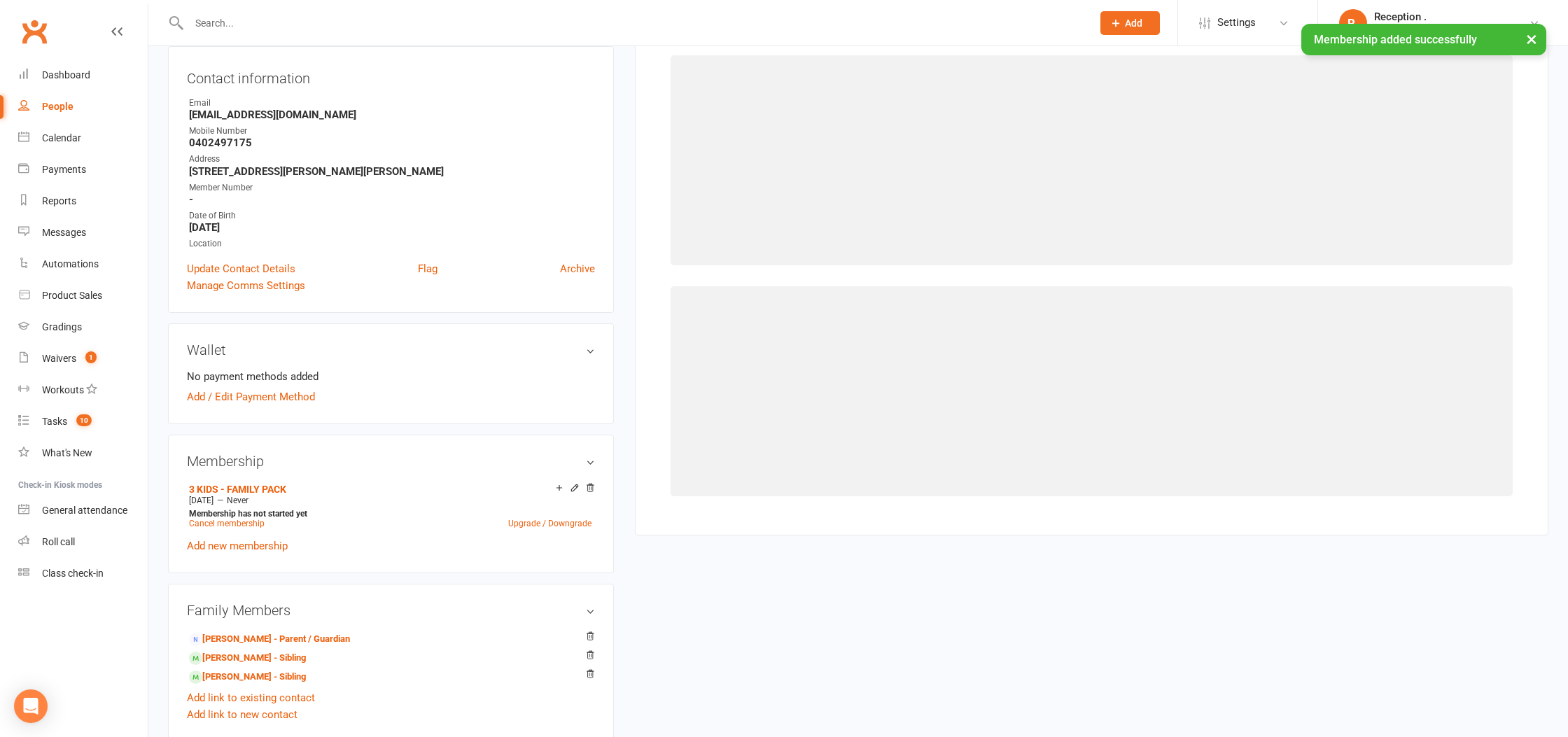
scroll to position [107, 0]
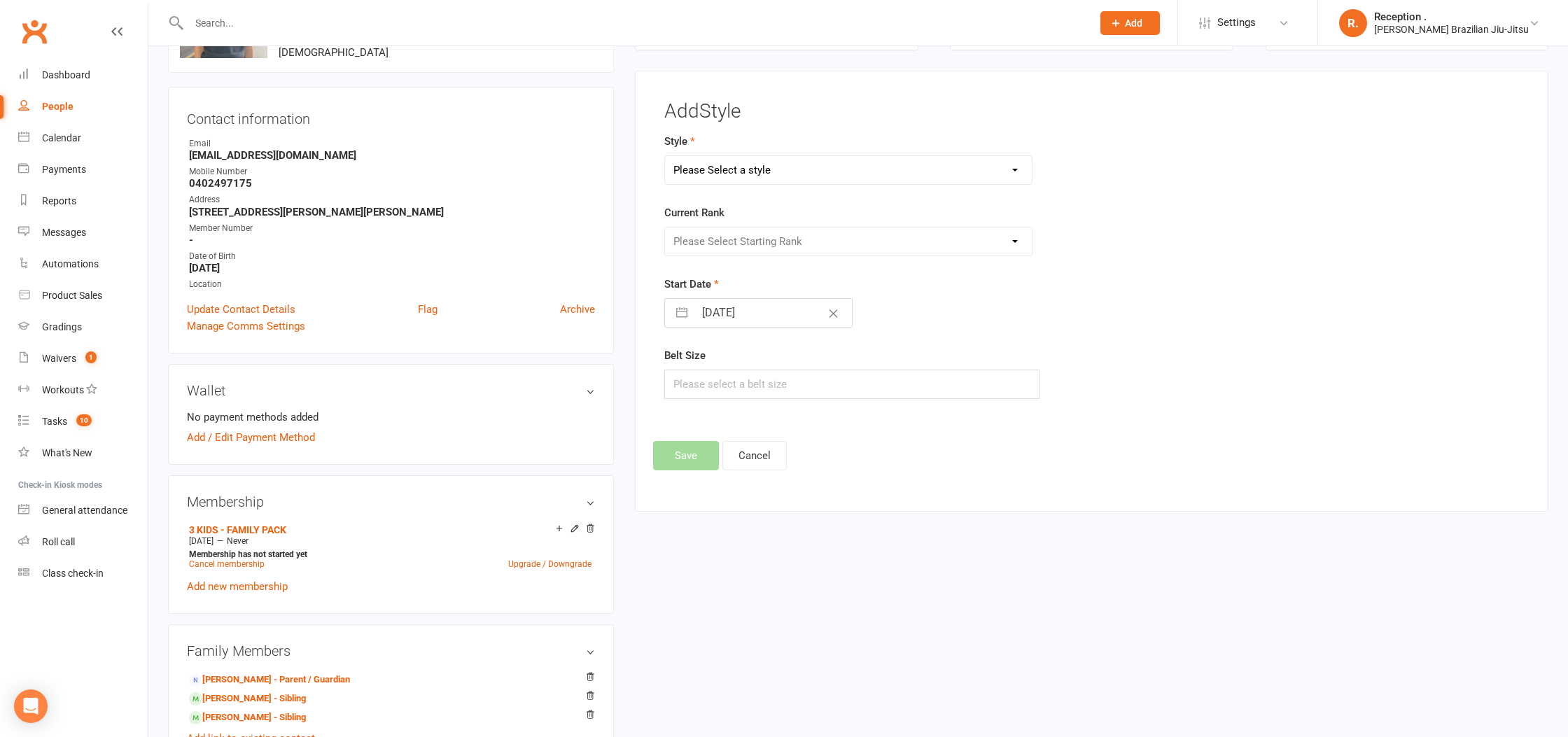
drag, startPoint x: 735, startPoint y: 155, endPoint x: 746, endPoint y: 180, distance: 27.3
click at [735, 156] on div "Please Select a style Brazilian Jiu-Jitsu Adults Brazilian Jiu-Jitsu Kids" at bounding box center [848, 170] width 390 height 29
click at [752, 161] on select "Please Select a style Brazilian Jiu-Jitsu Adults Brazilian Jiu-Jitsu Kids" at bounding box center [848, 169] width 366 height 28
select select "2244"
click at [665, 156] on select "Please Select a style Brazilian Jiu-Jitsu Adults Brazilian Jiu-Jitsu Kids" at bounding box center [848, 169] width 366 height 28
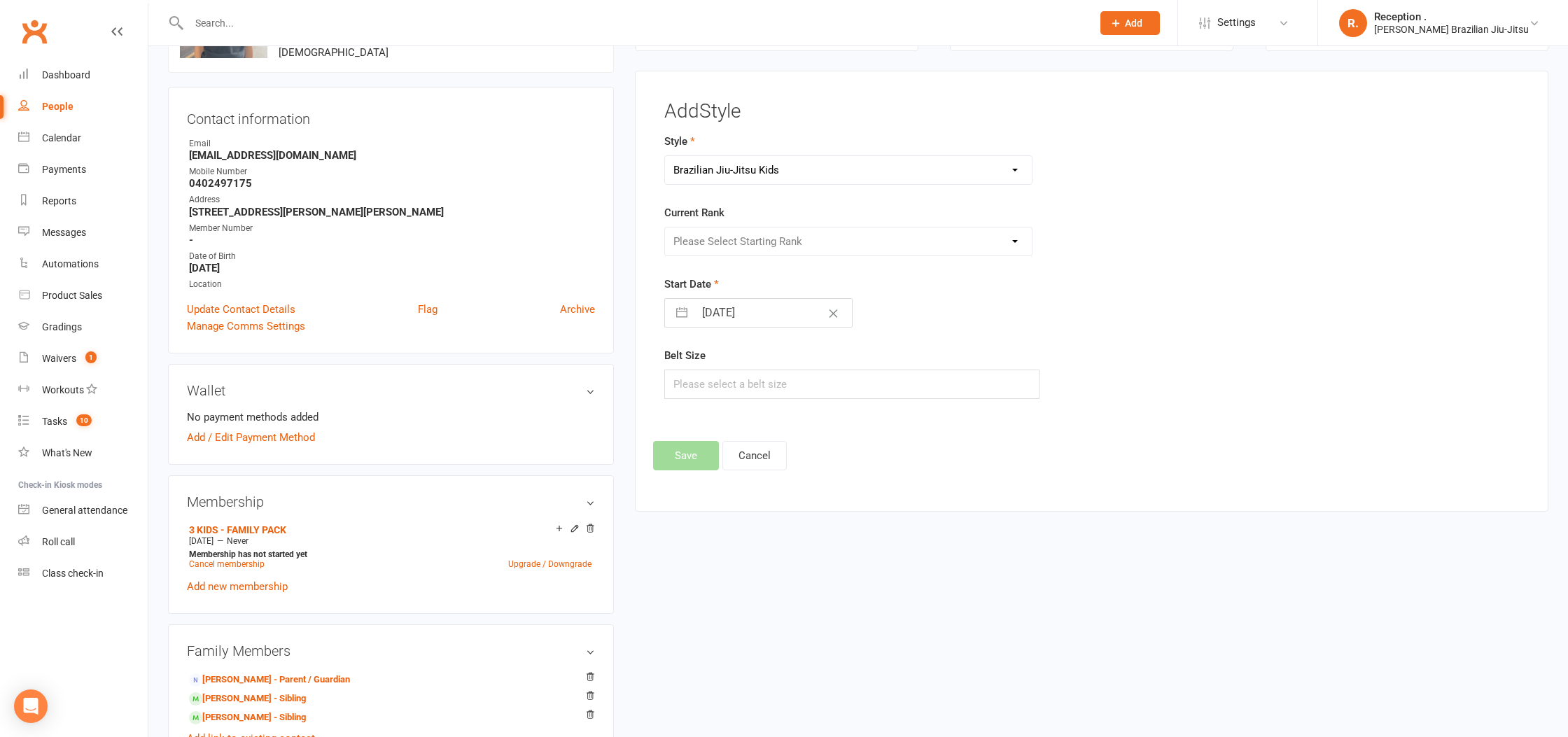
click at [741, 235] on select "Please Select Starting Rank" at bounding box center [848, 241] width 366 height 28
select select "22133"
click at [665, 228] on select "Please Select Starting Rank White White 1 Stripe White 2 Stripes White 3 Stripe…" at bounding box center [848, 241] width 366 height 28
drag, startPoint x: 743, startPoint y: 311, endPoint x: 753, endPoint y: 343, distance: 33.5
click at [743, 311] on input "15 Sep 2025" at bounding box center [773, 312] width 157 height 28
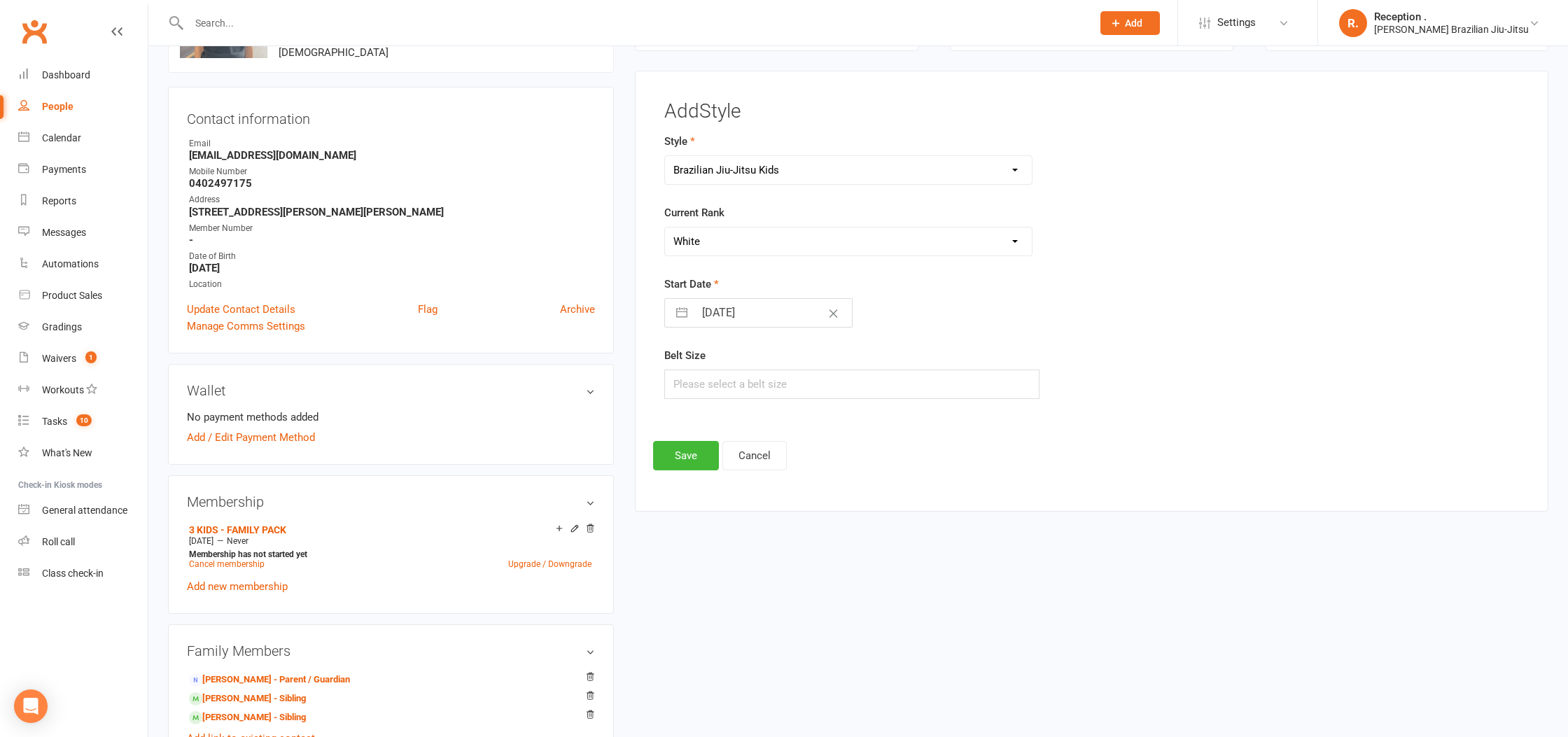
select select "7"
select select "2025"
select select "8"
select select "2025"
select select "9"
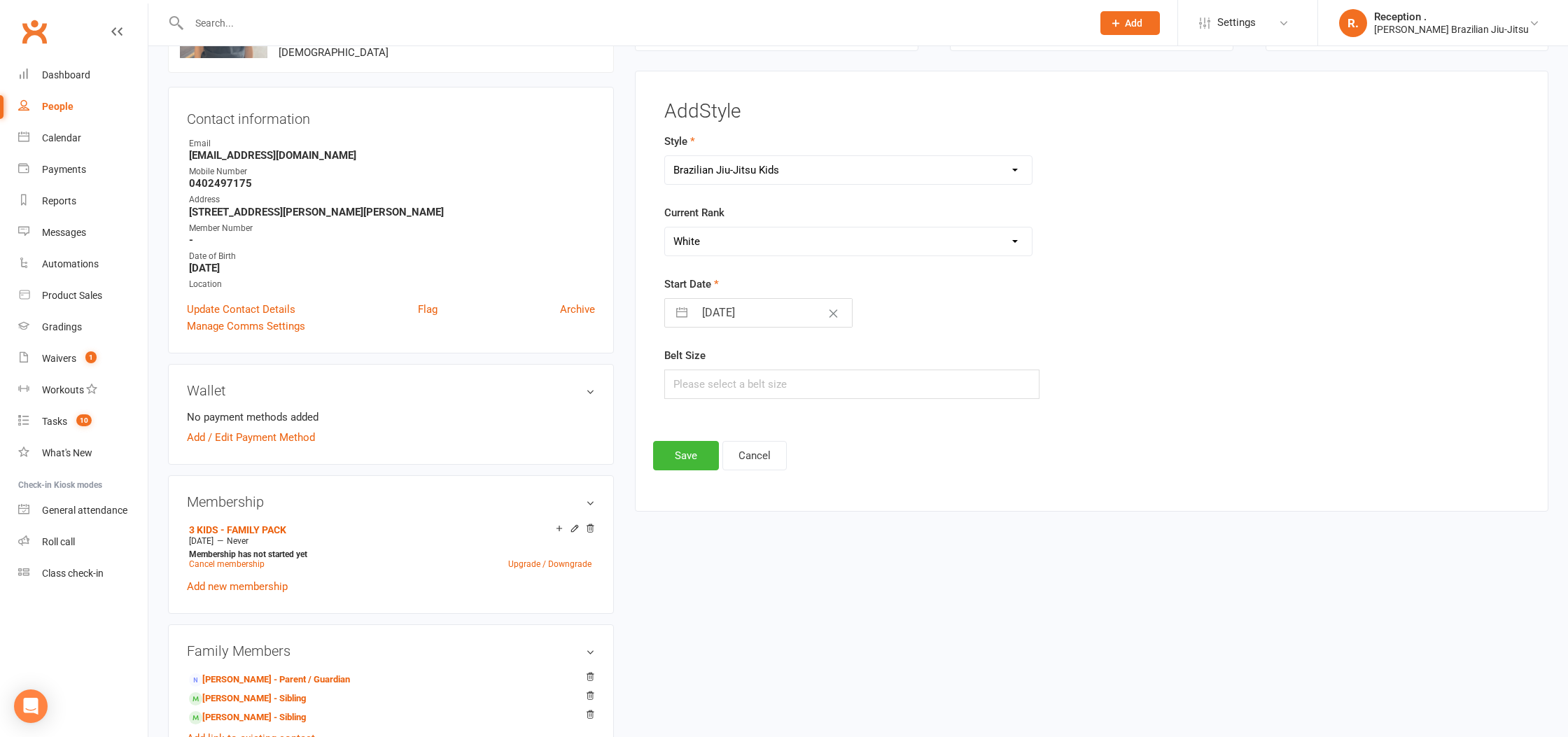
select select "2025"
click at [829, 494] on td "26" at bounding box center [830, 500] width 28 height 27
type input "26 Sep 2025"
click at [667, 451] on button "Save" at bounding box center [686, 455] width 66 height 29
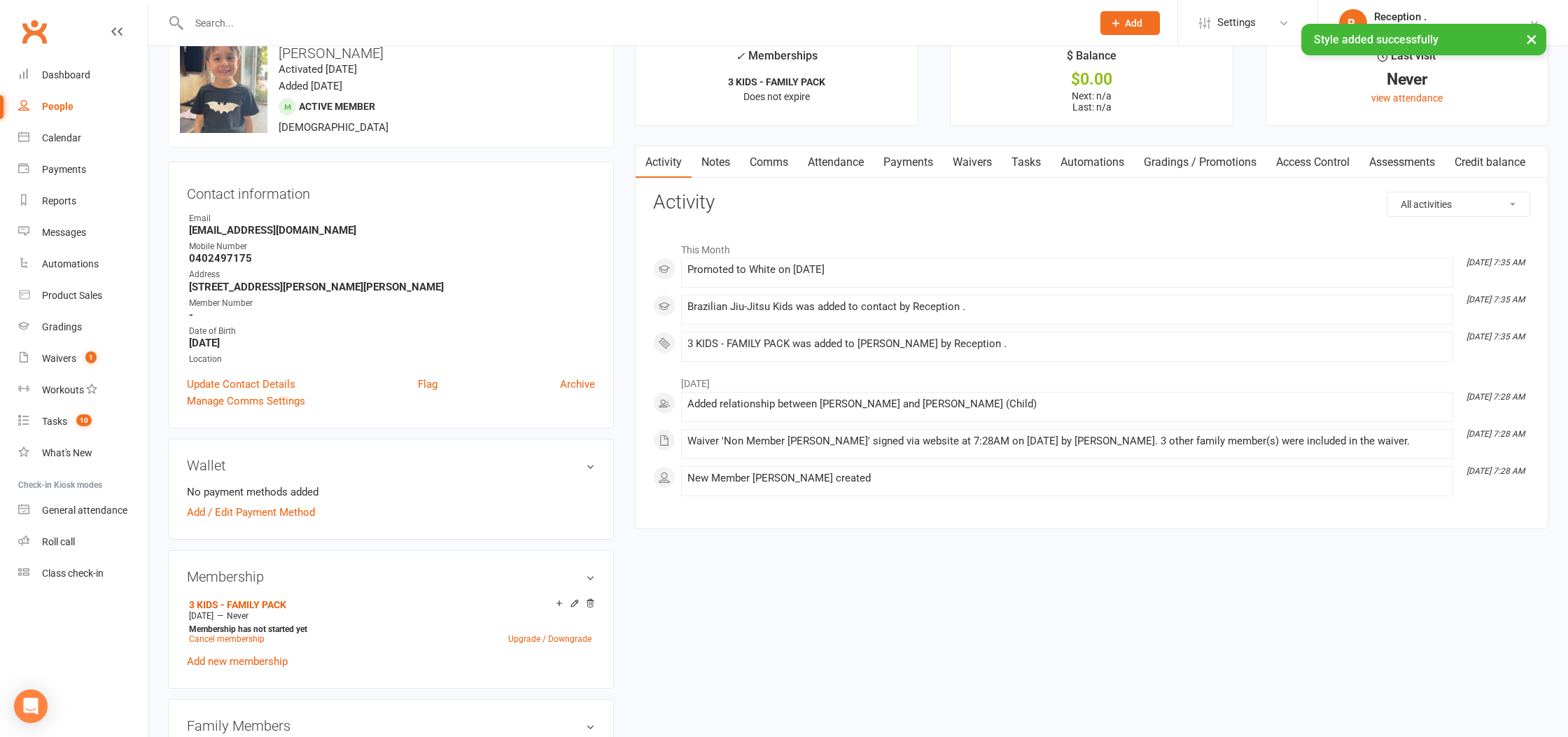
scroll to position [0, 0]
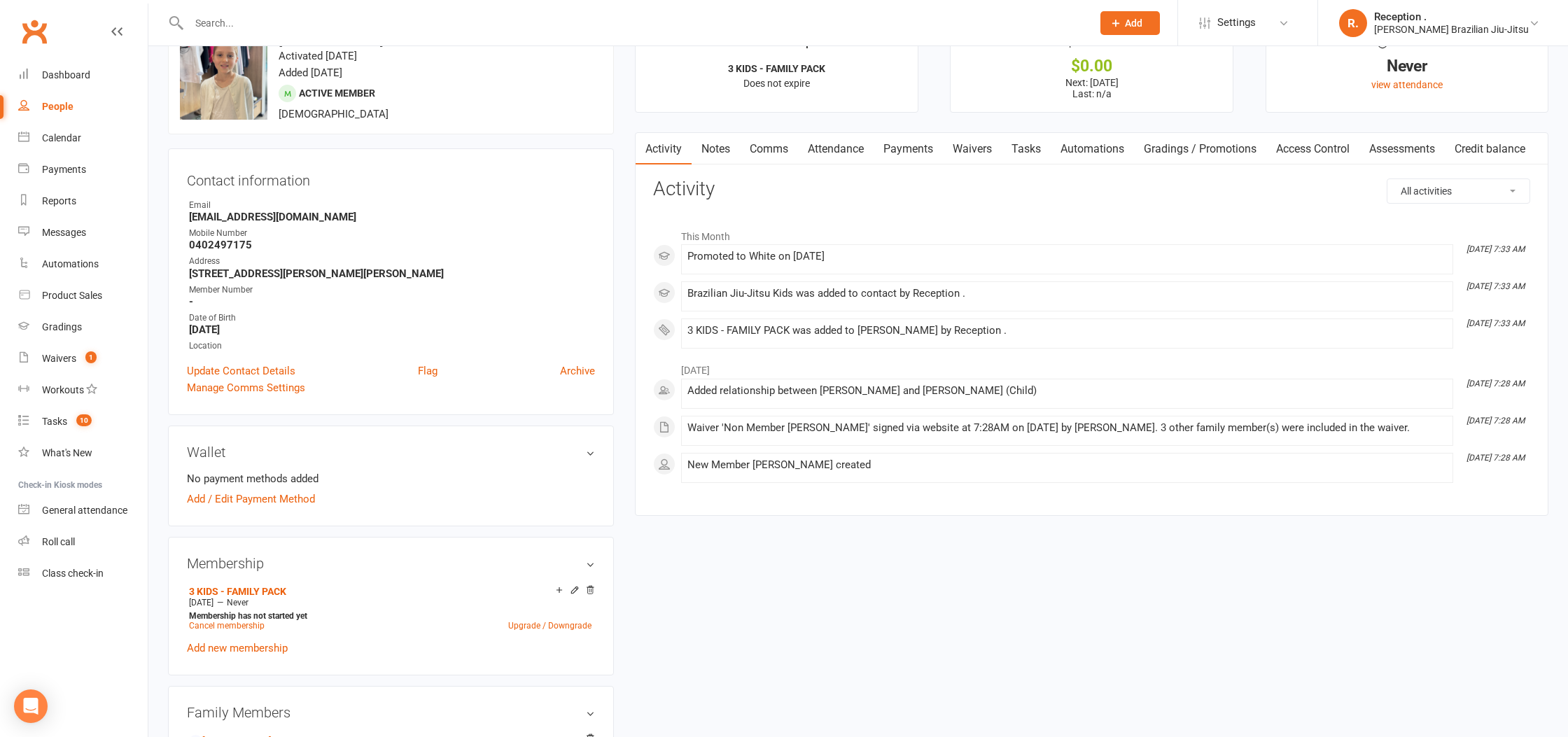
scroll to position [52, 0]
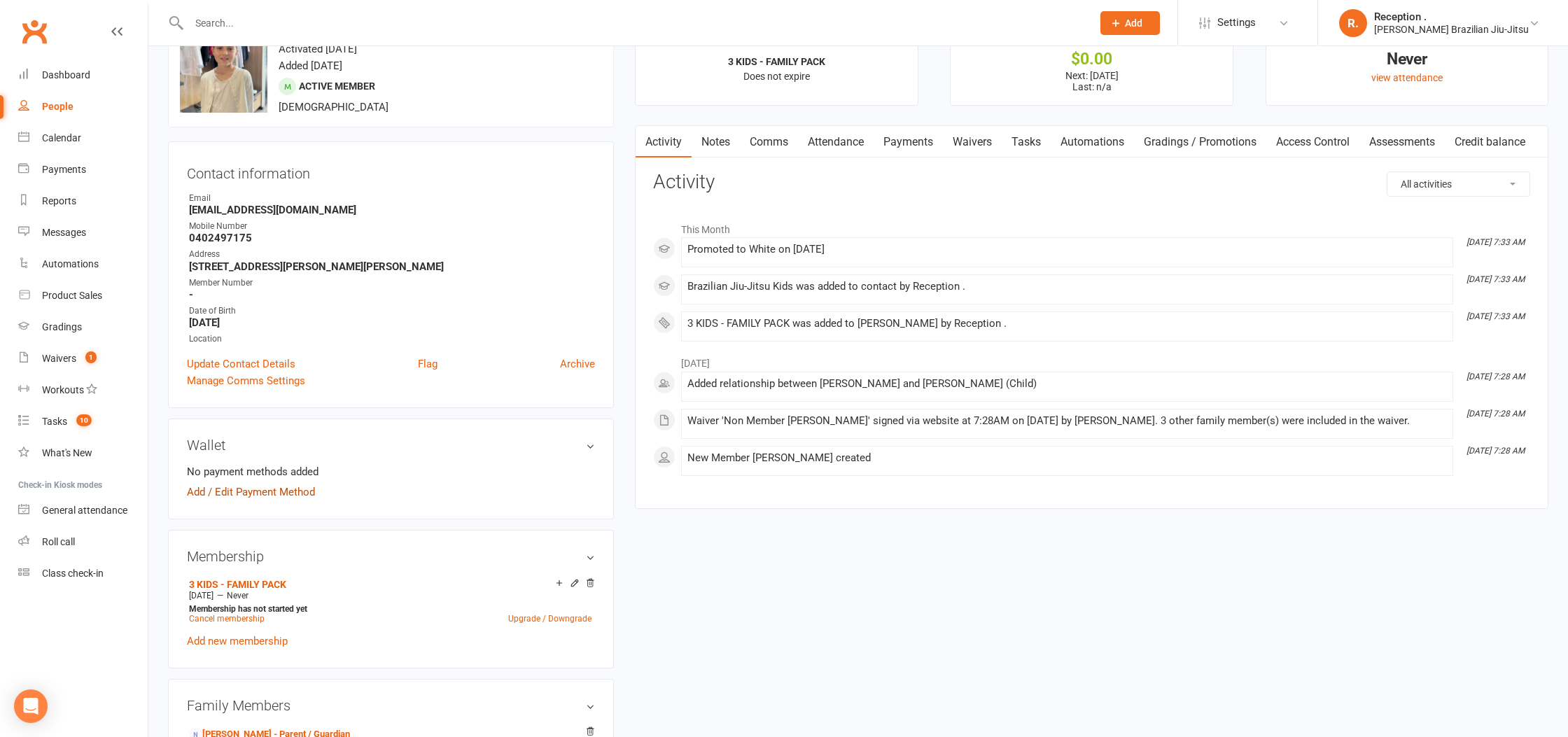
click at [265, 485] on link "Add / Edit Payment Method" at bounding box center [251, 492] width 128 height 17
click at [296, 476] on li "No payment methods added" at bounding box center [390, 471] width 408 height 17
click at [297, 484] on link "Add / Edit Payment Method" at bounding box center [251, 492] width 128 height 17
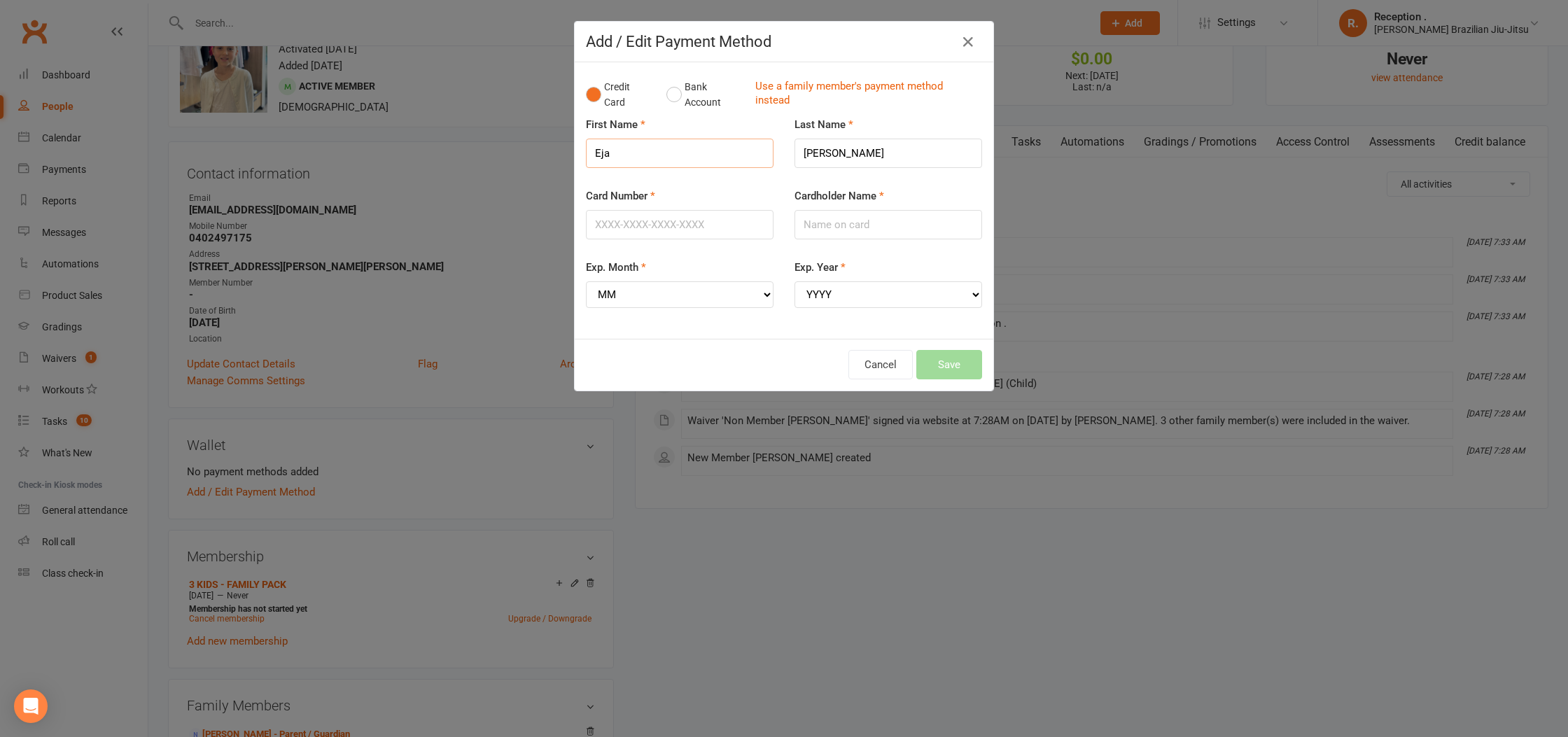
click at [697, 148] on input "Eja" at bounding box center [679, 153] width 188 height 29
type input "E"
type input "M"
type input "MR DAMON"
click at [844, 149] on input "Coleman" at bounding box center [888, 153] width 188 height 29
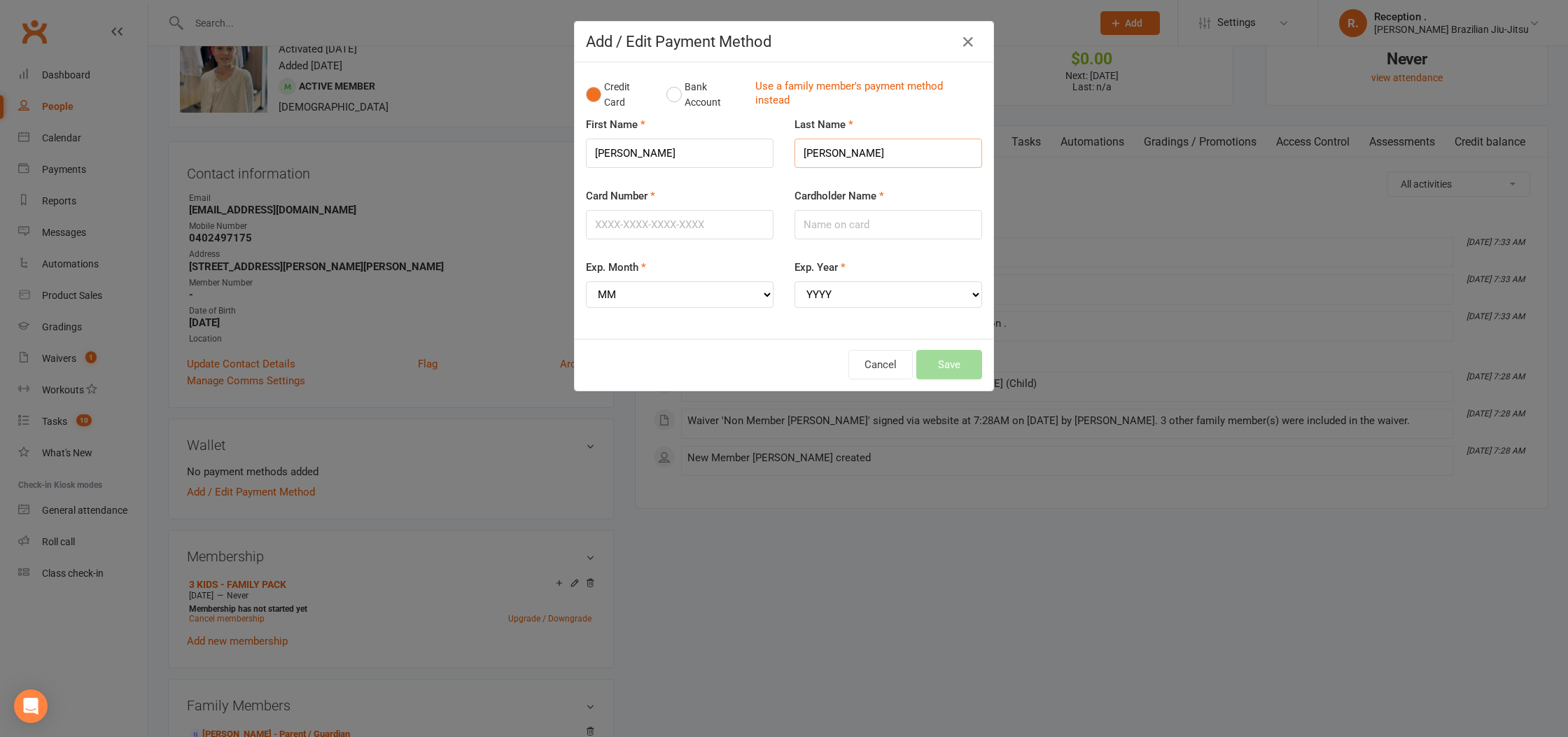
click at [844, 149] on input "Coleman" at bounding box center [888, 153] width 188 height 29
type input "M COLEMAN"
click at [682, 231] on input "Card Number" at bounding box center [679, 224] width 188 height 29
type input "5217295413161013"
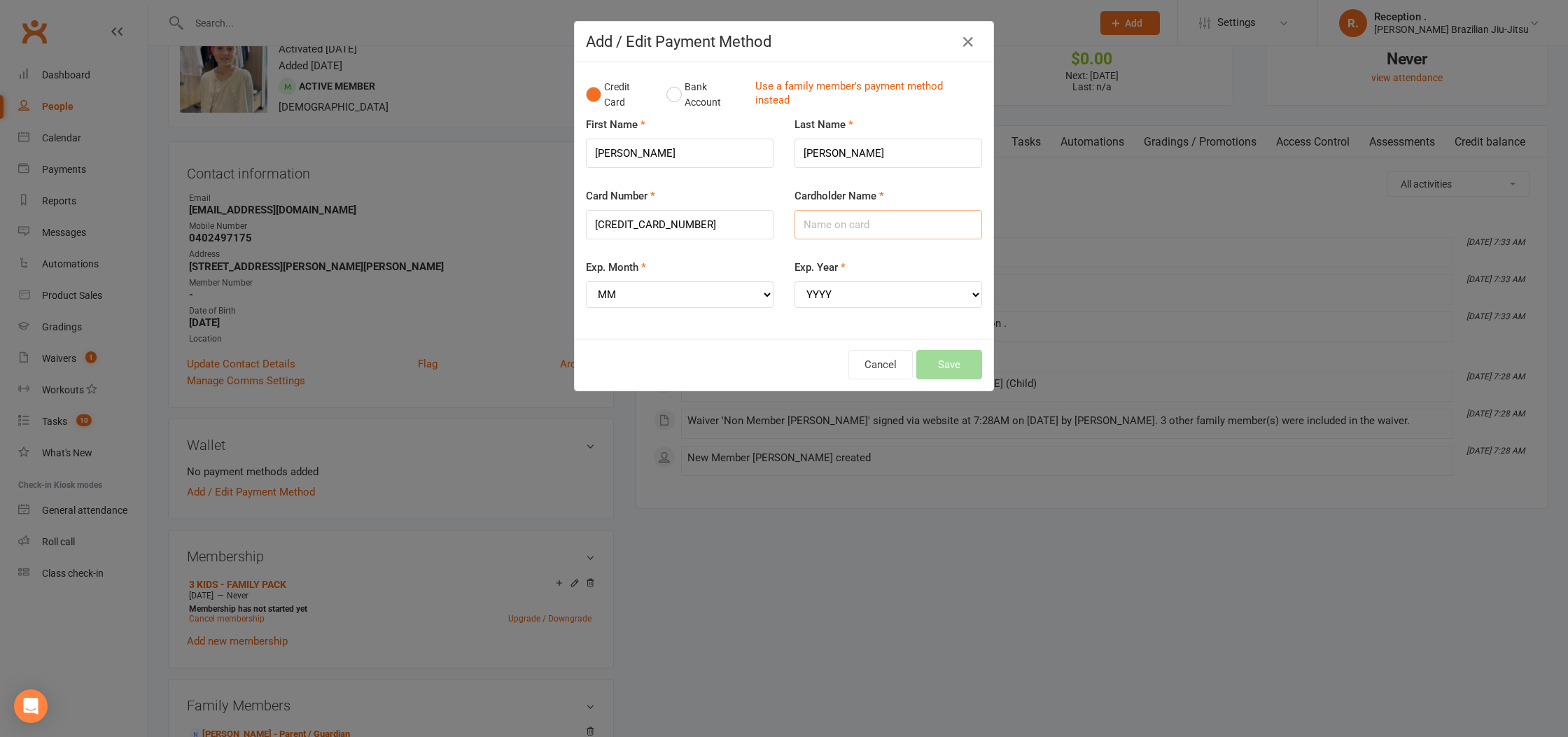
click at [856, 220] on input "Cardholder Name" at bounding box center [888, 224] width 188 height 29
type input "n"
type input "MR DAMON M COLEMAN"
click at [613, 287] on select "MM 01 02 03 04 05 06 07 08 09 10 11 12" at bounding box center [679, 294] width 188 height 27
select select "11"
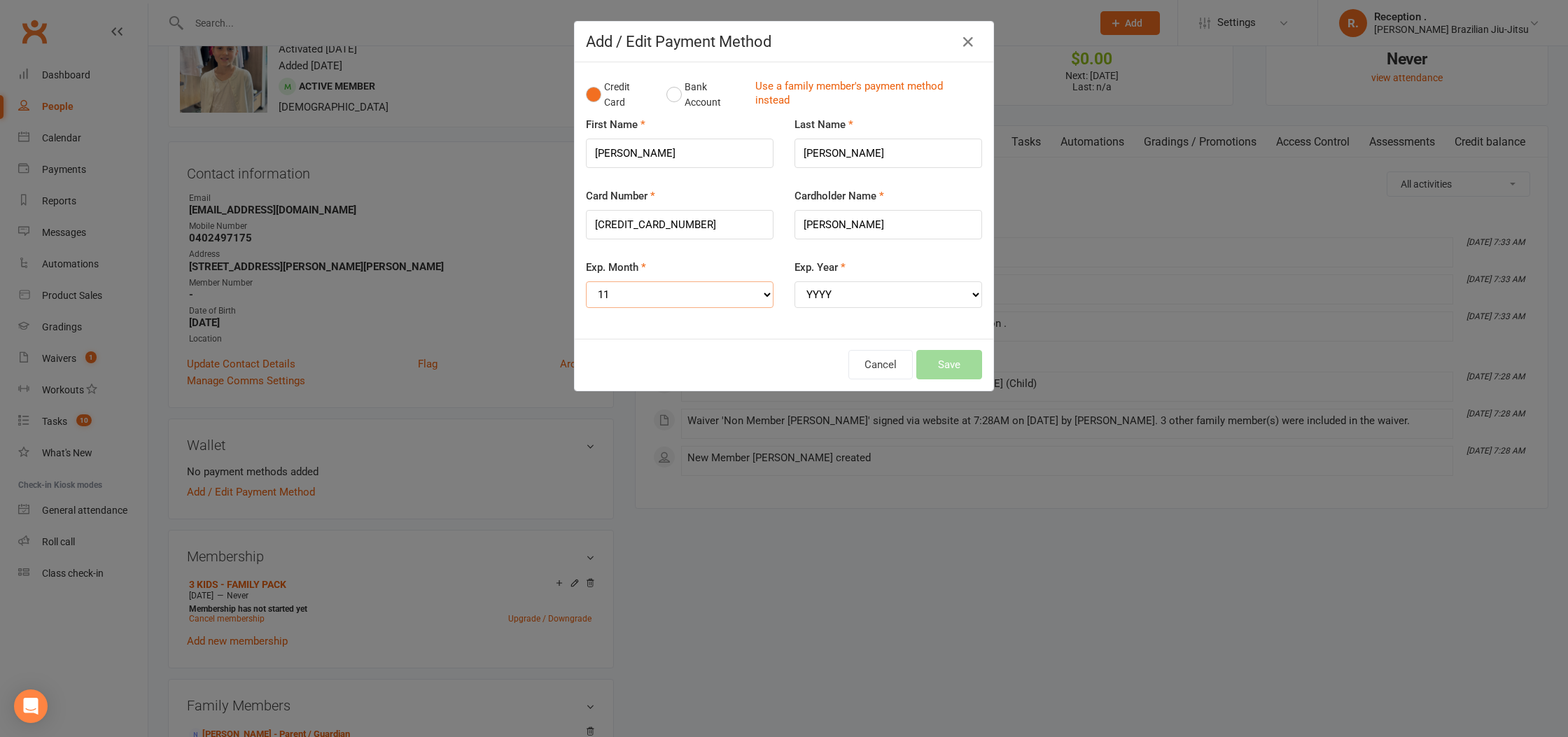
click at [586, 281] on select "MM 01 02 03 04 05 06 07 08 09 10 11 12" at bounding box center [679, 294] width 188 height 27
click at [809, 281] on select "YYYY 2025 2026 2027 2028 2029 2030 2031 2032 2033 2034" at bounding box center [888, 294] width 188 height 27
select select "2026"
click at [794, 281] on select "YYYY 2025 2026 2027 2028 2029 2030 2031 2032 2033 2034" at bounding box center [888, 294] width 188 height 27
drag, startPoint x: 649, startPoint y: 153, endPoint x: 744, endPoint y: 152, distance: 95.0
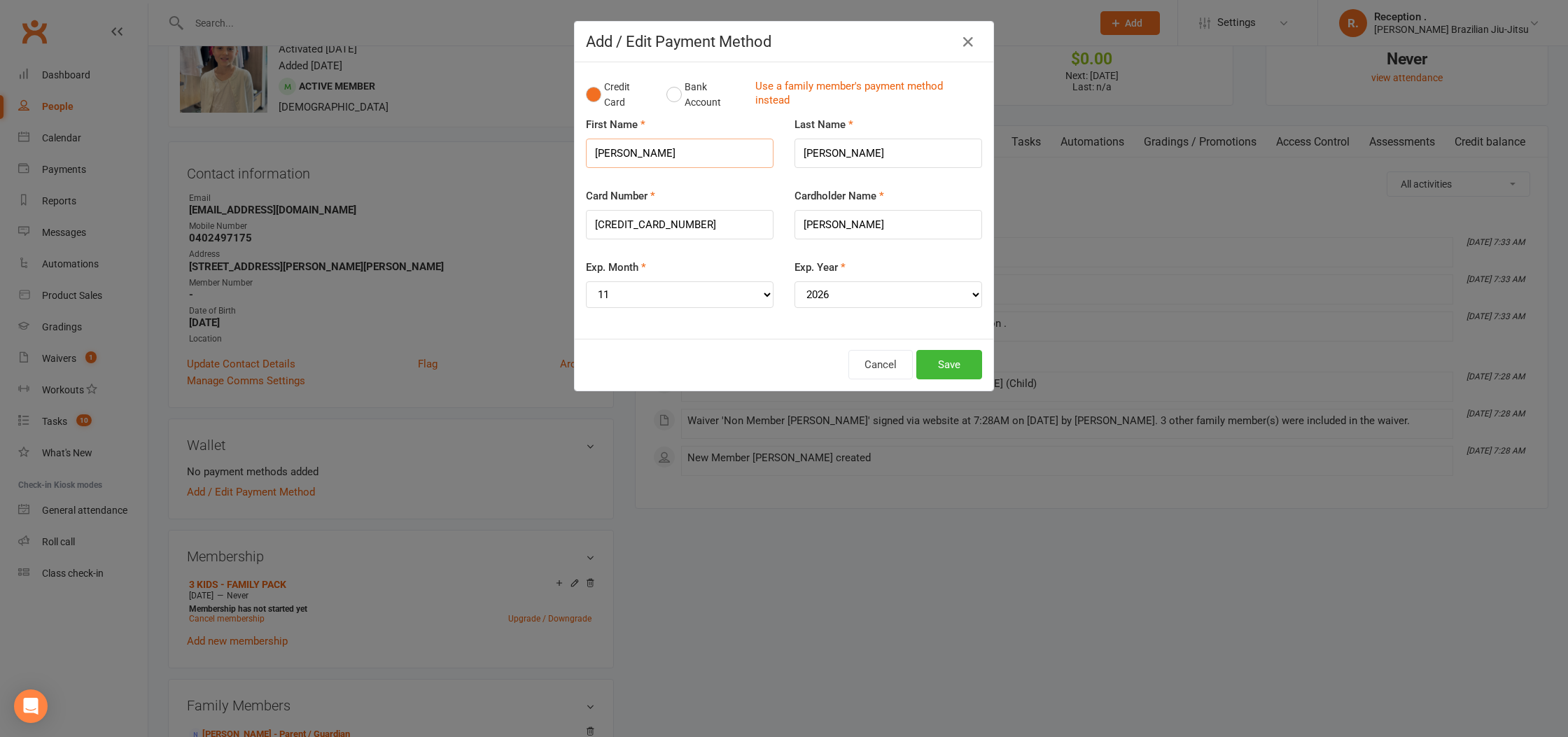
click at [650, 153] on input "MR DAMON" at bounding box center [679, 153] width 188 height 29
click at [598, 227] on input "5217295413161013" at bounding box center [679, 224] width 188 height 29
click at [810, 228] on input "MR DAMON M COLEMAN" at bounding box center [888, 224] width 188 height 29
click at [945, 371] on button "Save" at bounding box center [949, 364] width 66 height 29
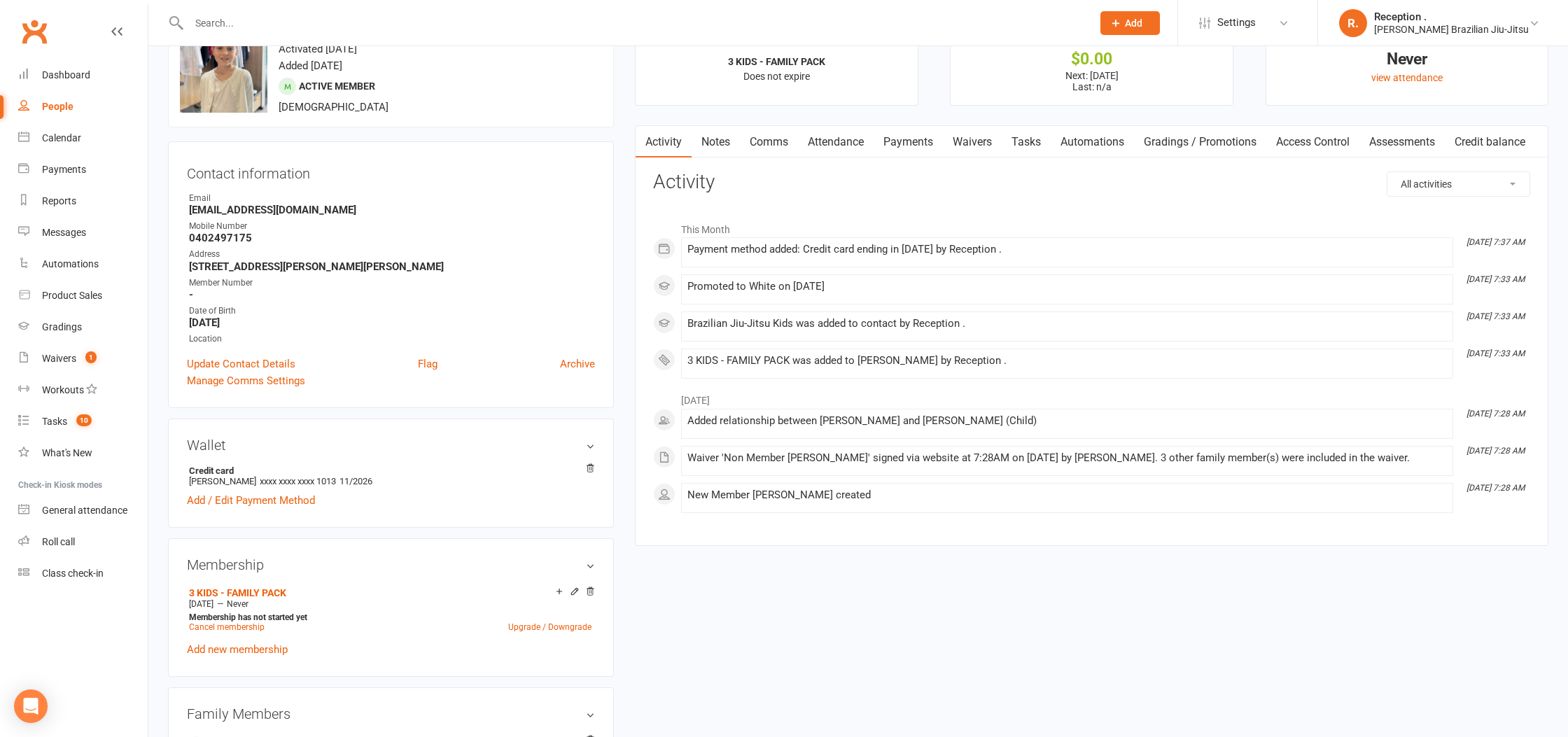
click at [901, 146] on link "Payments" at bounding box center [908, 142] width 69 height 32
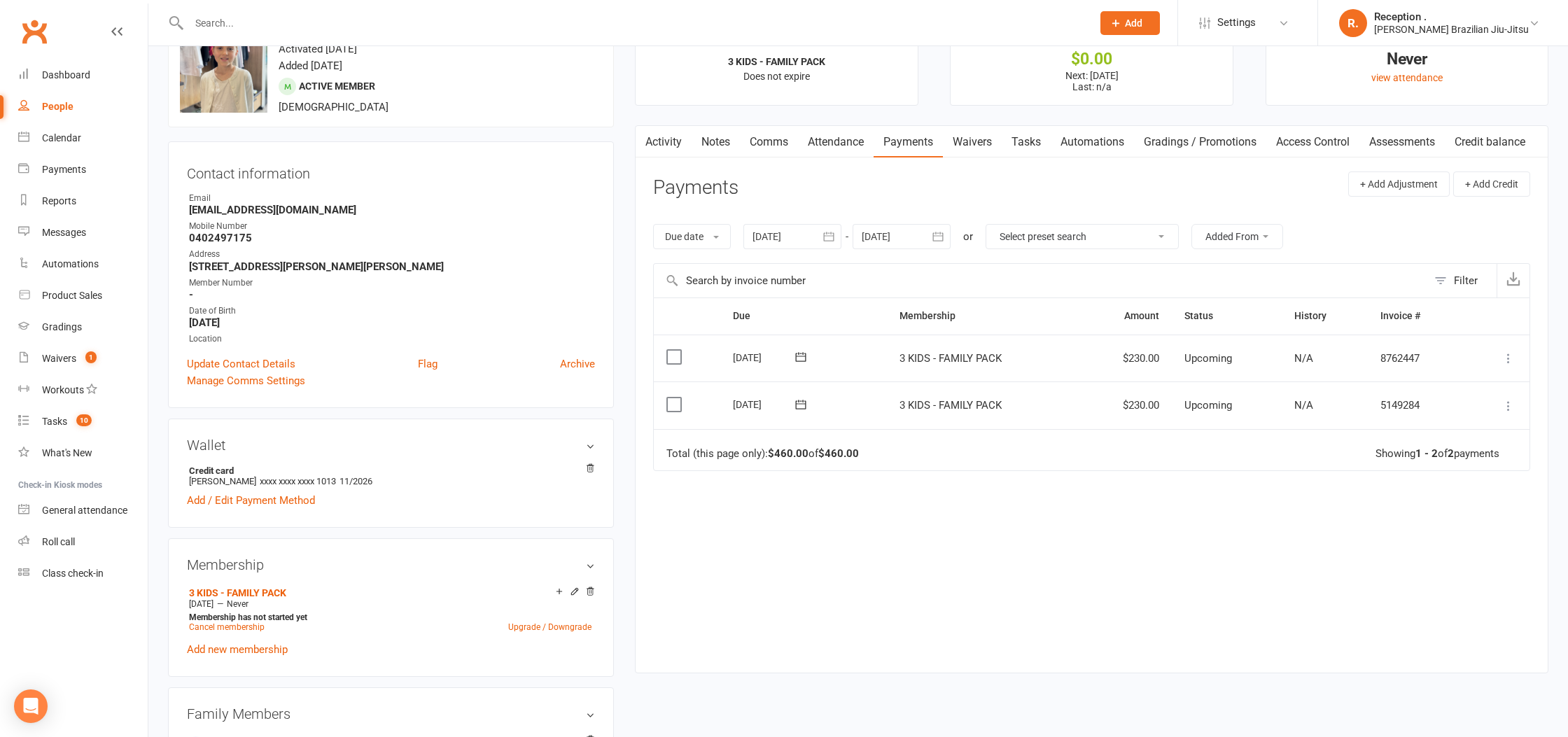
drag, startPoint x: 892, startPoint y: 236, endPoint x: 978, endPoint y: 260, distance: 89.3
click at [891, 236] on div at bounding box center [901, 236] width 98 height 25
click at [1098, 268] on icon "button" at bounding box center [1096, 270] width 10 height 12
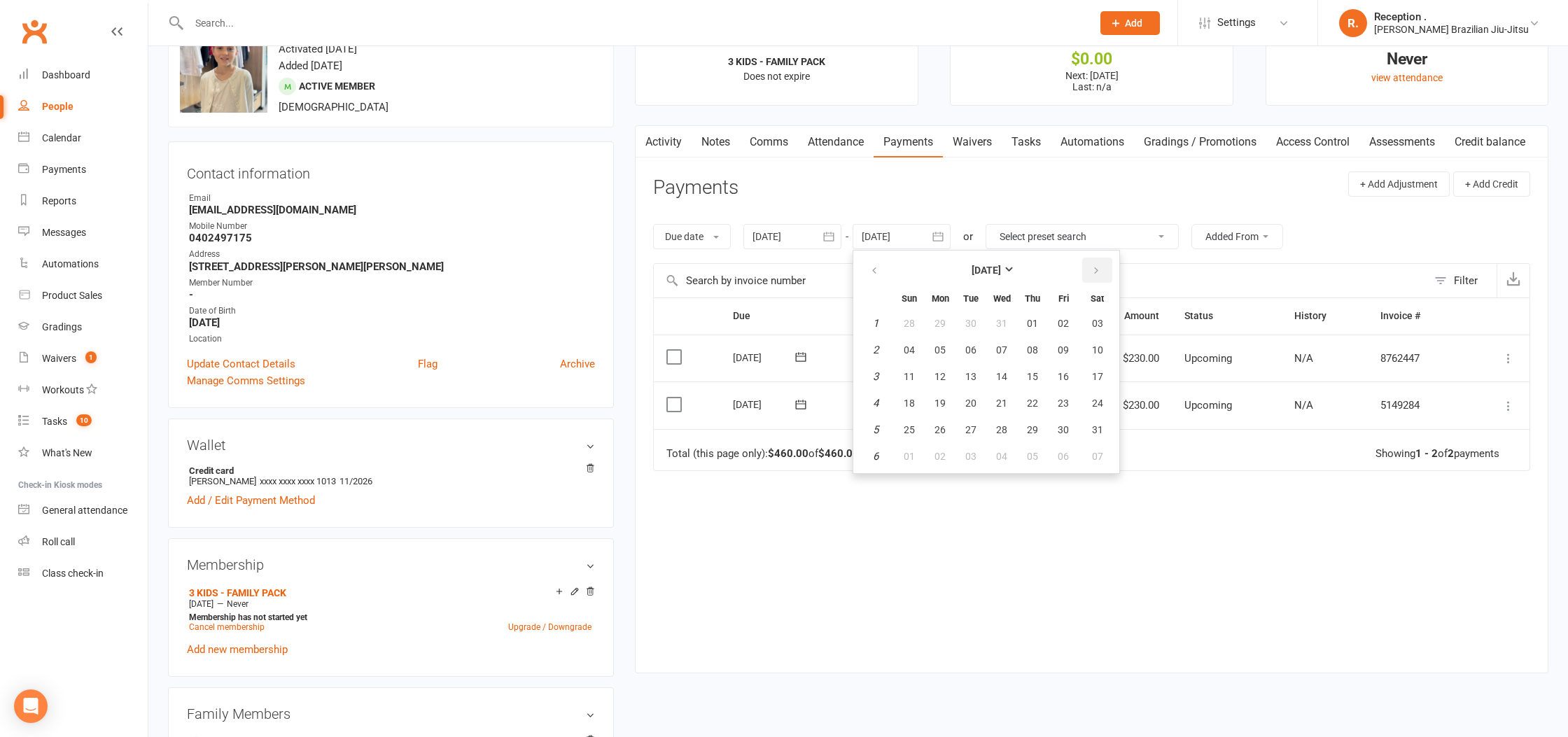
click at [1098, 268] on icon "button" at bounding box center [1096, 270] width 10 height 12
click at [1089, 377] on button "21" at bounding box center [1097, 376] width 36 height 25
type input "21 Mar 2026"
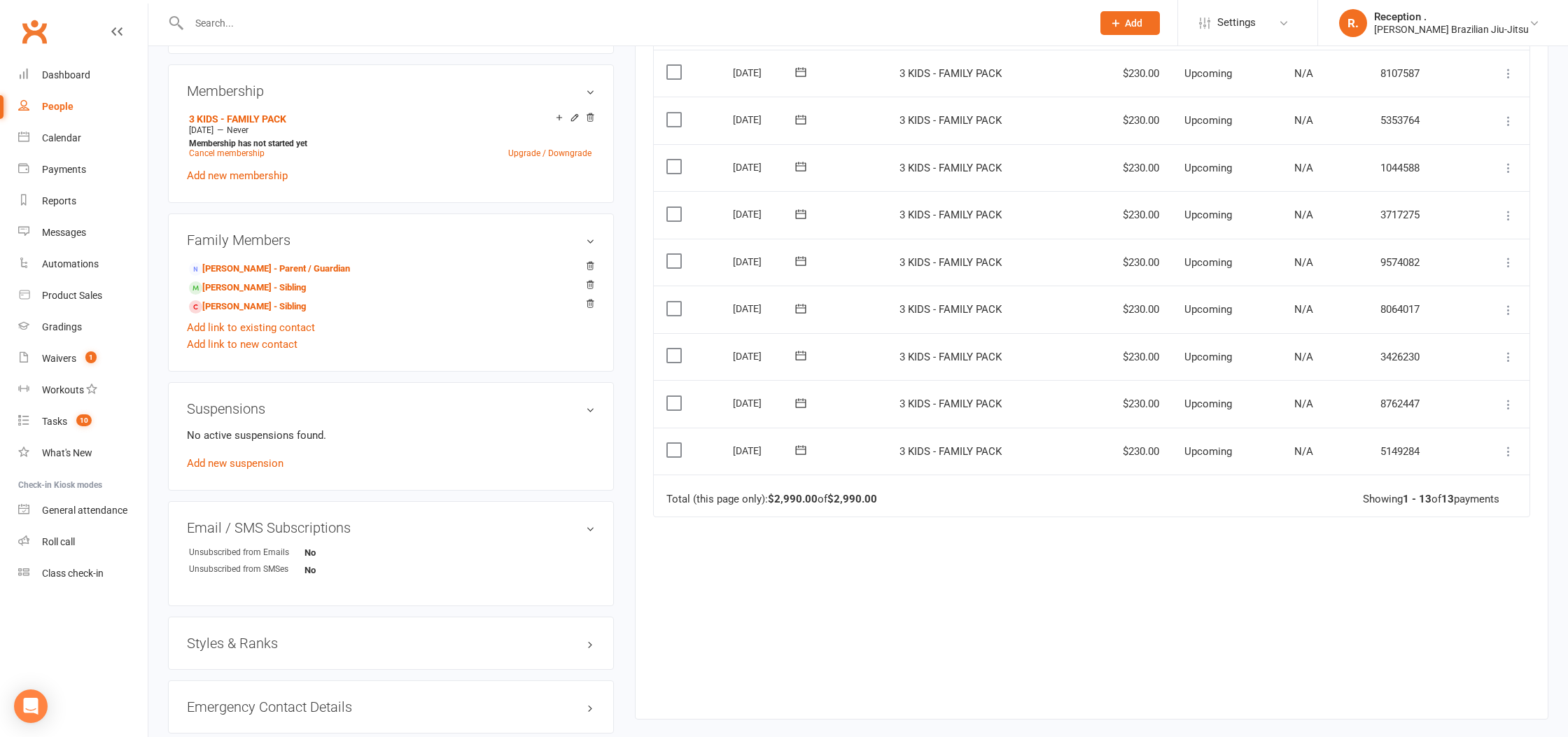
click at [797, 451] on icon at bounding box center [800, 450] width 14 height 14
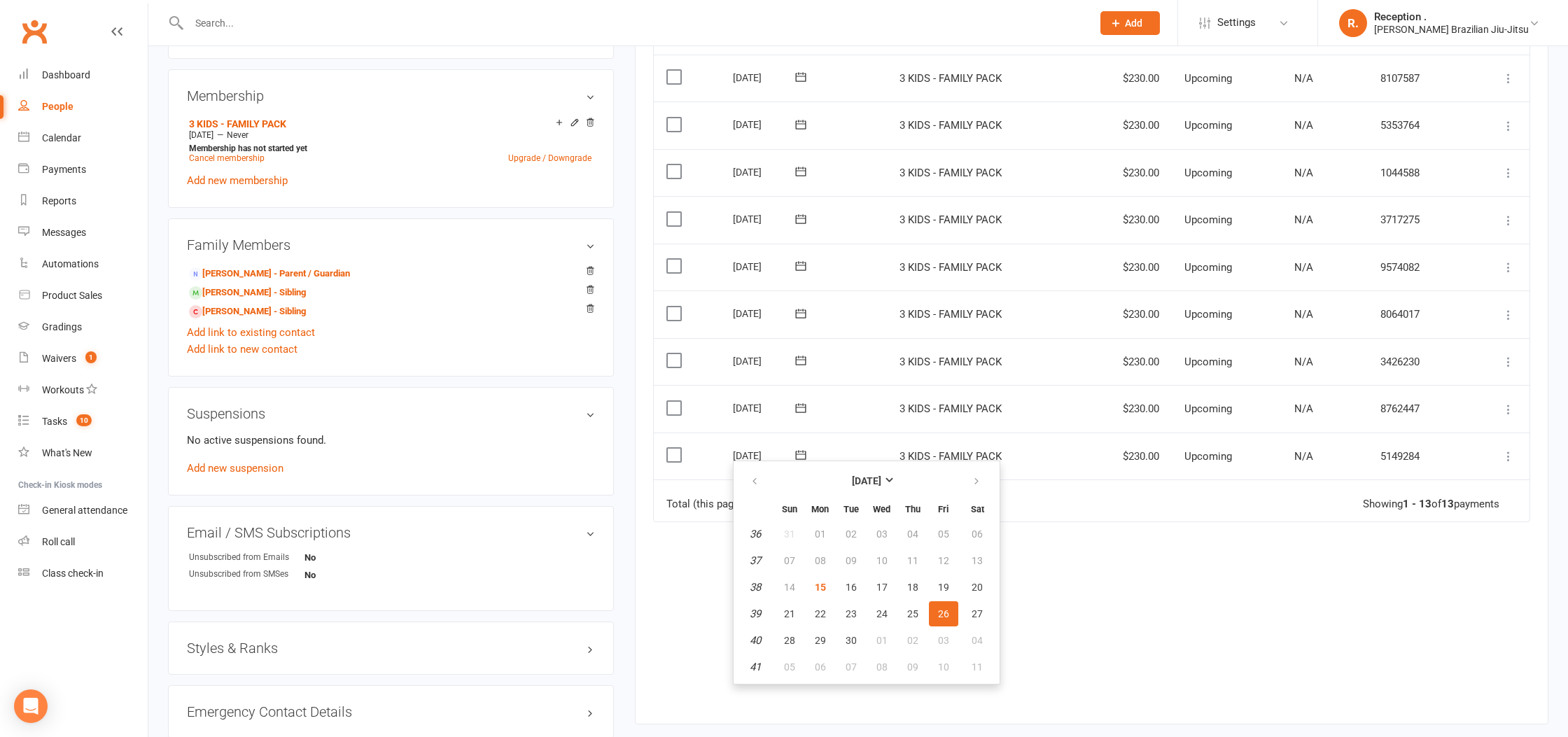
scroll to position [520, 0]
drag, startPoint x: 977, startPoint y: 479, endPoint x: 958, endPoint y: 509, distance: 35.5
click at [976, 480] on icon "button" at bounding box center [976, 482] width 10 height 12
click at [1174, 609] on div "Due Contact Membership Amount Status History Invoice # Select this 13 Mar 2026 …" at bounding box center [1091, 266] width 877 height 873
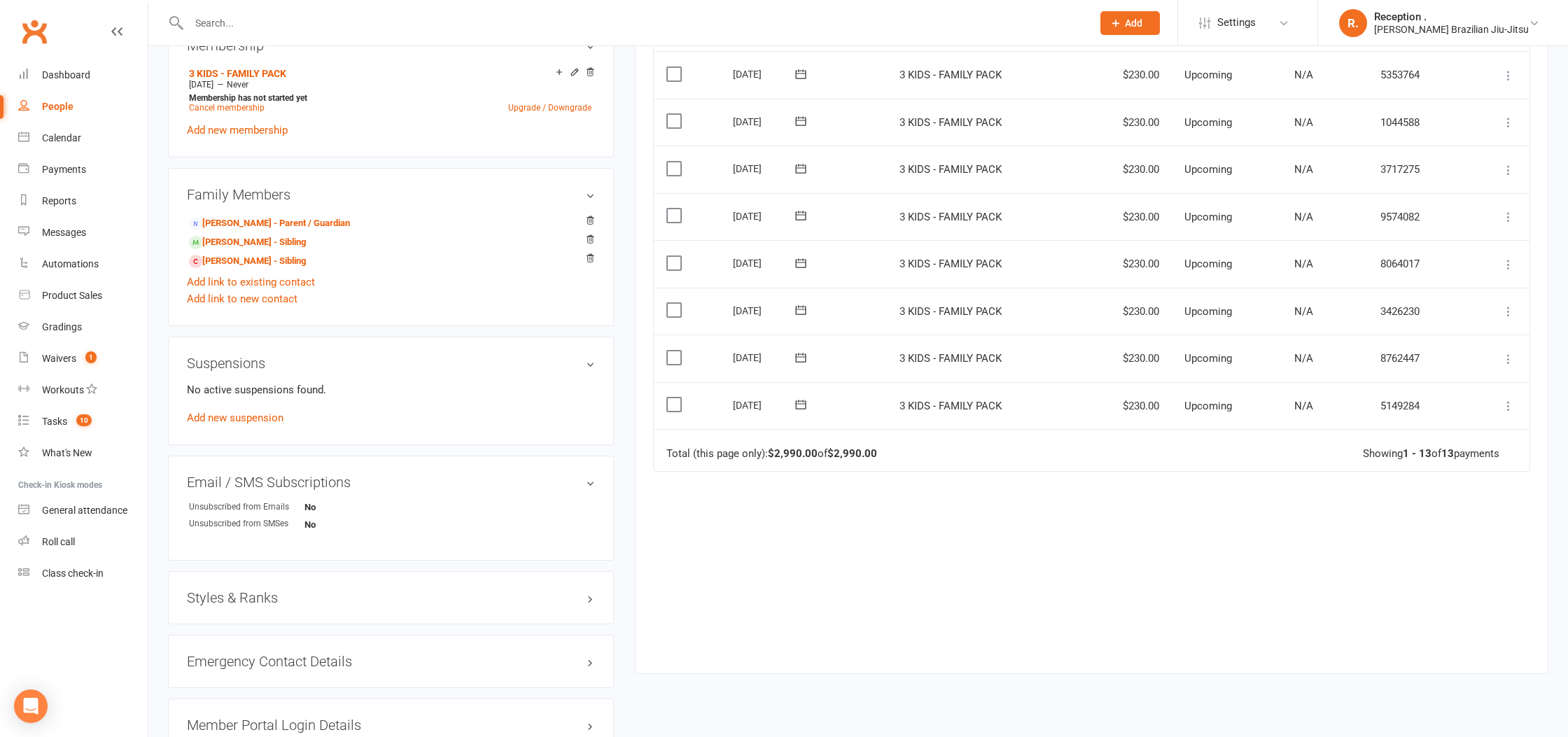
scroll to position [582, 0]
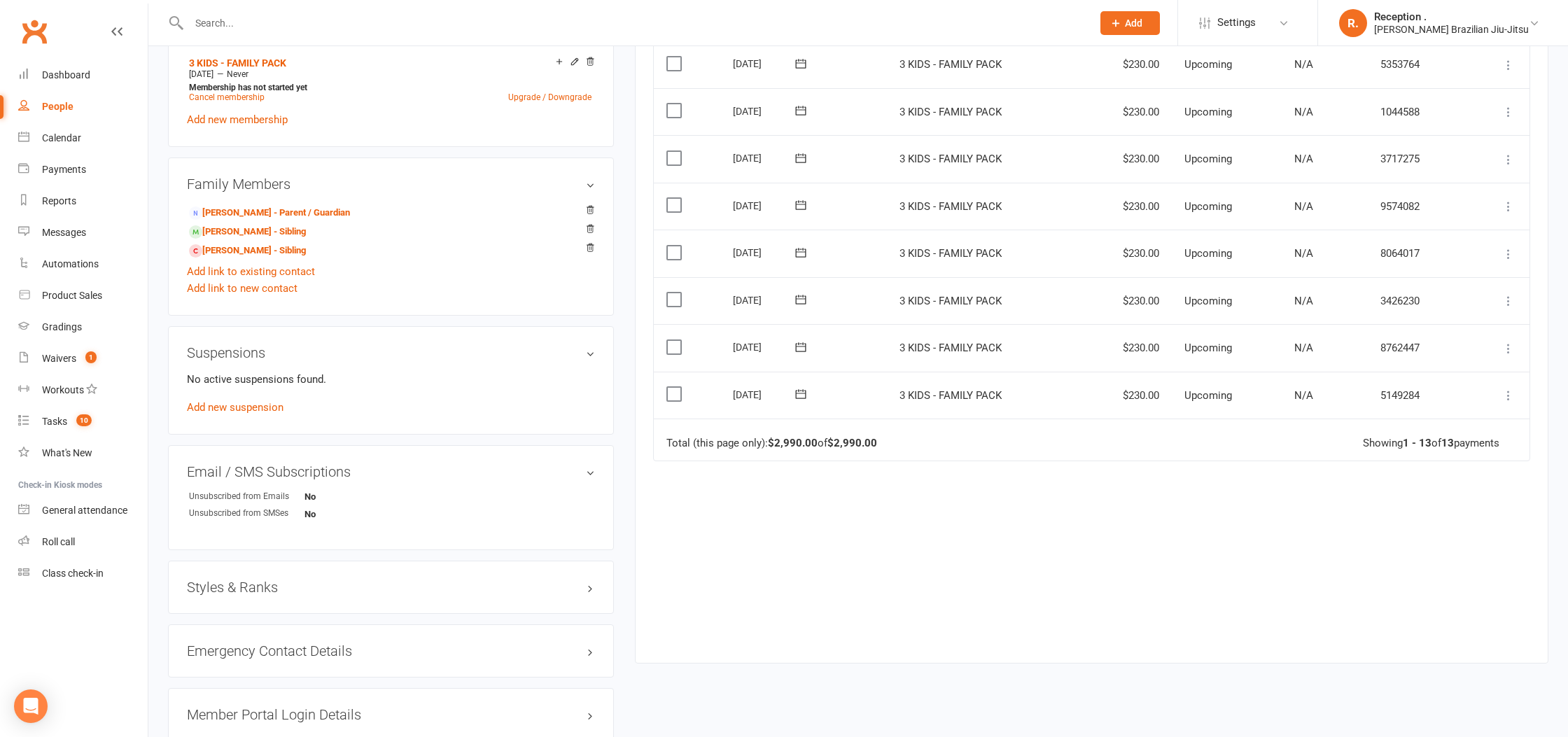
drag, startPoint x: 726, startPoint y: 391, endPoint x: 869, endPoint y: 389, distance: 143.0
click at [869, 389] on td "26 Sep 2025" at bounding box center [803, 396] width 166 height 48
click at [800, 352] on span at bounding box center [800, 347] width 35 height 21
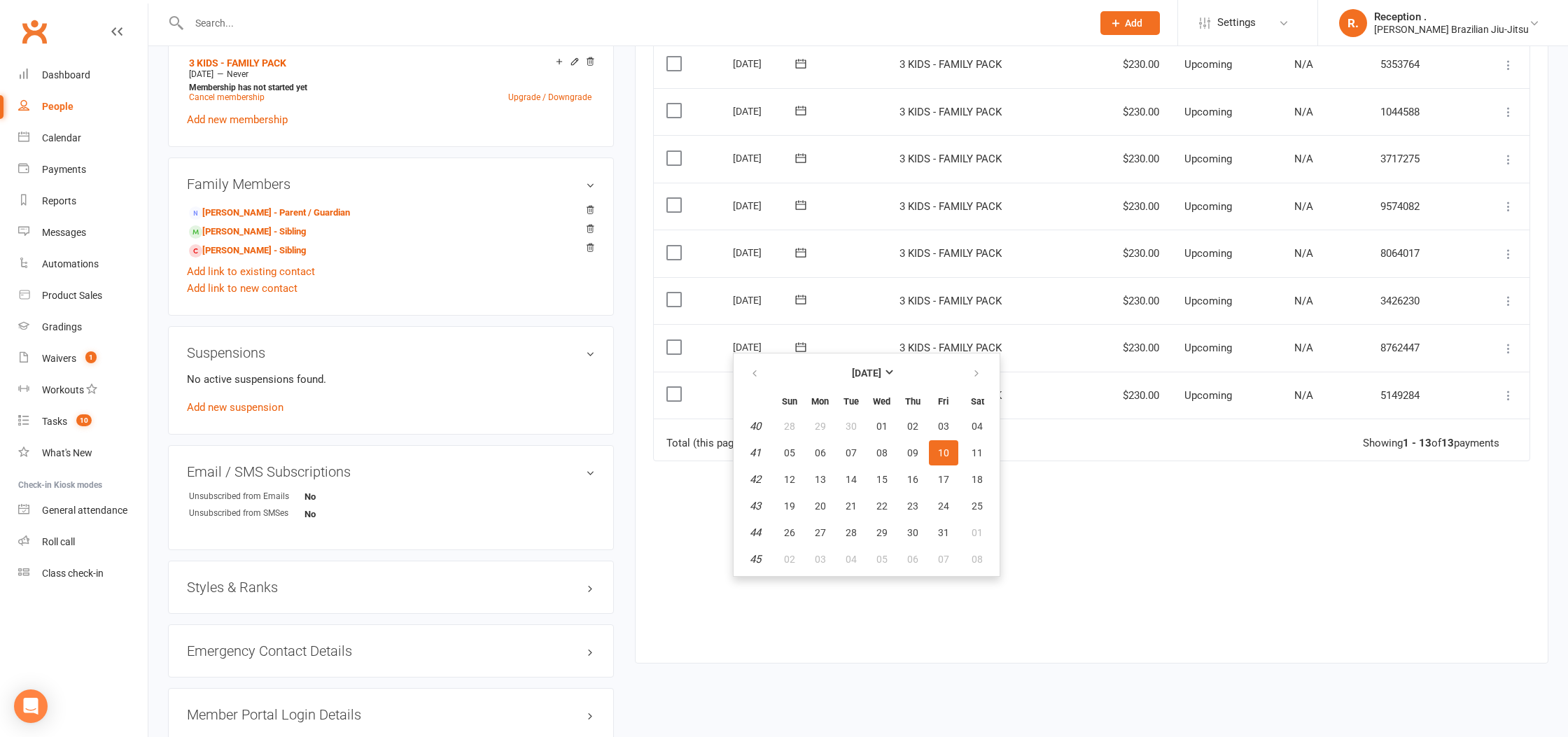
drag, startPoint x: 1207, startPoint y: 458, endPoint x: 836, endPoint y: 396, distance: 376.1
click at [1194, 458] on div "Due Contact Membership Amount Status History Invoice # Select this 13 Mar 2026 …" at bounding box center [1091, 204] width 877 height 873
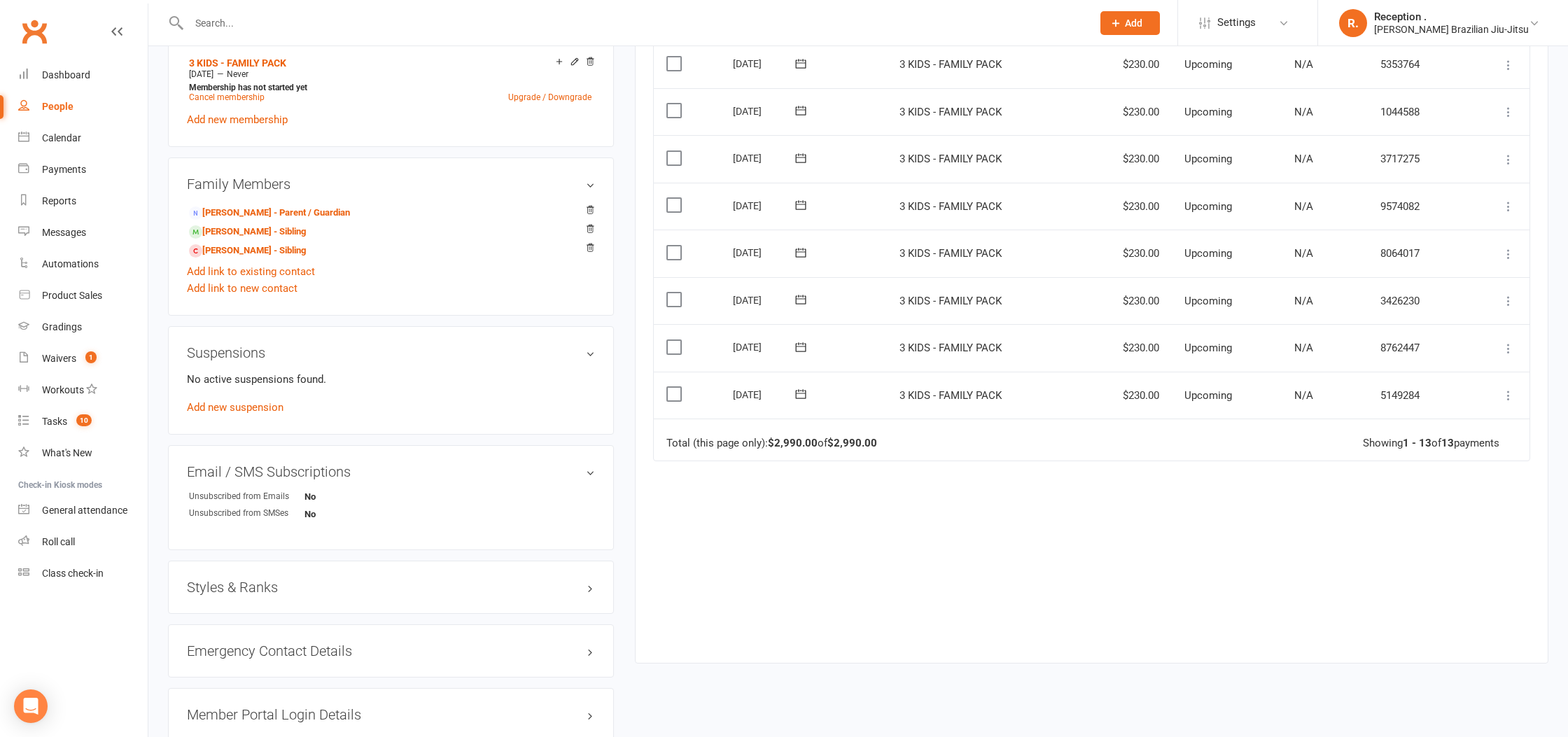
click at [797, 391] on icon at bounding box center [800, 394] width 14 height 14
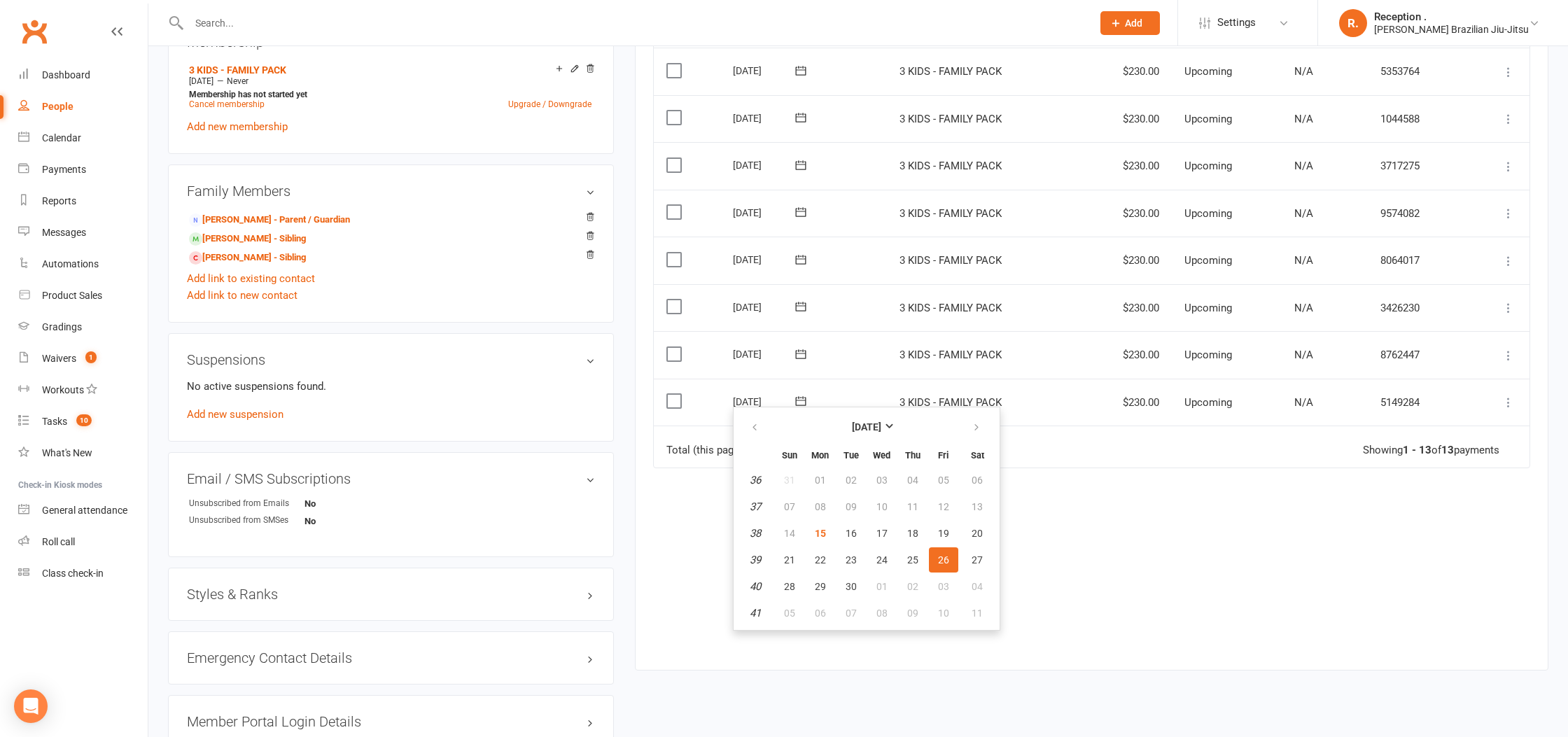
click at [1135, 579] on div "Due Contact Membership Amount Status History Invoice # Select this 13 Mar 2026 …" at bounding box center [1091, 212] width 877 height 873
click at [801, 347] on icon at bounding box center [800, 354] width 14 height 14
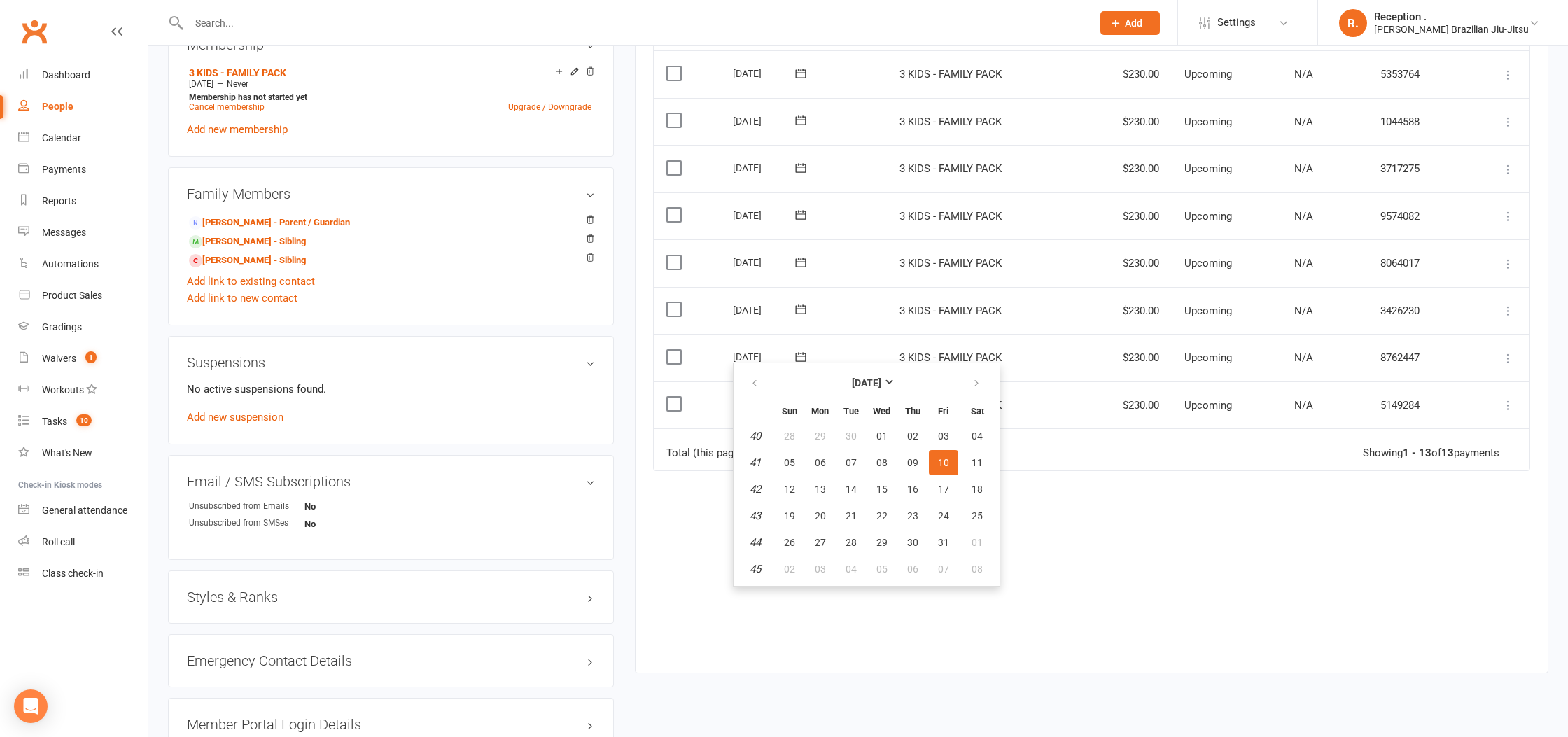
click at [1142, 514] on div "Due Contact Membership Amount Status History Invoice # Select this 13 Mar 2026 …" at bounding box center [1091, 214] width 877 height 873
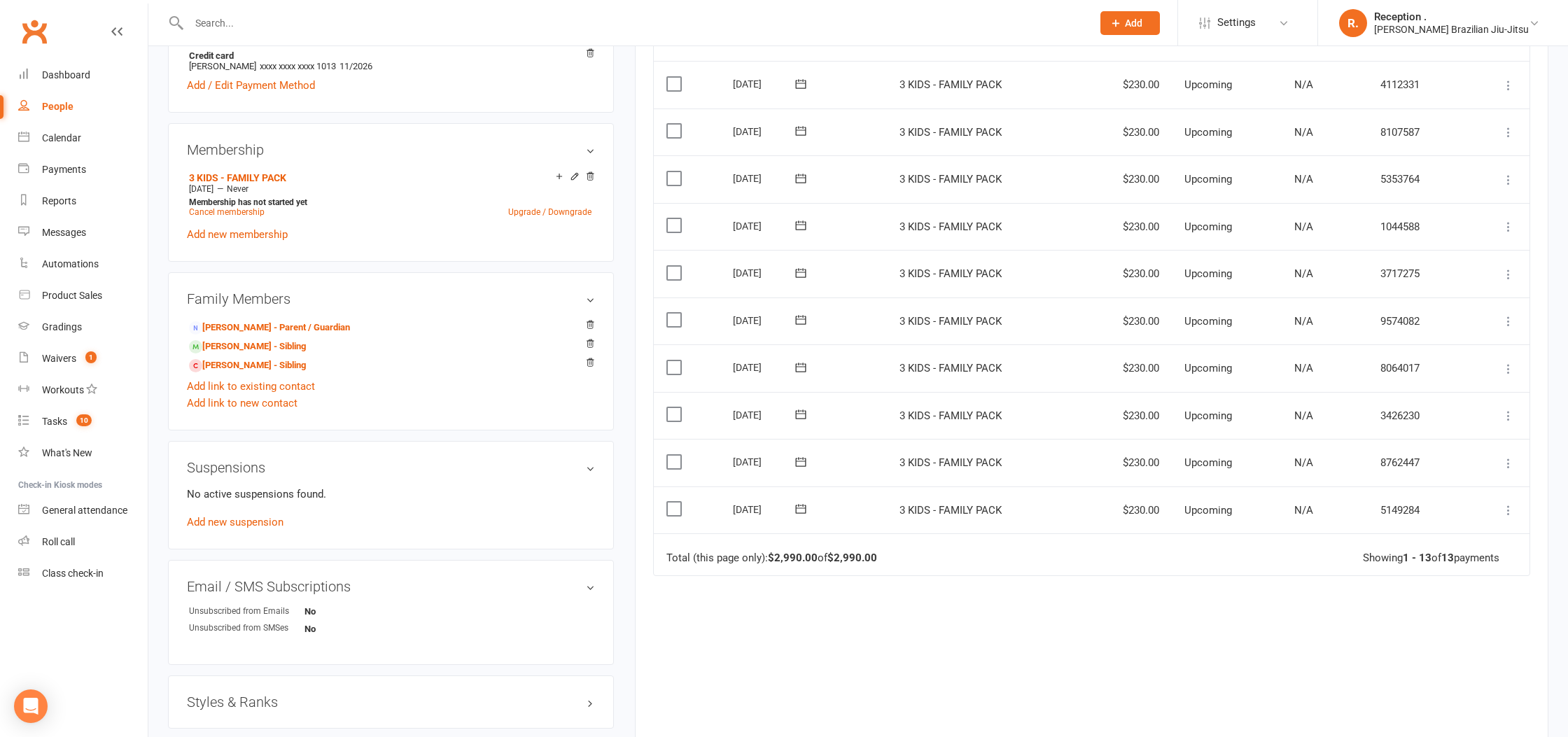
scroll to position [465, 0]
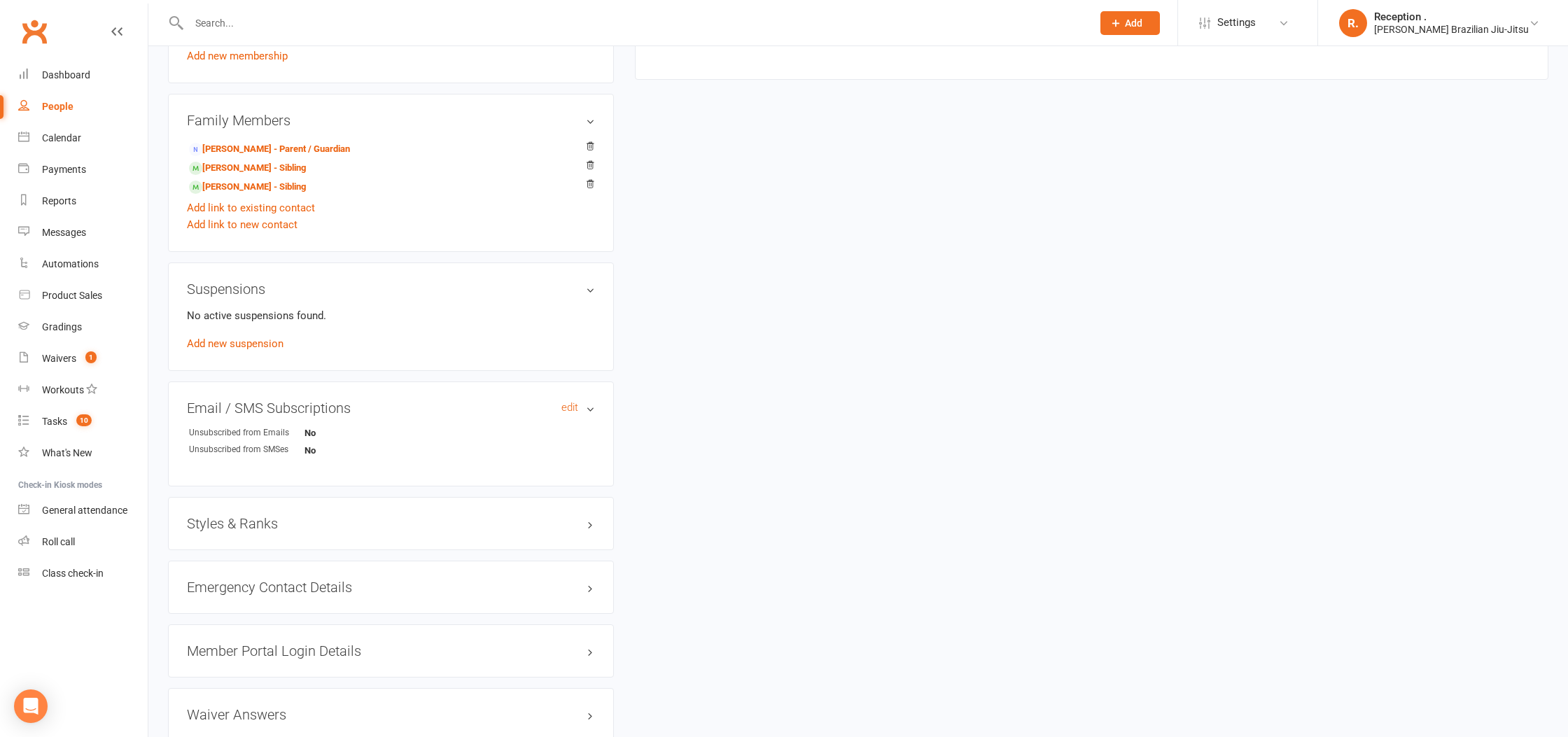
scroll to position [655, 0]
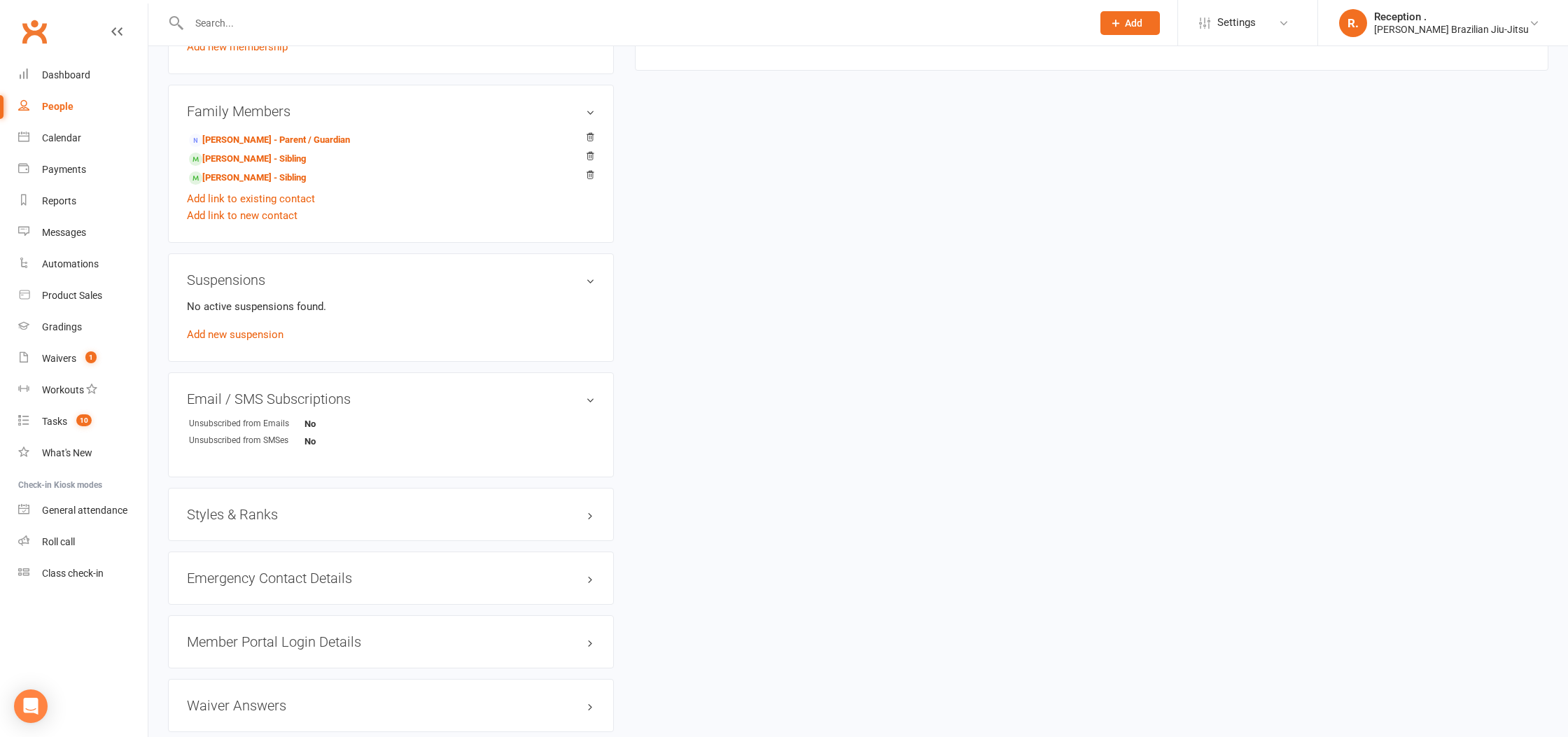
click at [262, 508] on h3 "Styles & Ranks" at bounding box center [390, 514] width 408 height 15
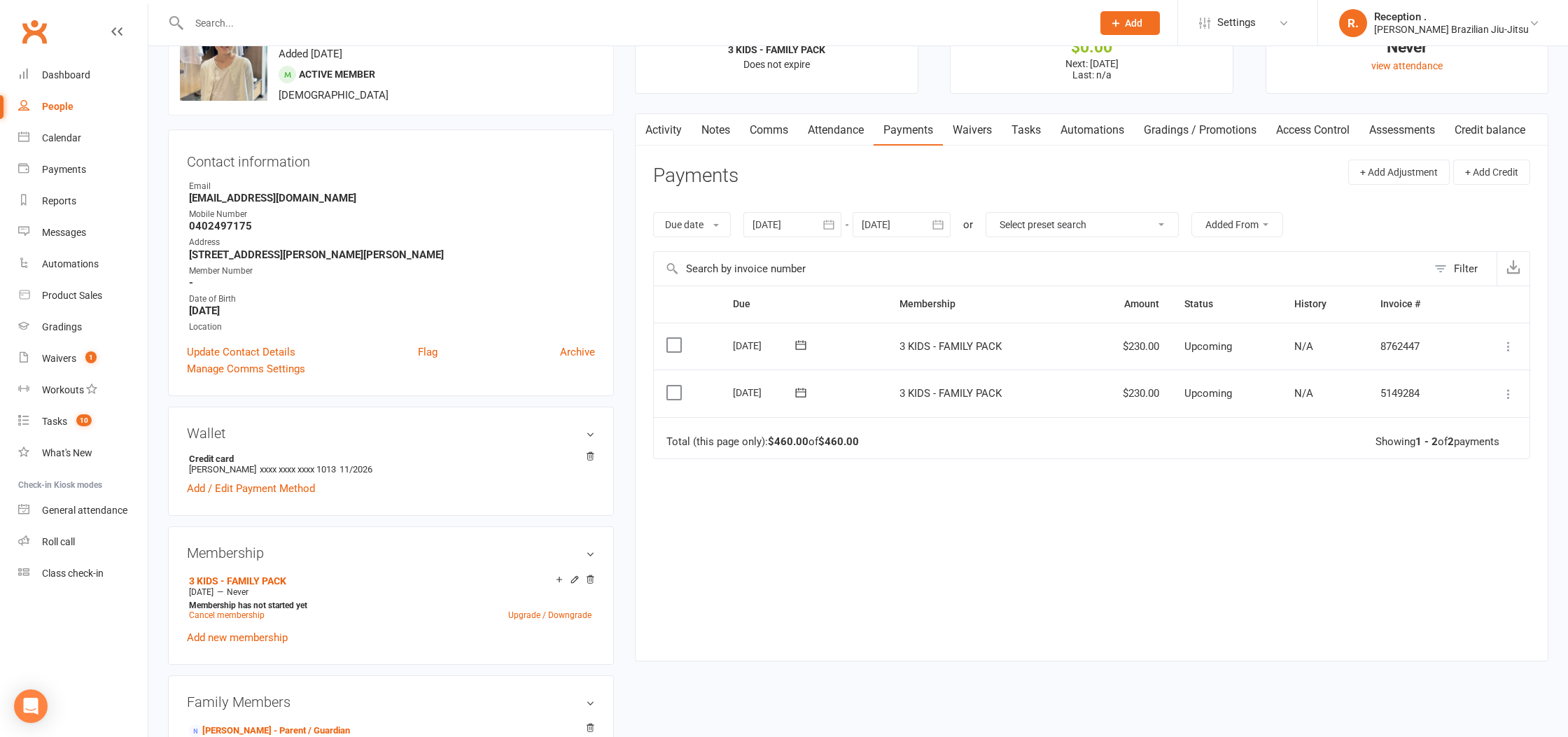
scroll to position [0, 0]
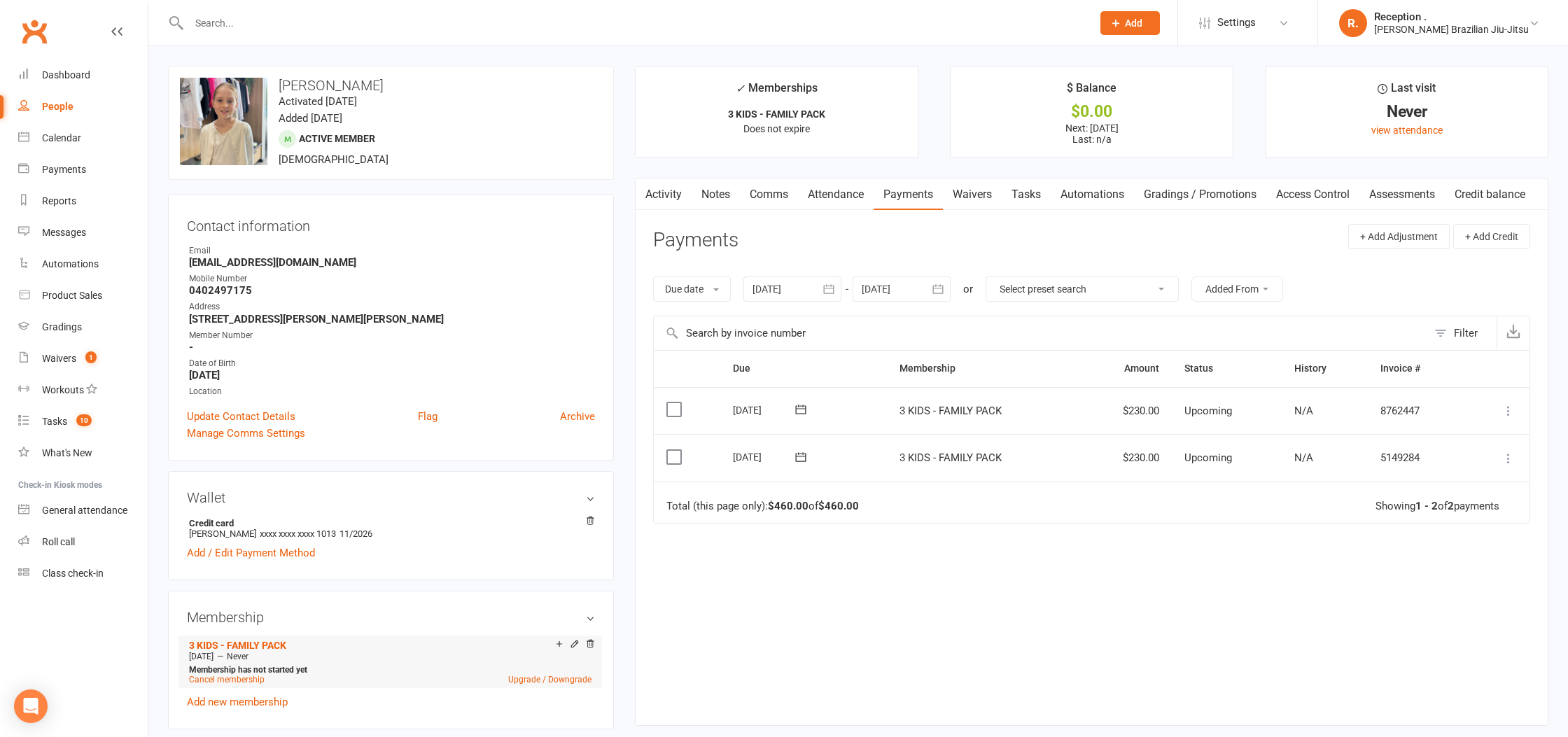
drag, startPoint x: 188, startPoint y: 656, endPoint x: 238, endPoint y: 653, distance: 50.1
click at [238, 653] on div "Sep 26 2025 — Never" at bounding box center [390, 656] width 409 height 12
click at [192, 658] on span "[DATE]" at bounding box center [201, 656] width 25 height 10
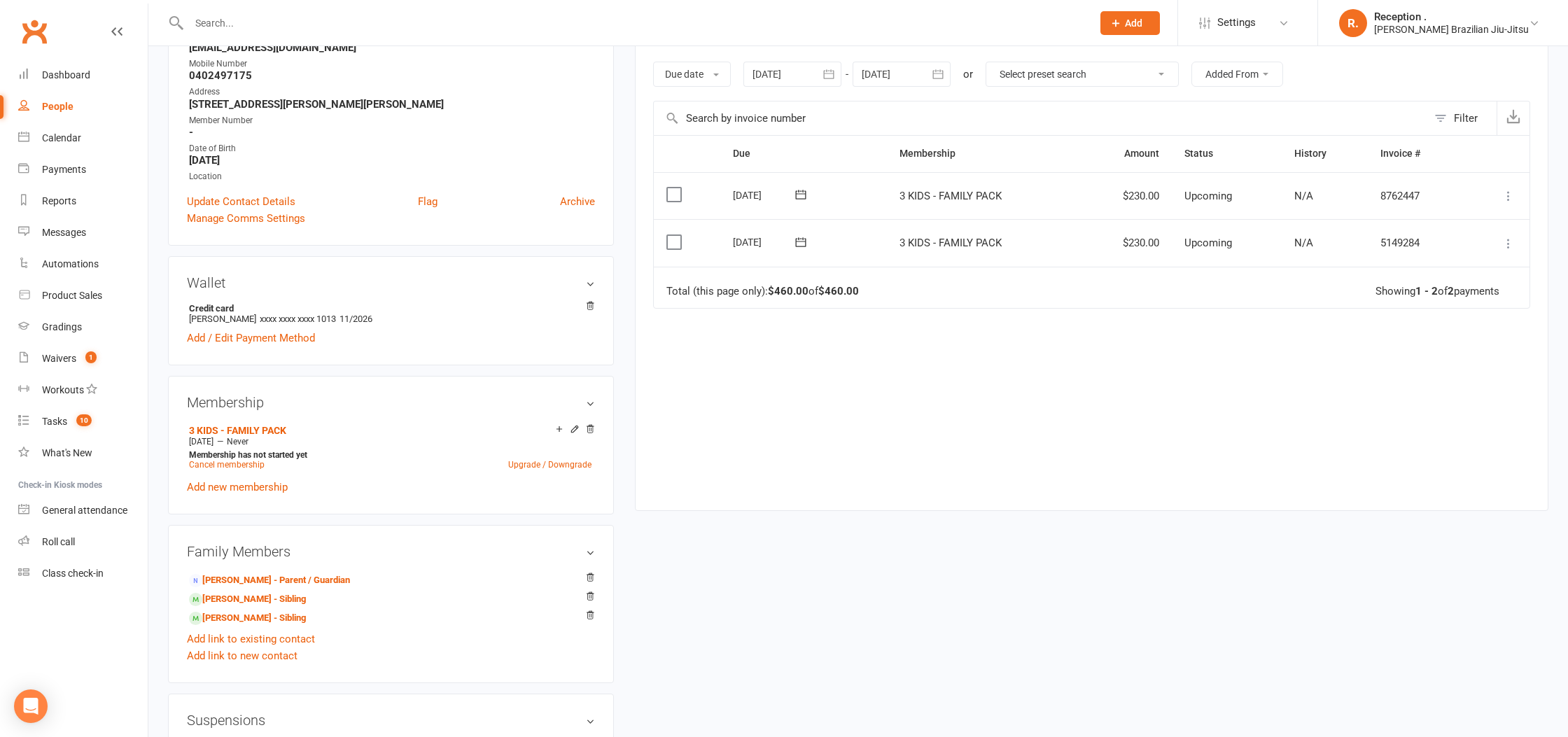
scroll to position [188, 0]
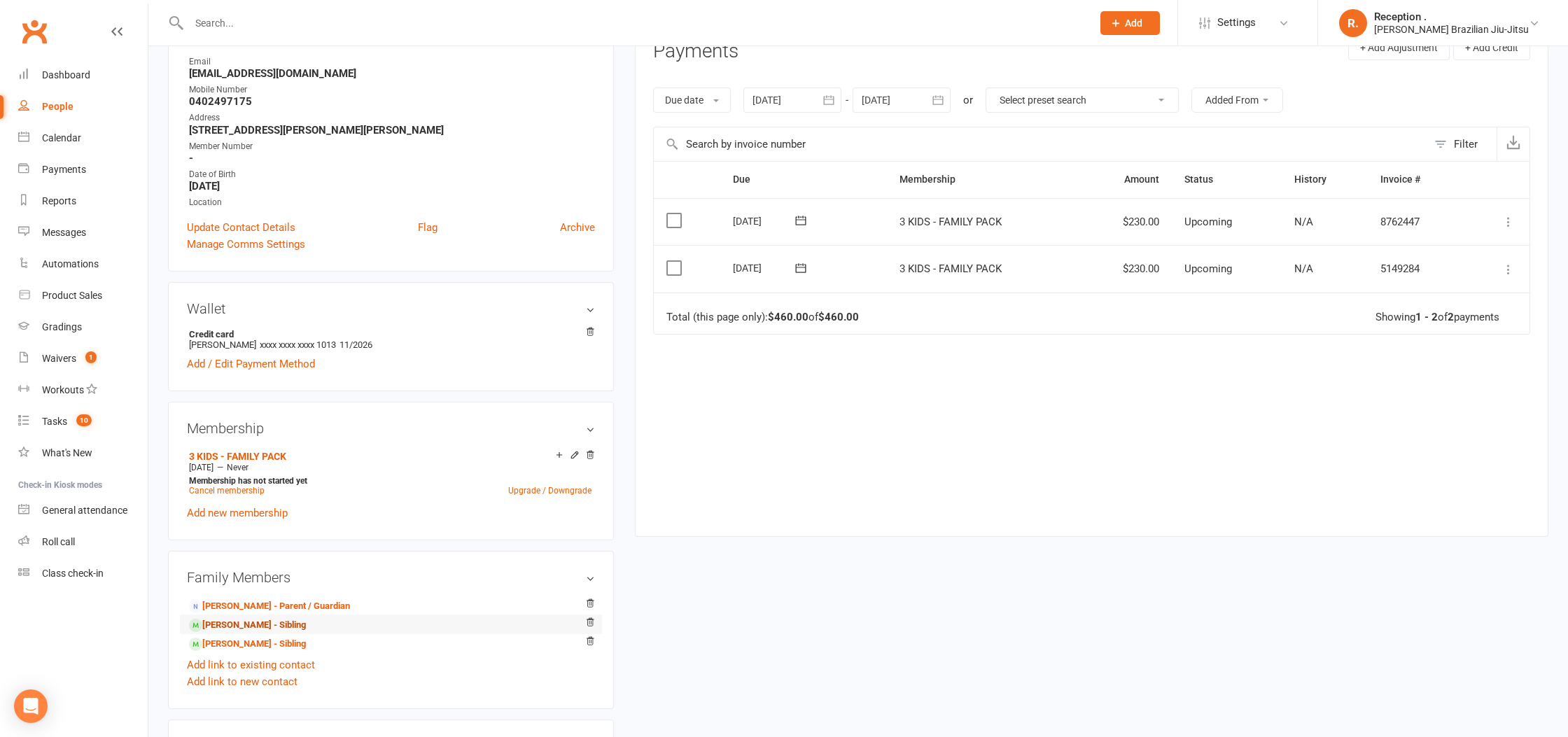
click at [267, 622] on link "Milla Coleman - Sibling" at bounding box center [246, 625] width 117 height 15
click at [262, 646] on link "[PERSON_NAME] - Sibling" at bounding box center [246, 644] width 117 height 15
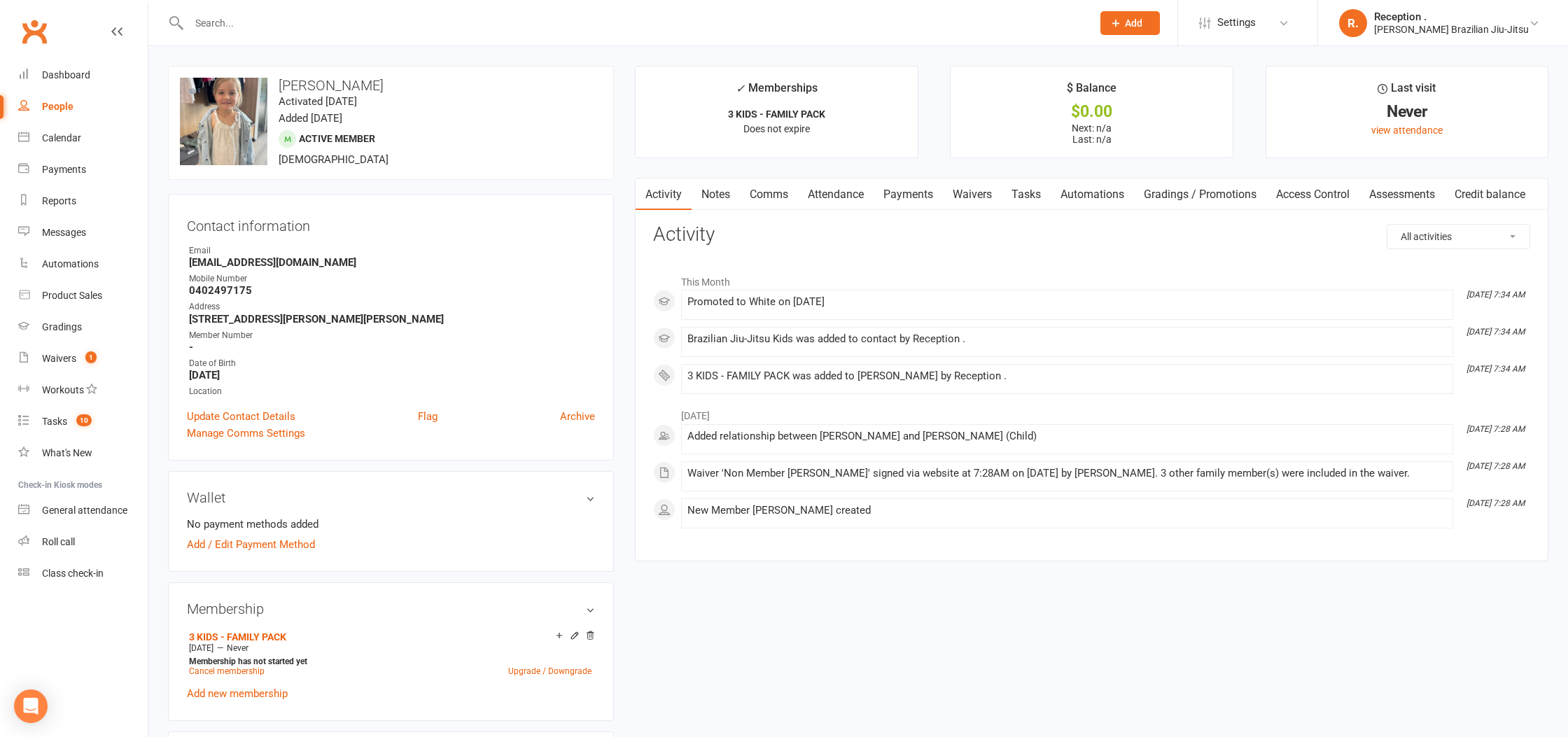
click at [917, 186] on link "Payments" at bounding box center [908, 195] width 69 height 32
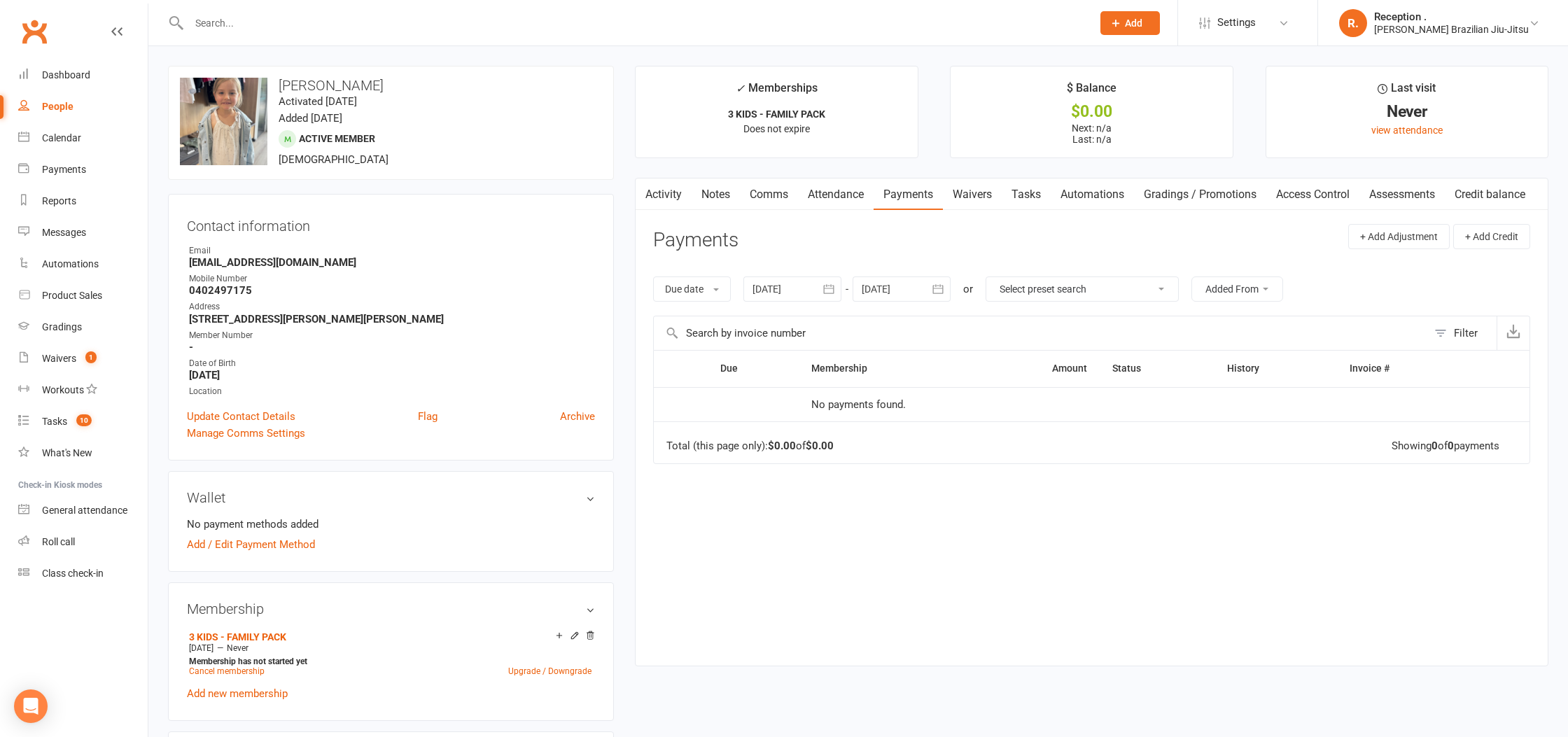
drag, startPoint x: 889, startPoint y: 289, endPoint x: 980, endPoint y: 308, distance: 93.0
click at [889, 289] on div at bounding box center [901, 289] width 98 height 25
click at [1090, 322] on button "button" at bounding box center [1098, 323] width 30 height 25
click at [1090, 322] on button "button" at bounding box center [1098, 323] width 30 height 25
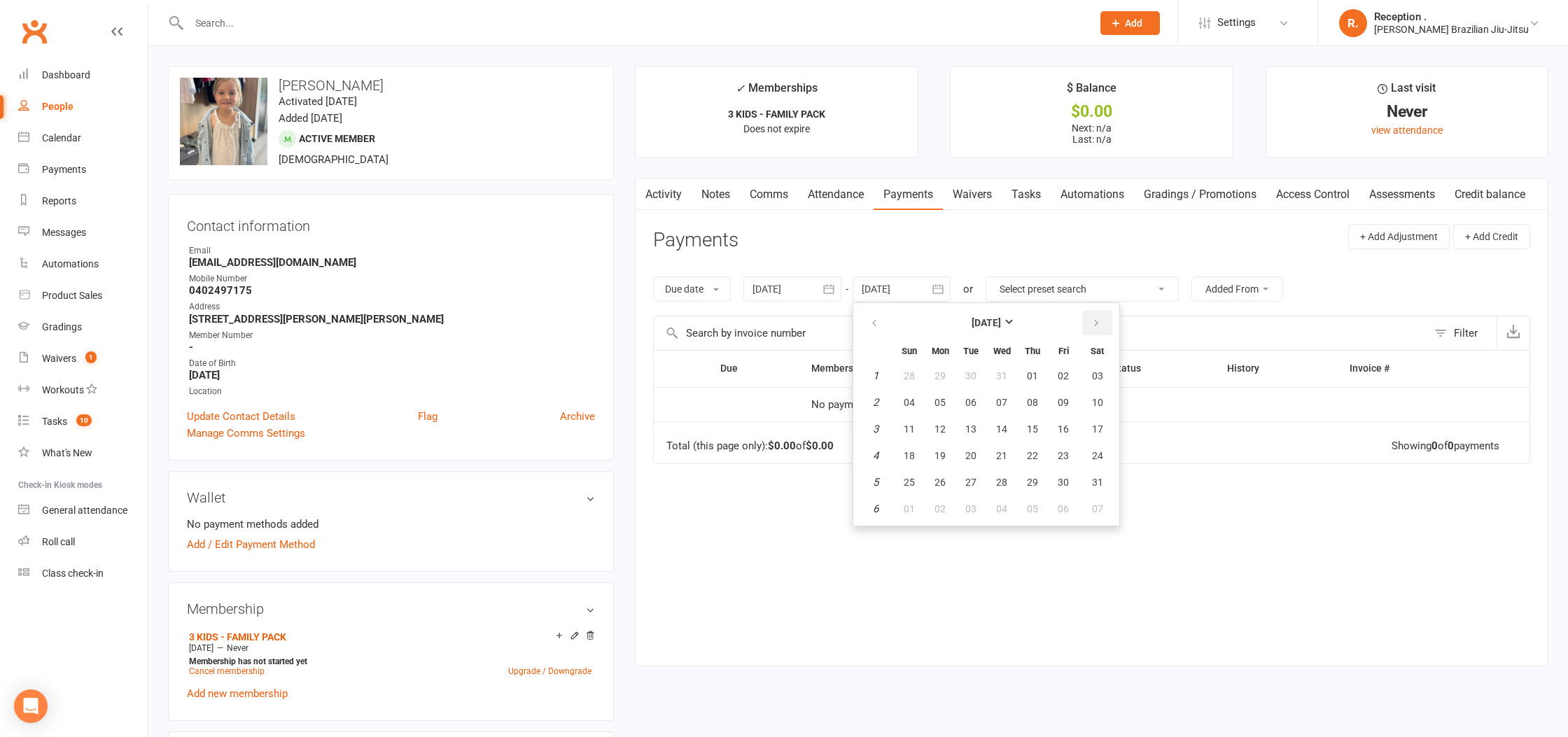
click at [1090, 322] on button "button" at bounding box center [1098, 323] width 30 height 25
drag, startPoint x: 1090, startPoint y: 322, endPoint x: 1082, endPoint y: 358, distance: 36.9
click at [1090, 329] on button "button" at bounding box center [1098, 323] width 30 height 25
click at [1053, 479] on button "03" at bounding box center [1063, 482] width 29 height 25
type input "03 Apr 2026"
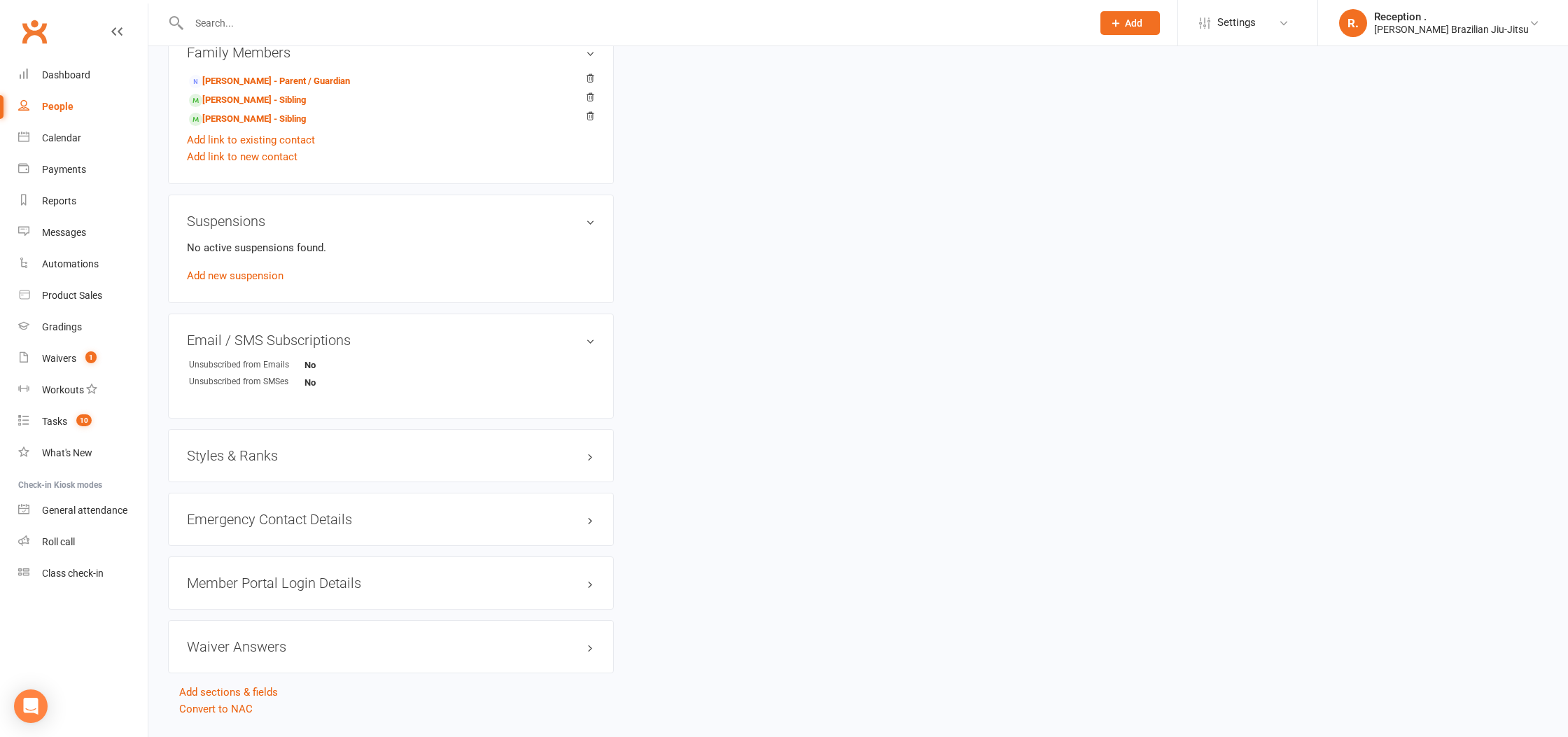
scroll to position [714, 0]
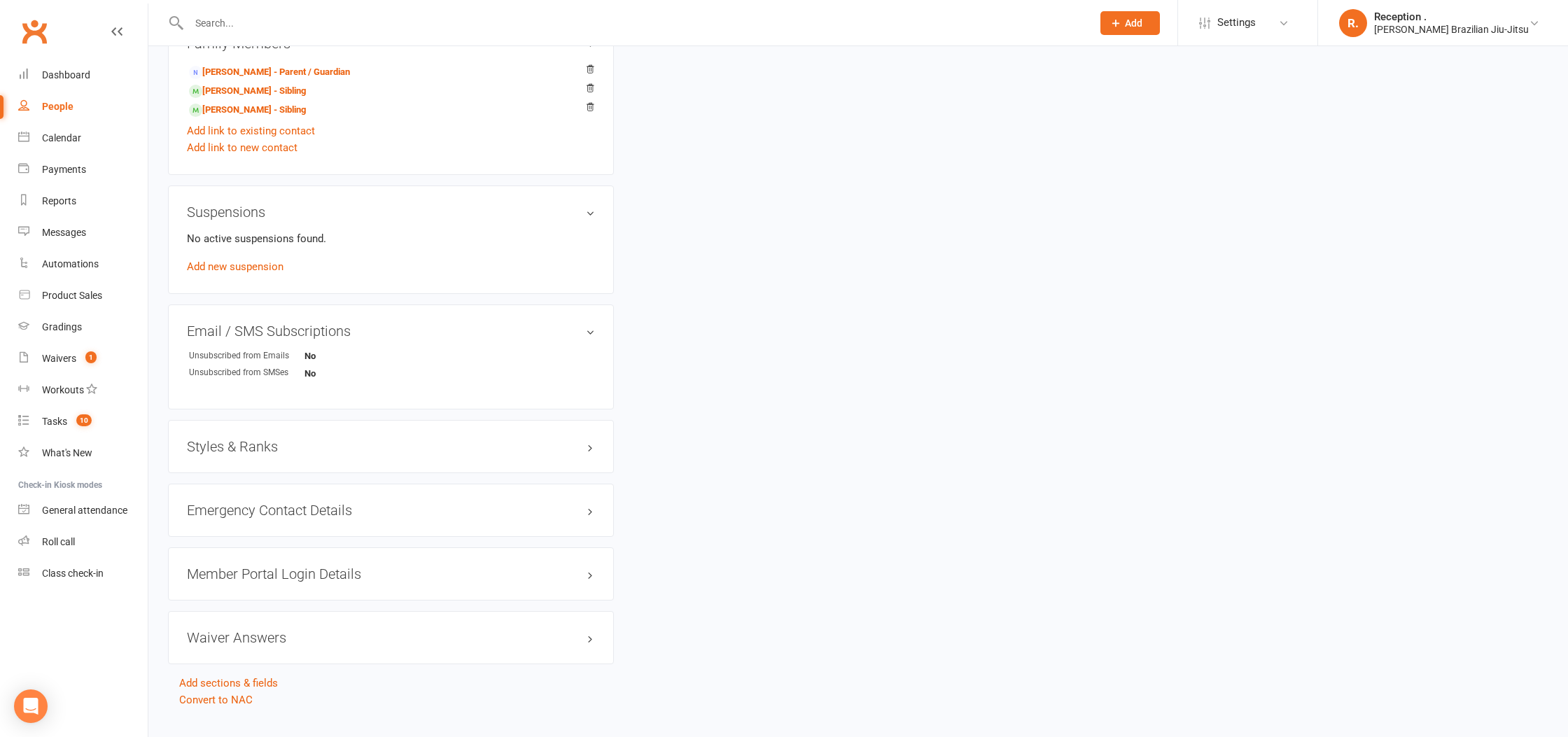
click at [318, 457] on div "Styles & Ranks" at bounding box center [390, 446] width 446 height 53
click at [289, 445] on h3 "Styles & Ranks" at bounding box center [390, 445] width 408 height 15
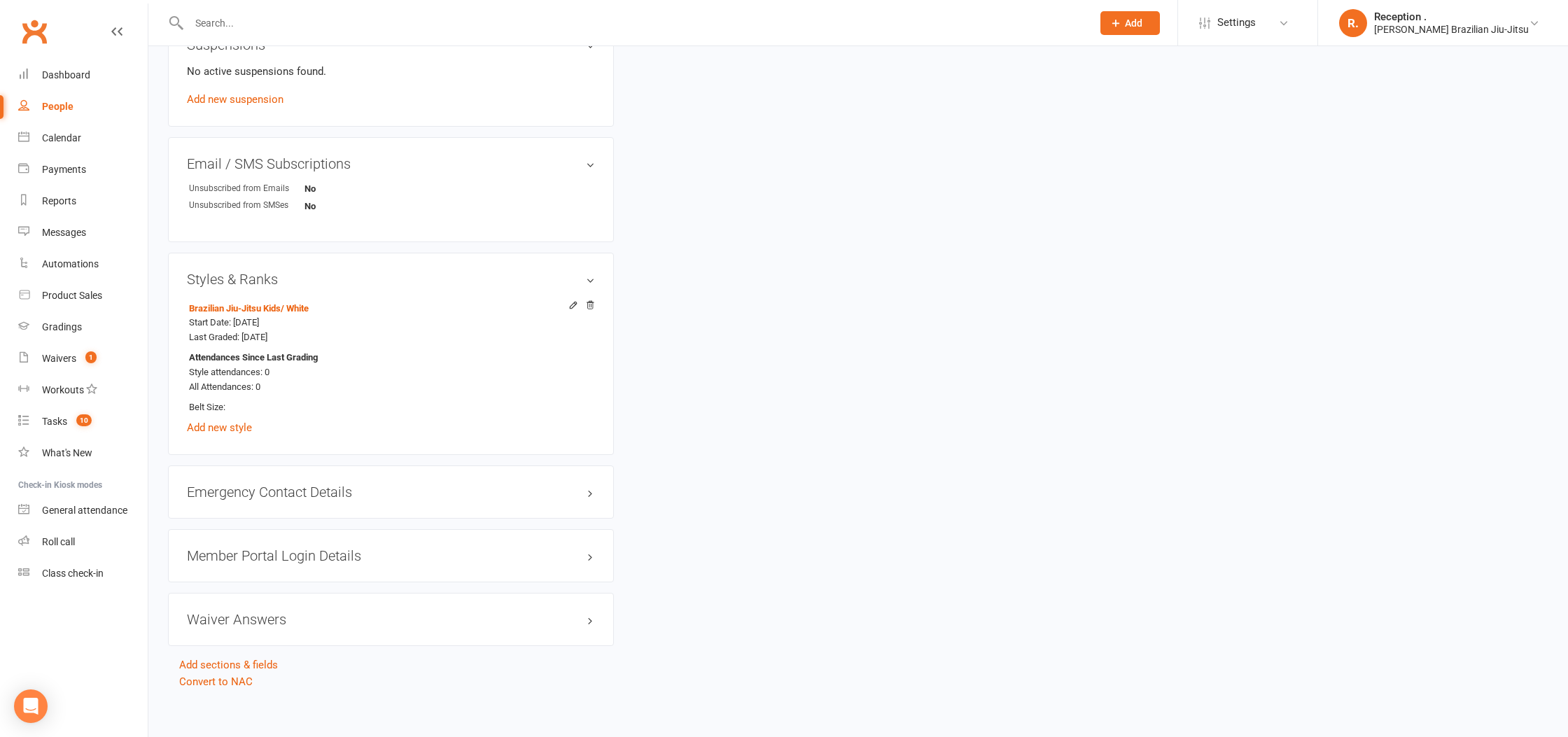
scroll to position [880, 0]
click at [393, 487] on h3 "Emergency Contact Details edit" at bounding box center [390, 493] width 408 height 15
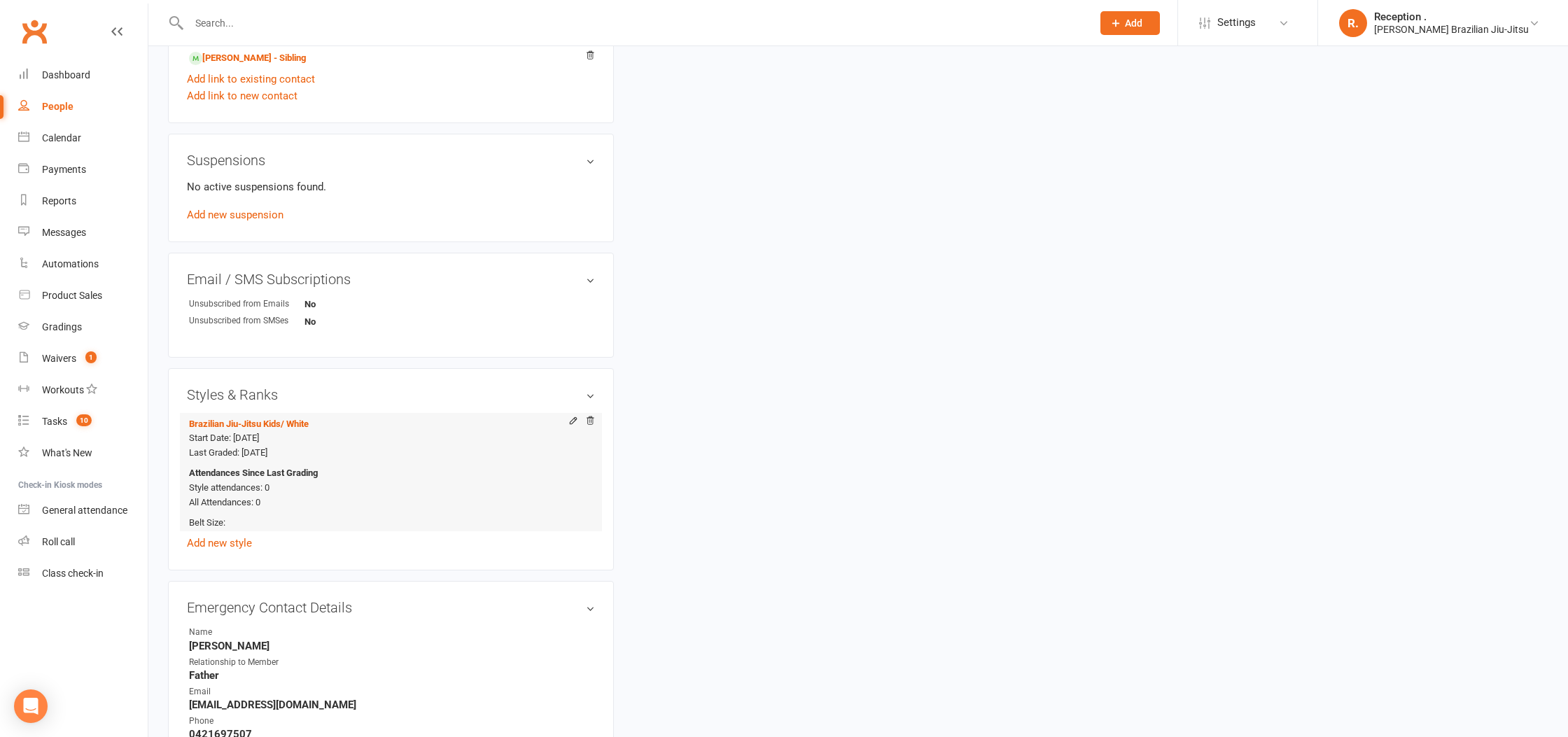
scroll to position [0, 0]
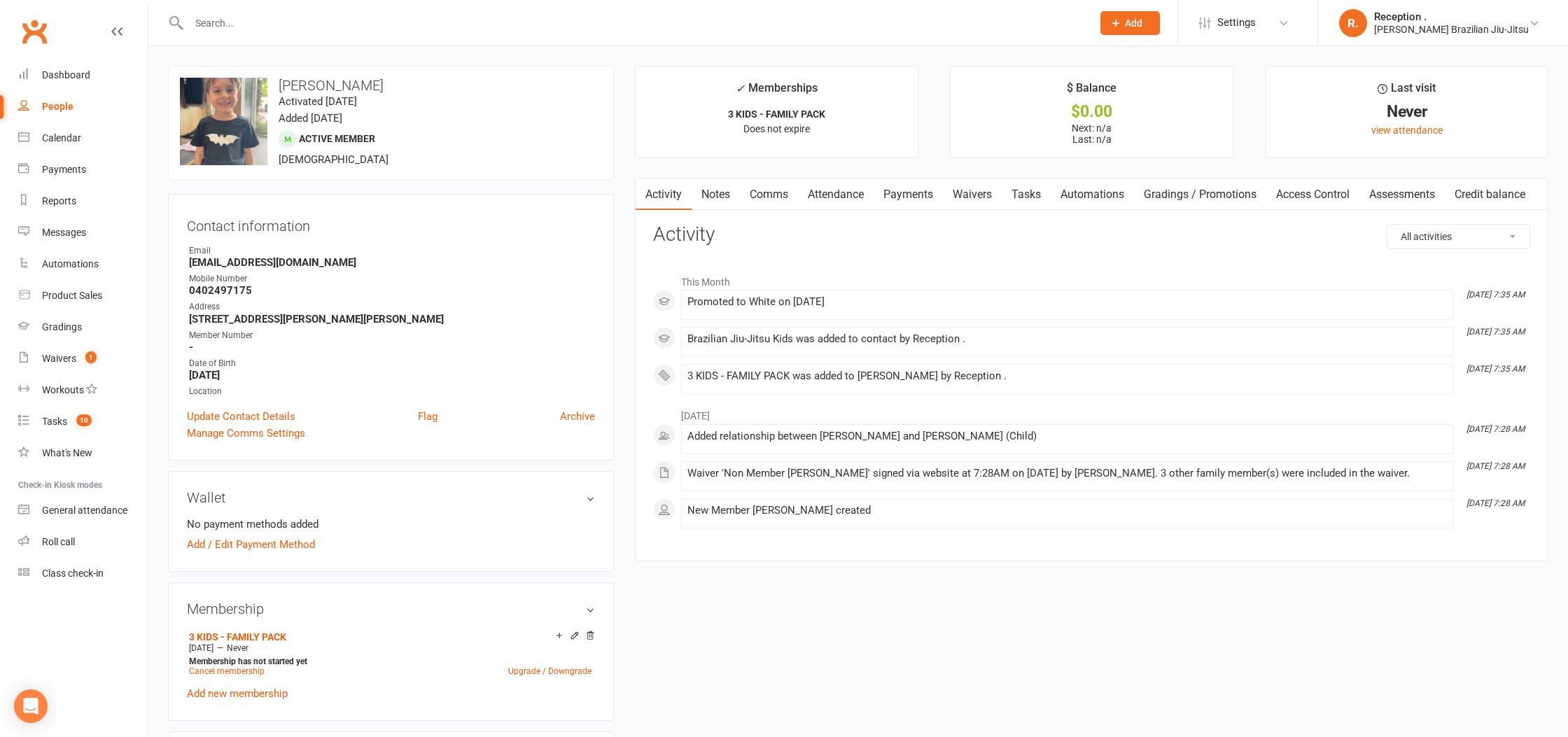
drag, startPoint x: 833, startPoint y: 198, endPoint x: 864, endPoint y: 198, distance: 31.0
click at [833, 198] on link "Attendance" at bounding box center [835, 195] width 76 height 32
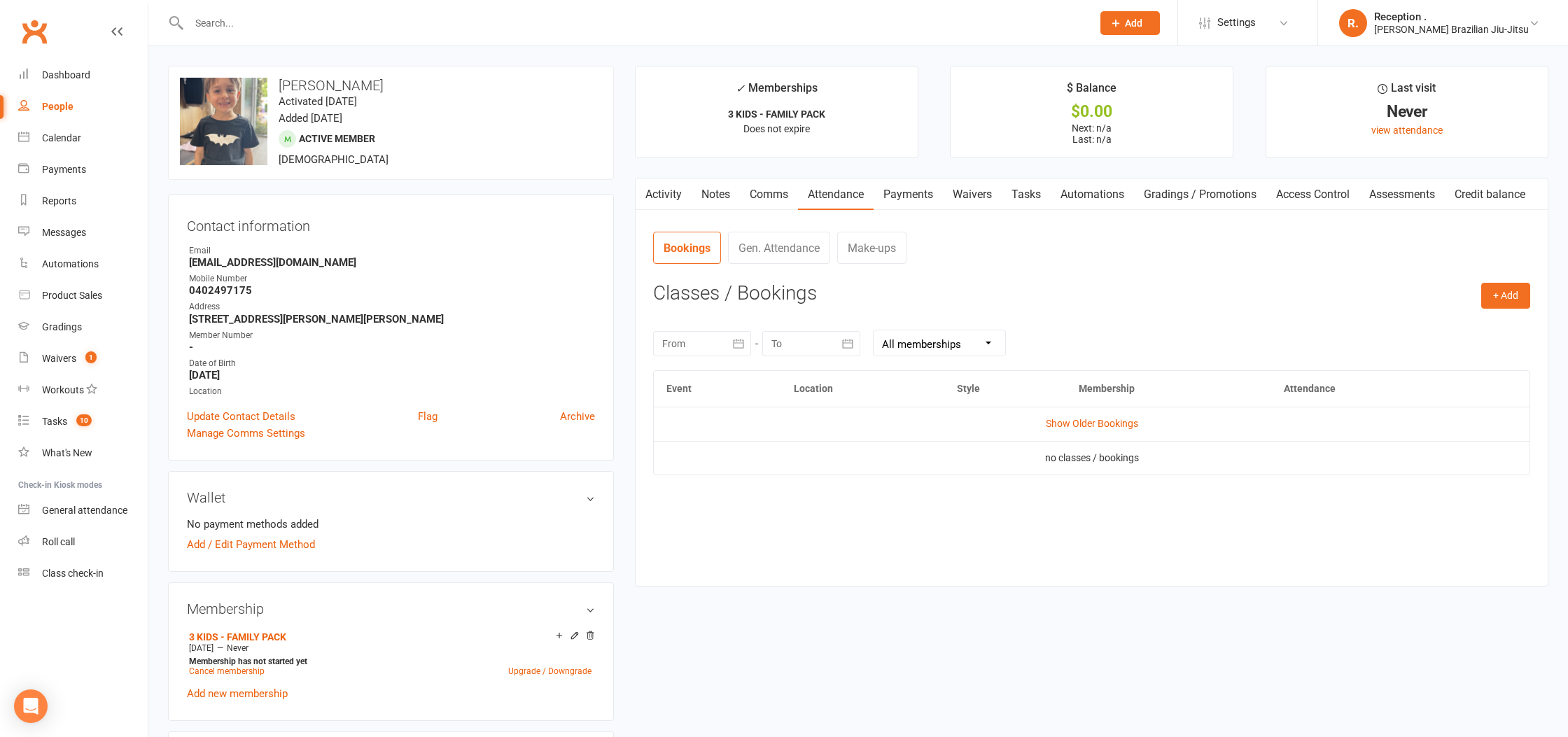
click at [910, 200] on link "Payments" at bounding box center [908, 195] width 69 height 32
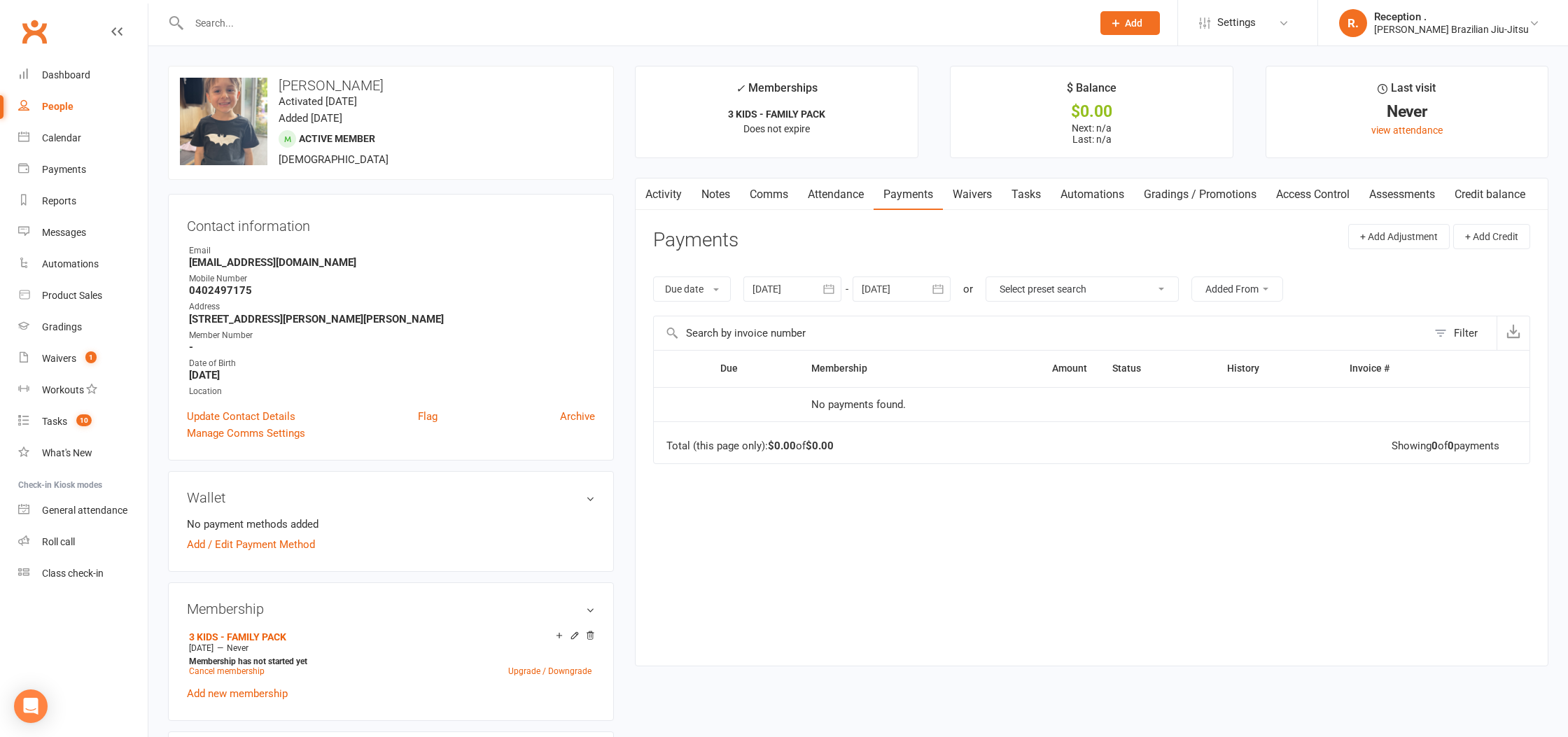
click at [911, 283] on div at bounding box center [901, 289] width 98 height 25
click at [1091, 315] on button "button" at bounding box center [1098, 323] width 30 height 25
drag, startPoint x: 1091, startPoint y: 315, endPoint x: 1081, endPoint y: 345, distance: 31.6
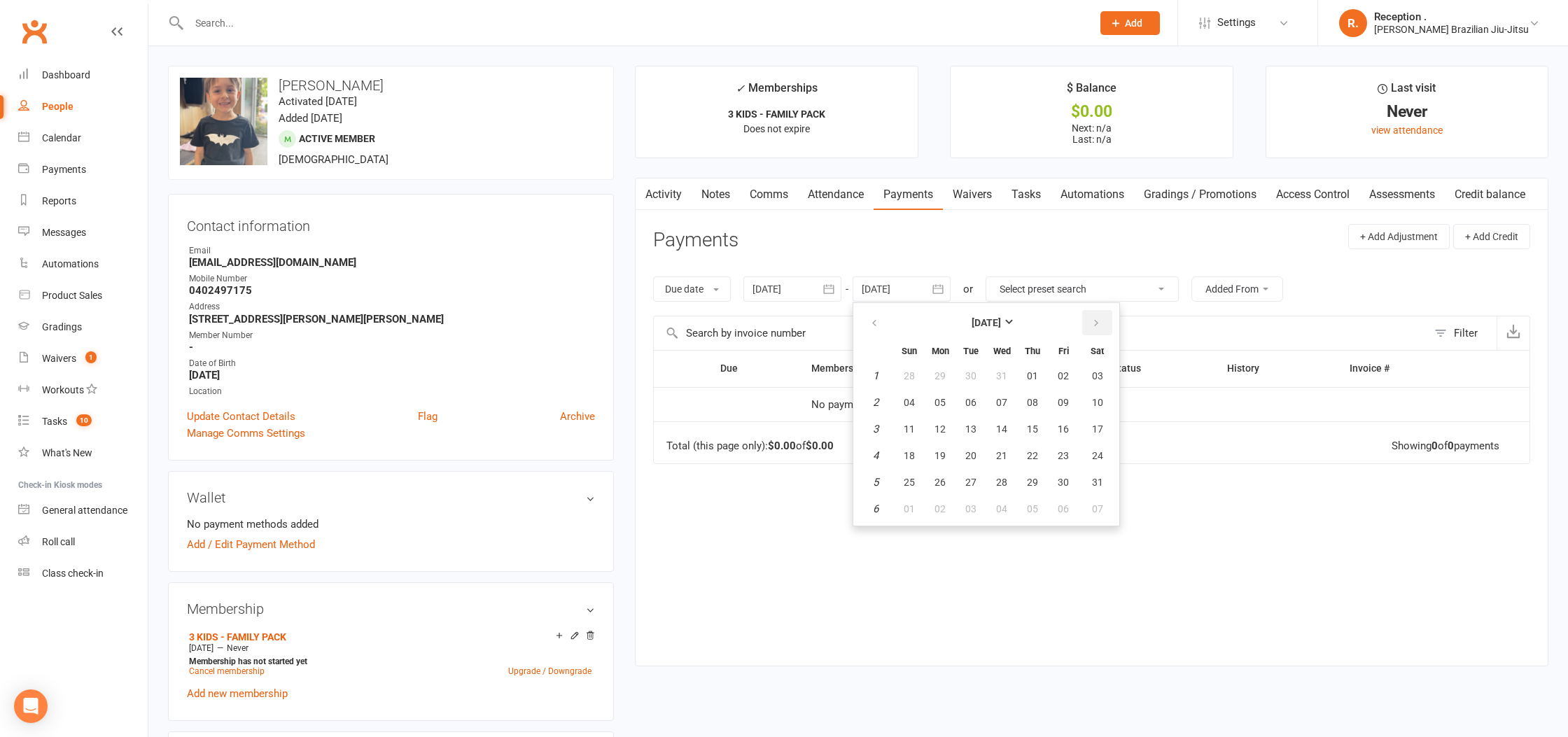
click at [1091, 315] on button "button" at bounding box center [1098, 323] width 30 height 25
click at [1053, 445] on button "27" at bounding box center [1063, 455] width 29 height 25
drag, startPoint x: 897, startPoint y: 295, endPoint x: 945, endPoint y: 305, distance: 49.0
click at [897, 295] on div at bounding box center [901, 289] width 98 height 25
click at [1106, 322] on button "button" at bounding box center [1098, 323] width 30 height 25
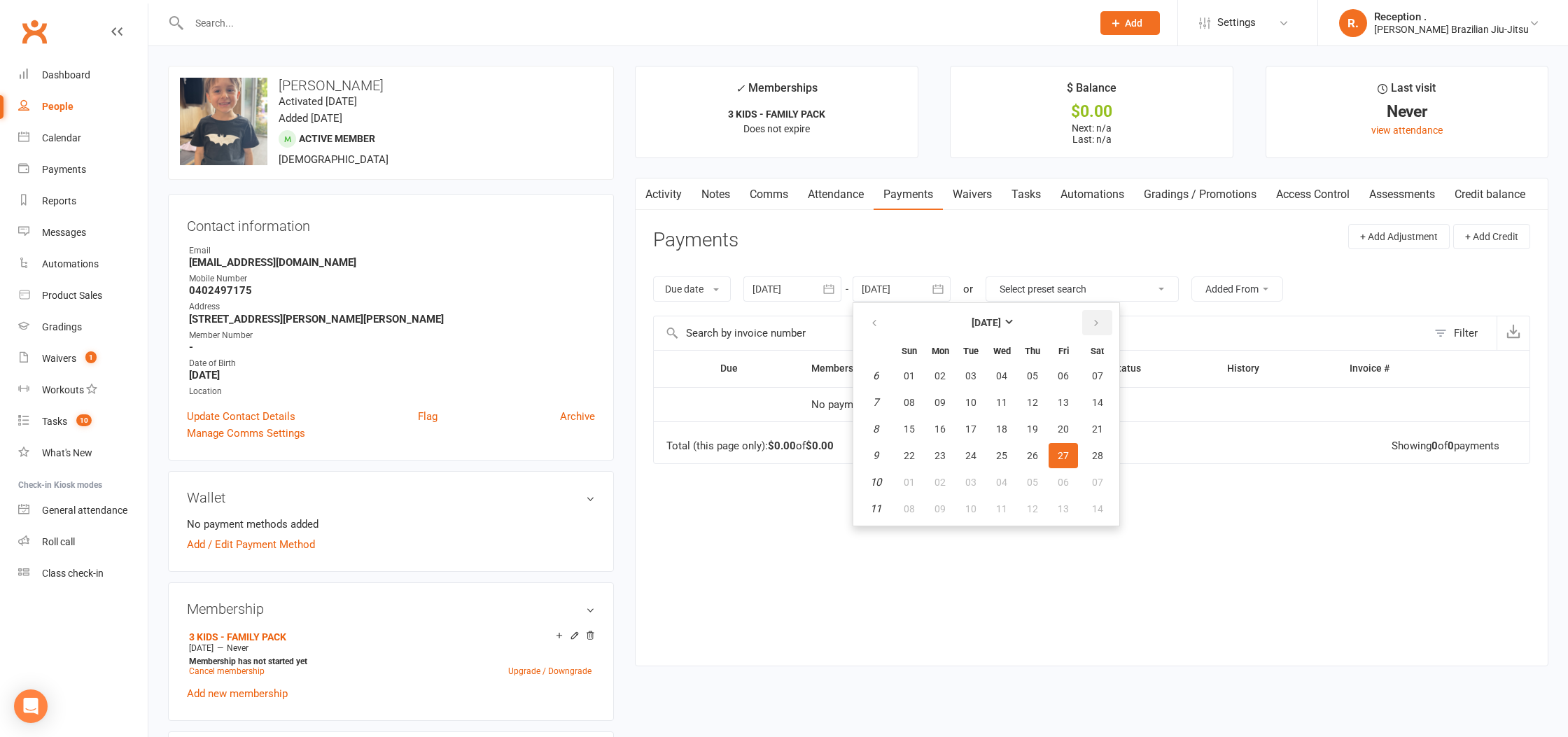
drag, startPoint x: 1106, startPoint y: 322, endPoint x: 1092, endPoint y: 339, distance: 22.0
click at [1106, 322] on button "button" at bounding box center [1098, 323] width 30 height 25
click at [1046, 405] on button "09" at bounding box center [1032, 402] width 29 height 25
type input "09 Apr 2026"
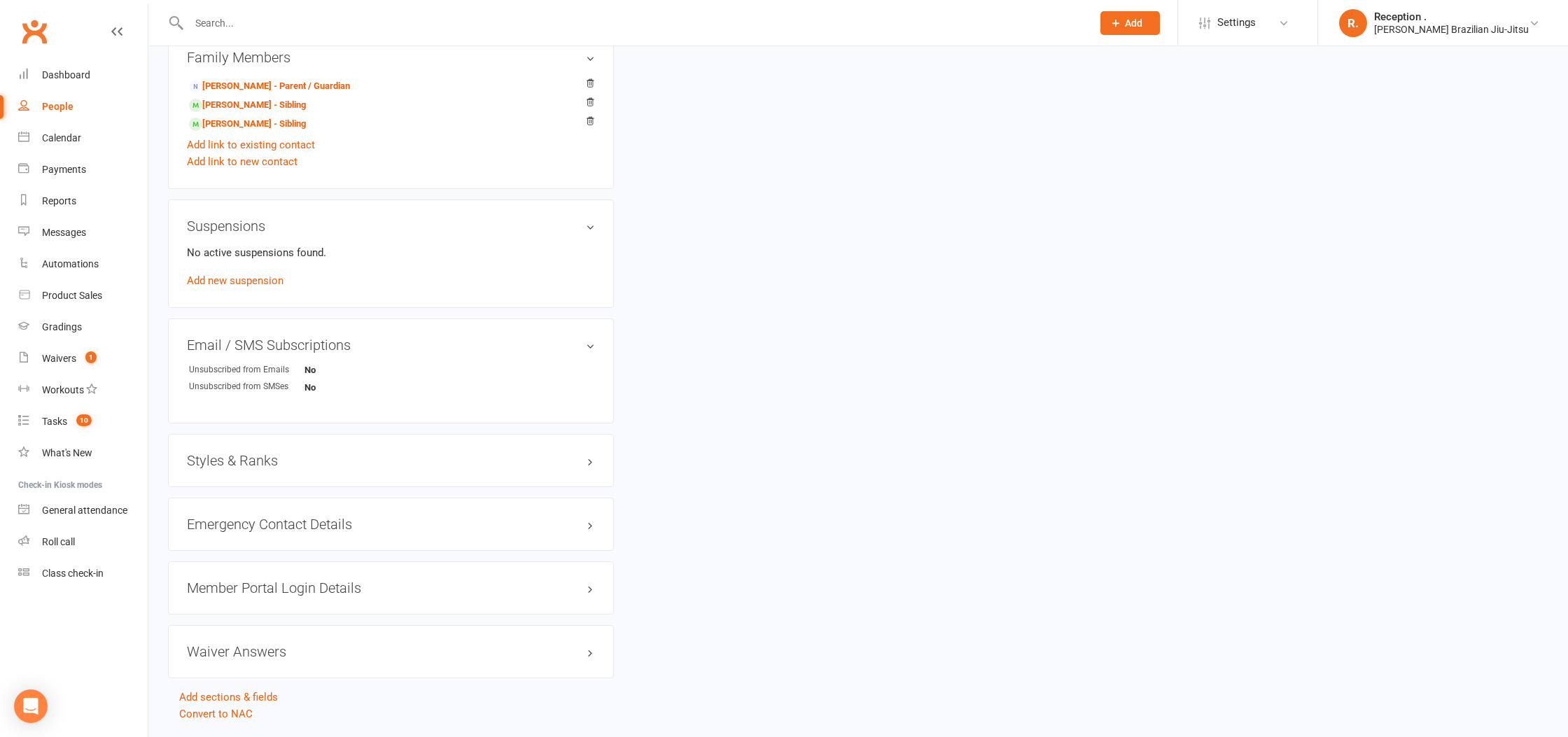
scroll to position [708, 0]
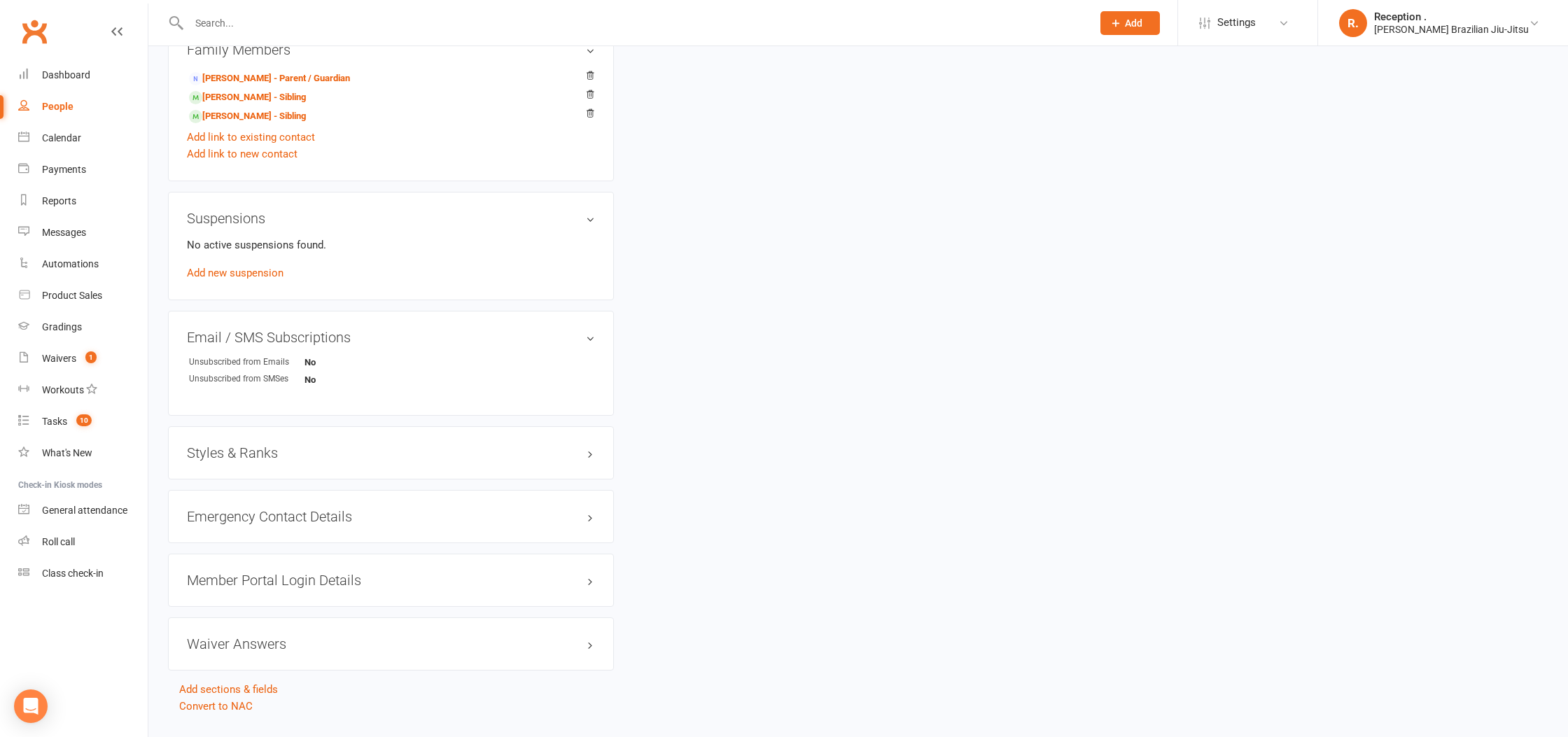
click at [255, 462] on div "Styles & Ranks" at bounding box center [390, 453] width 446 height 53
click at [259, 450] on h3 "Styles & Ranks" at bounding box center [390, 452] width 408 height 15
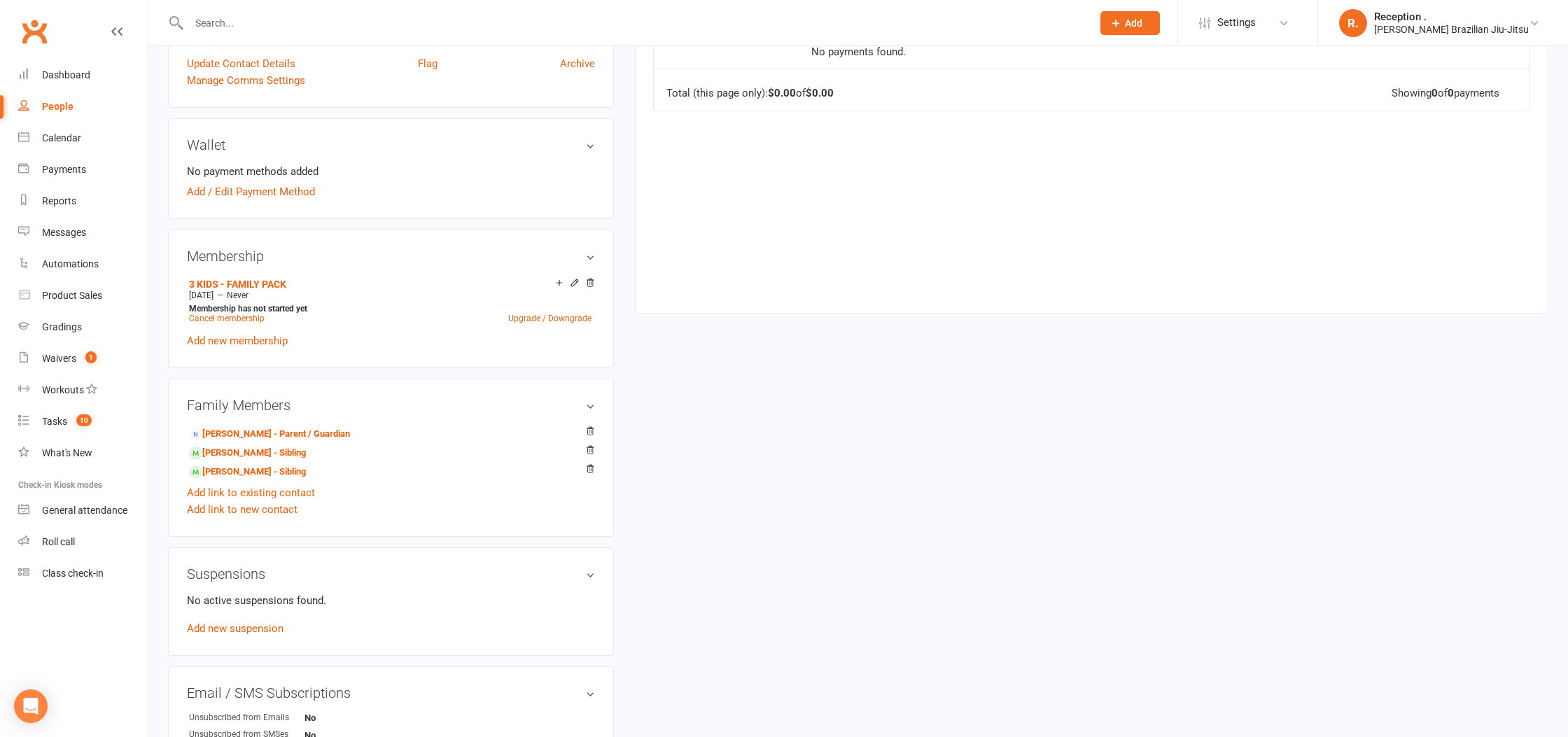
scroll to position [0, 0]
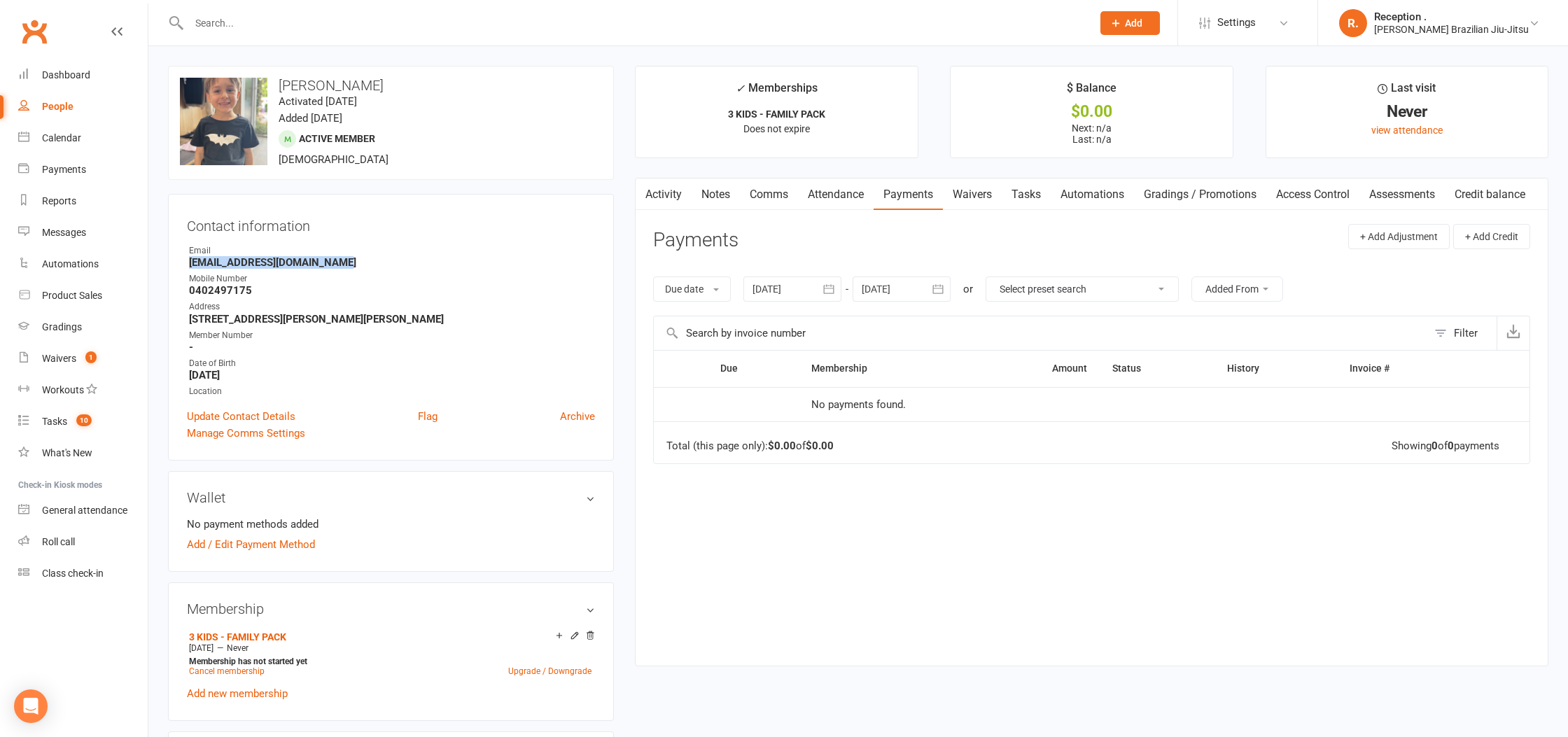
drag, startPoint x: 282, startPoint y: 261, endPoint x: 177, endPoint y: 262, distance: 105.0
click at [177, 262] on div "Contact information Owner Email Marieflinkvaxjo@hotmail.com Mobile Number 04024…" at bounding box center [390, 327] width 446 height 267
copy strong "[EMAIL_ADDRESS][DOMAIN_NAME]"
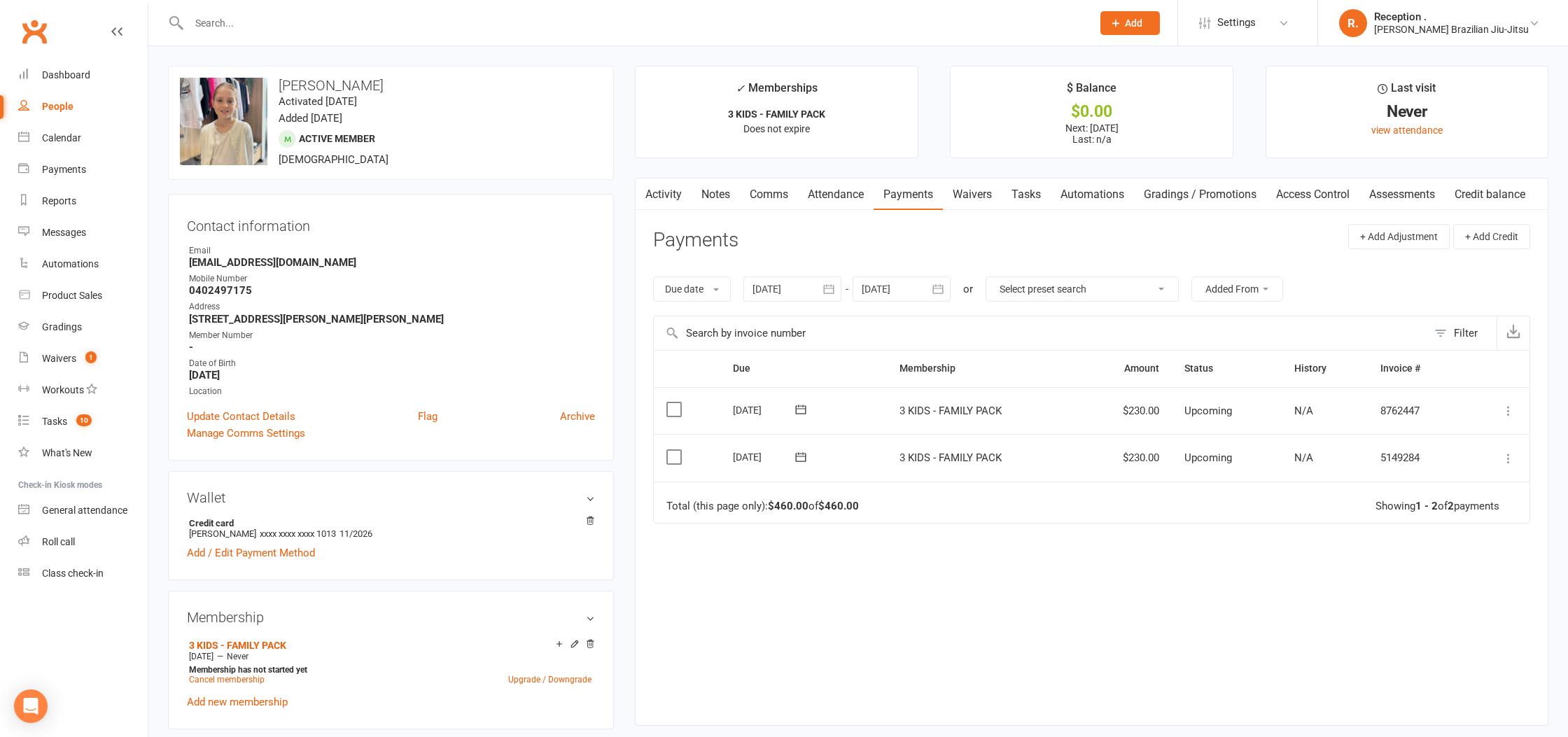
click at [28, 20] on link "Clubworx" at bounding box center [34, 31] width 35 height 35
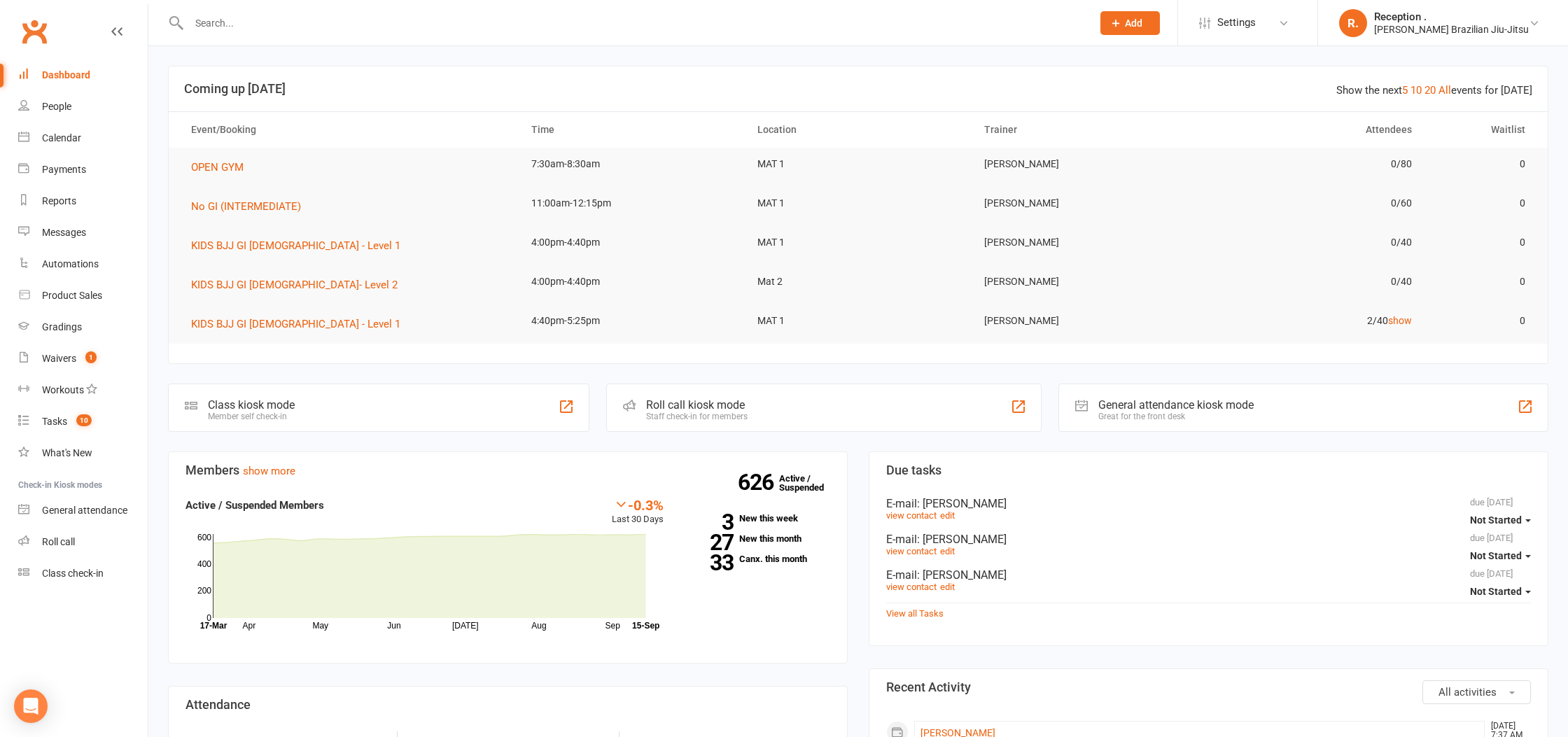
click at [326, 27] on input "text" at bounding box center [633, 23] width 897 height 20
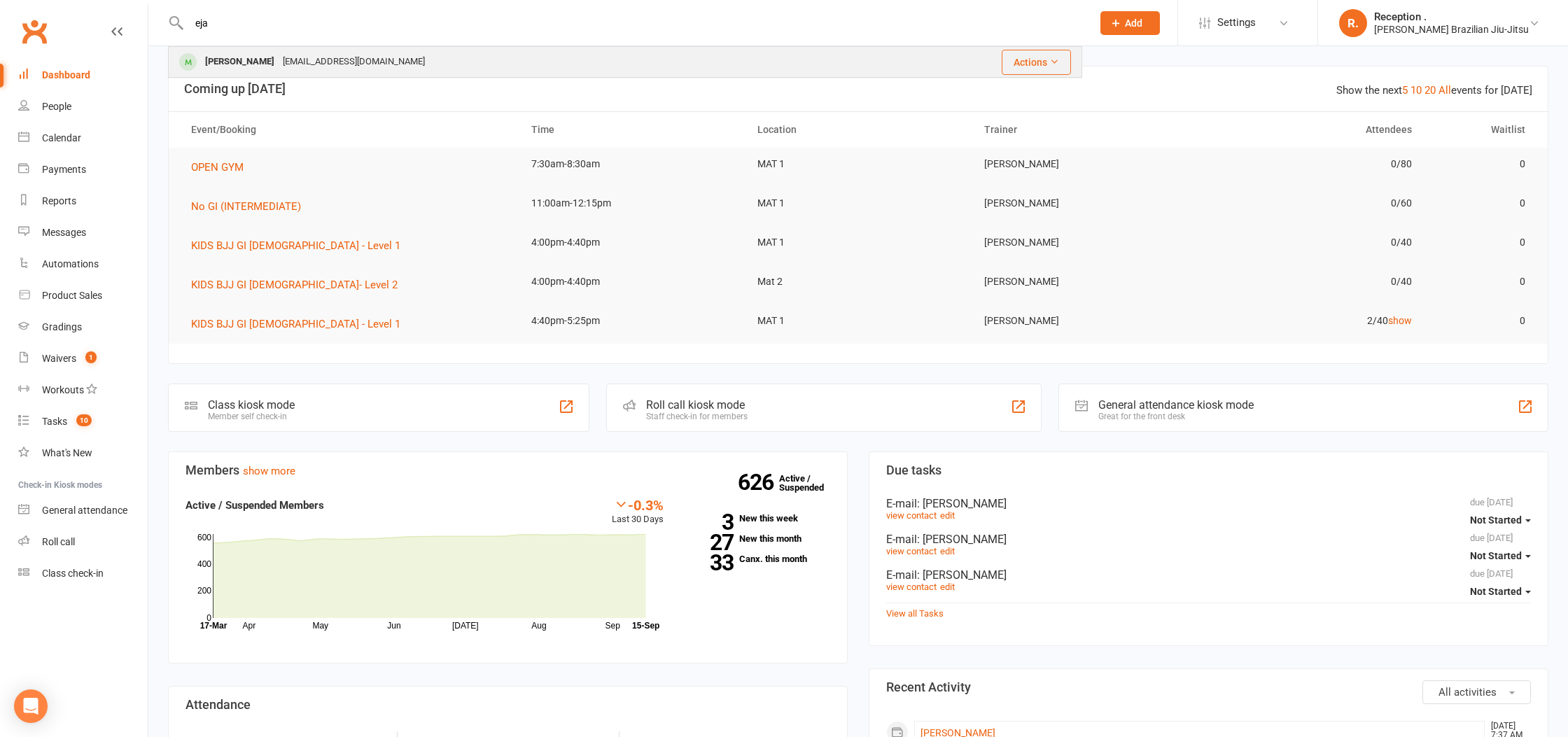
type input "eja"
click at [382, 63] on div "[EMAIL_ADDRESS][DOMAIN_NAME]" at bounding box center [353, 61] width 150 height 20
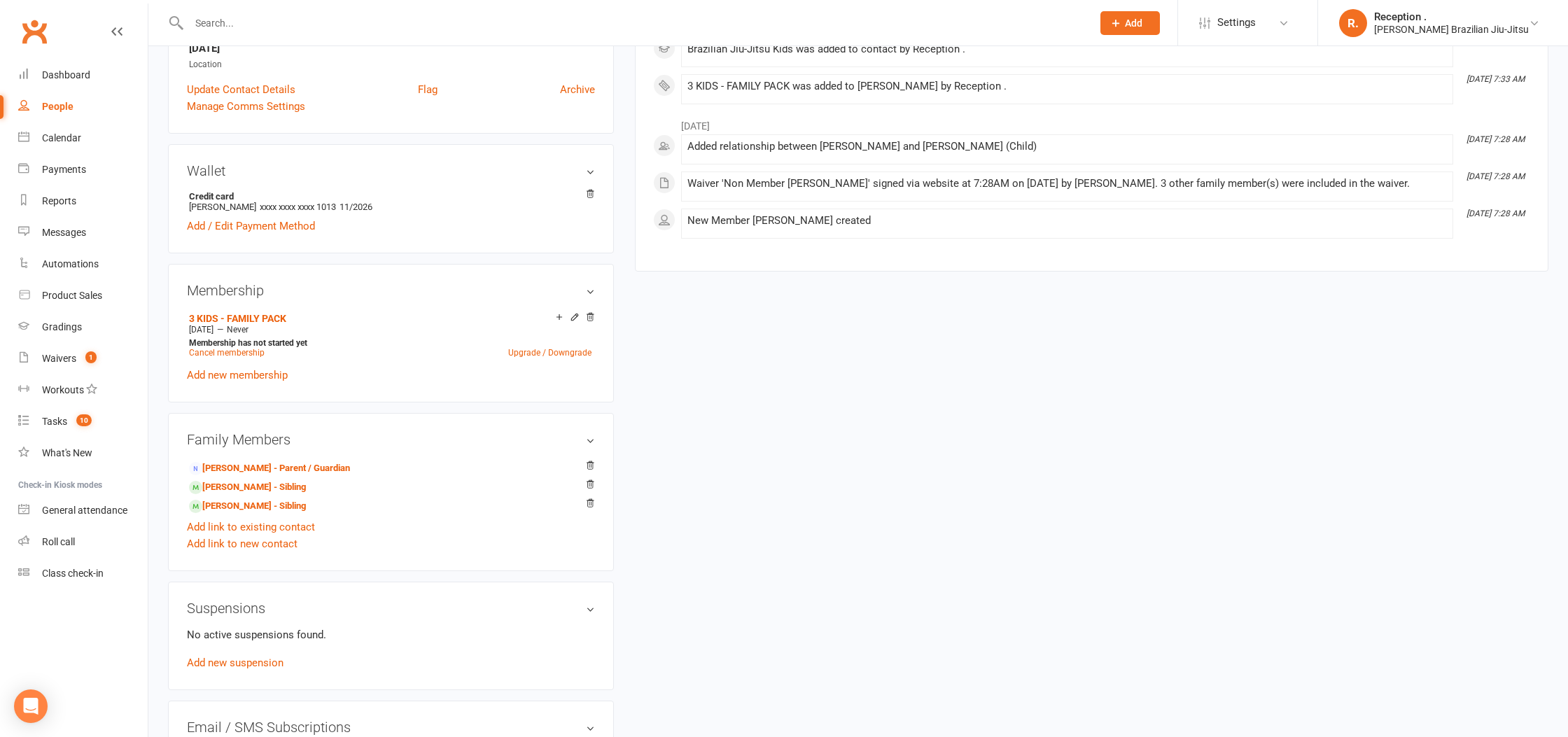
scroll to position [333, 0]
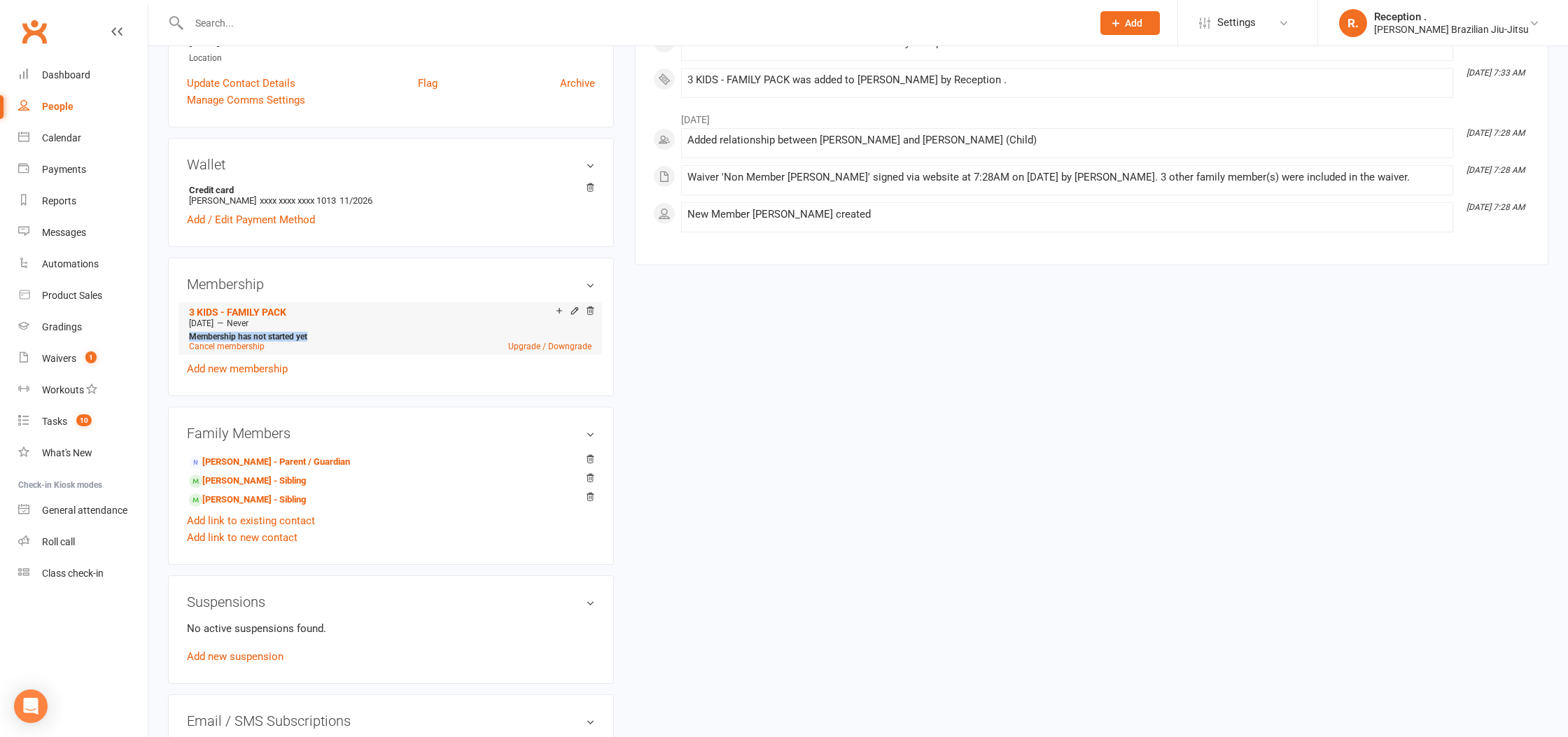
drag, startPoint x: 189, startPoint y: 337, endPoint x: 342, endPoint y: 337, distance: 153.0
click at [342, 337] on div "Membership has not started yet Cancel membership Upgrade / Downgrade" at bounding box center [390, 340] width 409 height 20
click at [337, 289] on h3 "Membership" at bounding box center [390, 284] width 408 height 15
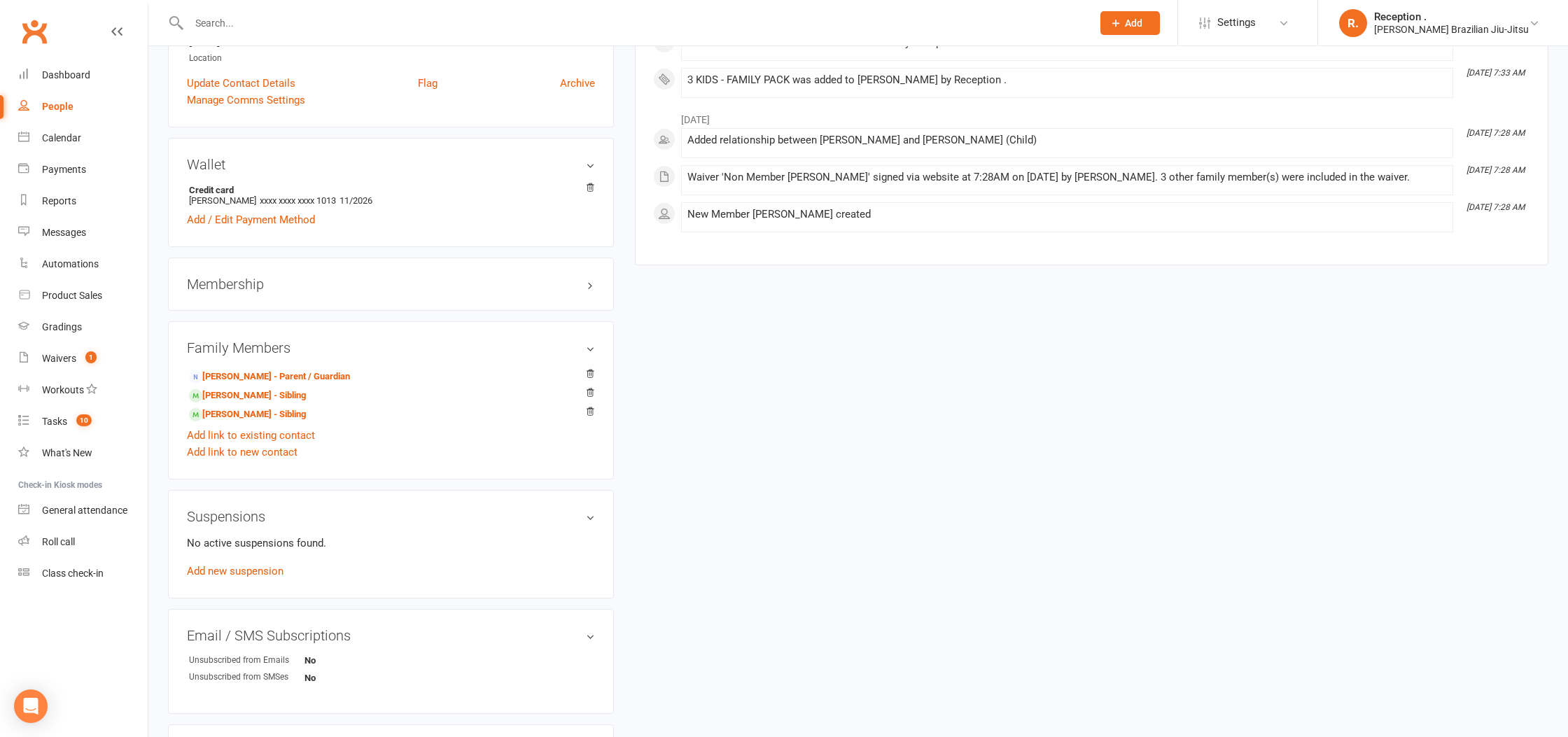
click at [261, 293] on div "Membership" at bounding box center [390, 284] width 446 height 53
click at [219, 287] on h3 "Membership" at bounding box center [390, 284] width 408 height 15
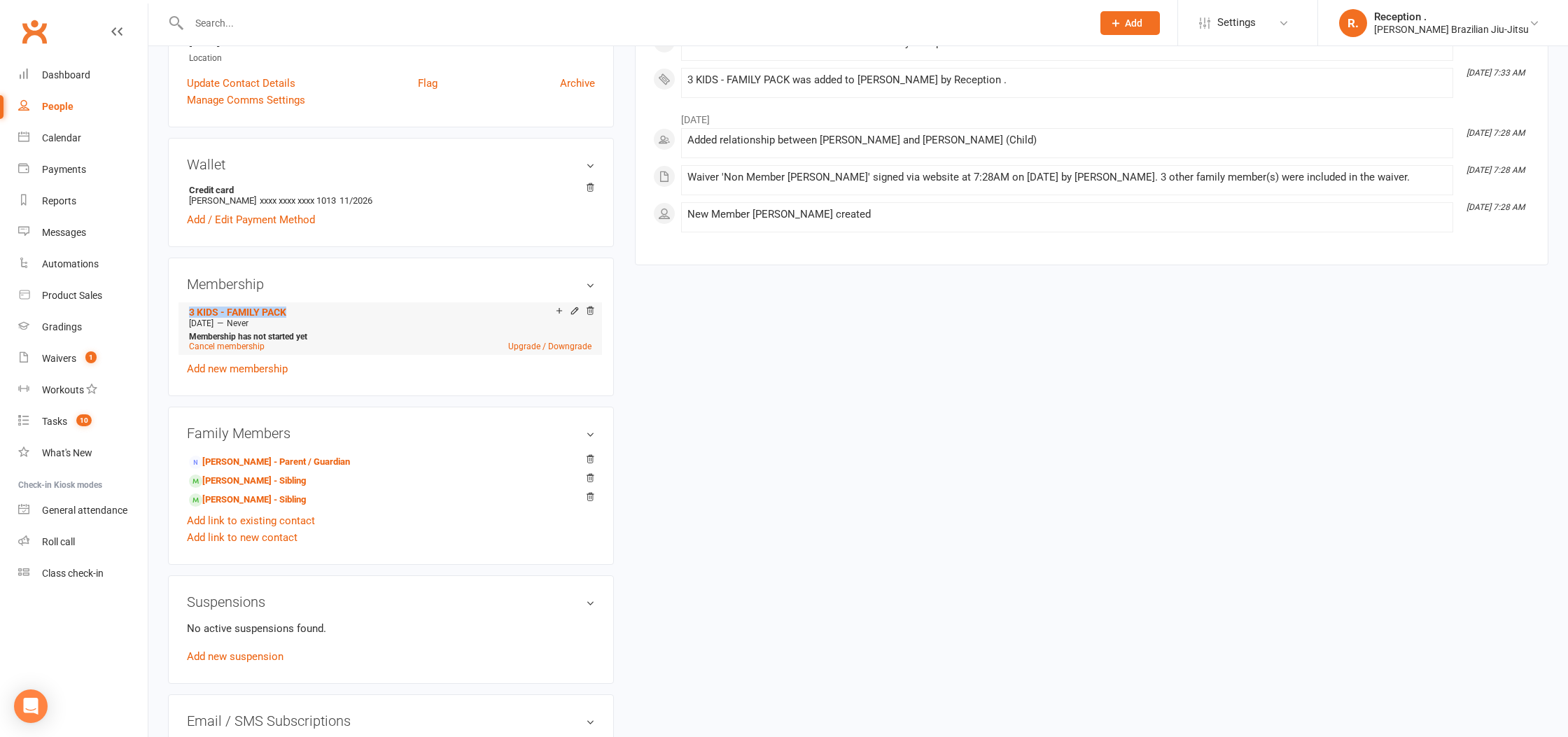
drag, startPoint x: 182, startPoint y: 307, endPoint x: 322, endPoint y: 310, distance: 140.0
click at [322, 310] on div "Membership 3 KIDS - FAMILY PACK Sep 26 2025 — Never Membership has not started …" at bounding box center [390, 327] width 446 height 139
click at [326, 284] on h3 "Membership" at bounding box center [390, 284] width 408 height 15
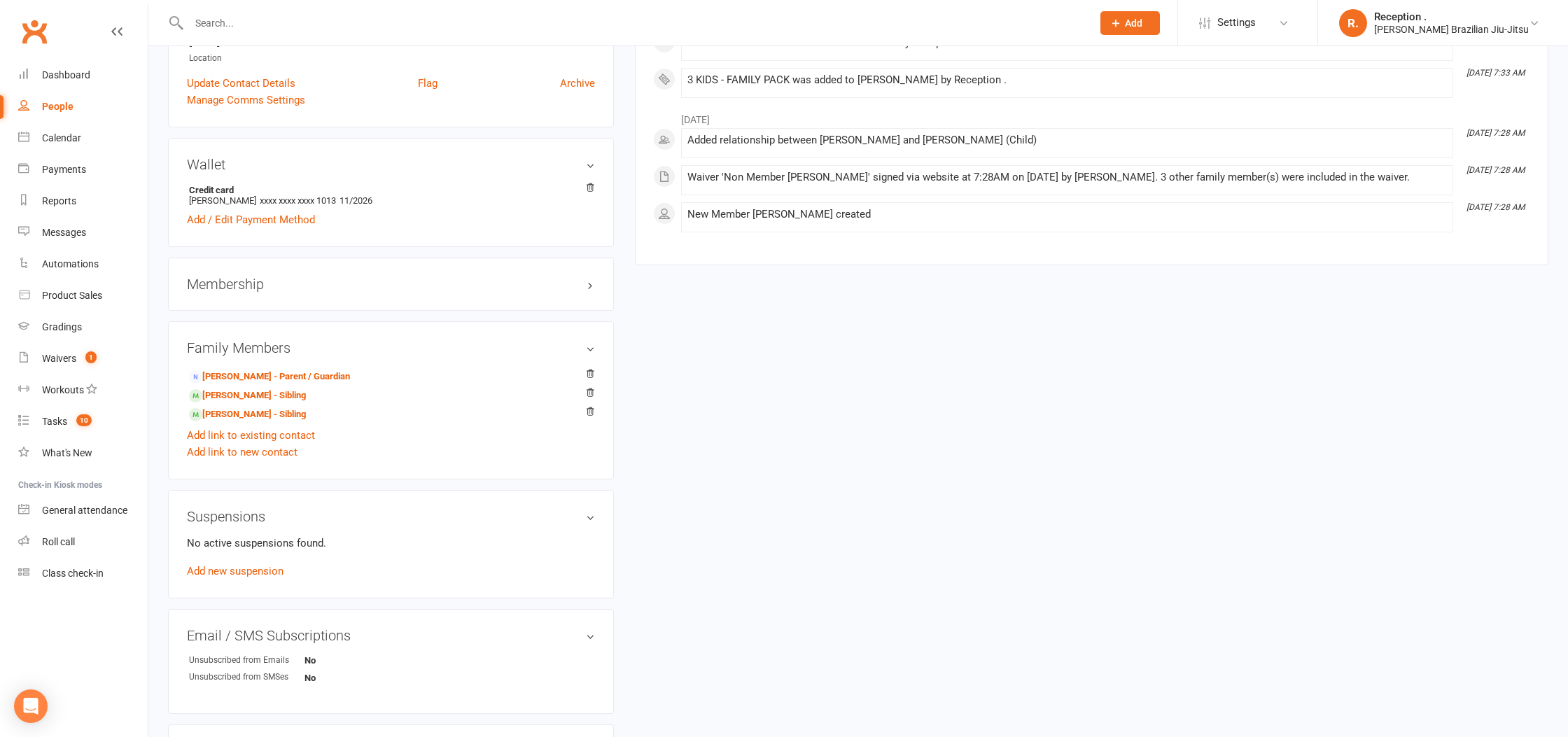
drag, startPoint x: 261, startPoint y: 281, endPoint x: 248, endPoint y: 287, distance: 14.3
click at [261, 281] on h3 "Membership" at bounding box center [390, 284] width 408 height 15
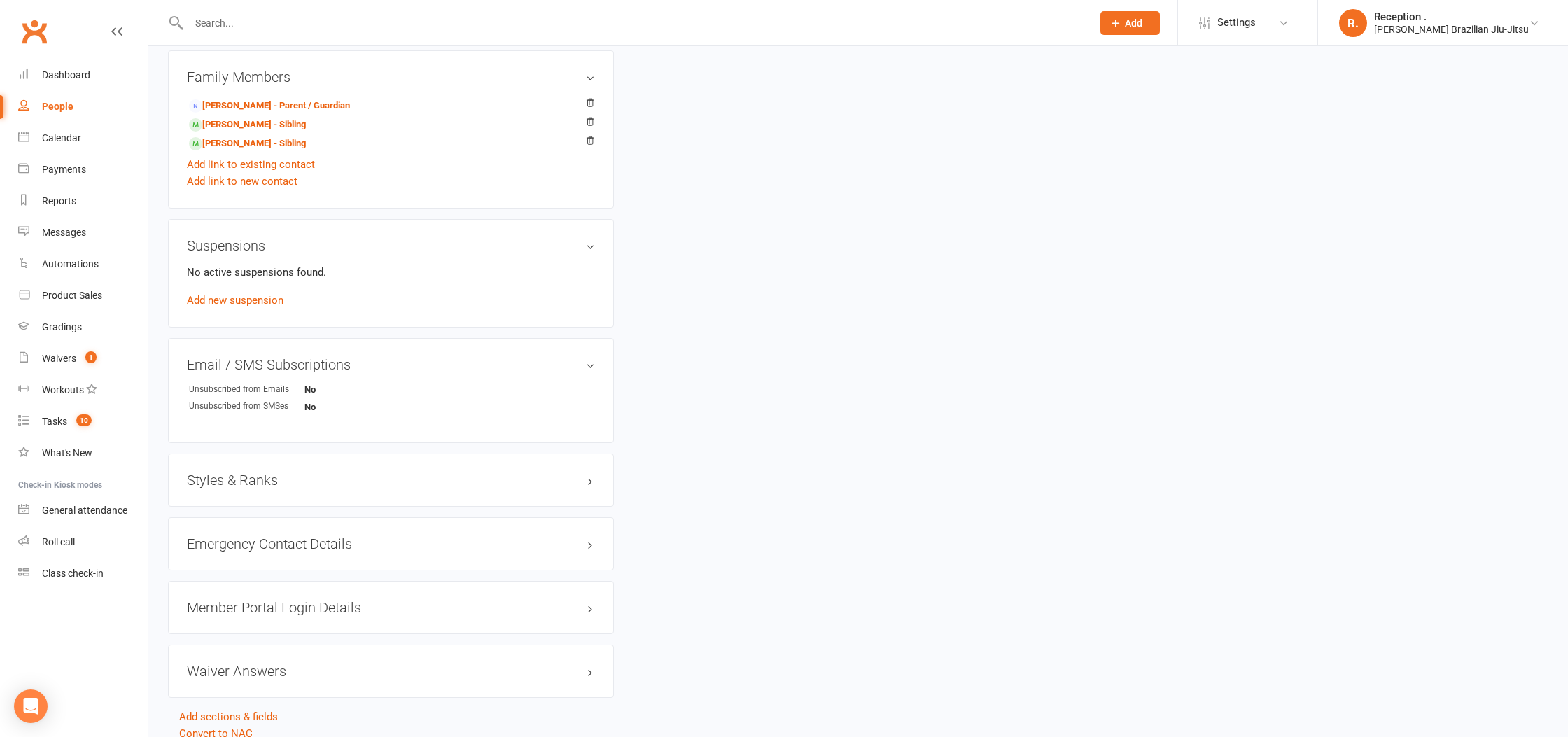
scroll to position [726, 0]
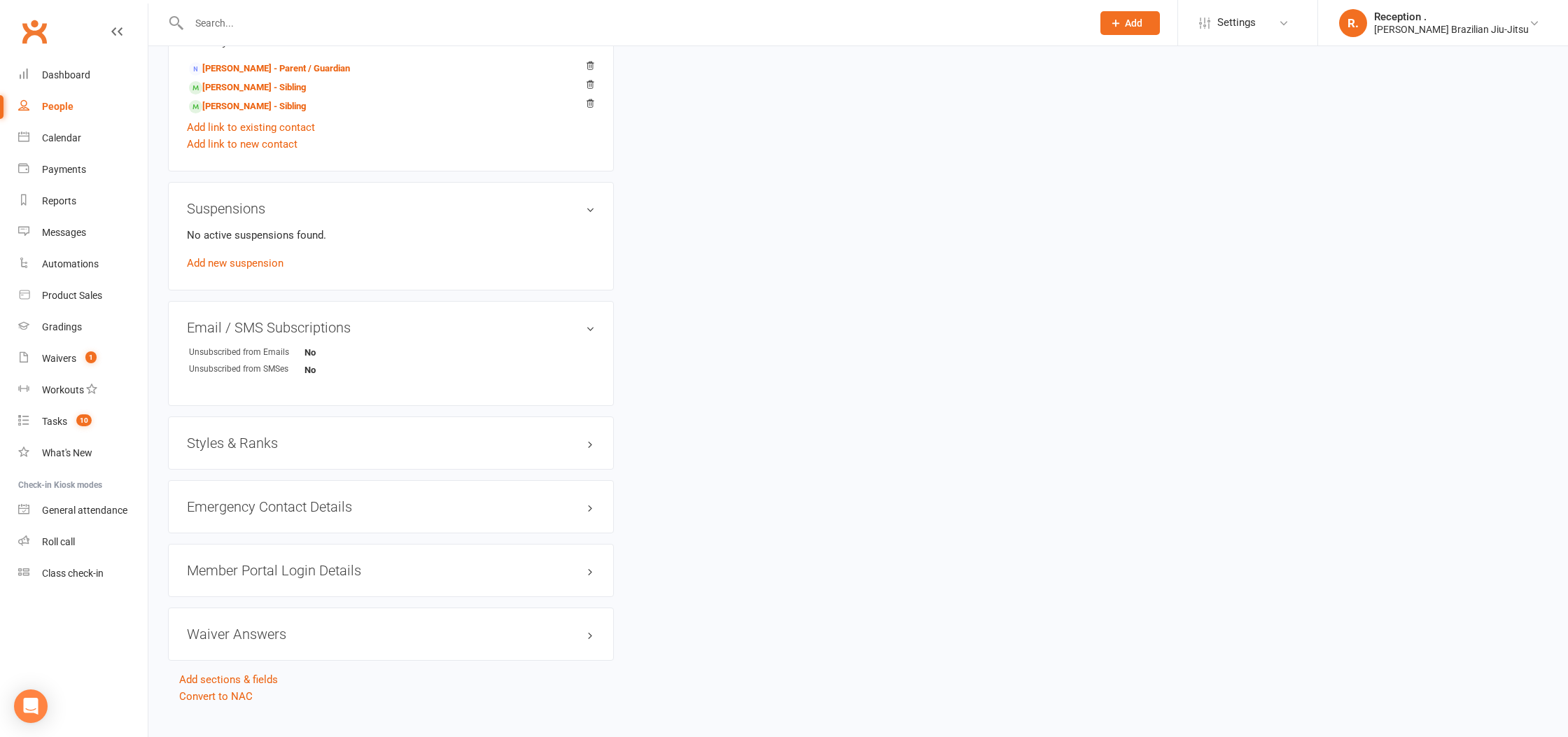
click at [272, 435] on h3 "Styles & Ranks" at bounding box center [390, 442] width 408 height 15
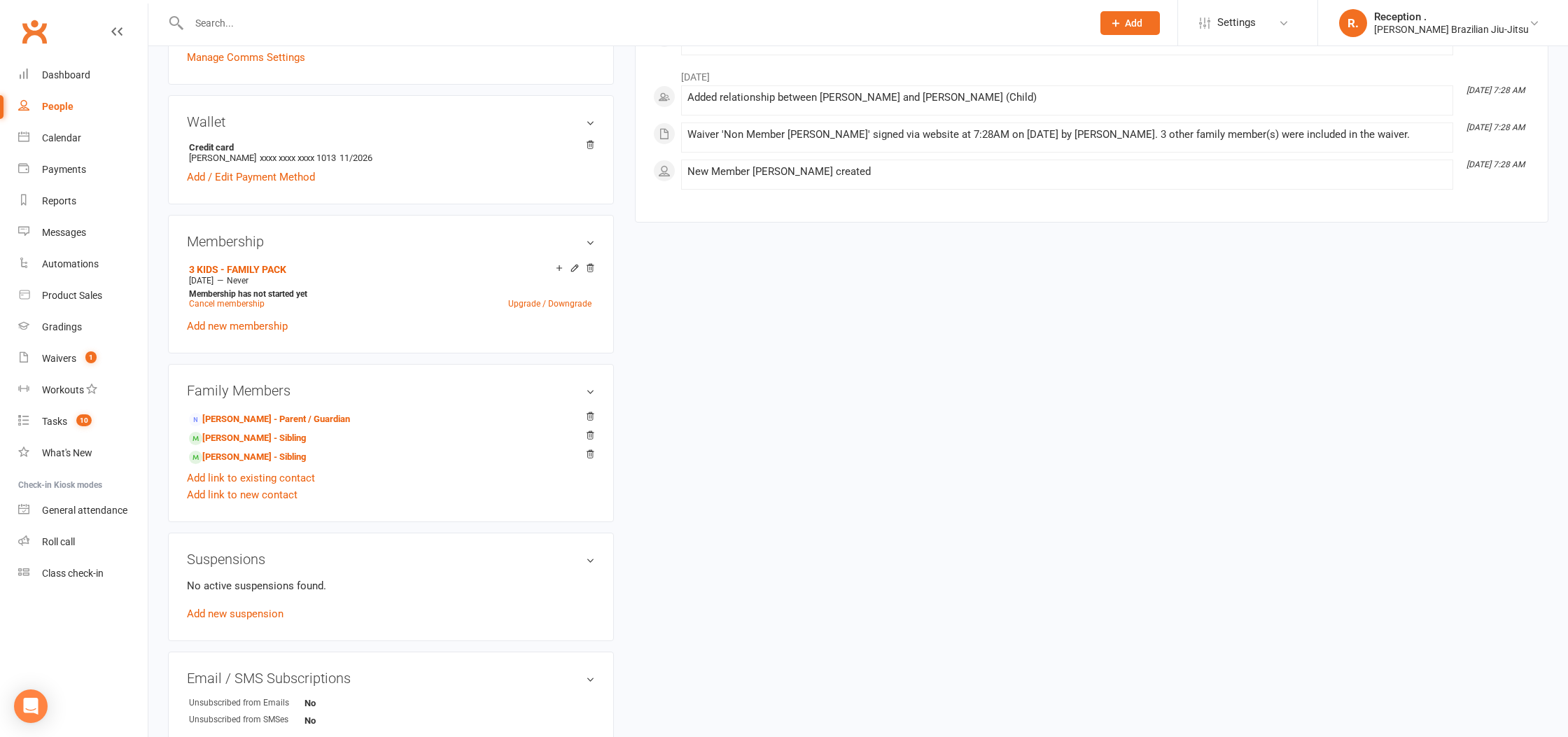
scroll to position [0, 0]
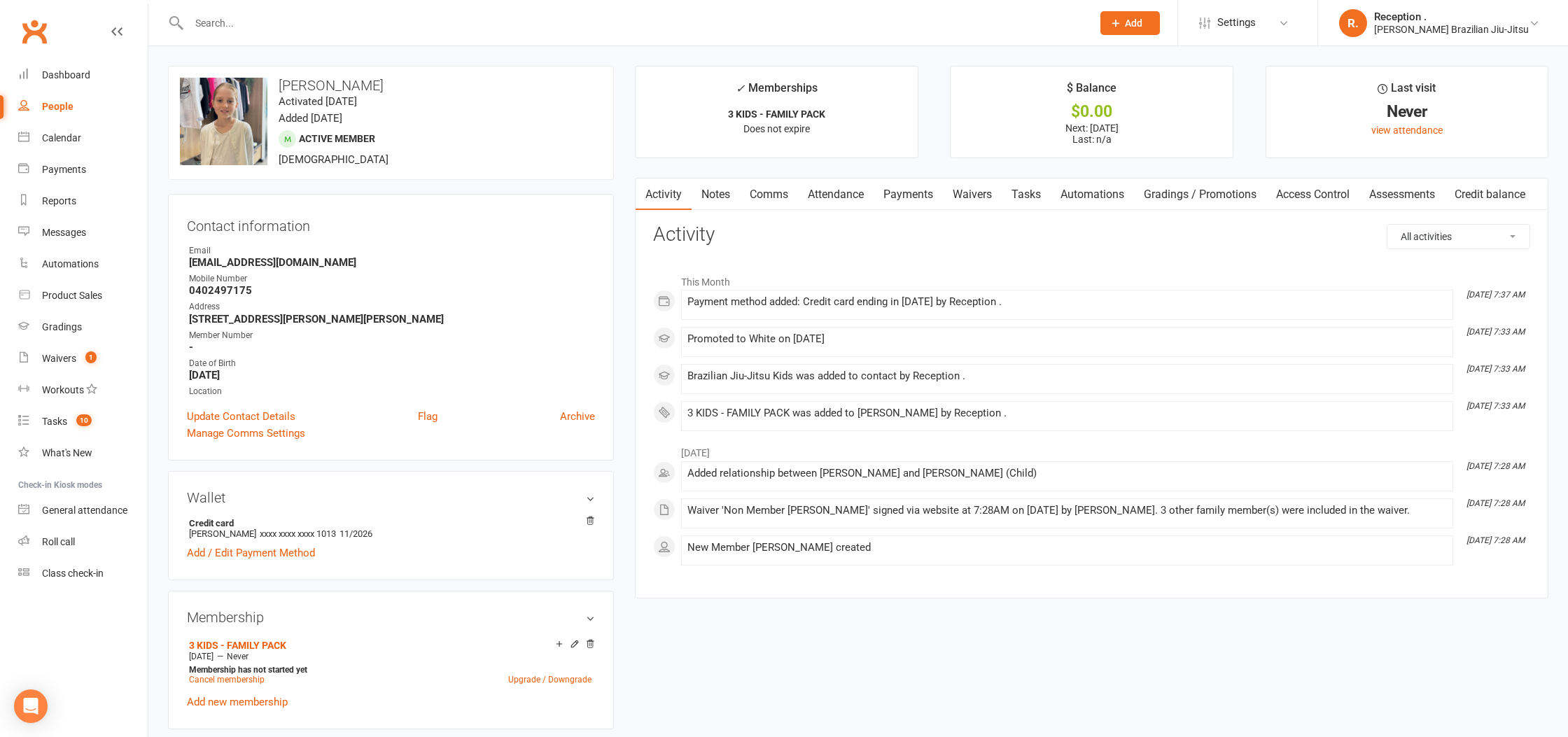
click at [833, 193] on link "Attendance" at bounding box center [835, 195] width 76 height 32
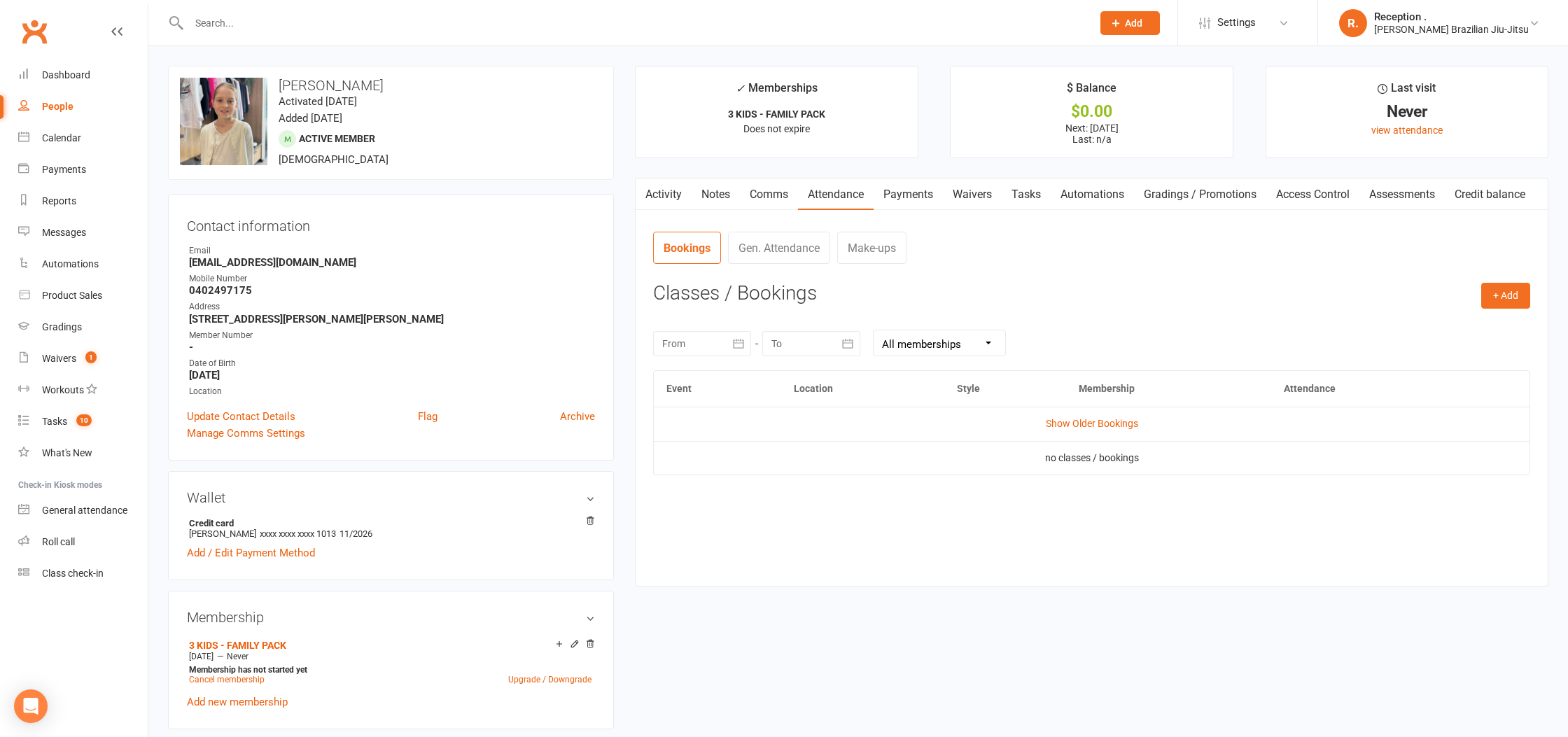
click at [906, 196] on link "Payments" at bounding box center [908, 195] width 69 height 32
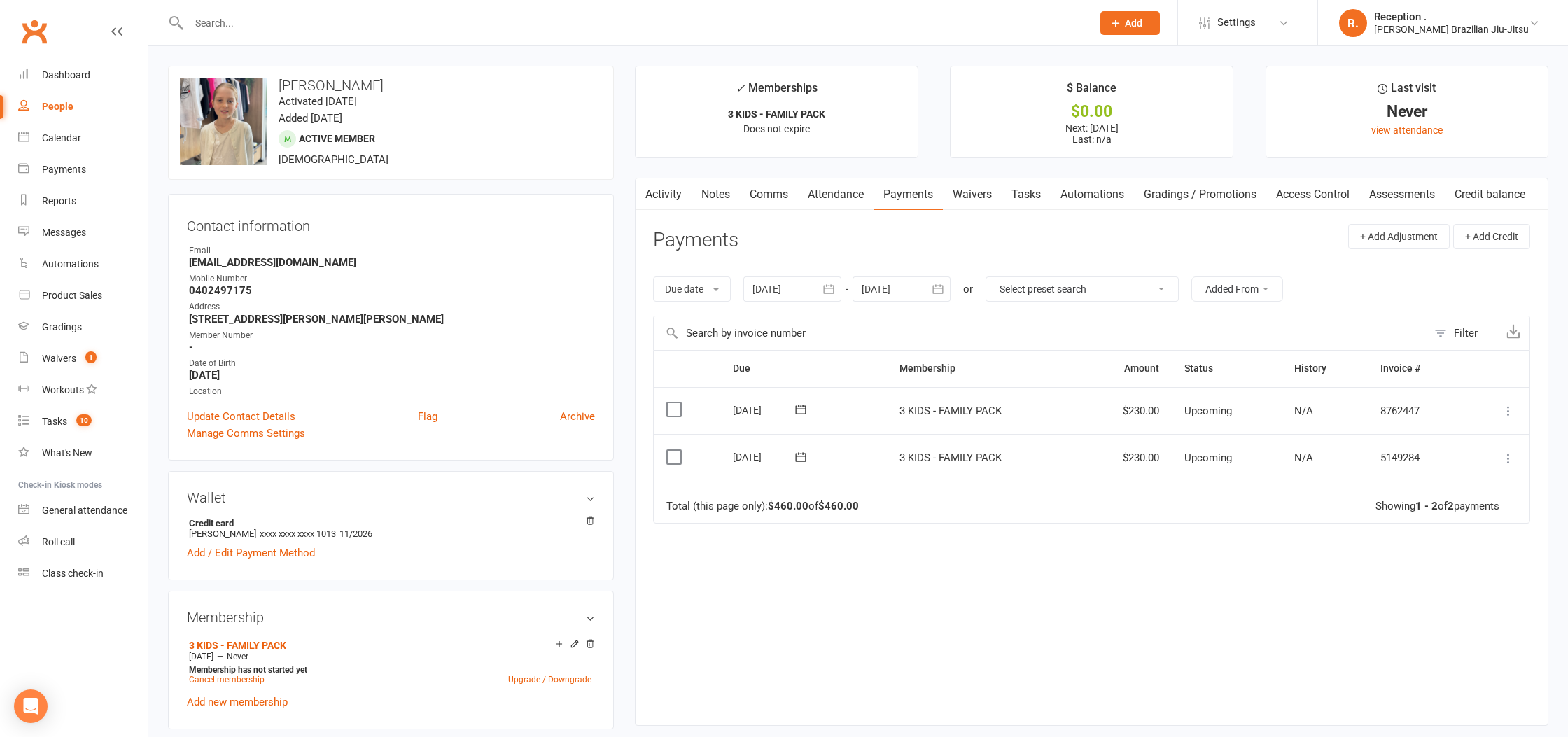
click at [907, 281] on div at bounding box center [901, 289] width 98 height 25
click at [1098, 323] on icon "button" at bounding box center [1096, 323] width 10 height 12
drag, startPoint x: 1098, startPoint y: 323, endPoint x: 1082, endPoint y: 348, distance: 29.7
click at [1097, 326] on icon "button" at bounding box center [1096, 323] width 10 height 12
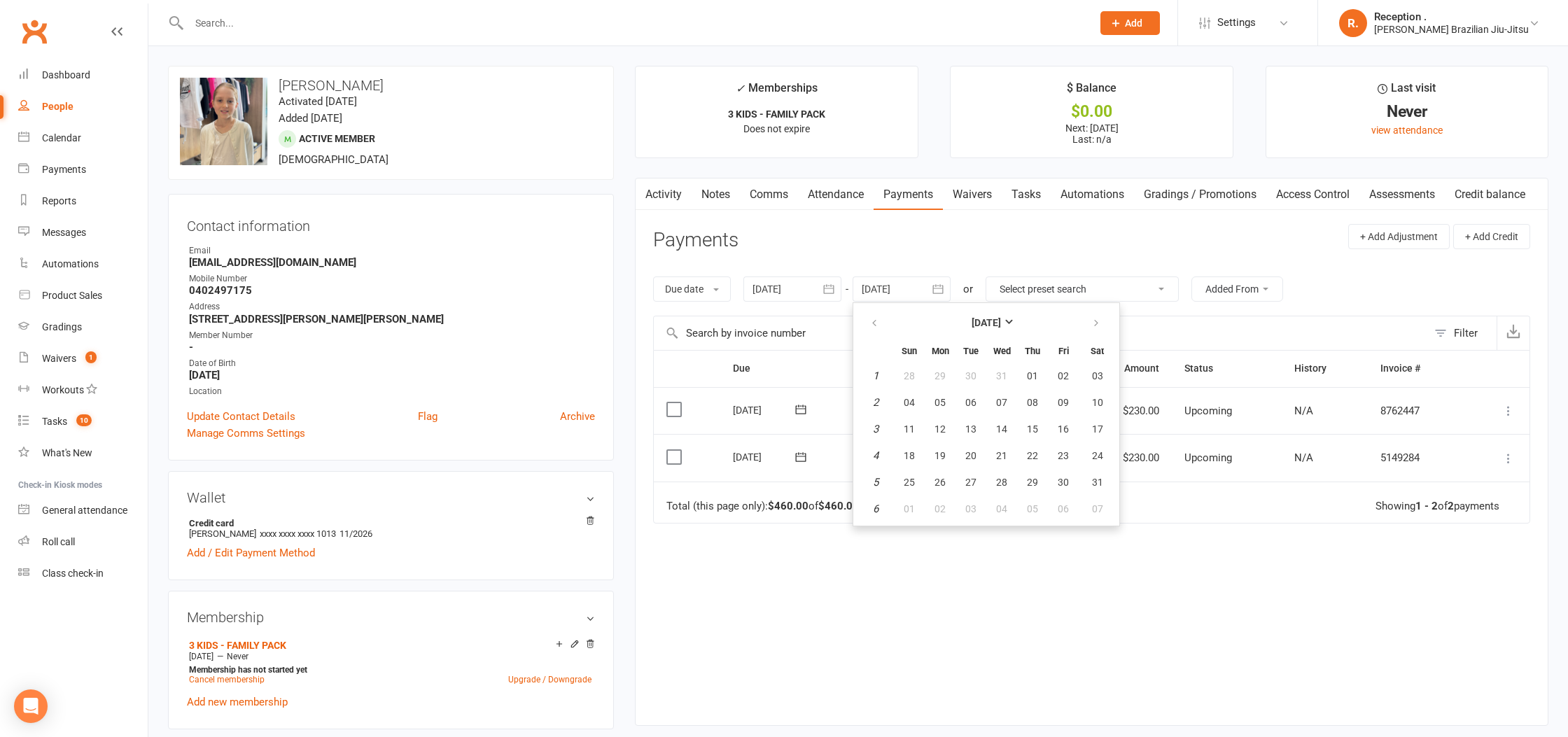
click at [1047, 420] on button "15" at bounding box center [1032, 429] width 29 height 25
type input "15 Jan 2026"
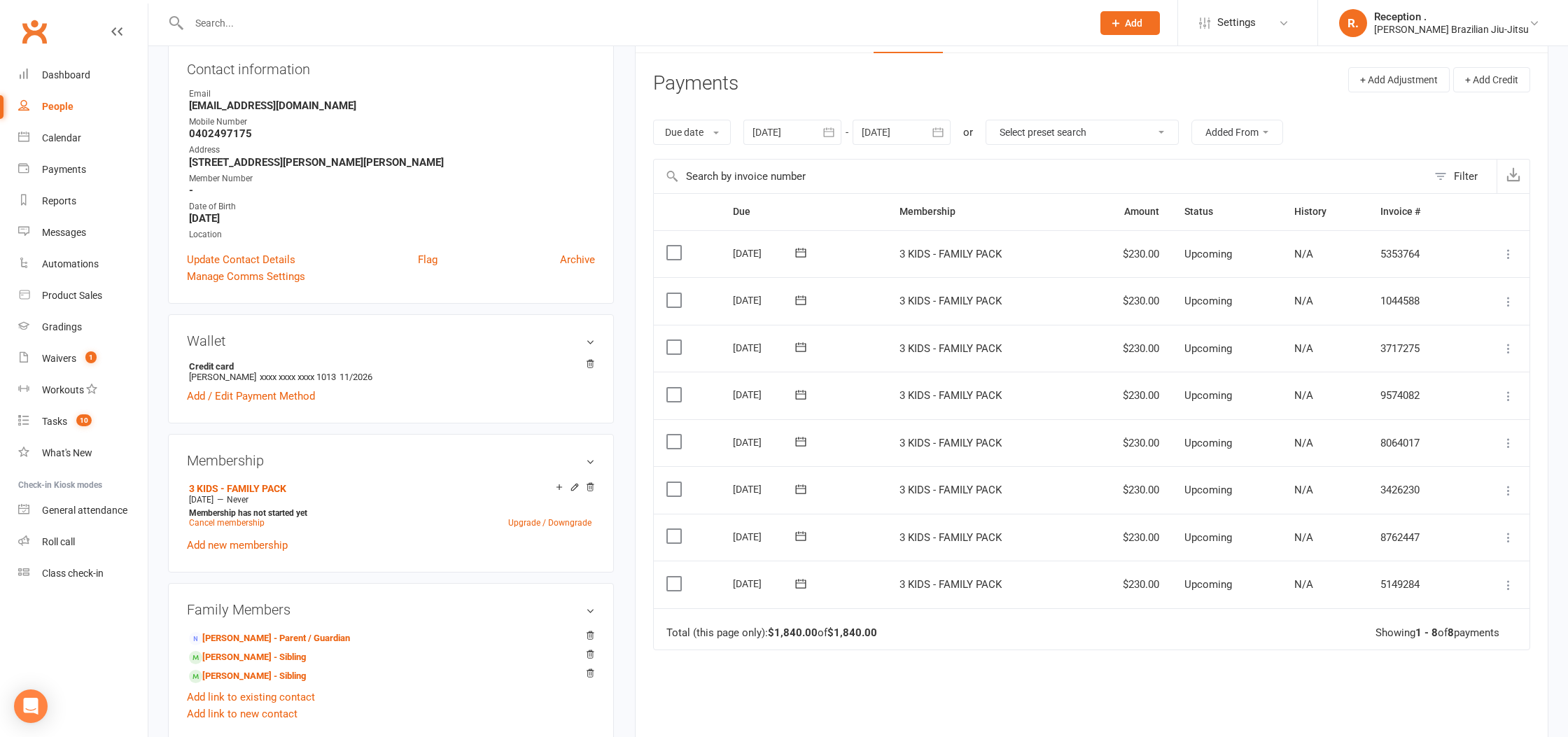
scroll to position [147, 0]
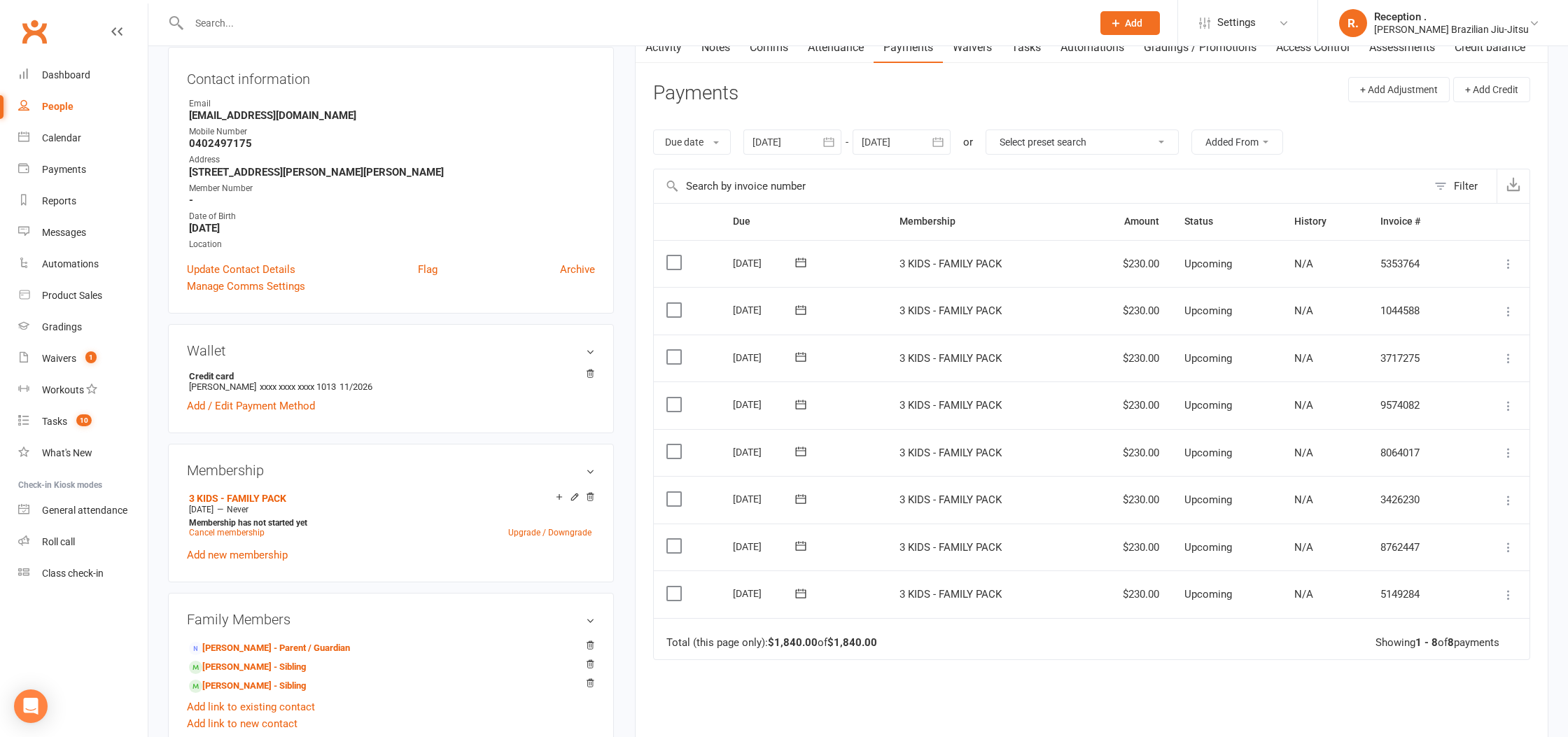
drag, startPoint x: 765, startPoint y: 130, endPoint x: 761, endPoint y: 136, distance: 7.2
click at [764, 130] on div at bounding box center [792, 142] width 98 height 25
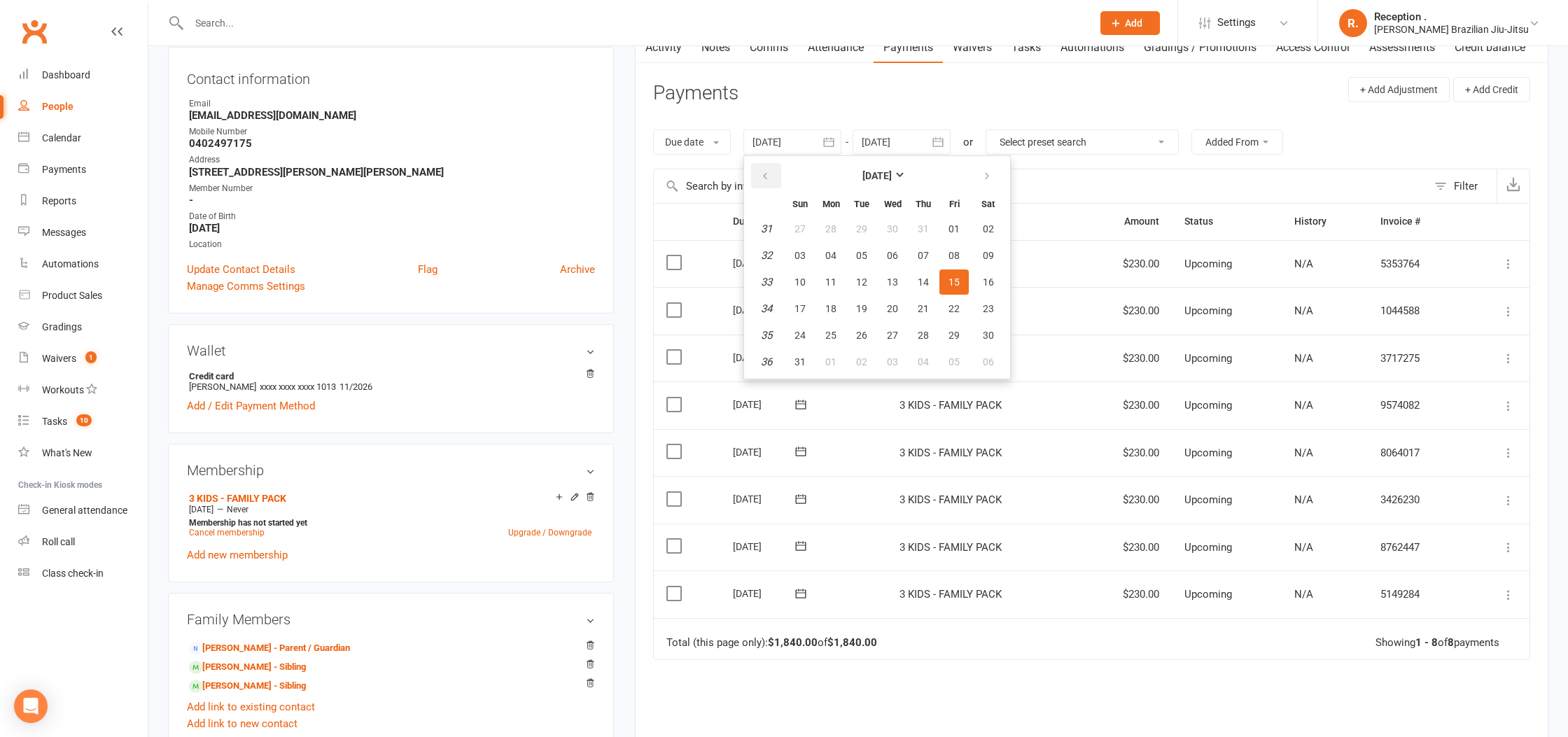
click at [762, 164] on button "button" at bounding box center [766, 175] width 30 height 25
drag, startPoint x: 762, startPoint y: 164, endPoint x: 768, endPoint y: 175, distance: 12.5
click at [762, 164] on button "button" at bounding box center [766, 175] width 30 height 25
click at [830, 244] on button "05" at bounding box center [831, 255] width 29 height 25
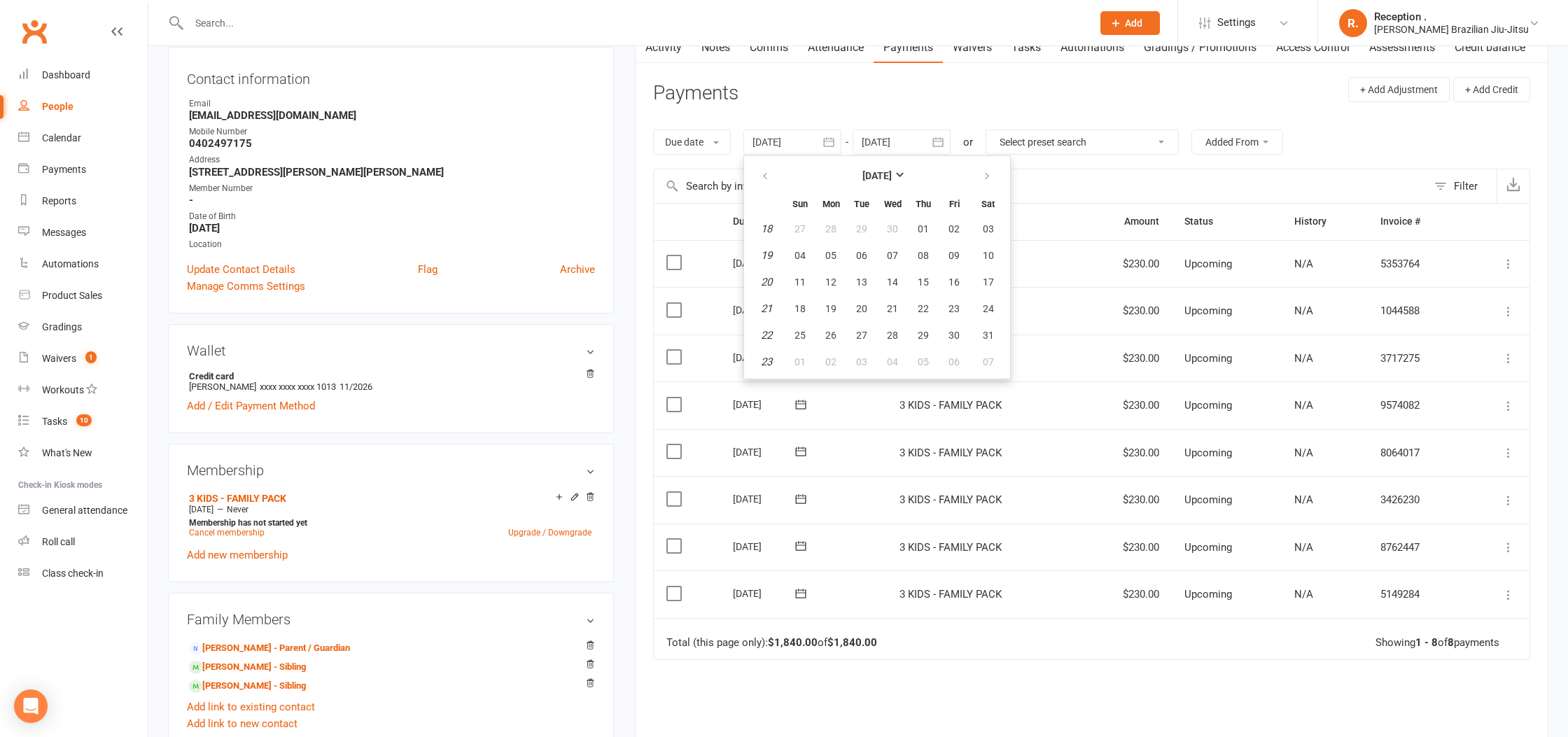
type input "05 May 2025"
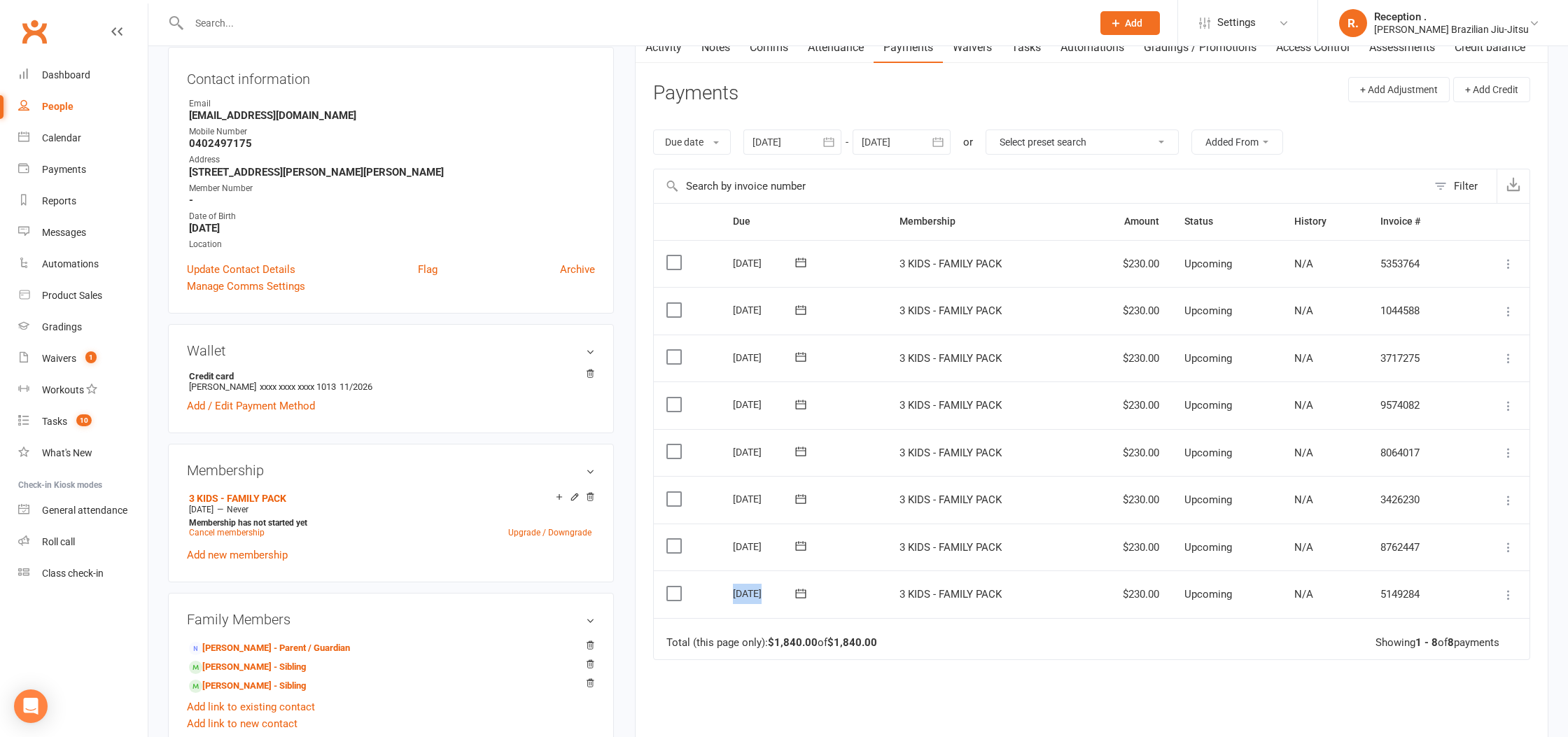
drag, startPoint x: 734, startPoint y: 591, endPoint x: 790, endPoint y: 592, distance: 56.0
click at [790, 592] on div "26 Sep 2025" at bounding box center [776, 592] width 85 height 20
click at [807, 497] on icon at bounding box center [800, 499] width 14 height 14
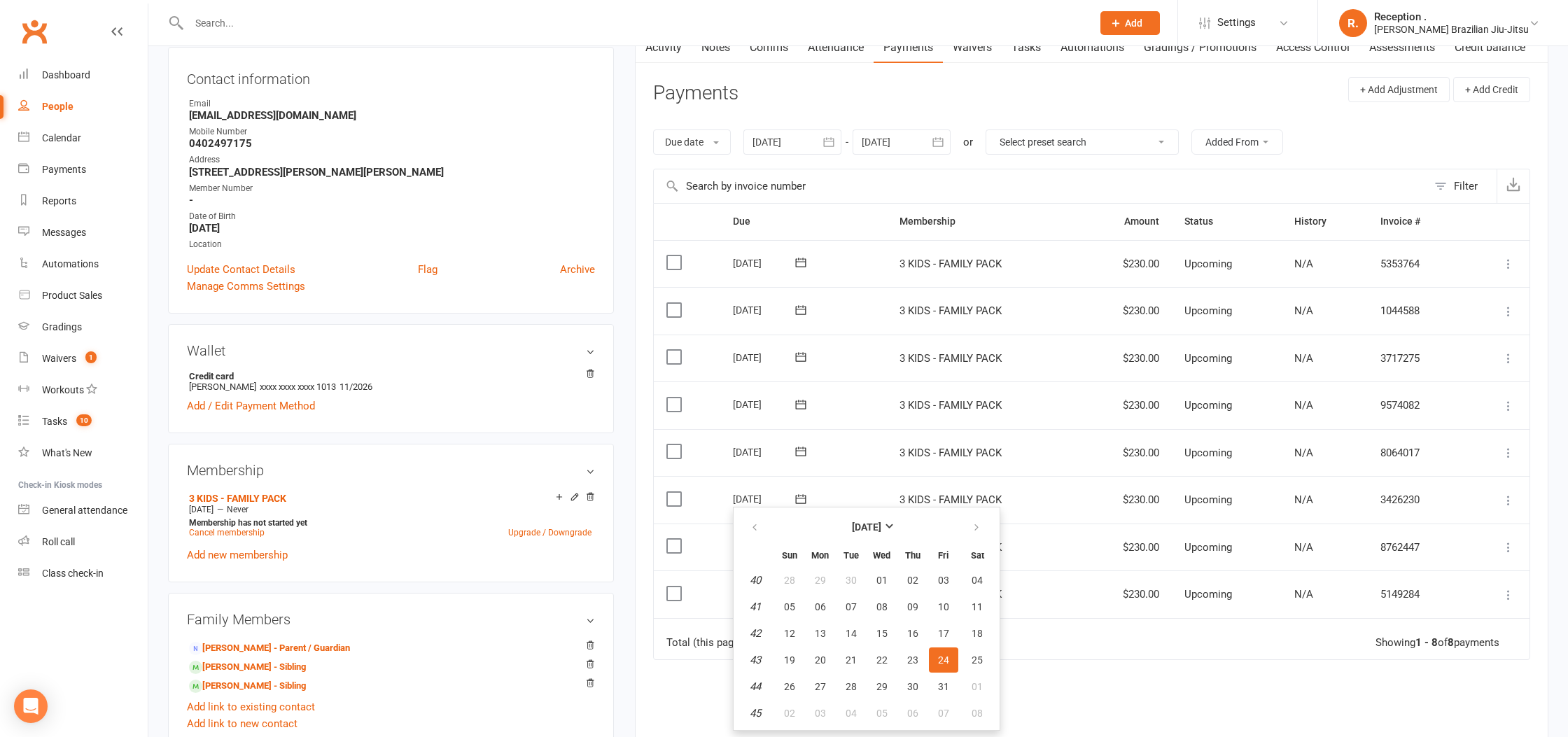
click at [1096, 644] on td "Total (this page only): $1,840.00 of $1,840.00 Showing 1 - 8 of 8 payments" at bounding box center [1091, 638] width 875 height 42
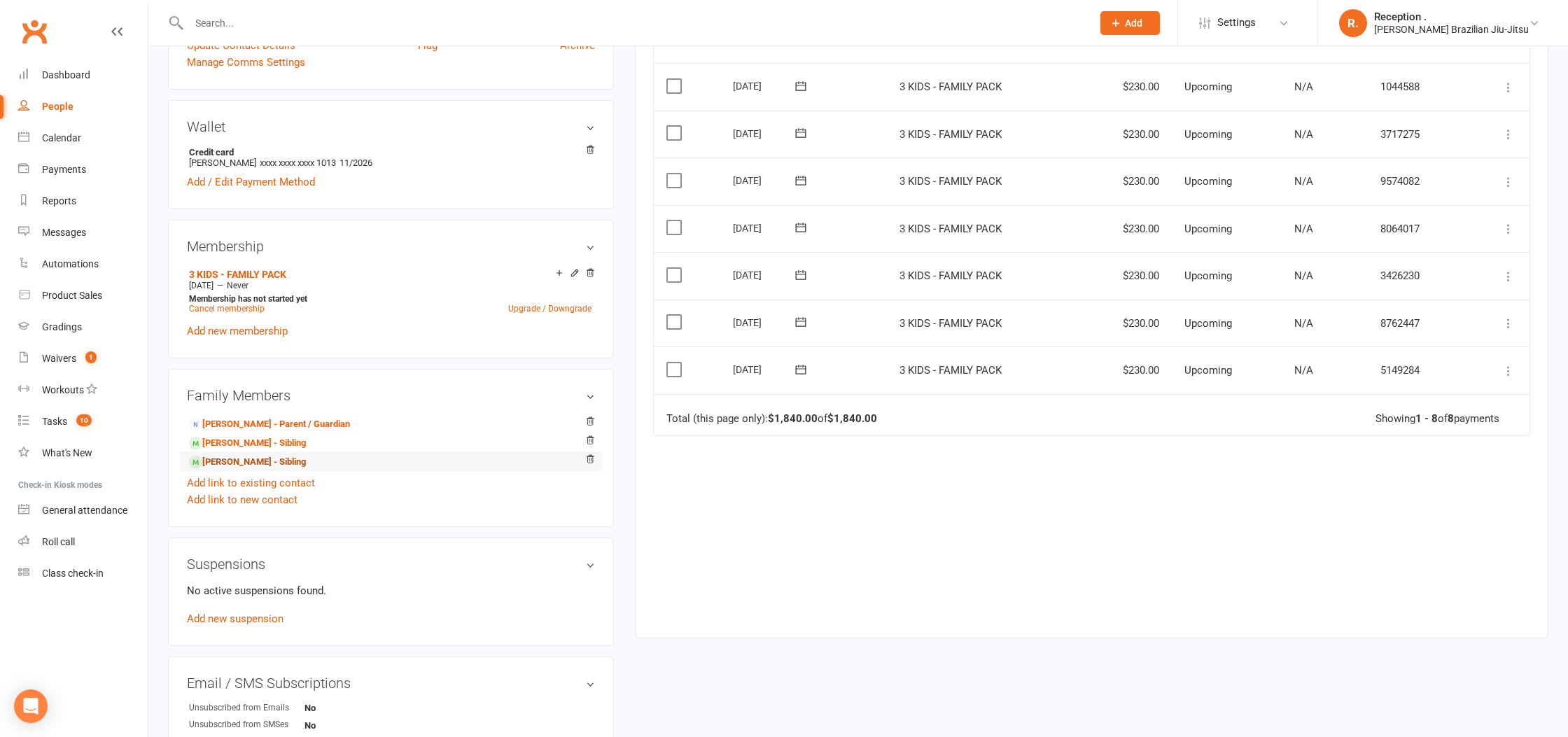
scroll to position [391, 0]
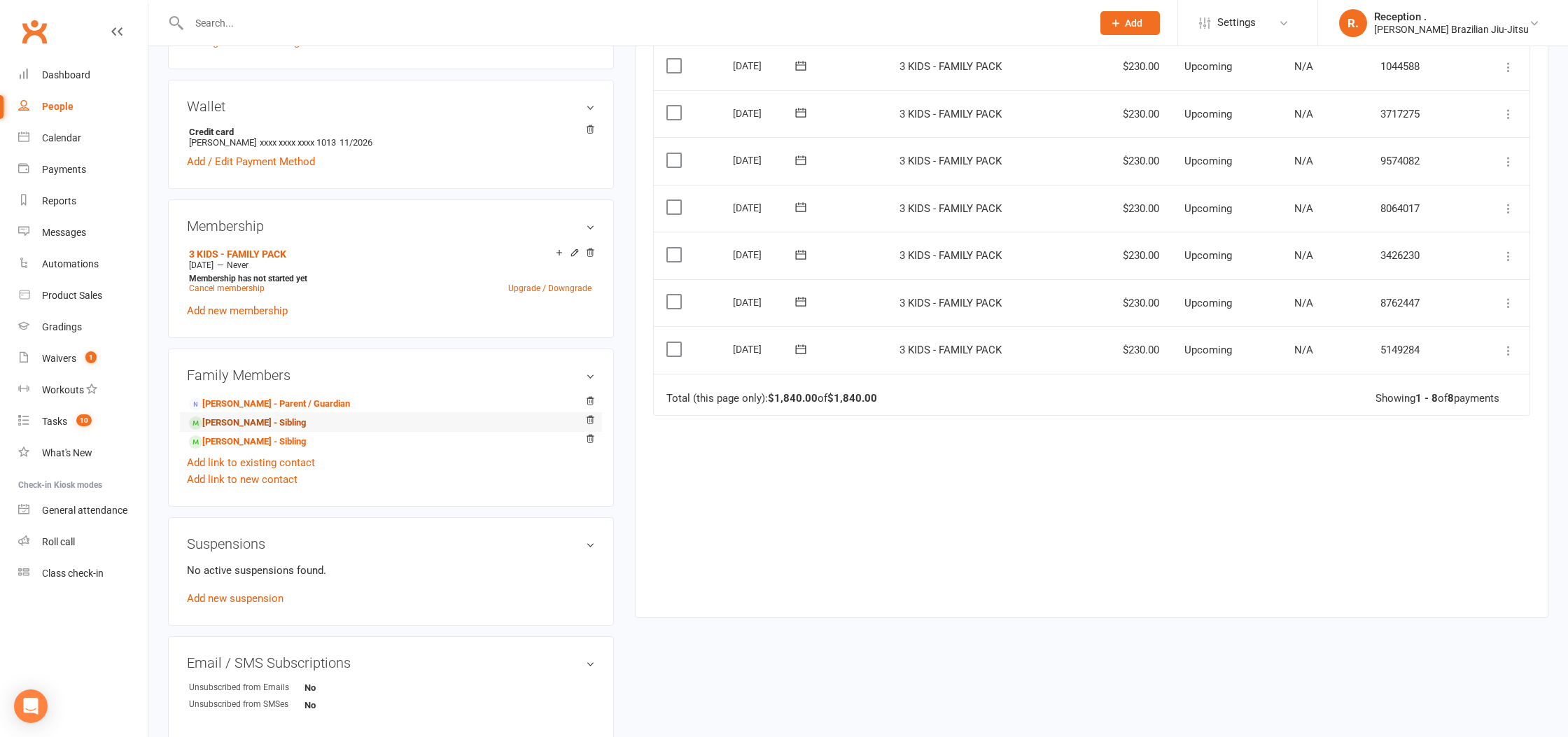
click at [261, 421] on link "Milla Coleman - Sibling" at bounding box center [246, 422] width 117 height 15
click at [247, 438] on link "[PERSON_NAME] - Sibling" at bounding box center [246, 442] width 117 height 15
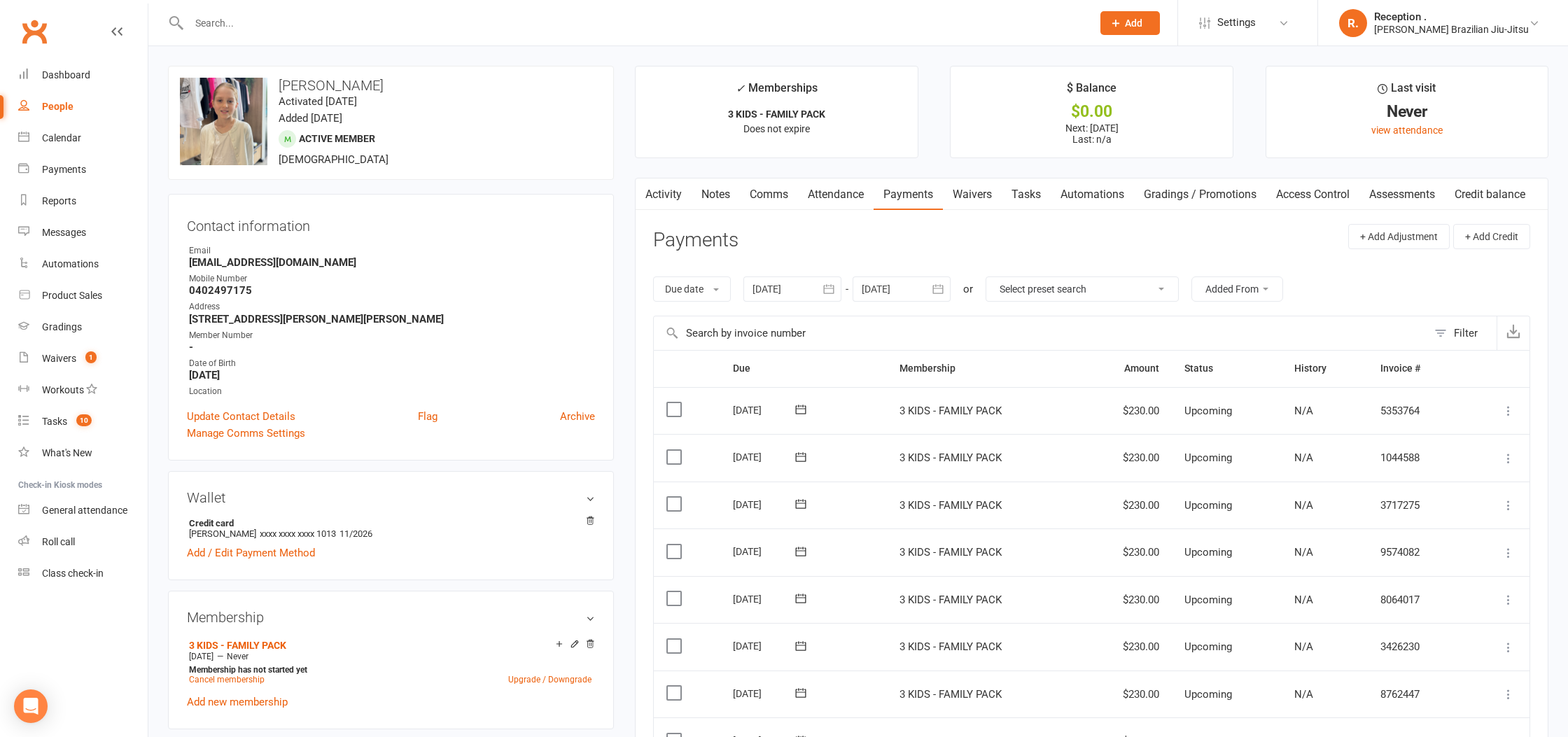
scroll to position [1, 0]
click at [36, 44] on link "Clubworx" at bounding box center [34, 31] width 35 height 35
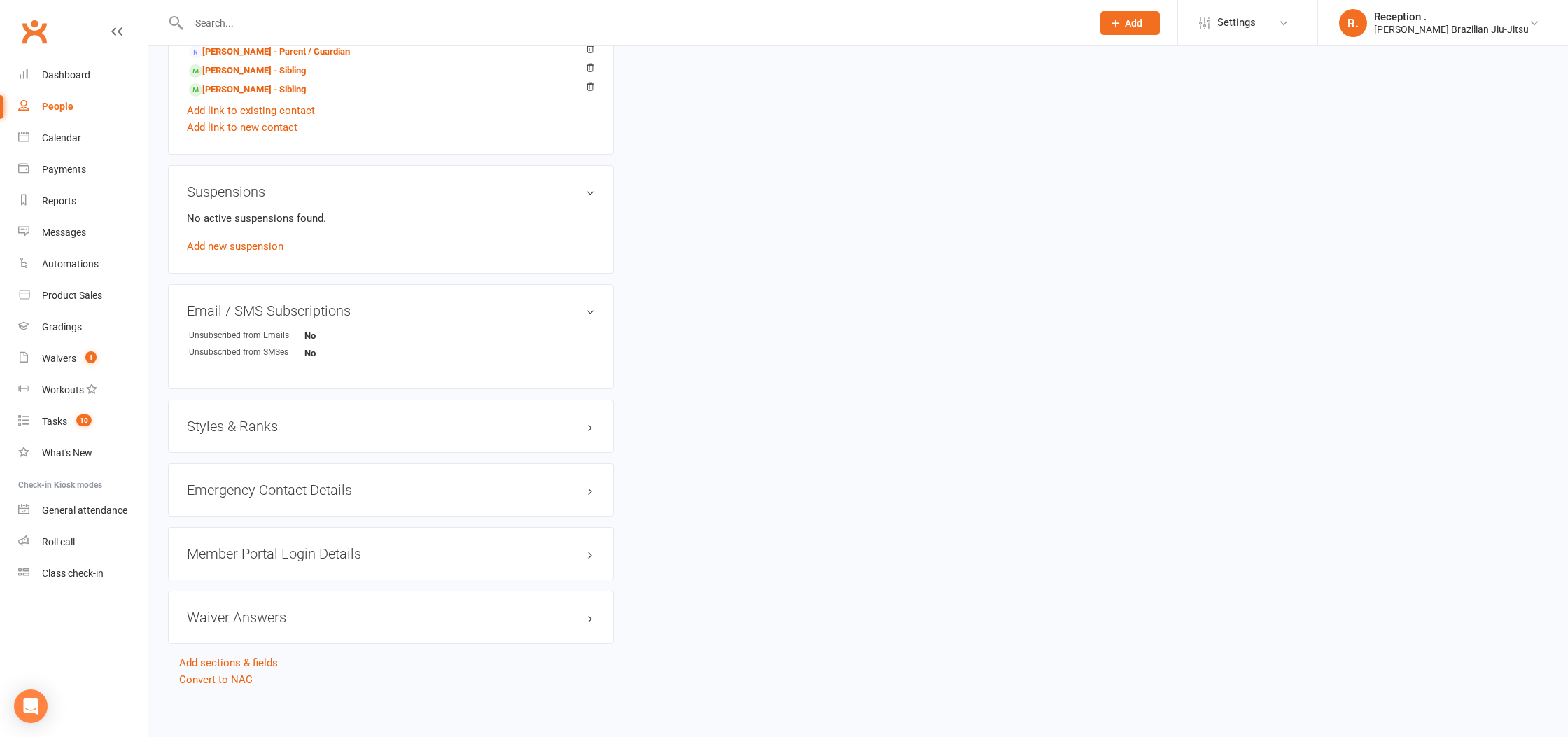
scroll to position [741, 0]
click at [278, 422] on h3 "Styles & Ranks" at bounding box center [390, 420] width 408 height 15
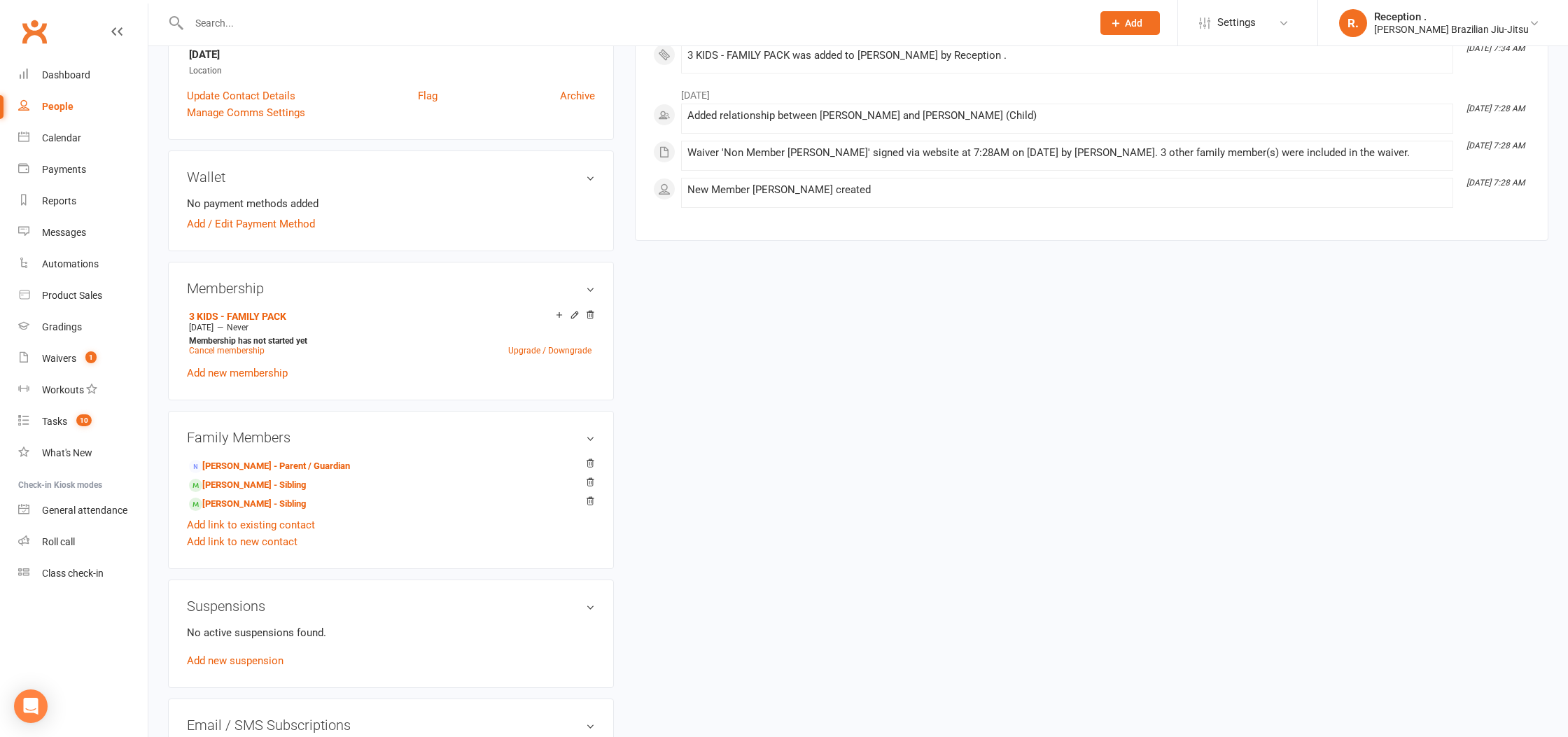
scroll to position [0, 0]
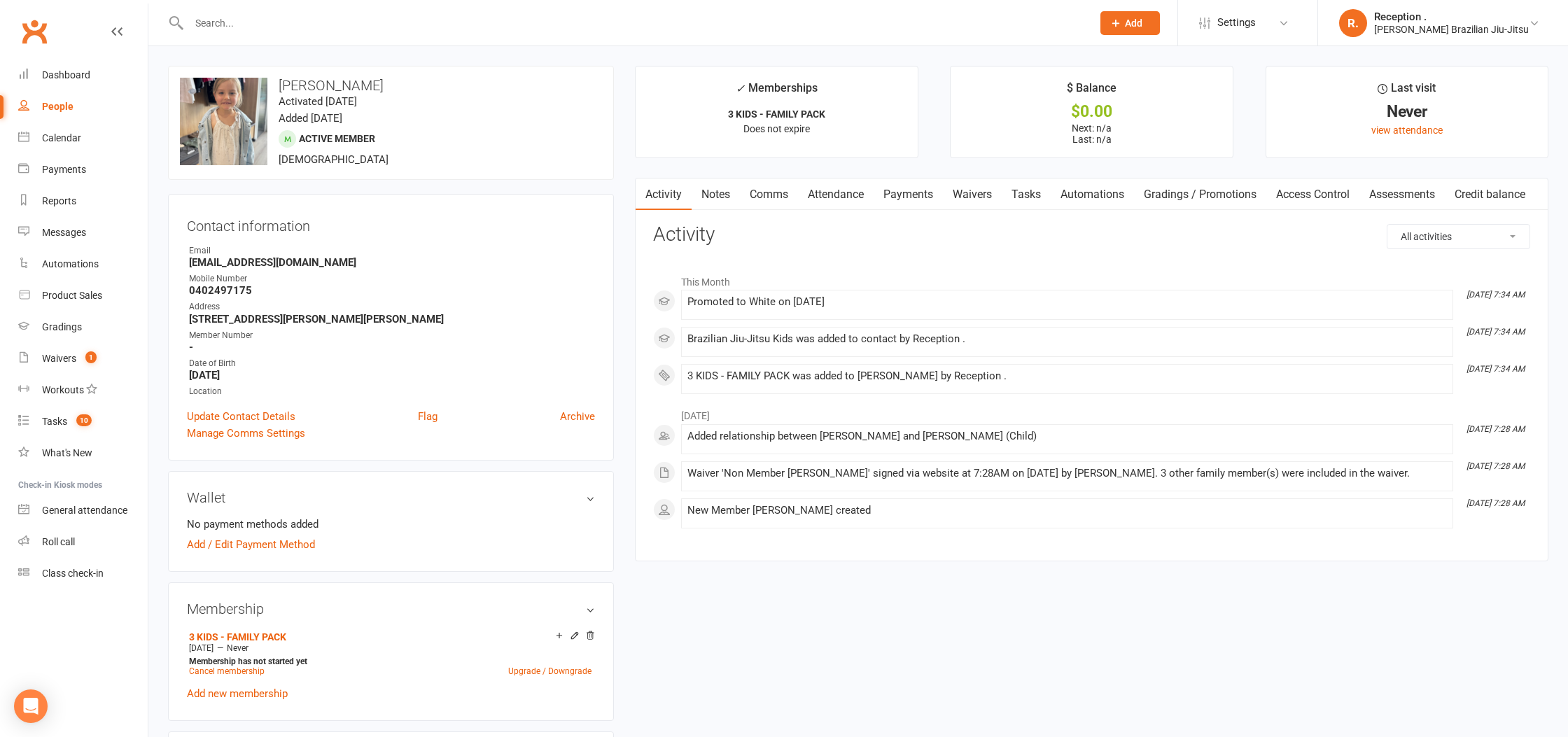
click at [902, 197] on link "Payments" at bounding box center [908, 195] width 69 height 32
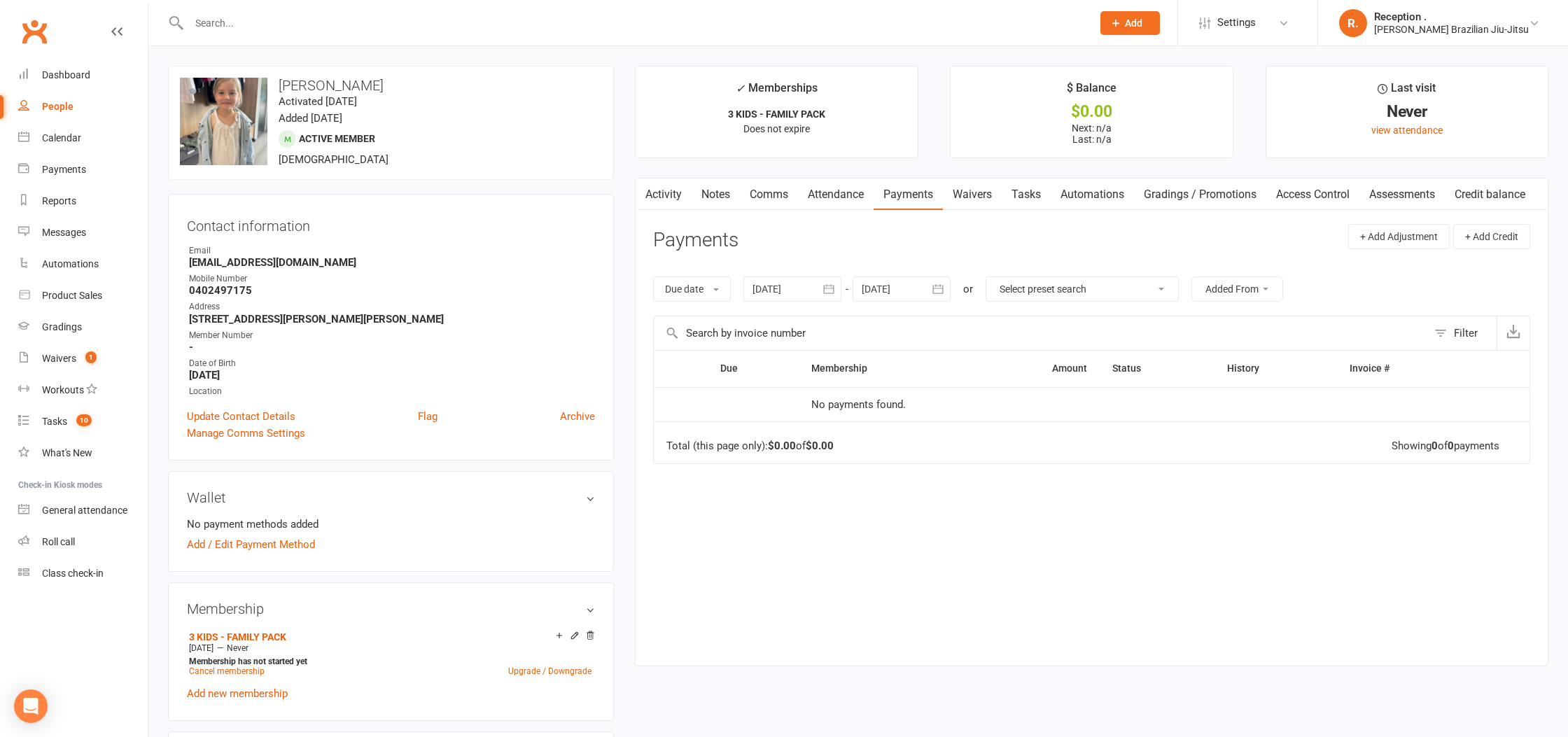
drag, startPoint x: 892, startPoint y: 283, endPoint x: 1024, endPoint y: 316, distance: 136.1
click at [892, 283] on div at bounding box center [901, 289] width 98 height 25
click at [1098, 324] on icon "button" at bounding box center [1096, 323] width 10 height 12
drag, startPoint x: 1098, startPoint y: 324, endPoint x: 1098, endPoint y: 352, distance: 28.0
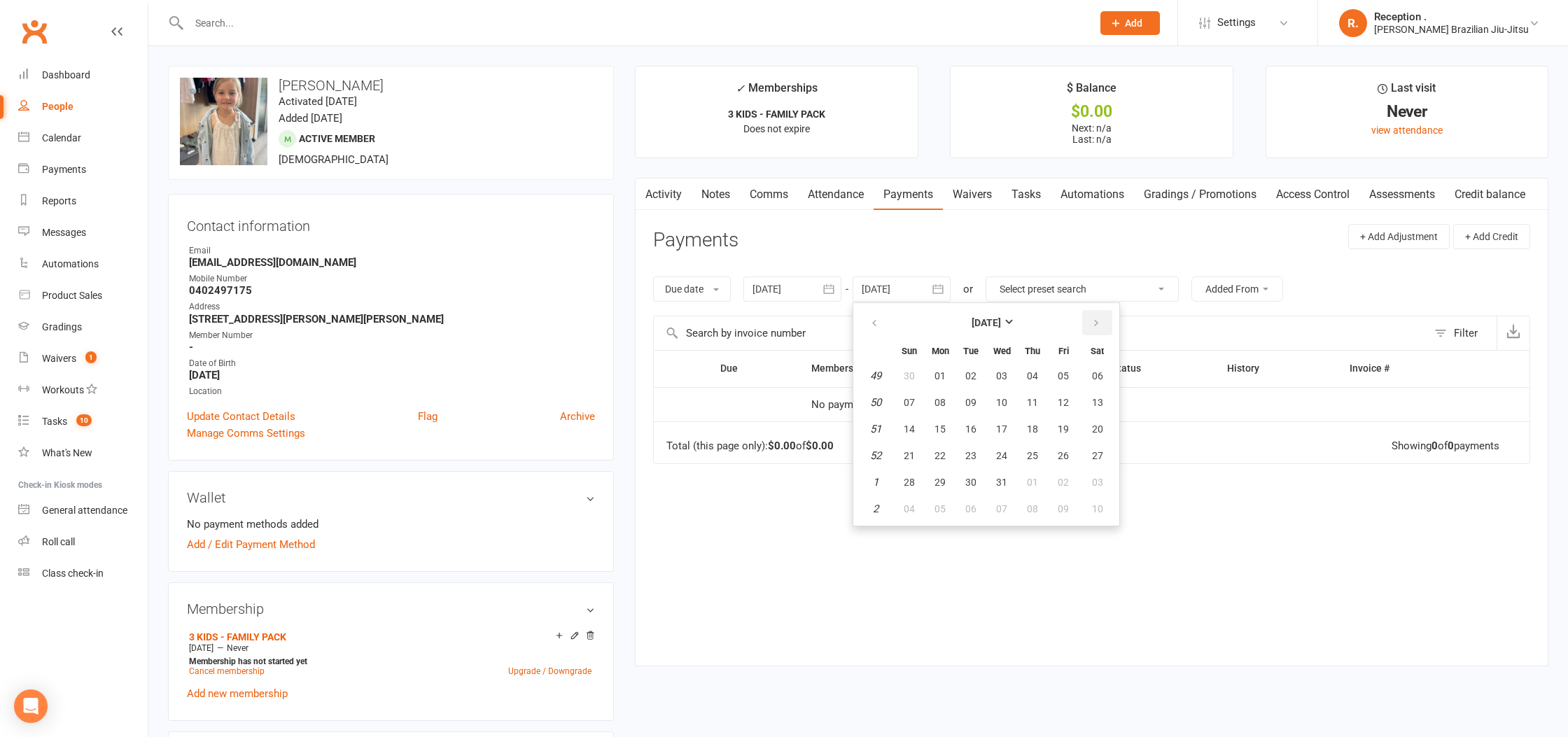
click at [1097, 324] on icon "button" at bounding box center [1096, 323] width 10 height 12
click at [1086, 438] on button "17" at bounding box center [1097, 429] width 36 height 25
type input "[DATE]"
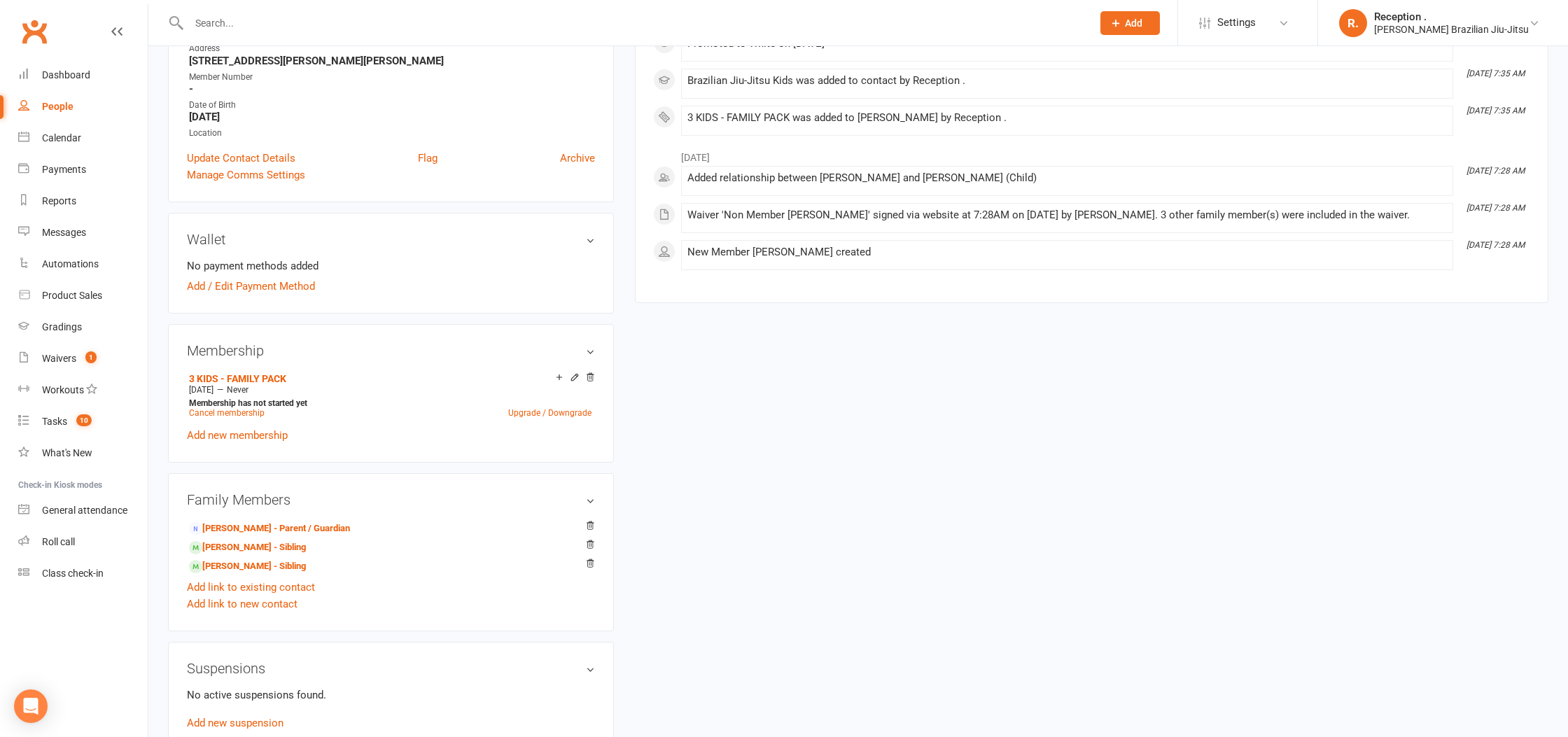
scroll to position [260, 0]
drag, startPoint x: 189, startPoint y: 346, endPoint x: 317, endPoint y: 349, distance: 128.0
click at [317, 349] on h3 "Membership" at bounding box center [390, 348] width 408 height 15
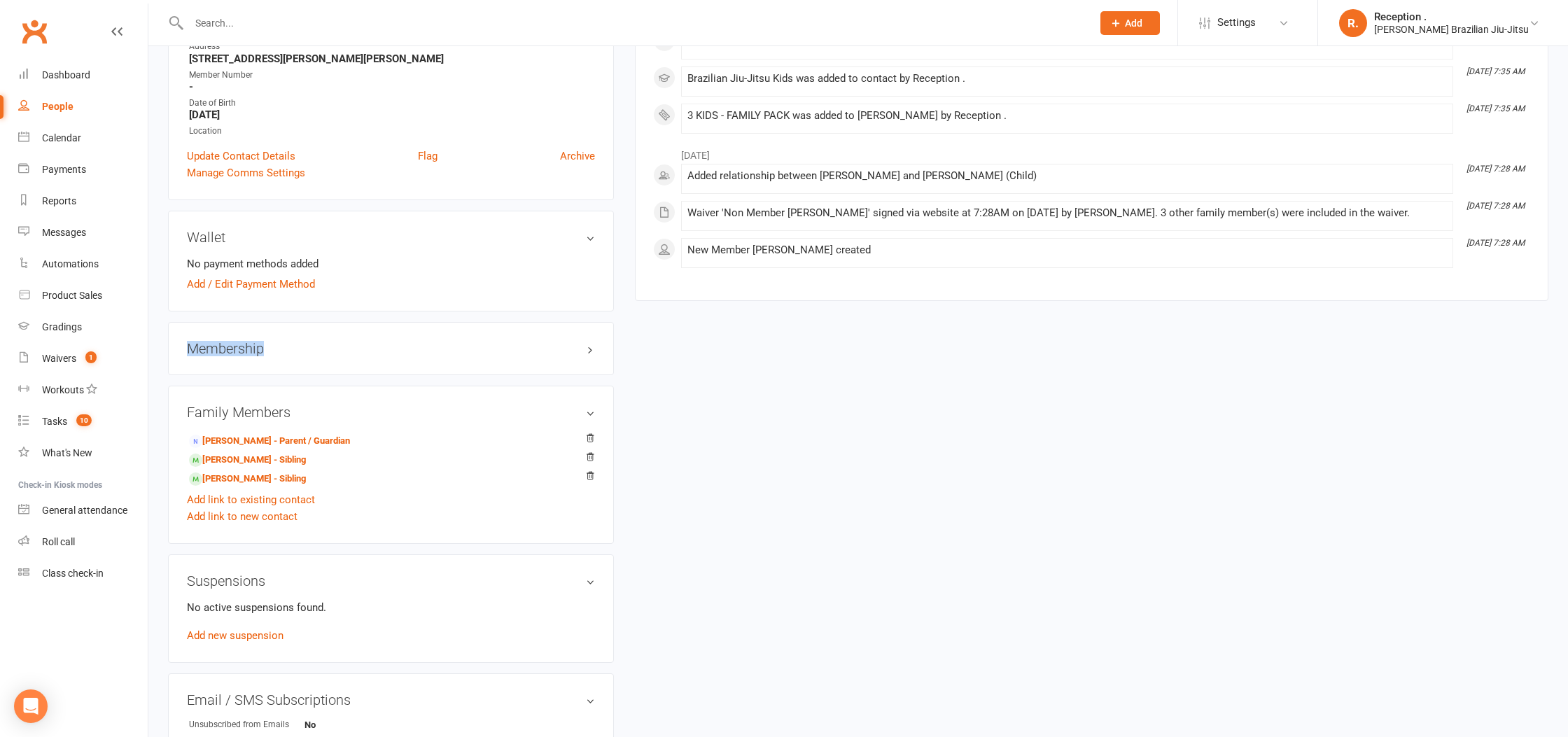
click at [241, 352] on h3 "Membership" at bounding box center [390, 348] width 408 height 15
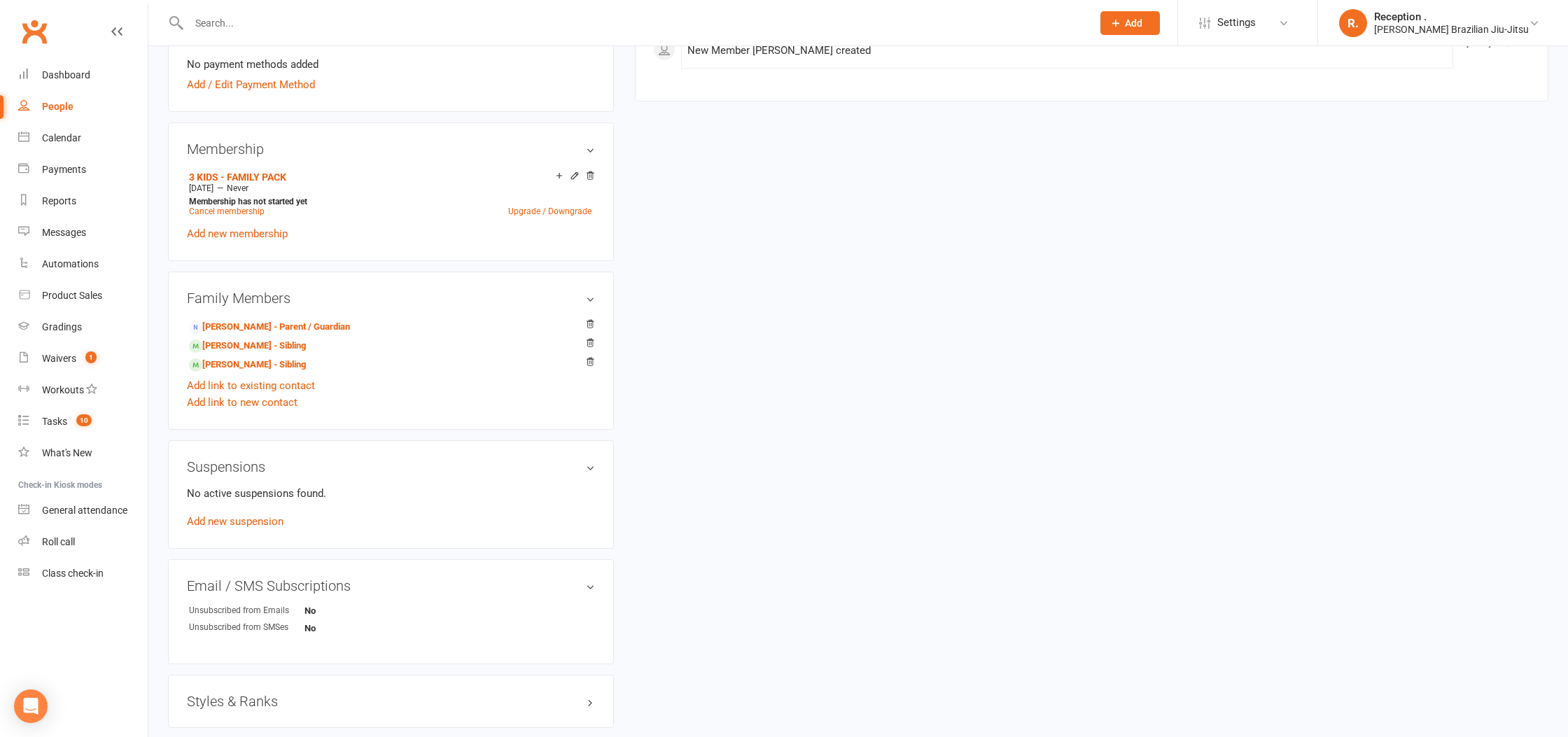
scroll to position [741, 0]
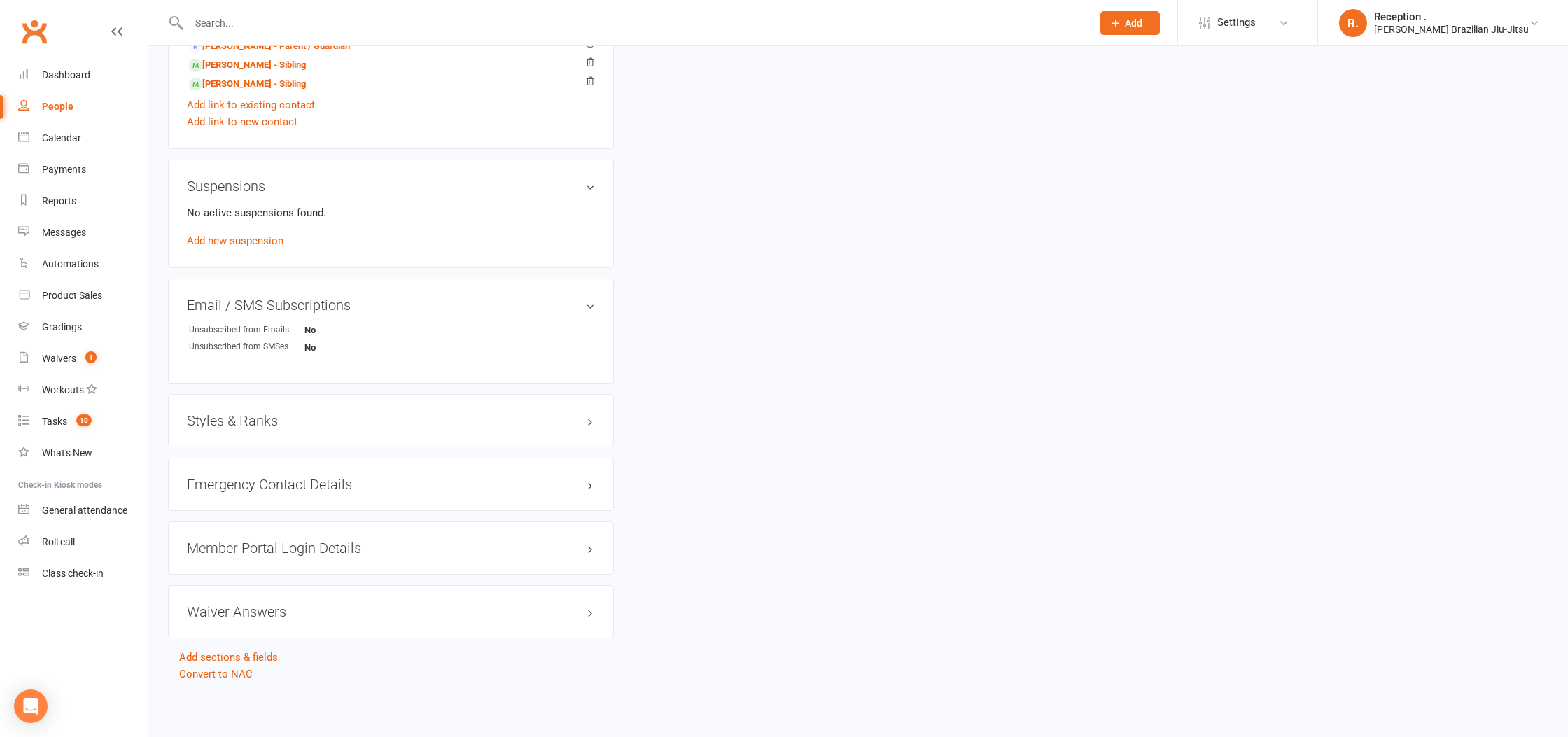
click at [269, 419] on h3 "Styles & Ranks" at bounding box center [390, 420] width 408 height 15
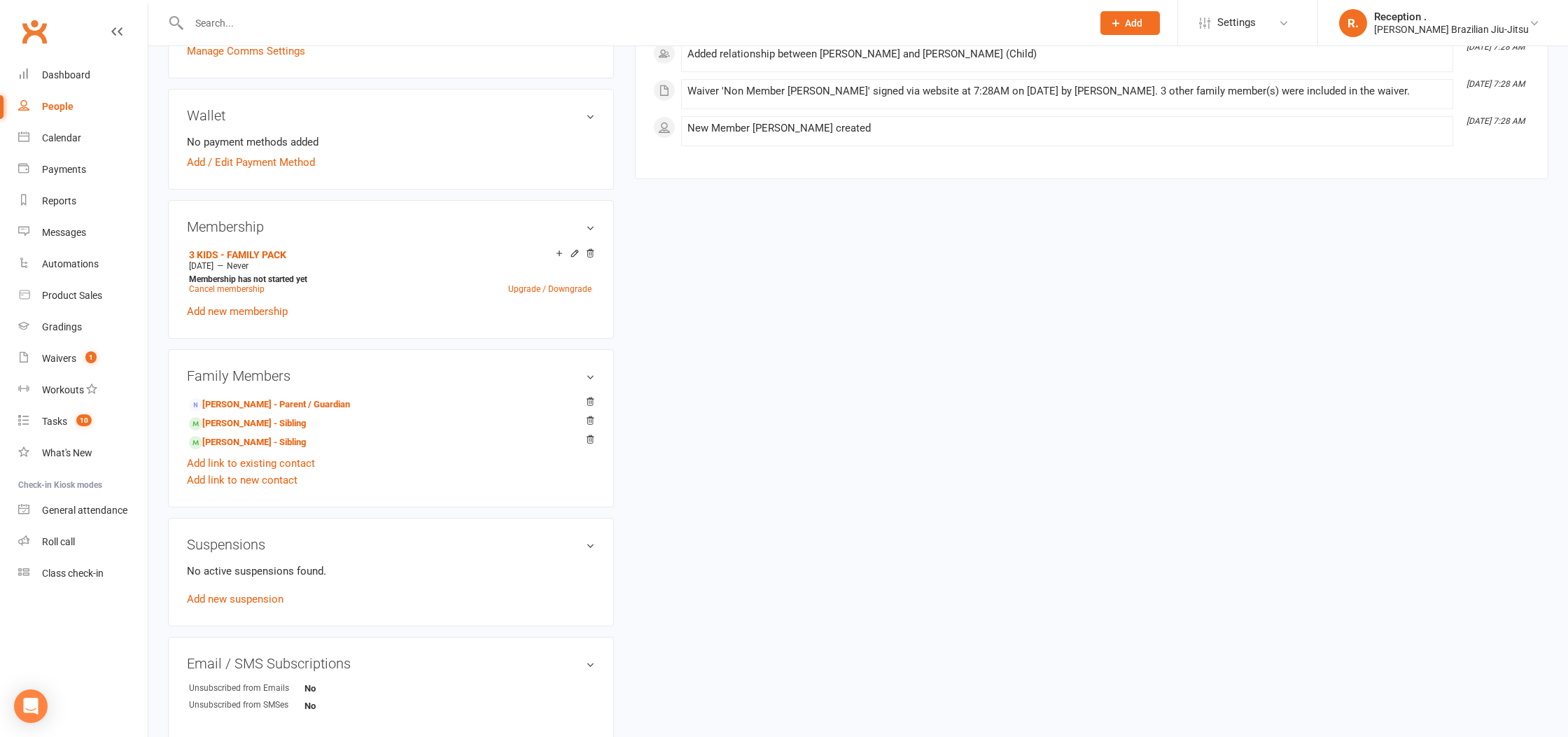
scroll to position [0, 0]
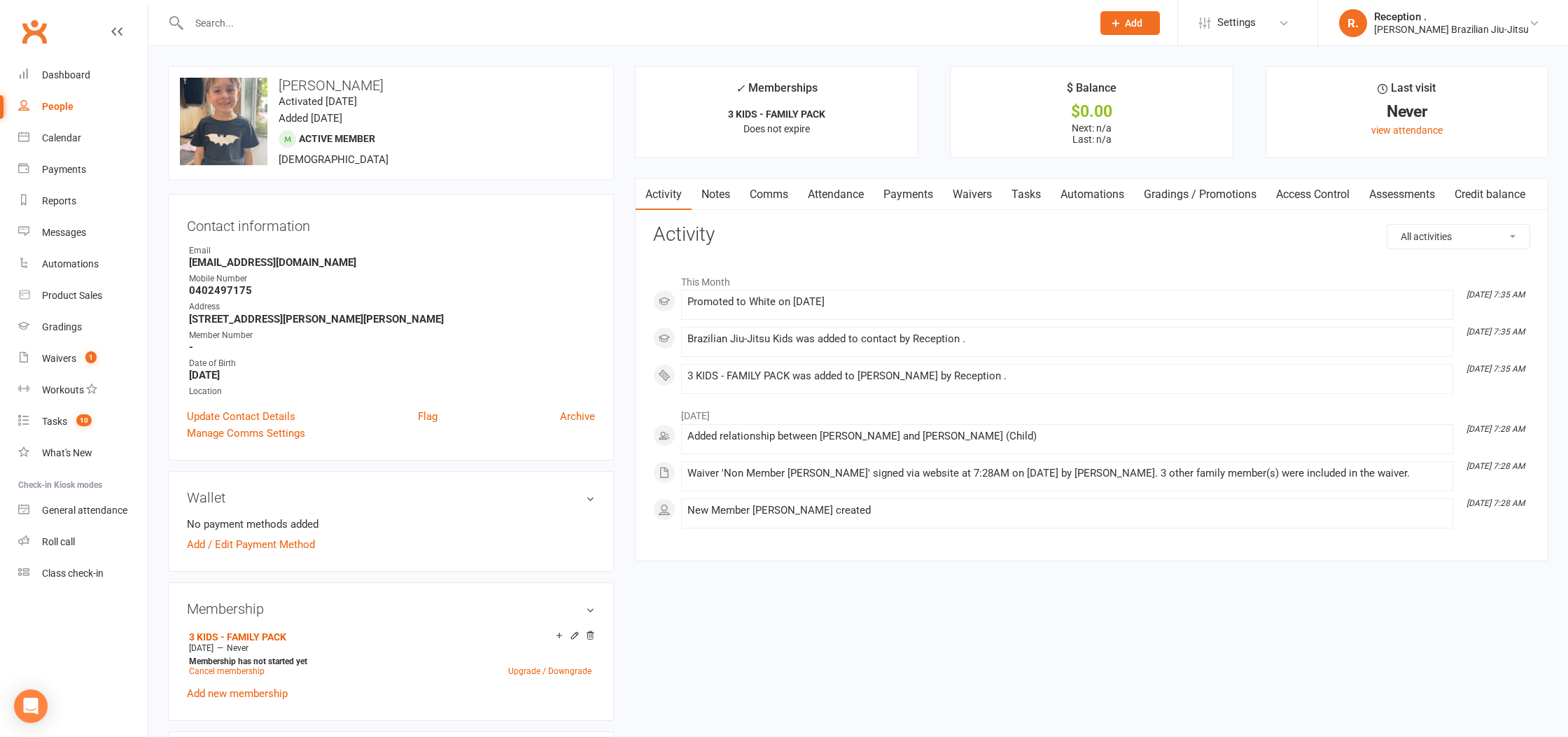
click at [916, 202] on link "Payments" at bounding box center [908, 195] width 69 height 32
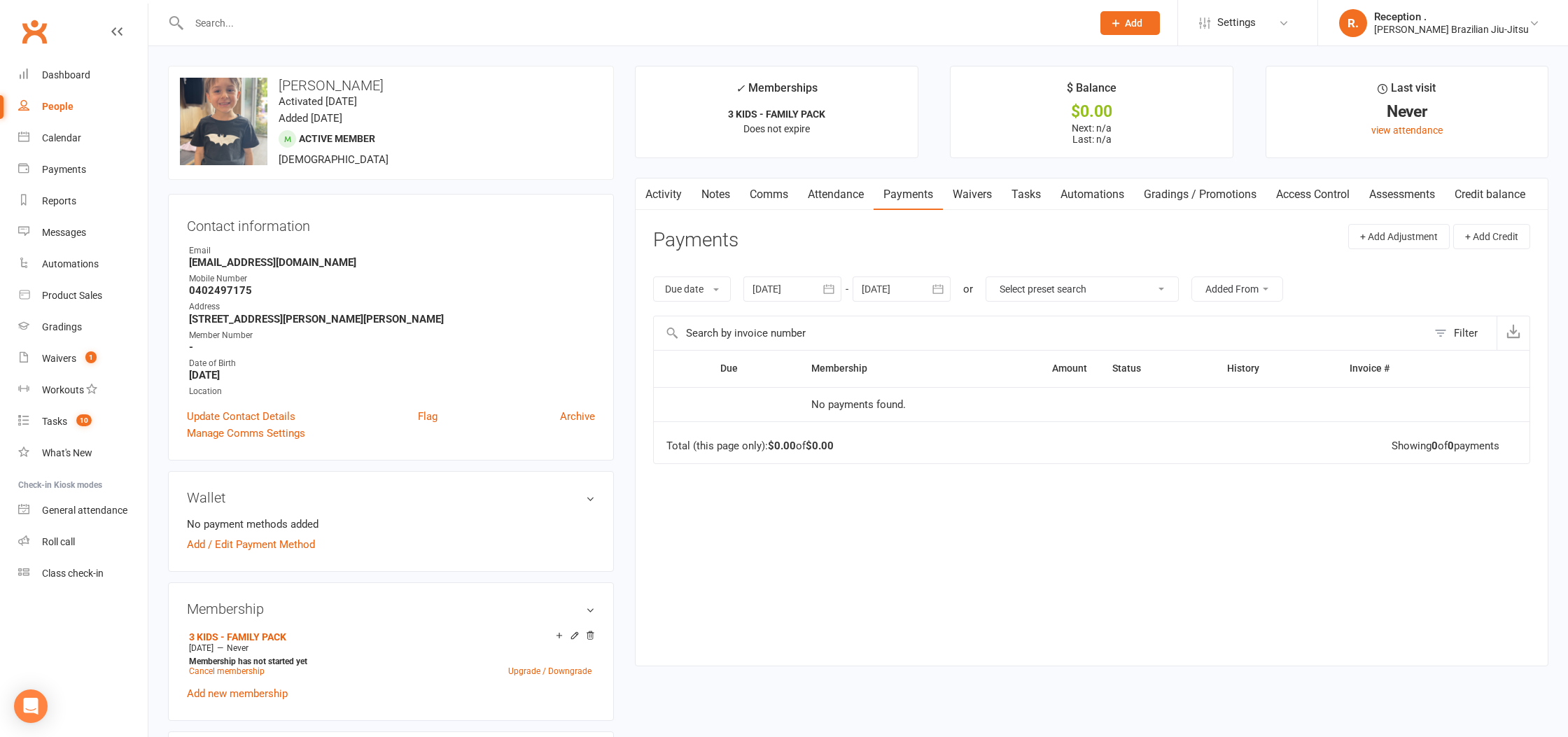
click at [890, 287] on div at bounding box center [901, 289] width 98 height 25
click at [1089, 321] on button "button" at bounding box center [1098, 323] width 30 height 25
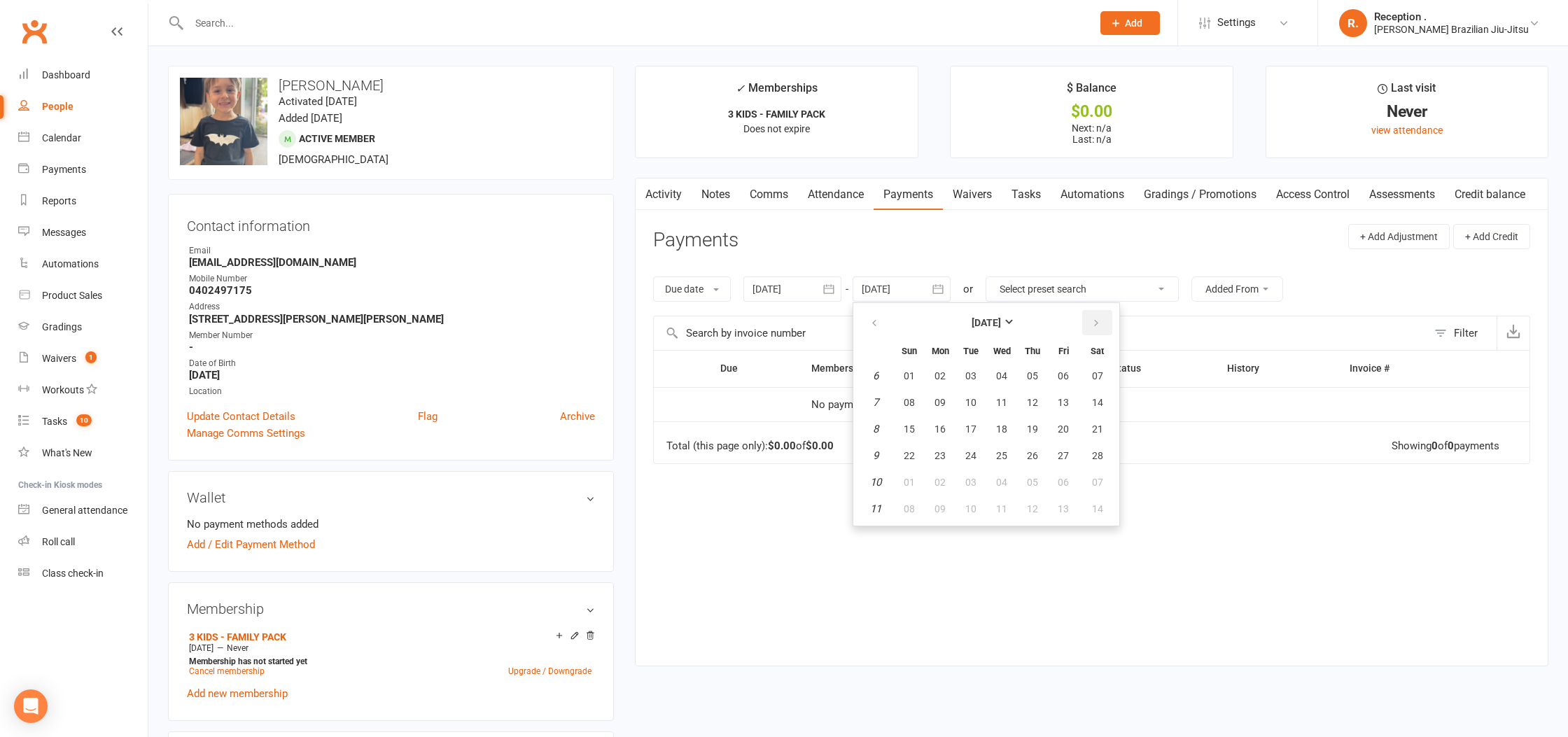
drag, startPoint x: 1089, startPoint y: 321, endPoint x: 1068, endPoint y: 359, distance: 43.4
click at [1088, 325] on button "button" at bounding box center [1098, 323] width 30 height 25
click at [1049, 409] on table "March 2026 Sun Mon Tue Wed Thu Fri Sat 10 01 02 03 04 05 06 07 11 08 09 10 11 1…" at bounding box center [985, 414] width 261 height 217
click at [977, 381] on span "03" at bounding box center [970, 375] width 12 height 12
type input "03 Mar 2026"
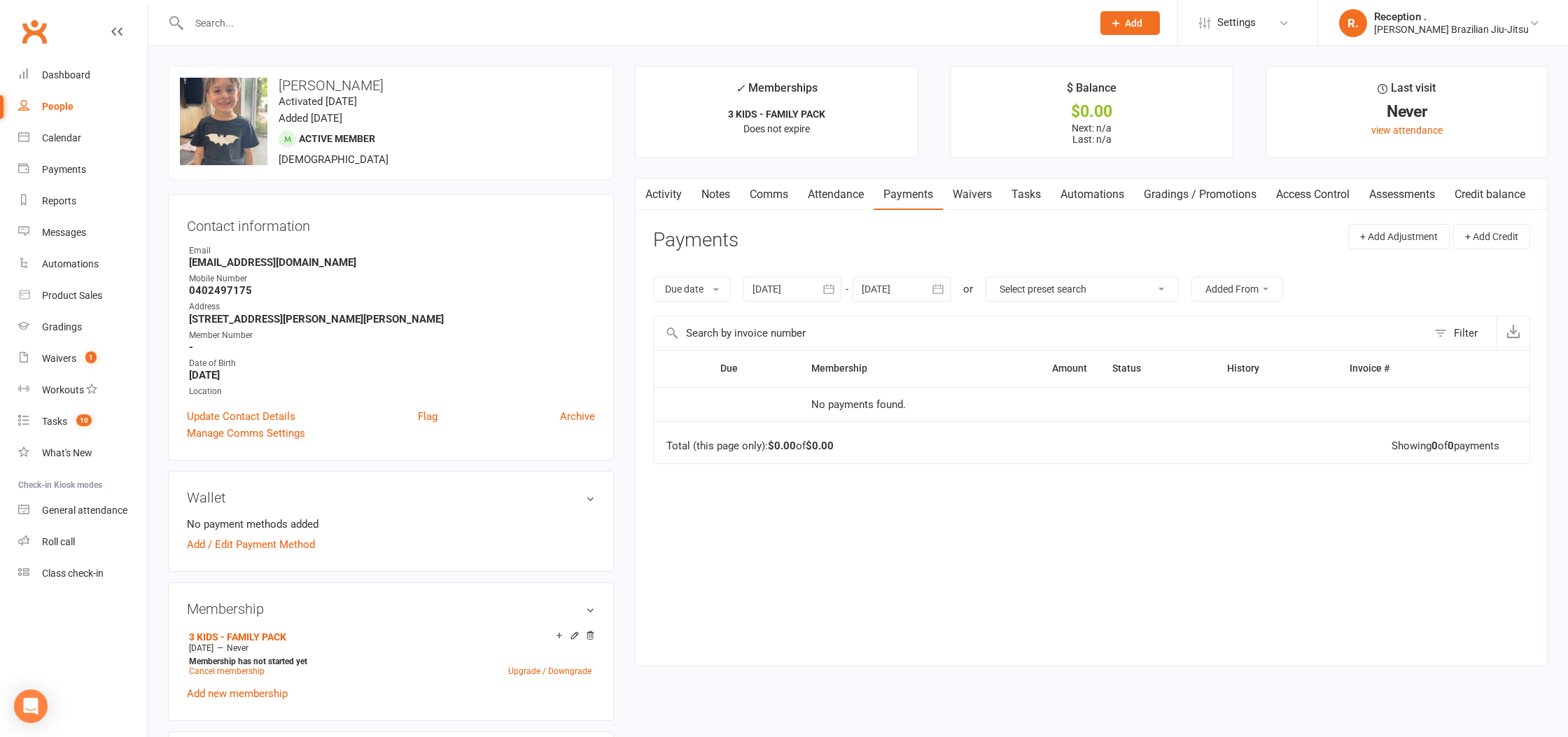
click at [810, 298] on div at bounding box center [792, 289] width 98 height 25
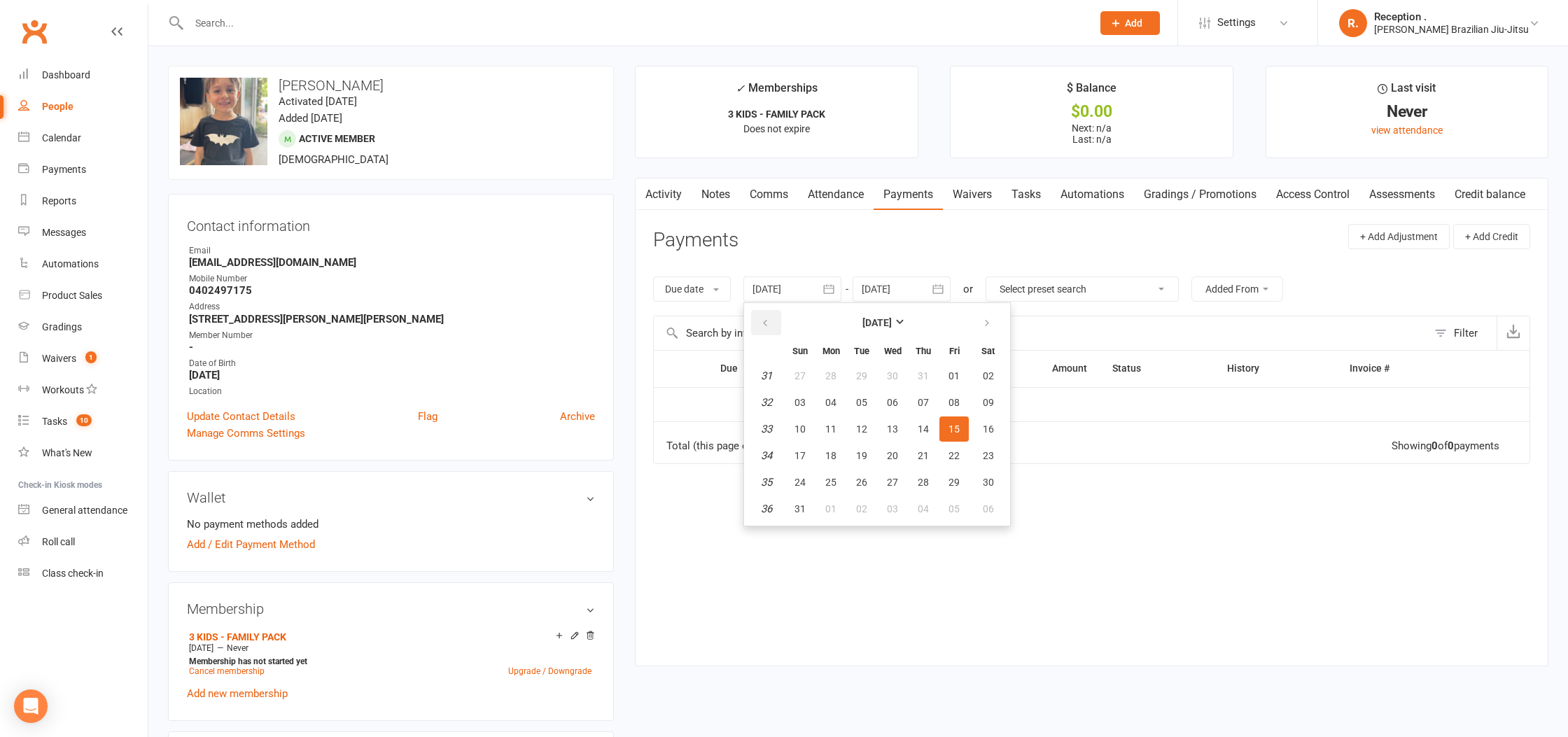
click at [770, 326] on icon "button" at bounding box center [765, 323] width 10 height 12
drag, startPoint x: 770, startPoint y: 326, endPoint x: 789, endPoint y: 360, distance: 38.9
click at [773, 331] on button "button" at bounding box center [766, 323] width 30 height 25
click at [840, 425] on button "12" at bounding box center [831, 429] width 29 height 25
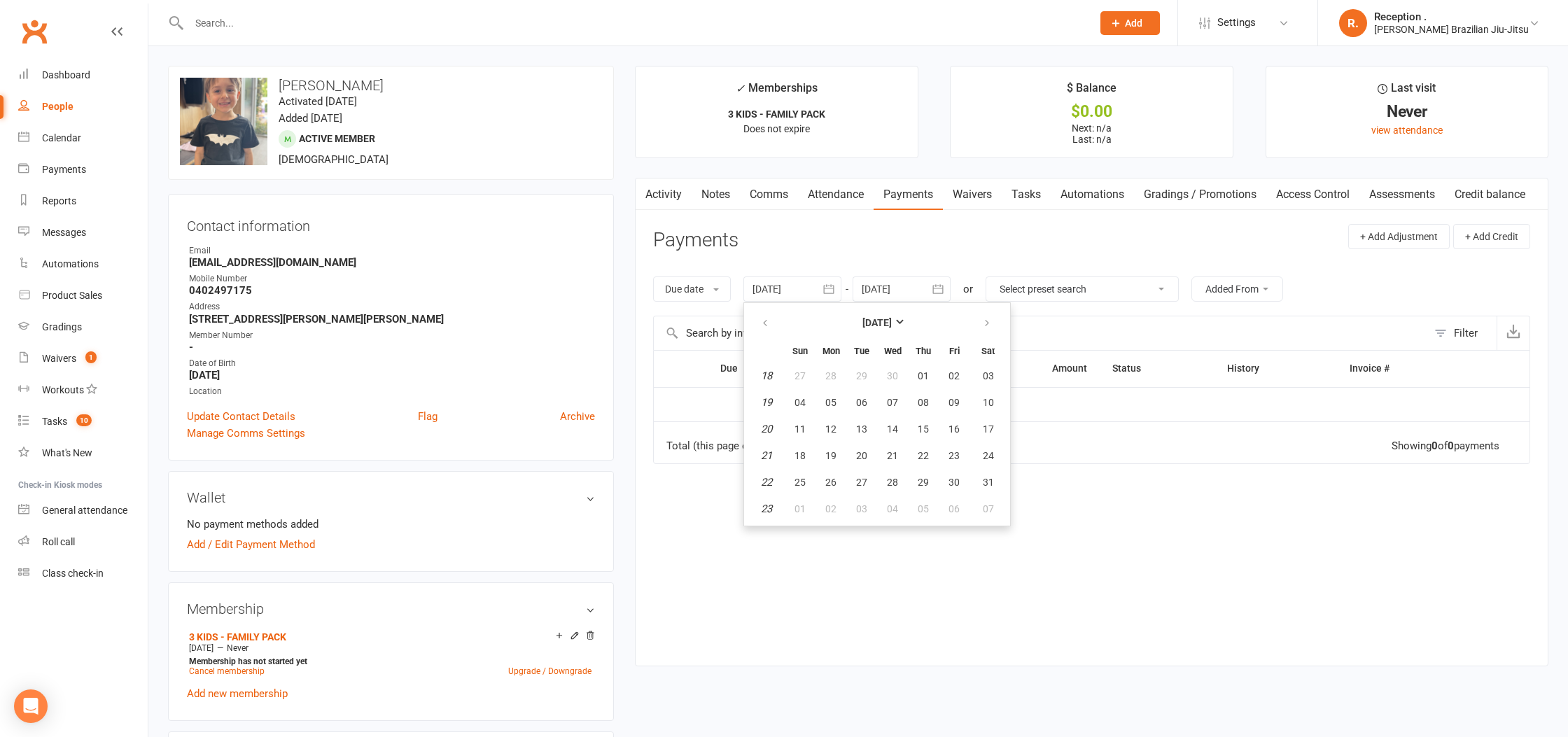
type input "12 May 2025"
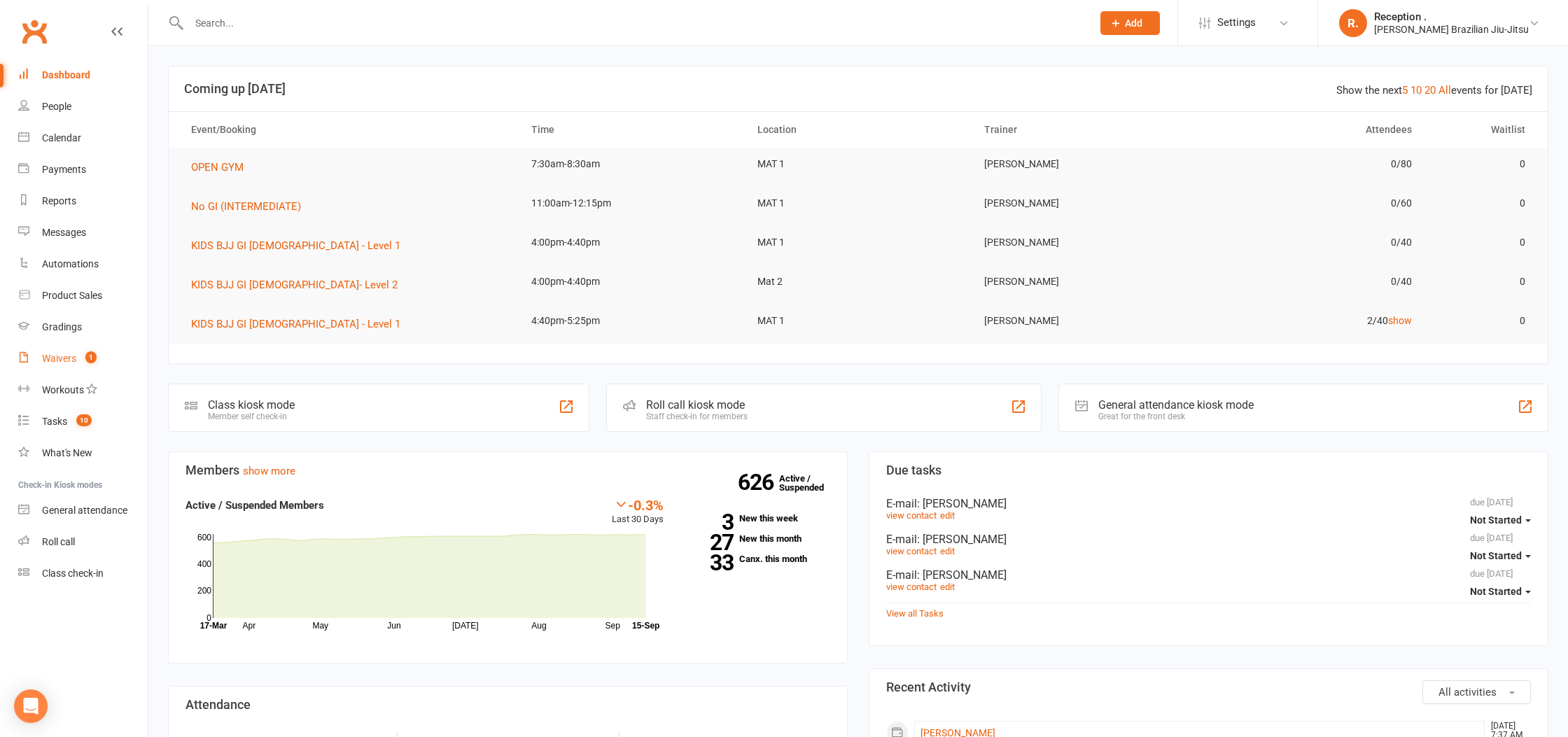
click at [67, 367] on link "Waivers 1" at bounding box center [83, 358] width 130 height 31
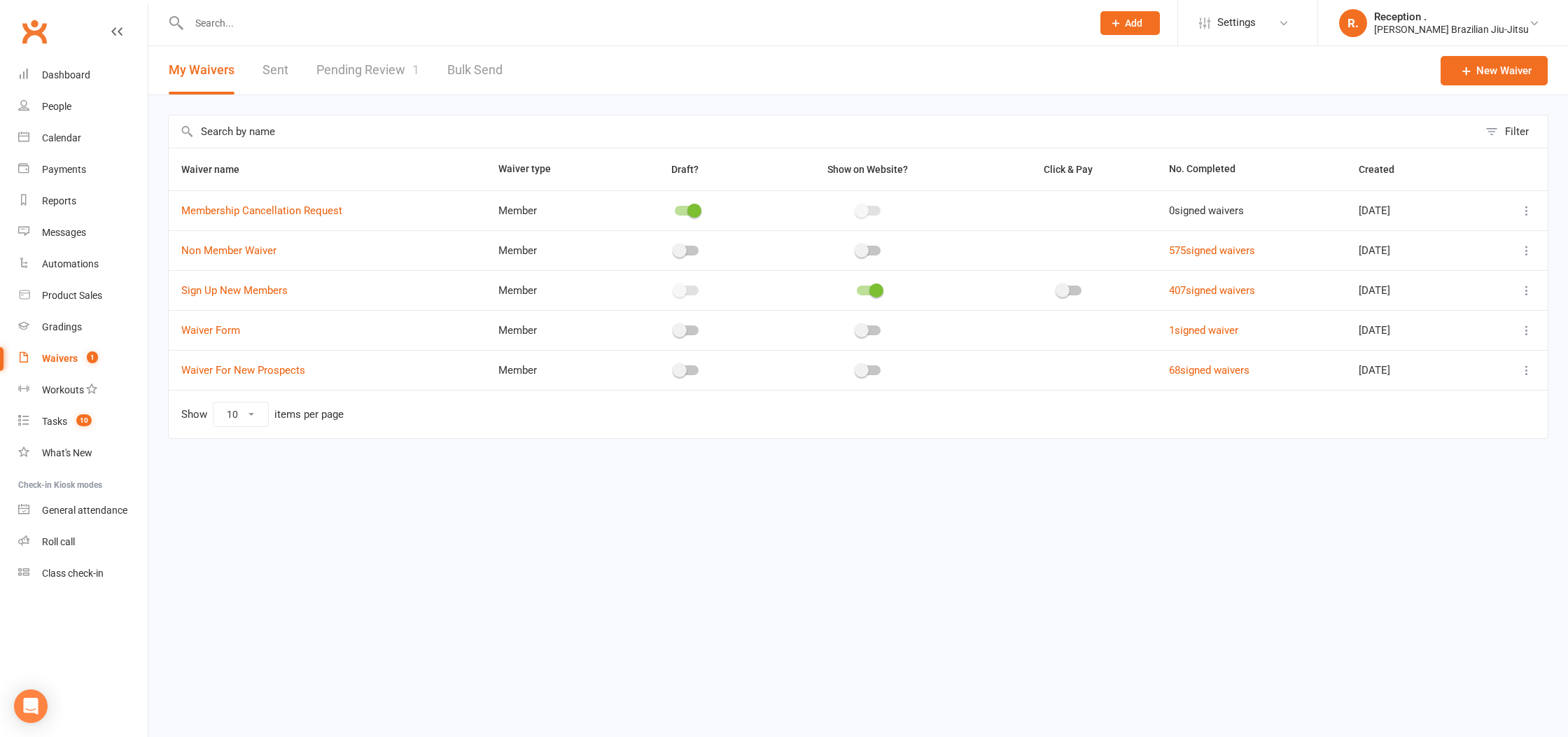
click at [387, 62] on link "Pending Review 1" at bounding box center [368, 70] width 103 height 48
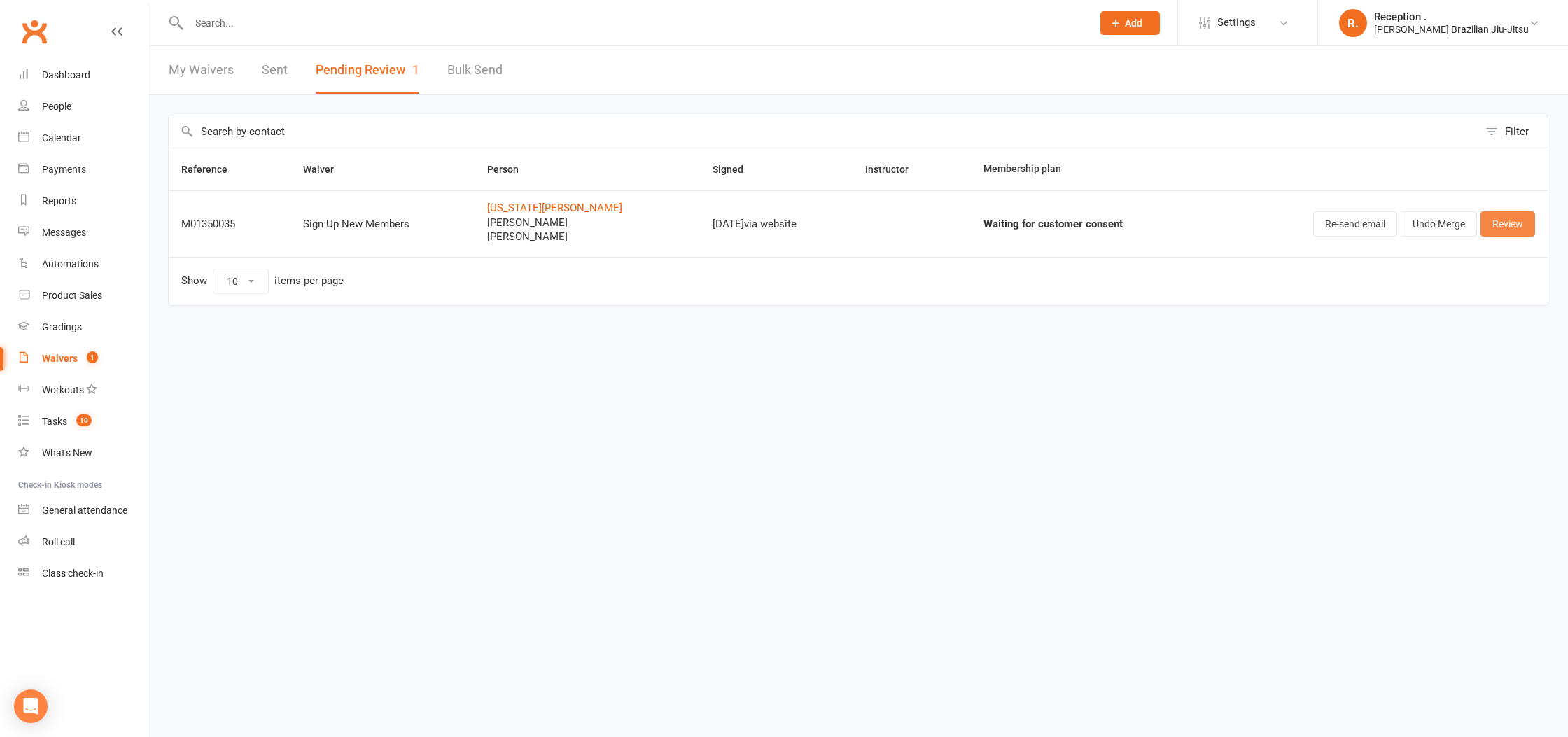
click at [1516, 228] on link "Review" at bounding box center [1507, 224] width 54 height 25
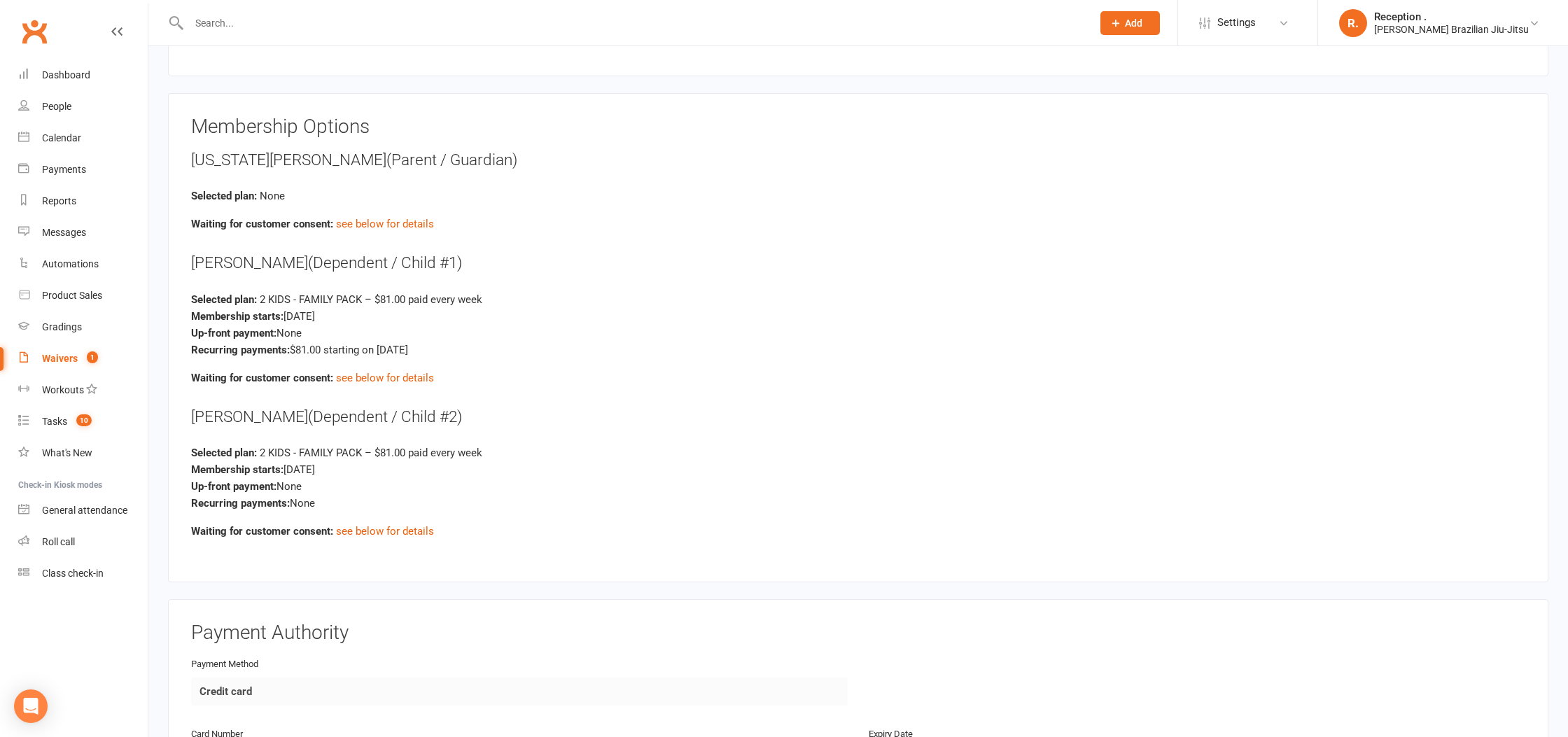
scroll to position [2369, 0]
drag, startPoint x: 192, startPoint y: 192, endPoint x: 577, endPoint y: 222, distance: 386.2
click at [452, 203] on div "[US_STATE][PERSON_NAME] (Parent / Guardian) Selected plan: None Waiting for cus…" at bounding box center [858, 195] width 1334 height 84
click at [639, 229] on div "Waiting for customer consent: see below for details" at bounding box center [858, 227] width 1334 height 17
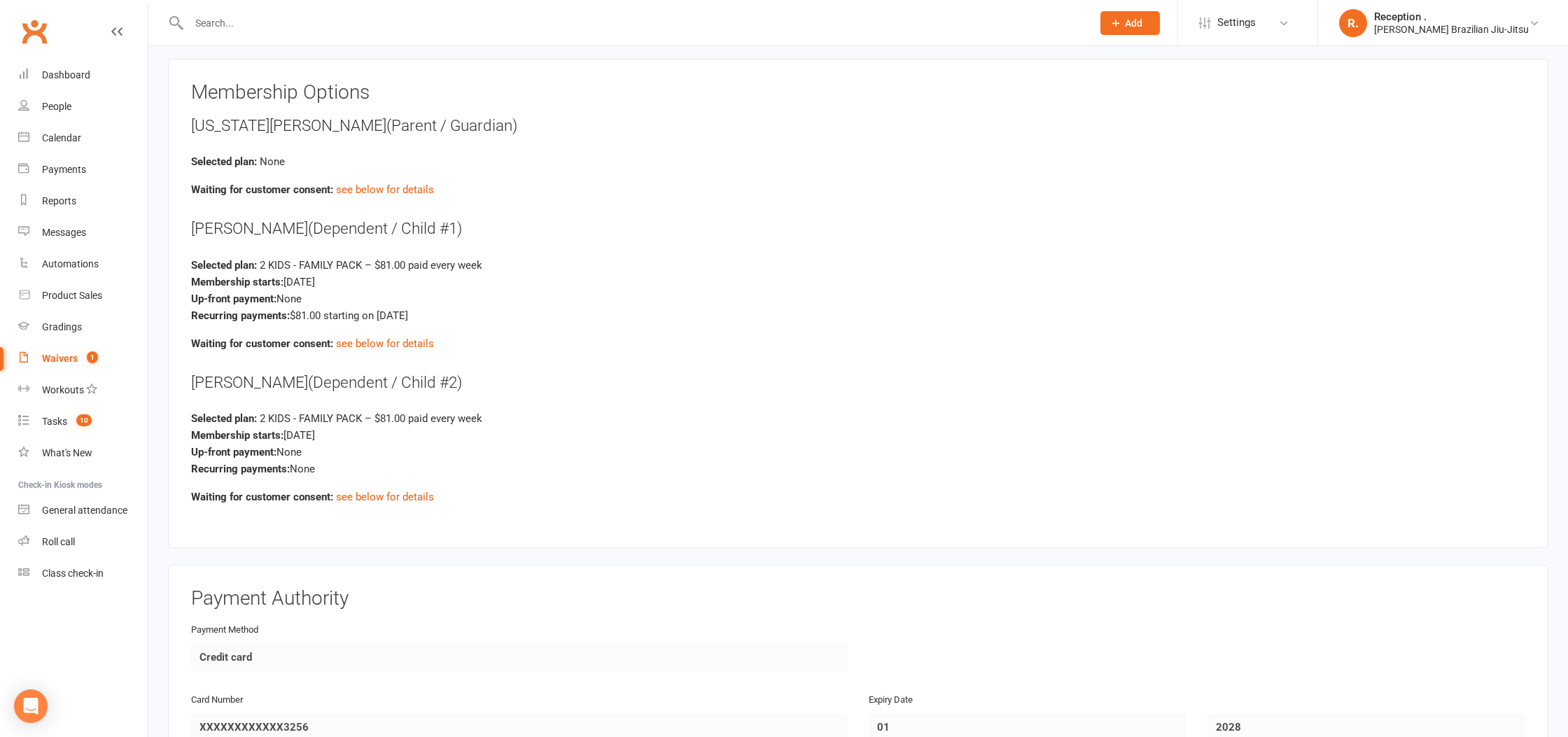
scroll to position [2412, 0]
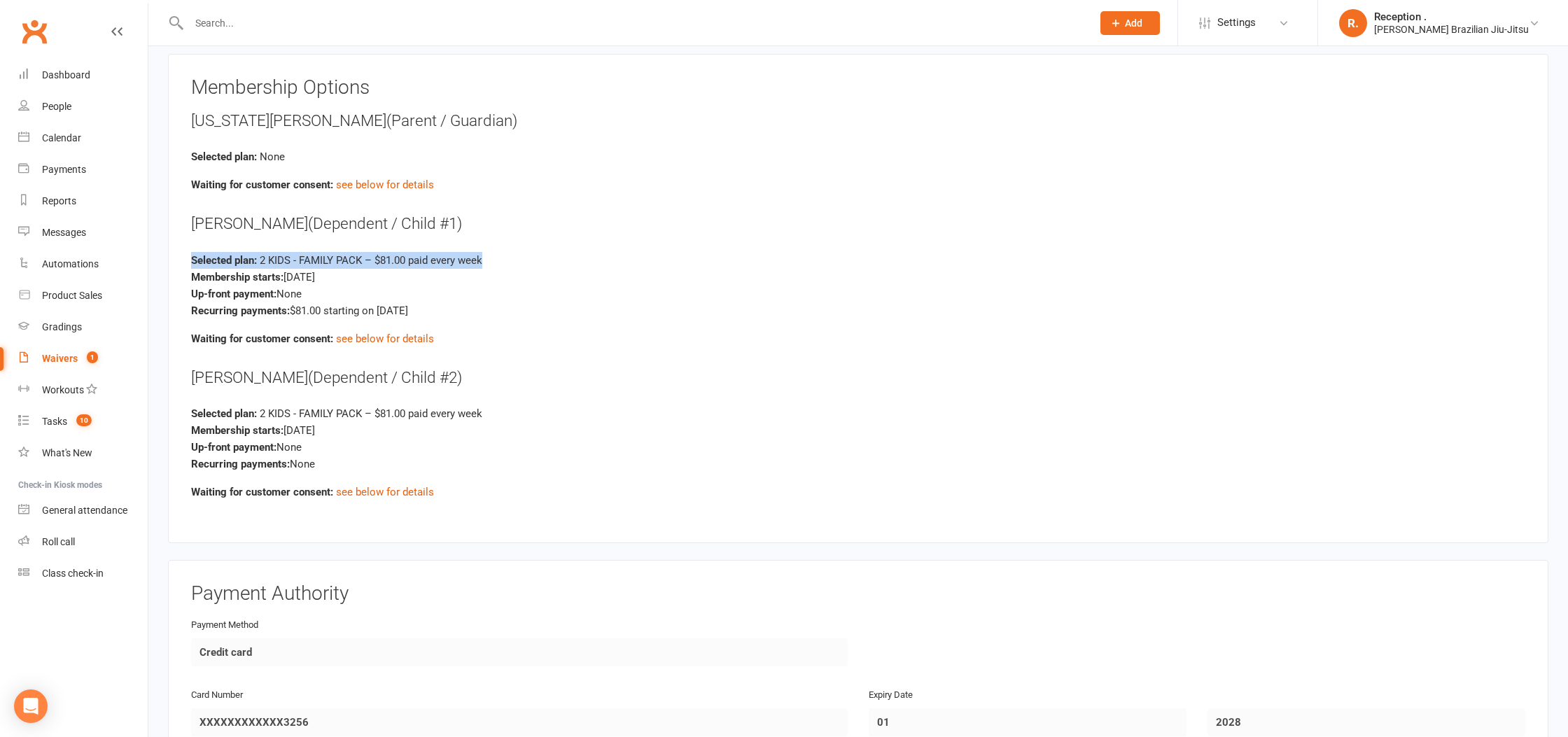
drag, startPoint x: 185, startPoint y: 252, endPoint x: 576, endPoint y: 252, distance: 391.0
click at [579, 252] on div "Membership Options [US_STATE][PERSON_NAME] (Parent / Guardian) Selected plan: N…" at bounding box center [858, 299] width 1380 height 489
click at [436, 285] on div "Up-front payment: None" at bounding box center [858, 293] width 1334 height 17
drag, startPoint x: 192, startPoint y: 268, endPoint x: 443, endPoint y: 271, distance: 251.0
click at [443, 271] on div "Membership starts: [DATE]" at bounding box center [858, 276] width 1334 height 17
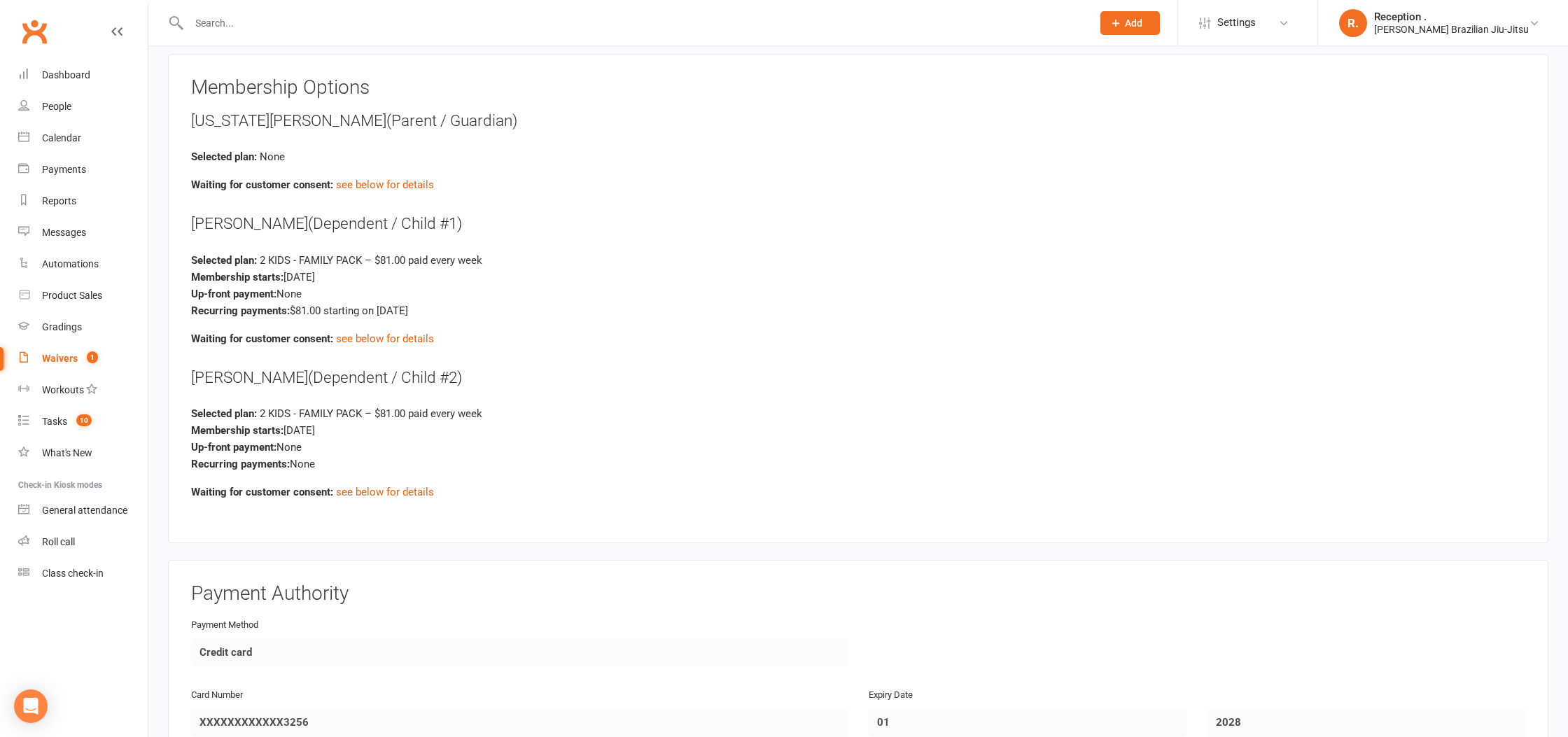
drag, startPoint x: 436, startPoint y: 275, endPoint x: 370, endPoint y: 274, distance: 66.0
click at [435, 275] on div "Membership starts: [DATE]" at bounding box center [858, 276] width 1334 height 17
drag, startPoint x: 193, startPoint y: 275, endPoint x: 366, endPoint y: 275, distance: 173.0
click at [366, 275] on div "Membership starts: [DATE]" at bounding box center [858, 276] width 1334 height 17
click at [359, 277] on div "Membership starts: [DATE]" at bounding box center [858, 276] width 1334 height 17
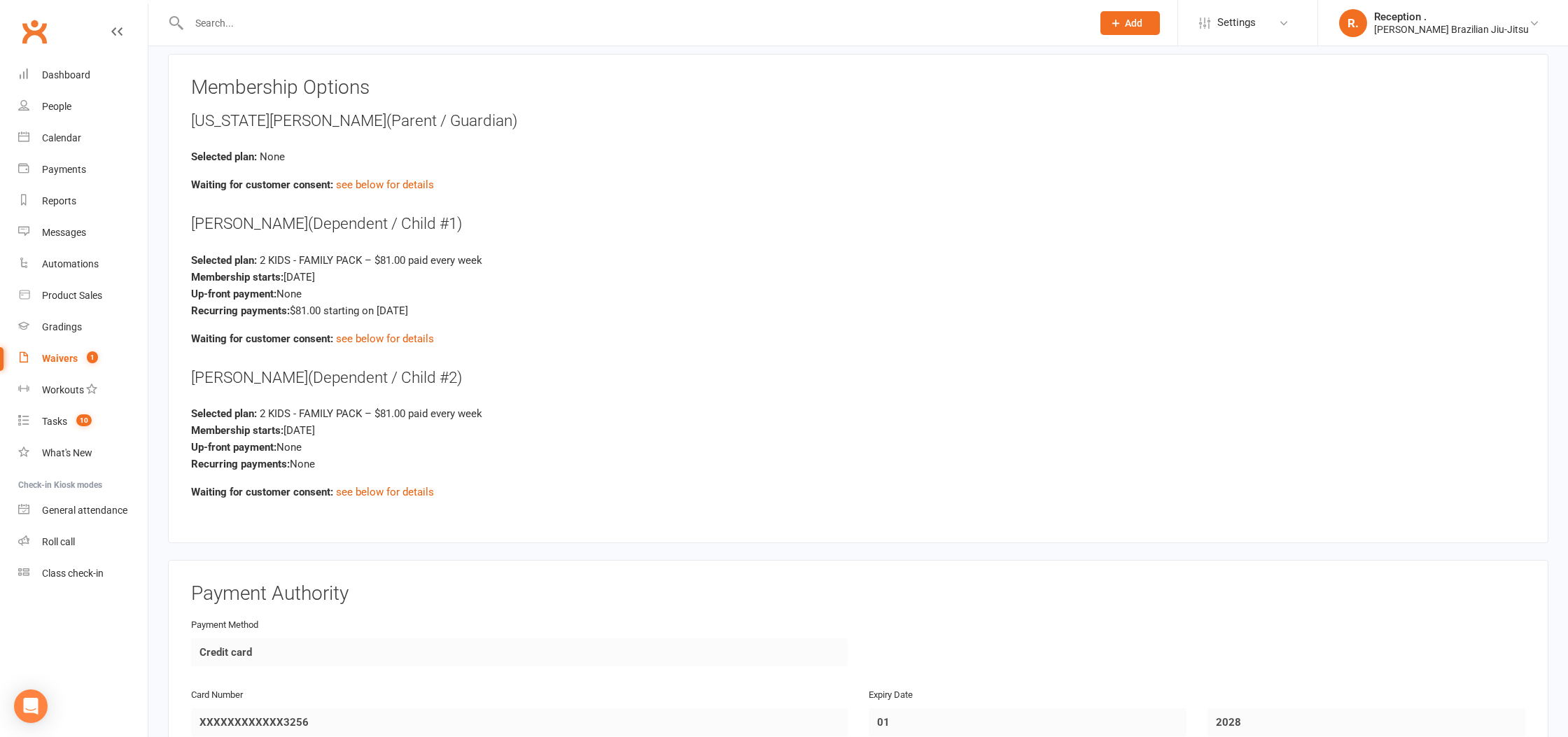
drag, startPoint x: 187, startPoint y: 291, endPoint x: 363, endPoint y: 279, distance: 176.4
click at [363, 279] on div "Membership Options [US_STATE][PERSON_NAME] (Parent / Guardian) Selected plan: N…" at bounding box center [858, 299] width 1380 height 489
drag, startPoint x: 436, startPoint y: 277, endPoint x: 314, endPoint y: 280, distance: 122.0
click at [435, 277] on div "Membership starts: [DATE]" at bounding box center [858, 276] width 1334 height 17
drag, startPoint x: 188, startPoint y: 274, endPoint x: 368, endPoint y: 268, distance: 180.1
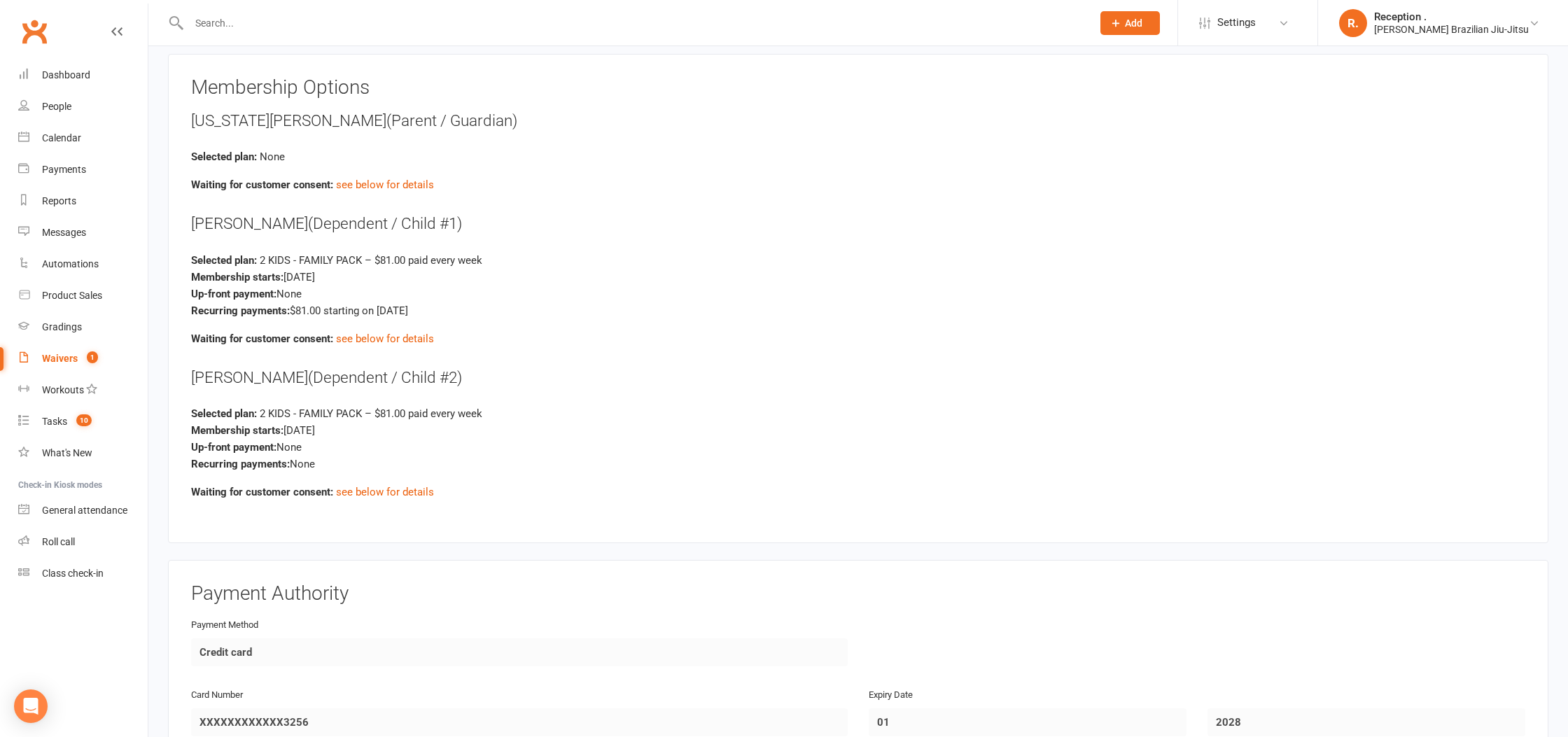
click at [368, 268] on div "Membership Options [US_STATE][PERSON_NAME] (Parent / Guardian) Selected plan: N…" at bounding box center [858, 299] width 1380 height 489
click at [368, 268] on div "Membership starts: Sep 15, 2025" at bounding box center [858, 276] width 1334 height 17
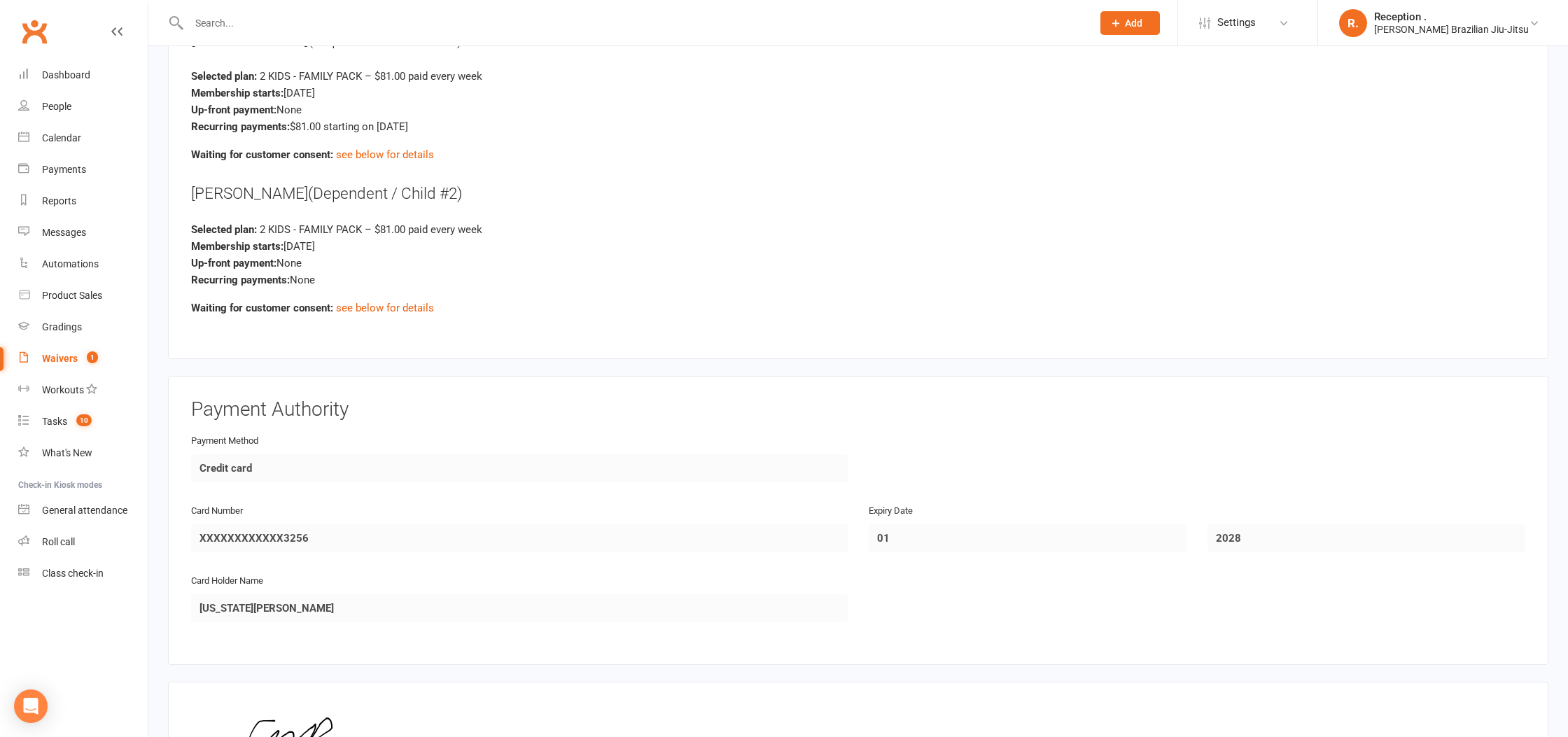
scroll to position [2591, 0]
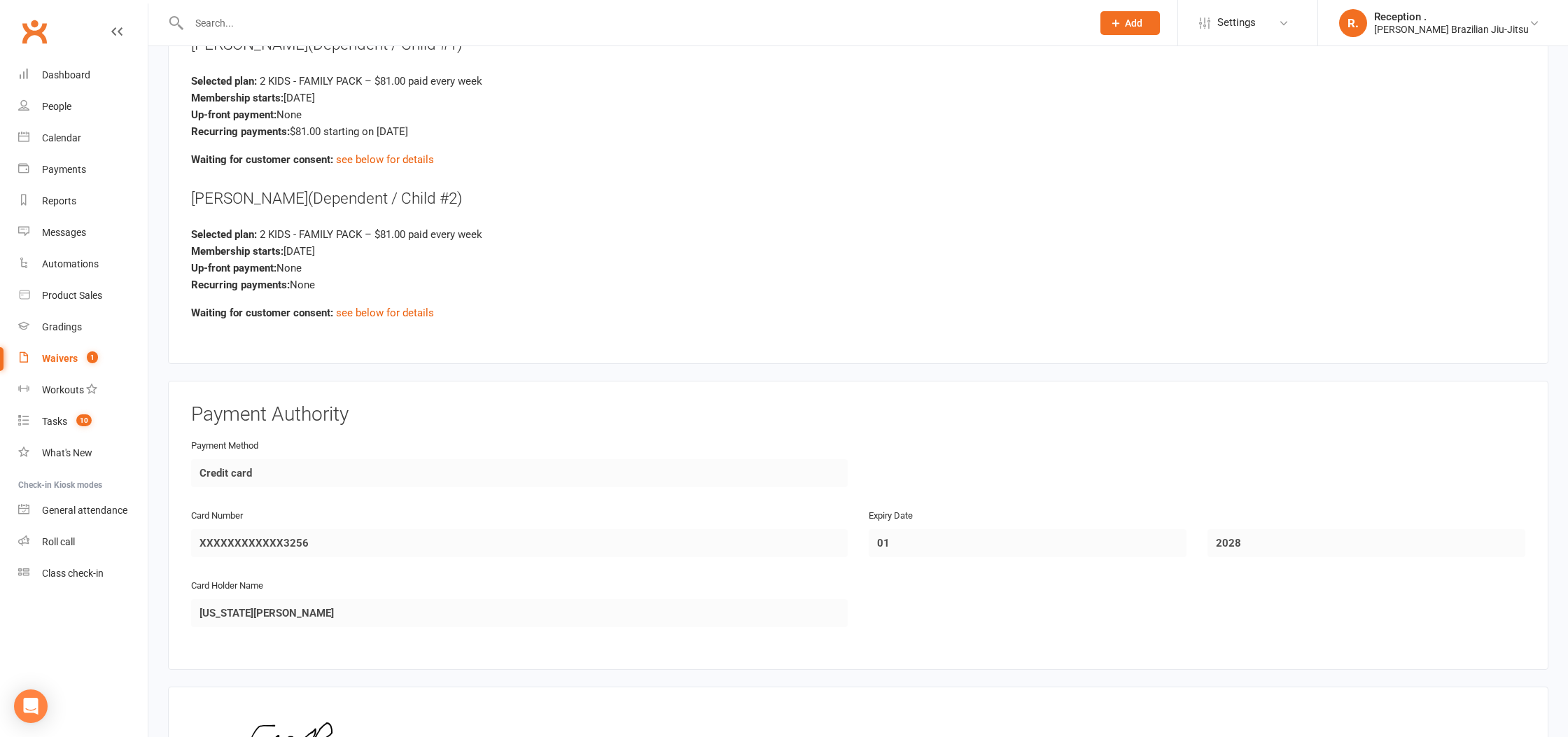
drag, startPoint x: 179, startPoint y: 244, endPoint x: 340, endPoint y: 252, distance: 161.2
click at [351, 247] on div "Membership Options GEORGIA RAY (Parent / Guardian) Selected plan: None Waiting …" at bounding box center [858, 119] width 1380 height 489
click at [186, 262] on div "Membership Options GEORGIA RAY (Parent / Guardian) Selected plan: None Waiting …" at bounding box center [858, 119] width 1380 height 489
drag, startPoint x: 192, startPoint y: 228, endPoint x: 488, endPoint y: 235, distance: 296.1
click at [488, 235] on div "Selected plan: 2 KIDS - FAMILY PACK – $81.00 paid every week" at bounding box center [858, 234] width 1334 height 17
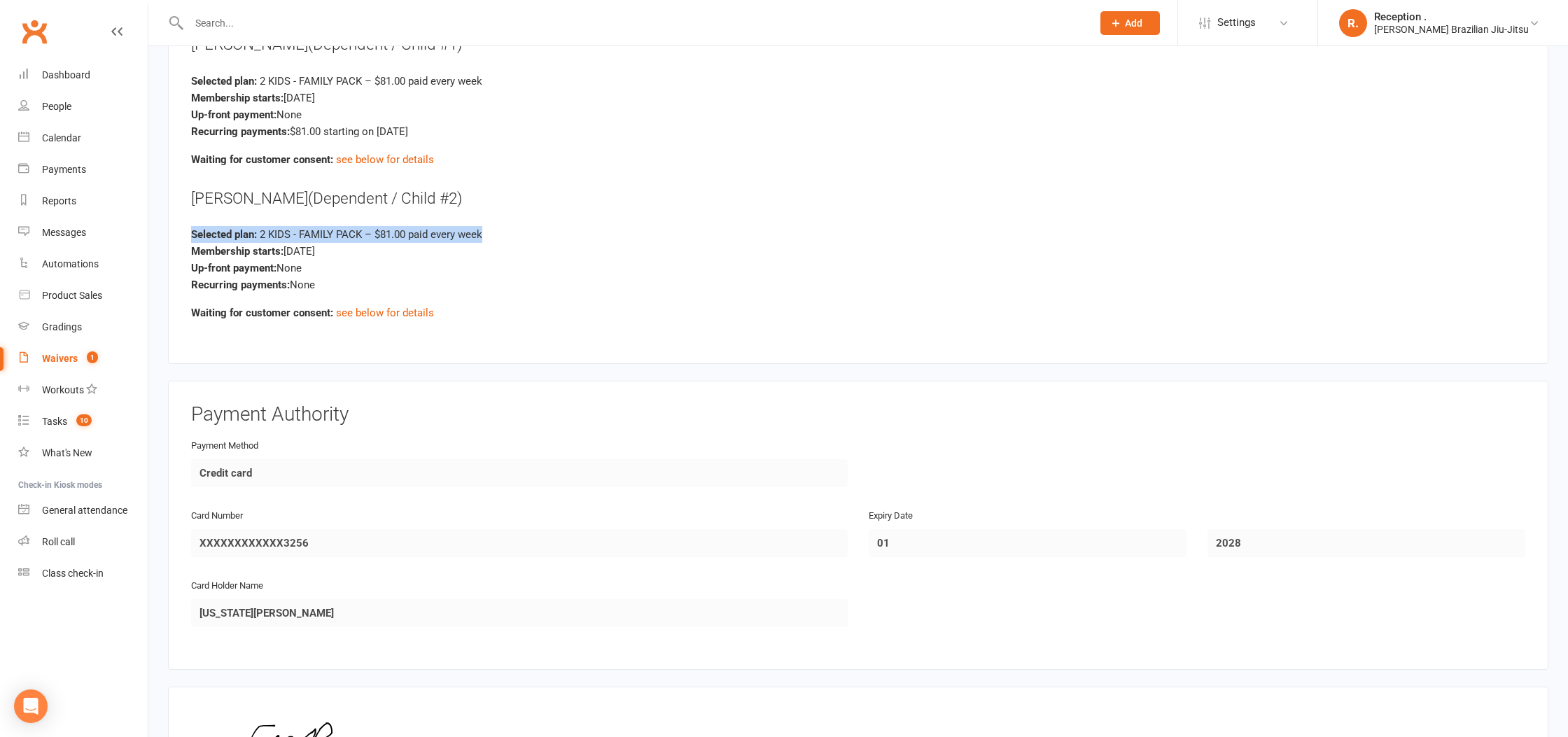
drag, startPoint x: 190, startPoint y: 244, endPoint x: 349, endPoint y: 248, distance: 159.1
click at [349, 248] on div "Membership Options GEORGIA RAY (Parent / Guardian) Selected plan: None Waiting …" at bounding box center [858, 119] width 1380 height 489
drag, startPoint x: 193, startPoint y: 253, endPoint x: 307, endPoint y: 252, distance: 114.0
click at [307, 252] on div "Selected plan: 2 KIDS - FAMILY PACK – $81.00 paid every week Membership starts:…" at bounding box center [858, 260] width 1334 height 68
click at [271, 264] on strong "Up-front payment:" at bounding box center [234, 268] width 85 height 12
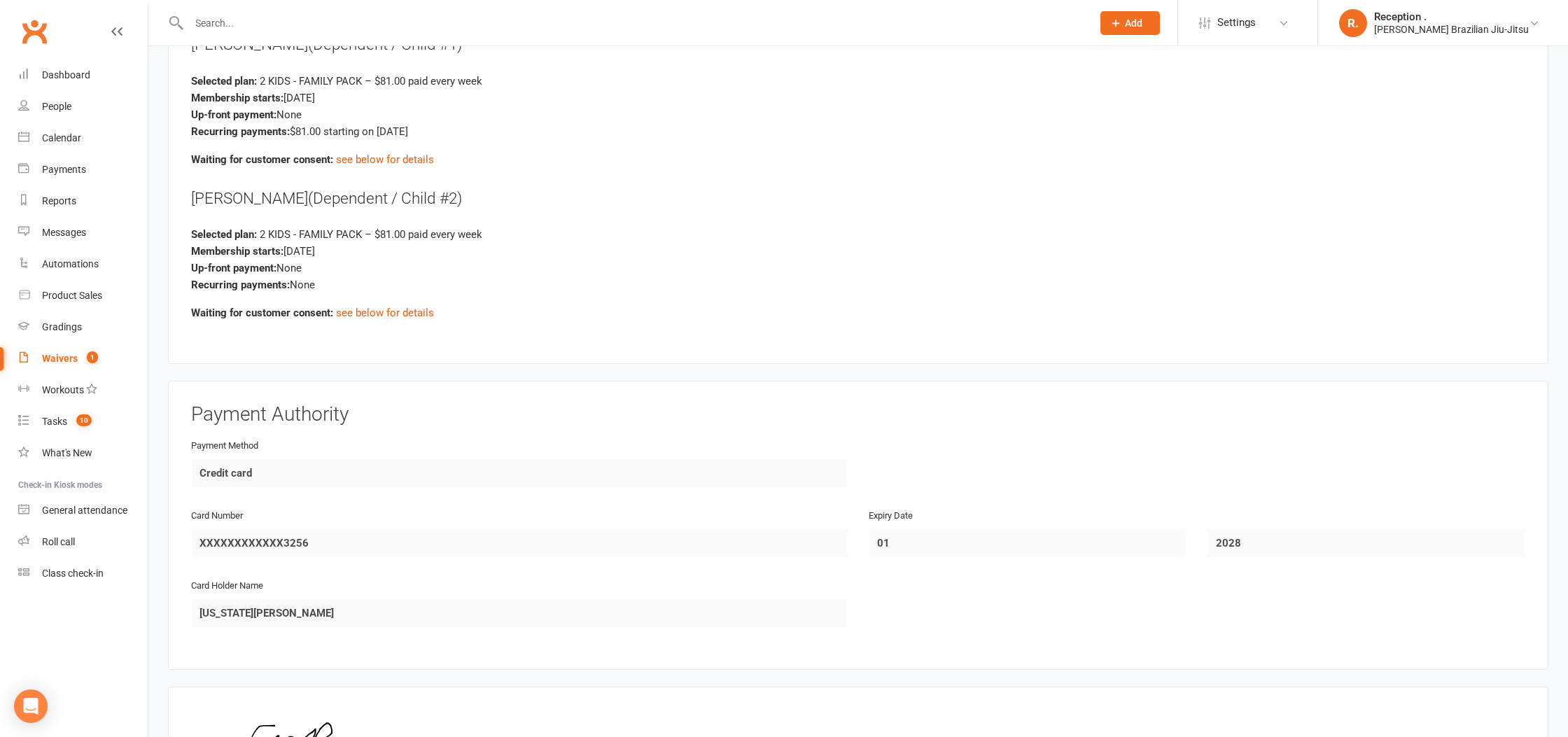
drag, startPoint x: 182, startPoint y: 258, endPoint x: 325, endPoint y: 258, distance: 143.0
click at [325, 258] on div "Membership Options GEORGIA RAY (Parent / Guardian) Selected plan: None Waiting …" at bounding box center [858, 119] width 1380 height 489
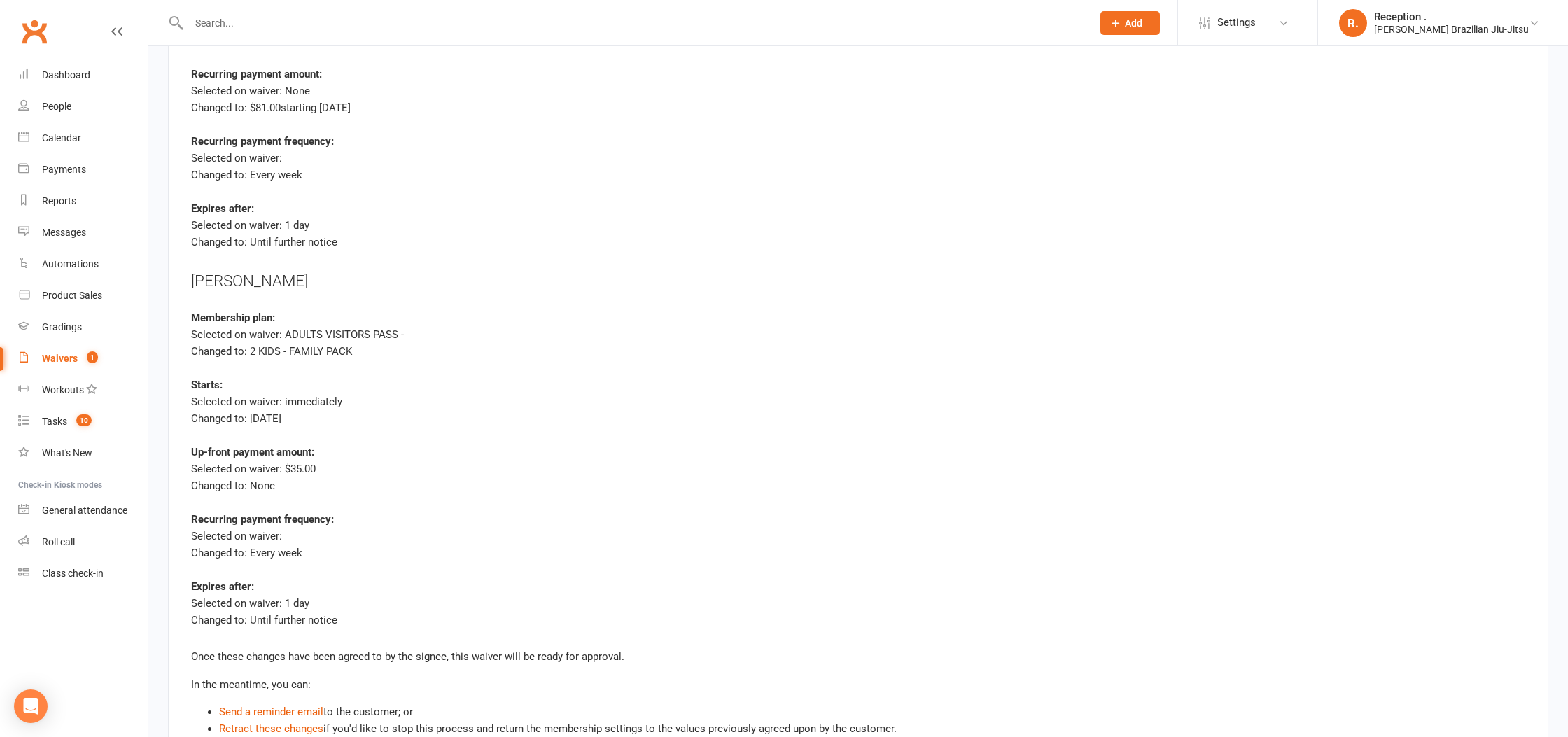
scroll to position [4106, 0]
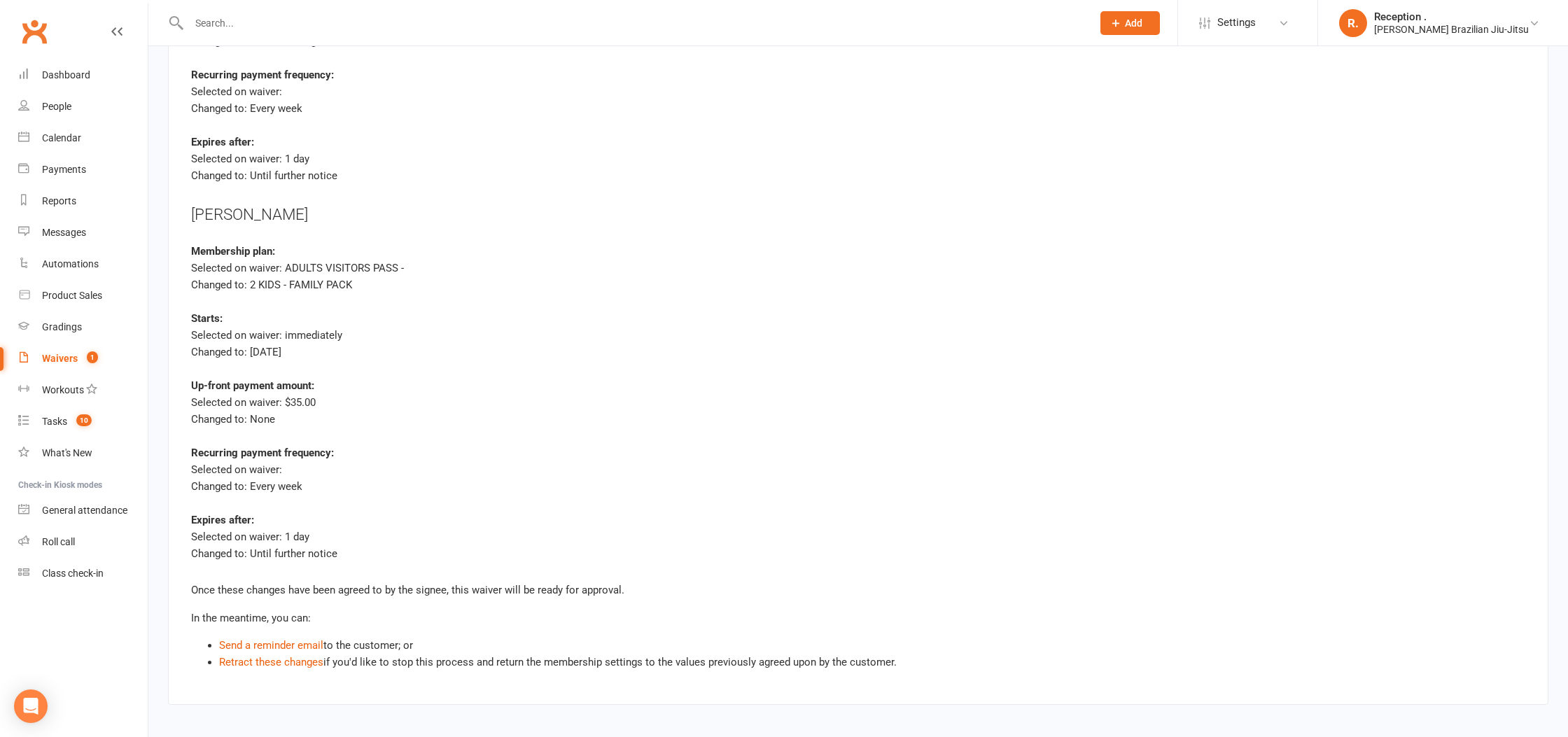
click at [40, 51] on div "Clubworx" at bounding box center [74, 40] width 148 height 52
click at [35, 38] on link "Clubworx" at bounding box center [34, 31] width 35 height 35
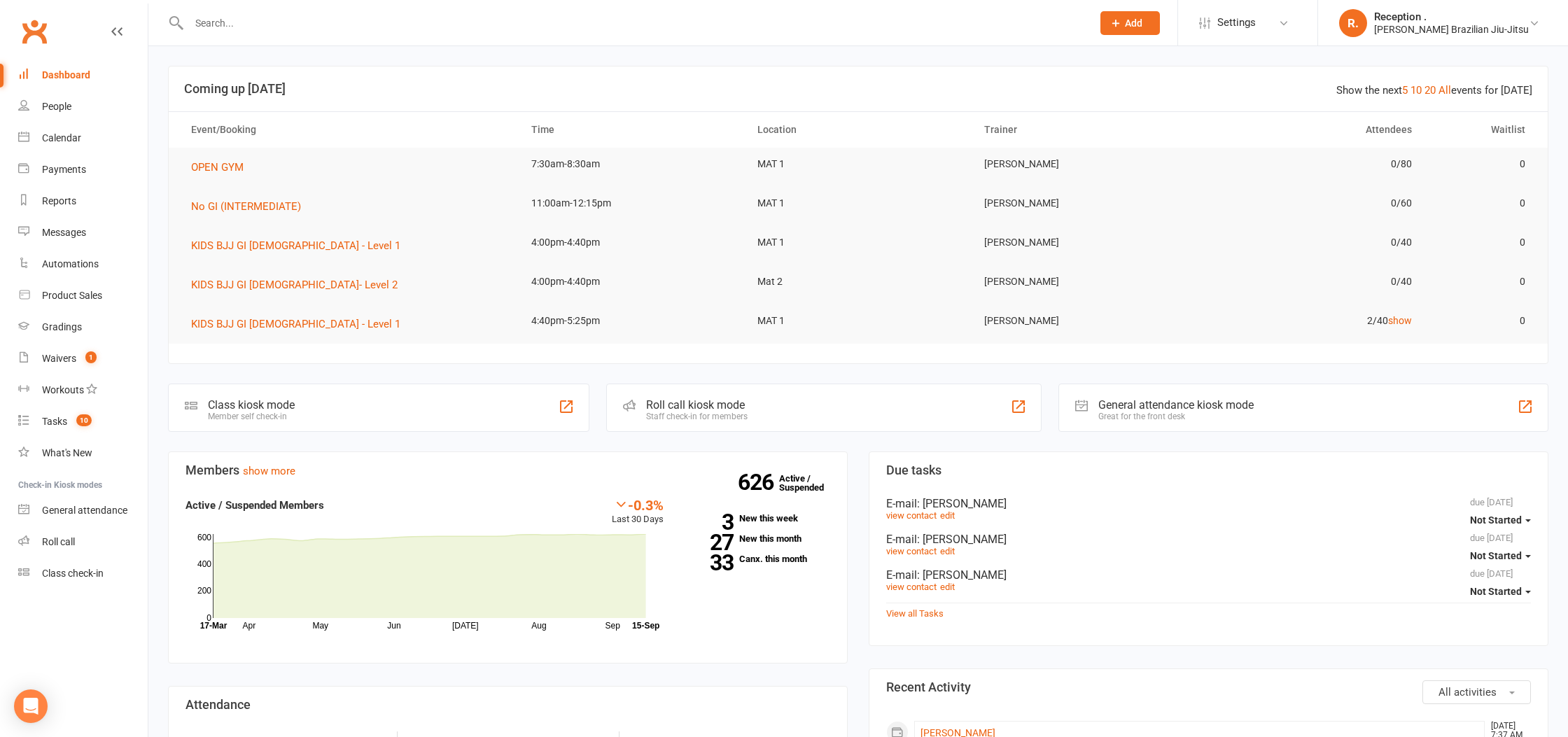
click at [37, 28] on link "Clubworx" at bounding box center [34, 31] width 35 height 35
click at [777, 562] on link "33 Canx. this month" at bounding box center [758, 558] width 146 height 9
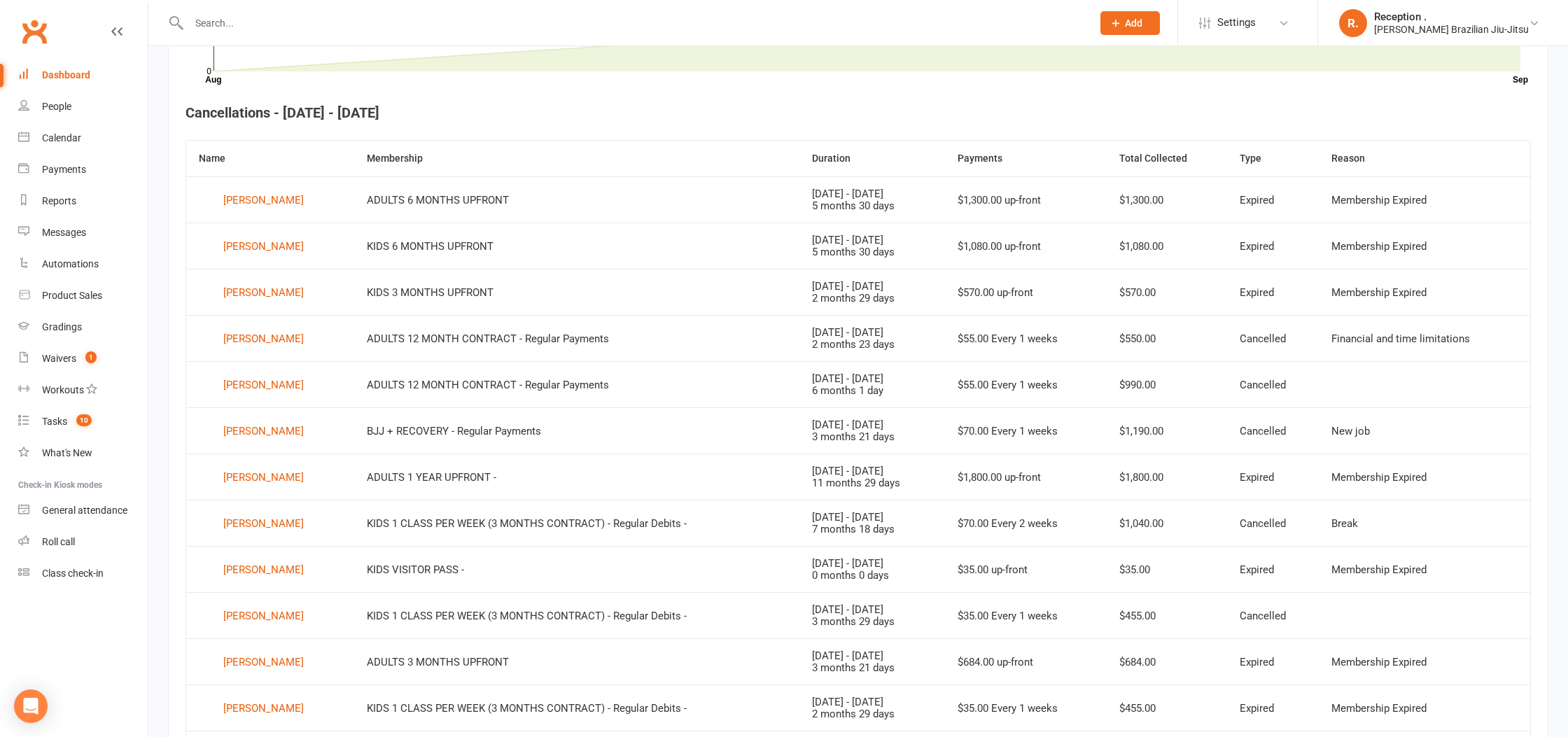
scroll to position [506, 0]
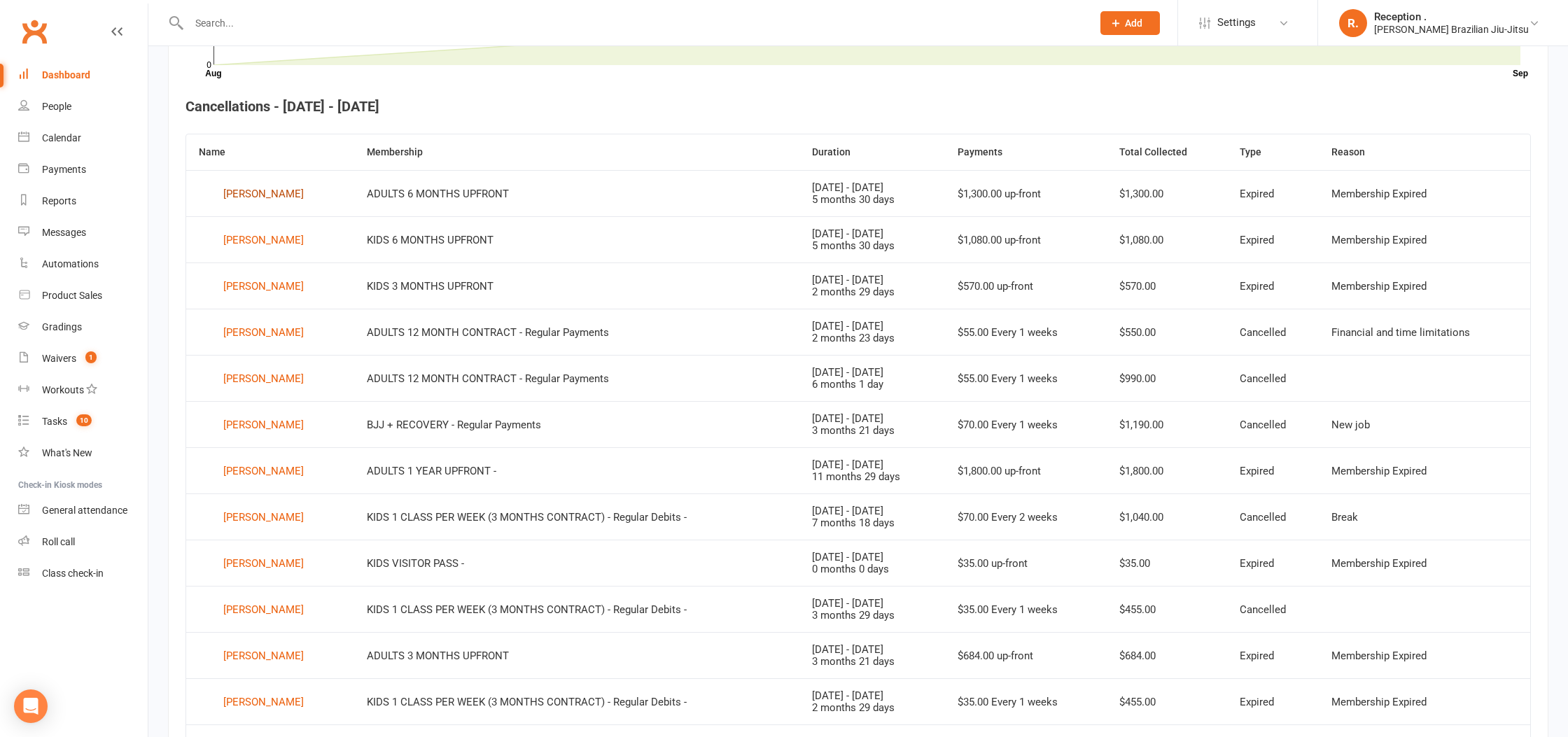
click at [248, 194] on div "Atilla Ayhan" at bounding box center [263, 194] width 80 height 21
click at [274, 246] on div "Isabella Baynes" at bounding box center [263, 240] width 80 height 21
click at [265, 284] on div "[PERSON_NAME]" at bounding box center [263, 286] width 80 height 21
click at [237, 471] on div "Rhys Davies" at bounding box center [263, 471] width 80 height 21
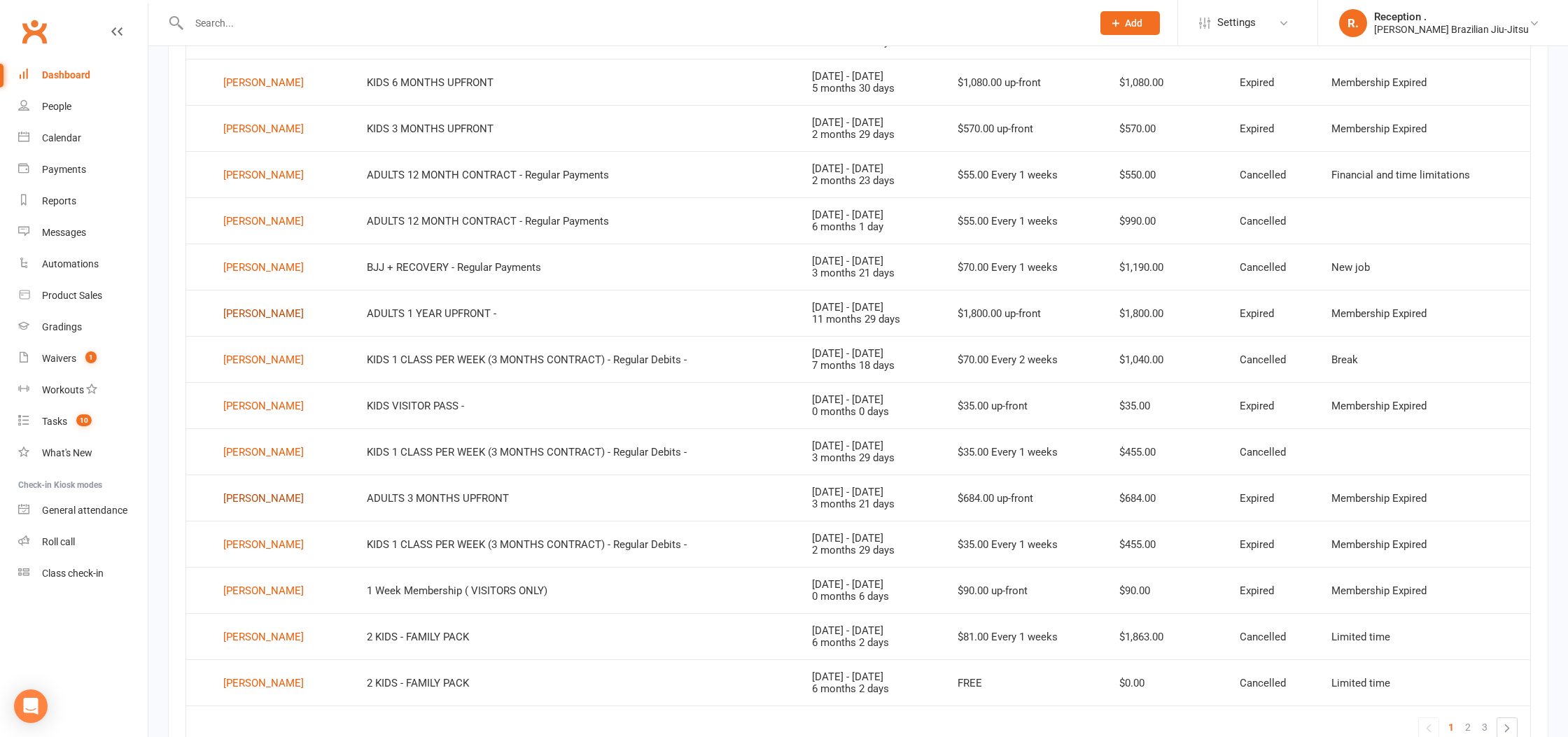
scroll to position [750, 0]
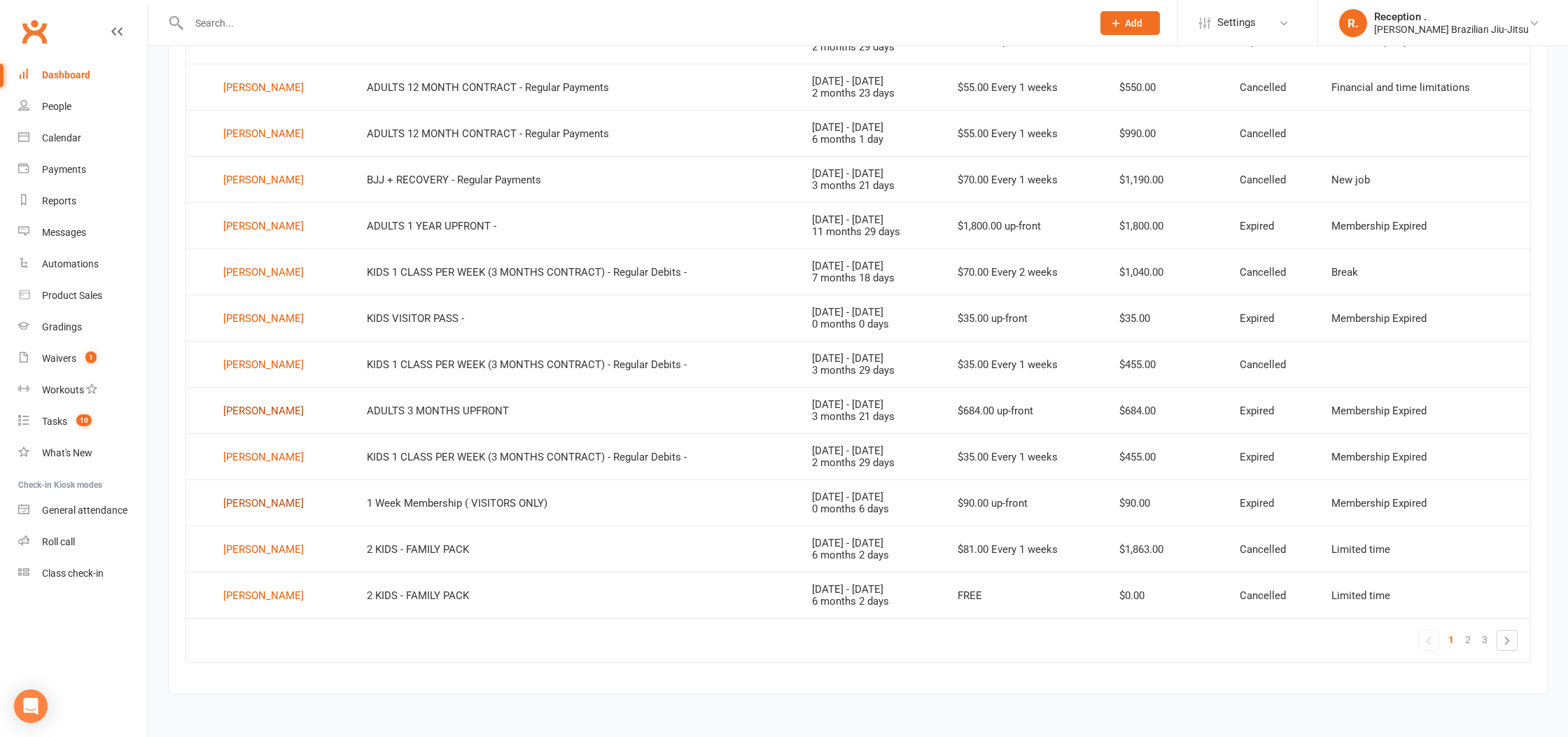
click at [253, 498] on div "Daniel Kratzmann" at bounding box center [263, 503] width 80 height 21
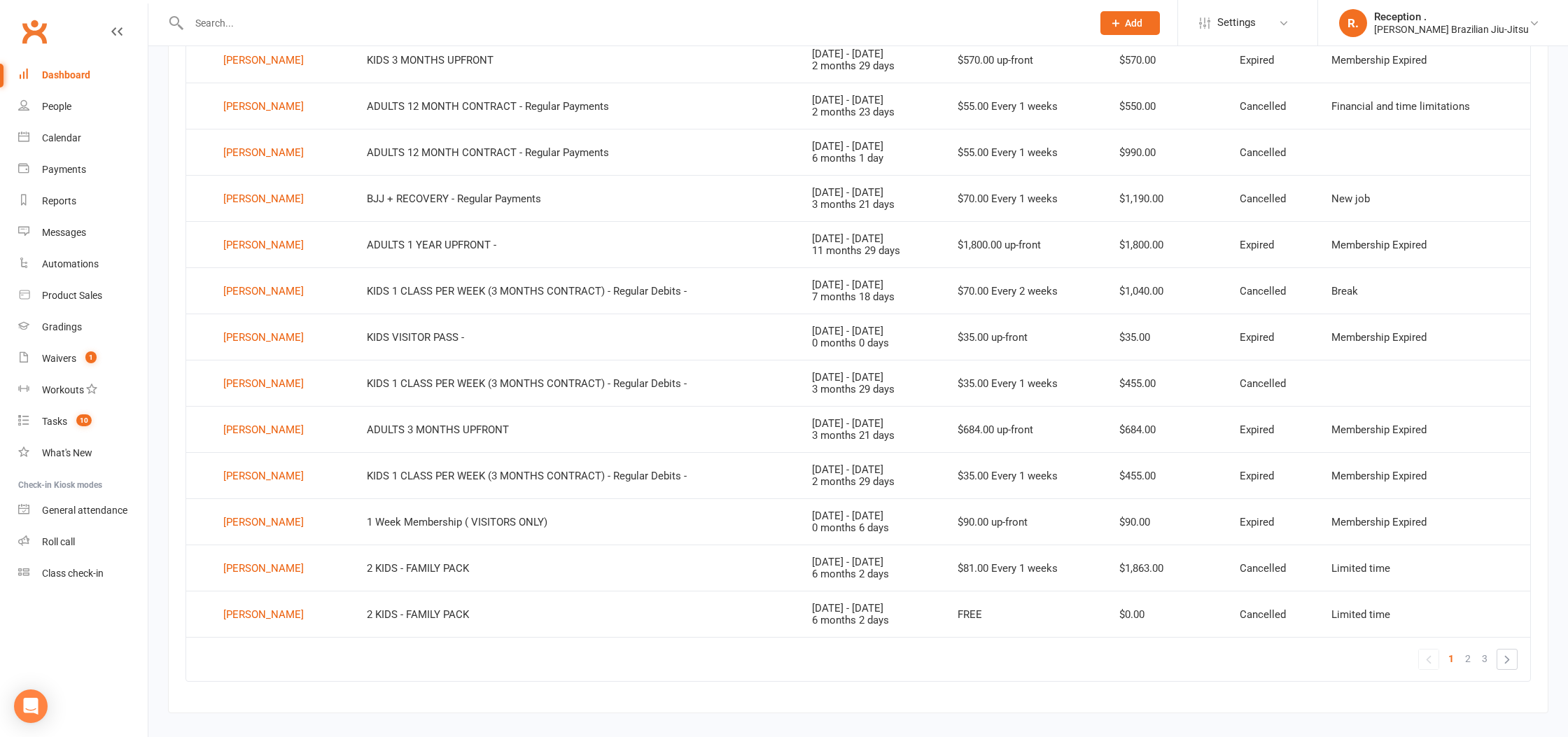
scroll to position [750, 0]
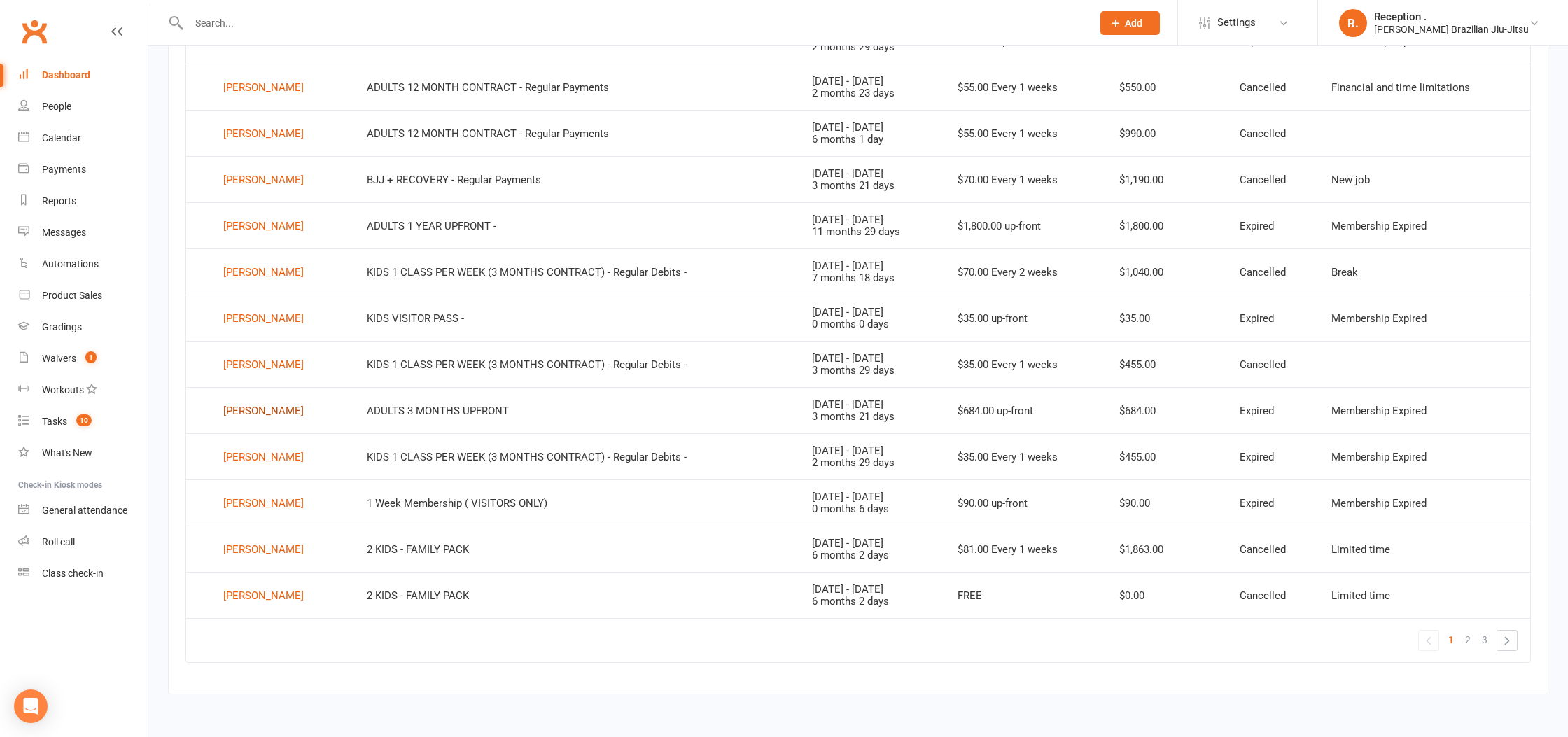
click at [244, 413] on div "Shane Evans" at bounding box center [263, 411] width 80 height 21
click at [248, 461] on div "Angus Foo" at bounding box center [263, 457] width 80 height 21
click at [1516, 643] on link "»" at bounding box center [1507, 640] width 20 height 20
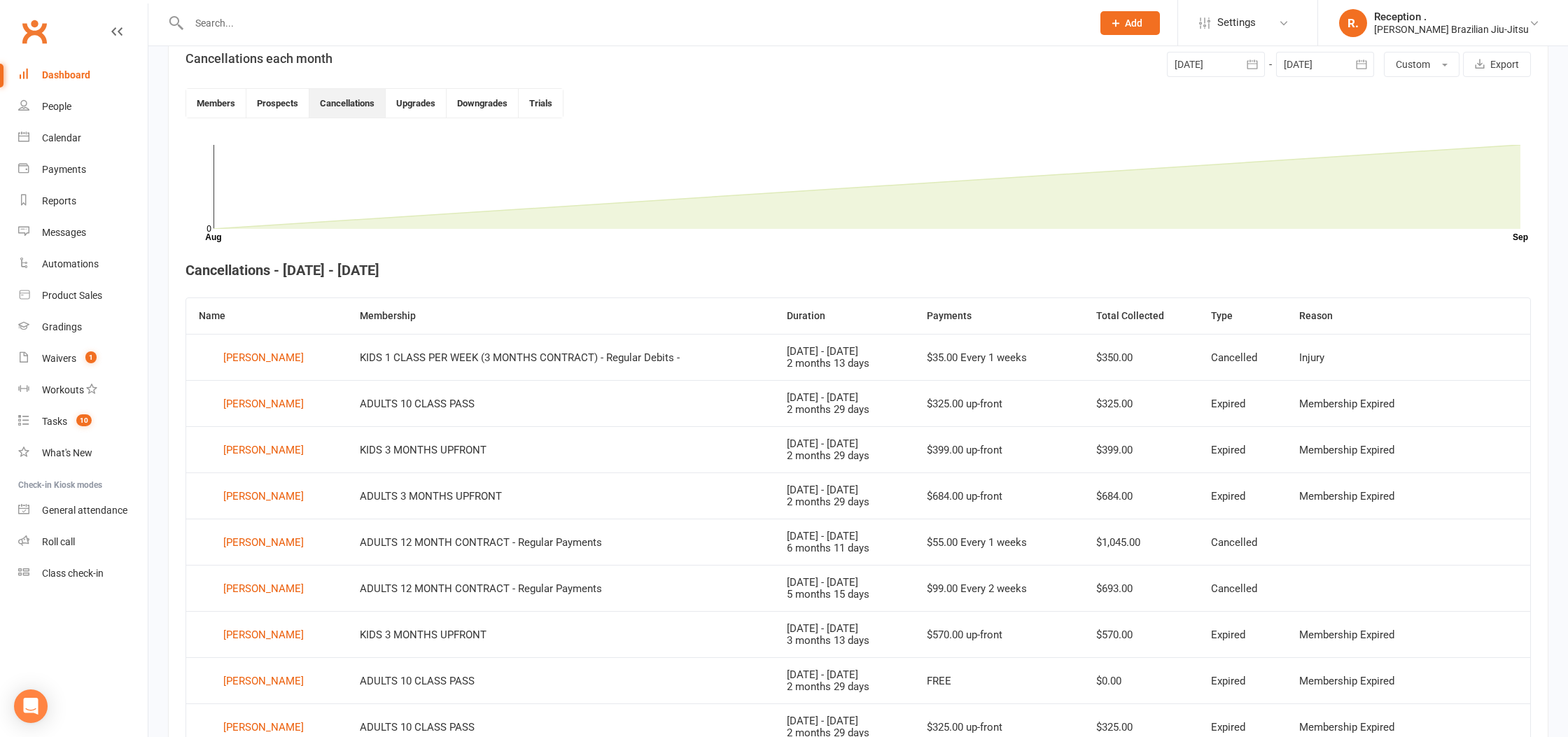
scroll to position [356, 0]
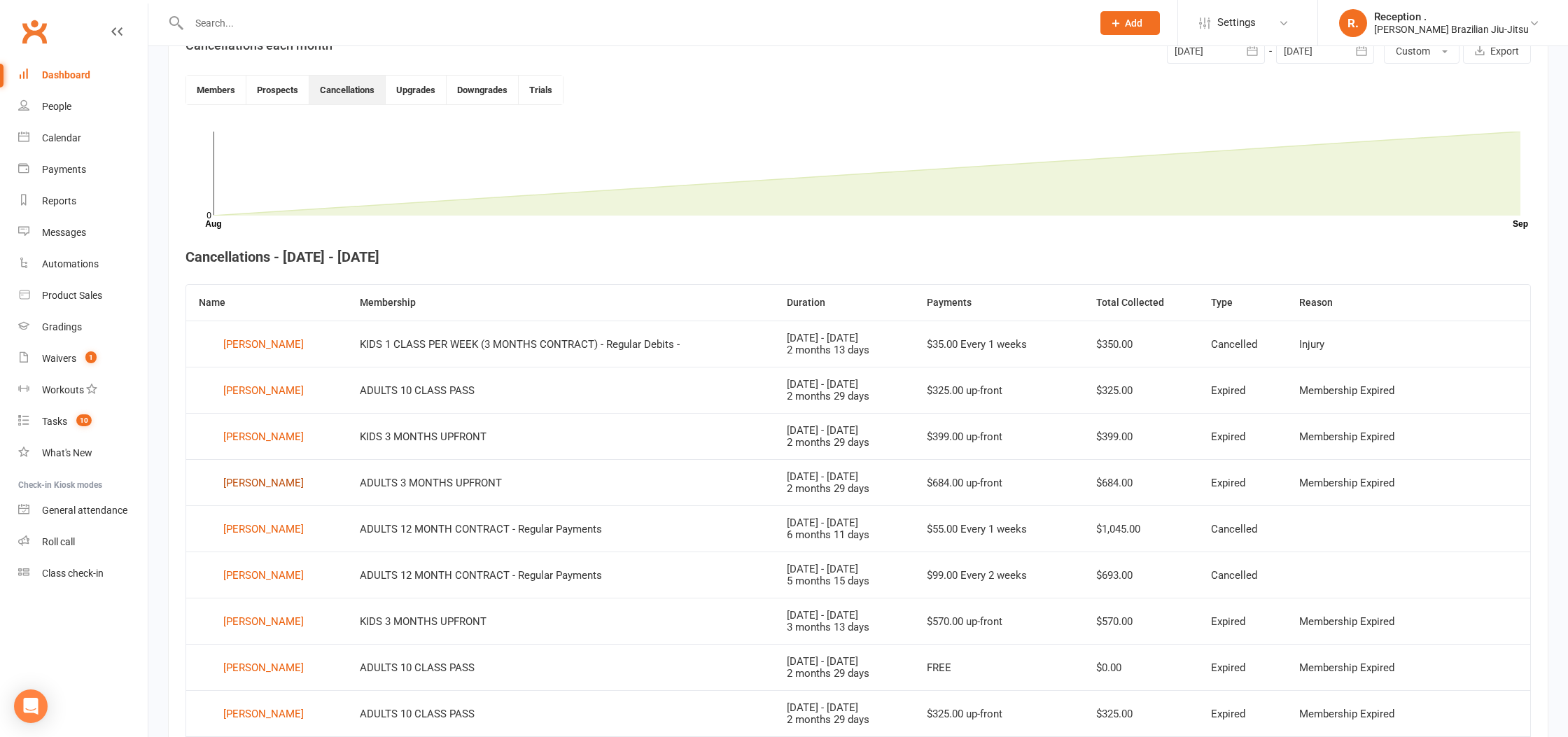
click at [268, 485] on div "Maddy Markovitz" at bounding box center [263, 483] width 80 height 21
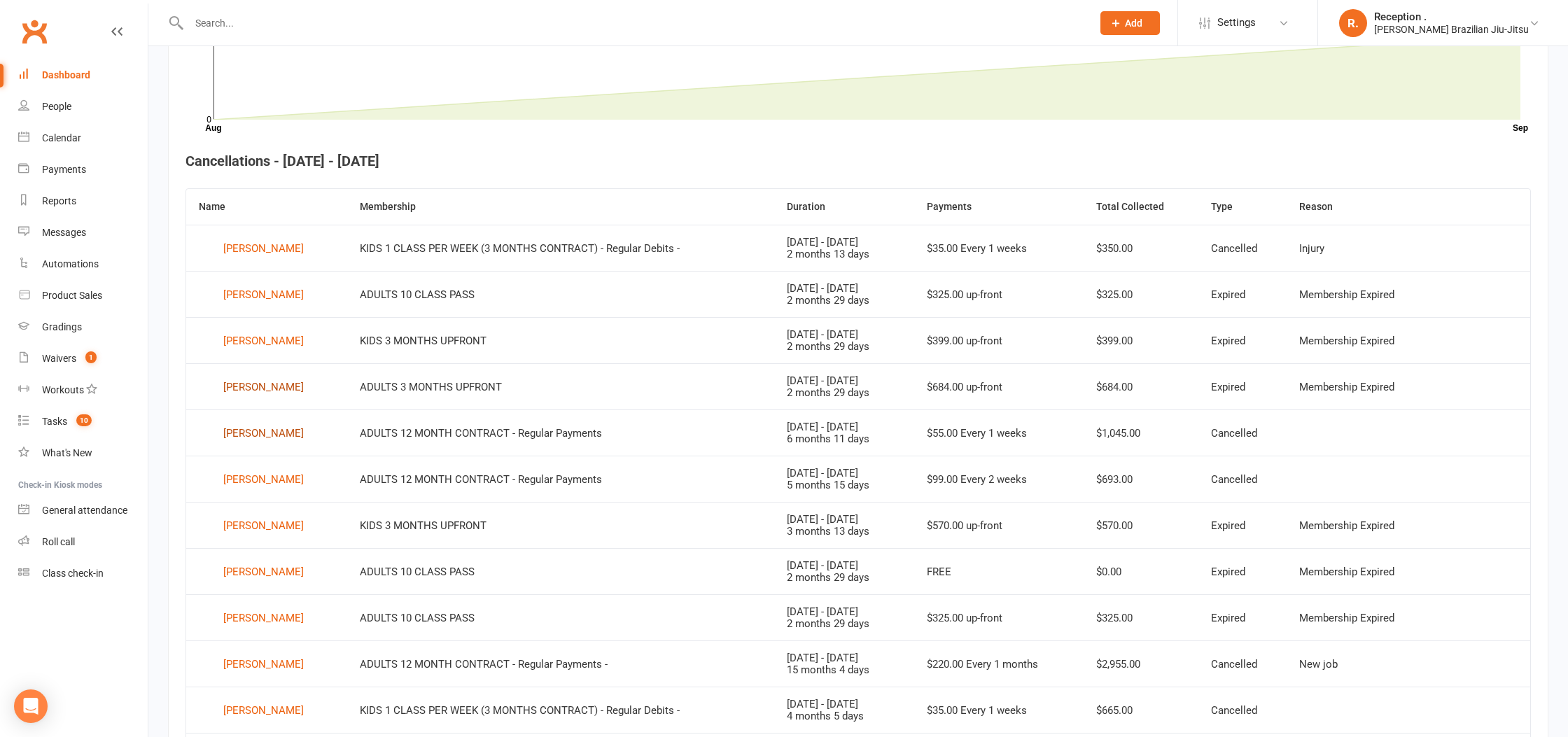
scroll to position [461, 0]
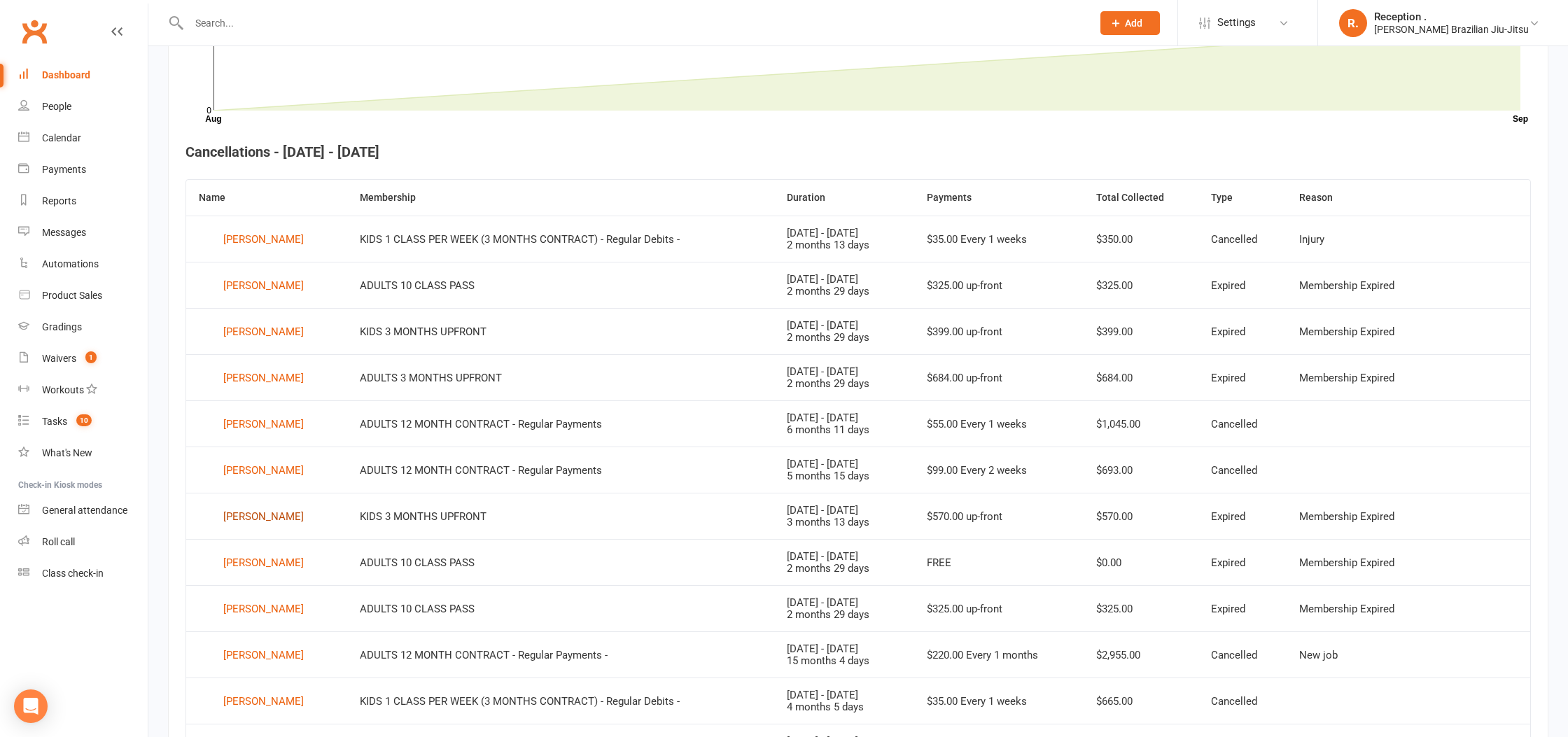
click at [254, 518] on div "Khalil Mellak" at bounding box center [263, 517] width 80 height 21
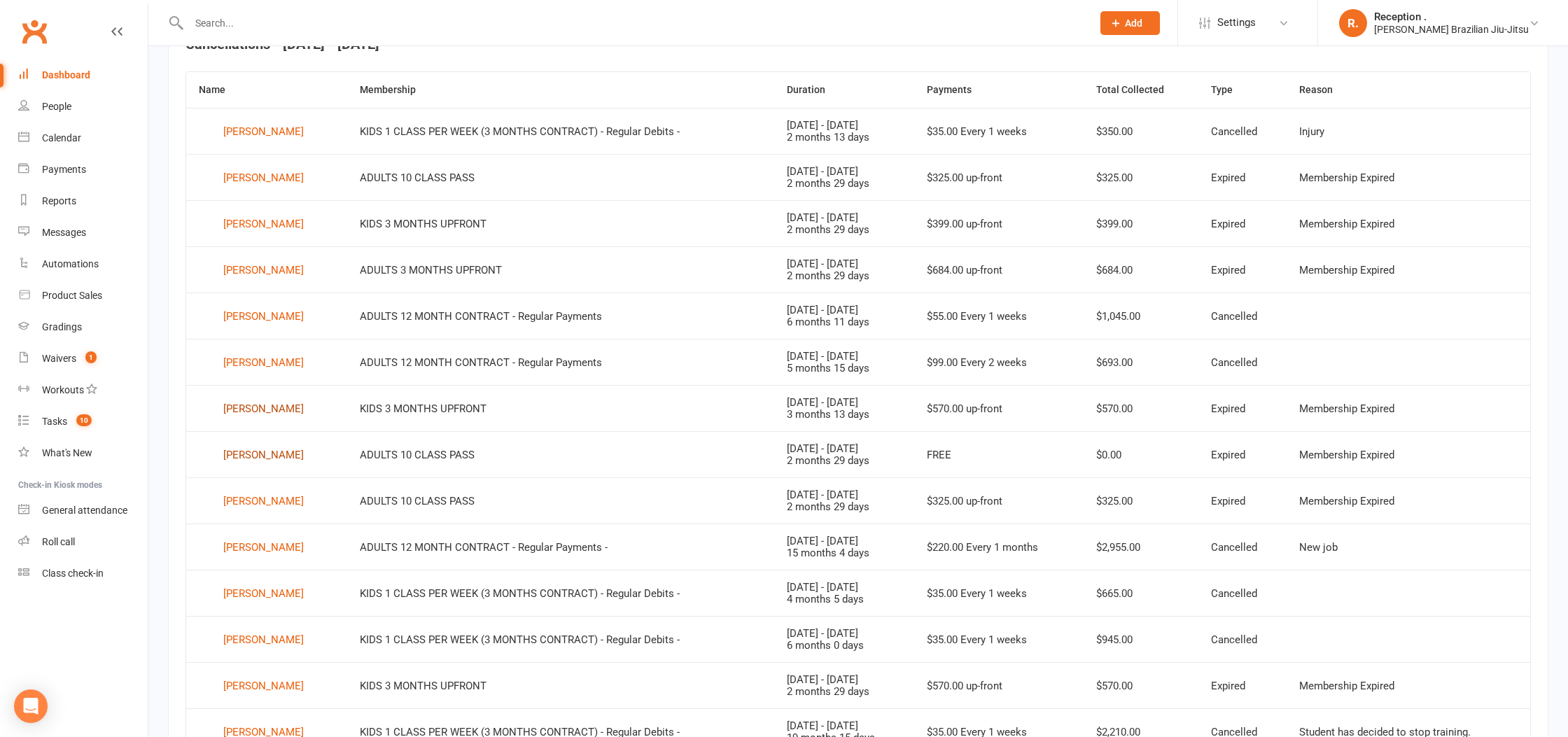
scroll to position [592, 0]
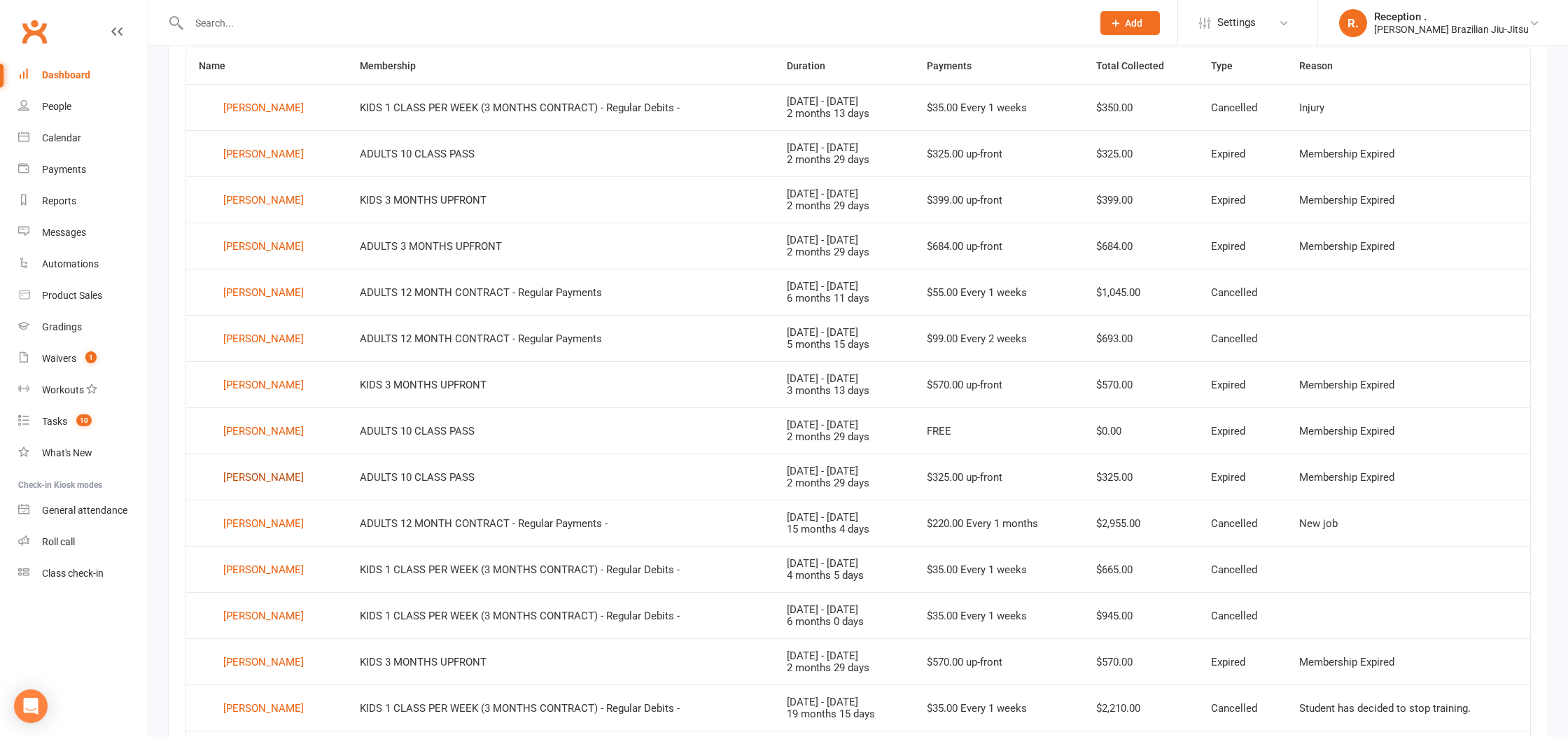
click at [254, 485] on div "Declan Randel" at bounding box center [263, 477] width 80 height 21
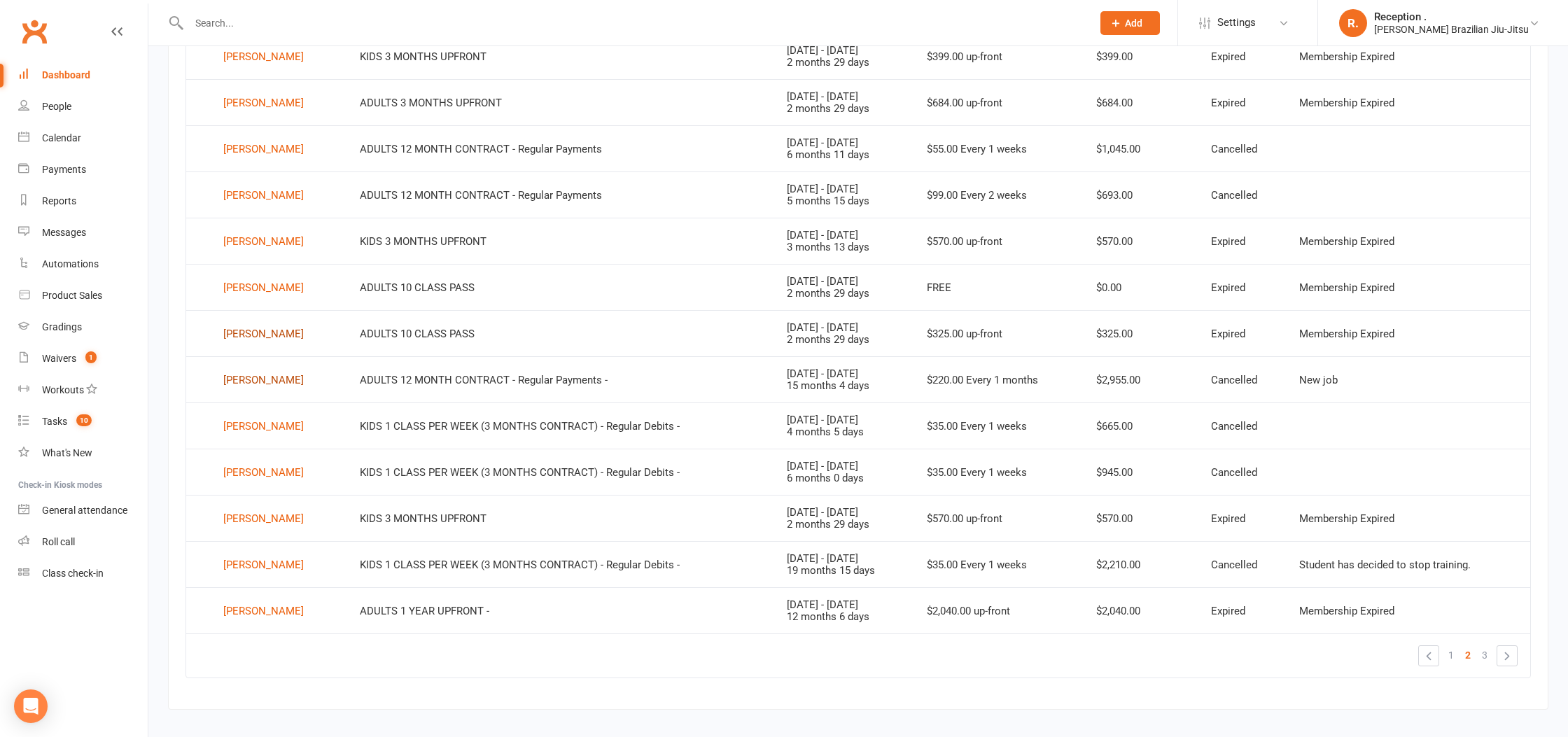
scroll to position [750, 0]
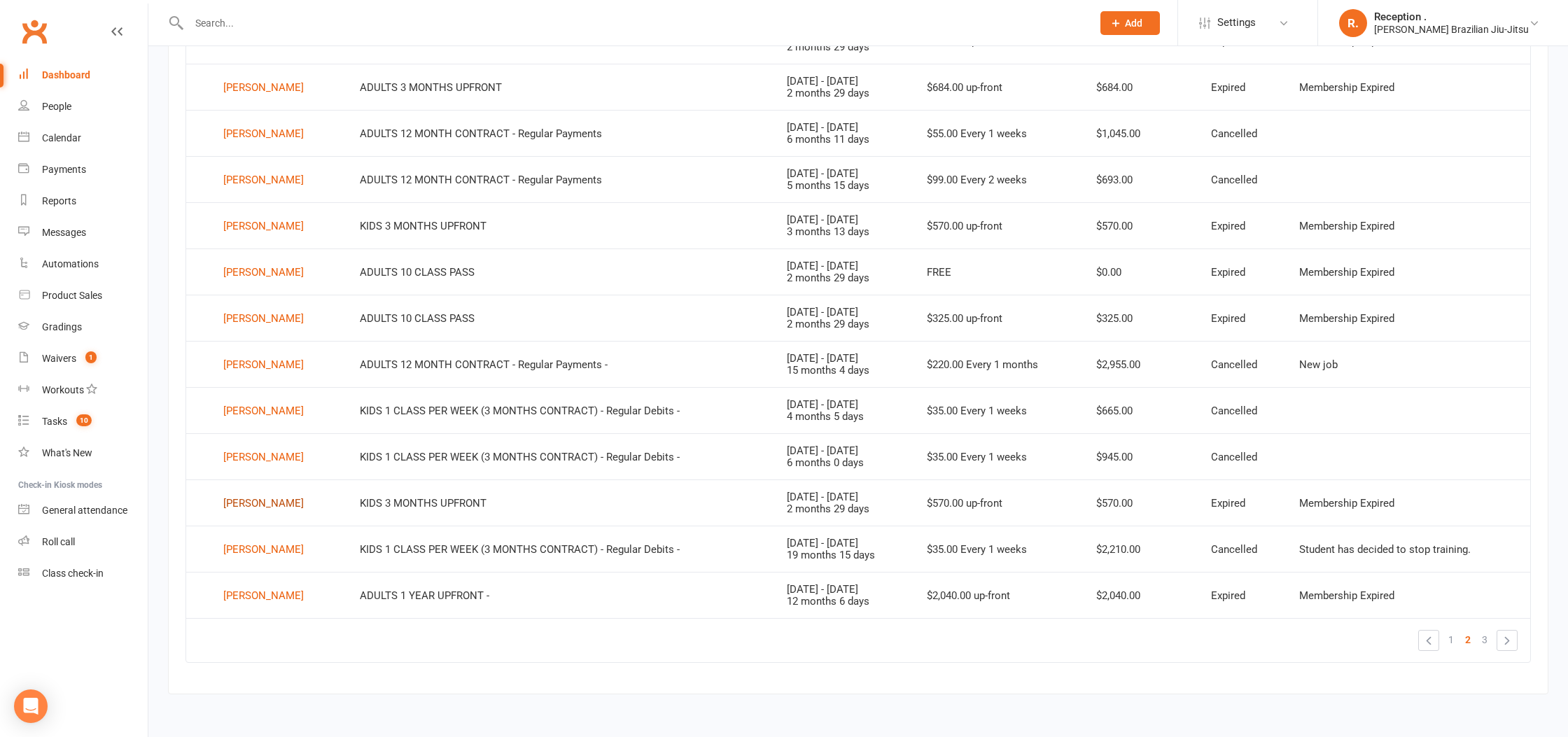
click at [255, 501] on div "James Stirling" at bounding box center [263, 503] width 80 height 21
click at [260, 596] on div "David Taraborrelli" at bounding box center [263, 598] width 80 height 21
click at [1508, 648] on link "»" at bounding box center [1507, 643] width 20 height 20
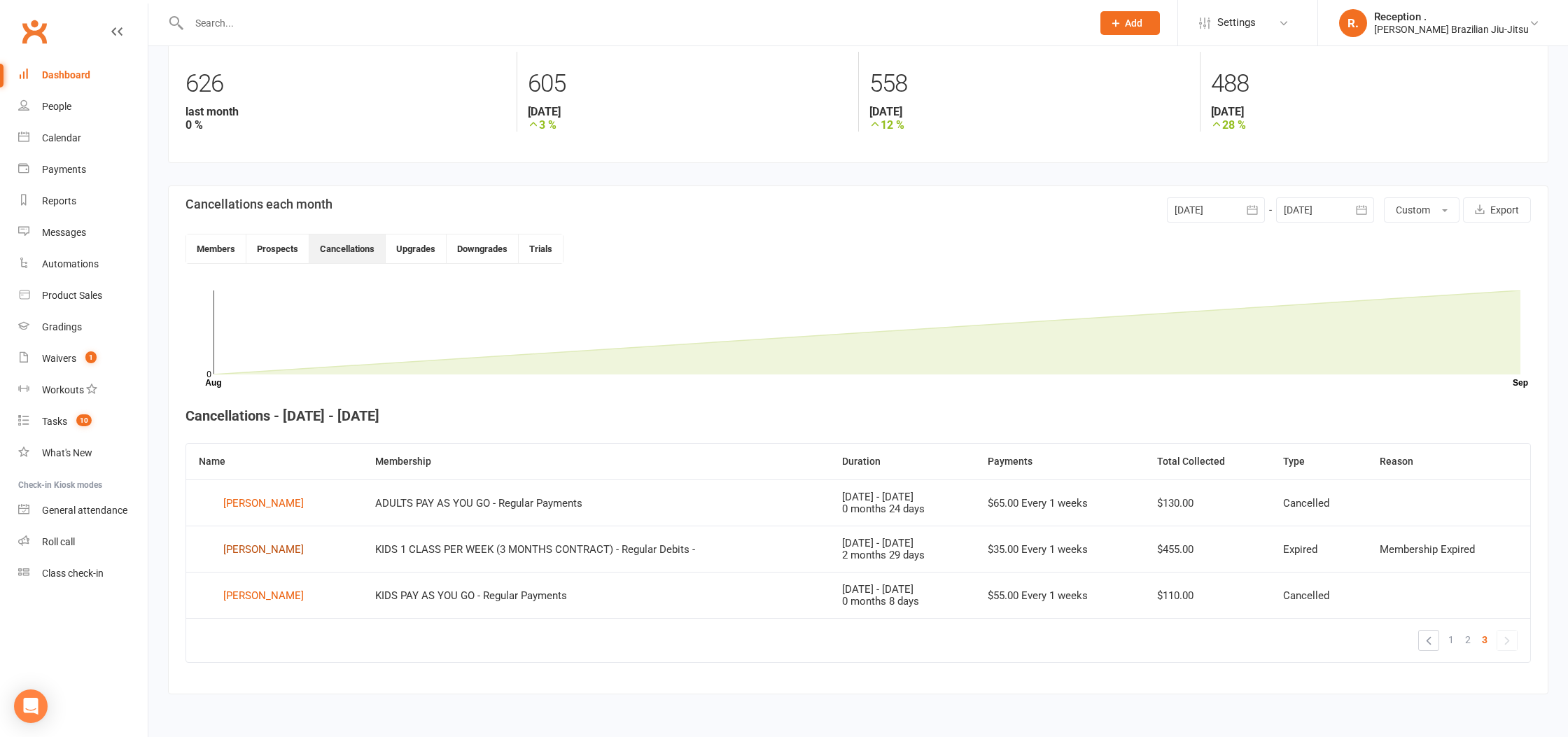
click at [269, 544] on div "Louis Whyte" at bounding box center [263, 549] width 80 height 21
click at [1448, 641] on span "1" at bounding box center [1451, 639] width 5 height 20
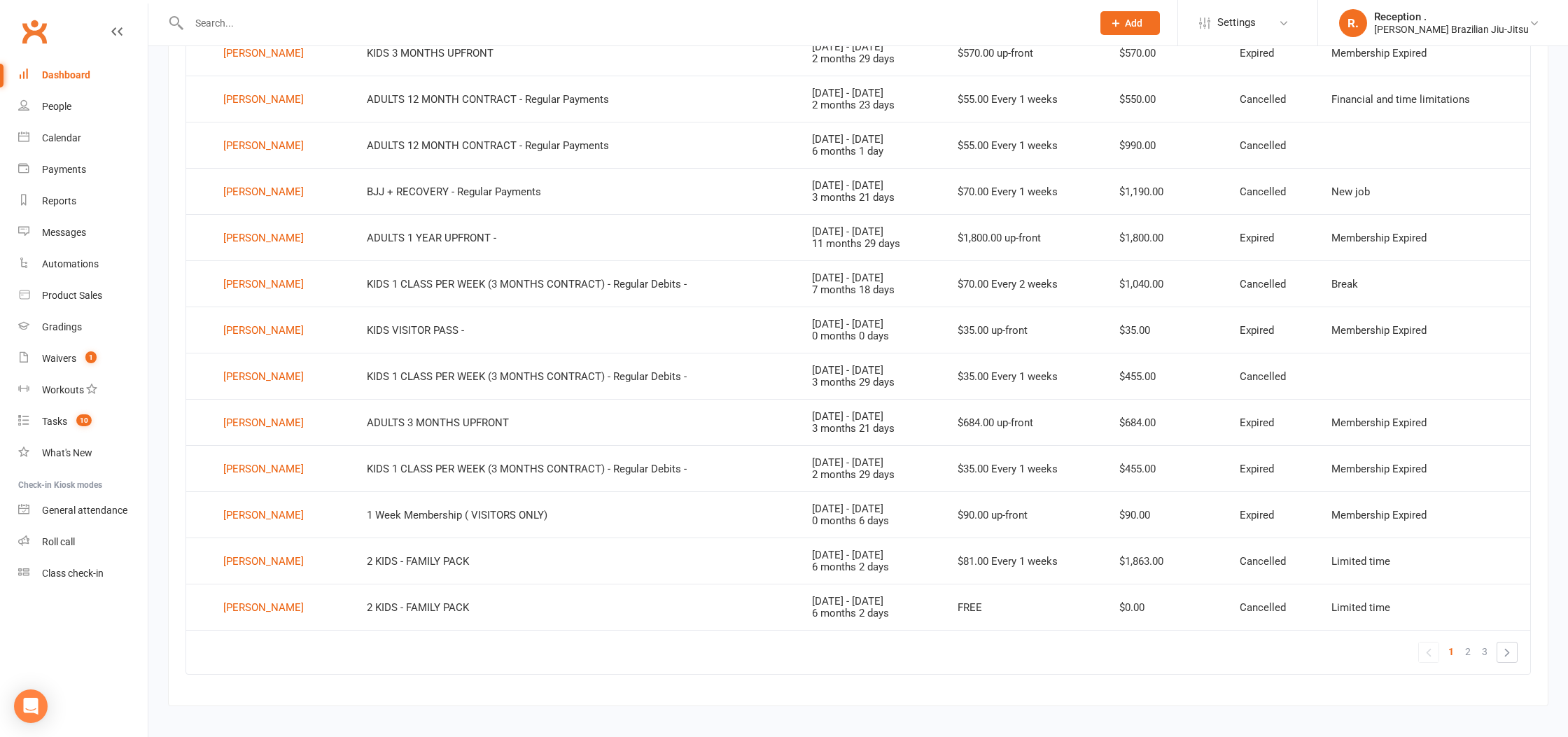
scroll to position [750, 0]
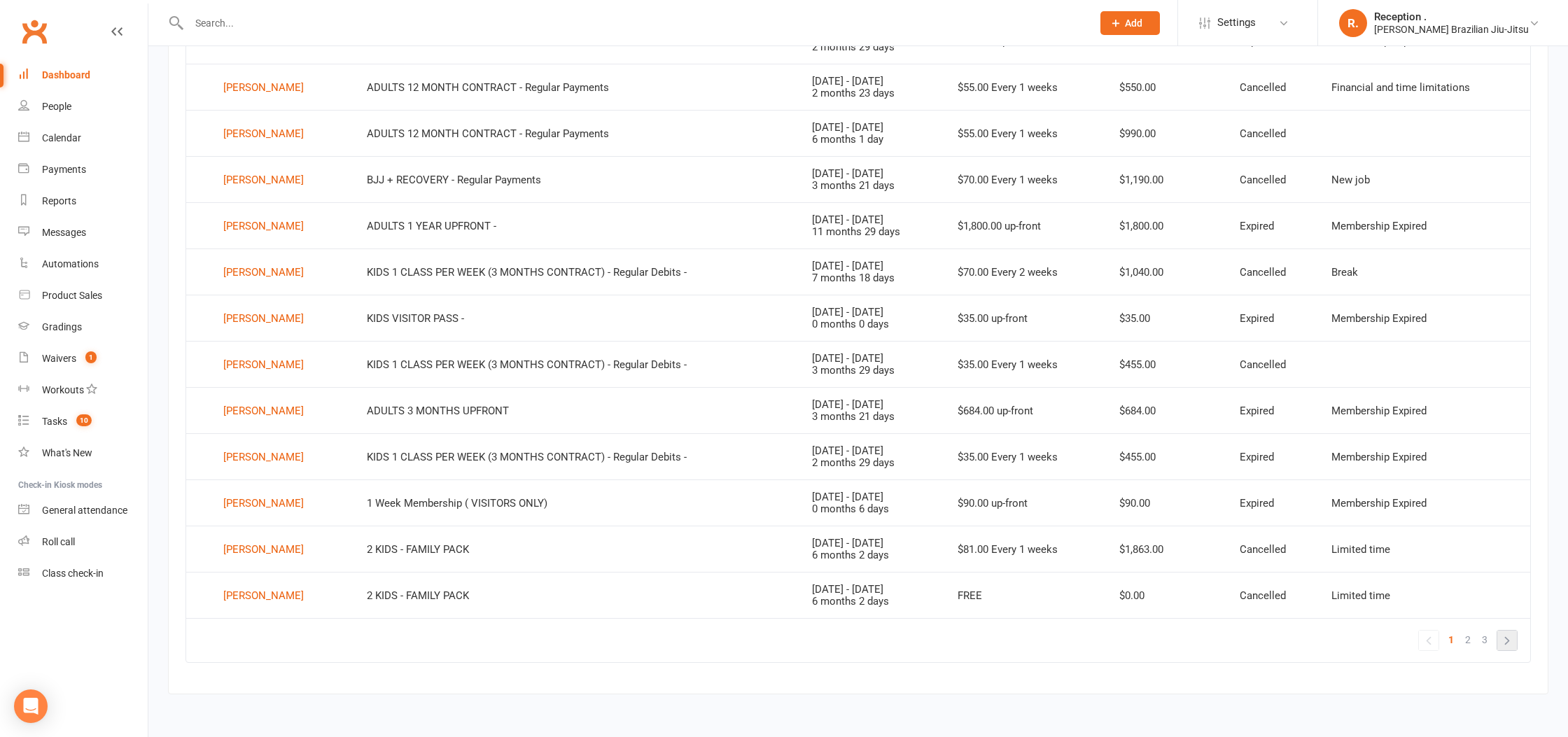
click at [1509, 640] on link "»" at bounding box center [1507, 640] width 20 height 20
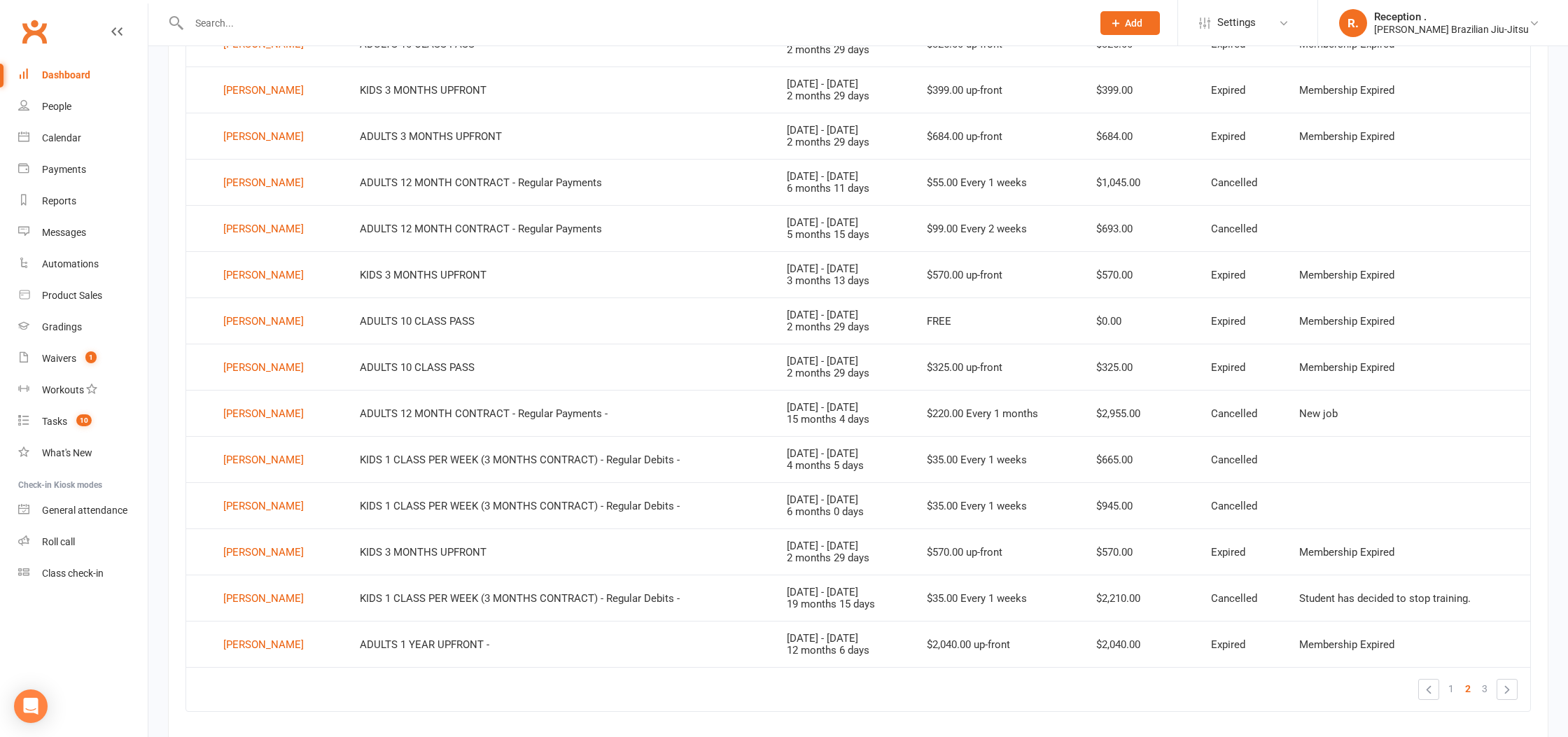
scroll to position [702, 0]
click at [1514, 686] on link "»" at bounding box center [1507, 688] width 20 height 20
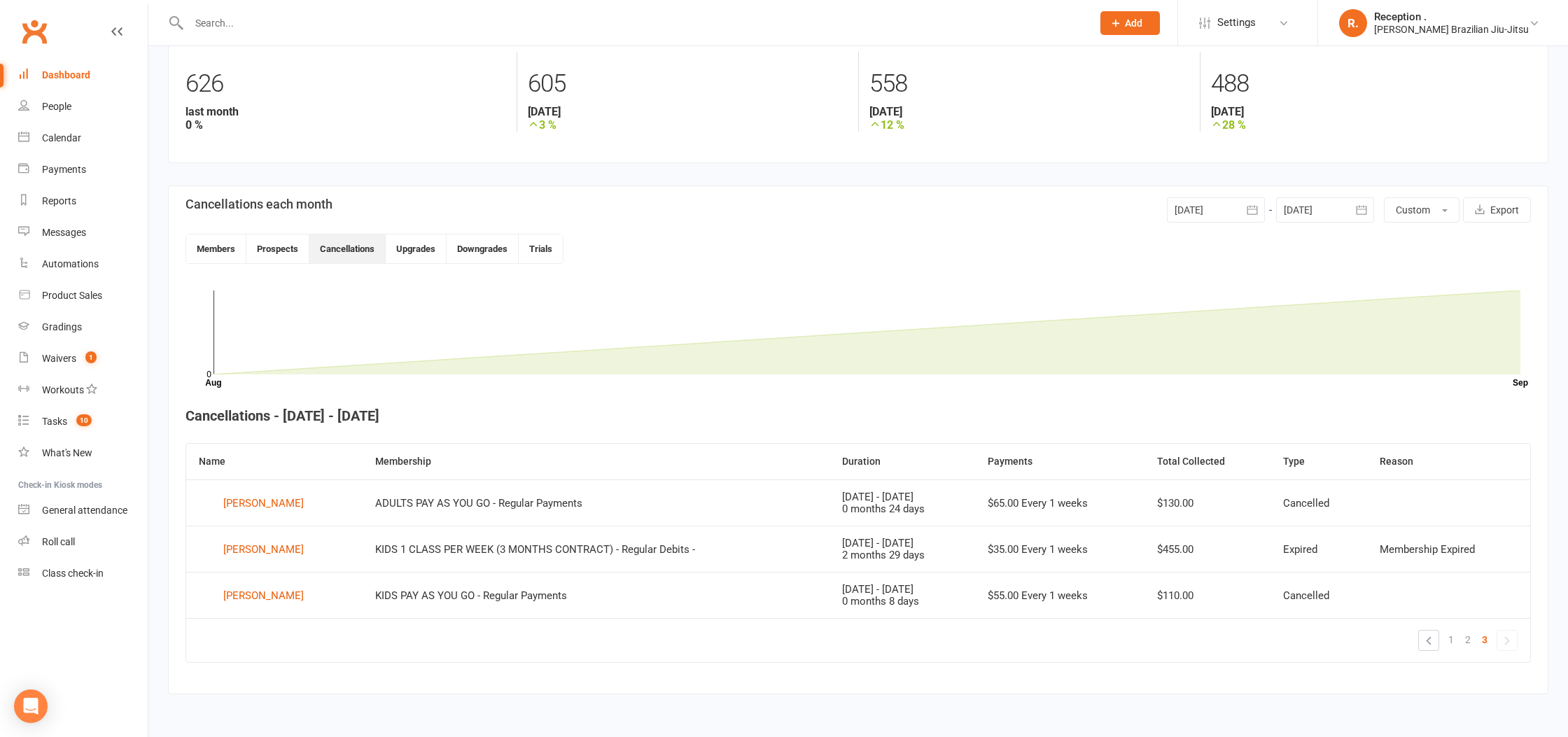
click at [43, 34] on link "Clubworx" at bounding box center [34, 31] width 35 height 35
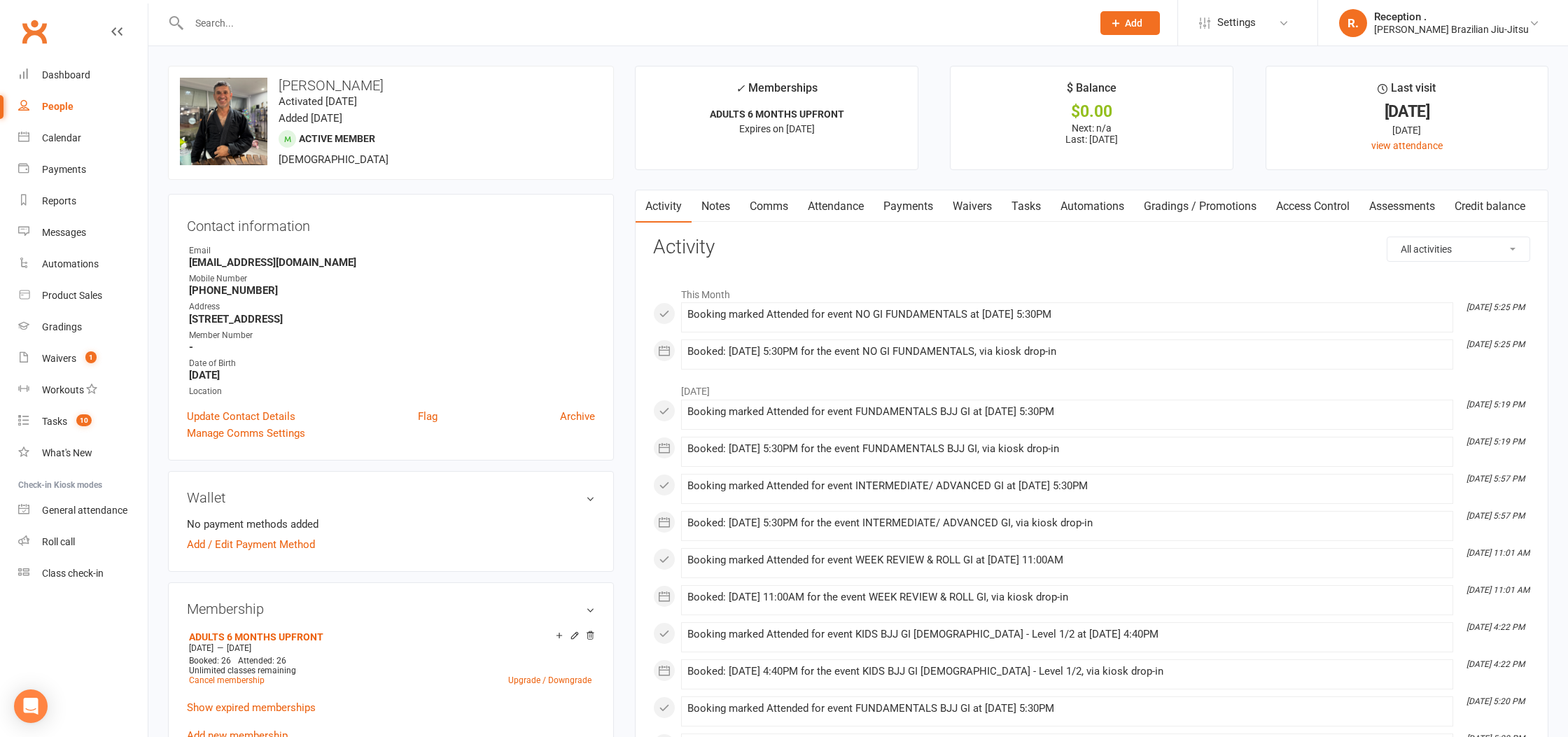
scroll to position [17, 0]
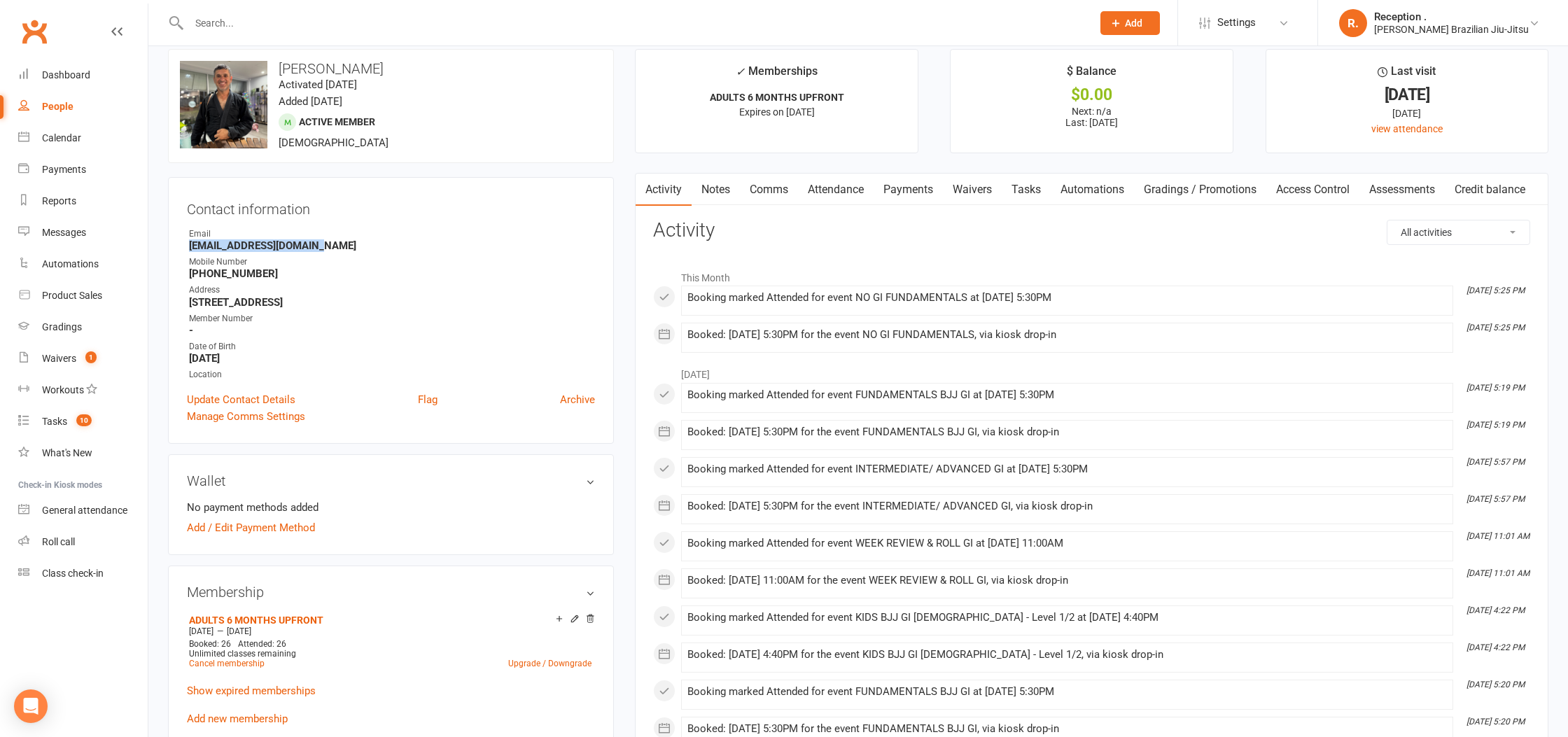
drag, startPoint x: 284, startPoint y: 243, endPoint x: 170, endPoint y: 242, distance: 114.0
click at [170, 242] on div "Contact information Owner Email [EMAIL_ADDRESS][DOMAIN_NAME] Mobile Number [PHO…" at bounding box center [390, 310] width 446 height 267
click at [327, 280] on ul "Owner Email [EMAIL_ADDRESS][DOMAIN_NAME] Mobile Number [PHONE_NUMBER] Address […" at bounding box center [390, 304] width 408 height 154
drag, startPoint x: 298, startPoint y: 622, endPoint x: 186, endPoint y: 618, distance: 112.1
click at [186, 618] on li "ADULTS 6 MONTHS UPFRONT [DATE] — [DATE] Booked: 26 Attended: 26 Unlimited class…" at bounding box center [390, 640] width 409 height 61
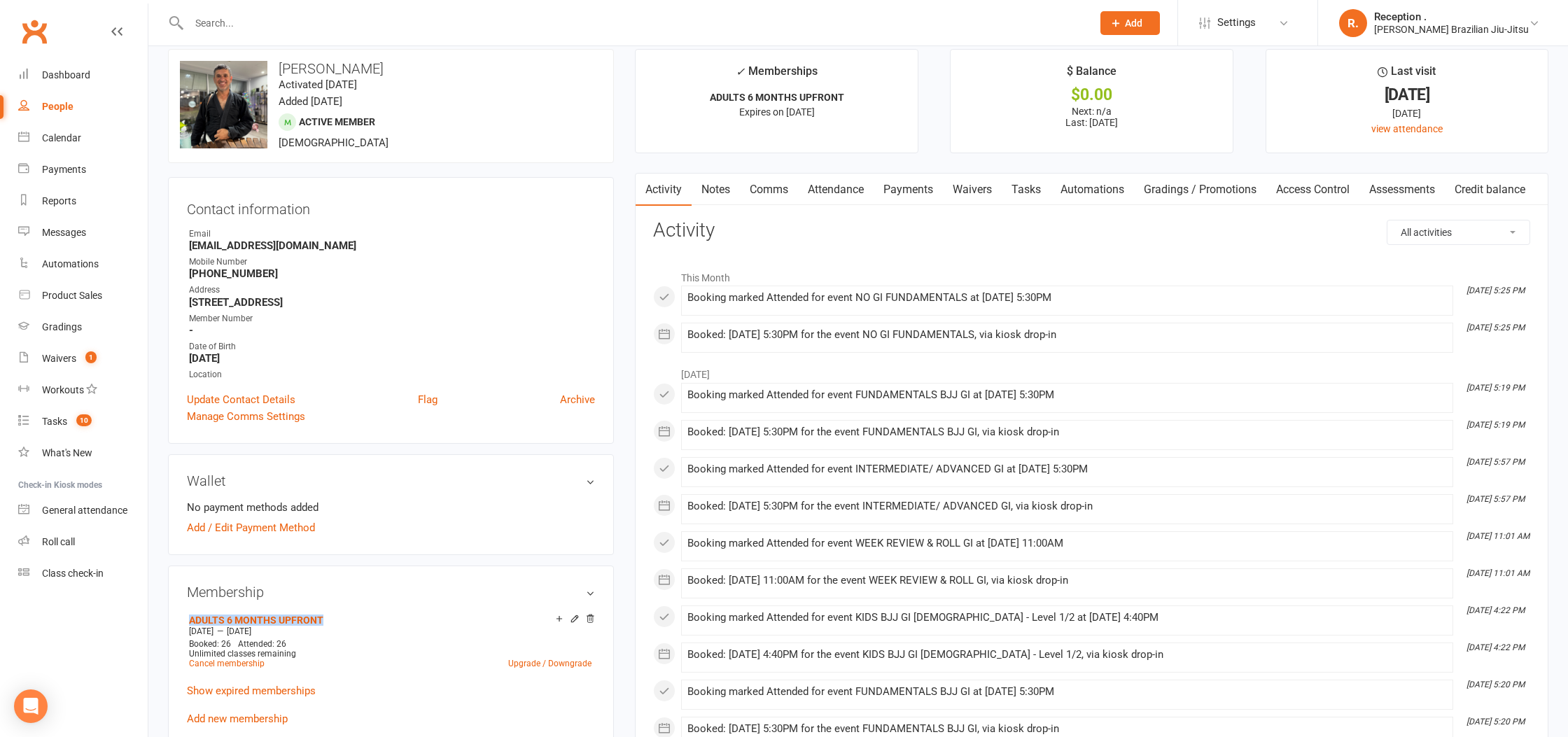
copy link "ADULTS 6 MONTHS UPFRONT"
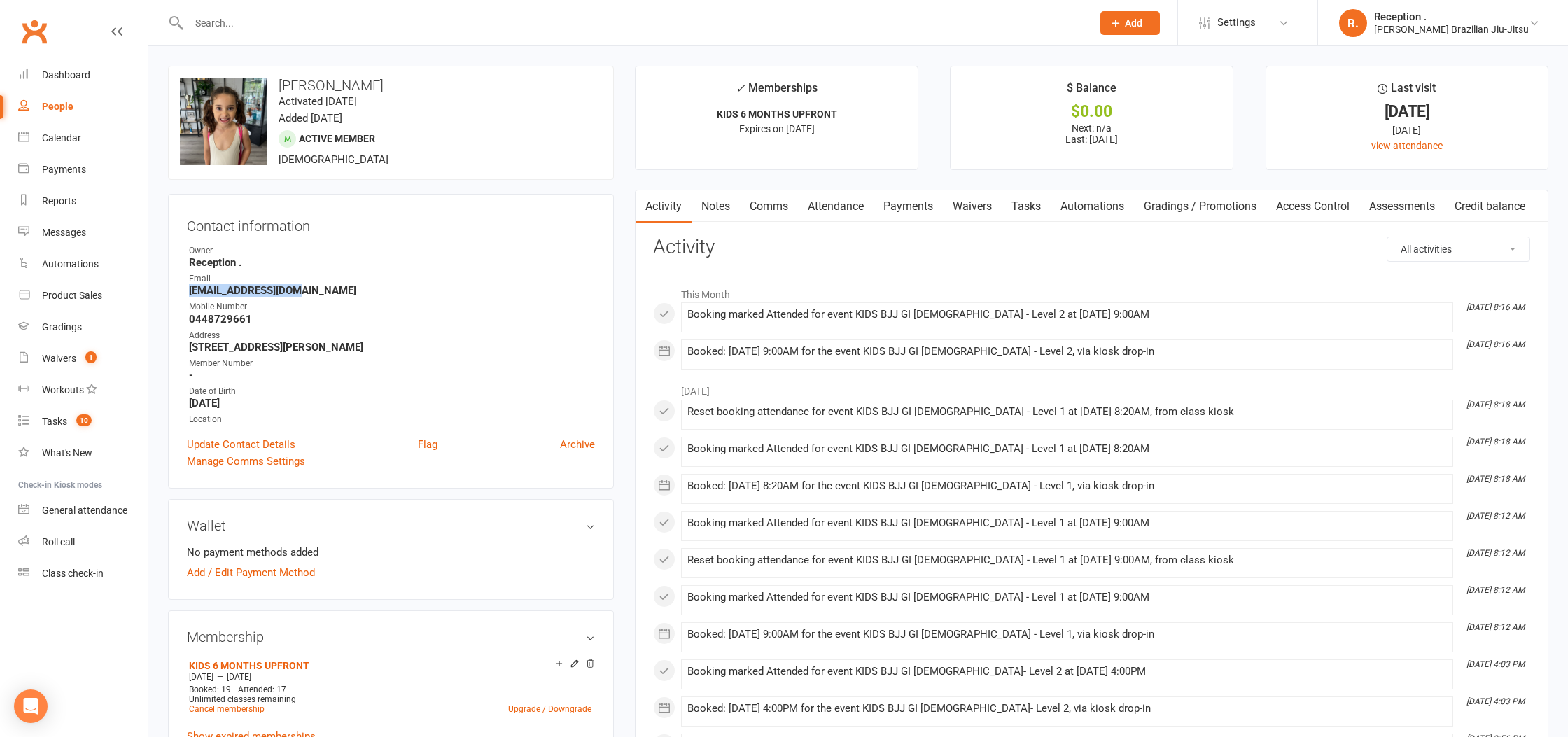
drag, startPoint x: 185, startPoint y: 292, endPoint x: 155, endPoint y: 291, distance: 30.0
copy strong "[EMAIL_ADDRESS][DOMAIN_NAME]"
drag, startPoint x: 326, startPoint y: 84, endPoint x: 274, endPoint y: 87, distance: 52.1
click at [274, 87] on h3 "[PERSON_NAME]" at bounding box center [390, 84] width 422 height 15
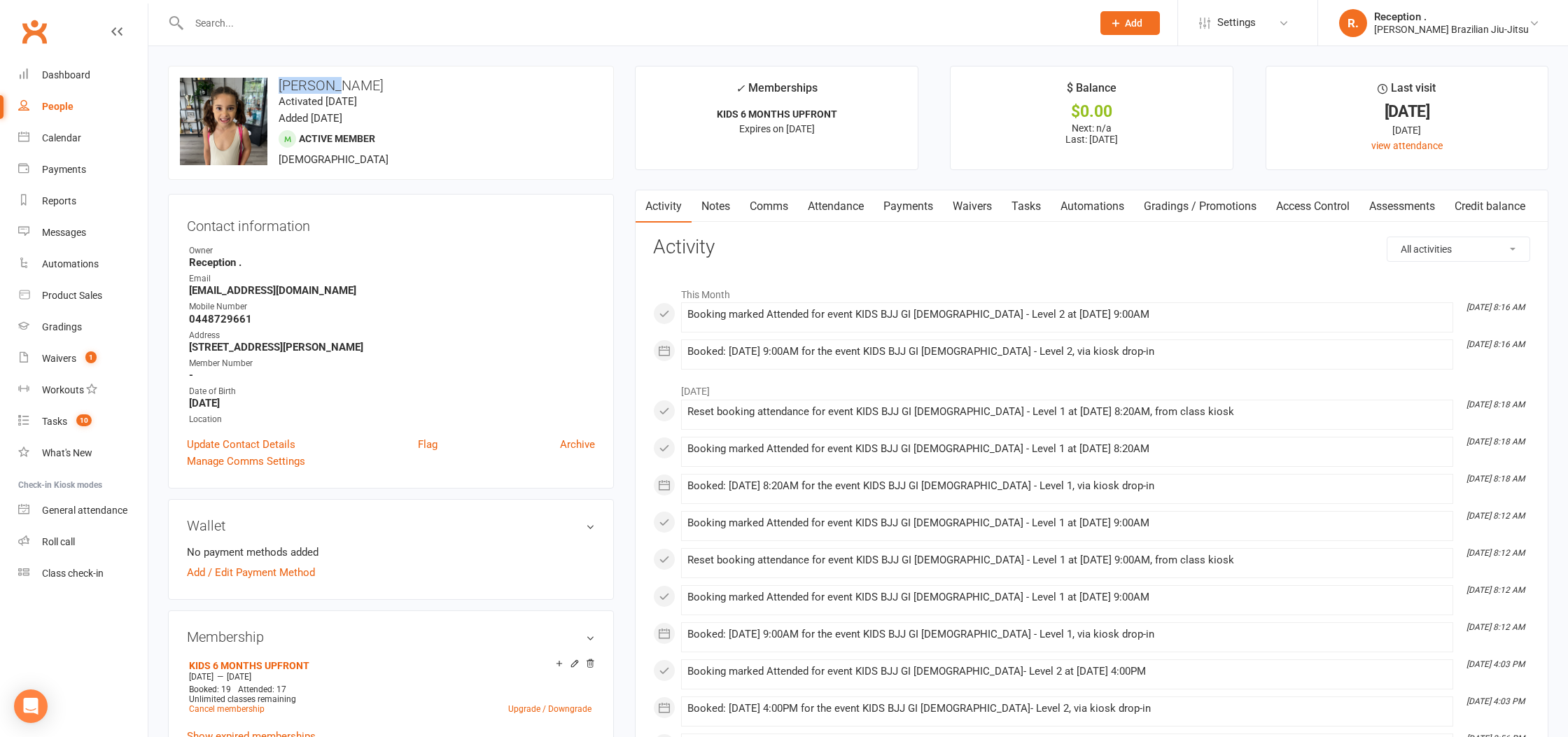
copy h3 "[PERSON_NAME]"
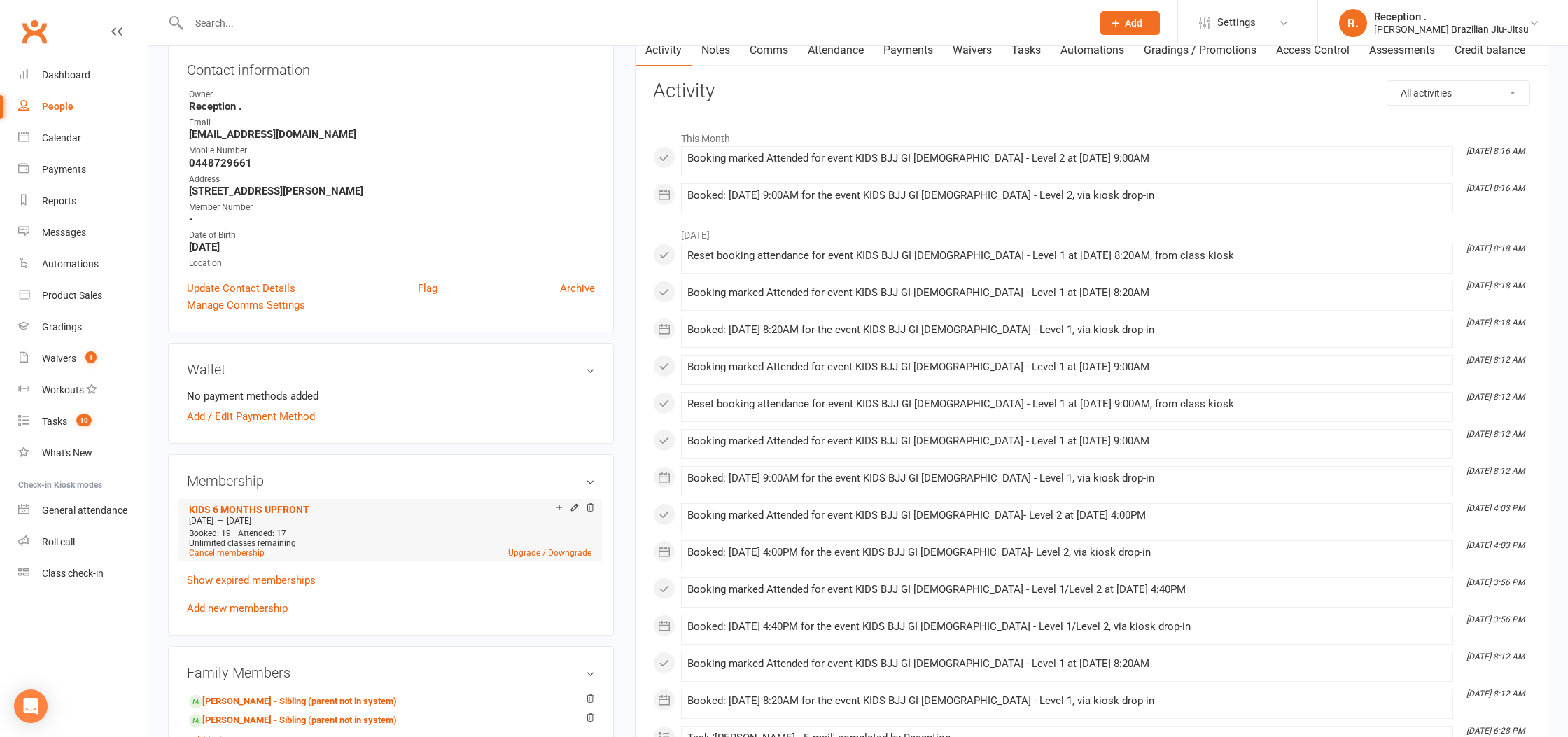
scroll to position [173, 0]
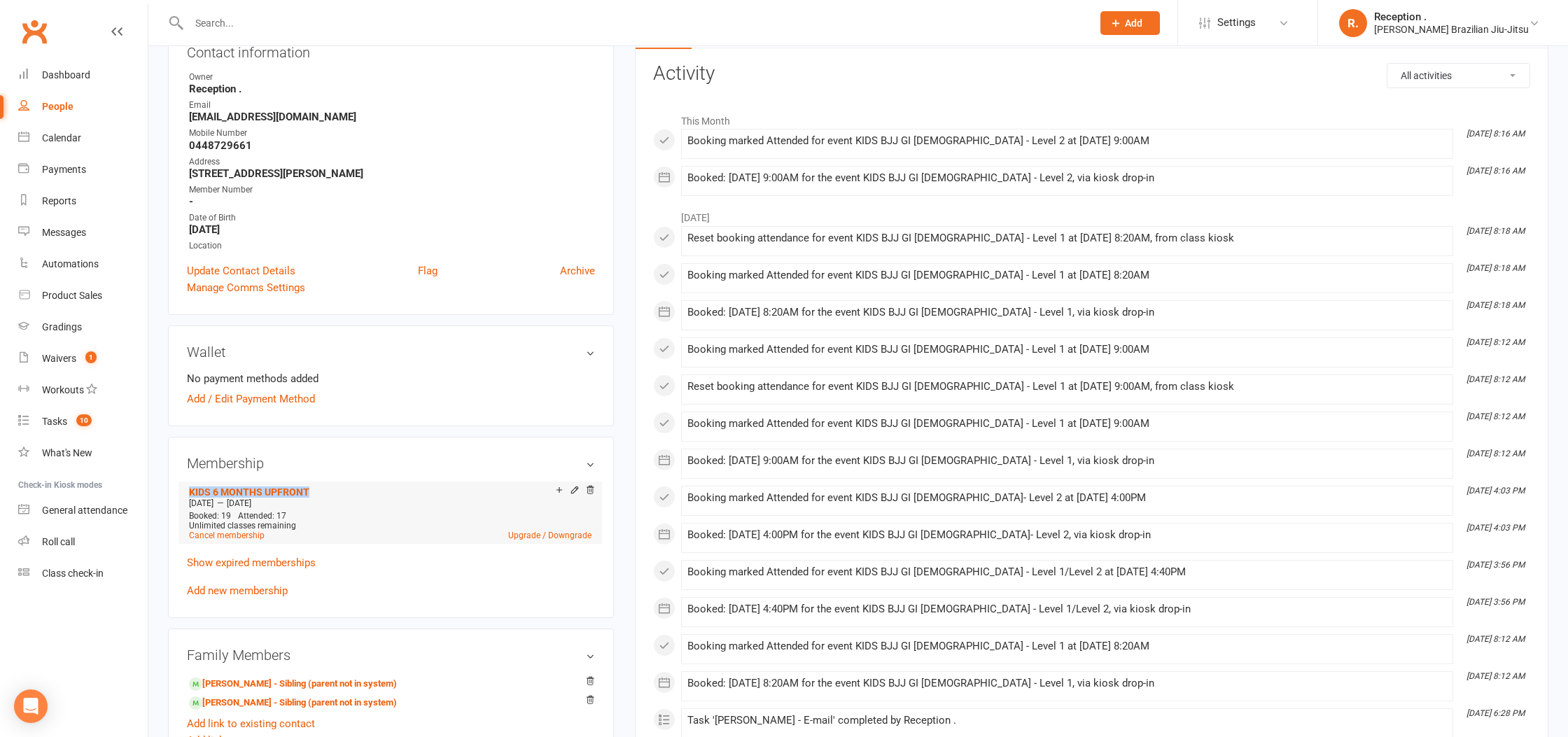
drag, startPoint x: 336, startPoint y: 489, endPoint x: 196, endPoint y: 480, distance: 140.3
click at [188, 491] on li "KIDS 6 MONTHS UPFRONT [DATE] — [DATE] Booked: 19 Attended: 17 Unlimited classes…" at bounding box center [390, 511] width 409 height 61
copy link "KIDS 6 MONTHS UPFRONT"
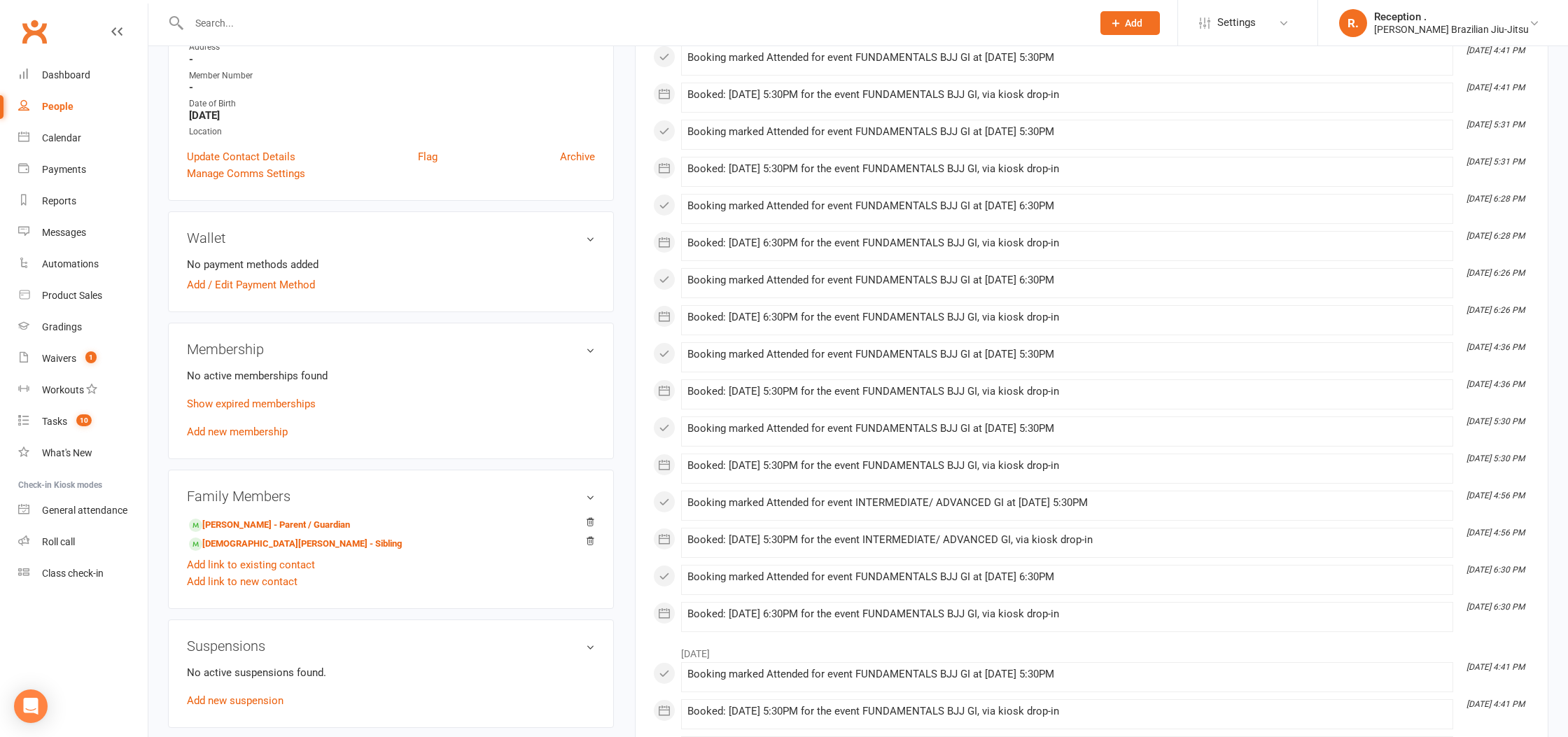
scroll to position [277, 0]
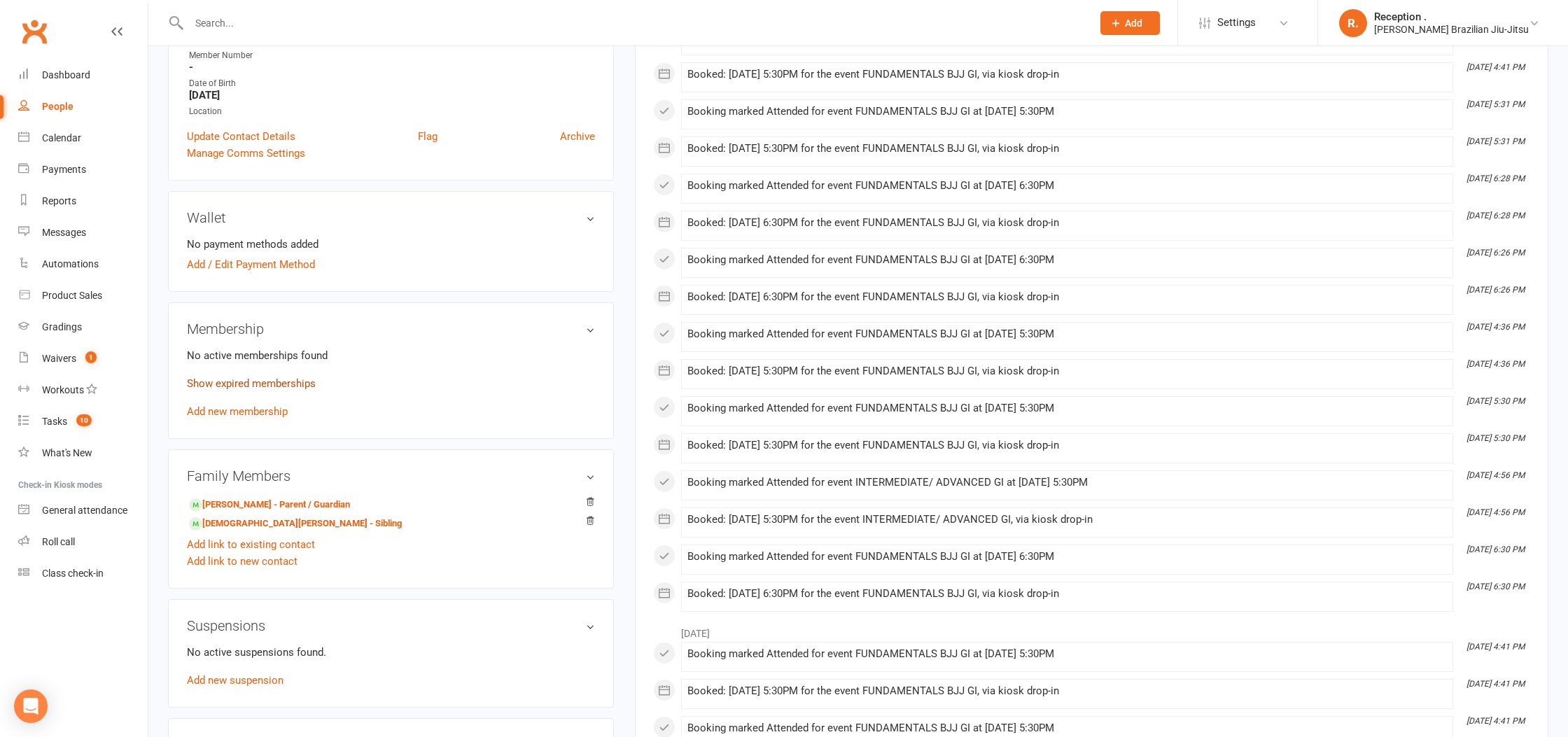
click at [253, 386] on link "Show expired memberships" at bounding box center [251, 383] width 129 height 12
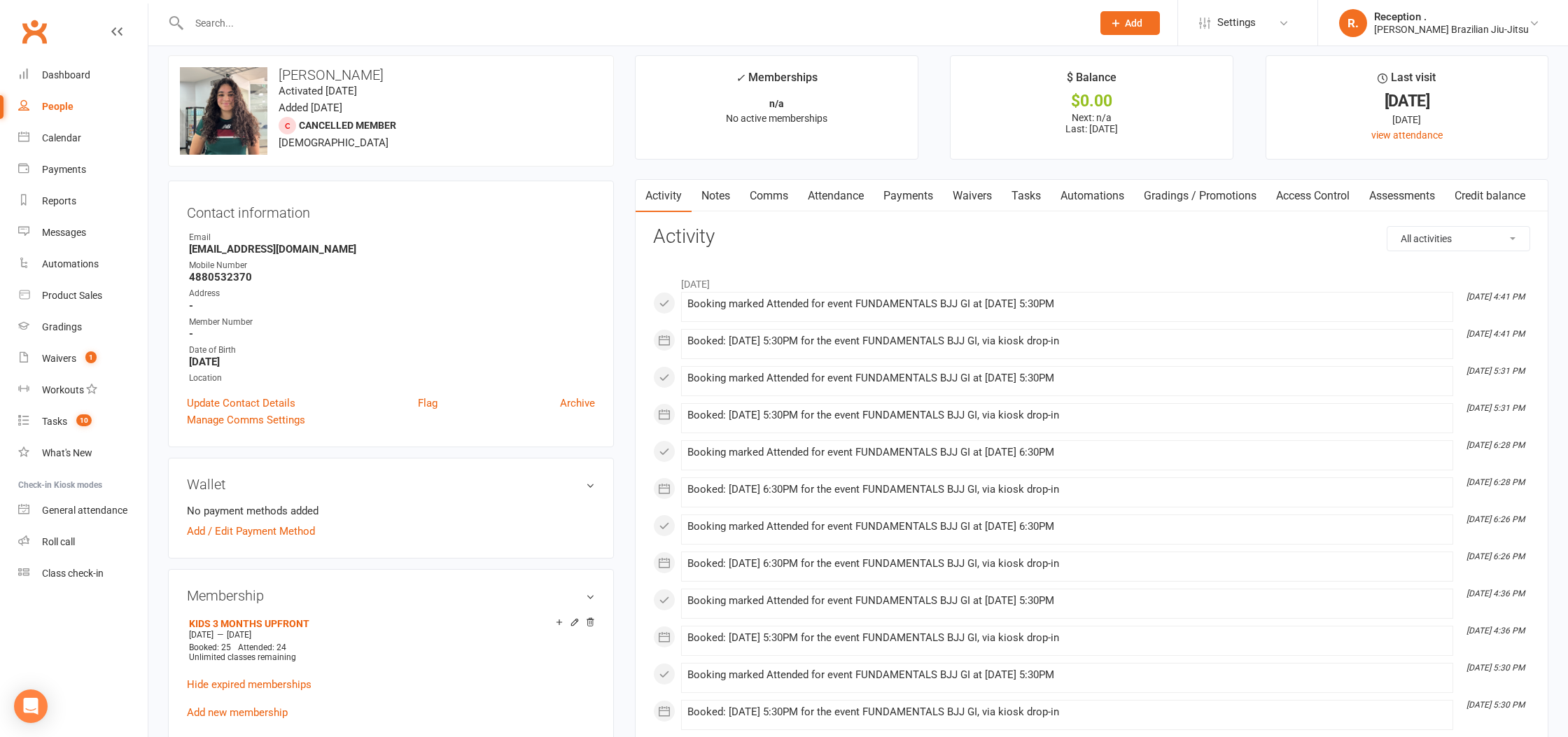
scroll to position [0, 0]
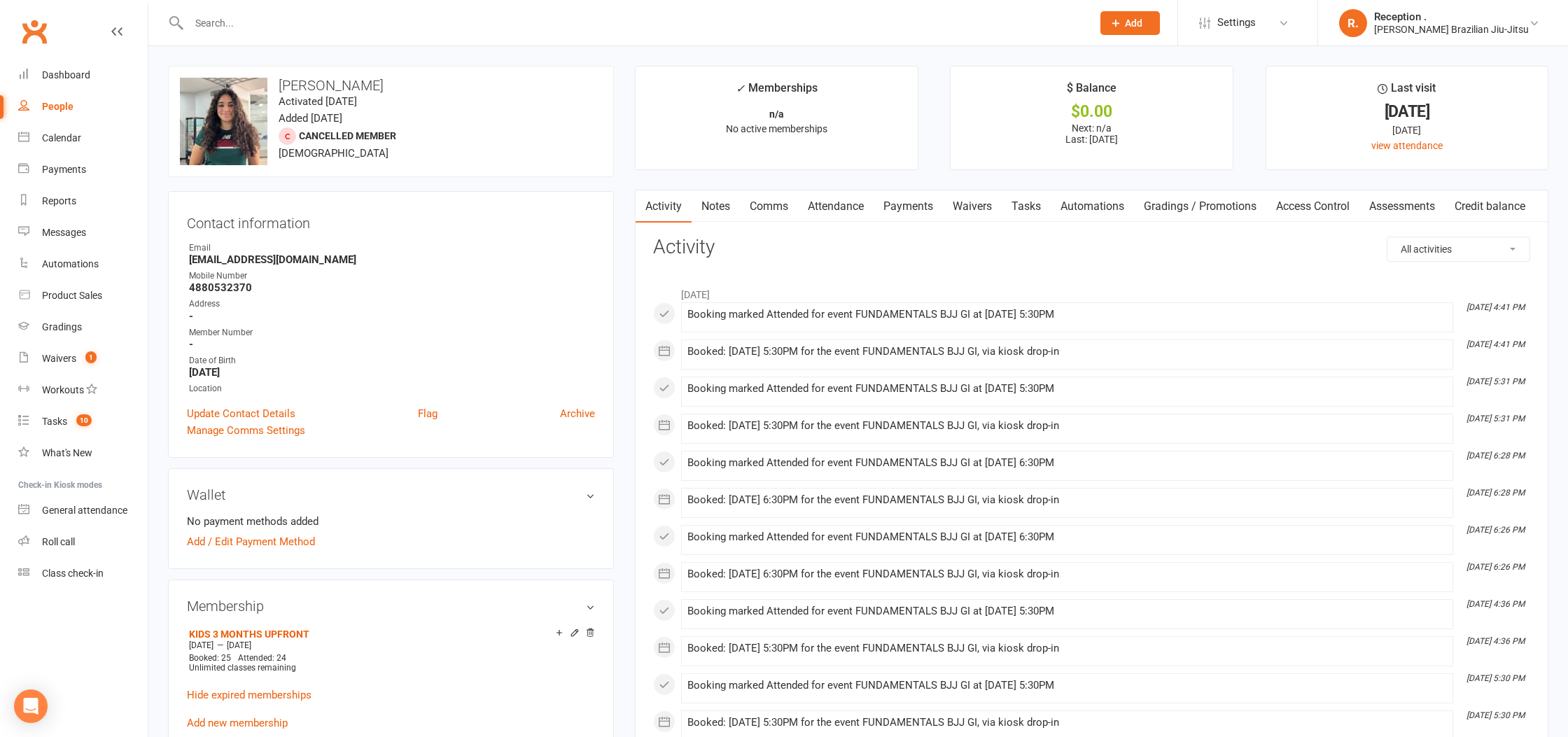
click at [908, 210] on link "Payments" at bounding box center [908, 206] width 69 height 32
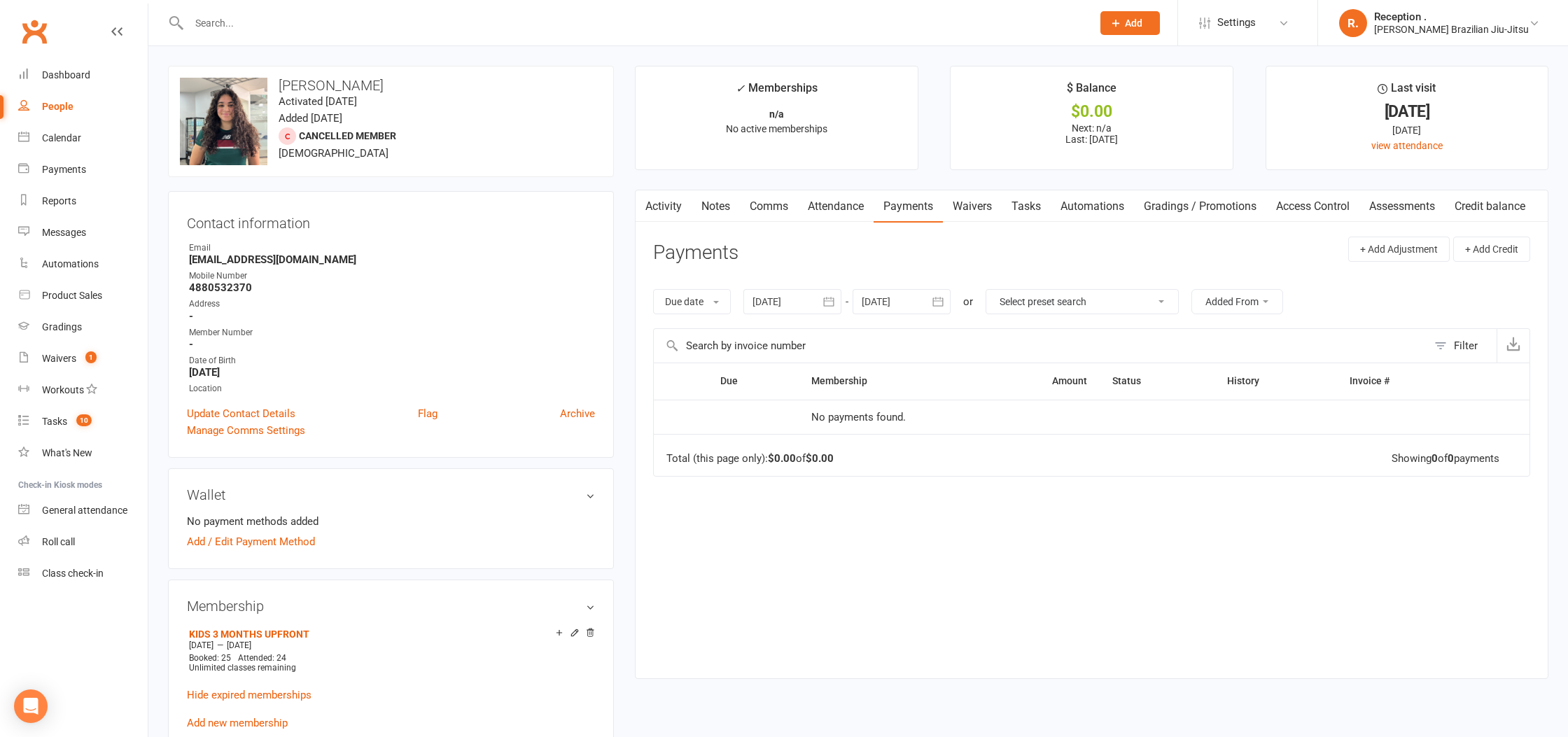
click at [842, 208] on link "Attendance" at bounding box center [835, 206] width 76 height 32
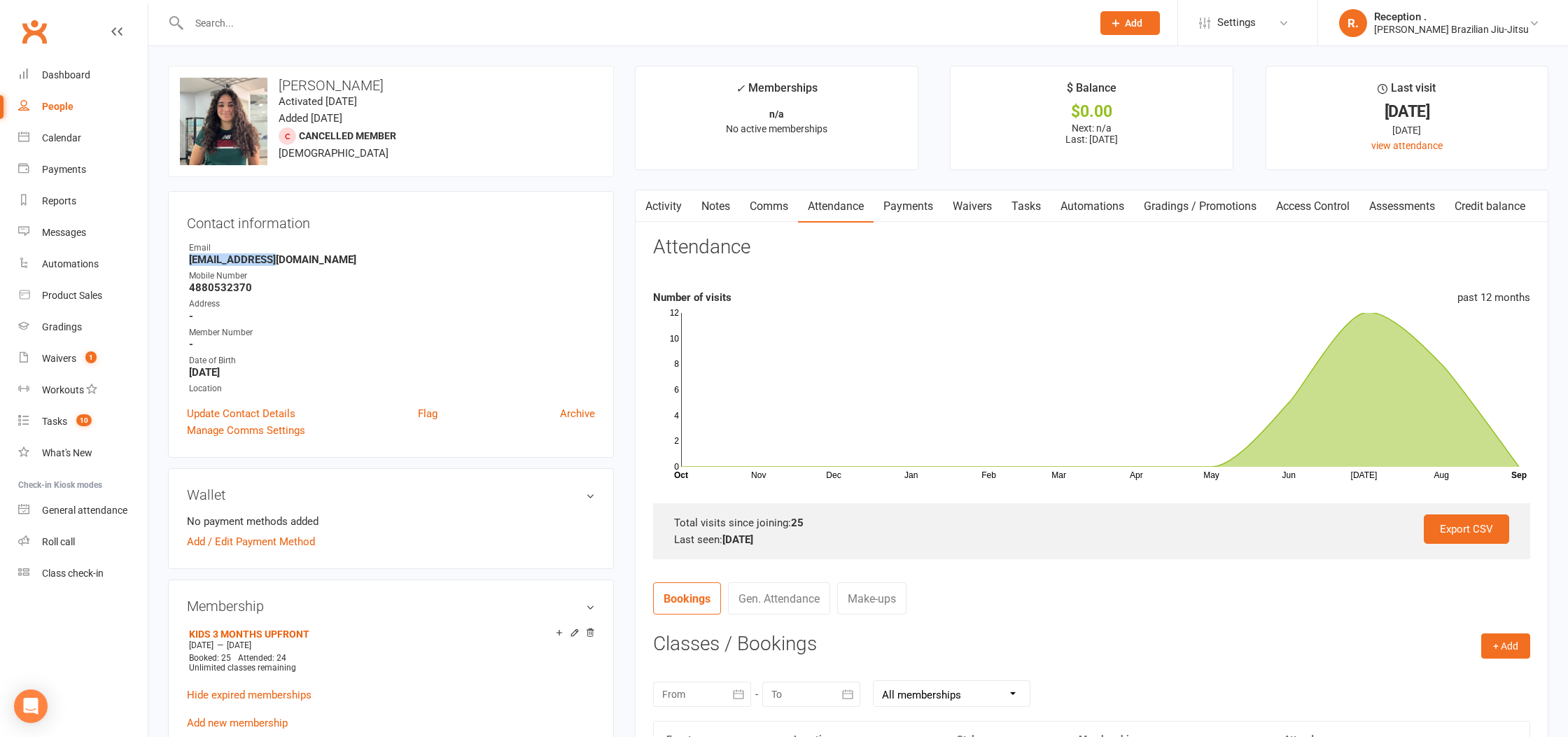
drag, startPoint x: 208, startPoint y: 257, endPoint x: 185, endPoint y: 258, distance: 23.0
click at [185, 258] on div "Contact information Owner Email iharab@live.com Mobile Number 4880532370 Addres…" at bounding box center [390, 324] width 446 height 267
drag, startPoint x: 303, startPoint y: 81, endPoint x: 277, endPoint y: 84, distance: 26.2
click at [277, 84] on h3 "Zara Blaauw" at bounding box center [390, 84] width 422 height 15
copy h3 "Zara"
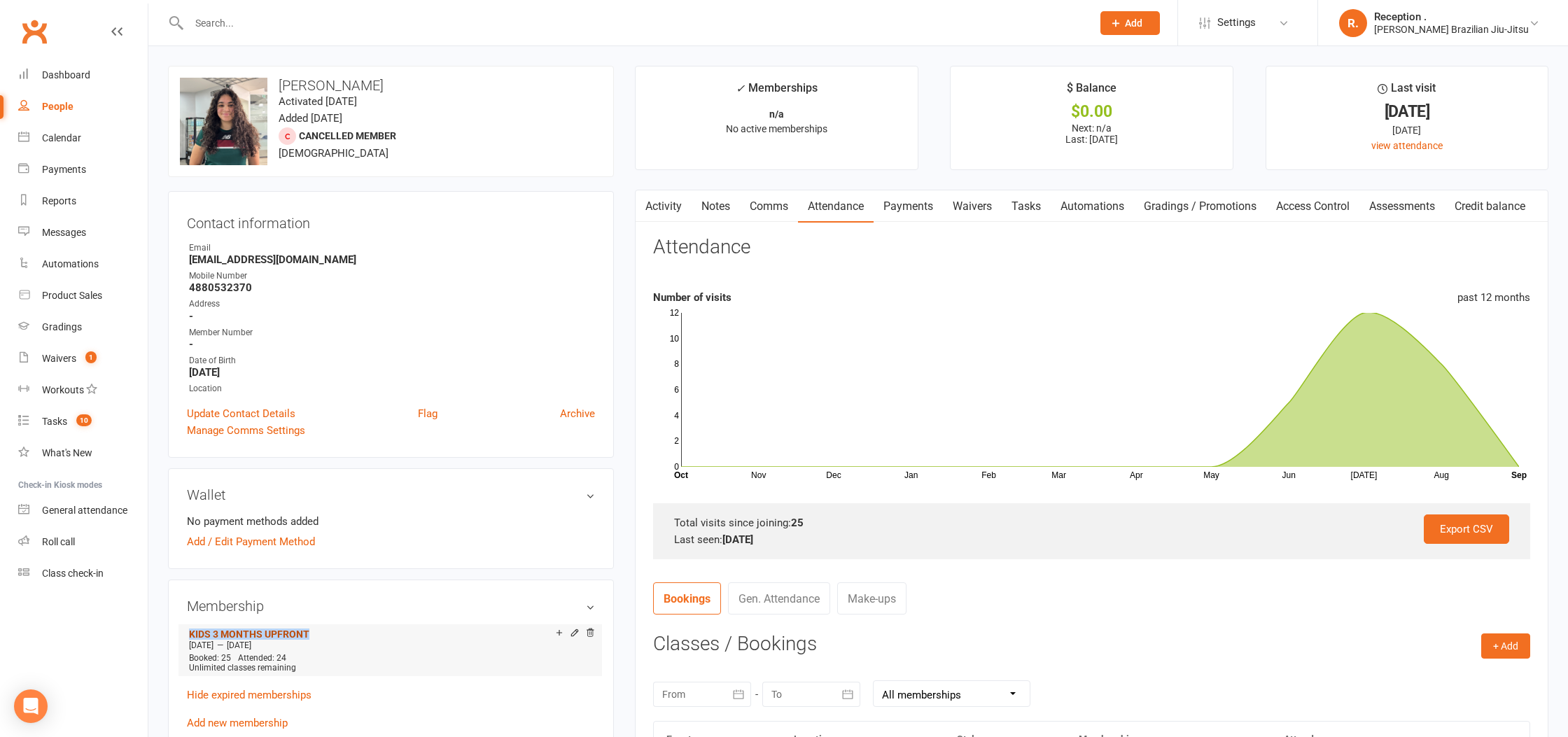
drag, startPoint x: 343, startPoint y: 629, endPoint x: 189, endPoint y: 632, distance: 154.0
click at [189, 632] on div "KIDS 3 MONTHS UPFRONT" at bounding box center [372, 633] width 366 height 12
copy link "KIDS 3 MONTHS UPFRONT"
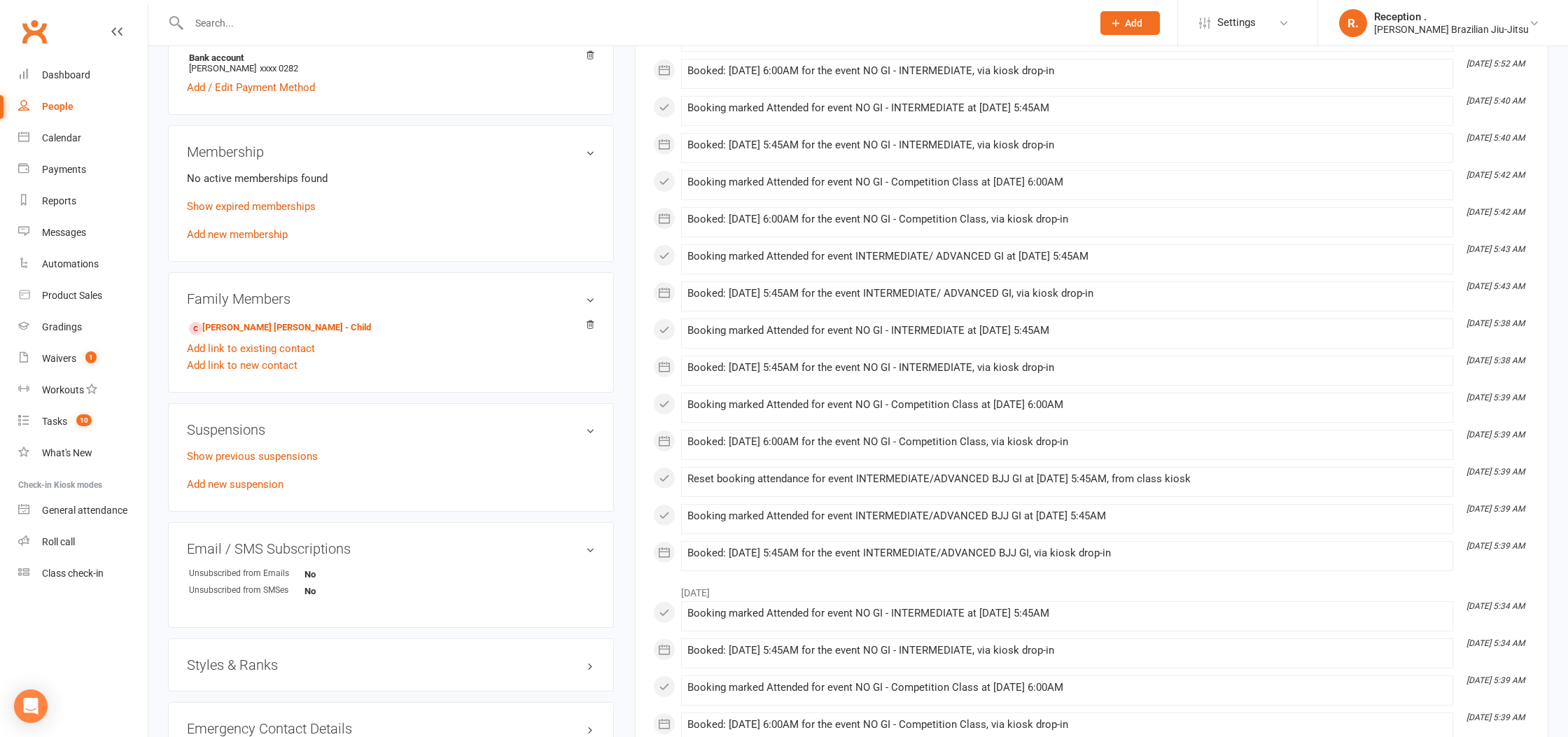
scroll to position [516, 0]
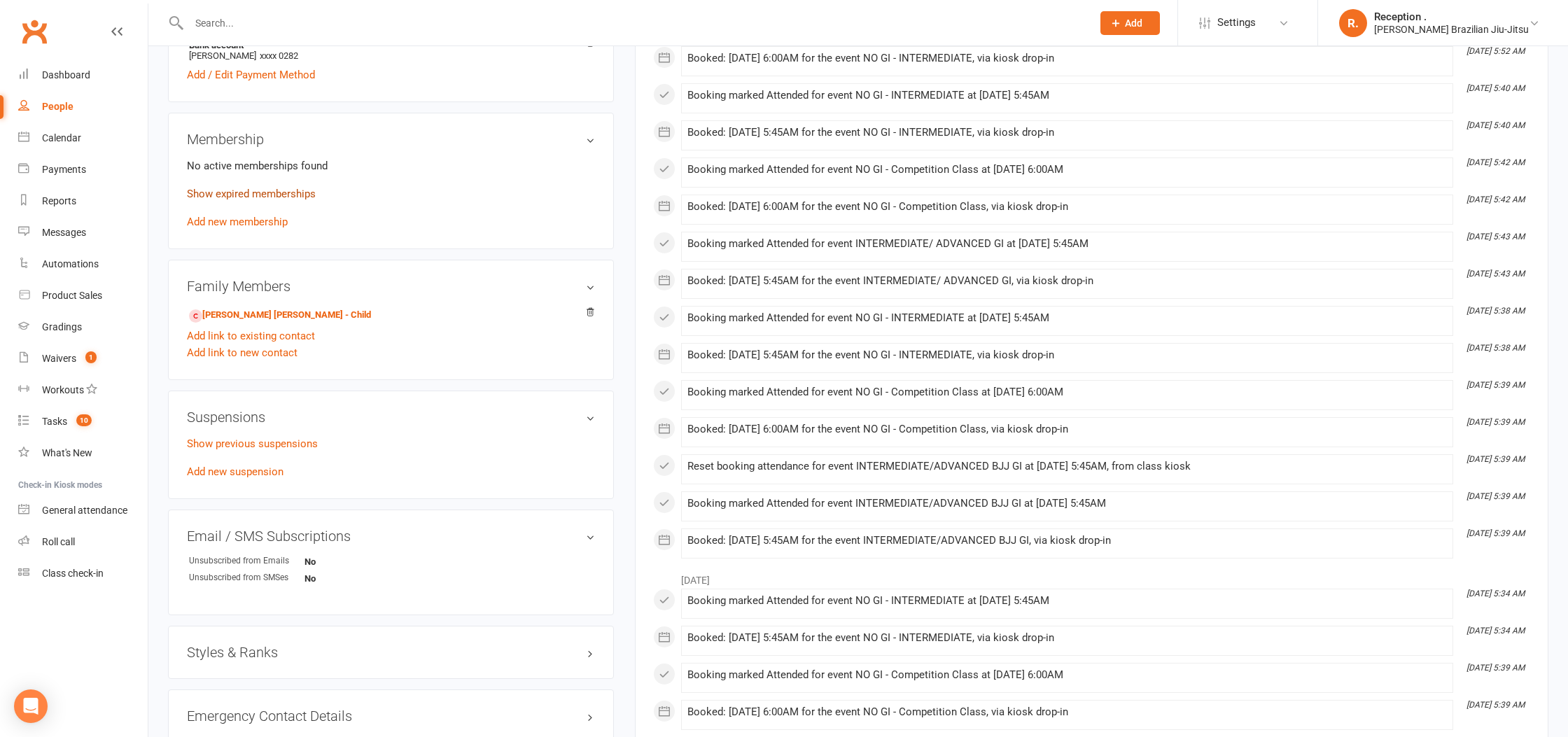
click at [266, 188] on link "Show expired memberships" at bounding box center [251, 194] width 129 height 12
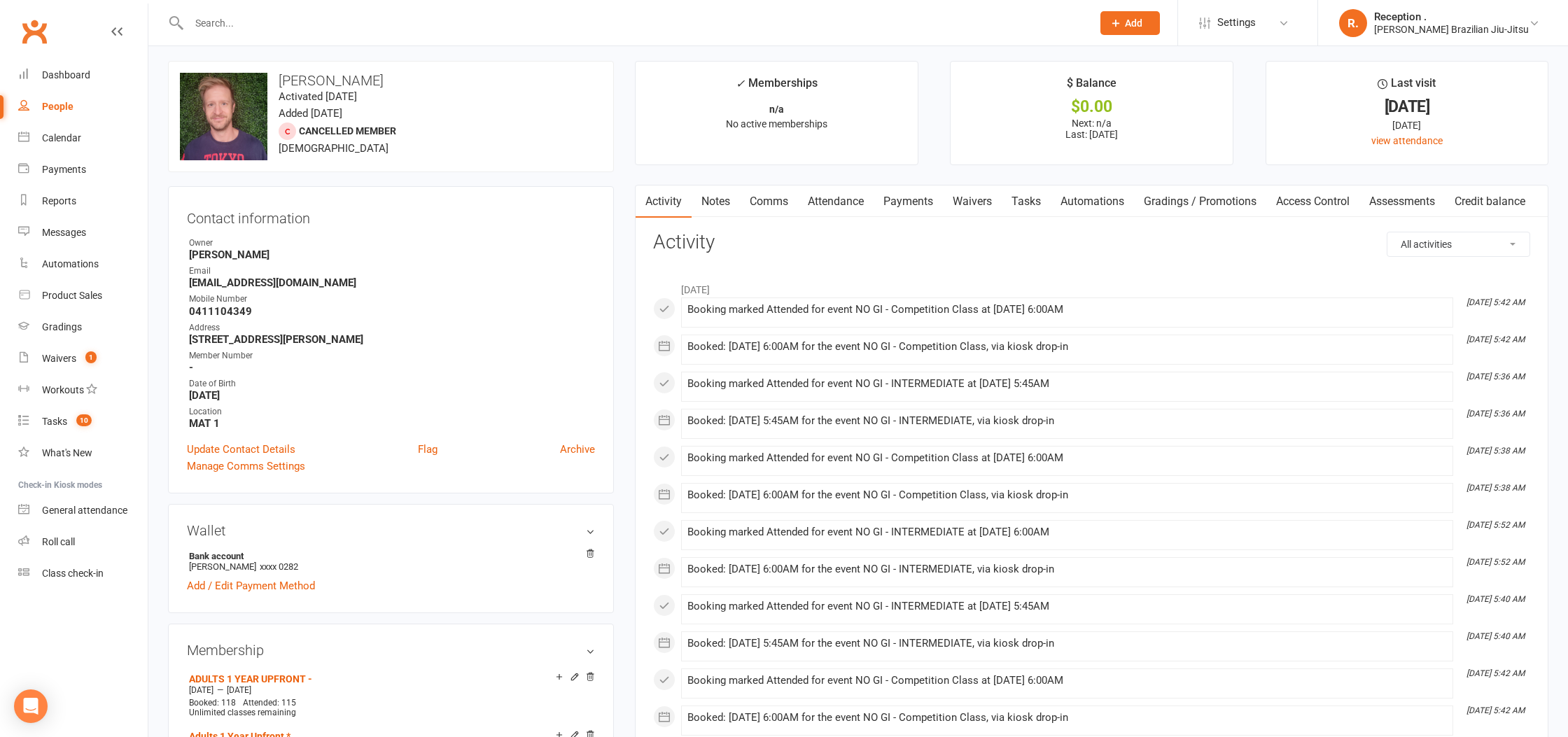
scroll to position [0, 0]
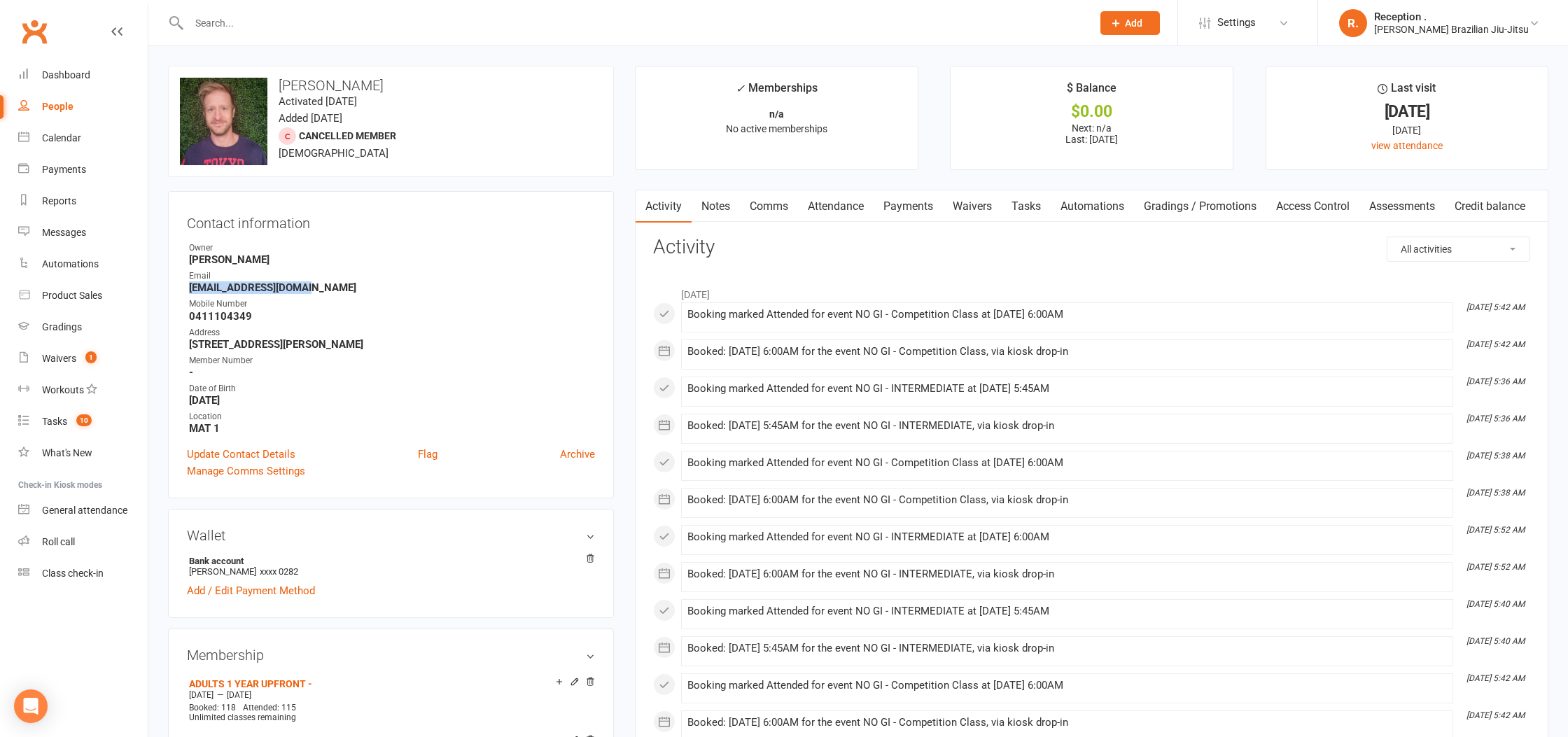
drag, startPoint x: 280, startPoint y: 282, endPoint x: 184, endPoint y: 288, distance: 96.2
click at [184, 288] on div "Contact information Owner Bruno Lemos Email rhyscdavies@gmail.com Mobile Number…" at bounding box center [390, 344] width 446 height 307
copy strong "rhyscdavies@gmail.com"
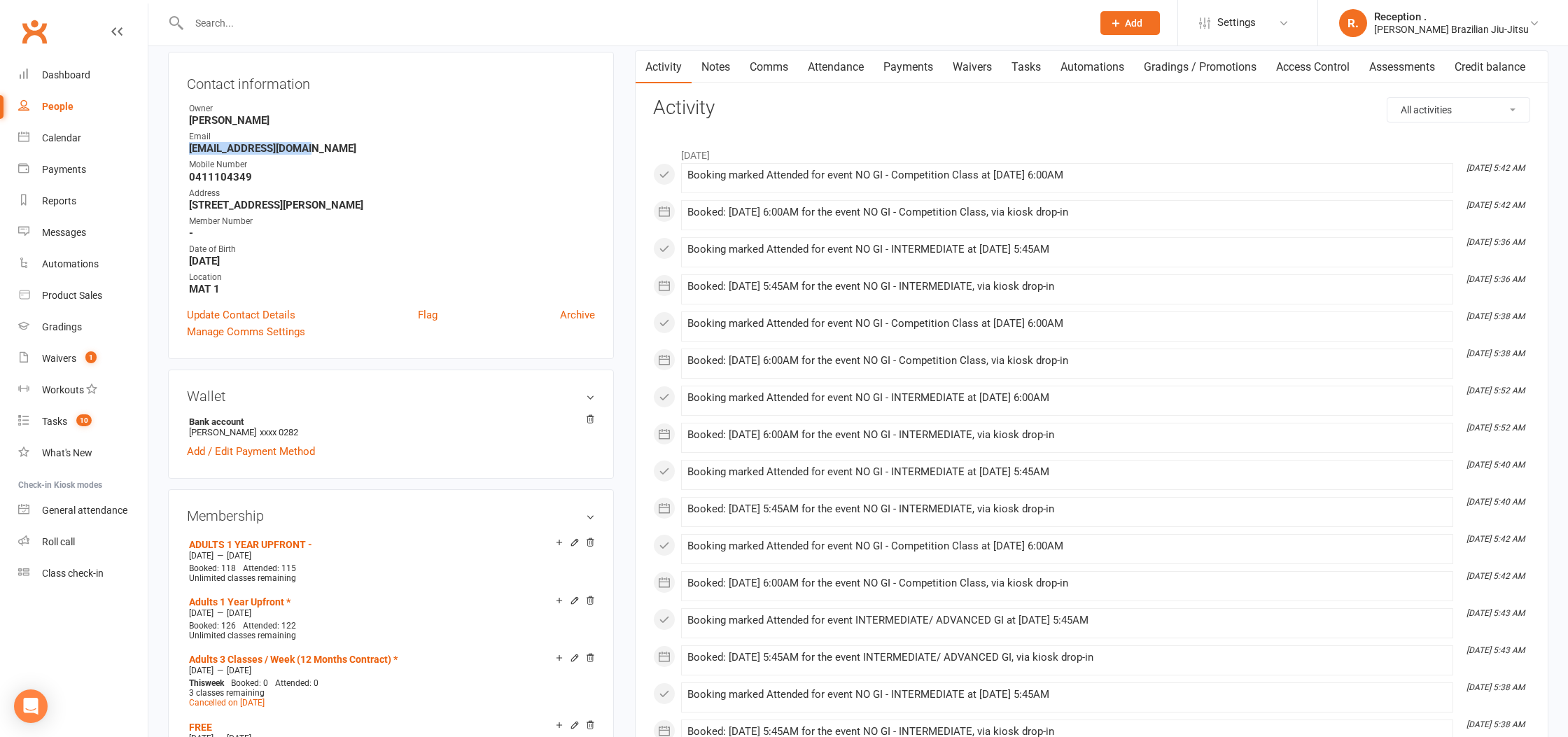
scroll to position [152, 0]
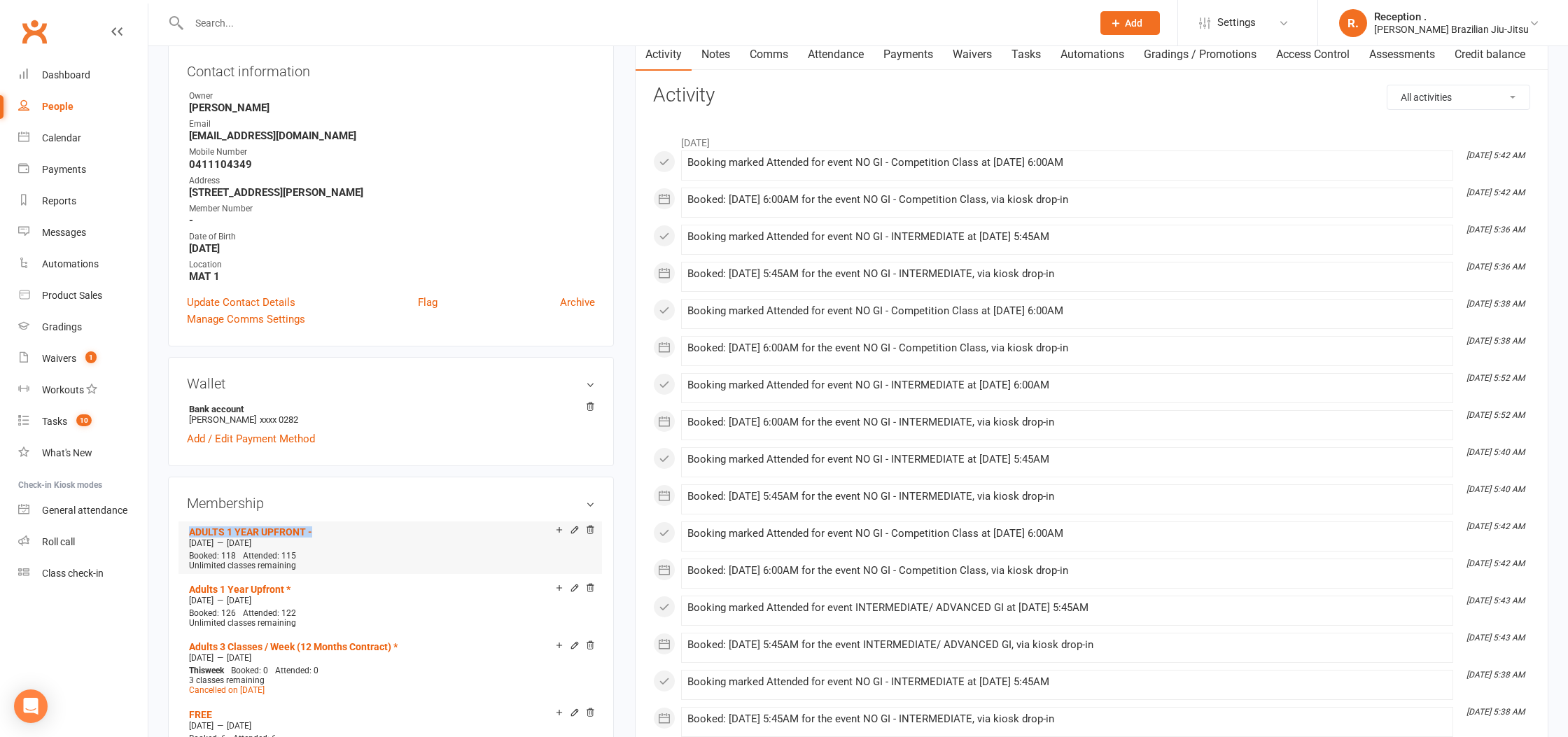
drag, startPoint x: 320, startPoint y: 527, endPoint x: 189, endPoint y: 532, distance: 131.1
click at [189, 532] on li "ADULTS 1 YEAR UPFRONT - Sep 9 2024 — Sep 8 2025 Booked: 118 Attended: 115 Unlim…" at bounding box center [390, 547] width 409 height 52
copy link "ADULTS 1 YEAR UPFRONT -"
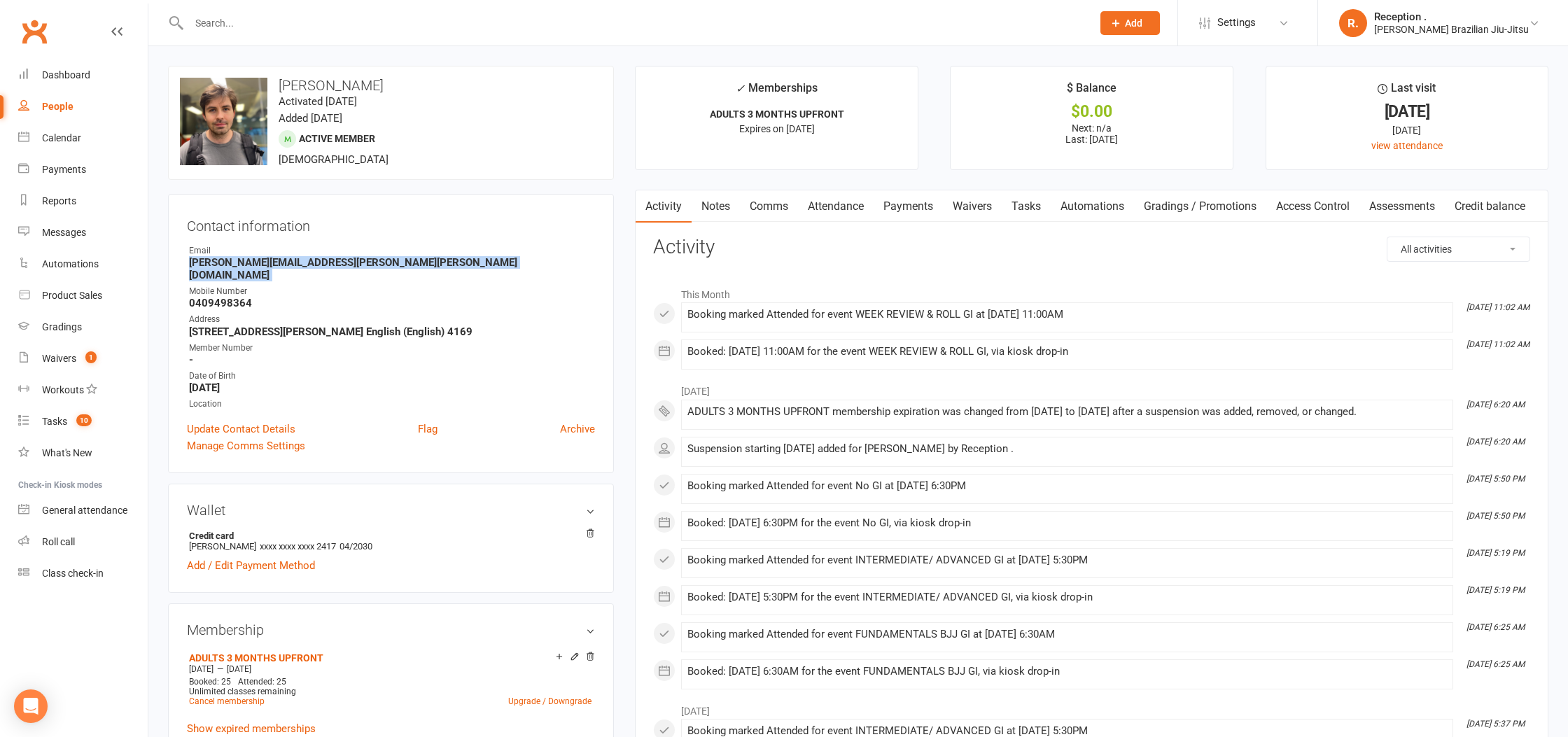
drag, startPoint x: 363, startPoint y: 269, endPoint x: 182, endPoint y: 264, distance: 181.1
click at [182, 264] on div "Contact information Owner Email [PERSON_NAME][EMAIL_ADDRESS][PERSON_NAME][PERSO…" at bounding box center [390, 333] width 446 height 279
copy render-form-field "[PERSON_NAME][EMAIL_ADDRESS][PERSON_NAME][PERSON_NAME][DOMAIN_NAME]"
drag, startPoint x: 358, startPoint y: 636, endPoint x: 340, endPoint y: 638, distance: 18.1
click at [334, 648] on li "ADULTS 3 MONTHS UPFRONT [DATE] — [DATE] Booked: 25 Attended: 25 Unlimited class…" at bounding box center [390, 678] width 409 height 61
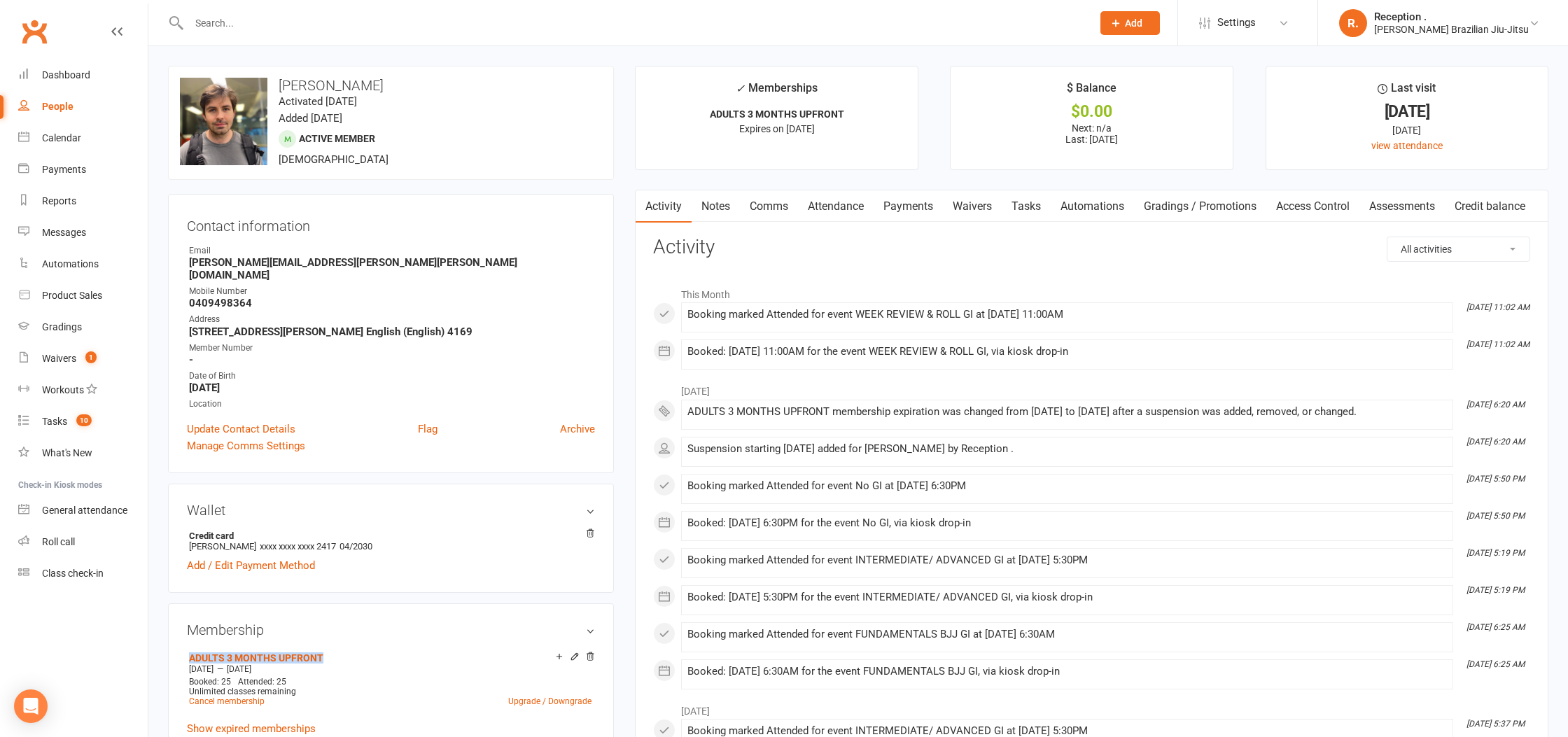
copy link "ADULTS 3 MONTHS UPFRONT"
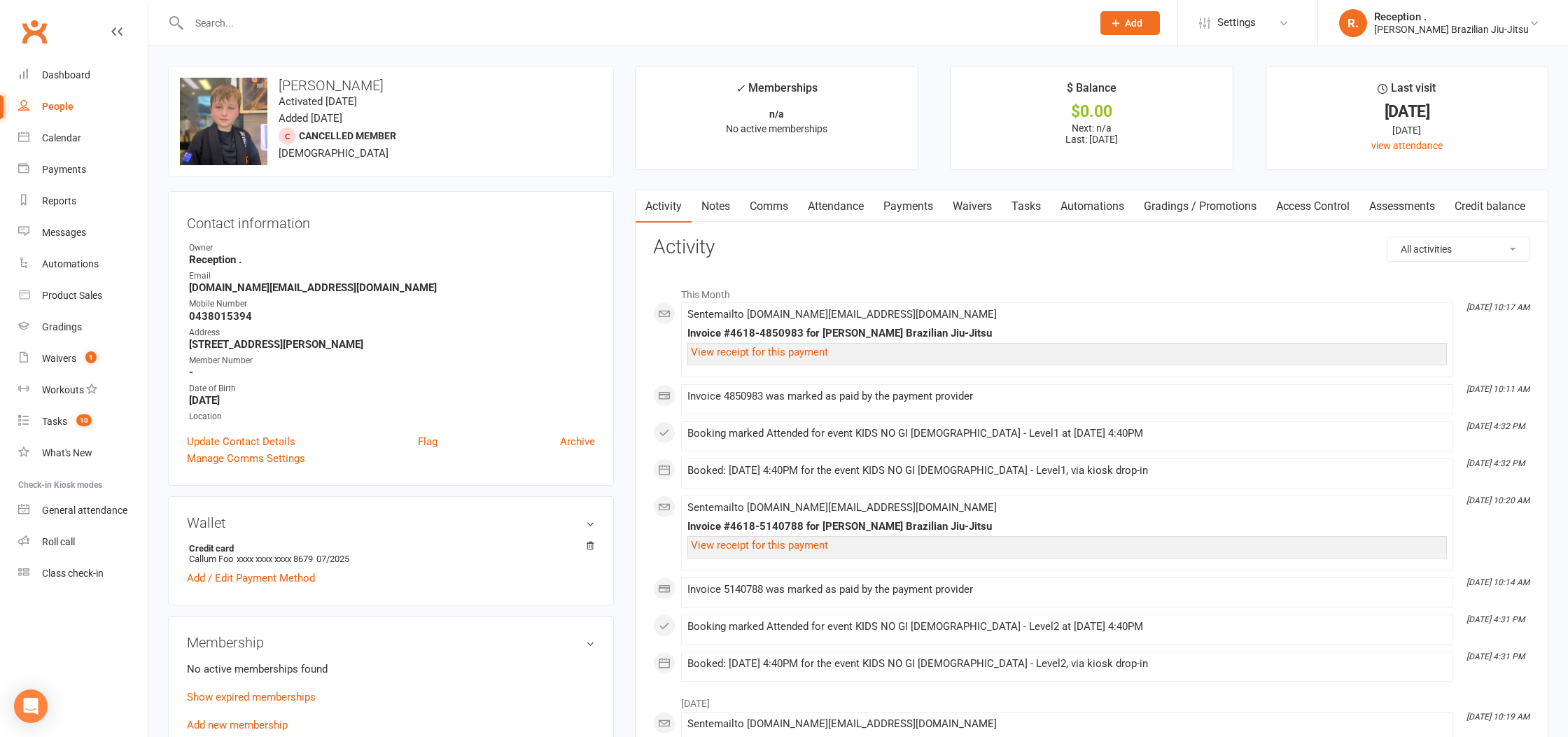
drag, startPoint x: 334, startPoint y: 275, endPoint x: 314, endPoint y: 290, distance: 25.0
click at [314, 290] on li "Email [DOMAIN_NAME][EMAIL_ADDRESS][DOMAIN_NAME]" at bounding box center [390, 282] width 408 height 25
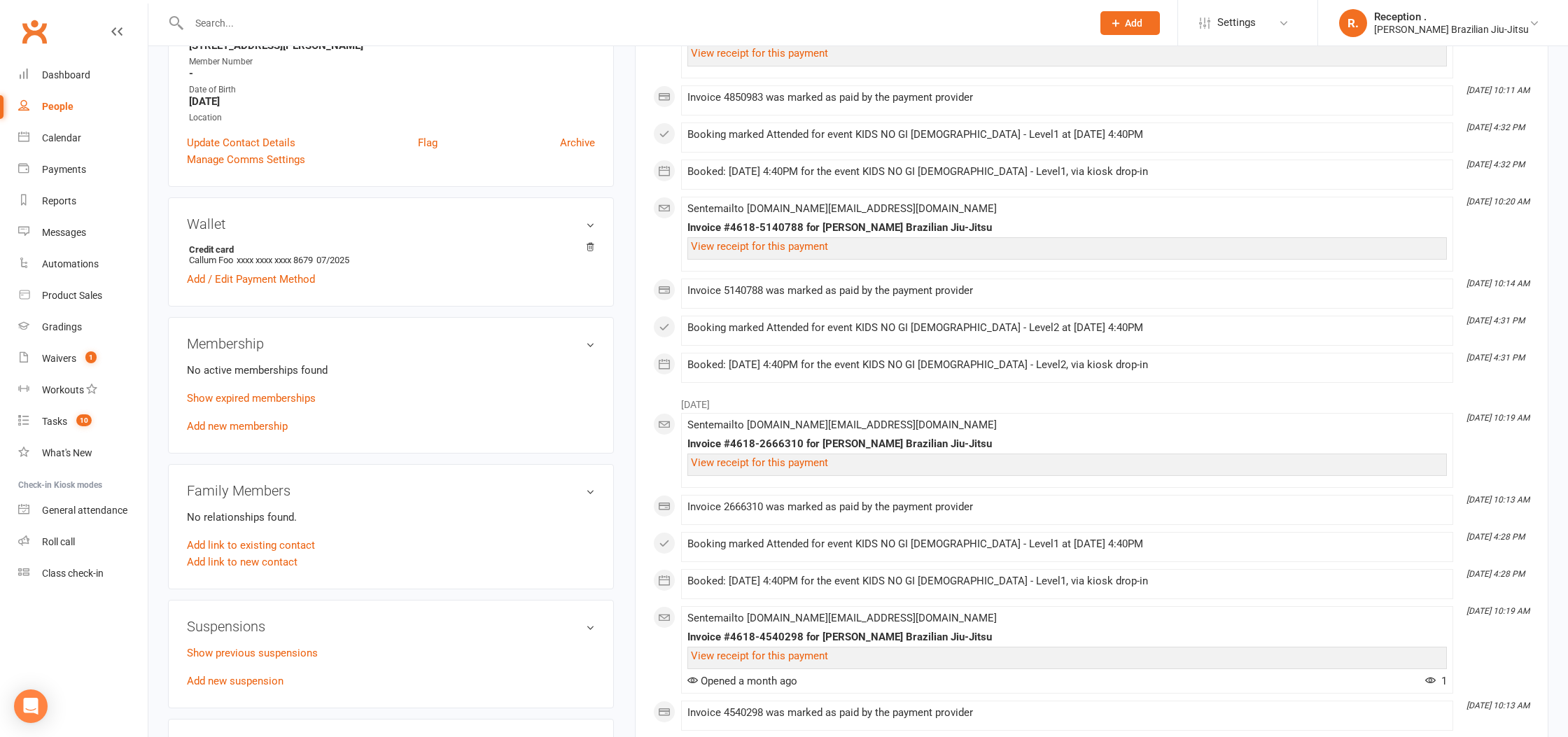
scroll to position [300, 0]
click at [268, 397] on link "Show expired memberships" at bounding box center [251, 397] width 129 height 12
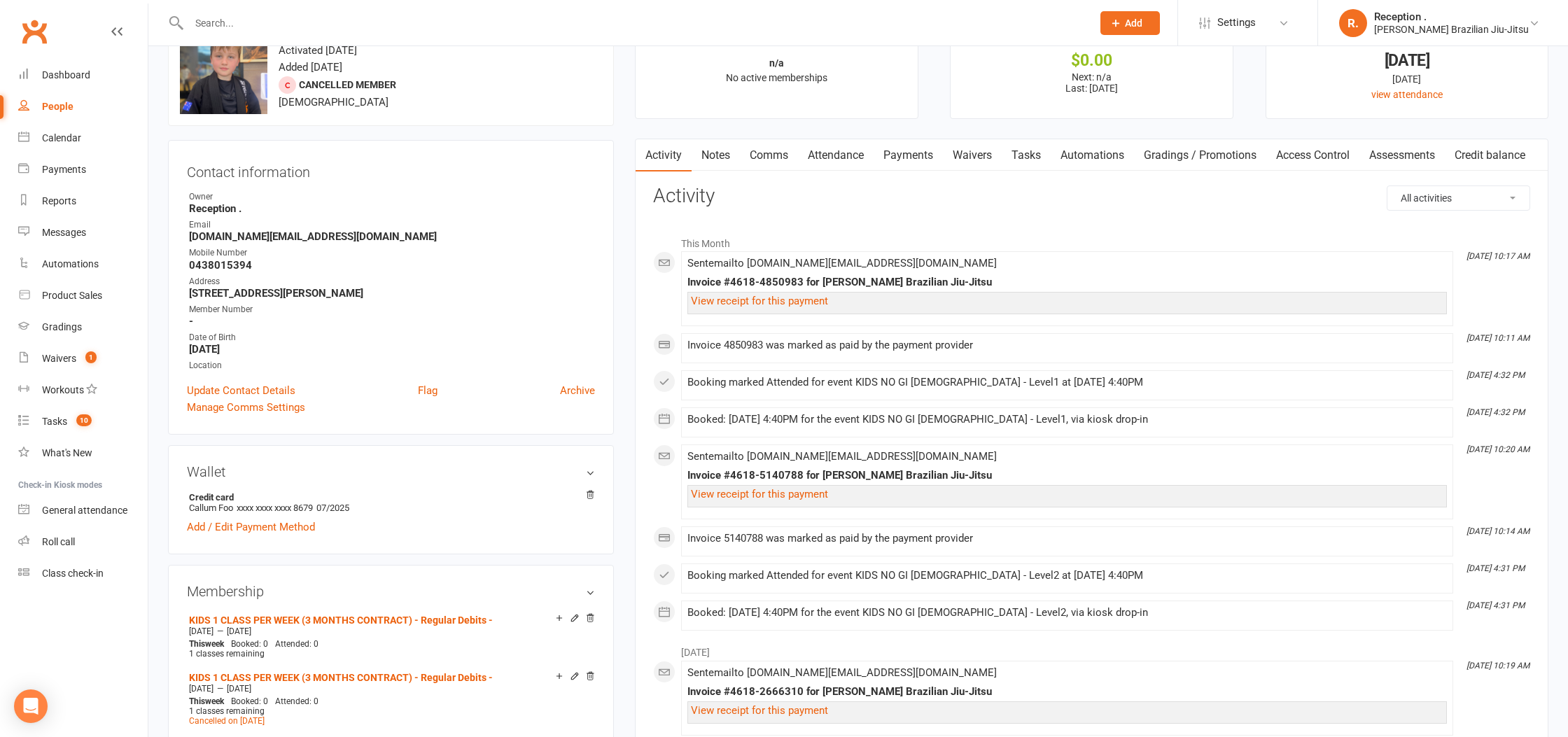
scroll to position [0, 0]
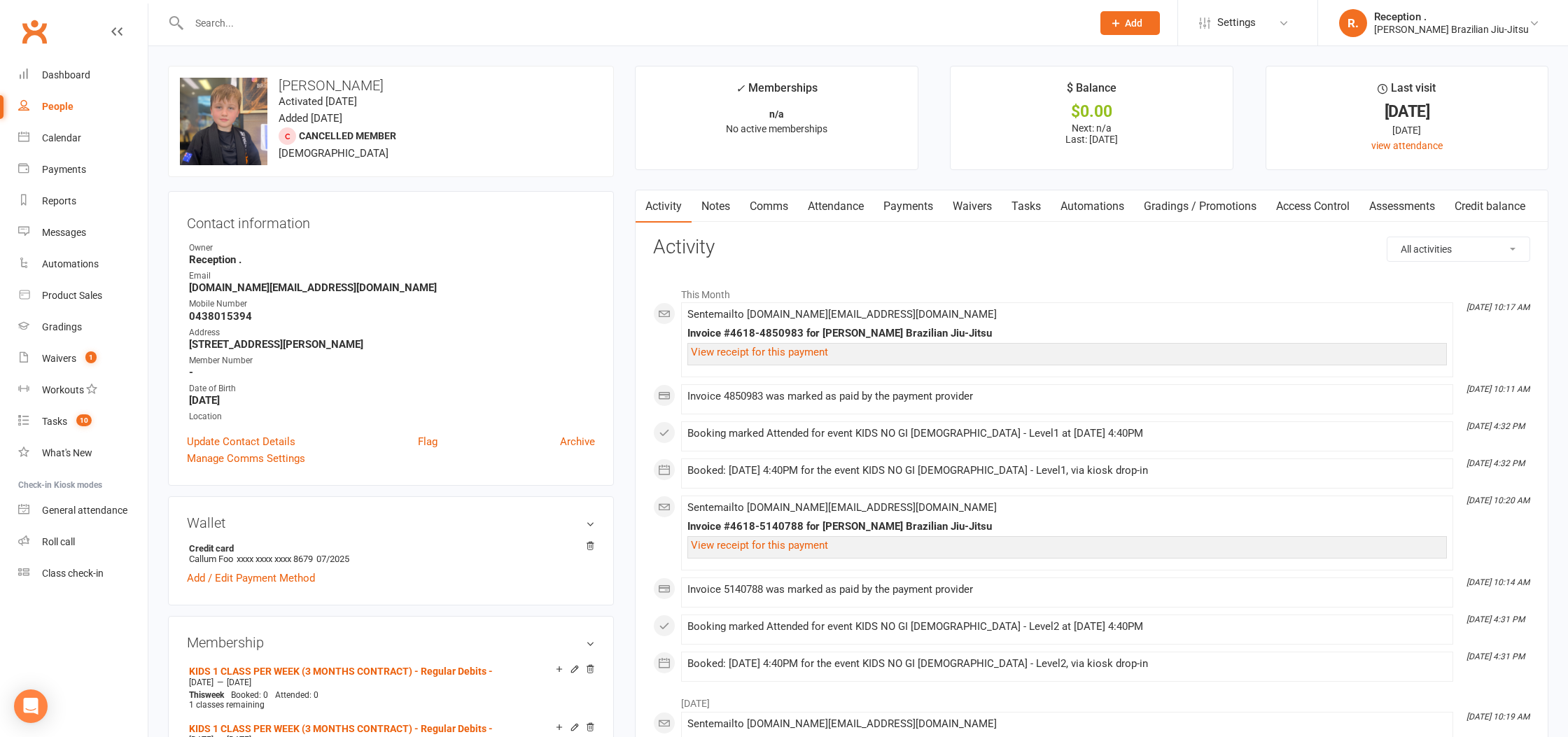
drag, startPoint x: 344, startPoint y: 276, endPoint x: 311, endPoint y: 287, distance: 34.8
click at [311, 287] on li "Email [DOMAIN_NAME][EMAIL_ADDRESS][DOMAIN_NAME]" at bounding box center [390, 282] width 408 height 25
click at [270, 290] on strong "[DOMAIN_NAME][EMAIL_ADDRESS][DOMAIN_NAME]" at bounding box center [391, 287] width 406 height 12
click at [237, 288] on strong "[DOMAIN_NAME][EMAIL_ADDRESS][DOMAIN_NAME]" at bounding box center [391, 287] width 406 height 12
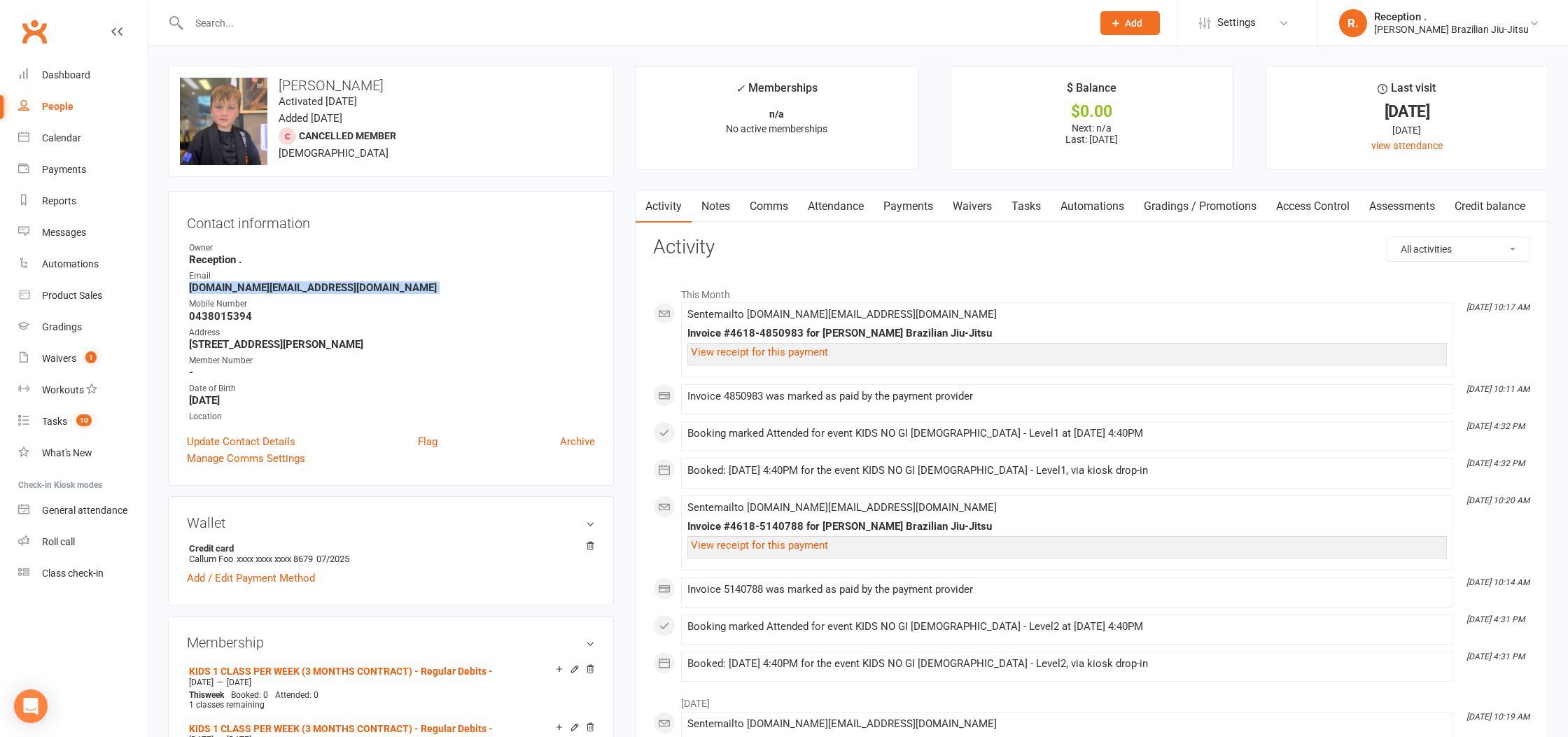
click at [237, 288] on strong "[DOMAIN_NAME][EMAIL_ADDRESS][DOMAIN_NAME]" at bounding box center [391, 287] width 406 height 12
copy render-form-field "[DOMAIN_NAME][EMAIL_ADDRESS][DOMAIN_NAME]"
drag, startPoint x: 902, startPoint y: 216, endPoint x: 949, endPoint y: 214, distance: 47.0
click at [901, 216] on link "Payments" at bounding box center [908, 206] width 69 height 32
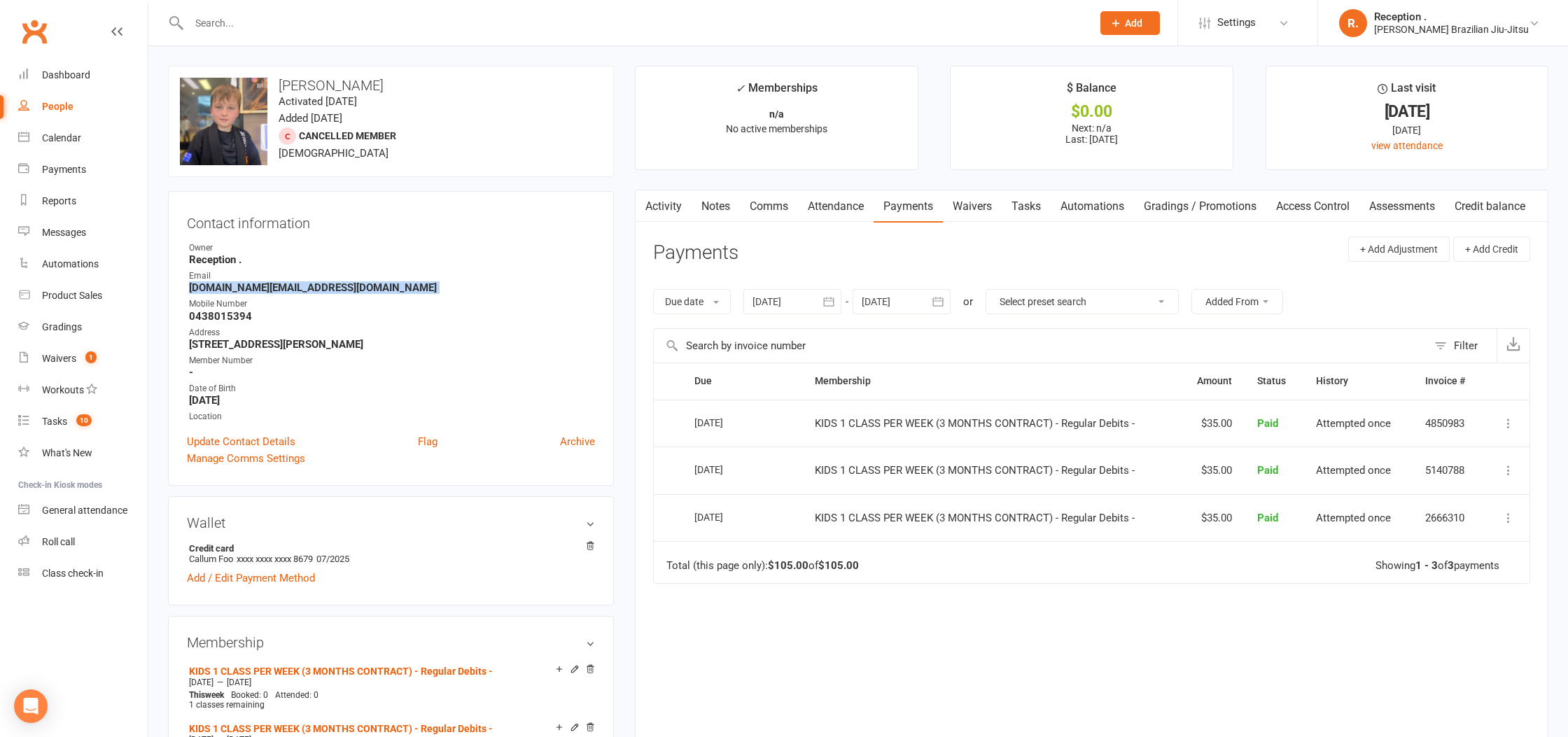
click at [830, 212] on link "Attendance" at bounding box center [835, 206] width 76 height 32
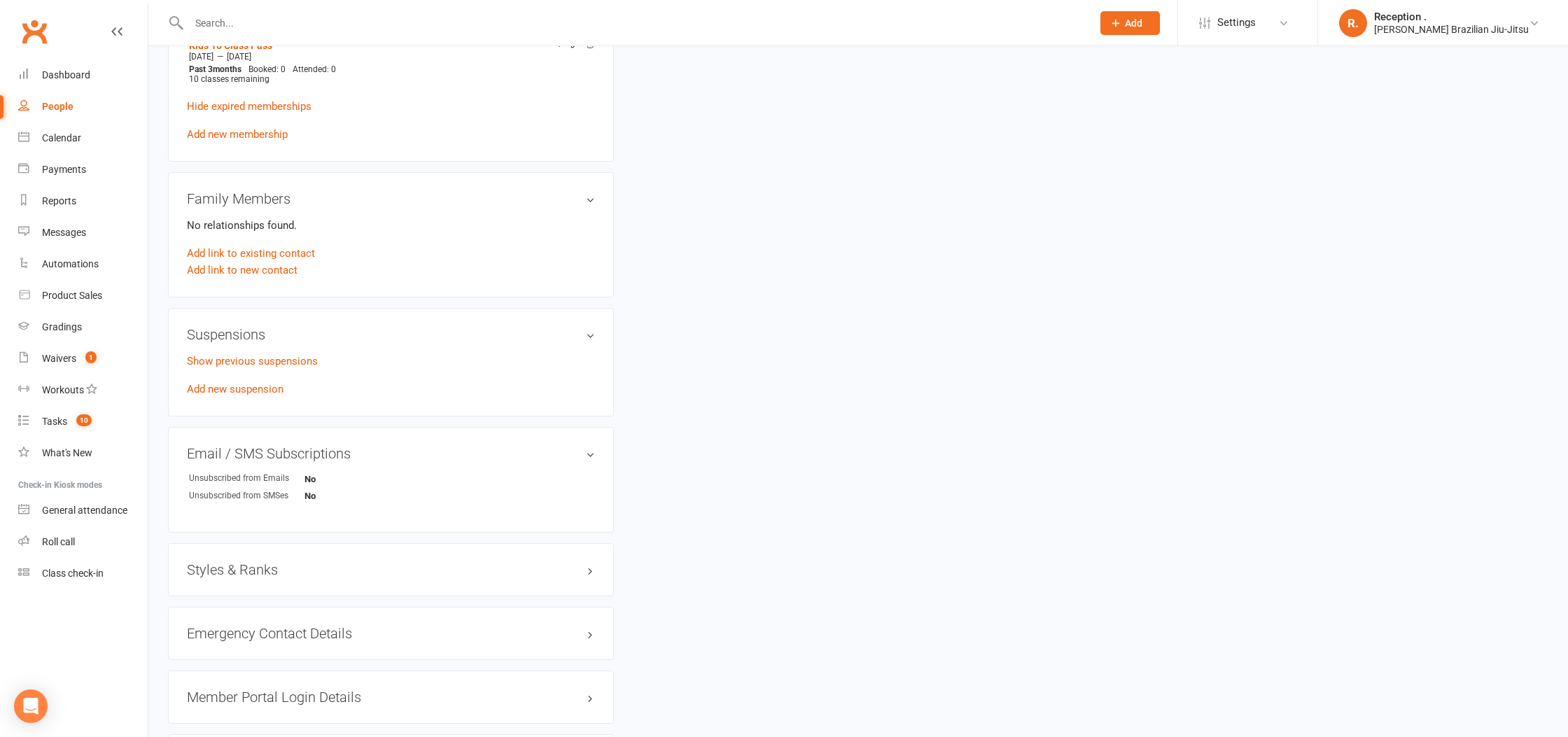
scroll to position [1006, 0]
click at [250, 565] on div "Styles & Ranks" at bounding box center [390, 563] width 446 height 53
click at [245, 625] on h3 "Emergency Contact Details edit" at bounding box center [390, 626] width 408 height 15
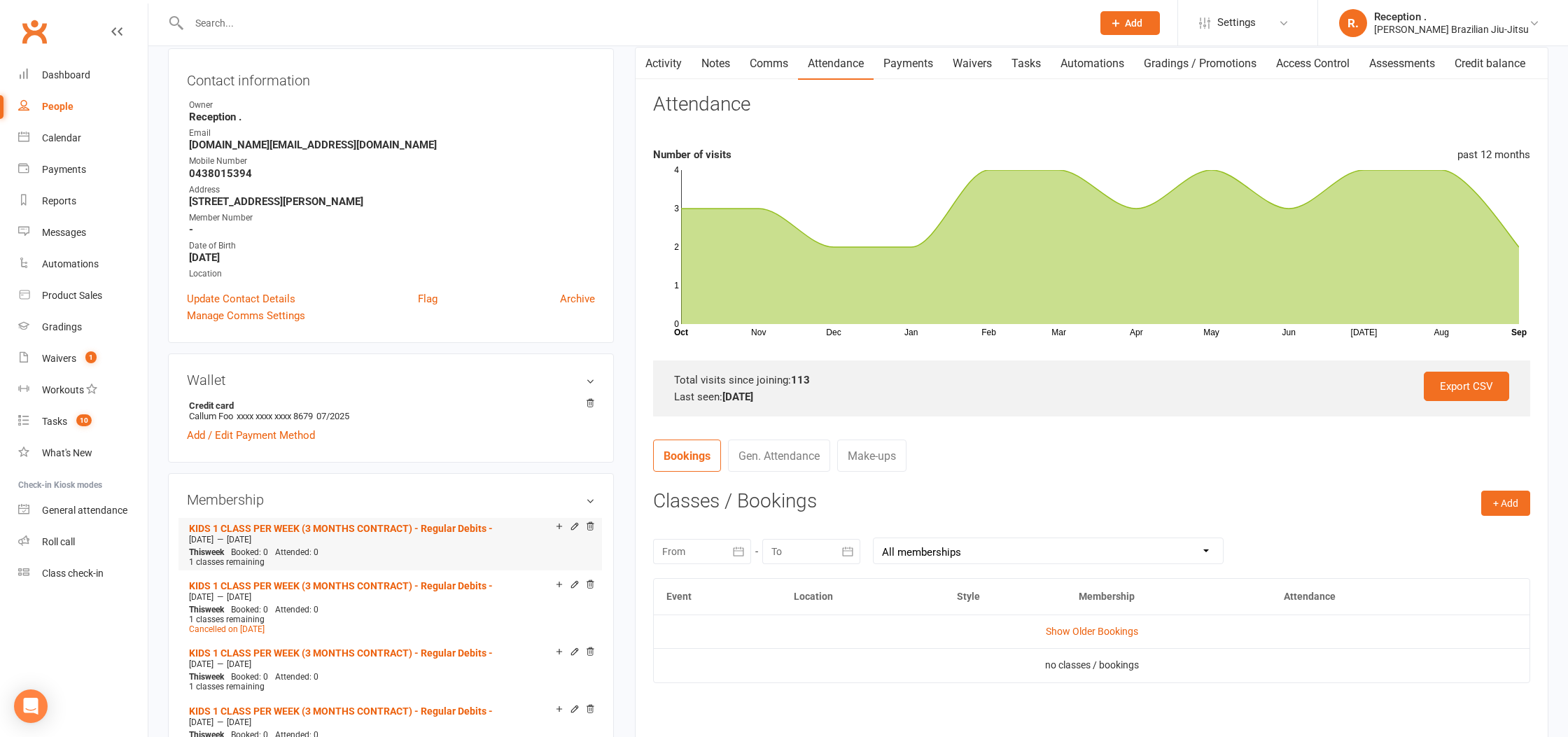
scroll to position [158, 0]
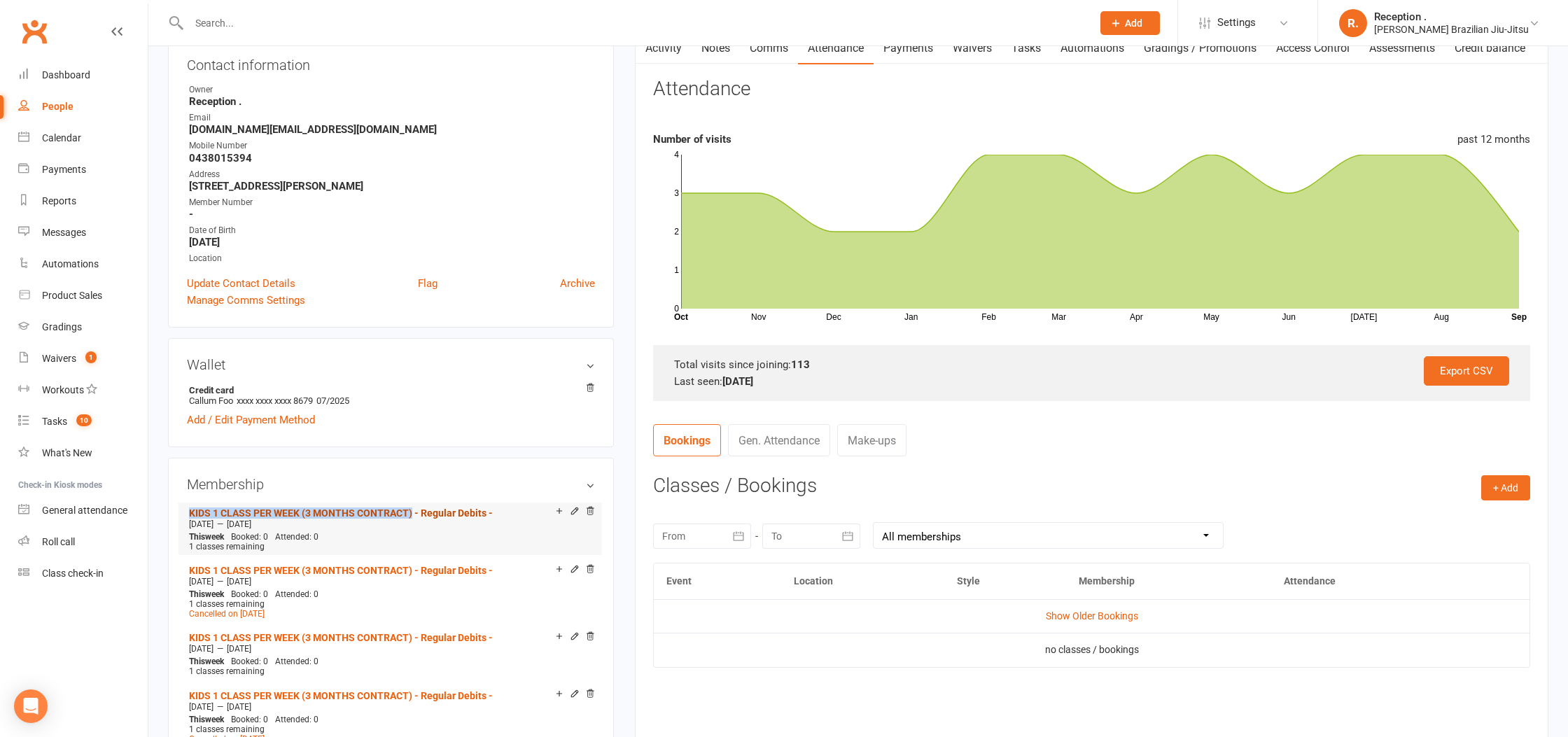
drag, startPoint x: 189, startPoint y: 506, endPoint x: 414, endPoint y: 511, distance: 225.1
click at [413, 512] on li "KIDS 1 CLASS PER WEEK (3 MONTHS CONTRACT) - Regular Debits - [DATE] — [DATE] Th…" at bounding box center [390, 528] width 409 height 52
copy link "KIDS 1 CLASS PER WEEK (3 MONTHS CONTRACT)"
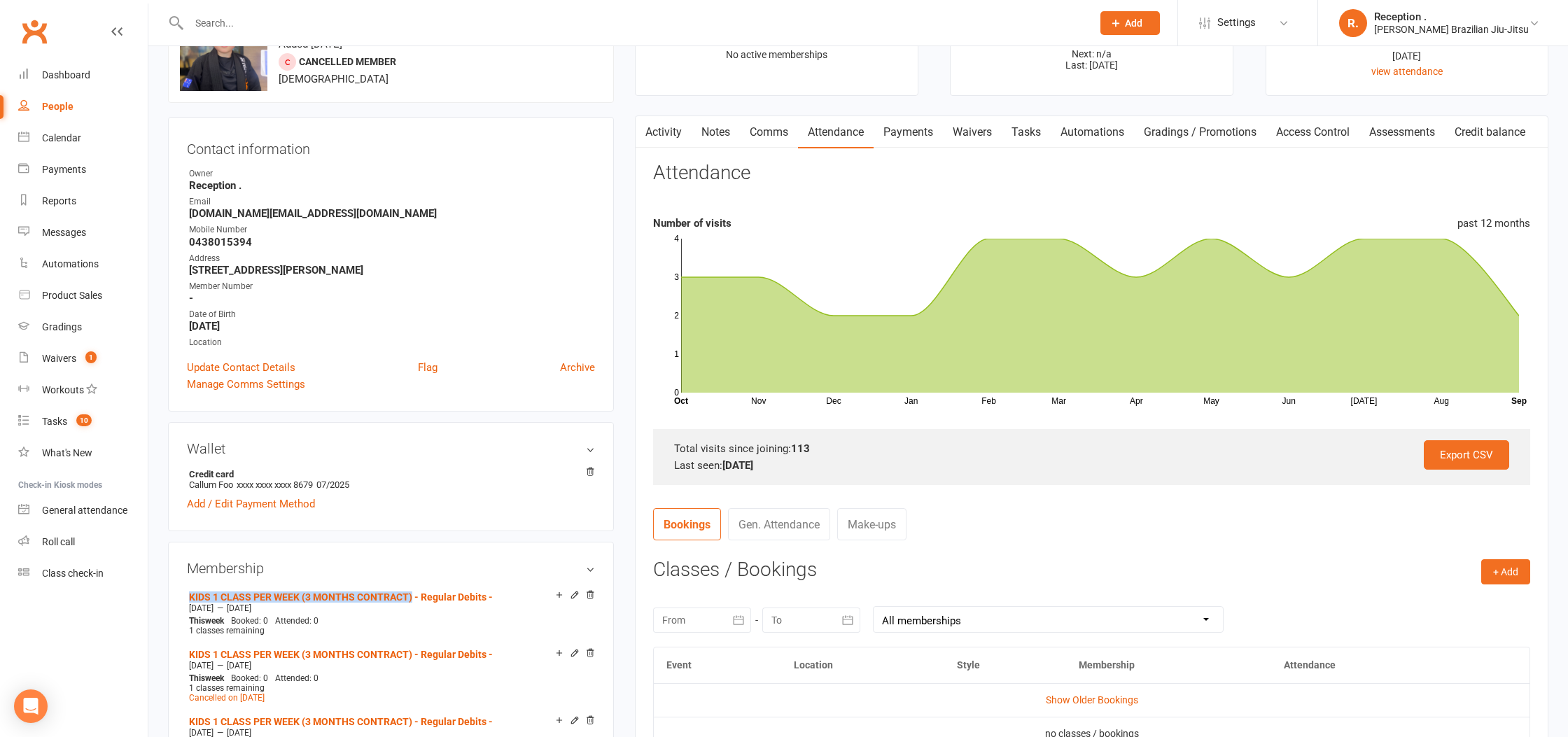
scroll to position [0, 0]
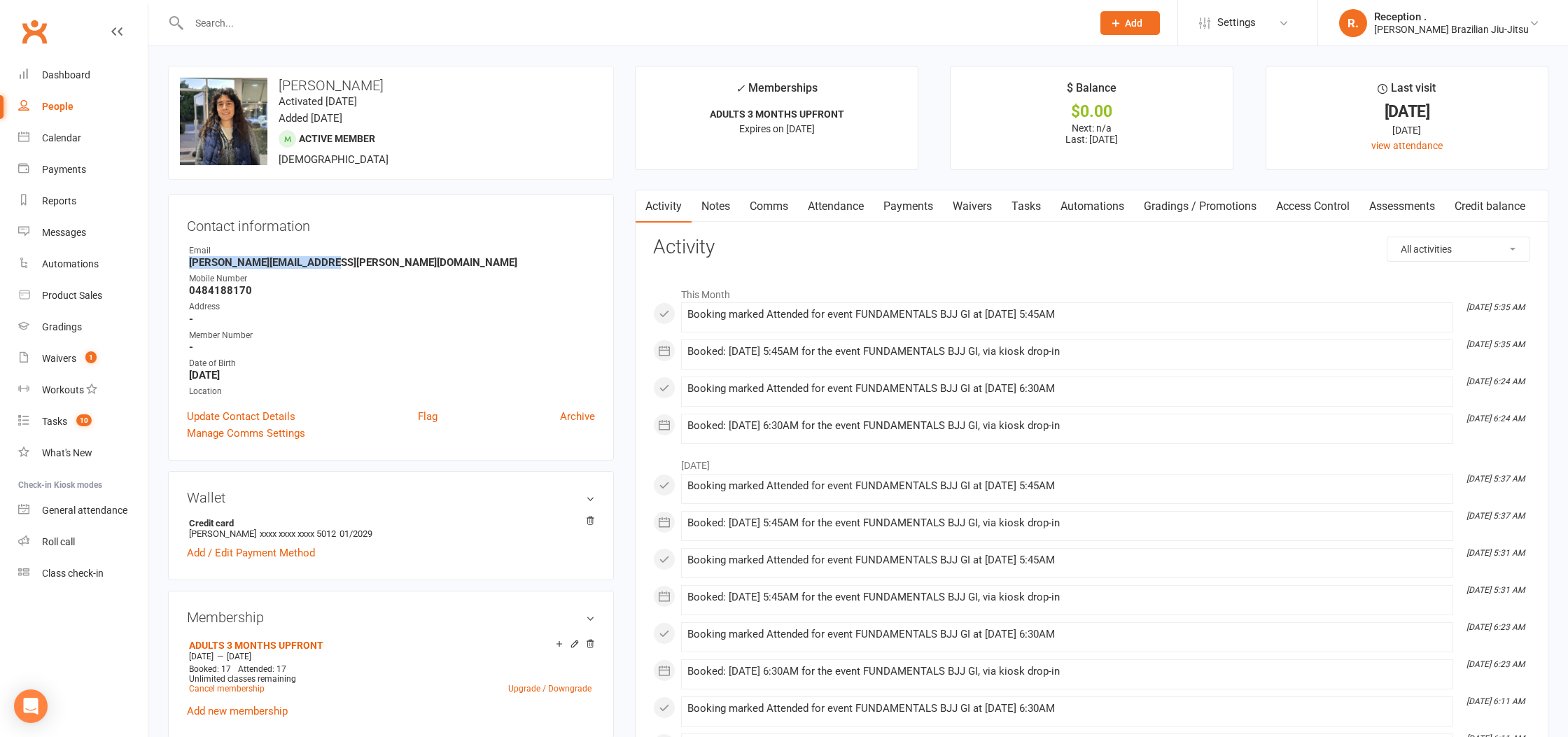
drag, startPoint x: 343, startPoint y: 253, endPoint x: 347, endPoint y: 265, distance: 12.6
click at [347, 265] on strong "[PERSON_NAME][EMAIL_ADDRESS][PERSON_NAME][DOMAIN_NAME]" at bounding box center [391, 262] width 406 height 12
copy strong "[PERSON_NAME][EMAIL_ADDRESS][PERSON_NAME][DOMAIN_NAME]"
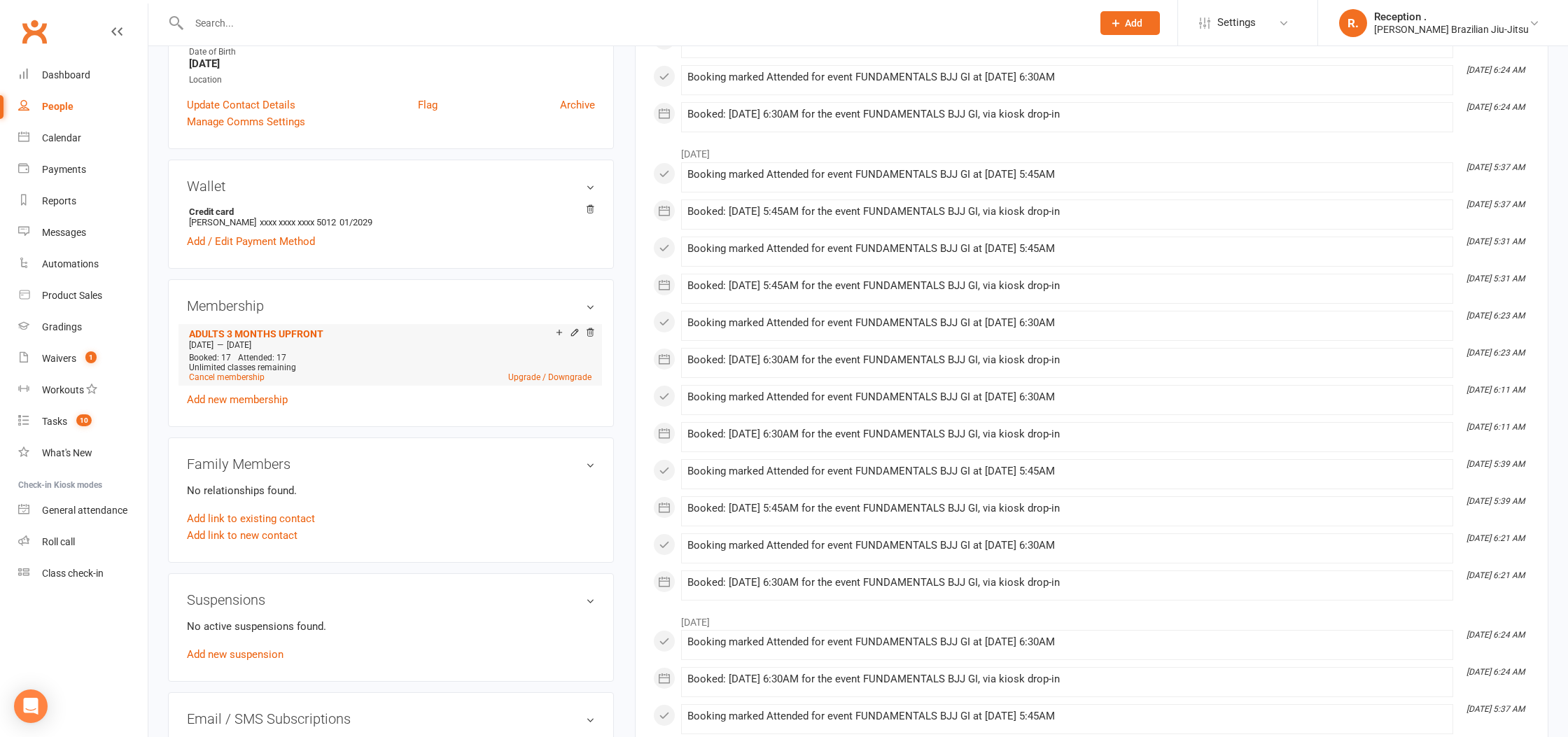
scroll to position [315, 0]
drag, startPoint x: 342, startPoint y: 325, endPoint x: 177, endPoint y: 326, distance: 165.0
click at [179, 326] on div "Membership ADULTS 3 MONTHS UPFRONT [DATE] — [DATE] Booked: 17 Attended: 17 Unli…" at bounding box center [390, 349] width 446 height 148
copy link "ADULTS 3 MONTHS UPFRONT"
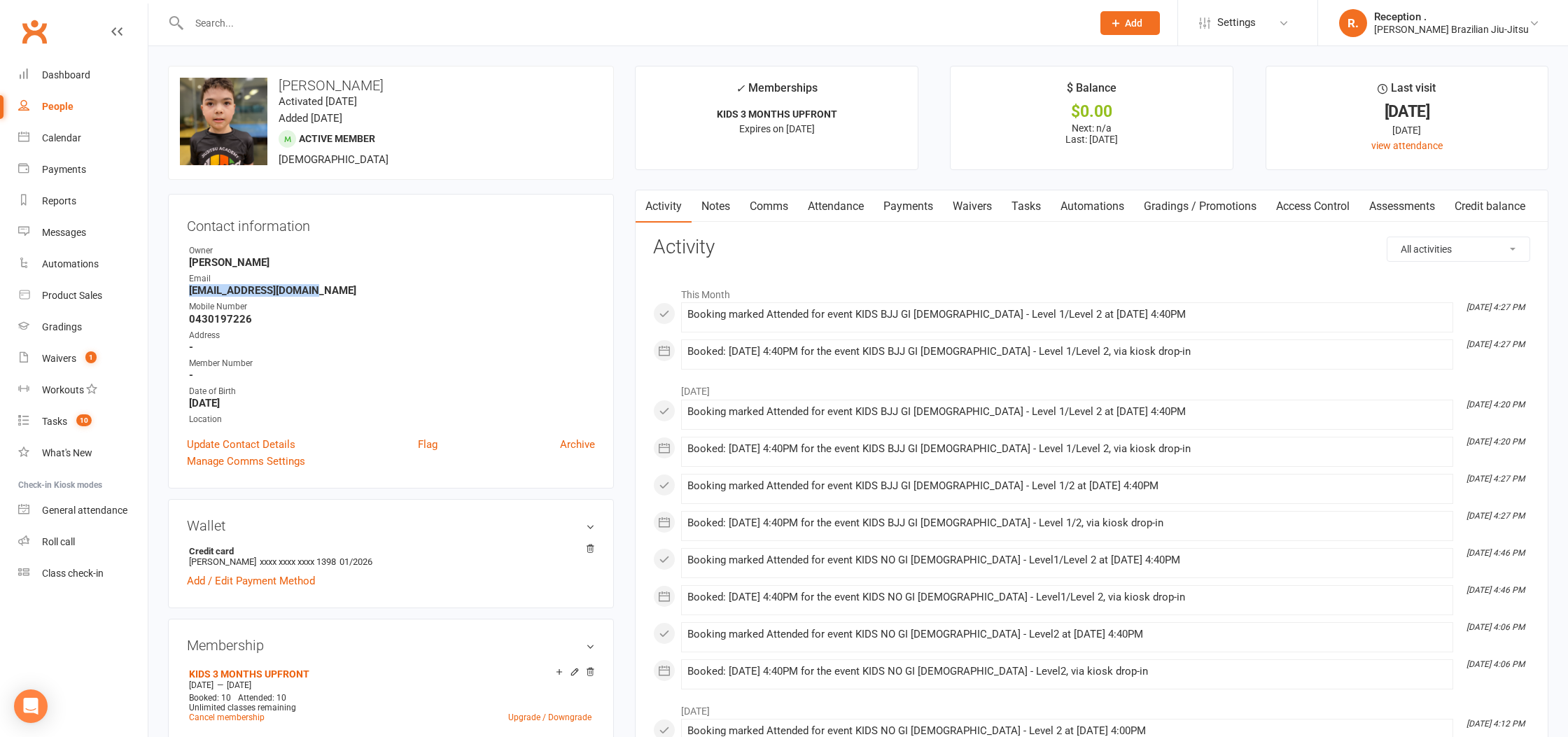
drag, startPoint x: 343, startPoint y: 295, endPoint x: 185, endPoint y: 289, distance: 158.1
click at [185, 289] on div "Contact information Owner [PERSON_NAME] Email [EMAIL_ADDRESS][DOMAIN_NAME] Mobi…" at bounding box center [390, 340] width 446 height 294
copy strong "[EMAIL_ADDRESS][DOMAIN_NAME]"
click at [303, 87] on h3 "[PERSON_NAME]" at bounding box center [390, 84] width 422 height 15
drag, startPoint x: 311, startPoint y: 84, endPoint x: 268, endPoint y: 86, distance: 43.0
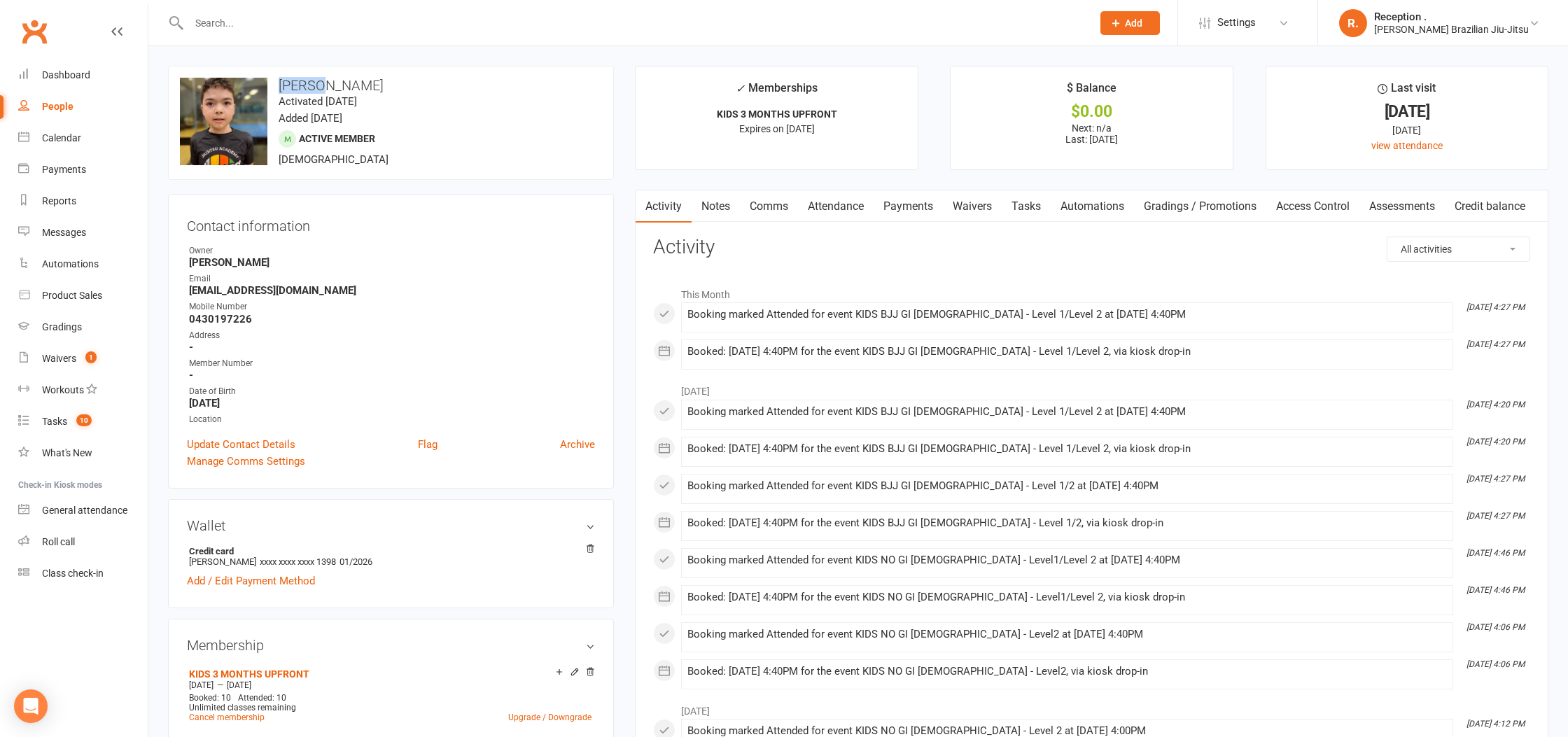
click at [268, 86] on h3 "[PERSON_NAME]" at bounding box center [390, 84] width 422 height 15
copy h3 "Khalil"
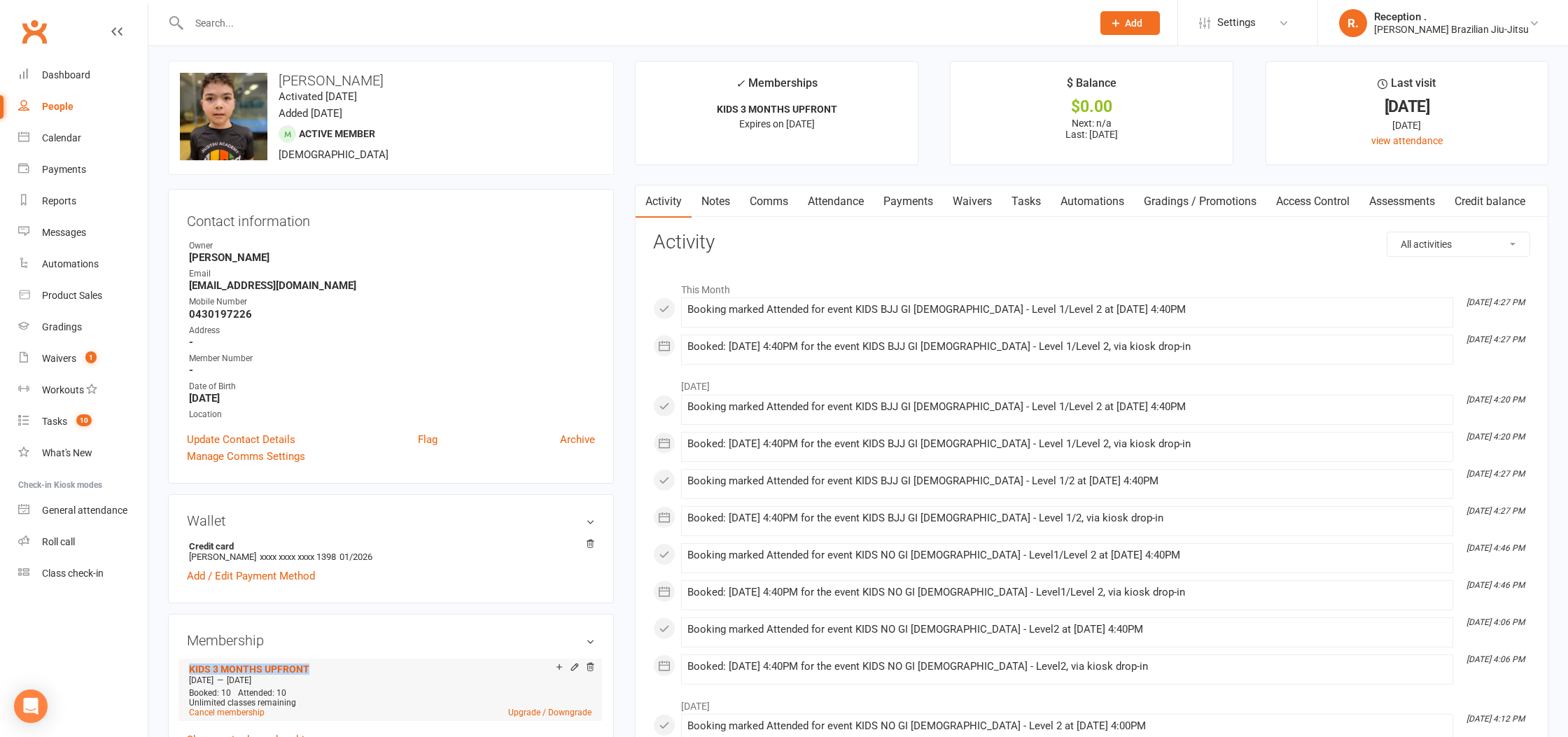
drag, startPoint x: 327, startPoint y: 669, endPoint x: 187, endPoint y: 669, distance: 140.0
click at [187, 669] on li "KIDS 3 MONTHS UPFRONT [DATE] — [DATE] Booked: 10 Attended: 10 Unlimited classes…" at bounding box center [390, 688] width 409 height 61
copy link "KIDS 3 MONTHS UPFRONT"
drag, startPoint x: 355, startPoint y: 287, endPoint x: 171, endPoint y: 284, distance: 184.0
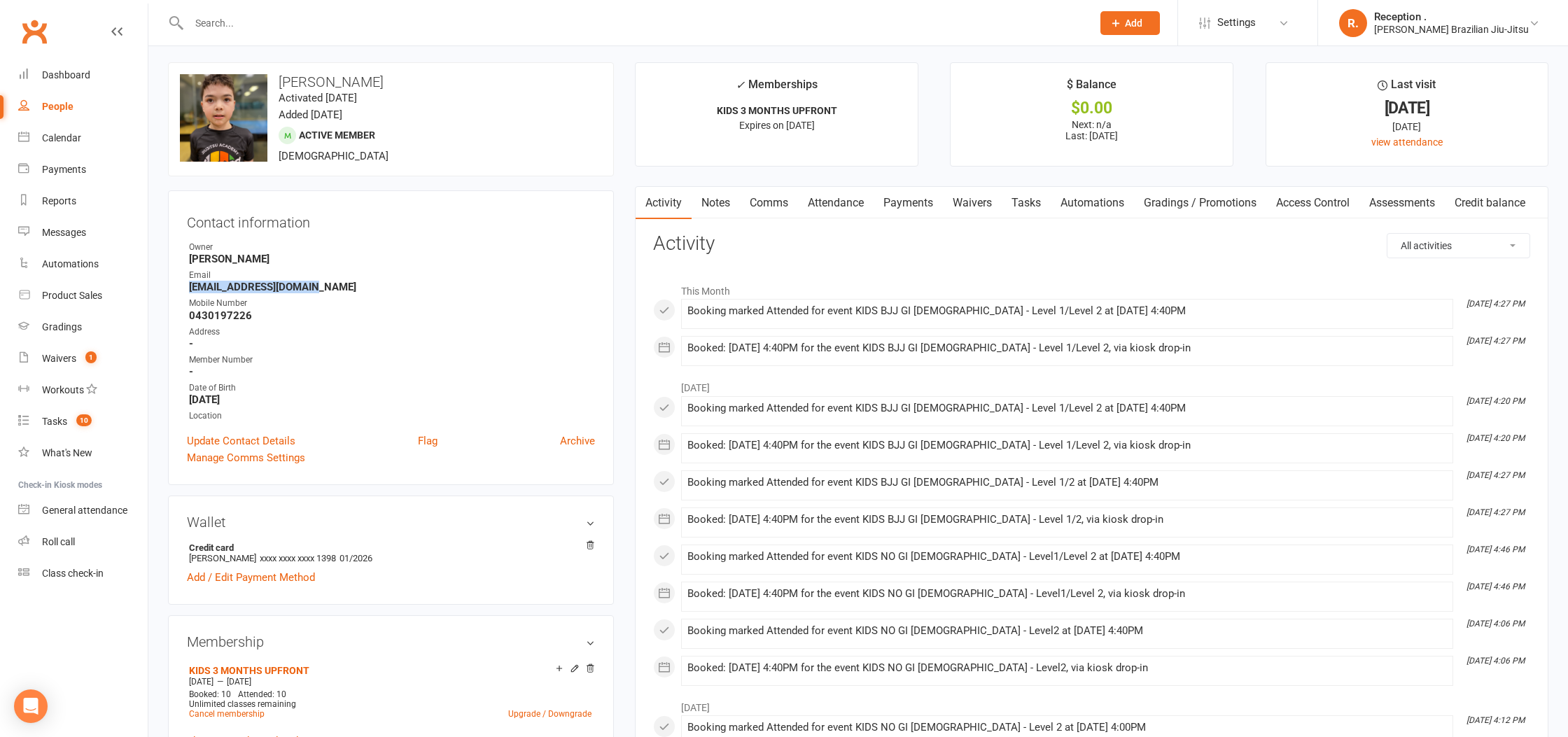
click at [171, 284] on div "Contact information Owner [PERSON_NAME] Email [EMAIL_ADDRESS][DOMAIN_NAME] Mobi…" at bounding box center [390, 337] width 446 height 294
copy strong "[EMAIL_ADDRESS][DOMAIN_NAME]"
click at [348, 276] on div "Email" at bounding box center [391, 275] width 406 height 13
drag, startPoint x: 386, startPoint y: 284, endPoint x: 182, endPoint y: 284, distance: 204.0
click at [182, 284] on div "Contact information Owner [PERSON_NAME] Email [EMAIL_ADDRESS][DOMAIN_NAME] Mobi…" at bounding box center [390, 337] width 446 height 294
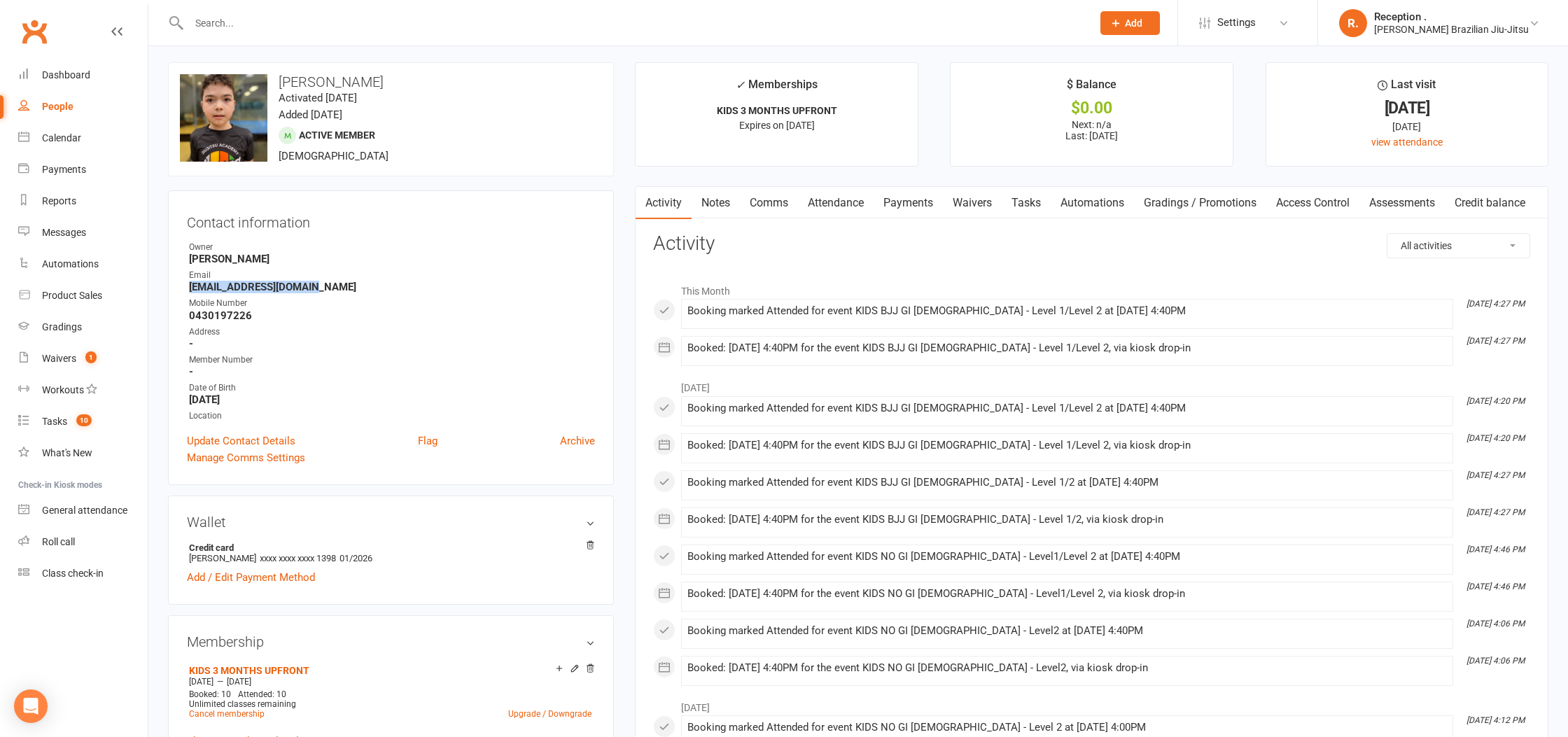
copy strong "[EMAIL_ADDRESS][DOMAIN_NAME]"
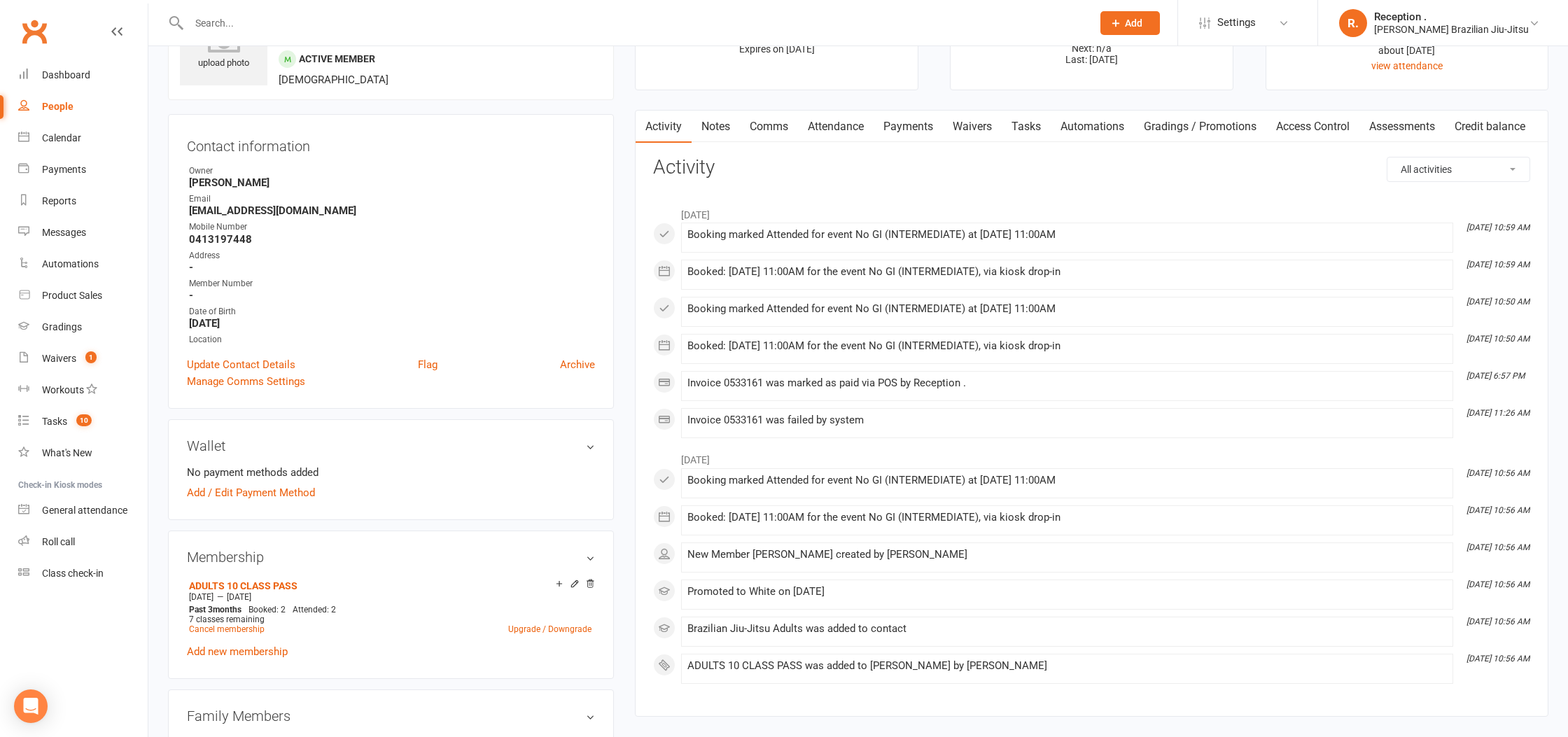
scroll to position [81, 0]
drag, startPoint x: 301, startPoint y: 589, endPoint x: 189, endPoint y: 586, distance: 112.0
click at [182, 586] on div "Membership ADULTS 10 CLASS PASS Jun 30 2025 — Sep 29 2025 Past 3 months Booked:…" at bounding box center [390, 603] width 446 height 148
drag, startPoint x: 463, startPoint y: 225, endPoint x: 451, endPoint y: 215, distance: 15.6
click at [463, 226] on div "Mobile Number" at bounding box center [391, 225] width 406 height 13
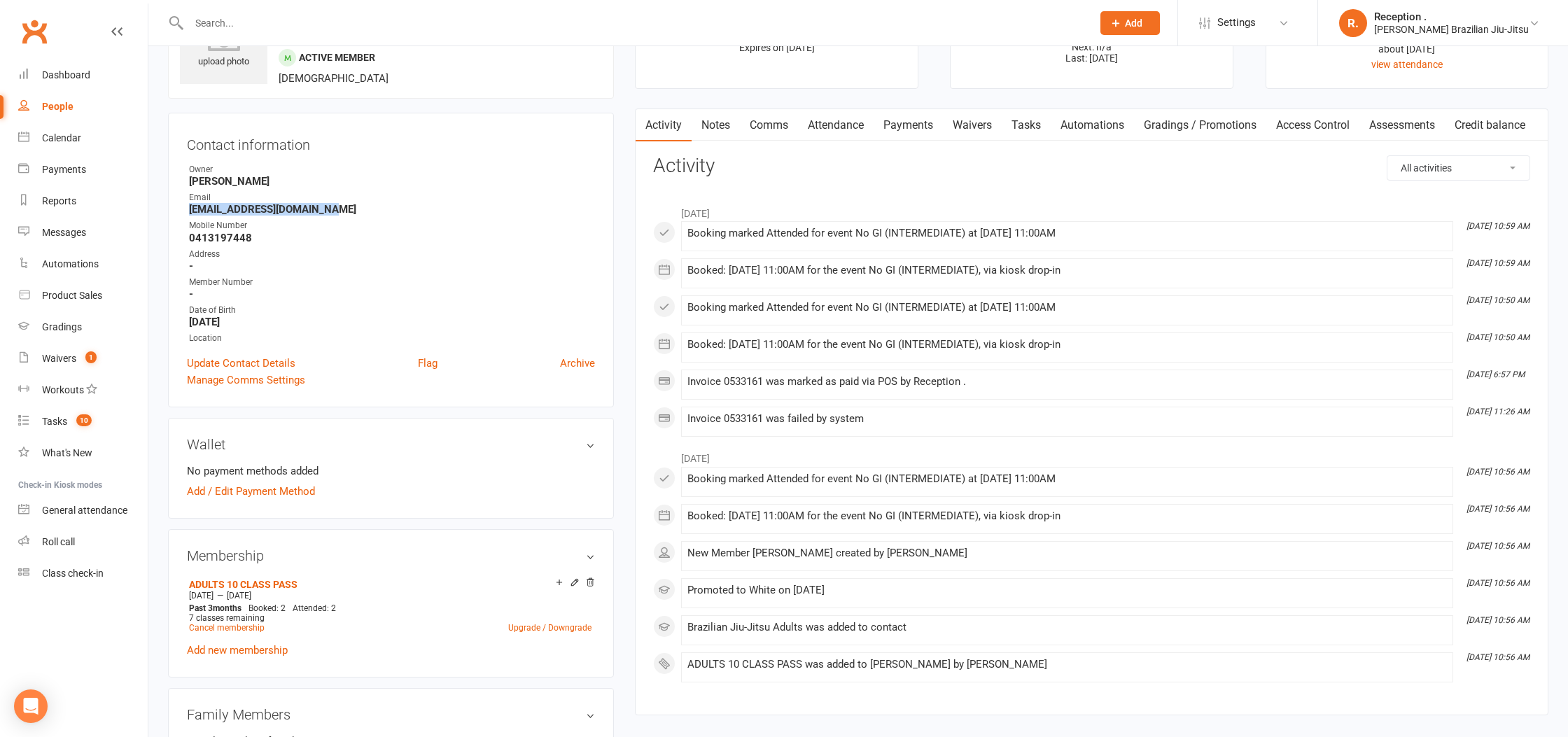
drag, startPoint x: 444, startPoint y: 204, endPoint x: 170, endPoint y: 205, distance: 274.0
click at [170, 205] on div "Contact information Owner Bruno Lemos Email declan_randel@hotmail.com Mobile Nu…" at bounding box center [390, 260] width 446 height 294
copy strong "declan_randel@hotmail.com"
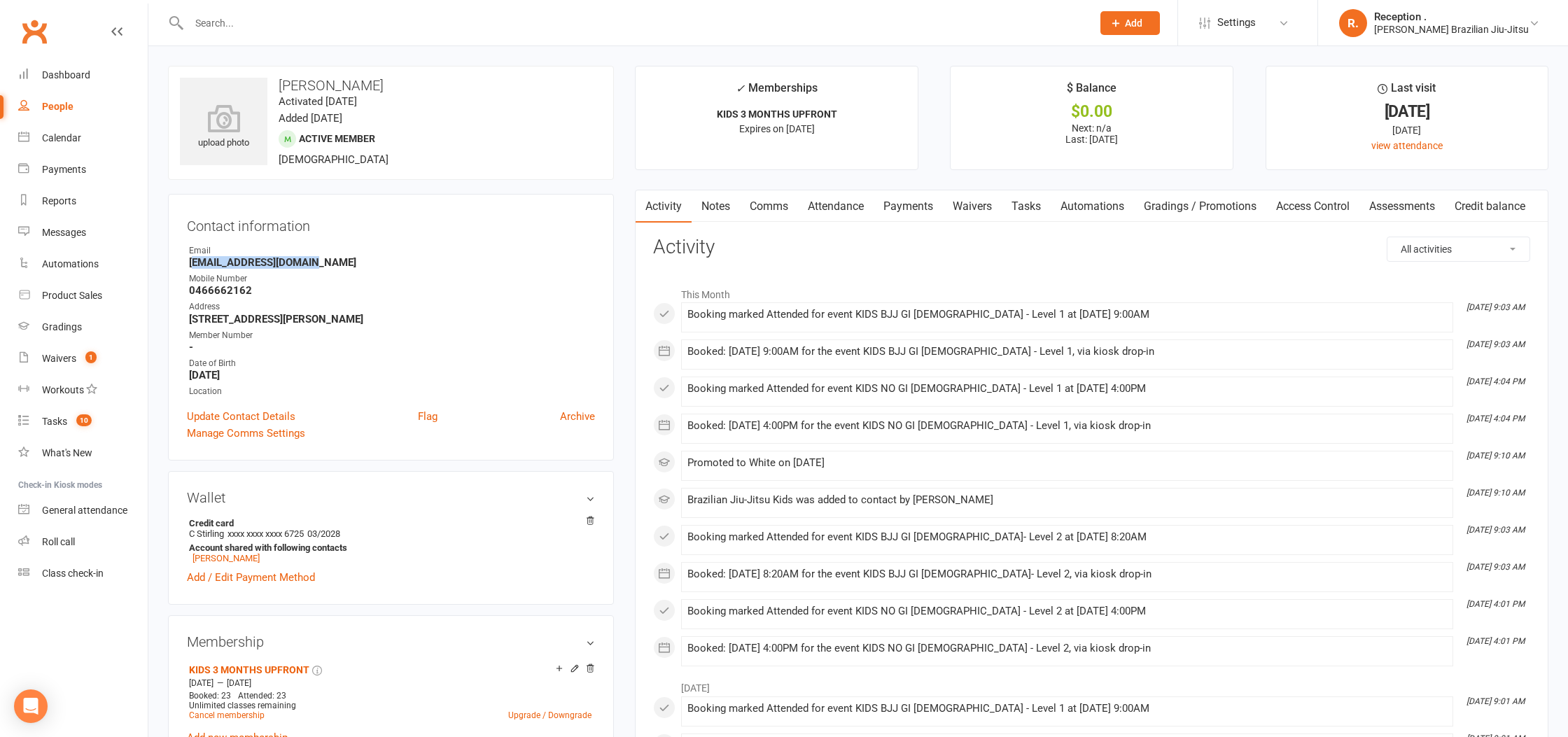
drag, startPoint x: 309, startPoint y: 254, endPoint x: 301, endPoint y: 190, distance: 64.5
click at [202, 251] on li "Email [EMAIL_ADDRESS][DOMAIN_NAME]" at bounding box center [390, 257] width 408 height 25
click at [343, 269] on ul "Owner Email [EMAIL_ADDRESS][DOMAIN_NAME] Mobile Number [PHONE_NUMBER] Address […" at bounding box center [390, 321] width 408 height 154
drag, startPoint x: 220, startPoint y: 266, endPoint x: 176, endPoint y: 265, distance: 44.0
click at [176, 265] on div "Contact information Owner Email Lcstirling88@gmail.com Mobile Number 0466662162…" at bounding box center [390, 327] width 446 height 267
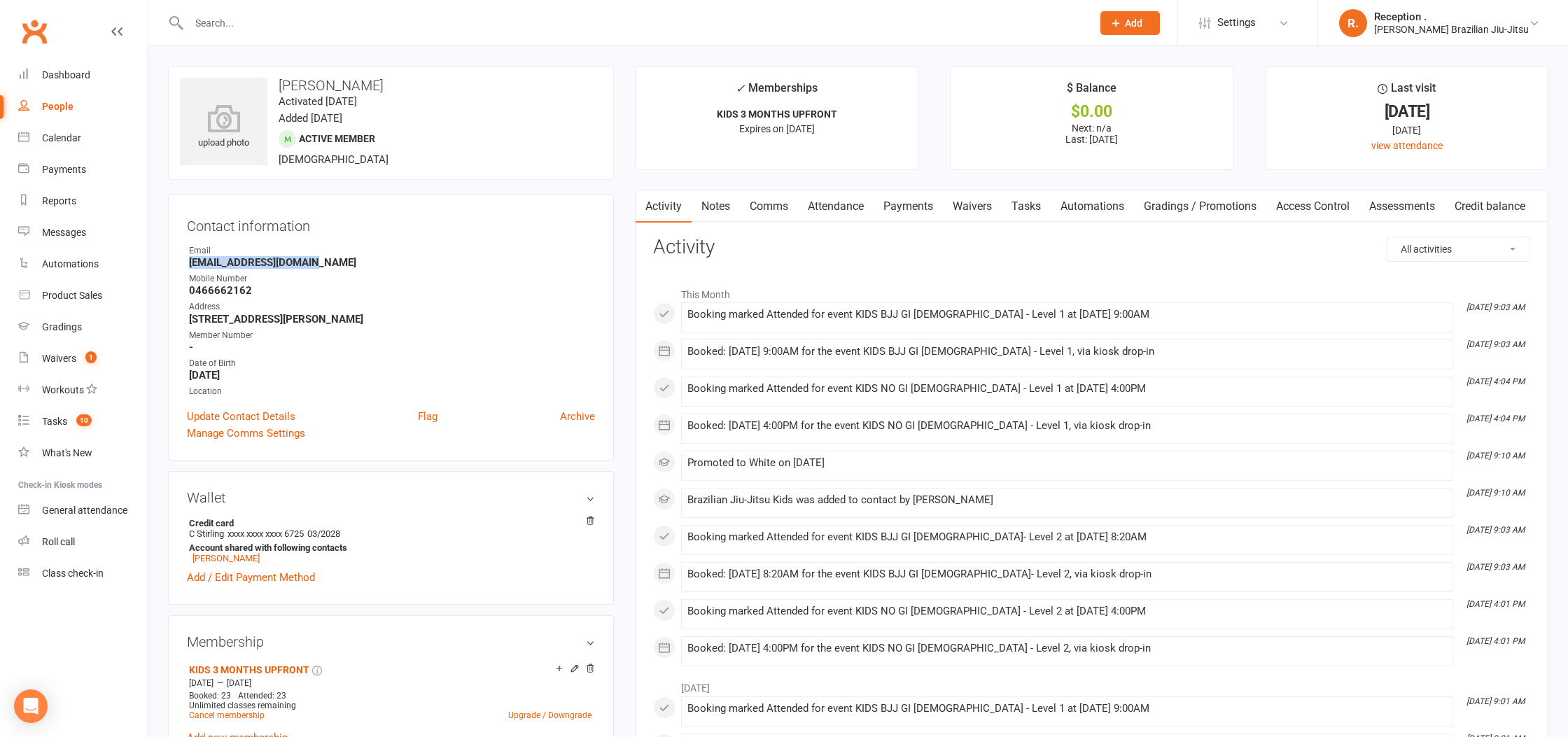
copy strong "Lcstirling88@gmail.com"
drag, startPoint x: 318, startPoint y: 84, endPoint x: 259, endPoint y: 88, distance: 59.1
click at [258, 88] on div "upload photo James Stirling Activated 23 June, 2025 Added 21 June, 2025 Active …" at bounding box center [390, 122] width 446 height 114
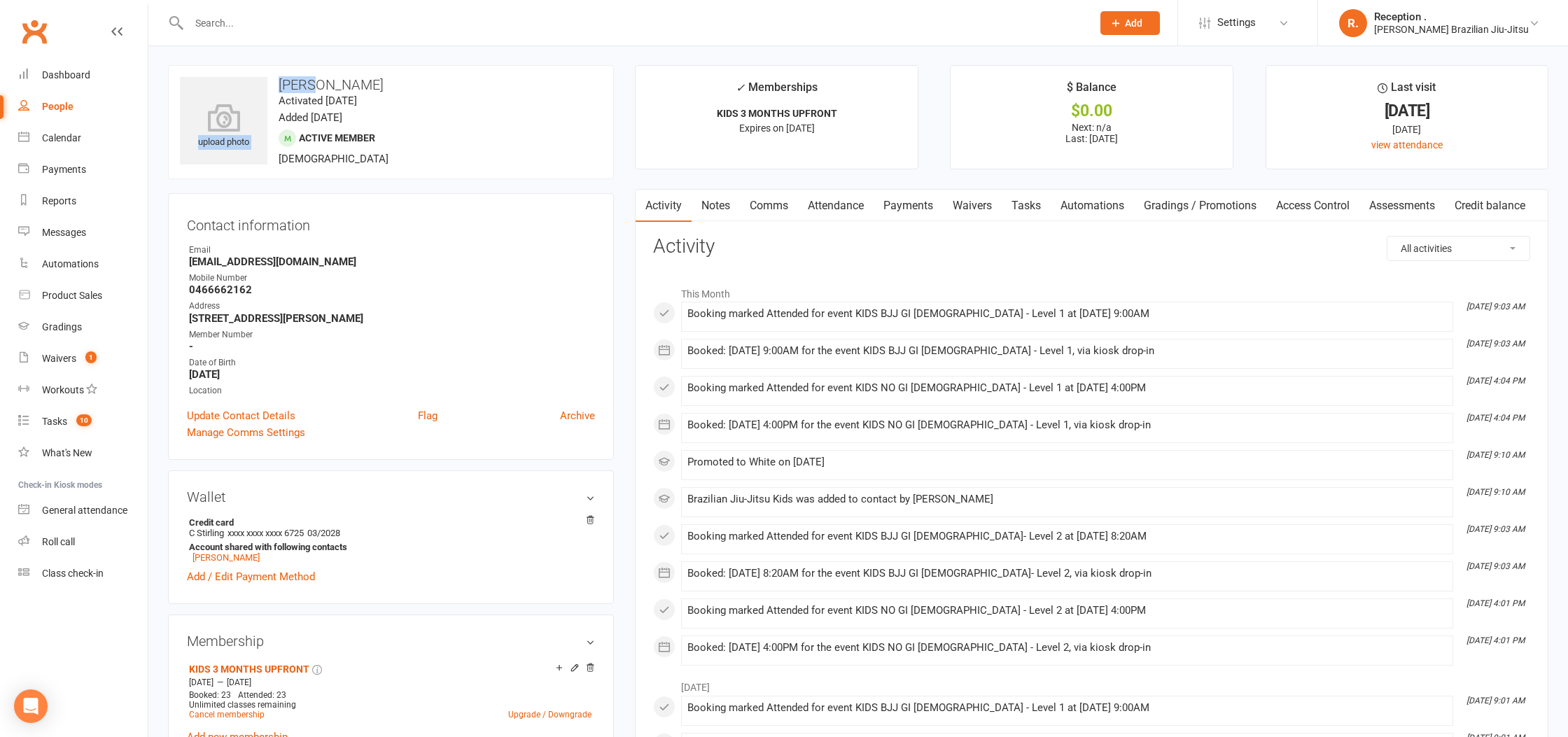
drag, startPoint x: 320, startPoint y: 86, endPoint x: 281, endPoint y: 83, distance: 39.1
click at [312, 86] on h3 "James Stirling" at bounding box center [390, 84] width 422 height 15
click at [281, 83] on h3 "James Stirling" at bounding box center [390, 84] width 422 height 15
click at [289, 81] on h3 "James Stirling" at bounding box center [390, 84] width 422 height 15
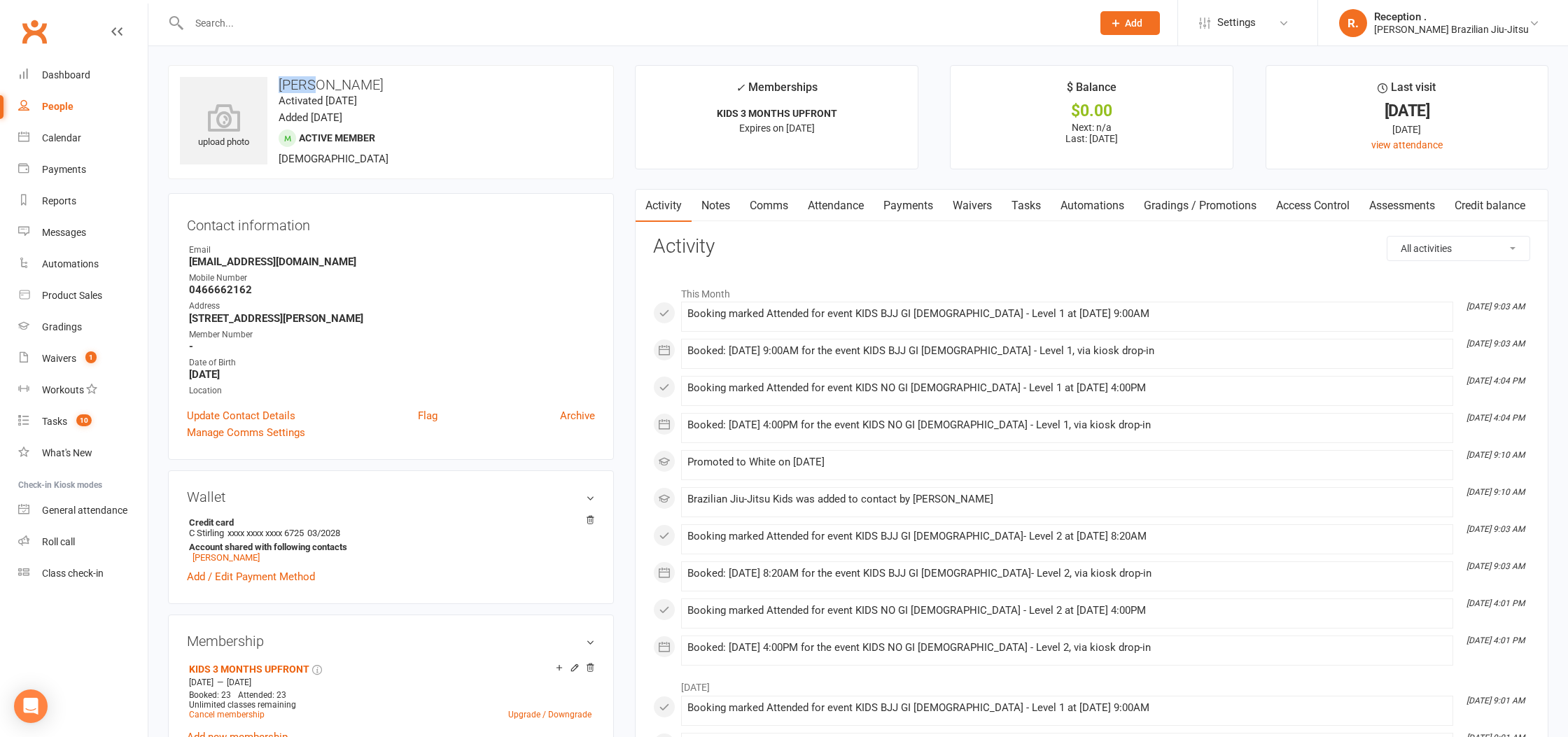
click at [289, 81] on h3 "James Stirling" at bounding box center [390, 84] width 422 height 15
copy h3 "James"
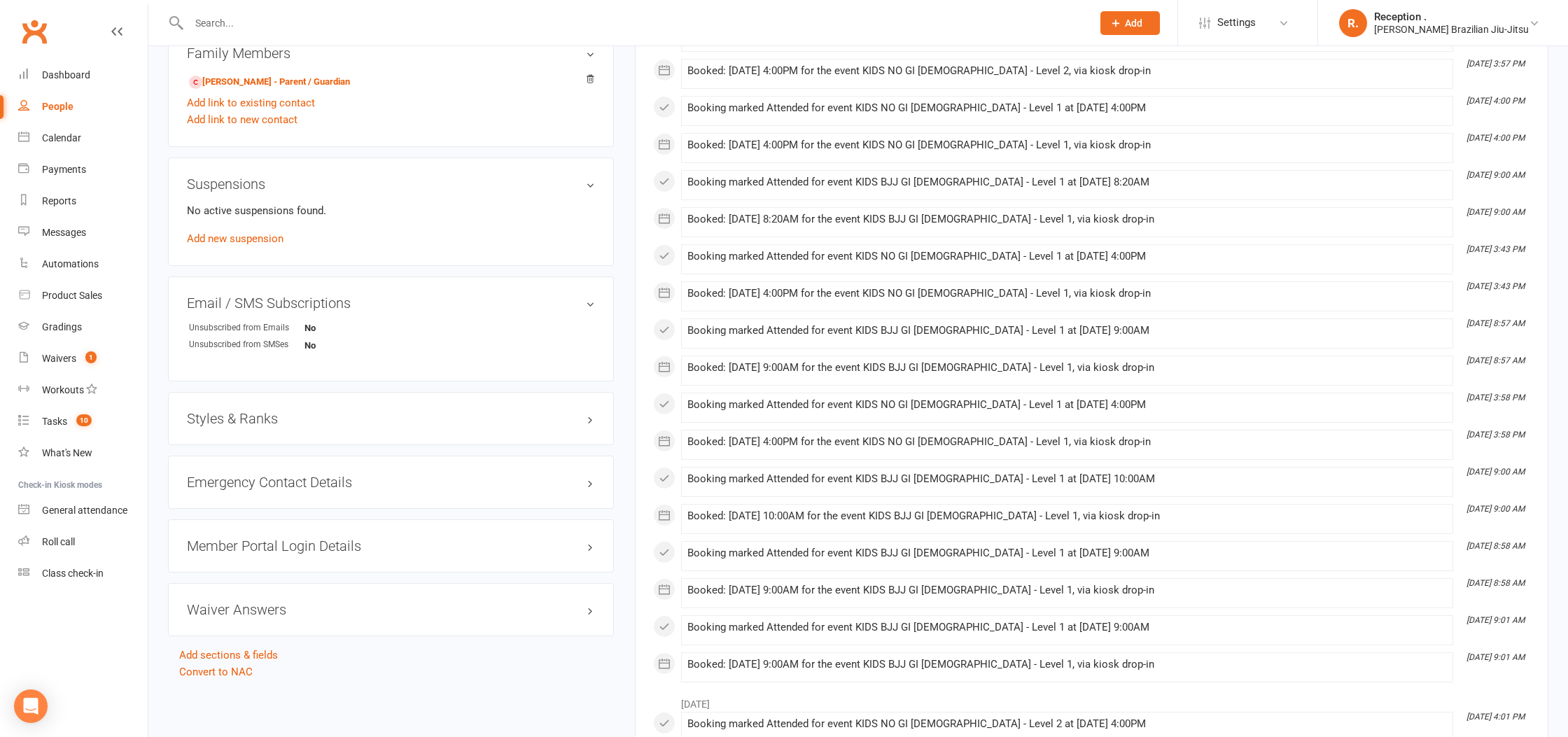
scroll to position [750, 0]
click at [298, 475] on h3 "Emergency Contact Details edit" at bounding box center [390, 480] width 408 height 15
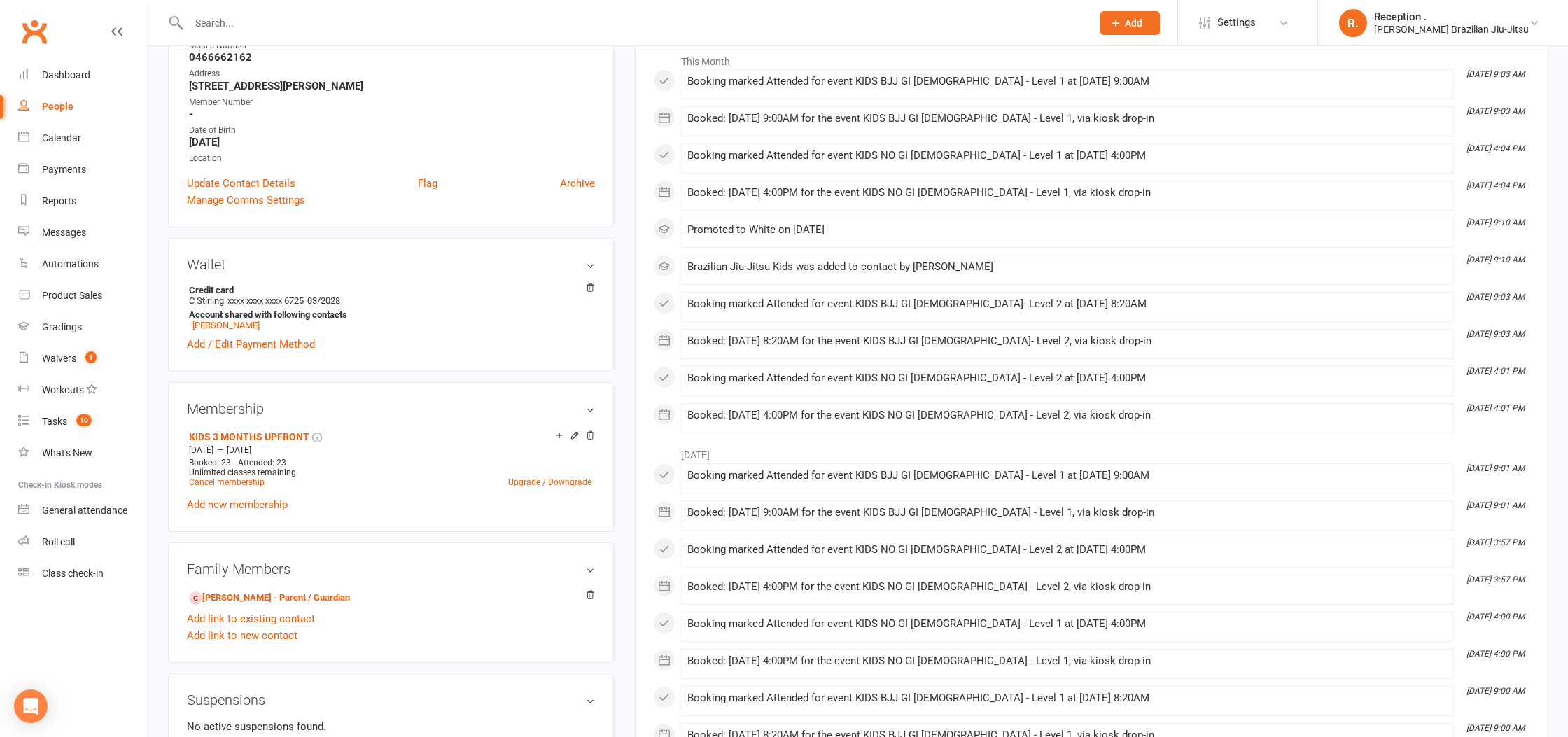
scroll to position [0, 0]
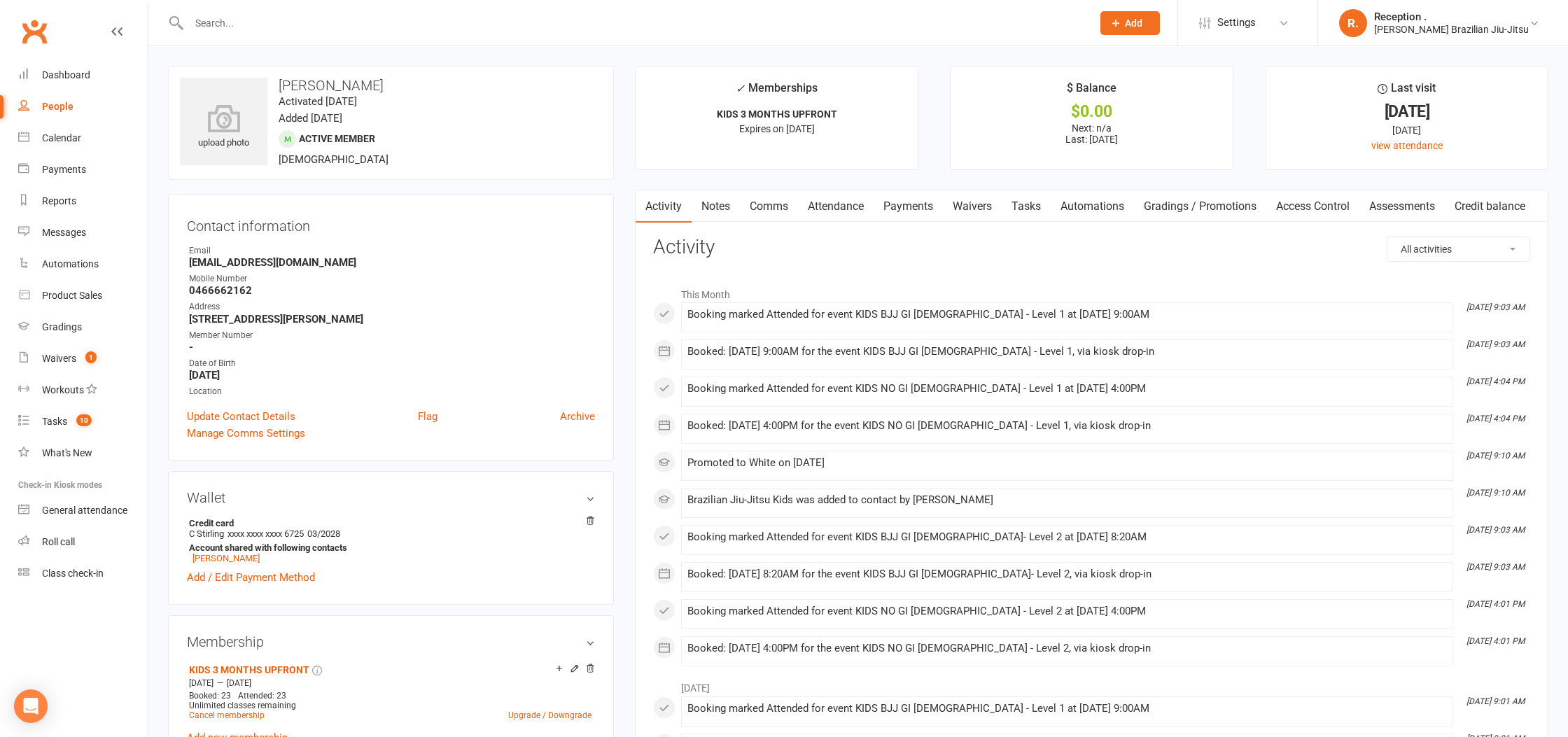
click at [921, 205] on link "Payments" at bounding box center [908, 206] width 69 height 32
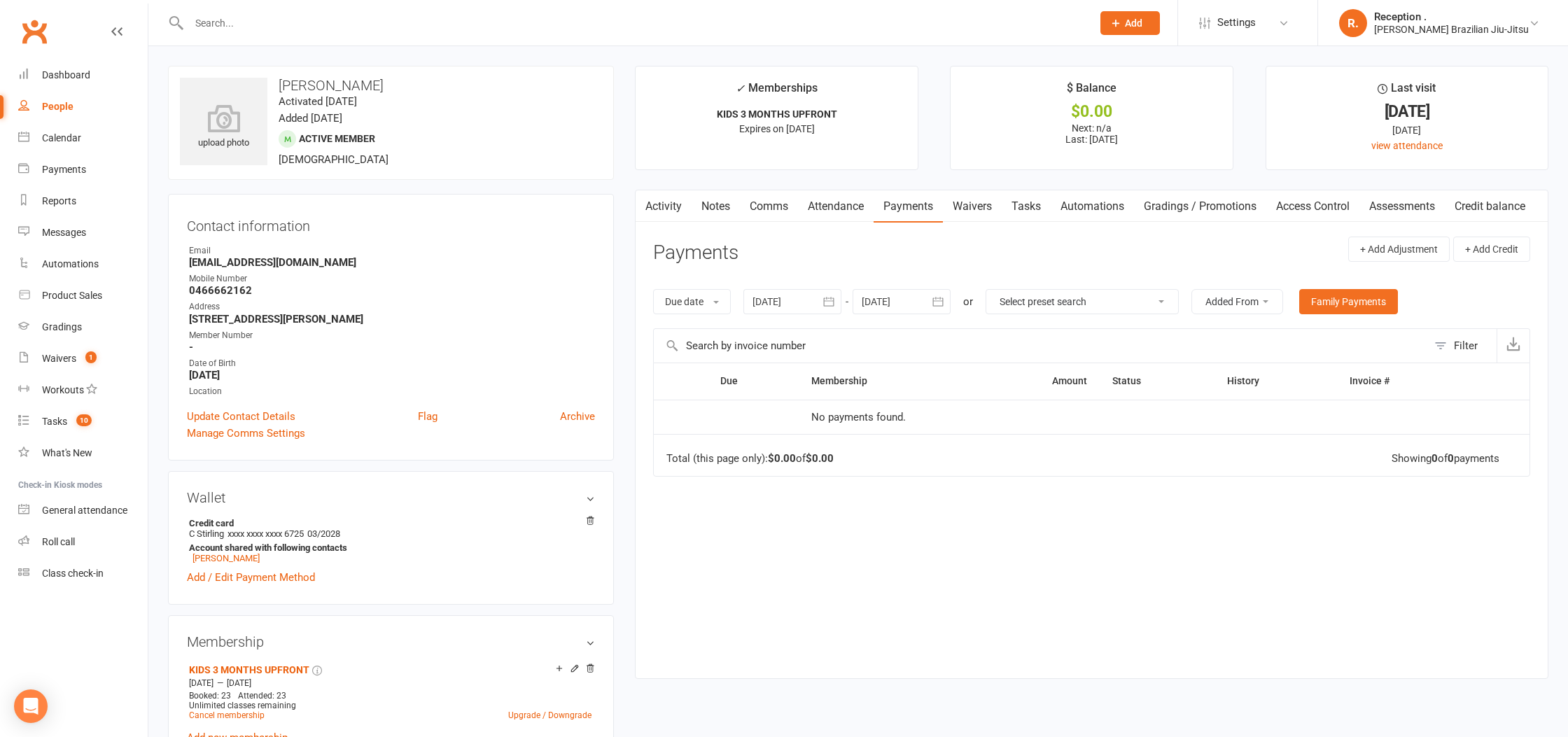
click at [846, 206] on link "Attendance" at bounding box center [835, 206] width 76 height 32
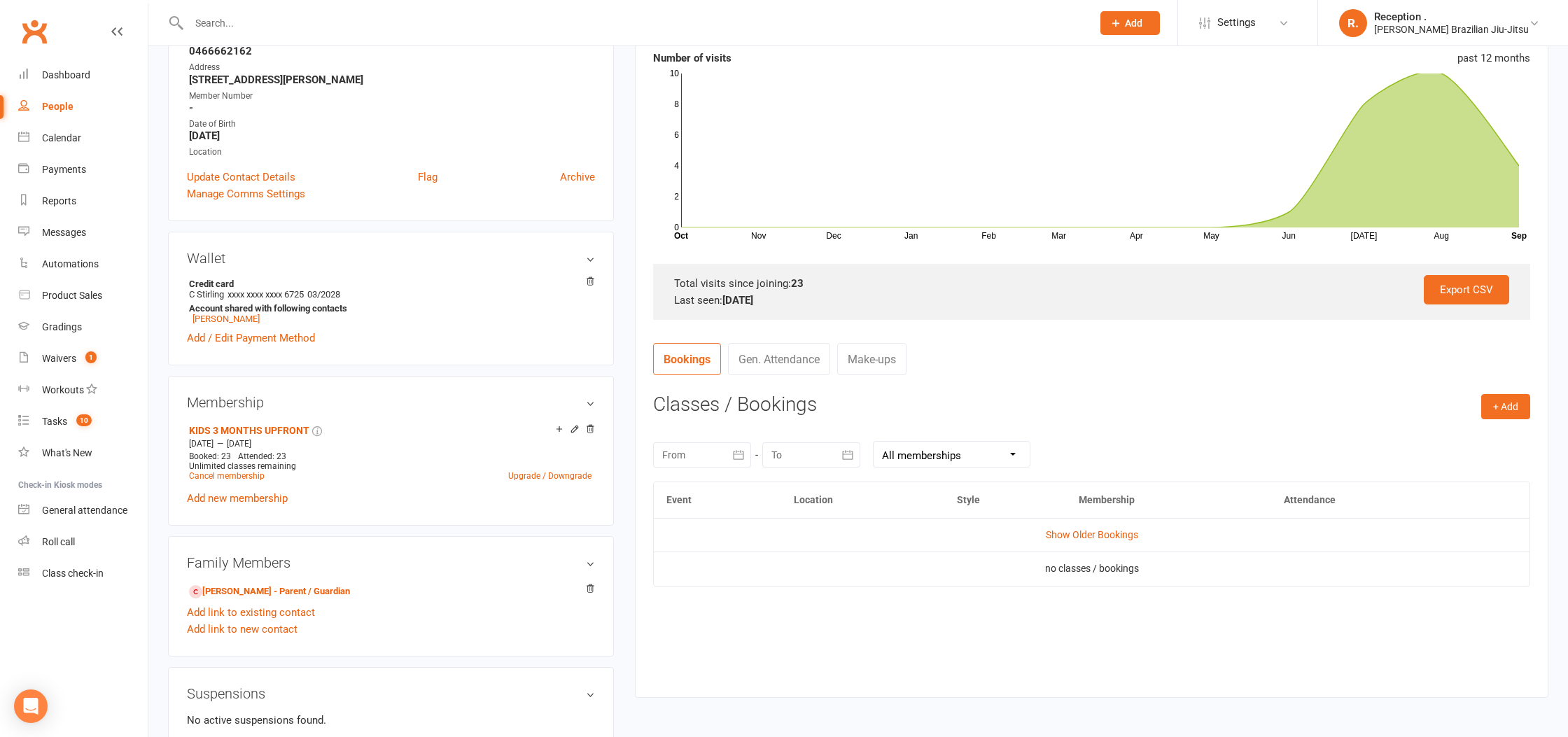
scroll to position [237, 0]
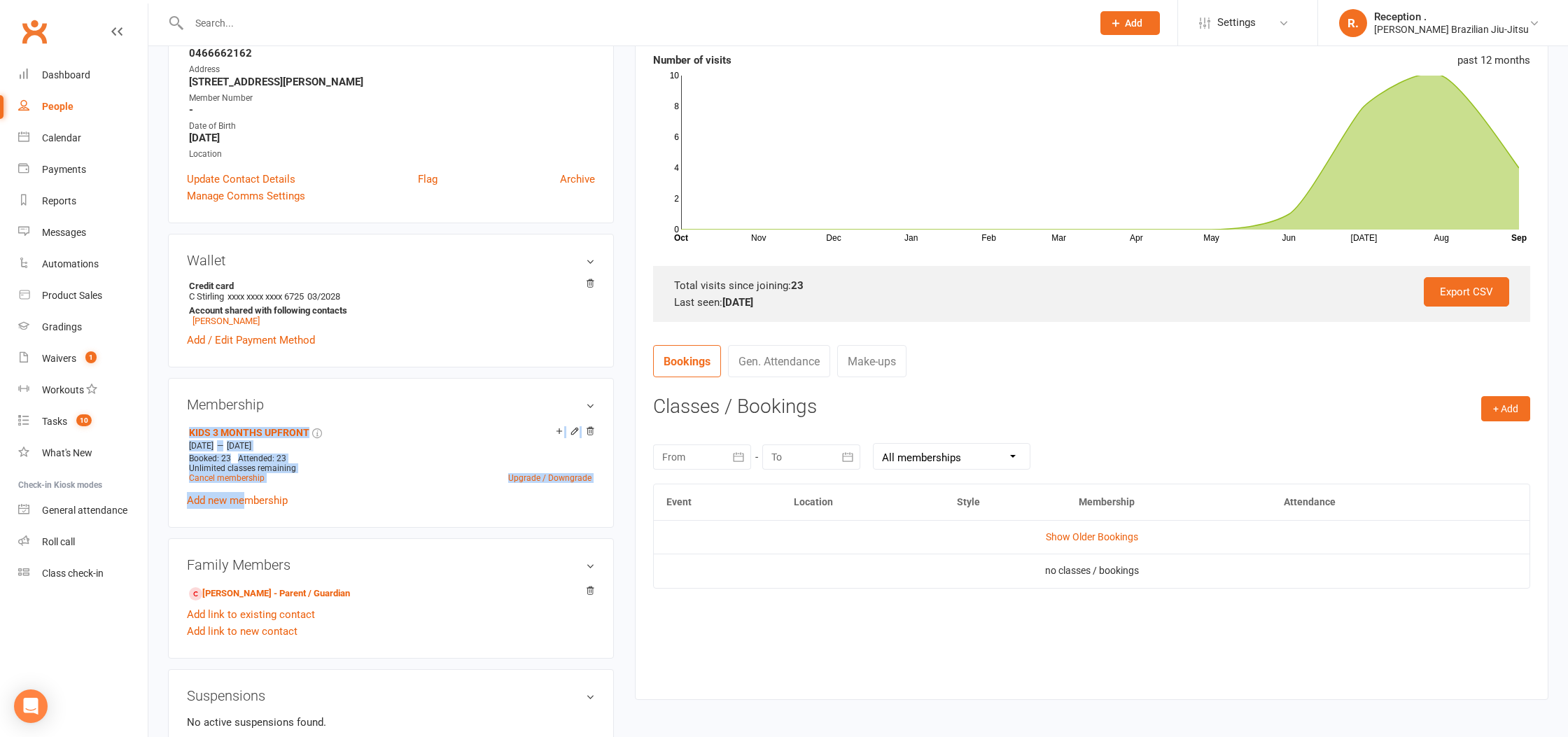
drag, startPoint x: 247, startPoint y: 499, endPoint x: 377, endPoint y: 412, distance: 156.4
click at [377, 412] on div "Membership KIDS 3 MONTHS UPFRONT Jun 23 2025 — Sep 22 2025 Booked: 23 Attended:…" at bounding box center [390, 453] width 446 height 149
click at [430, 355] on div "Wallet Credit card C Stirling xxxx xxxx xxxx 6725 03/2028 Account shared with f…" at bounding box center [390, 300] width 446 height 133
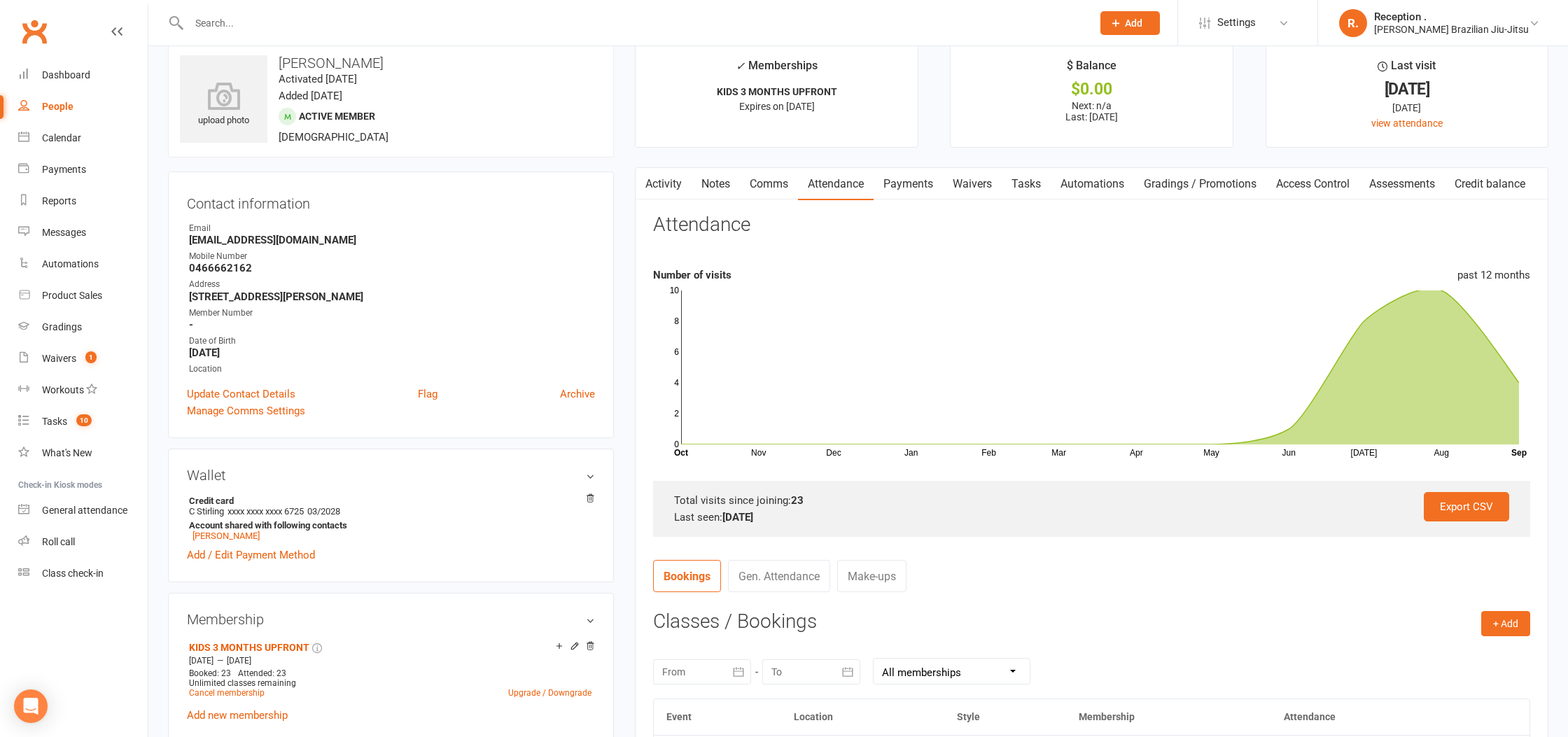
scroll to position [26, 0]
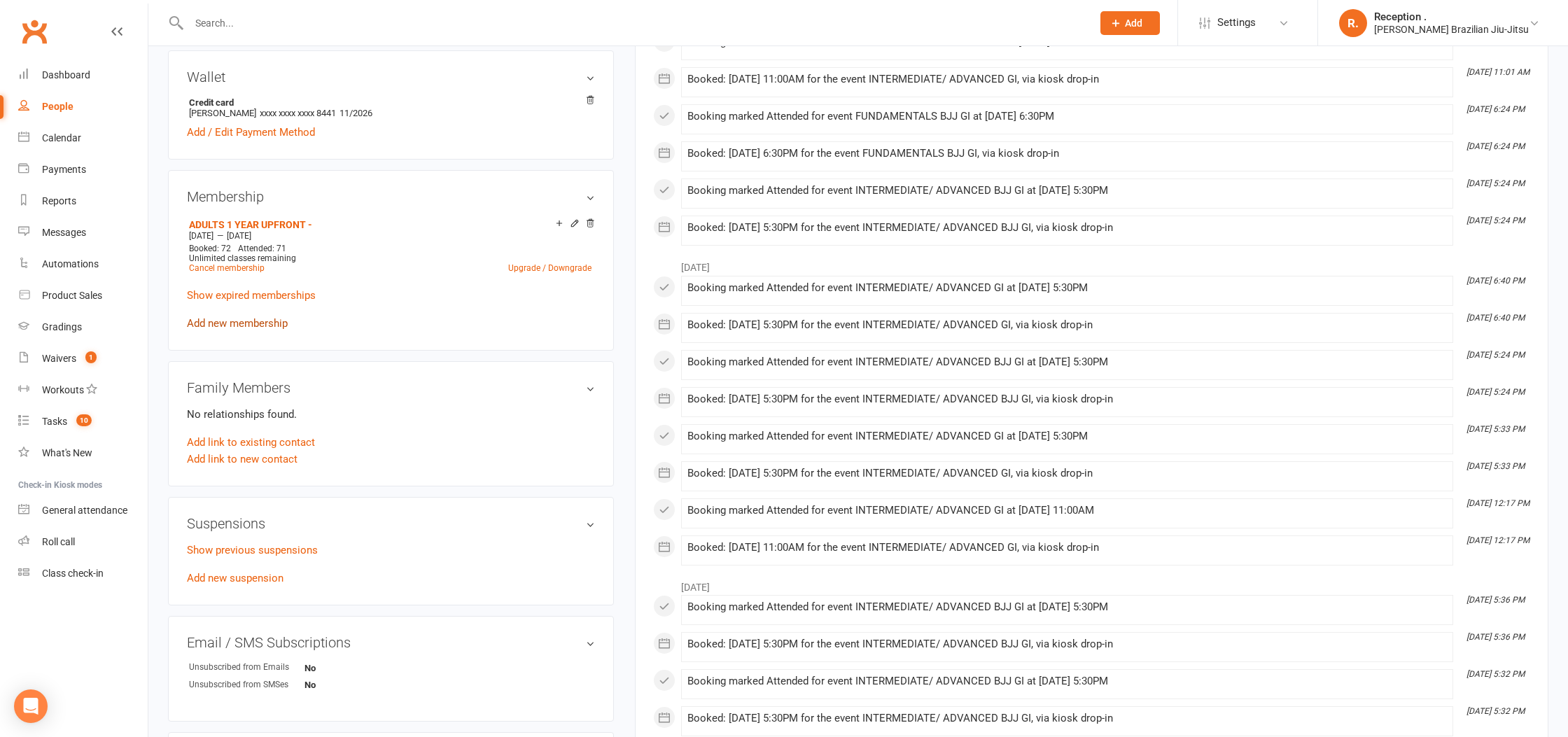
scroll to position [425, 0]
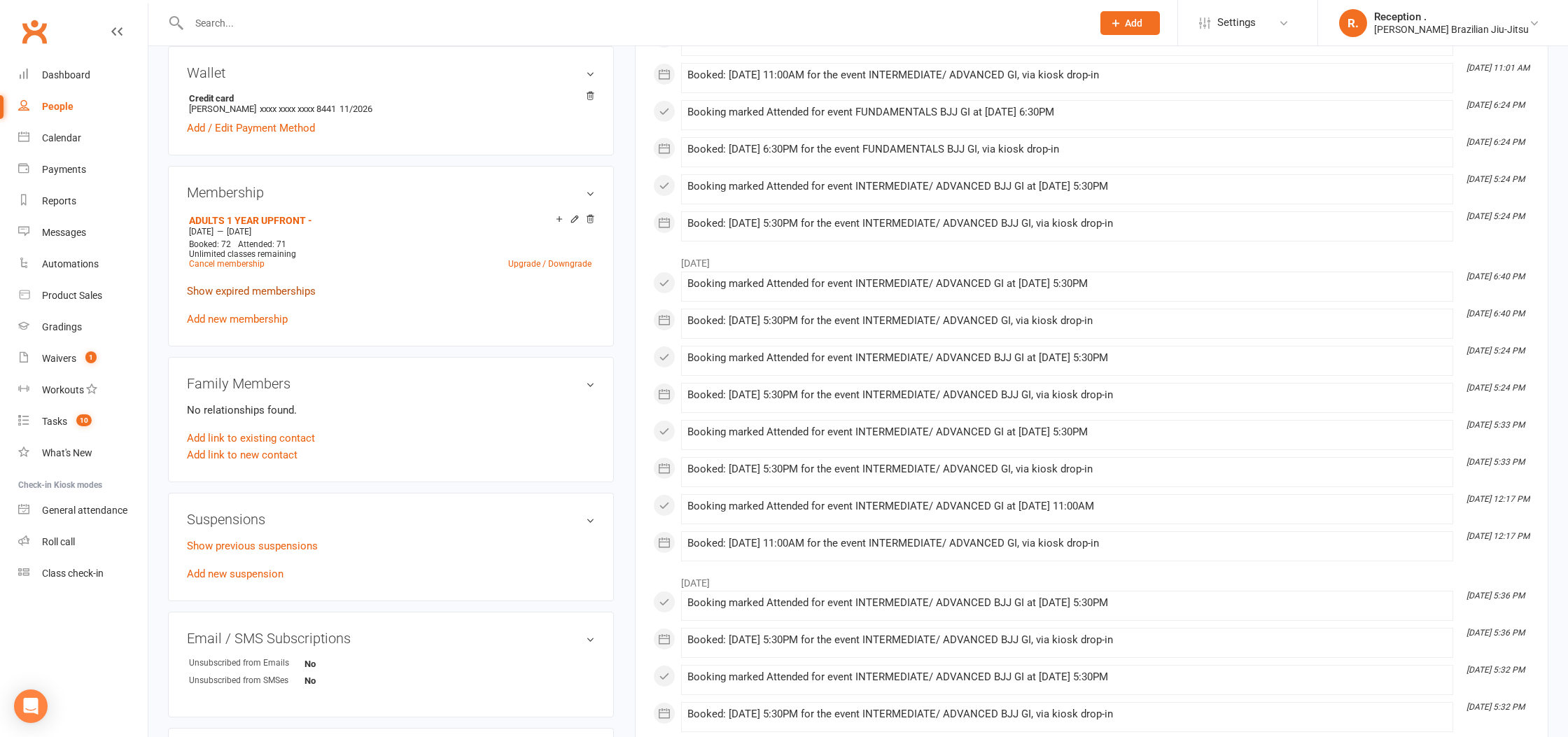
click at [267, 290] on link "Show expired memberships" at bounding box center [251, 291] width 129 height 12
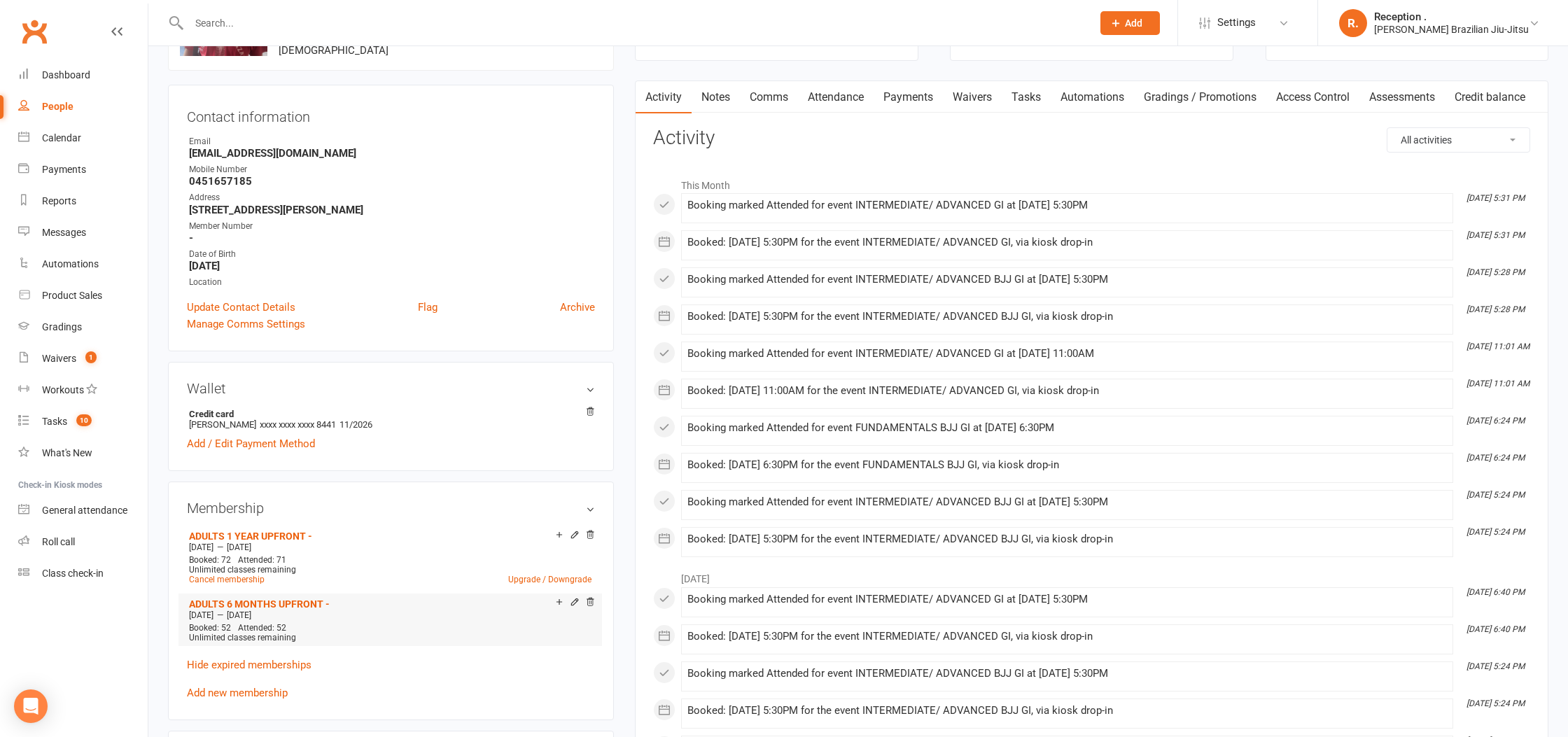
scroll to position [0, 0]
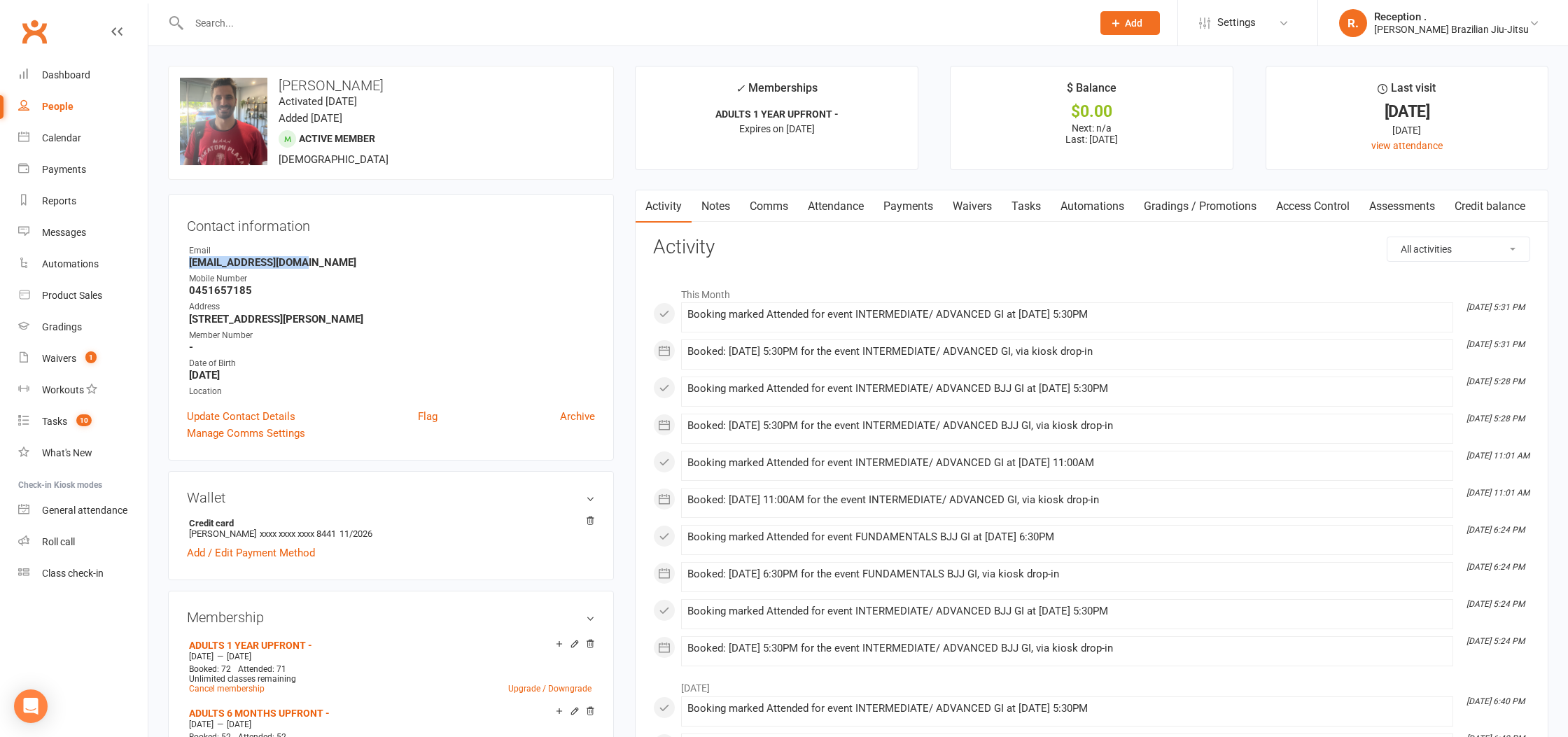
drag, startPoint x: 320, startPoint y: 265, endPoint x: 182, endPoint y: 264, distance: 138.0
click at [182, 264] on div "Contact information Owner Email [EMAIL_ADDRESS][DOMAIN_NAME] Mobile Number [PHO…" at bounding box center [390, 327] width 446 height 267
copy strong "[EMAIL_ADDRESS][DOMAIN_NAME]"
drag, startPoint x: 333, startPoint y: 645, endPoint x: 186, endPoint y: 645, distance: 147.0
click at [186, 645] on li "ADULTS 1 YEAR UPFRONT - [DATE] — [DATE] Booked: 72 Attended: 71 Unlimited class…" at bounding box center [390, 666] width 409 height 61
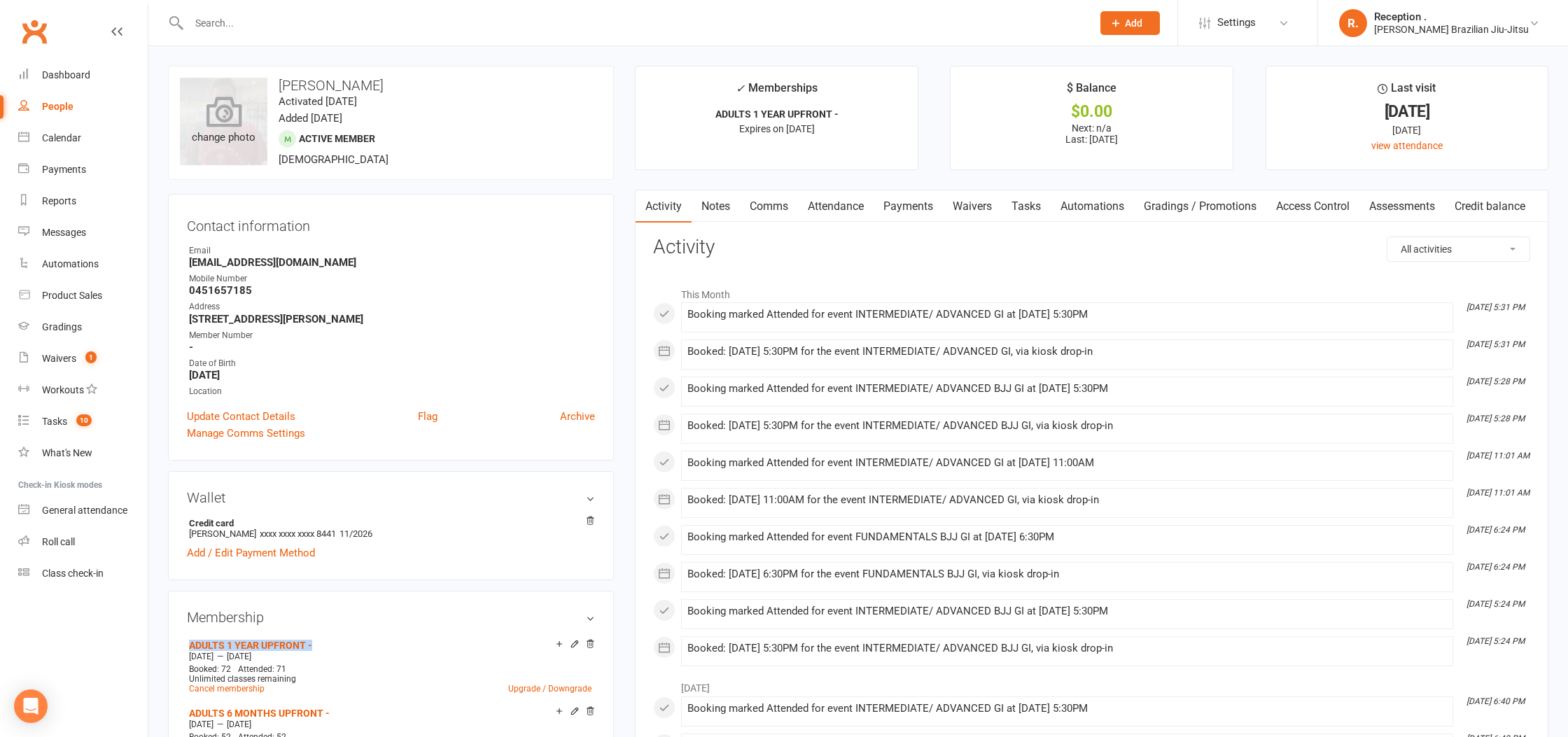
copy link "ADULTS 1 YEAR UPFRONT -"
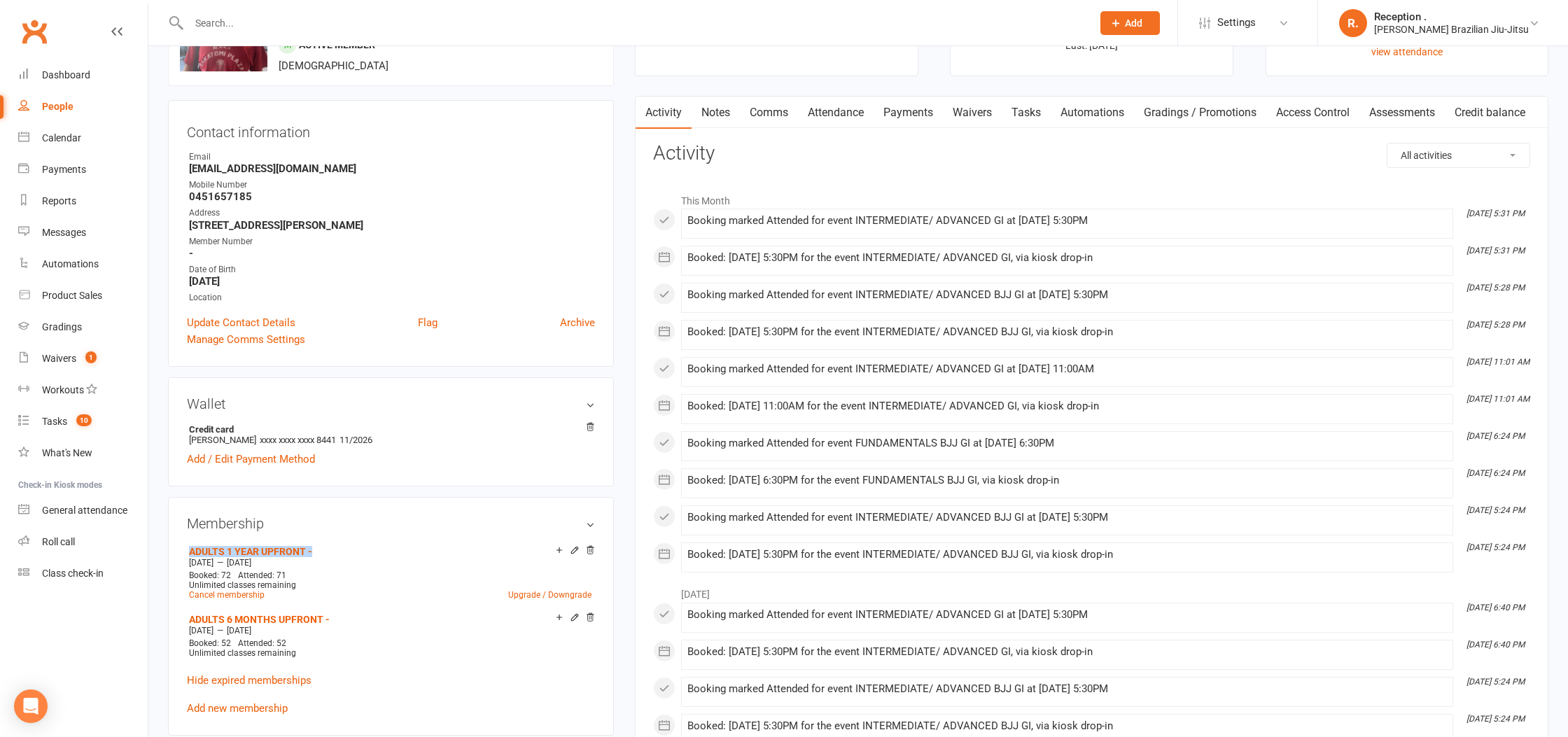
scroll to position [89, 0]
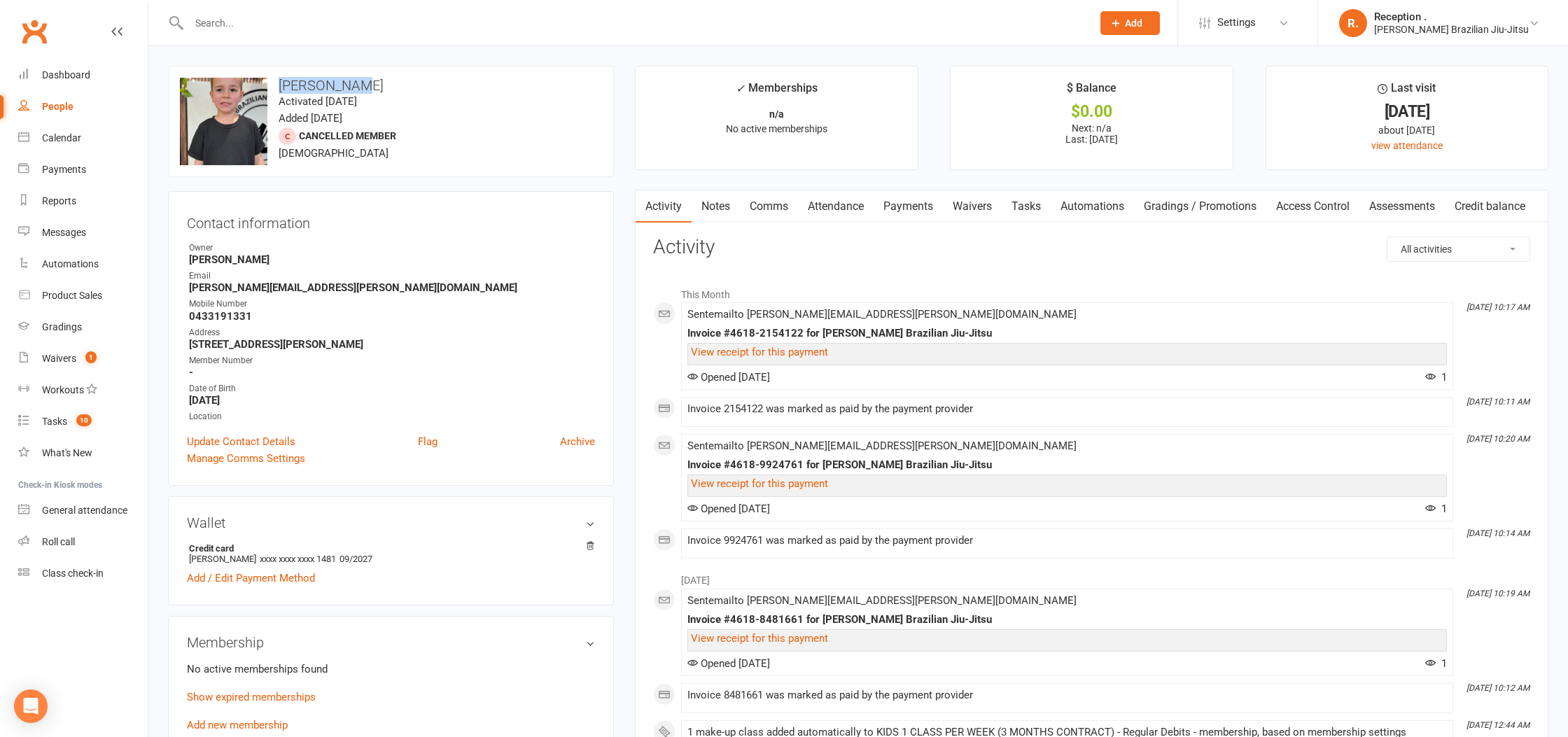
drag, startPoint x: 414, startPoint y: 88, endPoint x: 274, endPoint y: 83, distance: 140.1
click at [274, 83] on h3 "[PERSON_NAME]" at bounding box center [390, 84] width 422 height 15
drag, startPoint x: 396, startPoint y: 284, endPoint x: 175, endPoint y: 292, distance: 221.1
click at [175, 292] on div "Contact information Owner [PERSON_NAME] Email [PERSON_NAME][EMAIL_ADDRESS][PERS…" at bounding box center [390, 338] width 446 height 294
copy strong "[PERSON_NAME][EMAIL_ADDRESS][PERSON_NAME][DOMAIN_NAME]"
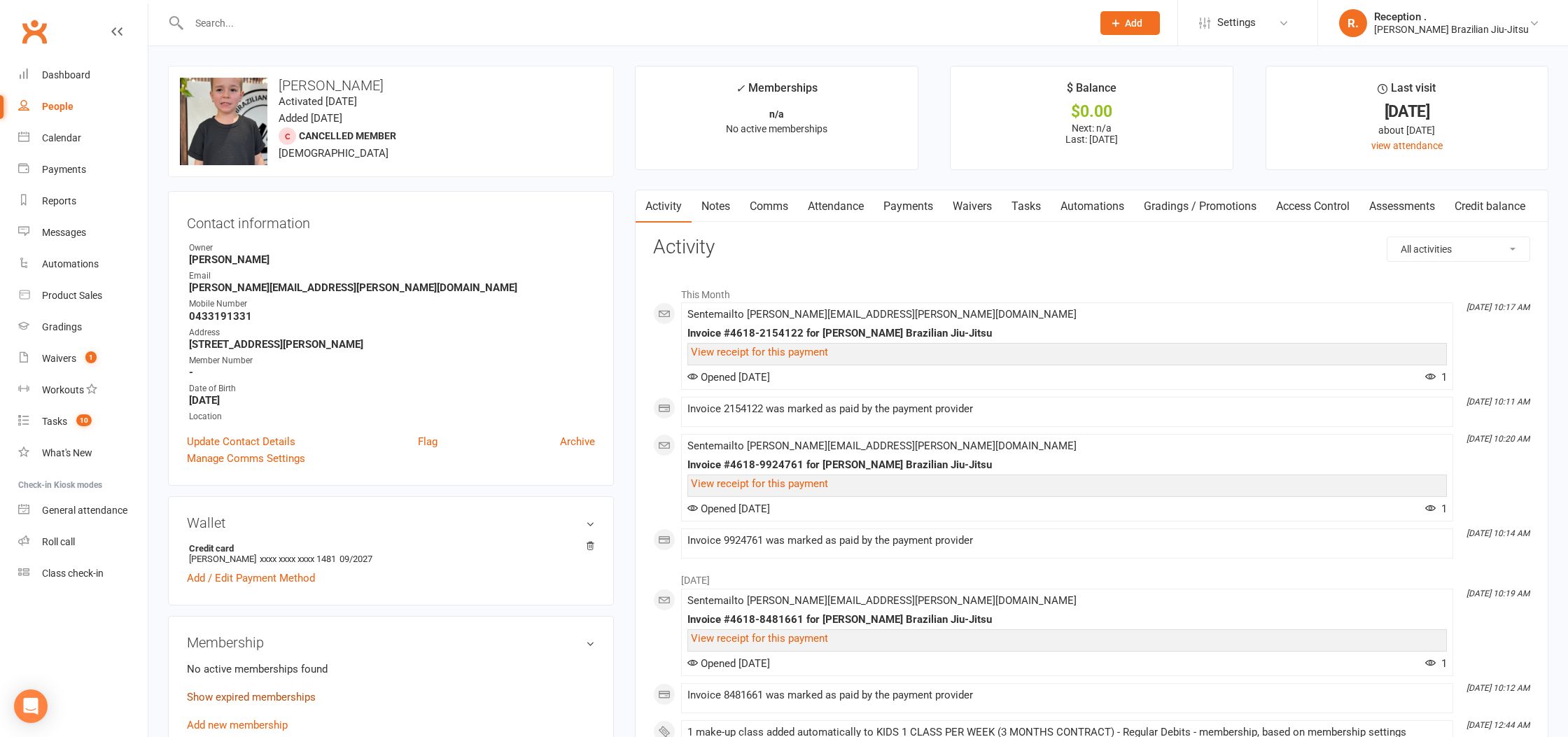
click at [275, 691] on link "Show expired memberships" at bounding box center [251, 697] width 129 height 12
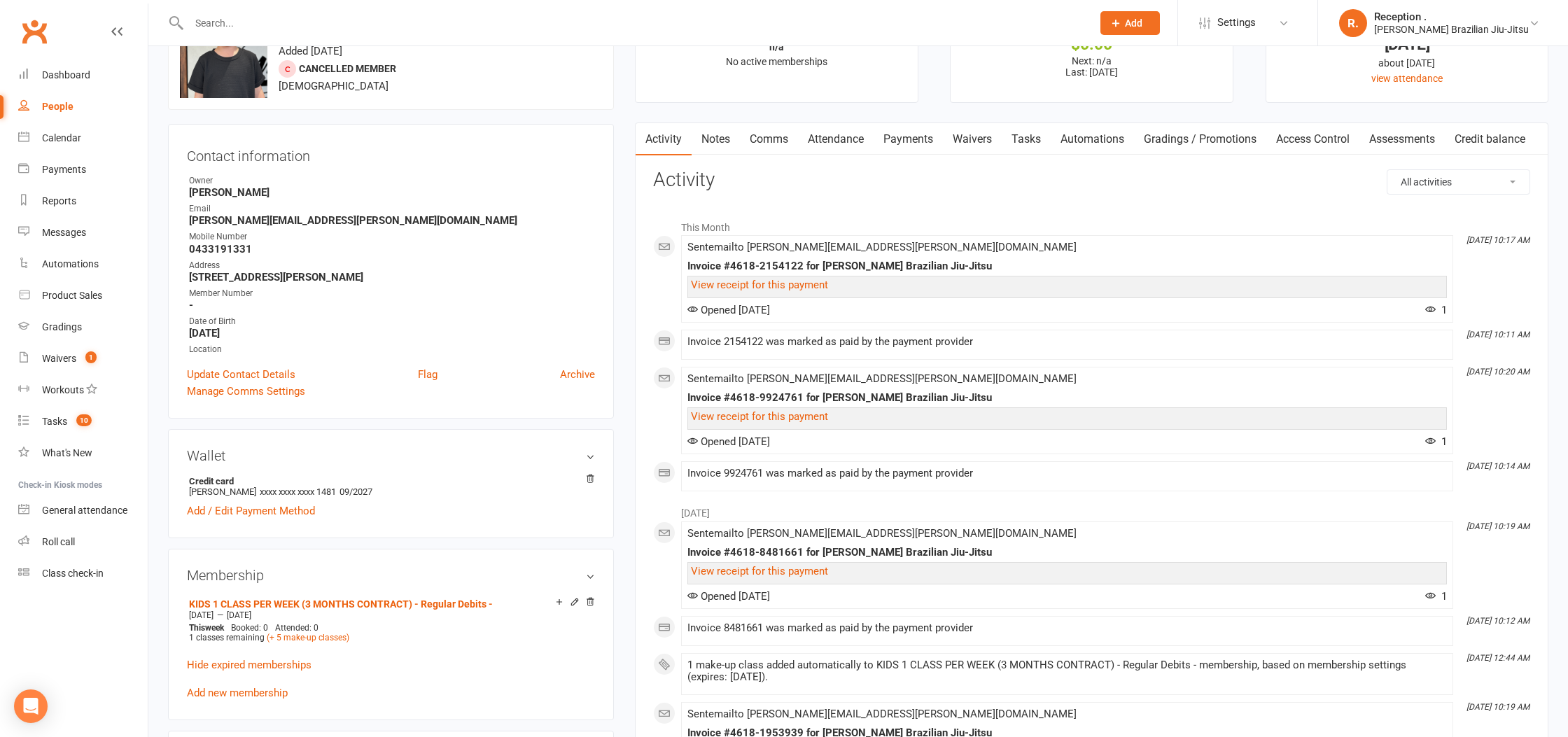
scroll to position [70, 0]
drag, startPoint x: 922, startPoint y: 133, endPoint x: 903, endPoint y: 137, distance: 19.4
click at [923, 134] on link "Payments" at bounding box center [908, 136] width 69 height 32
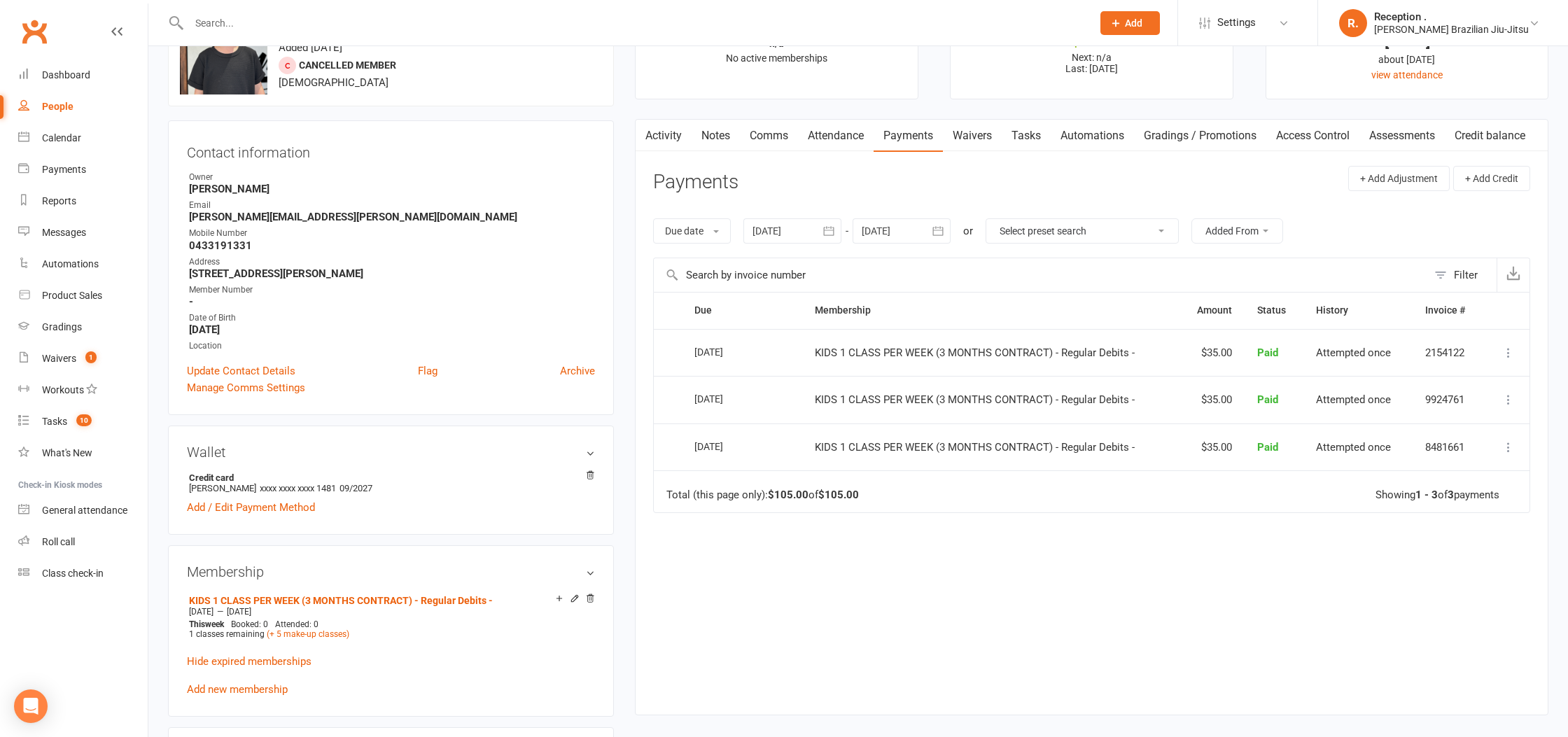
click at [836, 132] on link "Attendance" at bounding box center [835, 136] width 76 height 32
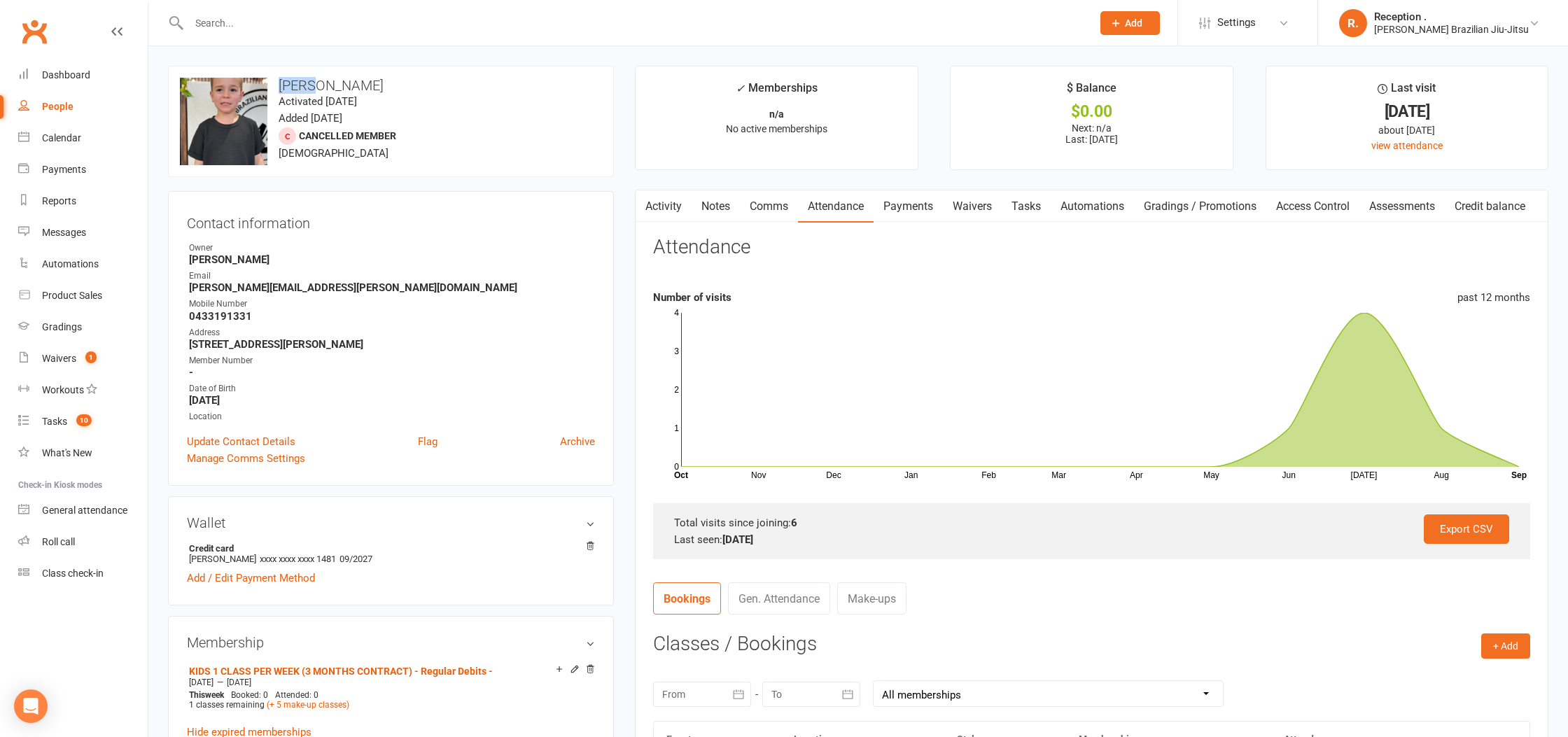
drag, startPoint x: 310, startPoint y: 84, endPoint x: 276, endPoint y: 87, distance: 34.1
click at [276, 87] on h3 "[PERSON_NAME]" at bounding box center [390, 84] width 422 height 15
copy h3 "[PERSON_NAME]"
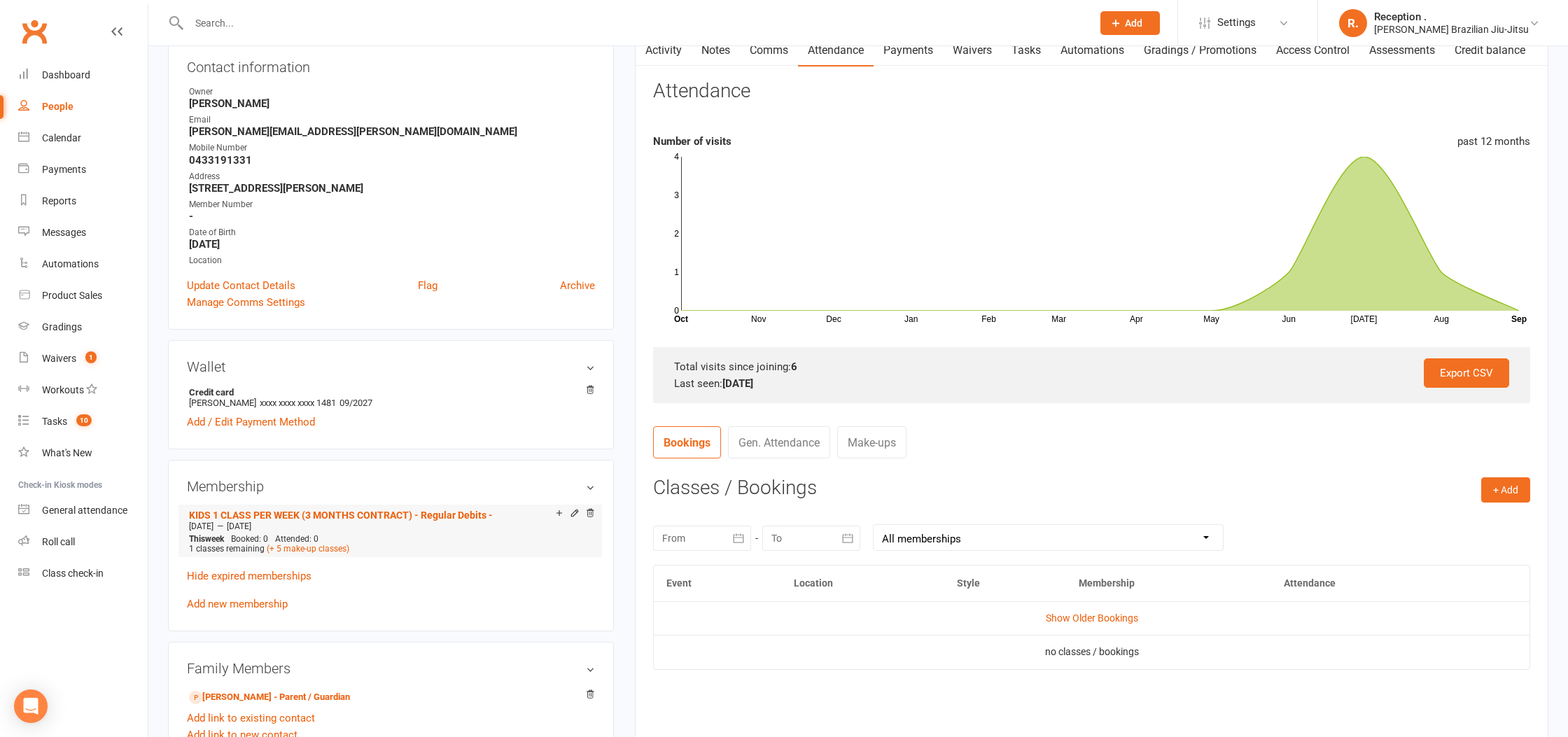
scroll to position [167, 0]
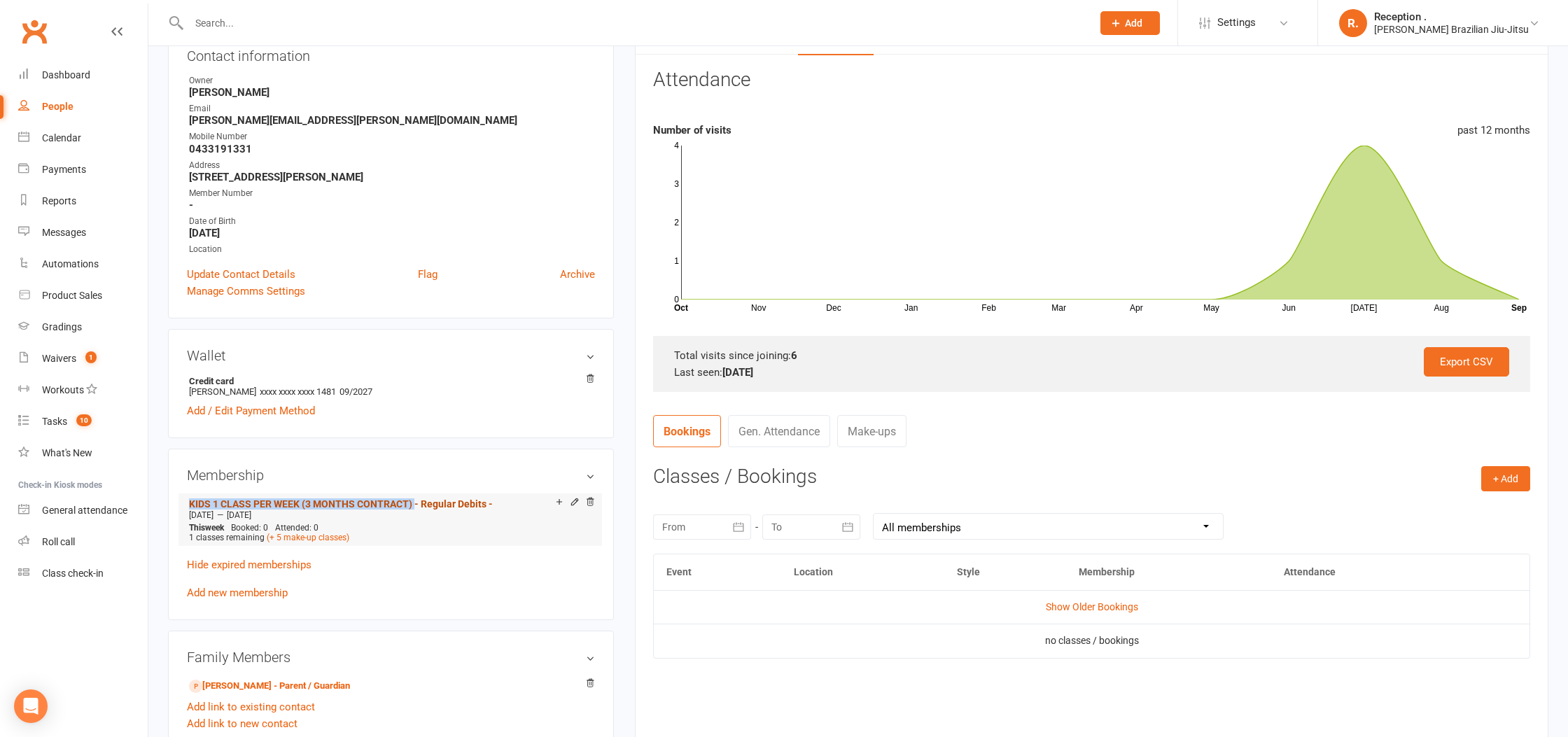
drag, startPoint x: 176, startPoint y: 501, endPoint x: 414, endPoint y: 499, distance: 238.0
click at [414, 499] on div "Membership KIDS 1 CLASS PER WEEK (3 MONTHS CONTRACT) - Regular Debits - [DATE] …" at bounding box center [390, 533] width 446 height 171
copy link "KIDS 1 CLASS PER WEEK (3 MONTHS CONTRACT)"
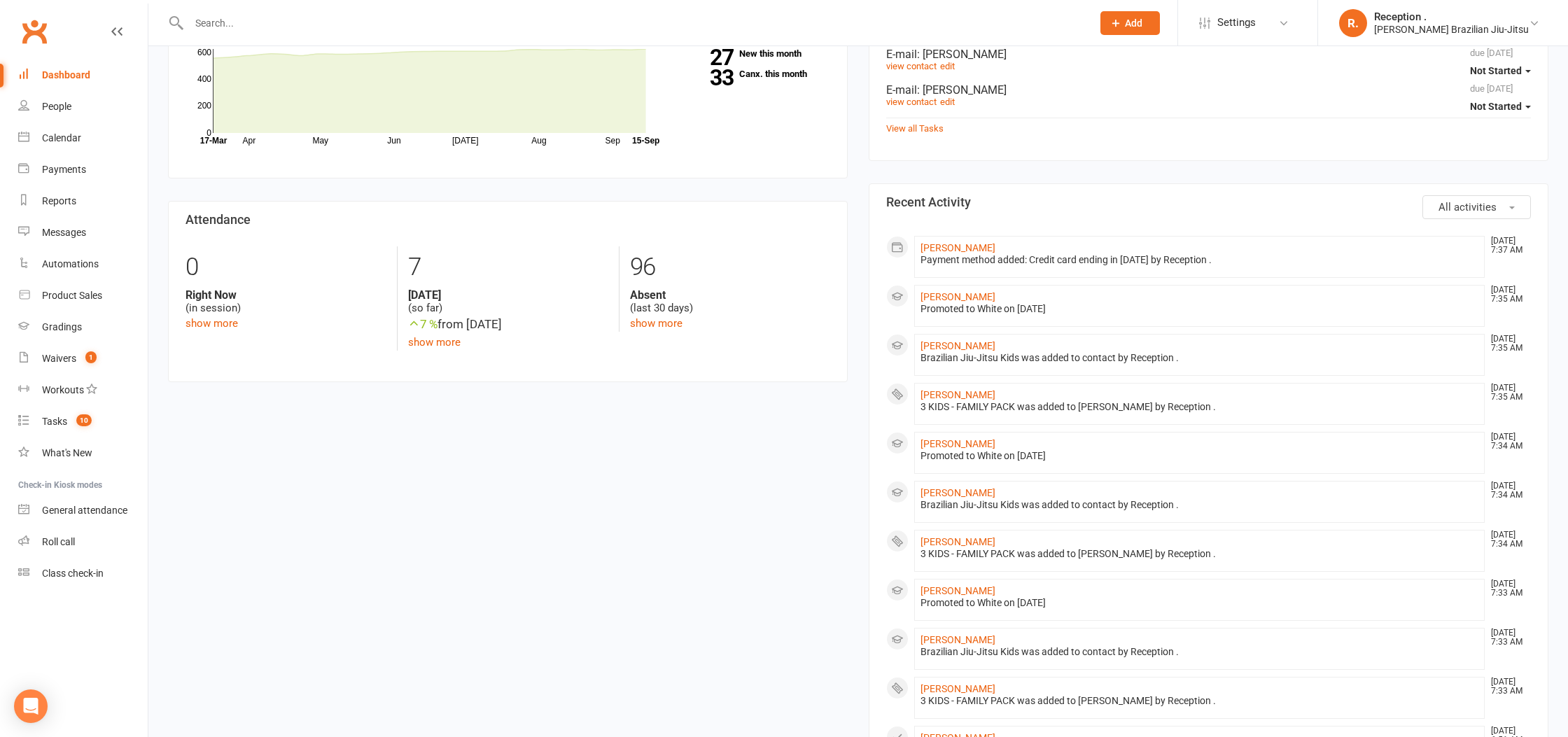
scroll to position [453, 0]
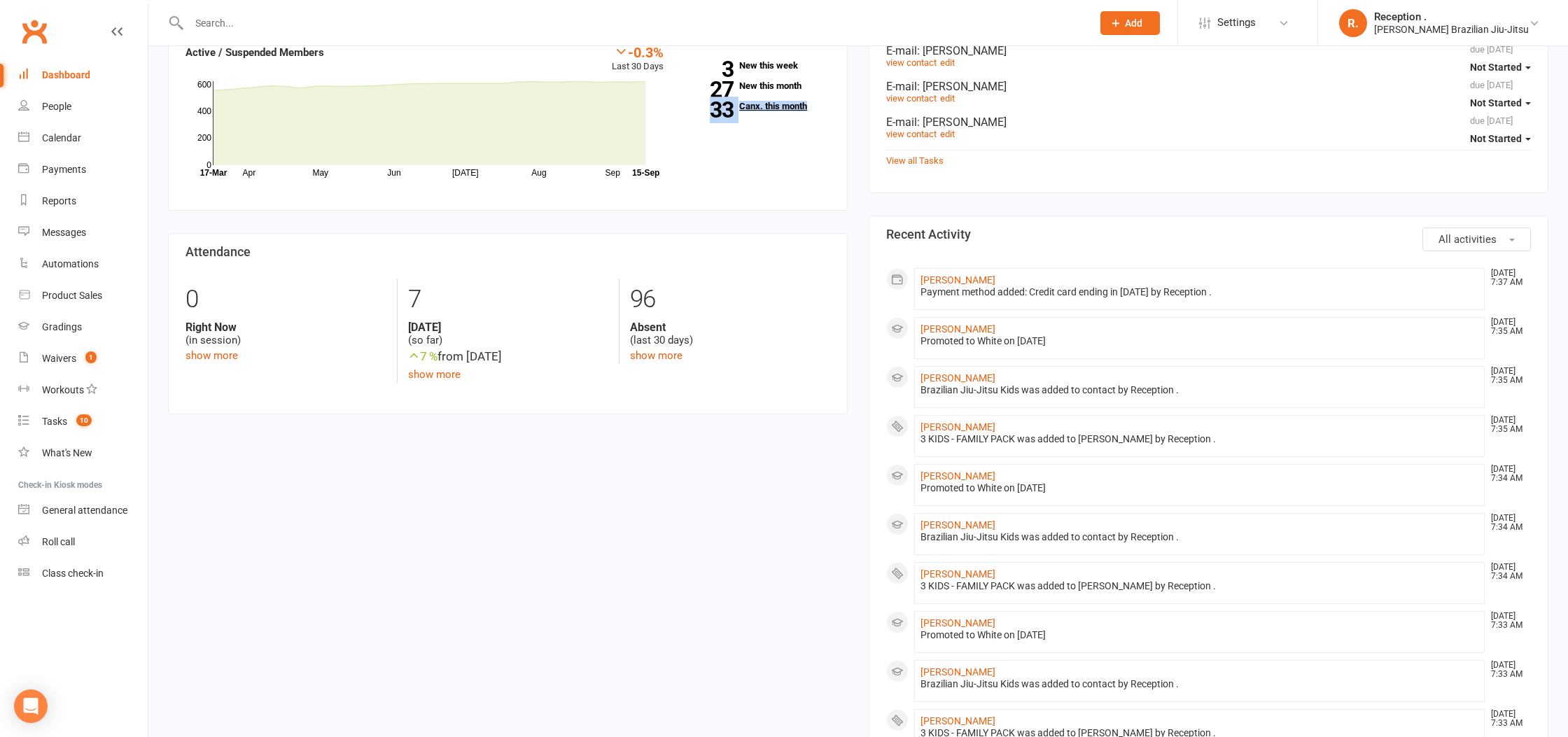
click at [783, 106] on link "33 Canx. this month" at bounding box center [758, 106] width 146 height 9
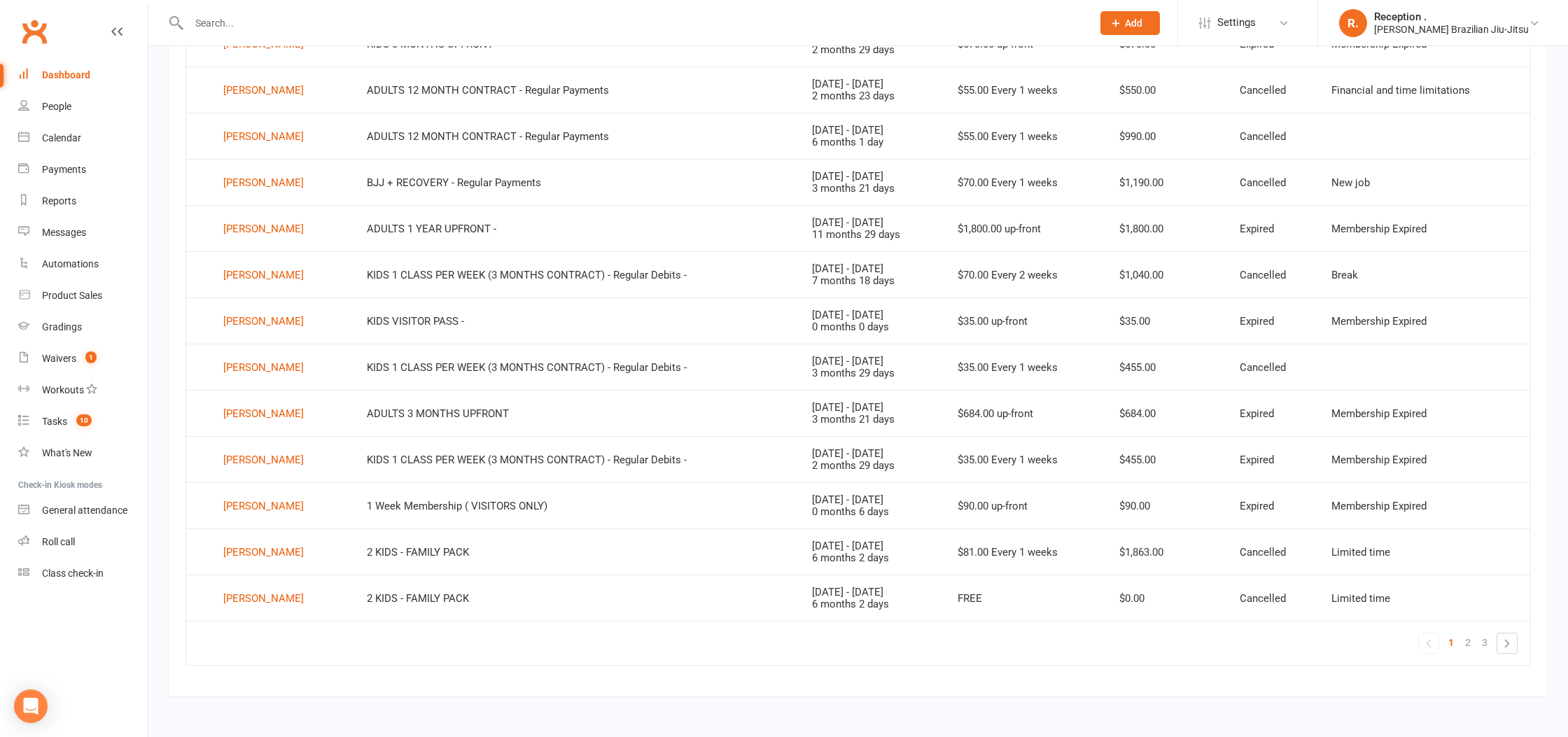
scroll to position [750, 0]
click at [1514, 640] on link "»" at bounding box center [1507, 640] width 20 height 20
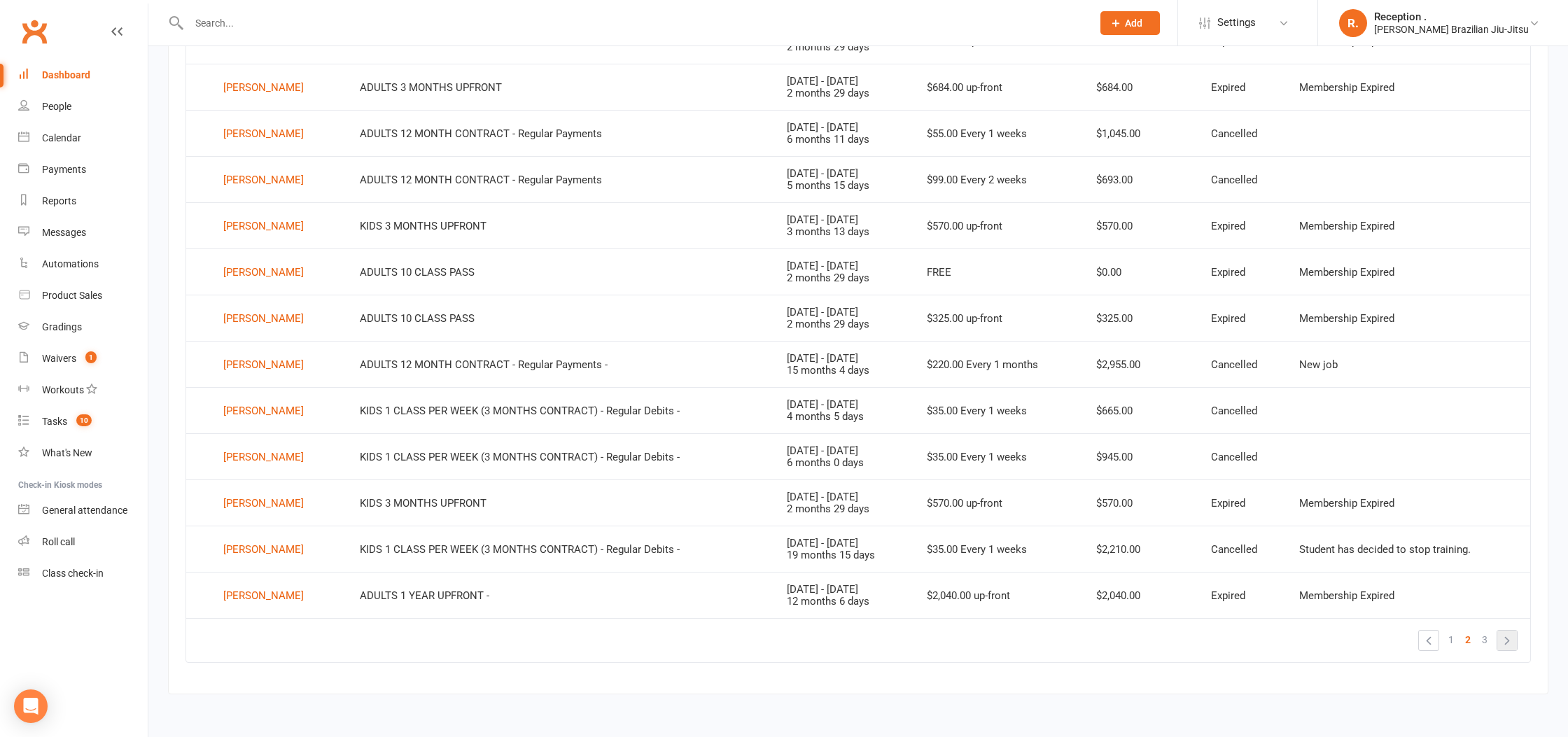
click at [1515, 637] on link "»" at bounding box center [1507, 640] width 20 height 20
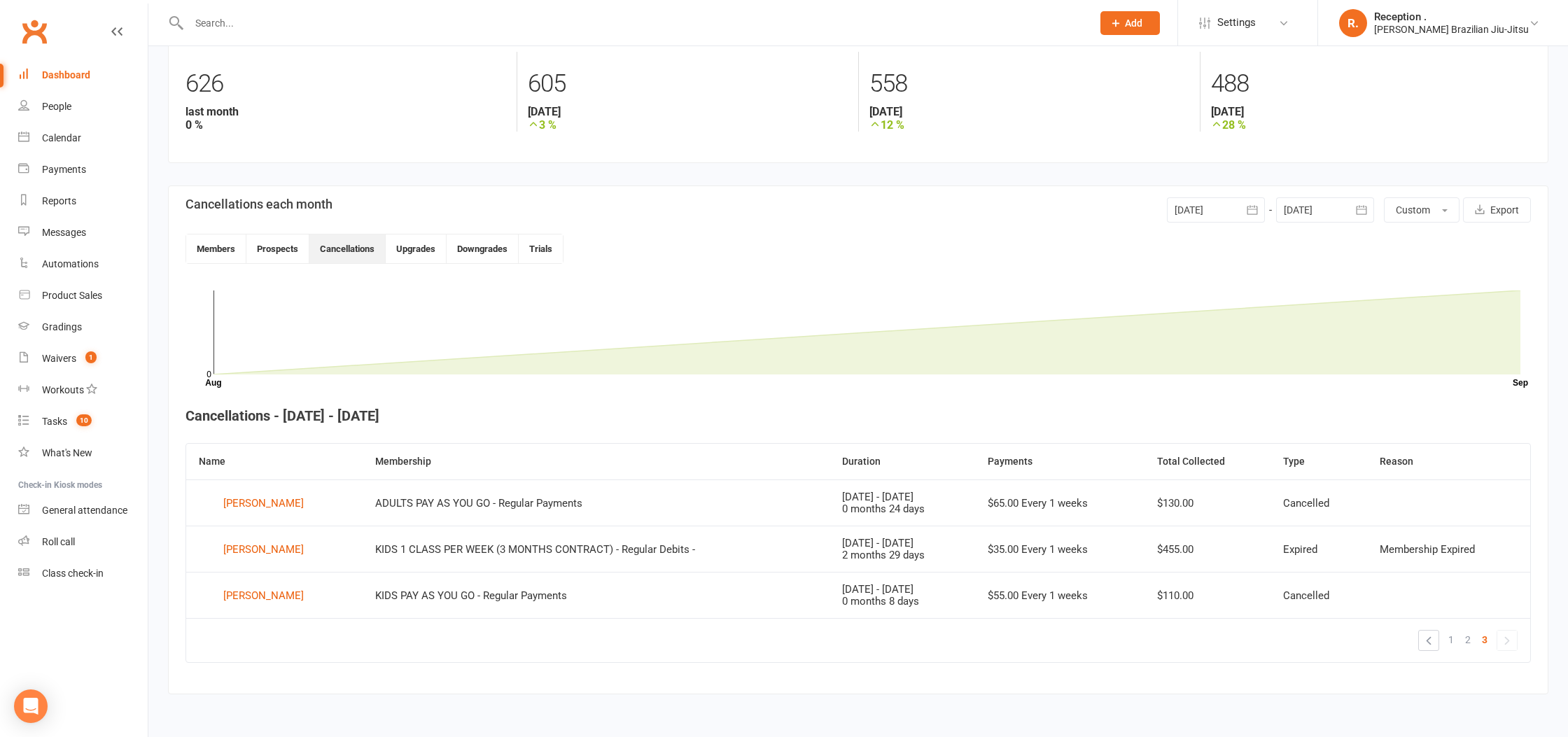
scroll to position [196, 0]
click at [1445, 641] on link "1" at bounding box center [1451, 639] width 17 height 20
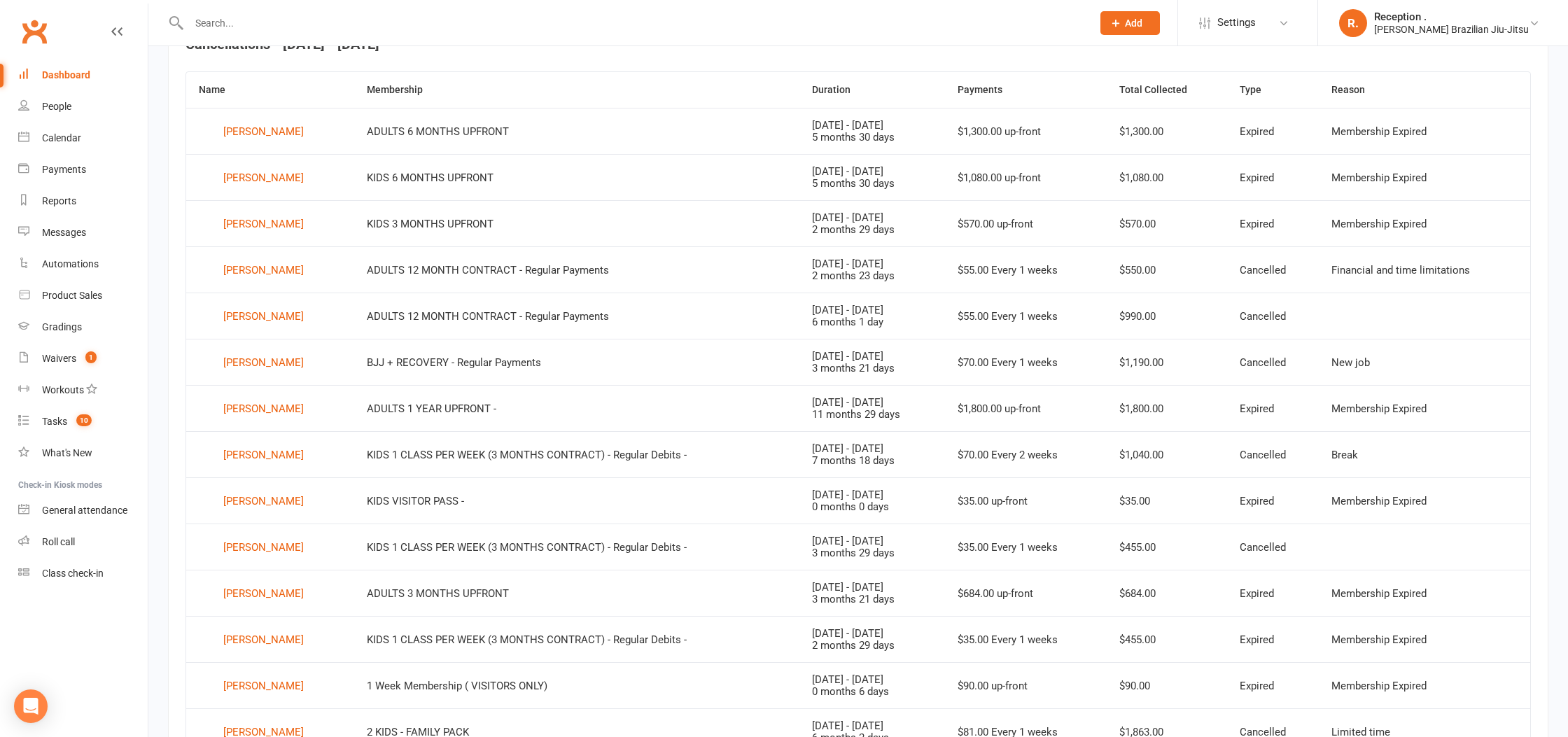
scroll to position [750, 0]
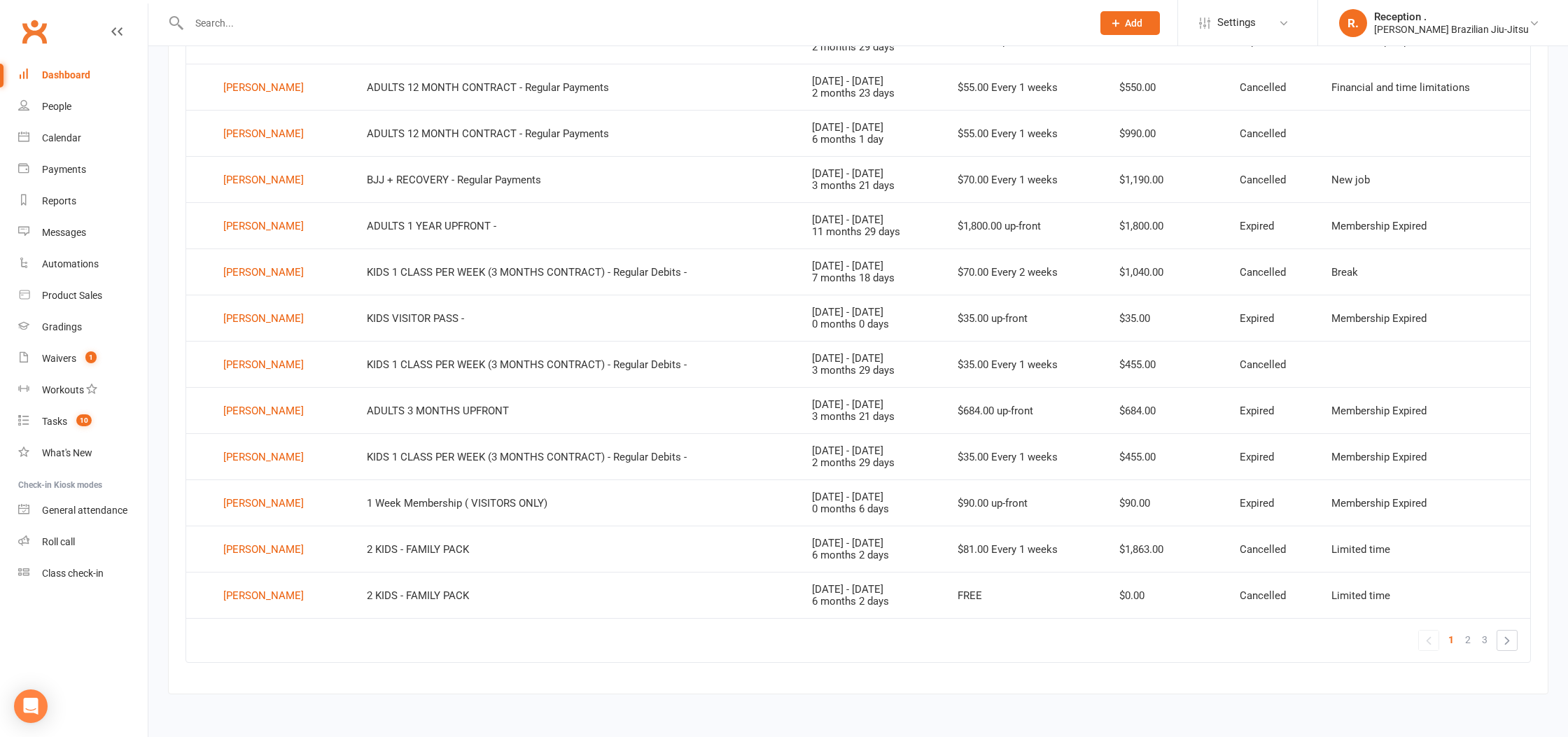
click at [27, 39] on link "Clubworx" at bounding box center [34, 31] width 35 height 35
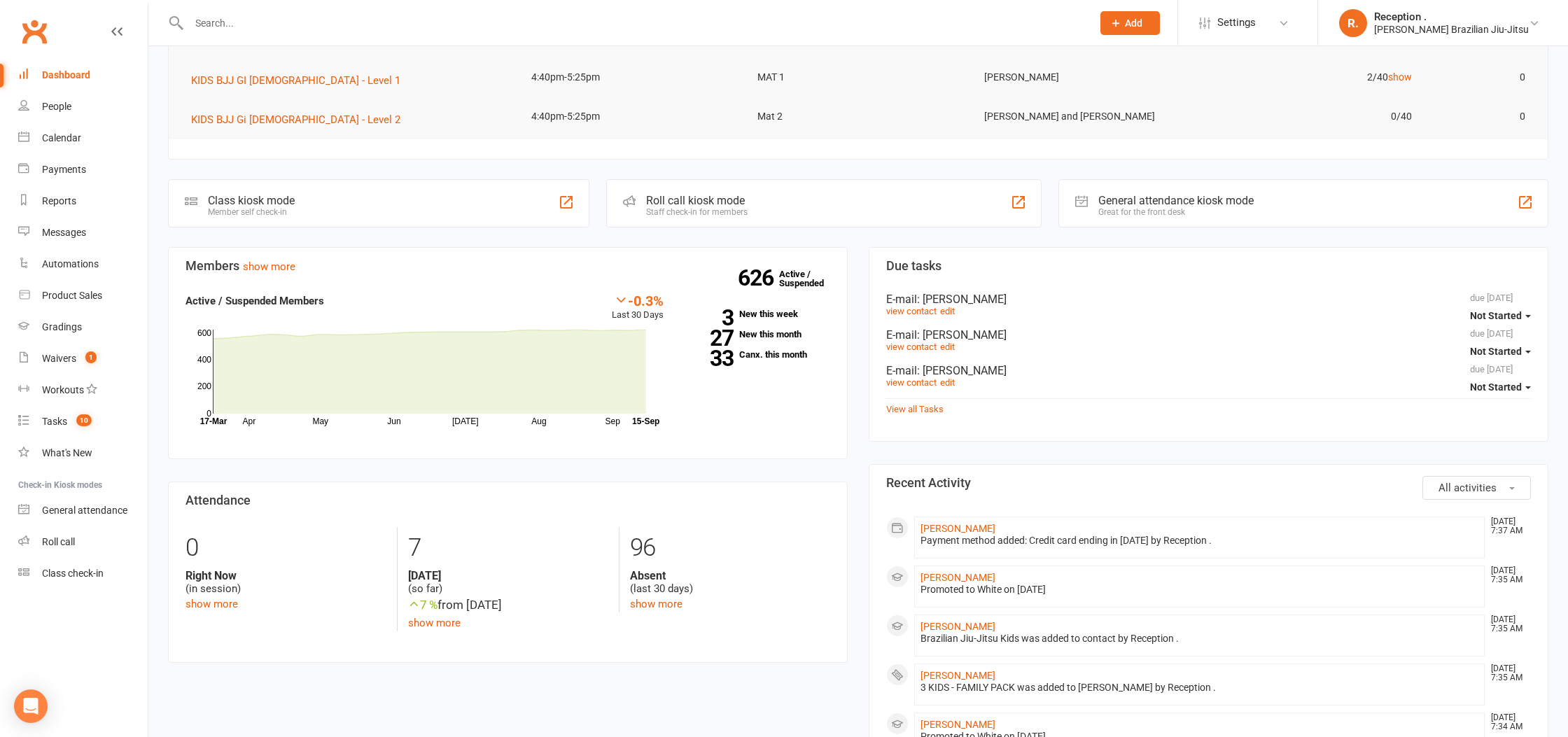
scroll to position [216, 0]
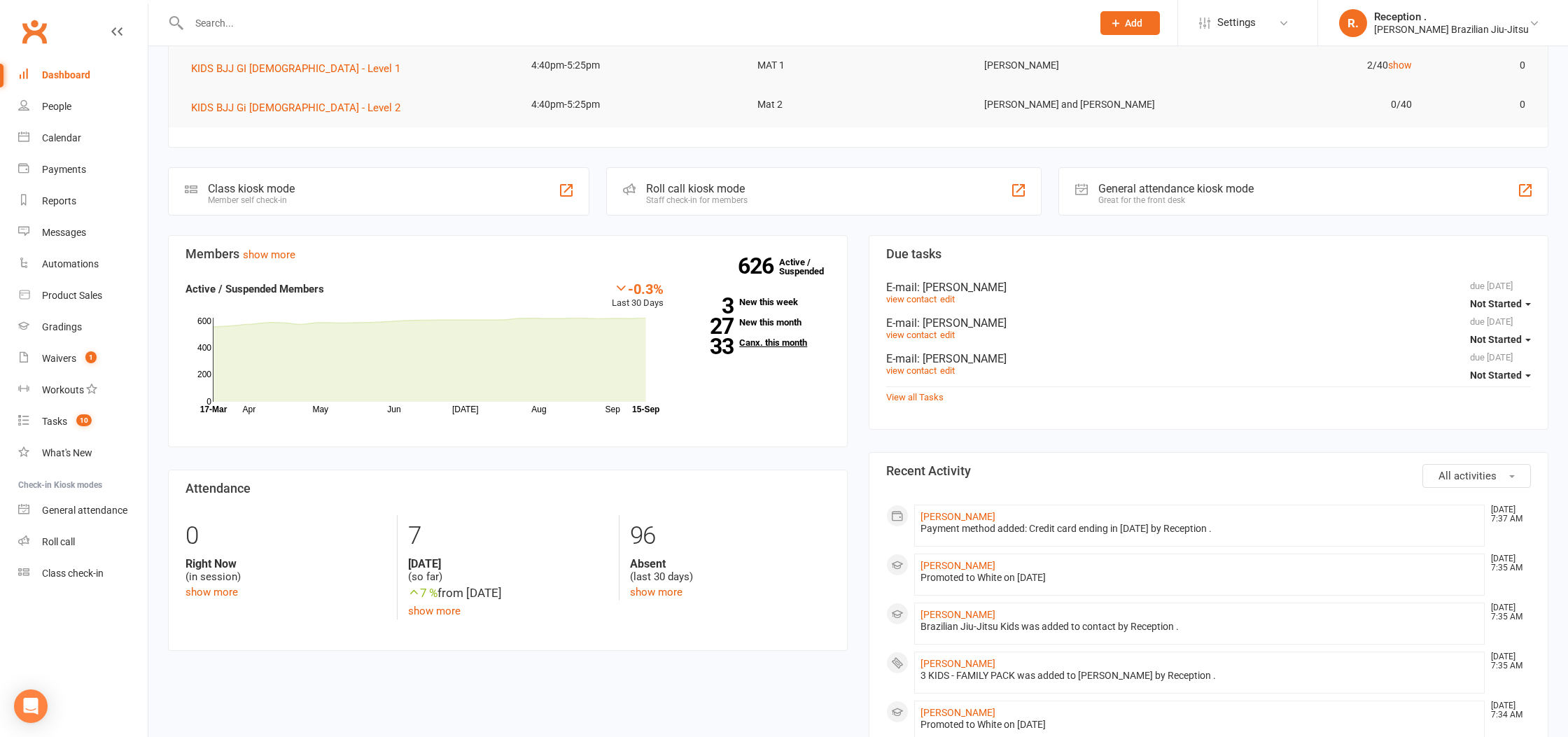
click at [751, 340] on link "33 Canx. this month" at bounding box center [758, 342] width 146 height 9
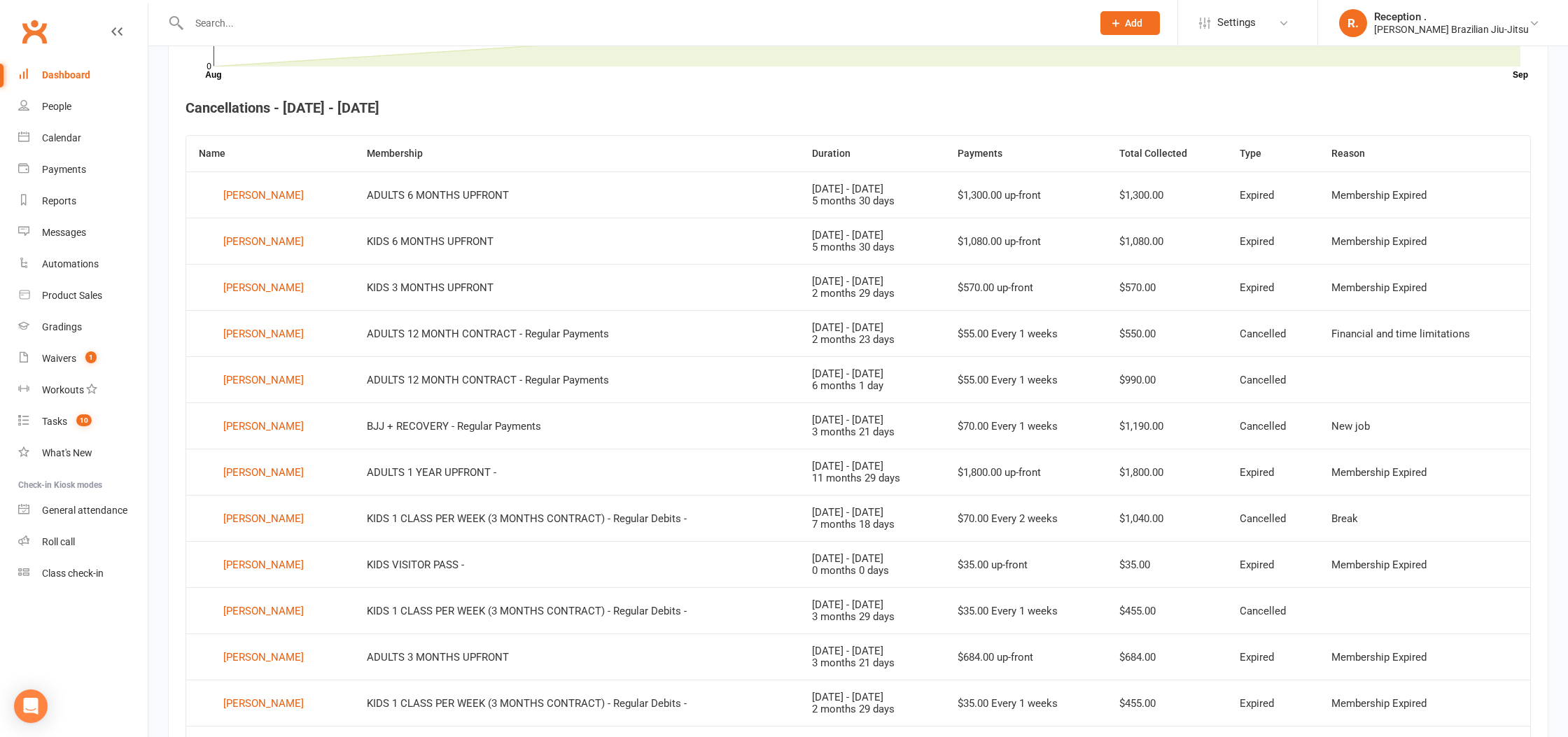
scroll to position [510, 0]
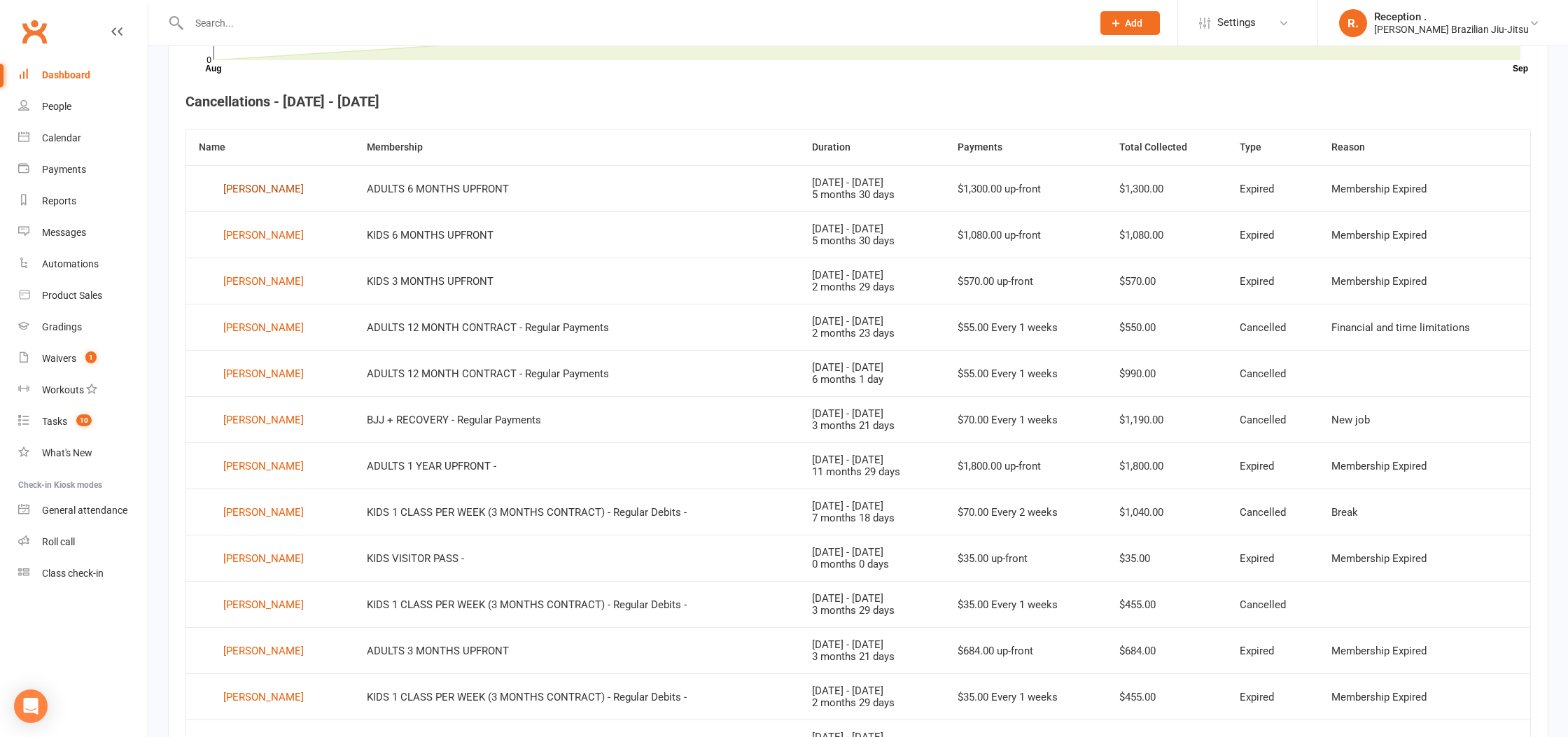
click at [261, 193] on div "Atilla Ayhan" at bounding box center [263, 189] width 80 height 21
click at [246, 239] on div "Isabella Baynes" at bounding box center [263, 236] width 80 height 21
click at [245, 284] on div "Zara Blaauw" at bounding box center [263, 283] width 80 height 21
click at [250, 461] on div "Rhys Davies" at bounding box center [263, 468] width 80 height 21
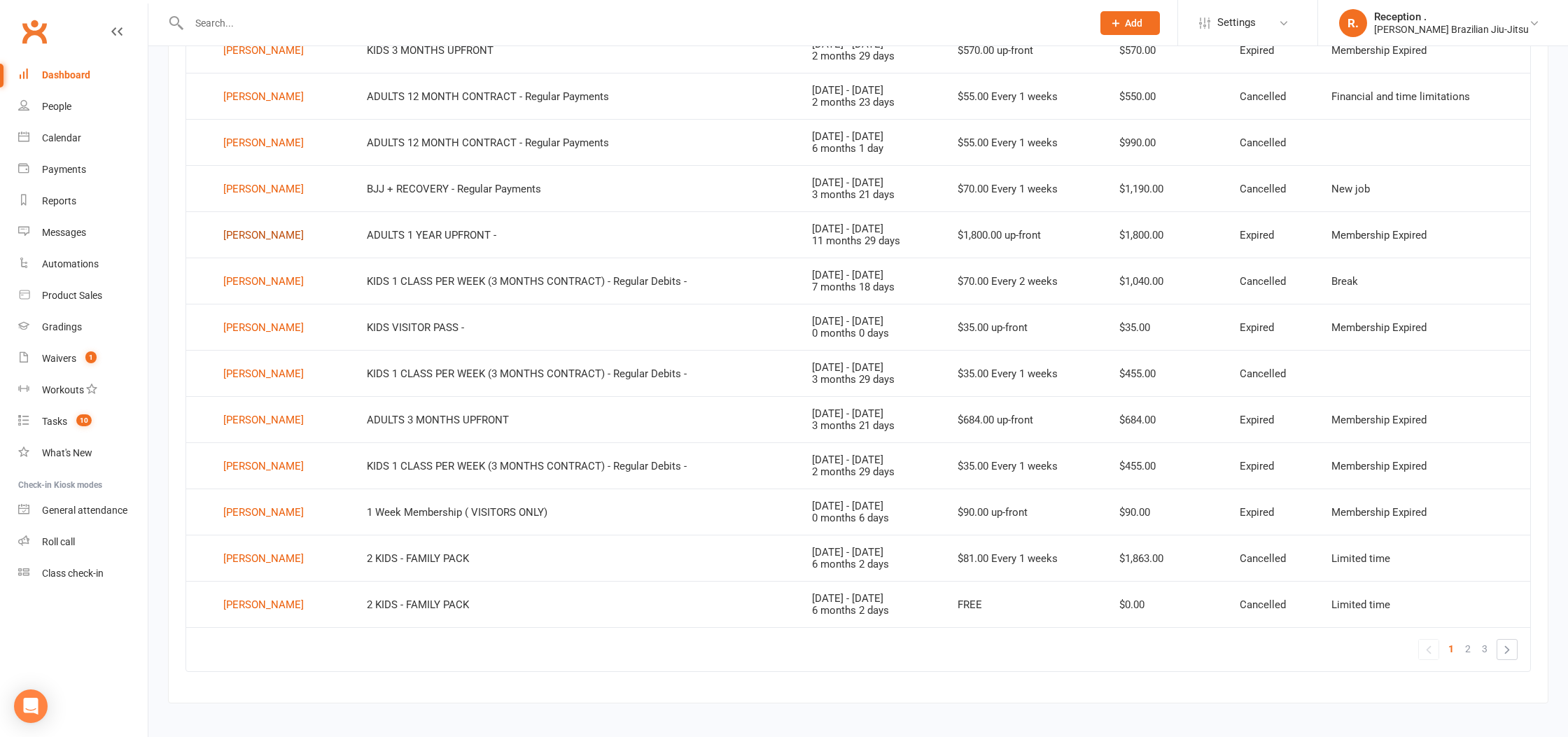
scroll to position [743, 0]
click at [238, 323] on div "Mabel Earley" at bounding box center [263, 326] width 80 height 21
click at [226, 419] on div "Shane Evans" at bounding box center [263, 419] width 80 height 21
click at [257, 465] on div "Angus Foo" at bounding box center [263, 465] width 80 height 21
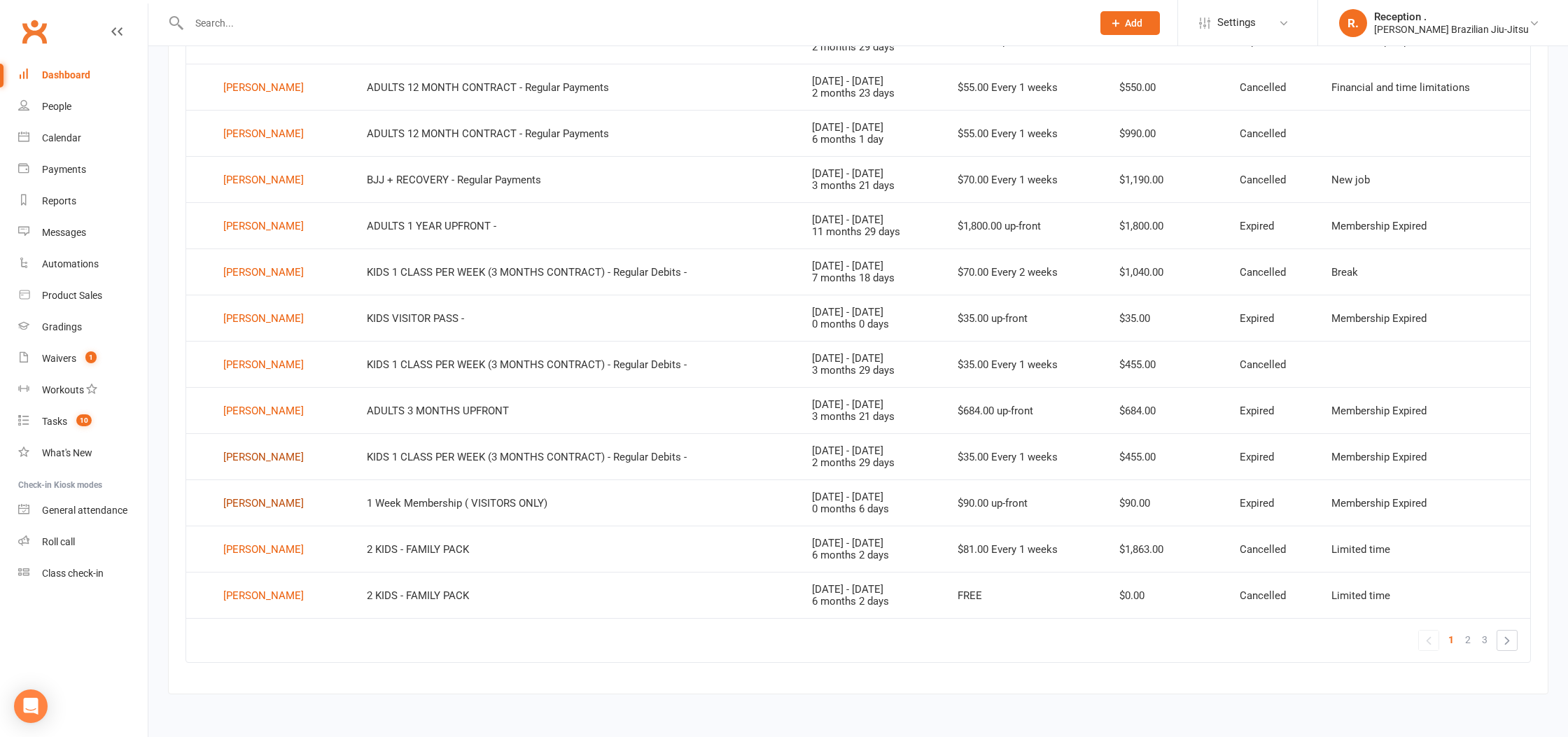
scroll to position [750, 0]
click at [1516, 645] on li "»" at bounding box center [1507, 641] width 21 height 21
click at [1511, 643] on link "»" at bounding box center [1507, 641] width 20 height 20
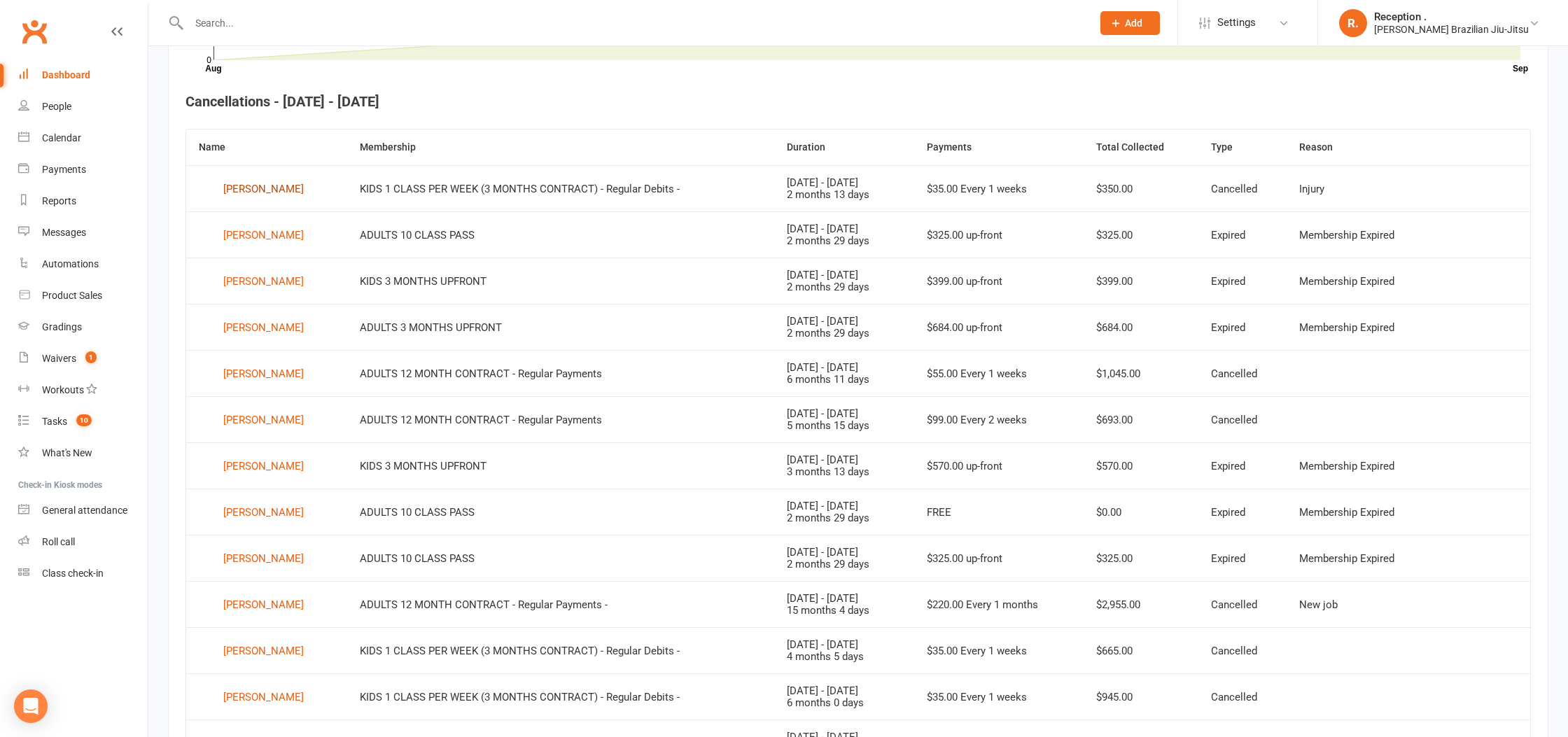
scroll to position [508, 0]
click at [254, 235] on div "Shen Lam" at bounding box center [263, 239] width 80 height 21
click at [270, 287] on div "Quixote Luckman" at bounding box center [263, 284] width 80 height 21
click at [268, 329] on div "Maddy Markovitz" at bounding box center [263, 331] width 80 height 21
click at [243, 471] on div "Khalil Mellak" at bounding box center [263, 469] width 80 height 21
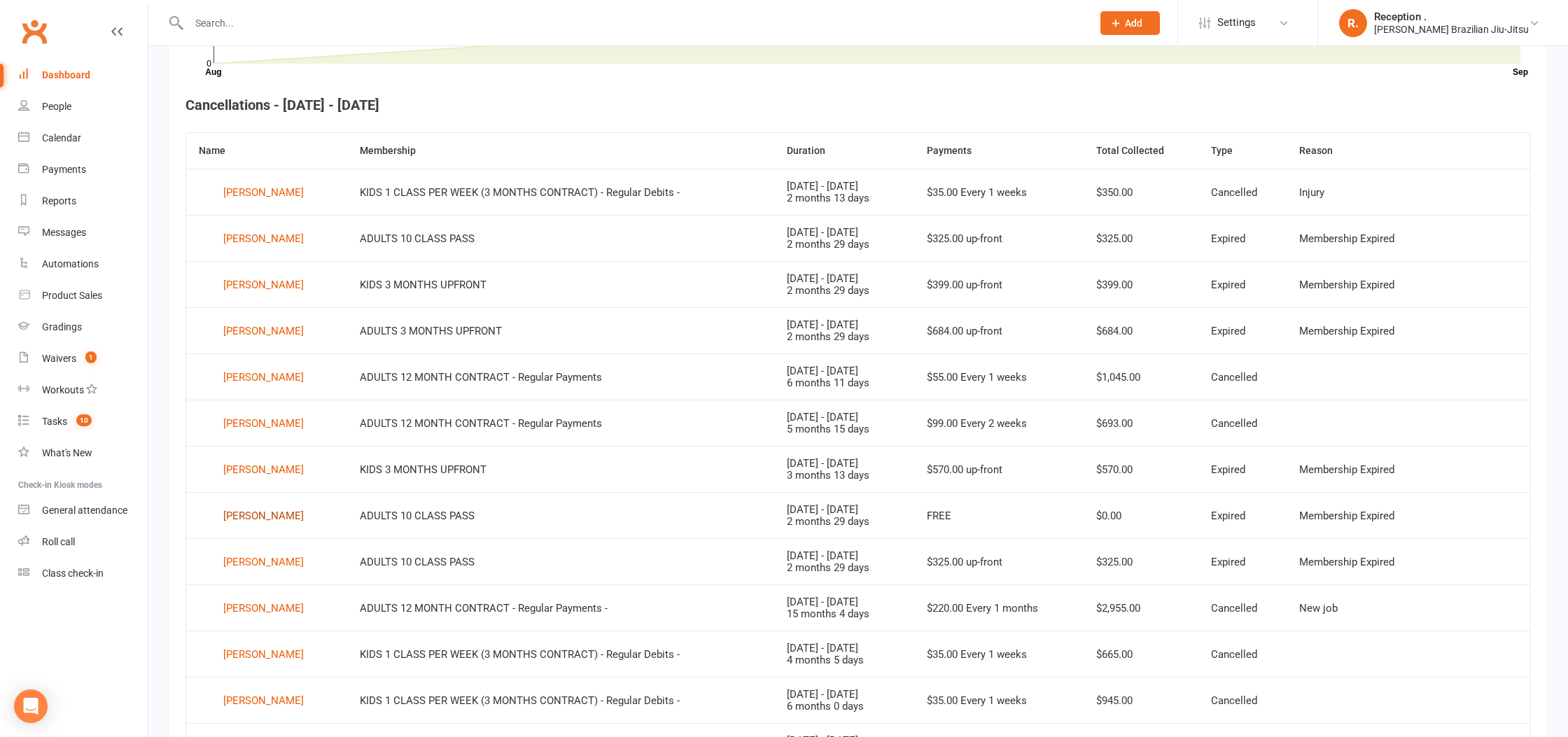
click at [260, 516] on div "Tristan Murphy" at bounding box center [263, 516] width 80 height 21
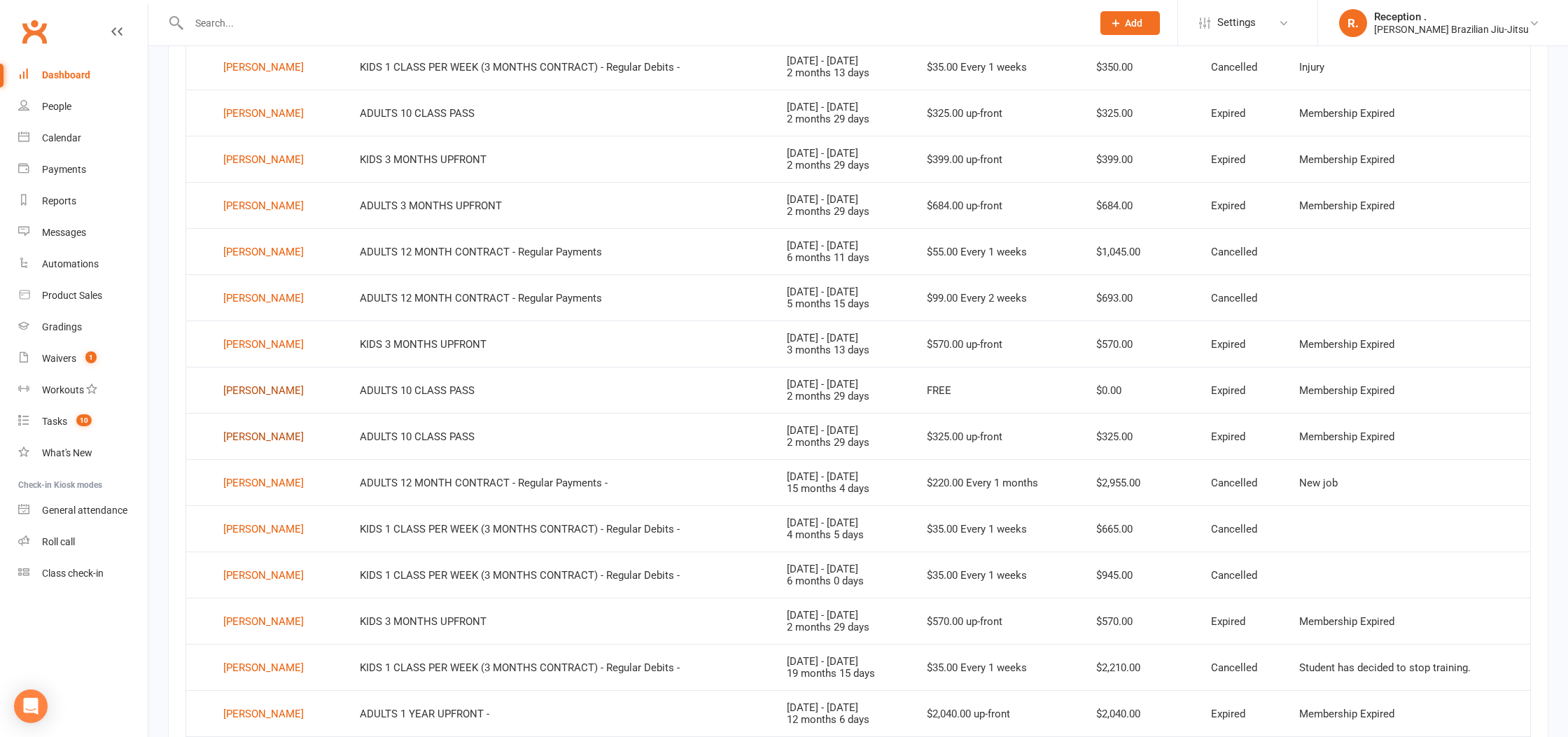
scroll to position [636, 0]
click at [249, 429] on div "Declan Randel" at bounding box center [263, 433] width 80 height 21
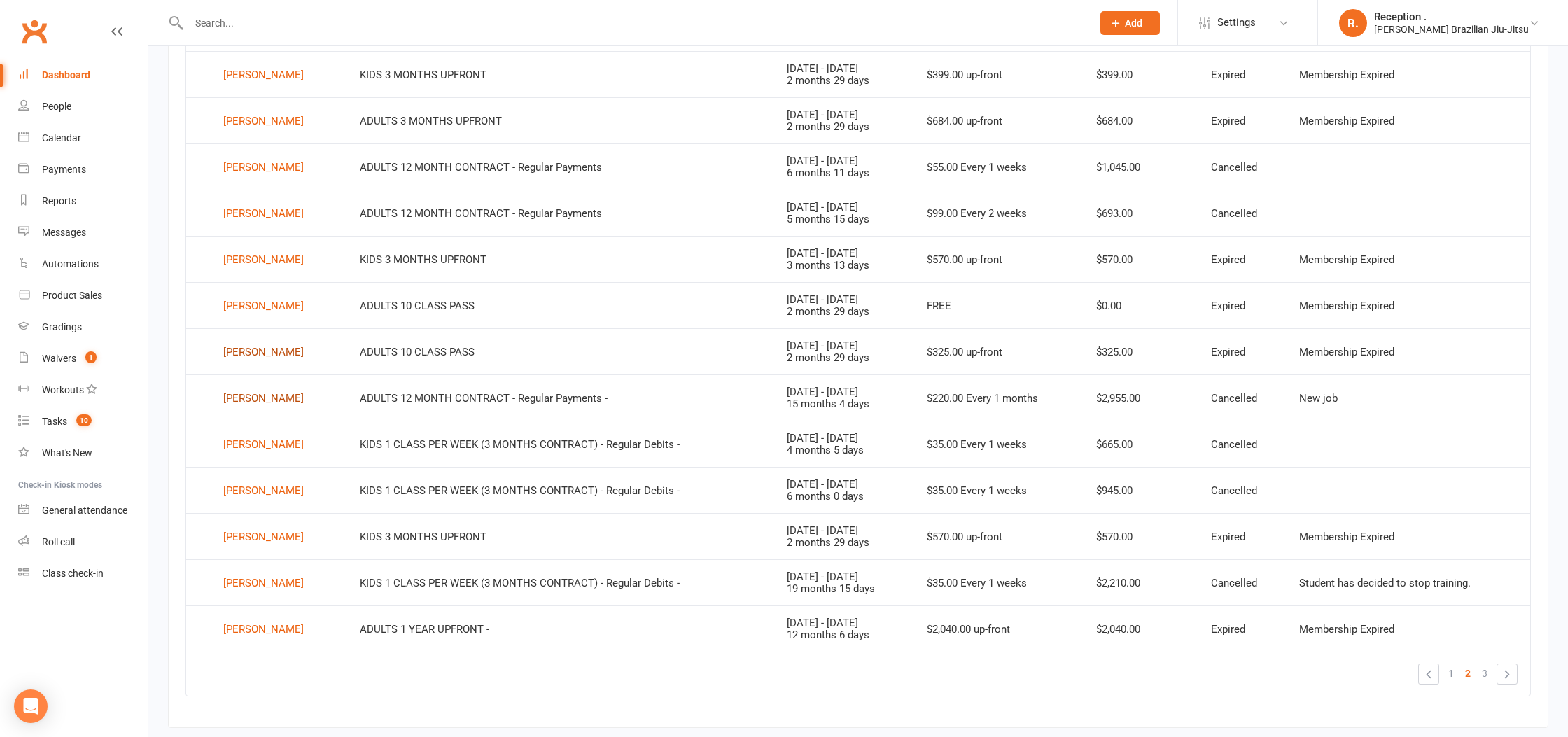
scroll to position [750, 0]
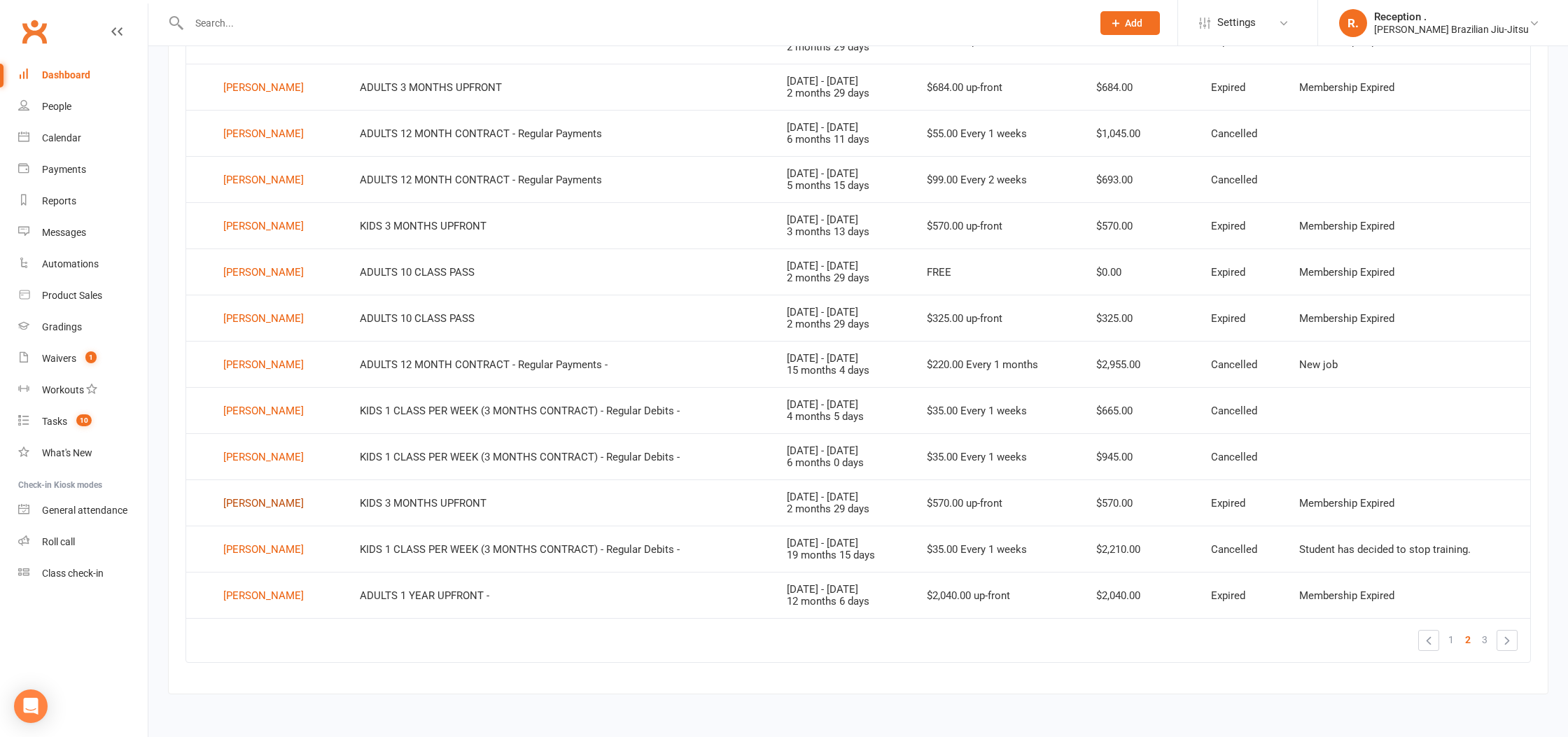
click at [257, 498] on div "James Stirling" at bounding box center [263, 503] width 80 height 21
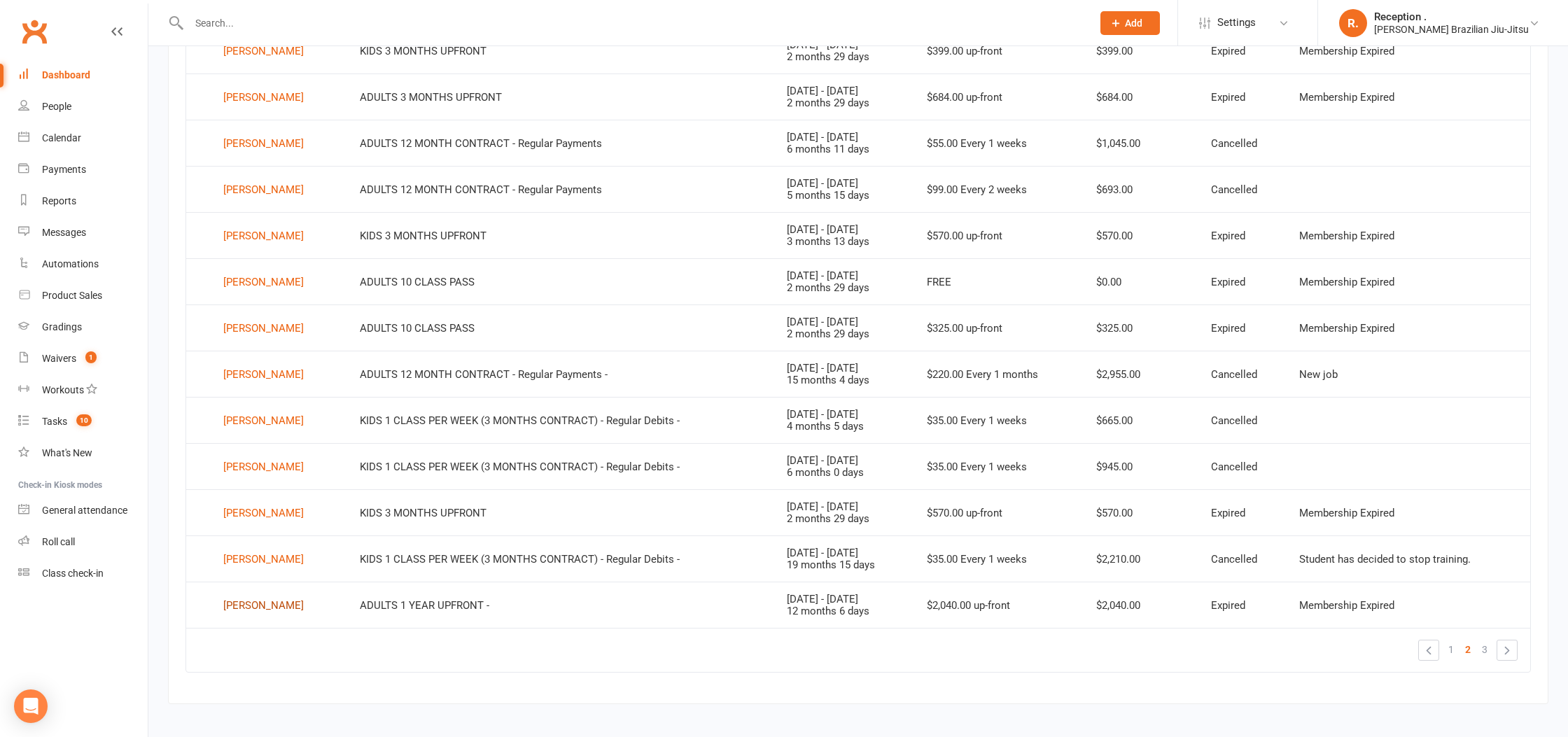
click at [259, 597] on div "David Taraborrelli" at bounding box center [263, 605] width 80 height 21
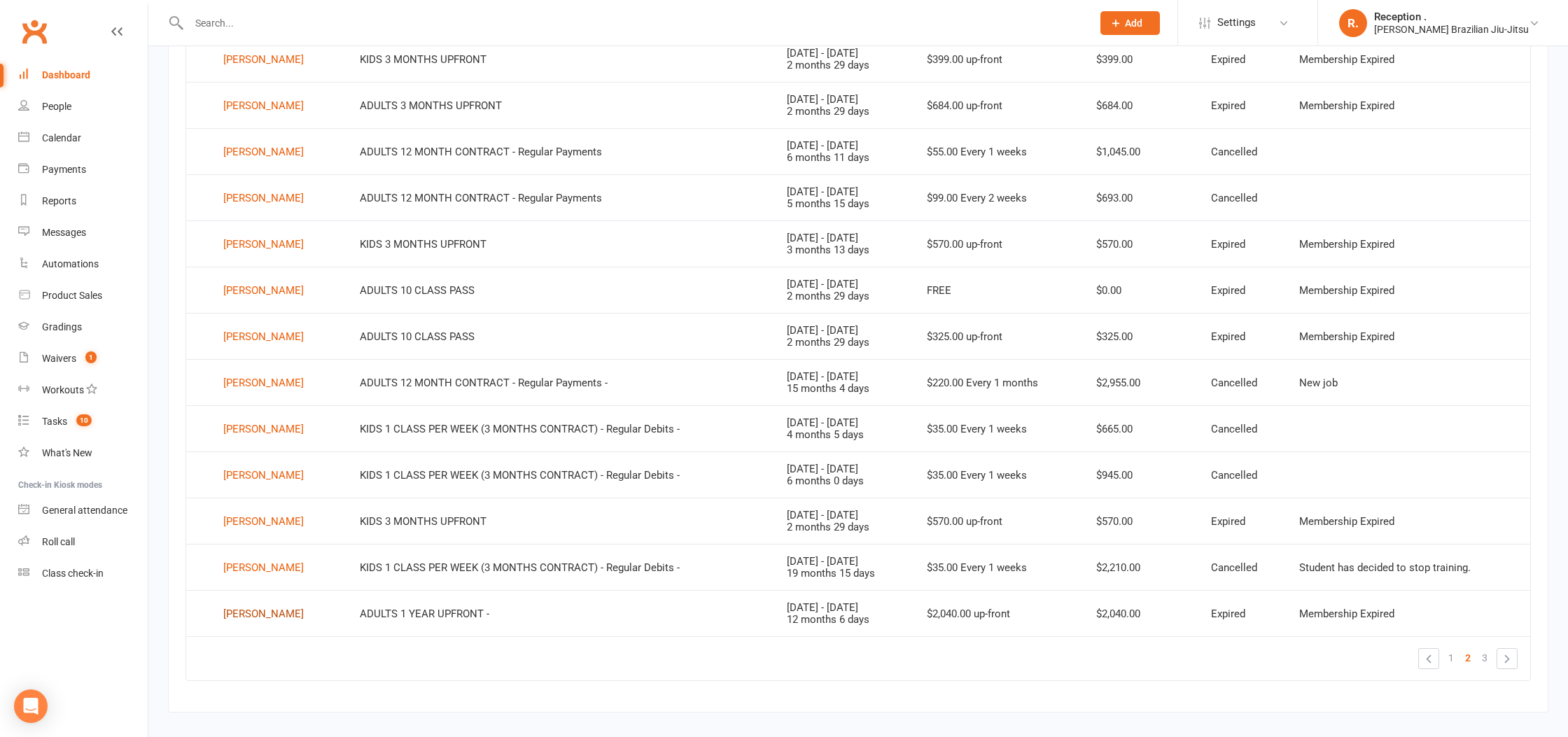
scroll to position [750, 0]
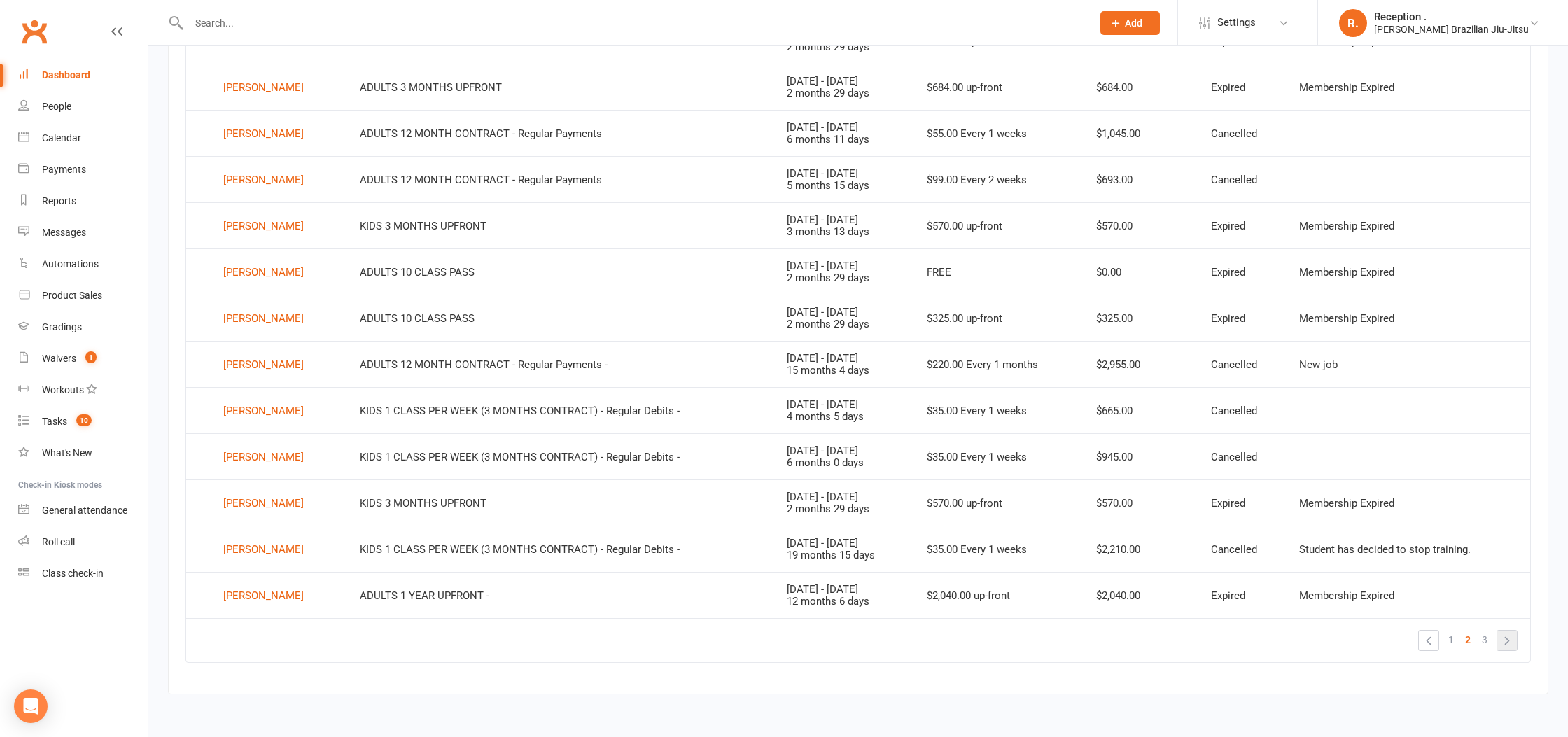
click at [1506, 634] on link "»" at bounding box center [1507, 640] width 20 height 20
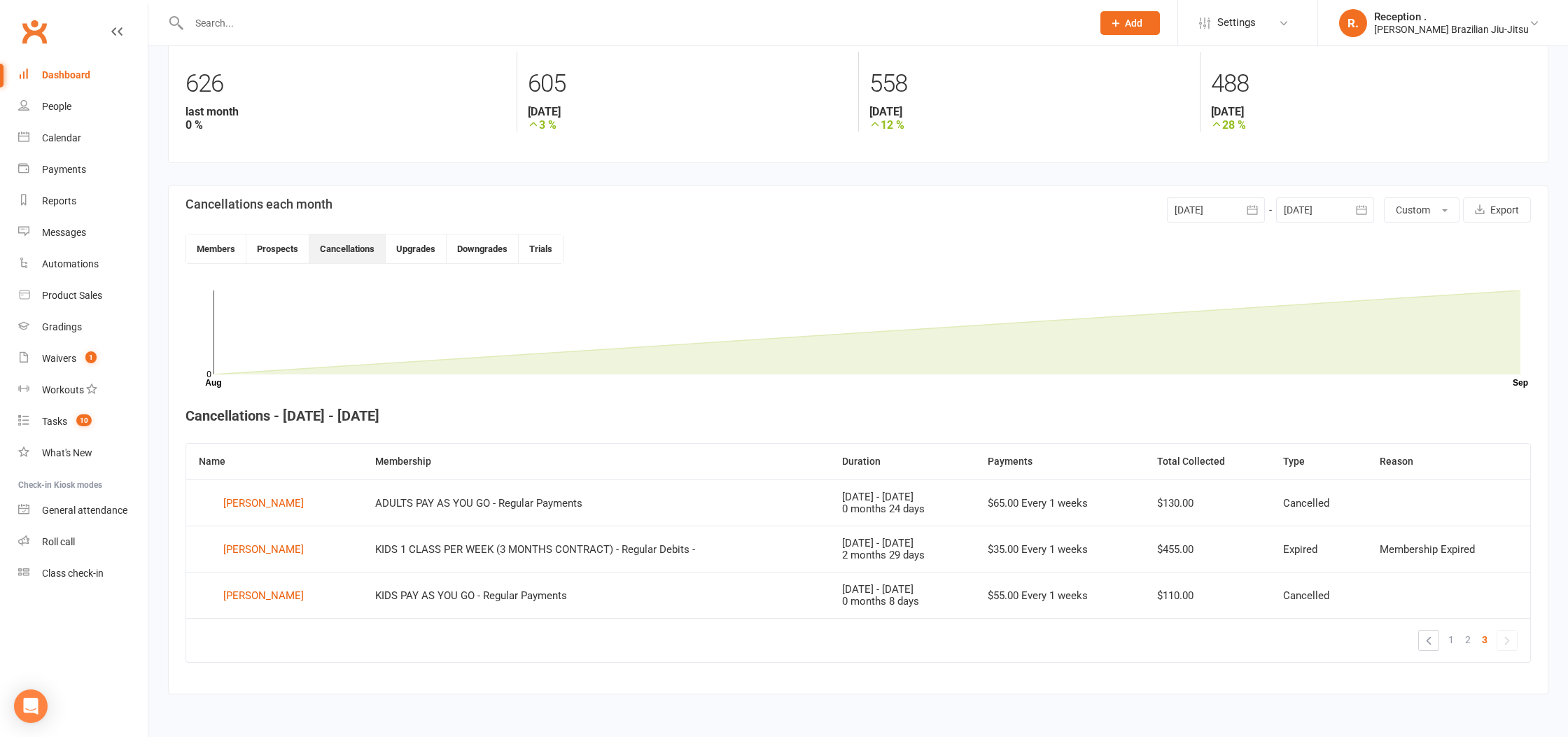
scroll to position [196, 0]
click at [250, 549] on div "Louis Whyte" at bounding box center [263, 549] width 80 height 21
click at [12, 31] on div "Clubworx" at bounding box center [74, 40] width 148 height 52
click at [24, 32] on link "Clubworx" at bounding box center [34, 31] width 35 height 35
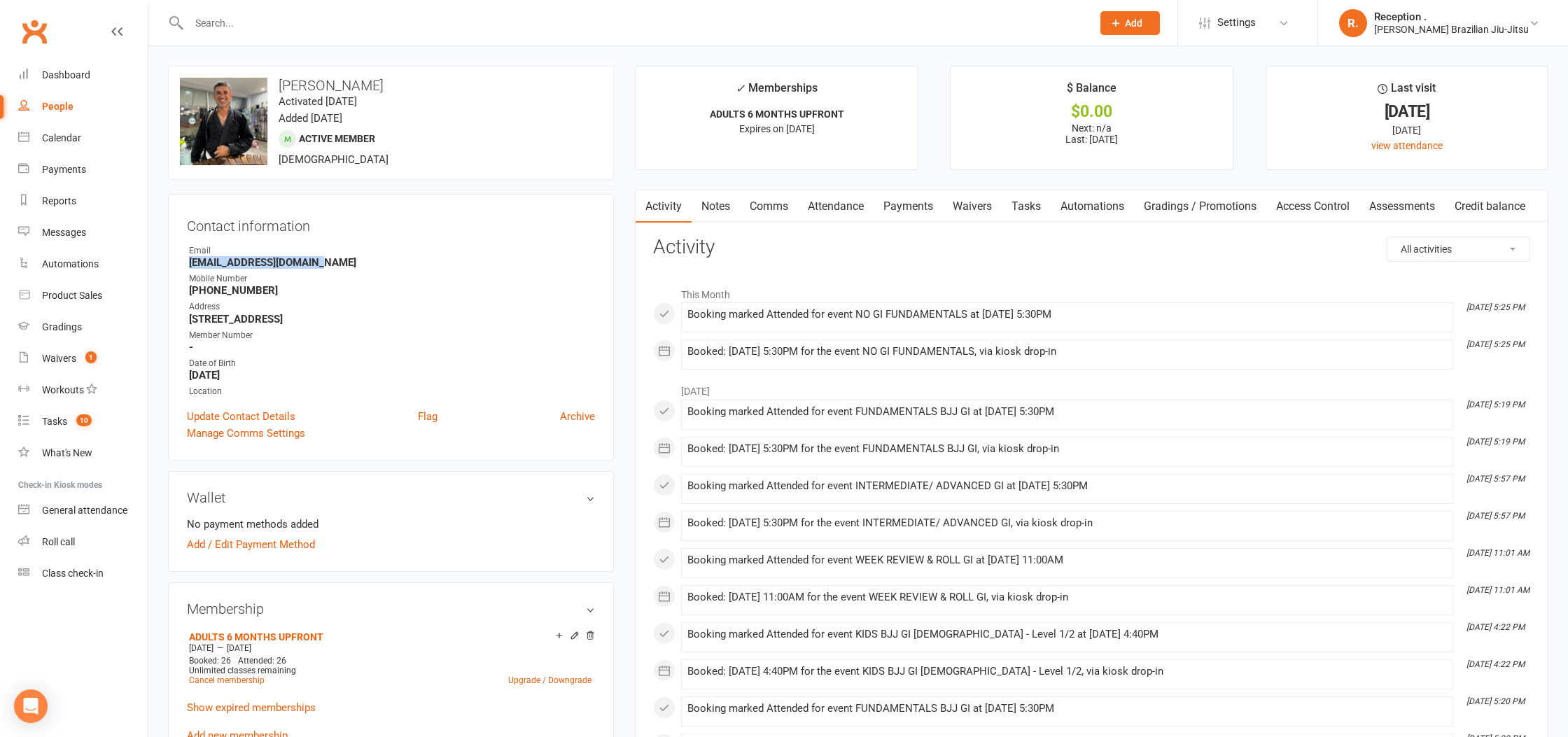
drag, startPoint x: 331, startPoint y: 262, endPoint x: 189, endPoint y: 268, distance: 142.1
click at [189, 268] on ul "Owner Email [EMAIL_ADDRESS][DOMAIN_NAME] Mobile Number [PHONE_NUMBER] Address […" at bounding box center [390, 321] width 408 height 154
copy strong "[EMAIL_ADDRESS][DOMAIN_NAME]"
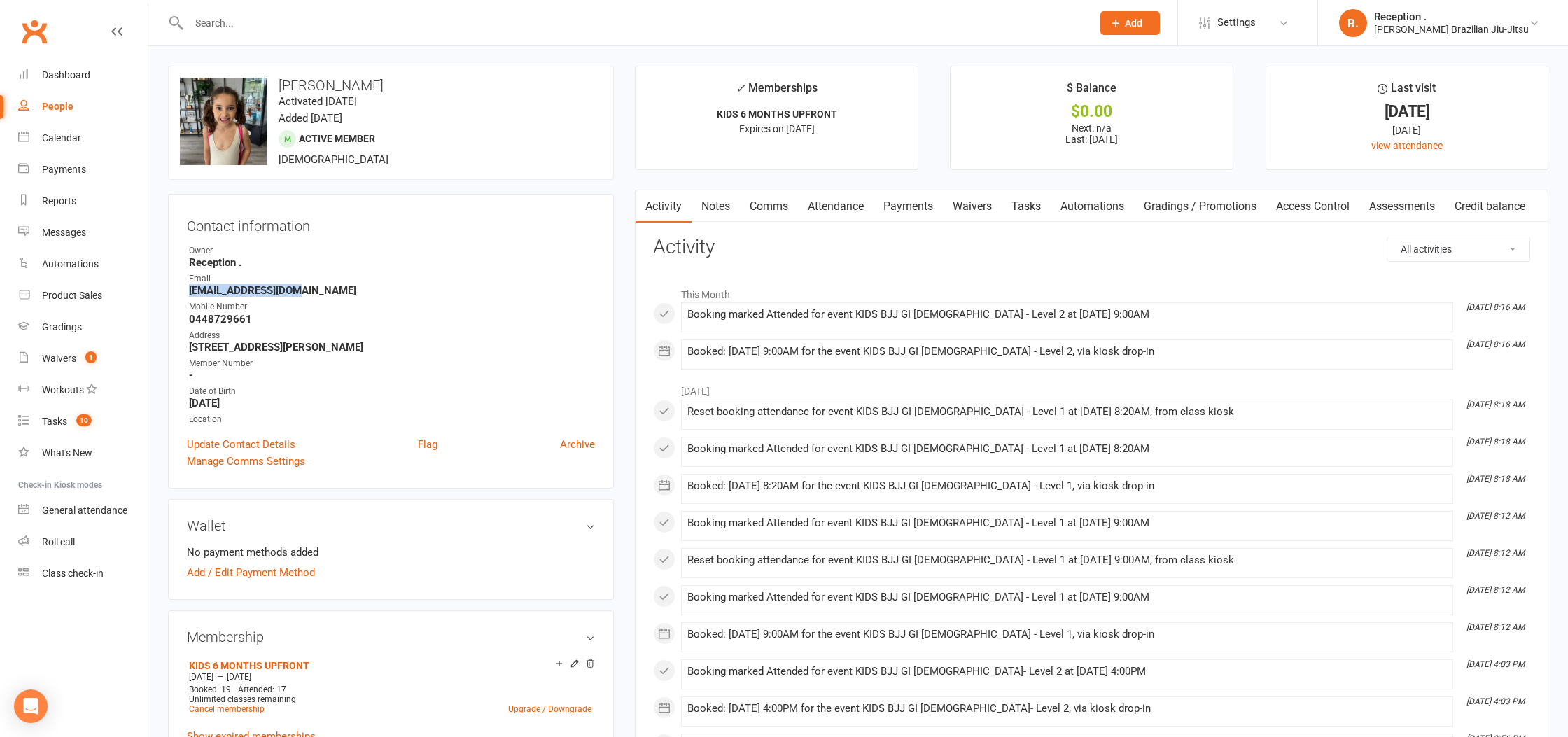
drag, startPoint x: 269, startPoint y: 291, endPoint x: 189, endPoint y: 294, distance: 80.1
click at [189, 294] on strong "[EMAIL_ADDRESS][DOMAIN_NAME]" at bounding box center [391, 290] width 406 height 12
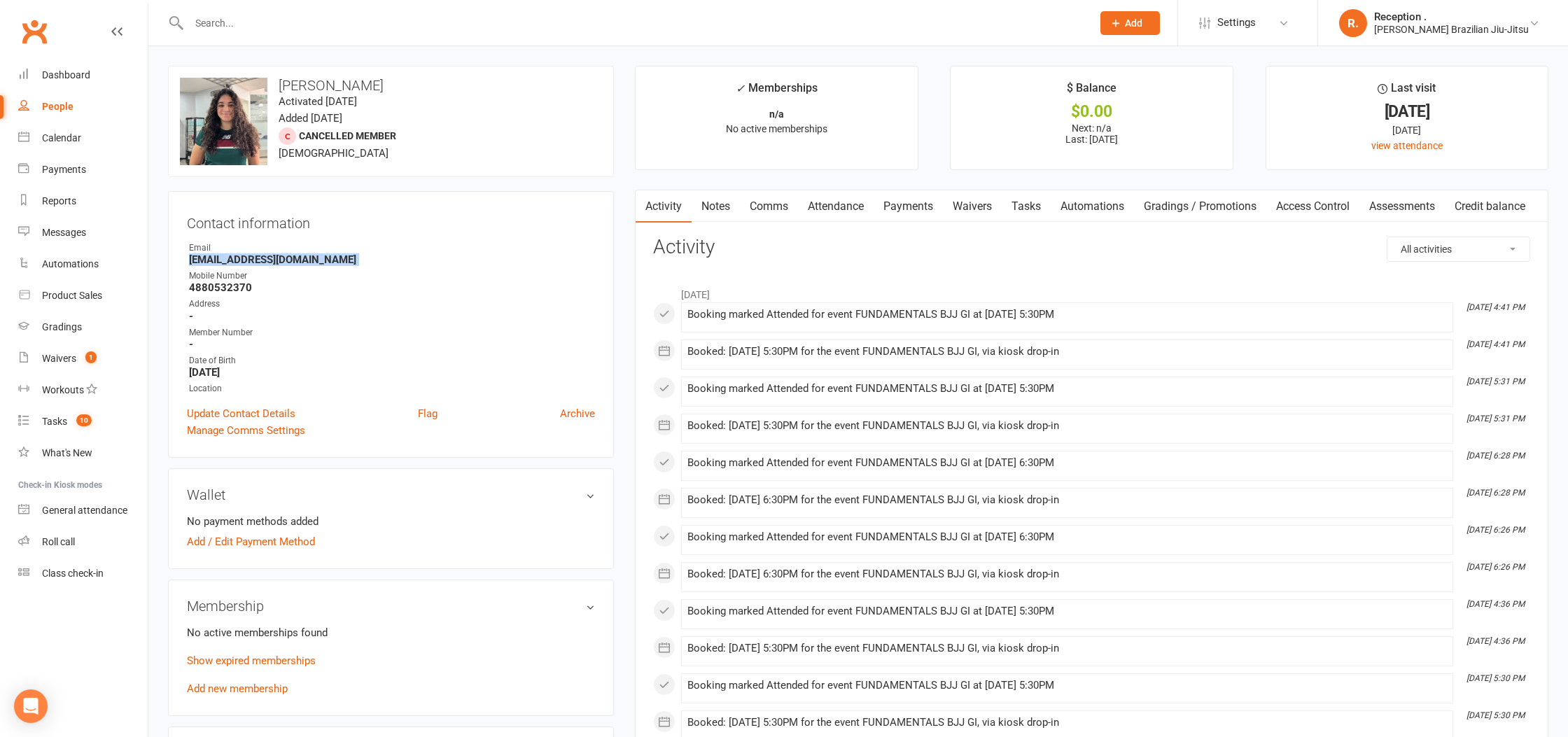
drag, startPoint x: 271, startPoint y: 263, endPoint x: 188, endPoint y: 263, distance: 83.0
click at [188, 263] on ul "Owner Email [EMAIL_ADDRESS][DOMAIN_NAME] Mobile Number [PHONE_NUMBER] Address -…" at bounding box center [390, 317] width 408 height 154
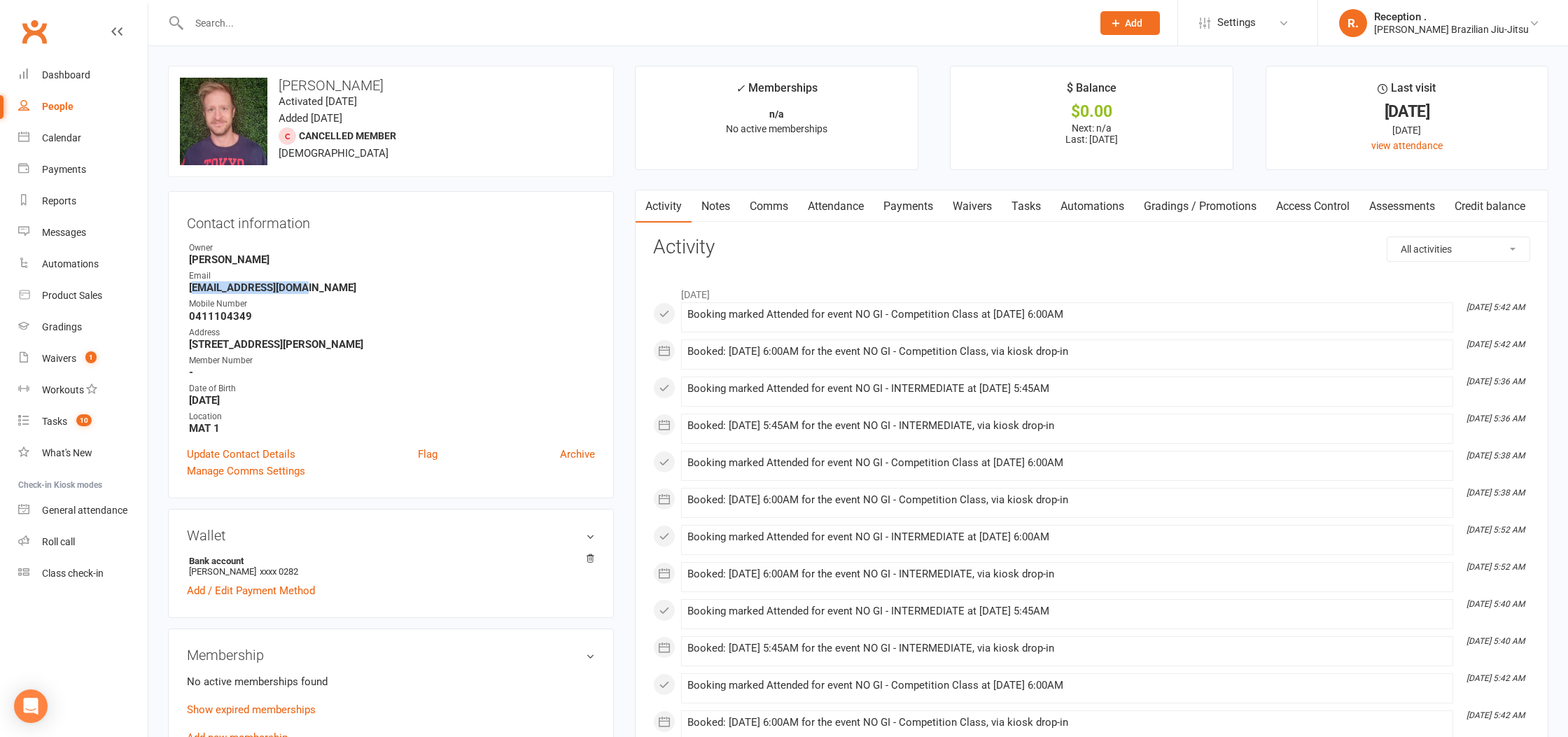
drag, startPoint x: 284, startPoint y: 288, endPoint x: 198, endPoint y: 290, distance: 86.0
click at [195, 291] on strong "[EMAIL_ADDRESS][DOMAIN_NAME]" at bounding box center [391, 287] width 406 height 12
drag, startPoint x: 334, startPoint y: 282, endPoint x: 183, endPoint y: 284, distance: 151.0
click at [183, 284] on div "Contact information Owner [PERSON_NAME] Email [EMAIL_ADDRESS][DOMAIN_NAME] Mobi…" at bounding box center [390, 344] width 446 height 307
copy strong "[EMAIL_ADDRESS][DOMAIN_NAME]"
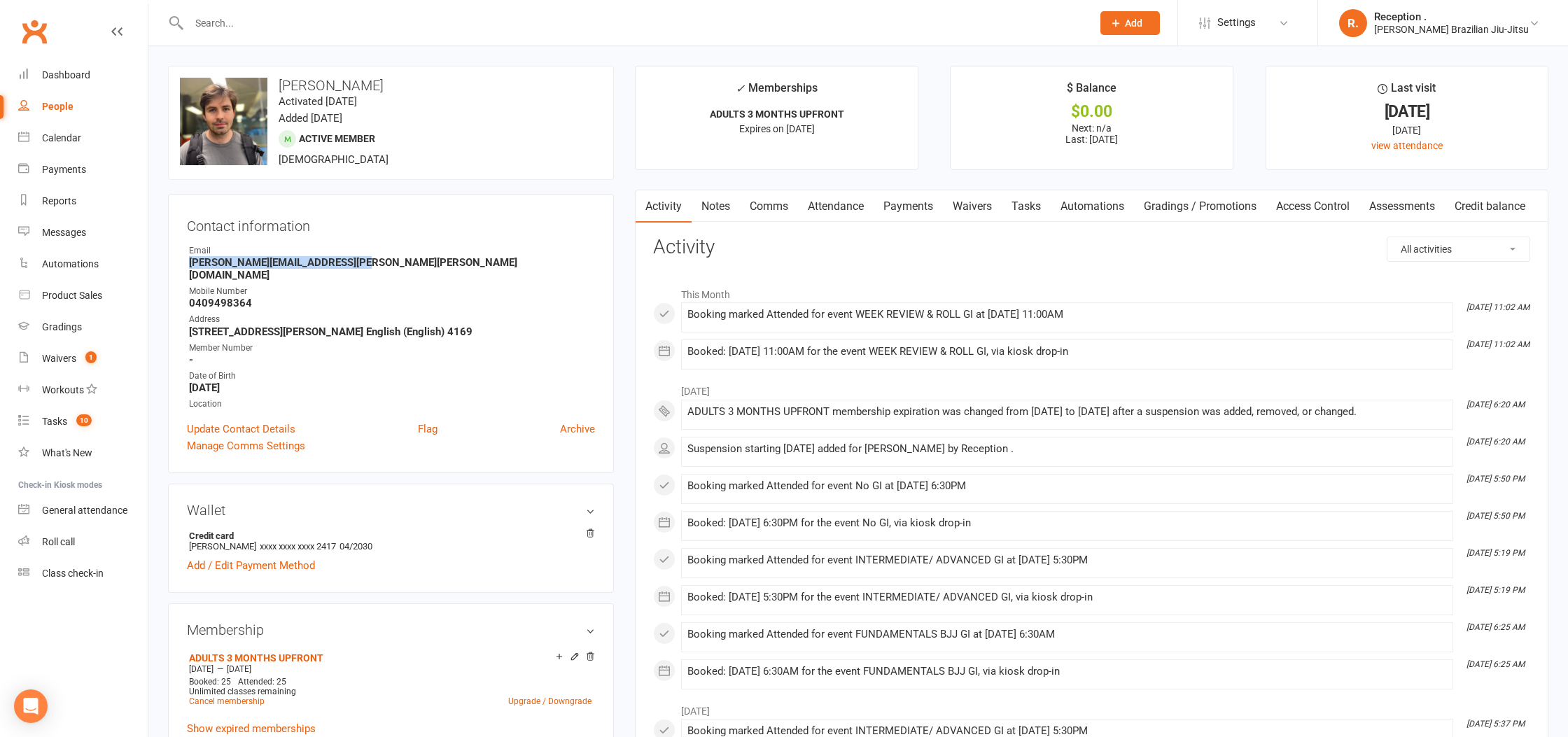
drag, startPoint x: 361, startPoint y: 264, endPoint x: 190, endPoint y: 268, distance: 171.0
click at [190, 268] on strong "[PERSON_NAME][EMAIL_ADDRESS][PERSON_NAME][PERSON_NAME][DOMAIN_NAME]" at bounding box center [391, 268] width 406 height 25
copy strong "[PERSON_NAME][EMAIL_ADDRESS][PERSON_NAME][PERSON_NAME][DOMAIN_NAME]"
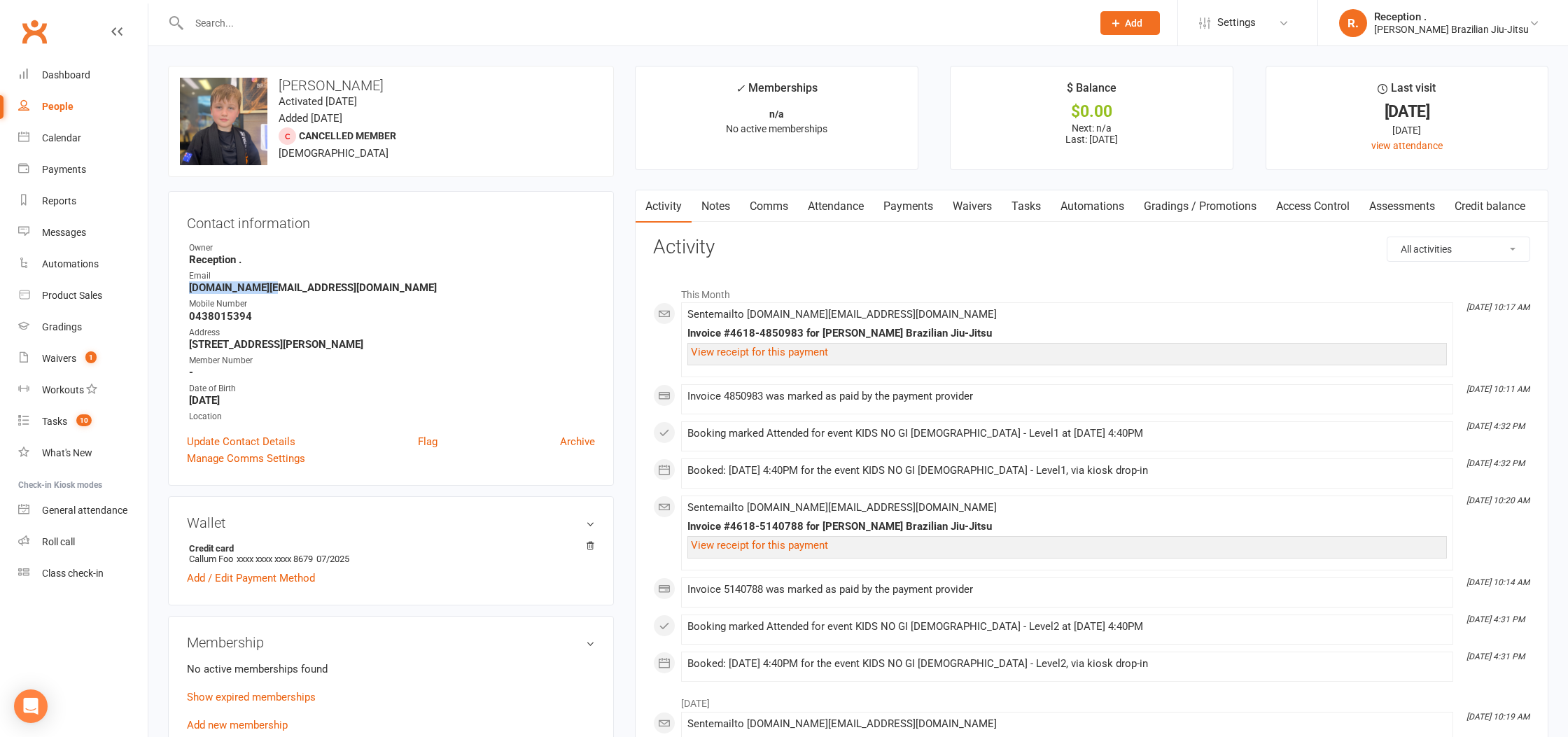
drag, startPoint x: 228, startPoint y: 290, endPoint x: 184, endPoint y: 289, distance: 44.0
click at [179, 290] on div "Contact information Owner Reception . Email [DOMAIN_NAME][EMAIL_ADDRESS][DOMAIN…" at bounding box center [390, 338] width 446 height 294
drag, startPoint x: 357, startPoint y: 291, endPoint x: 182, endPoint y: 291, distance: 175.0
click at [182, 291] on div "Contact information Owner Reception . Email [DOMAIN_NAME][EMAIL_ADDRESS][DOMAIN…" at bounding box center [390, 338] width 446 height 294
copy strong "[DOMAIN_NAME][EMAIL_ADDRESS][DOMAIN_NAME]"
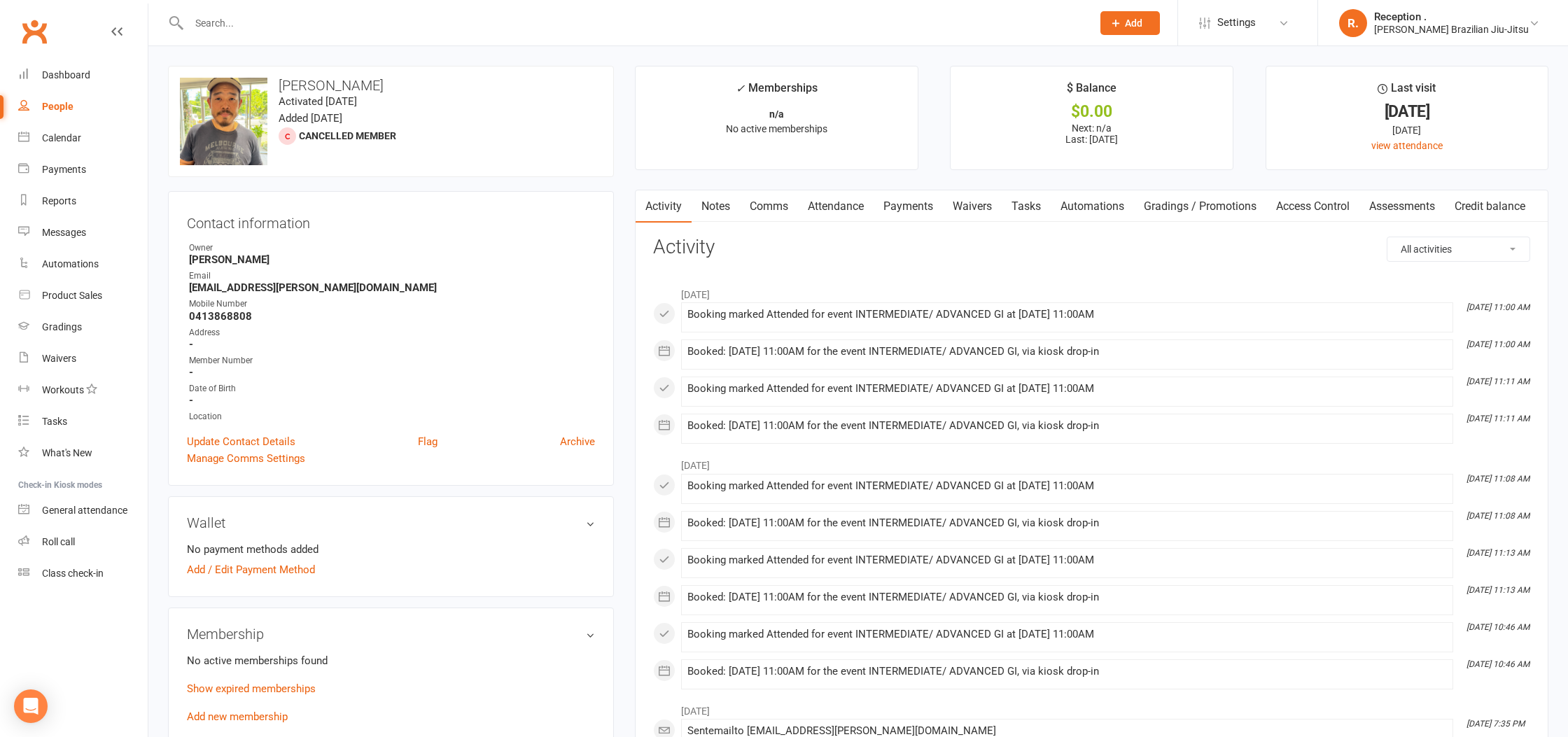
scroll to position [1, 0]
drag, startPoint x: 202, startPoint y: 287, endPoint x: 224, endPoint y: 236, distance: 55.5
click at [181, 287] on div "Contact information Owner [PERSON_NAME] Email [EMAIL_ADDRESS][PERSON_NAME][DOMA…" at bounding box center [390, 337] width 446 height 294
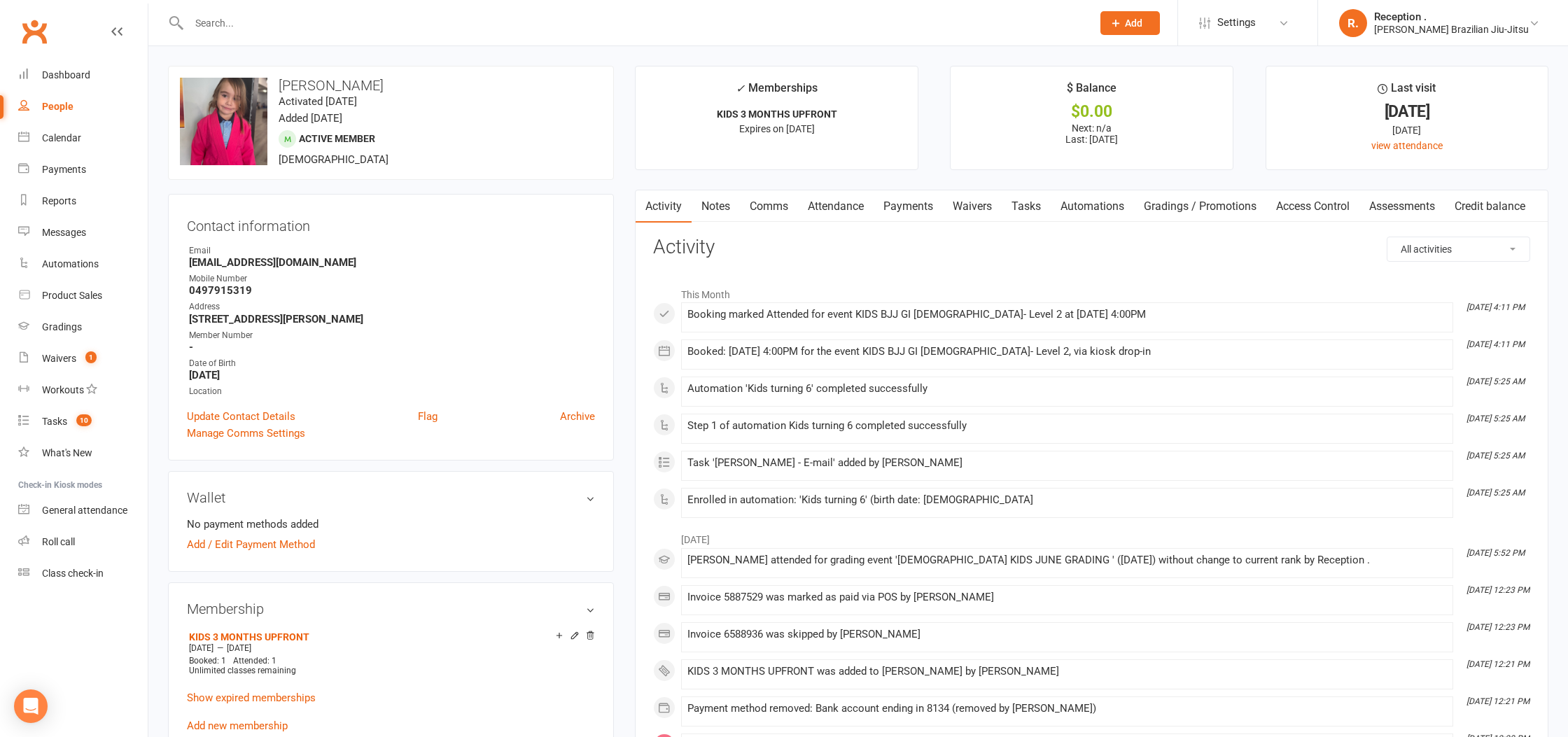
drag, startPoint x: 350, startPoint y: 92, endPoint x: 281, endPoint y: 87, distance: 69.2
click at [281, 87] on h3 "[PERSON_NAME]" at bounding box center [390, 84] width 422 height 15
drag, startPoint x: 350, startPoint y: 258, endPoint x: 186, endPoint y: 260, distance: 164.0
click at [186, 260] on div "Contact information Owner Email [EMAIL_ADDRESS][DOMAIN_NAME] Mobile Number [PHO…" at bounding box center [390, 327] width 446 height 267
copy strong "[EMAIL_ADDRESS][DOMAIN_NAME]"
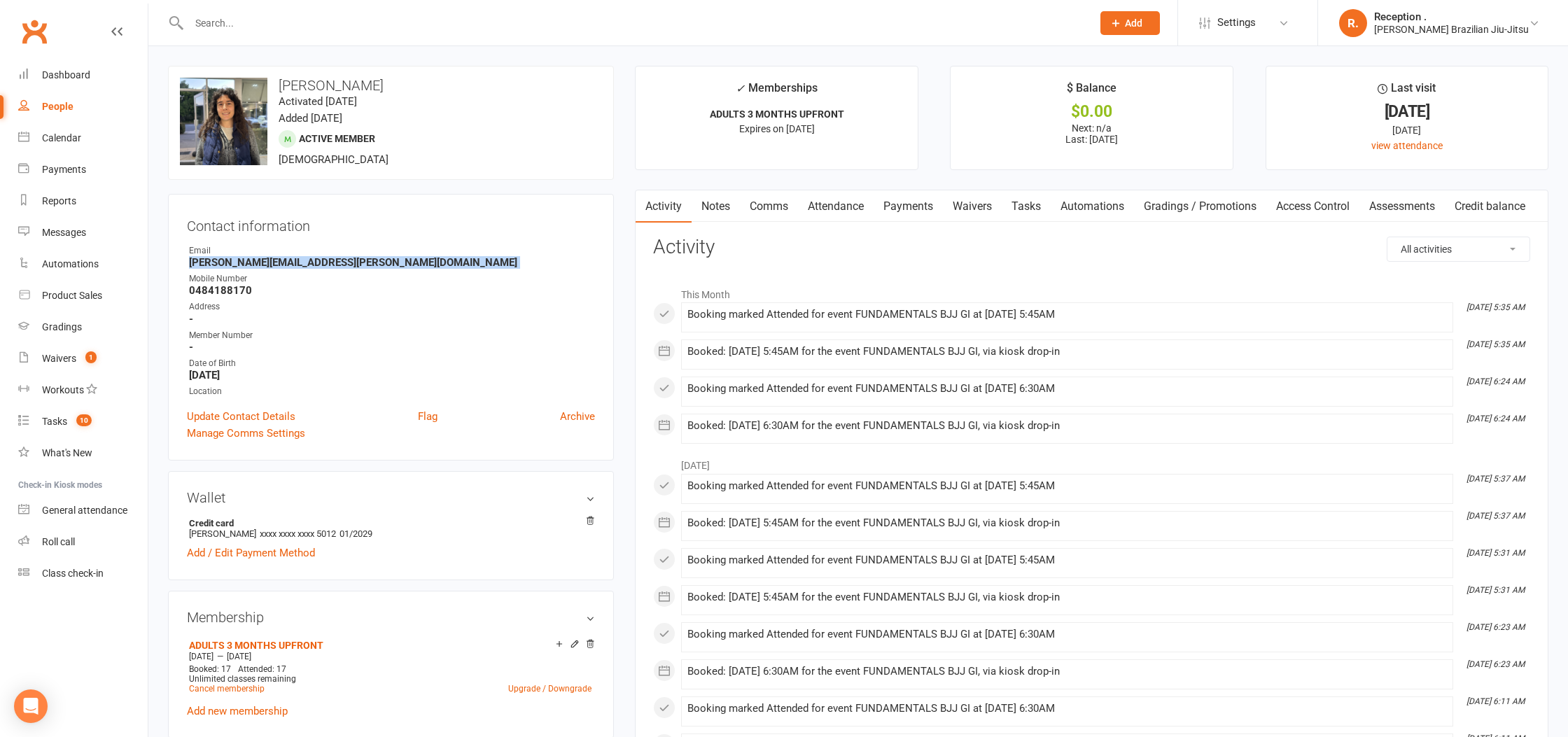
drag, startPoint x: 360, startPoint y: 271, endPoint x: 182, endPoint y: 267, distance: 178.0
click at [182, 267] on div "Contact information Owner Email [PERSON_NAME][EMAIL_ADDRESS][PERSON_NAME][DOMAI…" at bounding box center [390, 327] width 446 height 267
copy render-form-field "[PERSON_NAME][EMAIL_ADDRESS][PERSON_NAME][DOMAIN_NAME]"
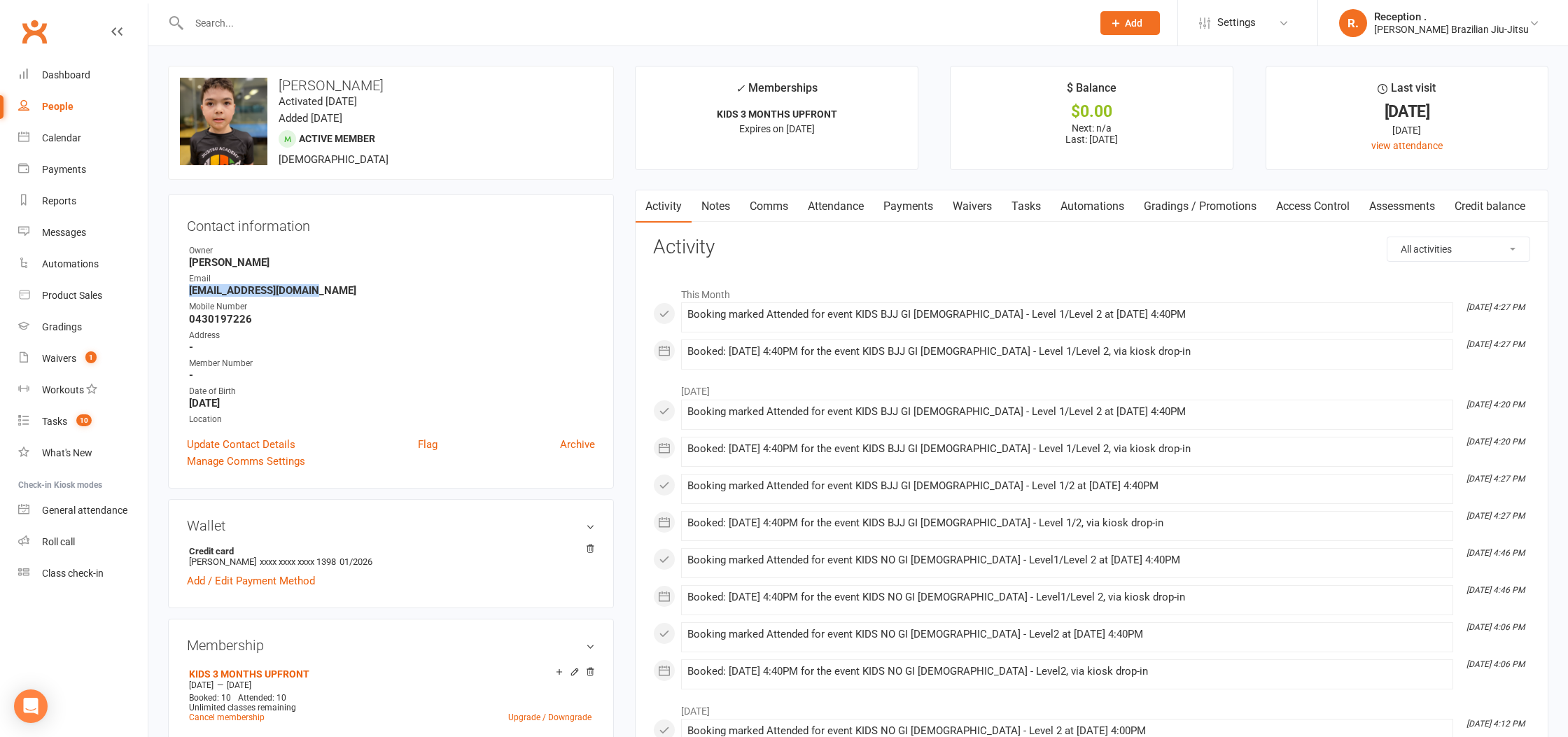
drag, startPoint x: 340, startPoint y: 291, endPoint x: 189, endPoint y: 292, distance: 151.0
click at [189, 292] on strong "[EMAIL_ADDRESS][DOMAIN_NAME]" at bounding box center [391, 290] width 406 height 12
copy strong "[EMAIL_ADDRESS][DOMAIN_NAME]"
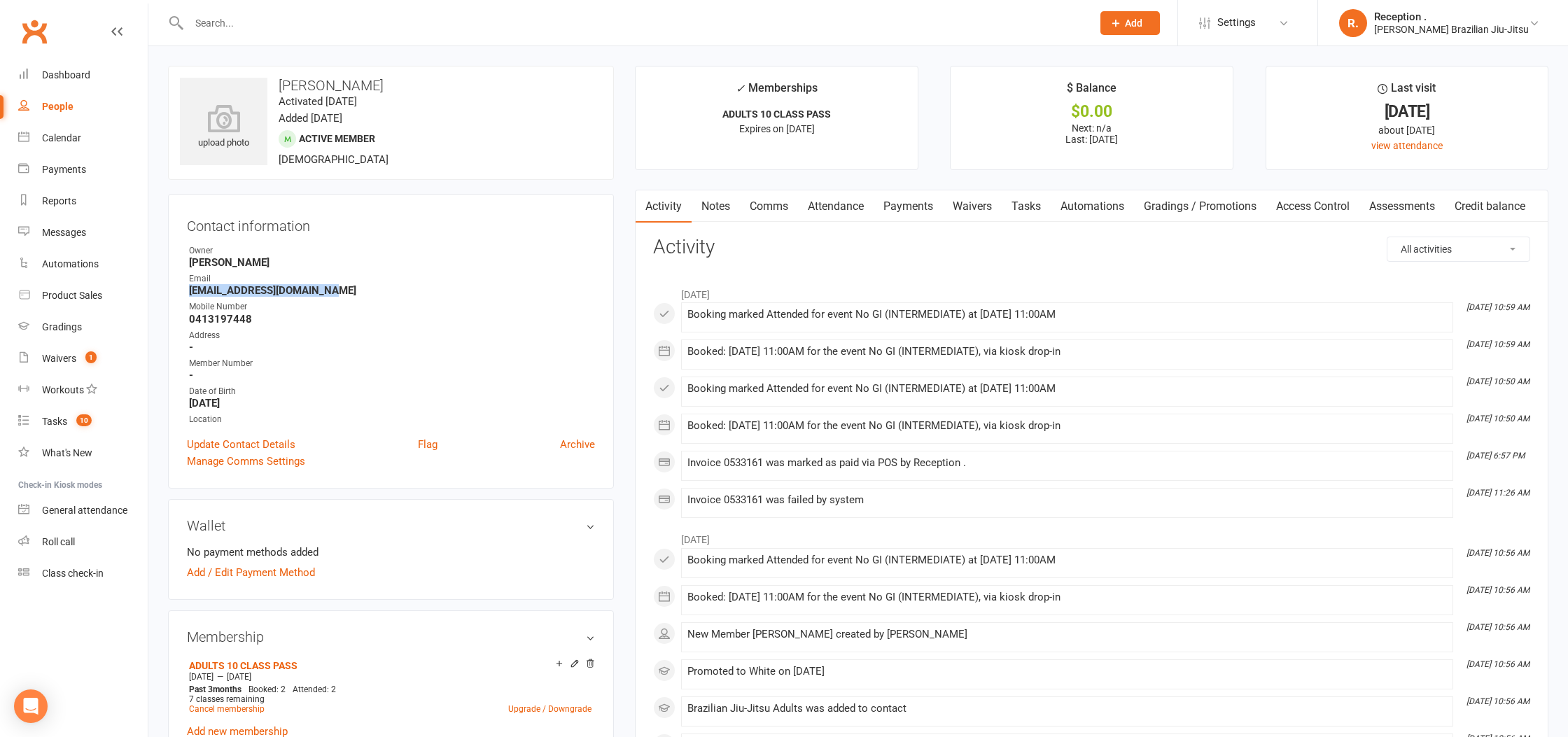
drag, startPoint x: 343, startPoint y: 286, endPoint x: 190, endPoint y: 291, distance: 153.1
click at [190, 291] on strong "[EMAIL_ADDRESS][DOMAIN_NAME]" at bounding box center [391, 290] width 406 height 12
copy strong "[EMAIL_ADDRESS][DOMAIN_NAME]"
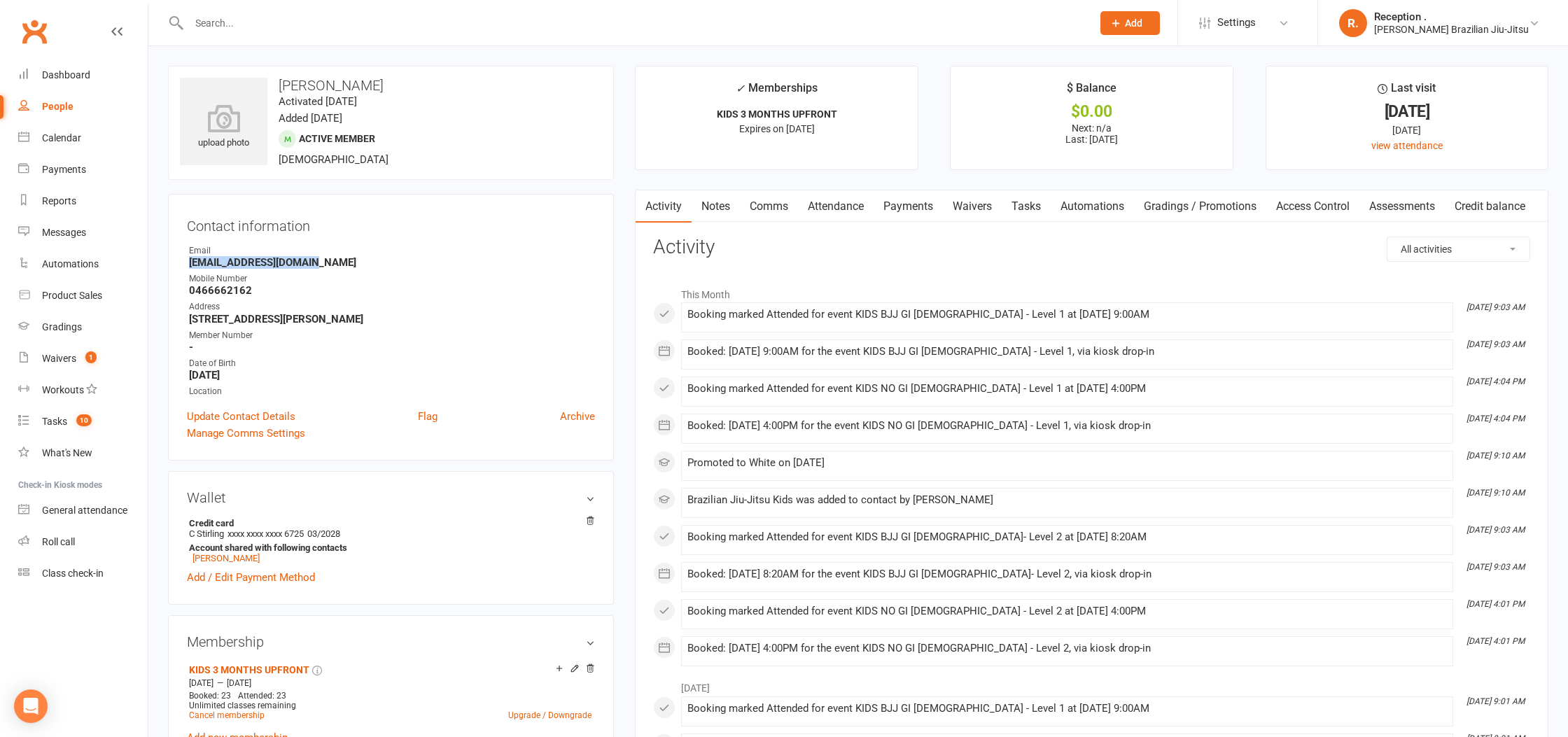
drag, startPoint x: 295, startPoint y: 259, endPoint x: 176, endPoint y: 263, distance: 119.1
click at [176, 263] on div "Contact information Owner Email [EMAIL_ADDRESS][DOMAIN_NAME] Mobile Number [PHO…" at bounding box center [390, 327] width 446 height 267
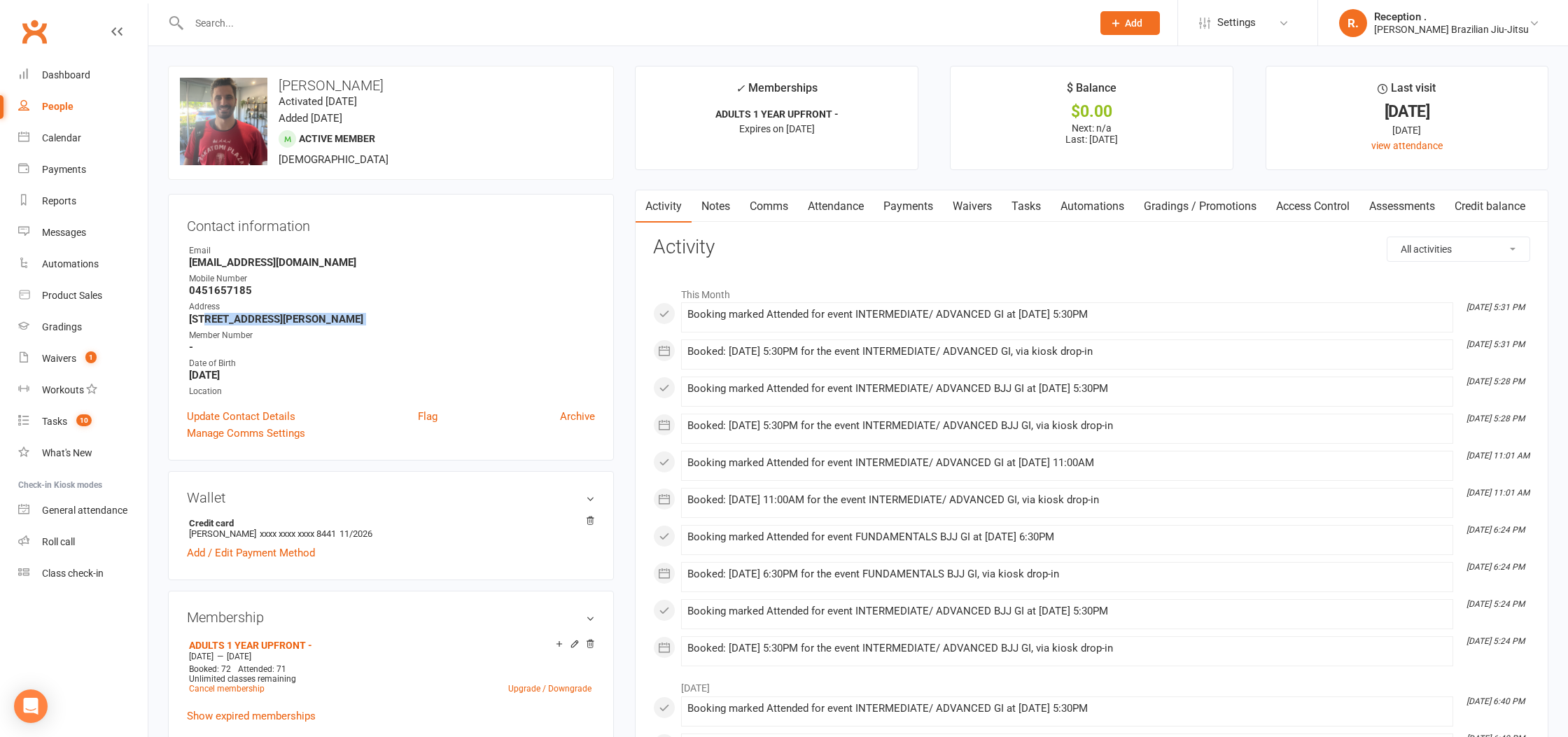
drag, startPoint x: 426, startPoint y: 327, endPoint x: 238, endPoint y: 292, distance: 191.2
click at [213, 304] on ul "Owner Email [EMAIL_ADDRESS][DOMAIN_NAME] Mobile Number [PHONE_NUMBER] Address […" at bounding box center [390, 321] width 408 height 154
click at [346, 266] on strong "[EMAIL_ADDRESS][DOMAIN_NAME]" at bounding box center [391, 262] width 406 height 12
drag, startPoint x: 254, startPoint y: 260, endPoint x: 187, endPoint y: 262, distance: 67.0
click at [187, 262] on li "Email [EMAIL_ADDRESS][DOMAIN_NAME]" at bounding box center [390, 257] width 408 height 25
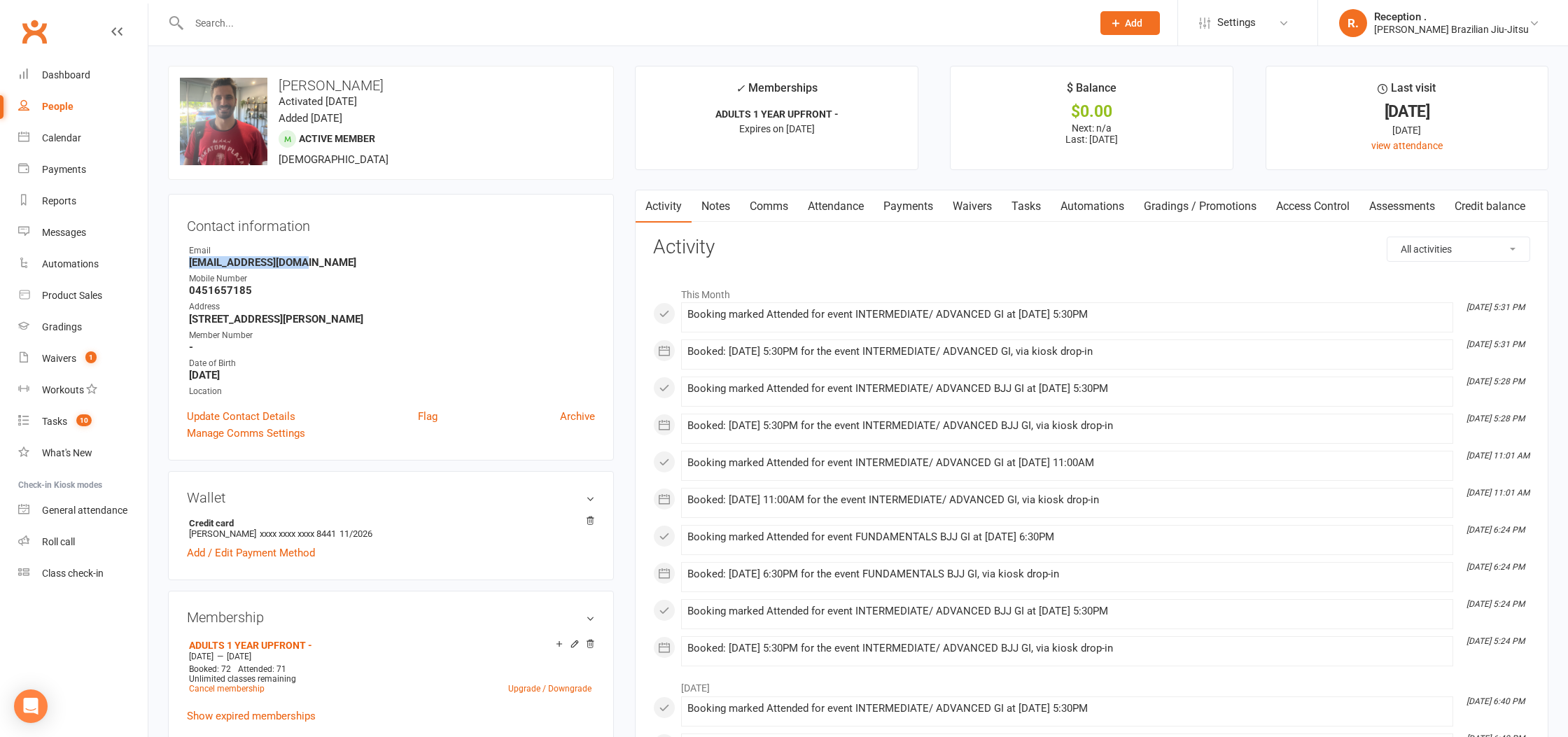
copy strong "[EMAIL_ADDRESS][DOMAIN_NAME]"
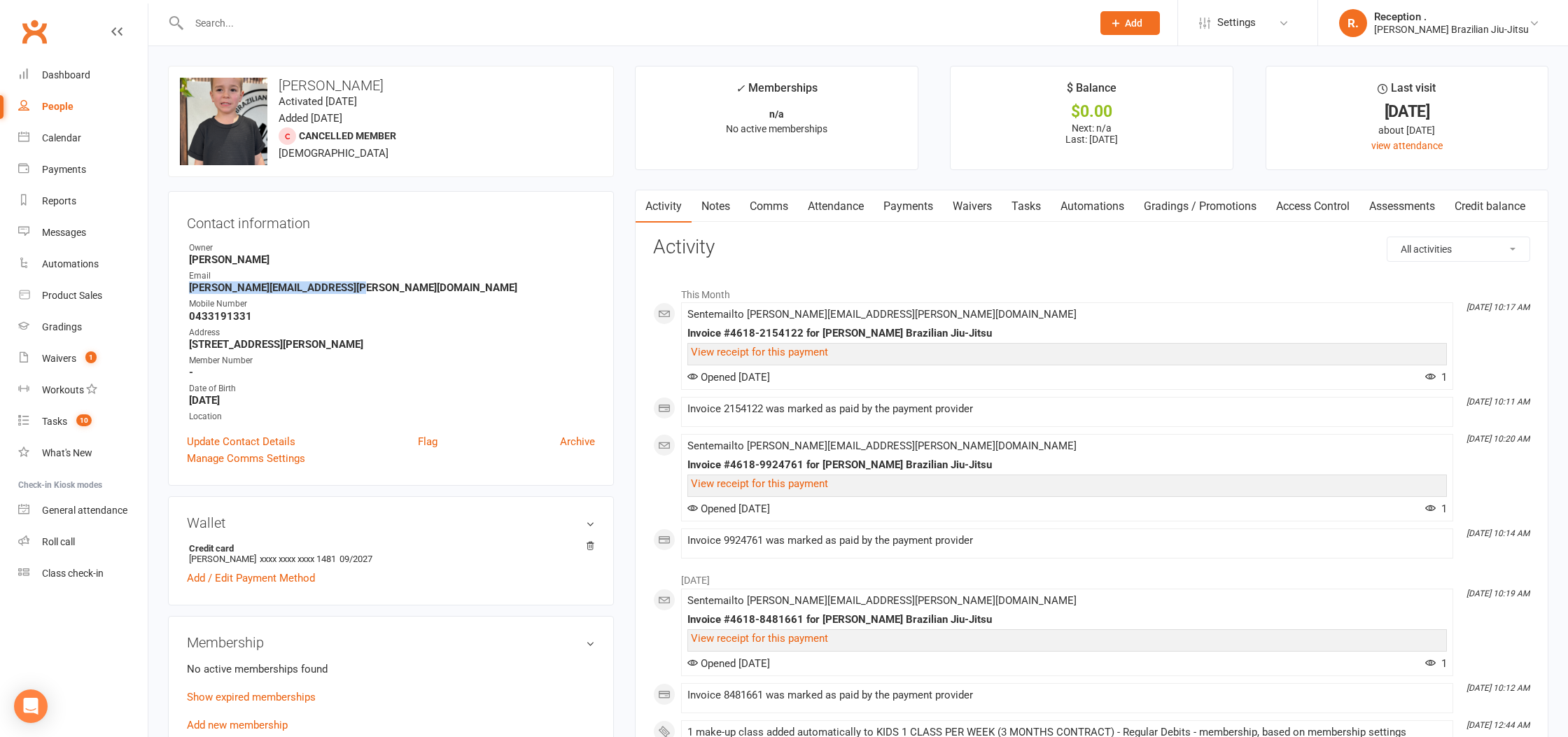
drag, startPoint x: 342, startPoint y: 284, endPoint x: 181, endPoint y: 290, distance: 161.1
click at [181, 290] on div "Contact information Owner [PERSON_NAME] Email [PERSON_NAME][EMAIL_ADDRESS][PERS…" at bounding box center [390, 338] width 446 height 294
copy strong "[PERSON_NAME][EMAIL_ADDRESS][PERSON_NAME][DOMAIN_NAME]"
